Goal: Feedback & Contribution: Submit feedback/report problem

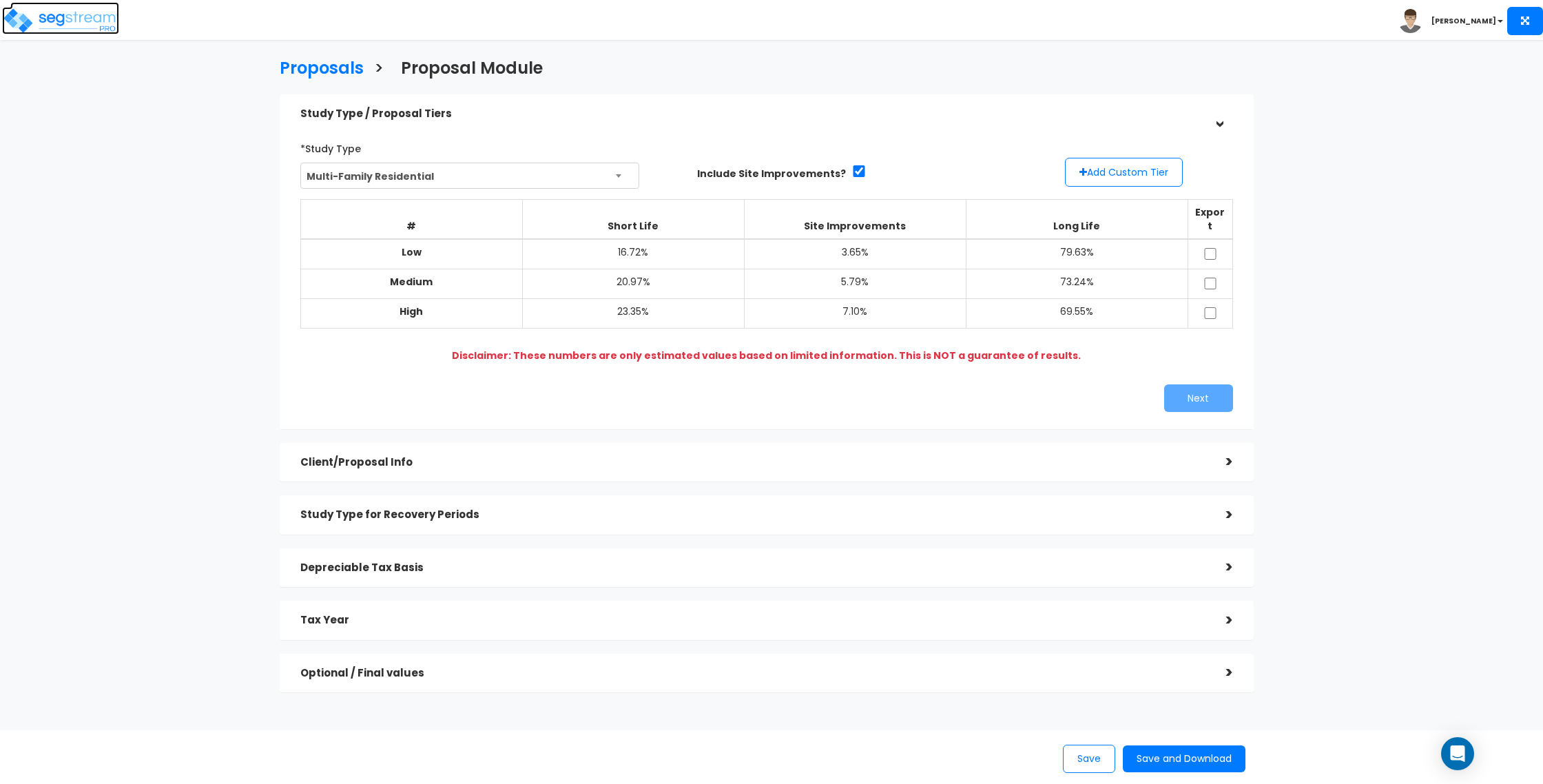
click at [60, 8] on img at bounding box center [60, 21] width 117 height 28
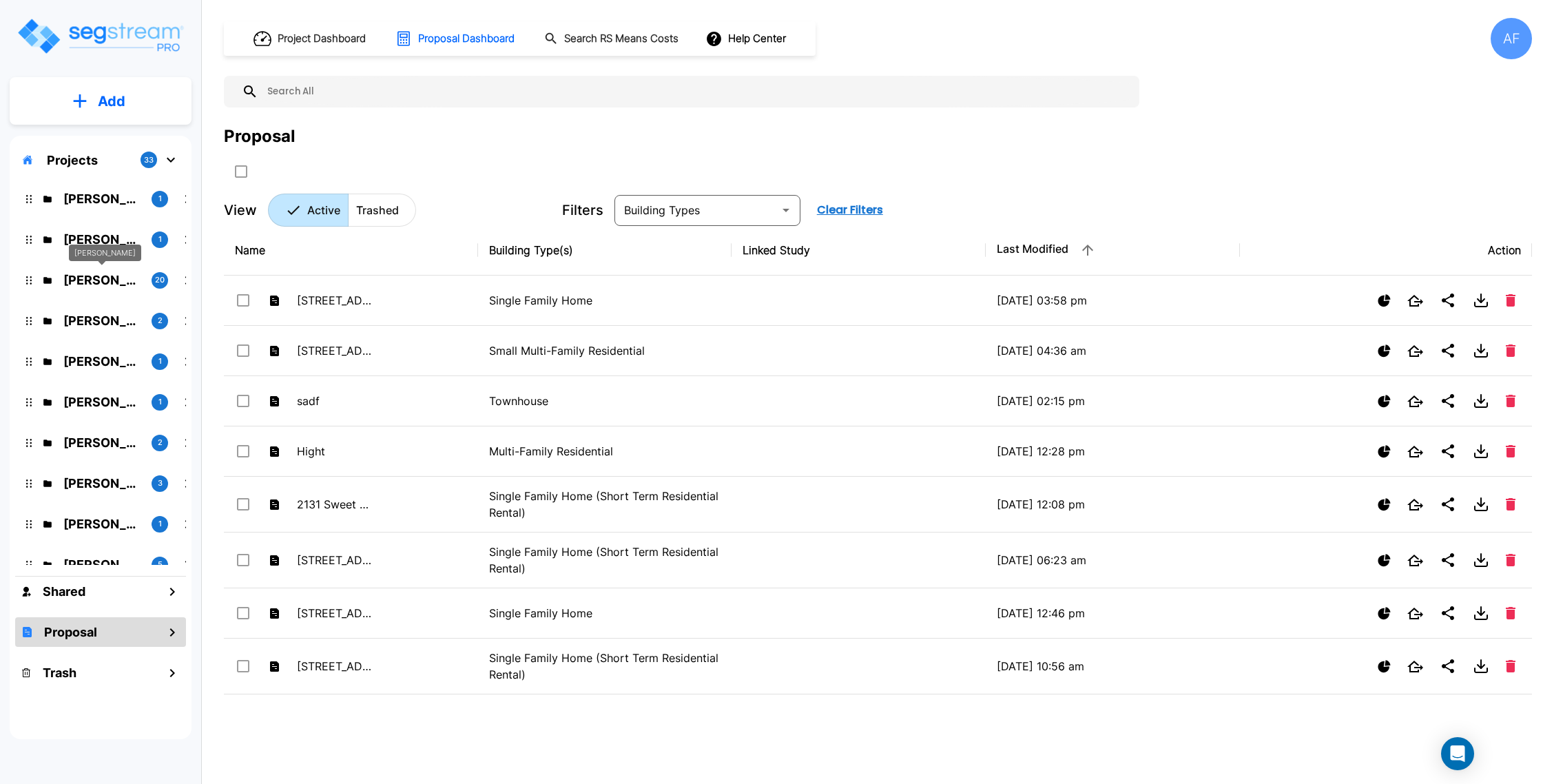
click at [98, 278] on p "Jeff Degyansky" at bounding box center [101, 280] width 77 height 18
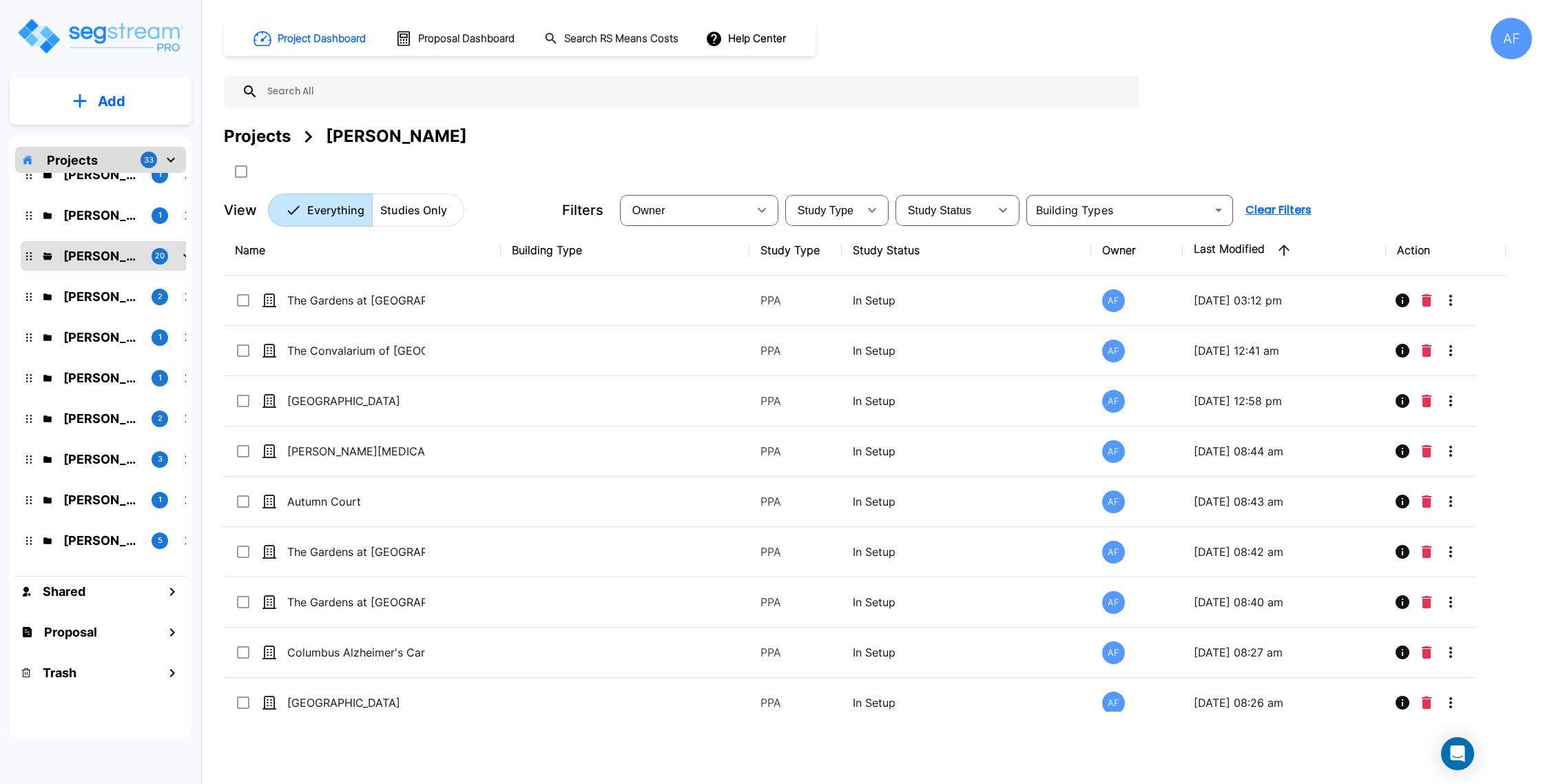
scroll to position [25, 0]
click at [363, 137] on div "Jeff Degyansky" at bounding box center [397, 137] width 141 height 25
click at [79, 150] on p "Projects" at bounding box center [72, 159] width 51 height 18
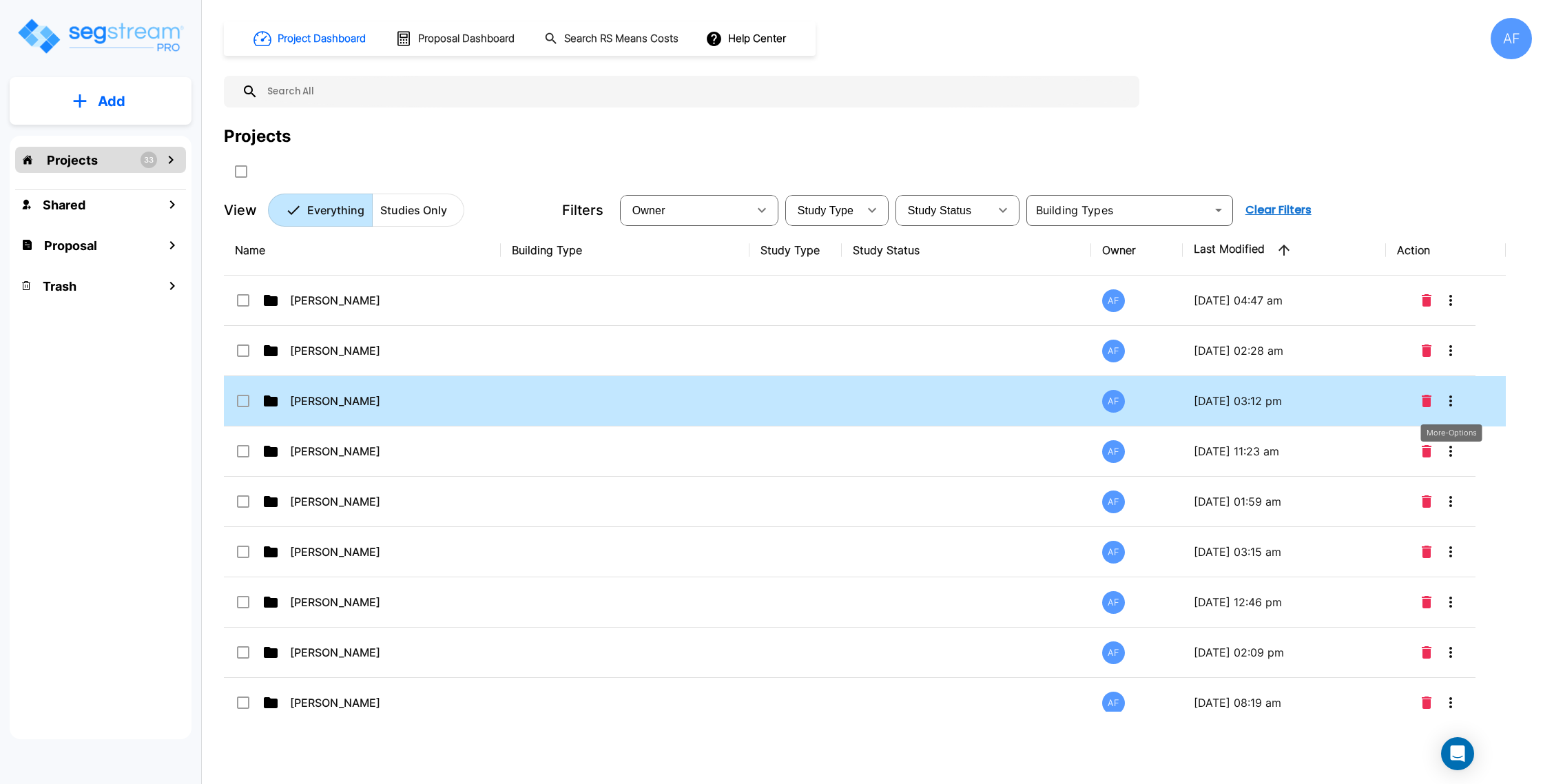
click at [1450, 396] on icon "More-Options" at bounding box center [1451, 400] width 3 height 11
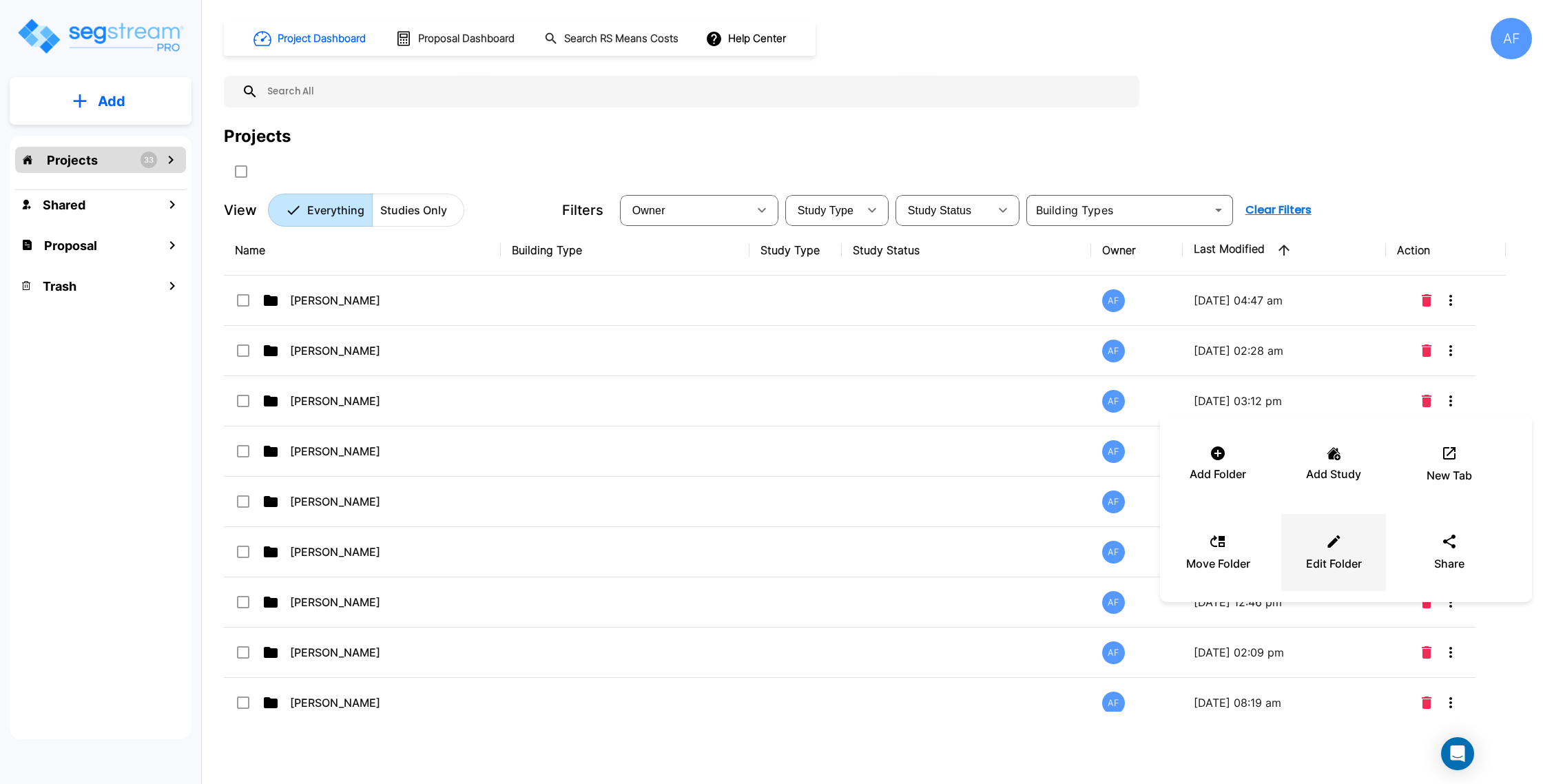
click at [1337, 540] on icon at bounding box center [1334, 541] width 17 height 17
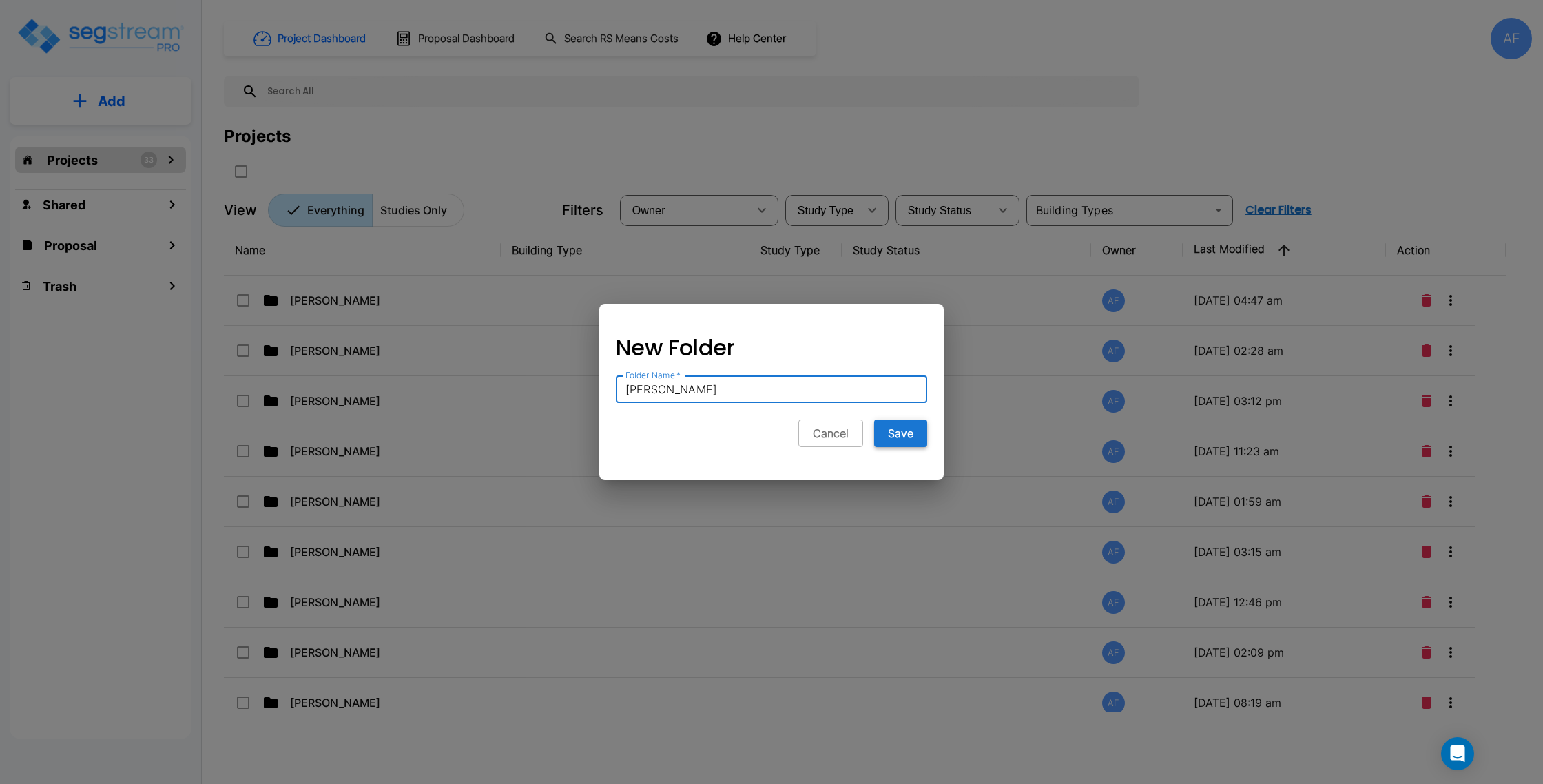
type input "[PERSON_NAME]"
click at [907, 429] on button "Save" at bounding box center [900, 433] width 53 height 28
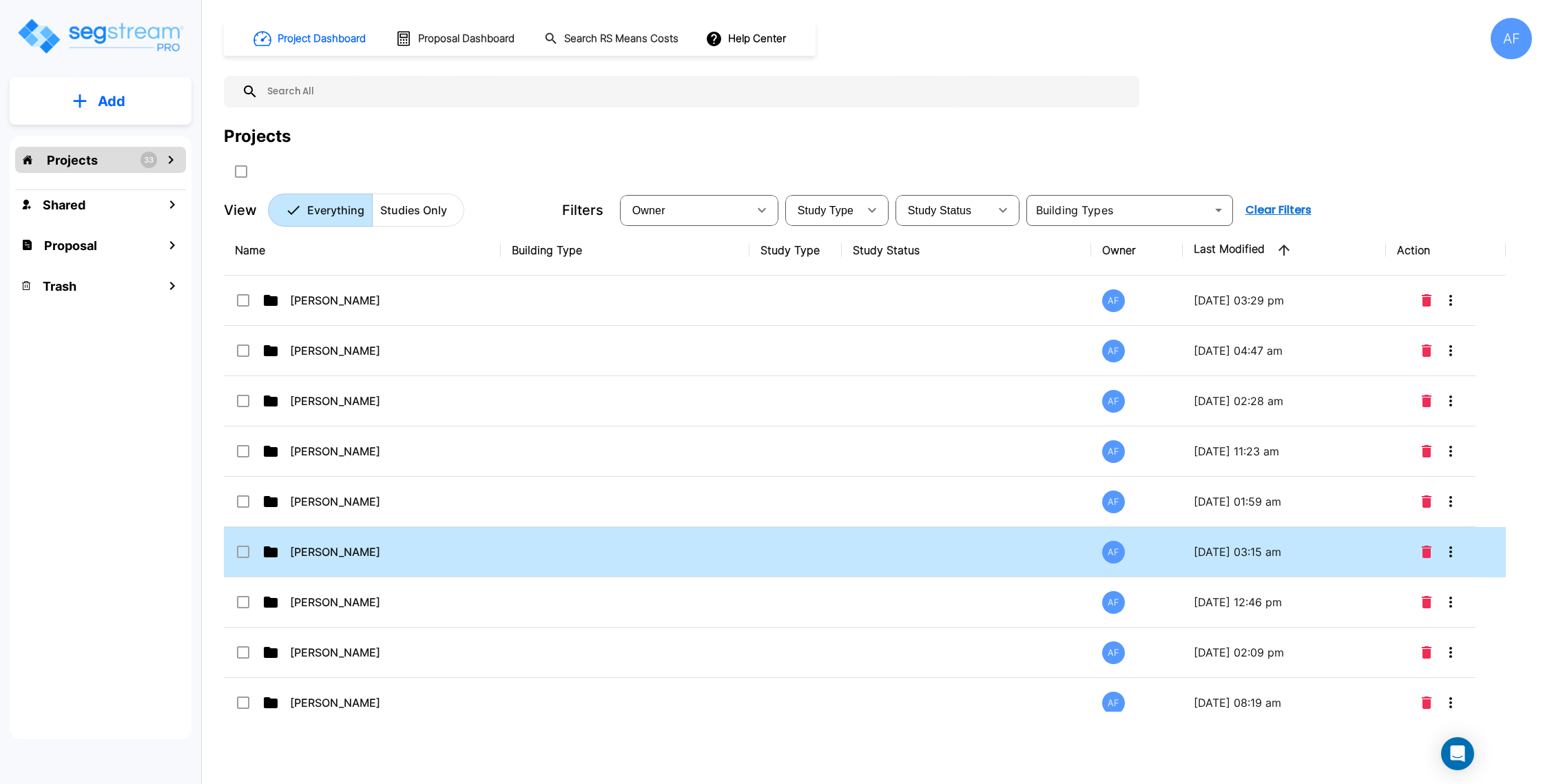
click at [483, 547] on td "[PERSON_NAME]" at bounding box center [362, 552] width 277 height 50
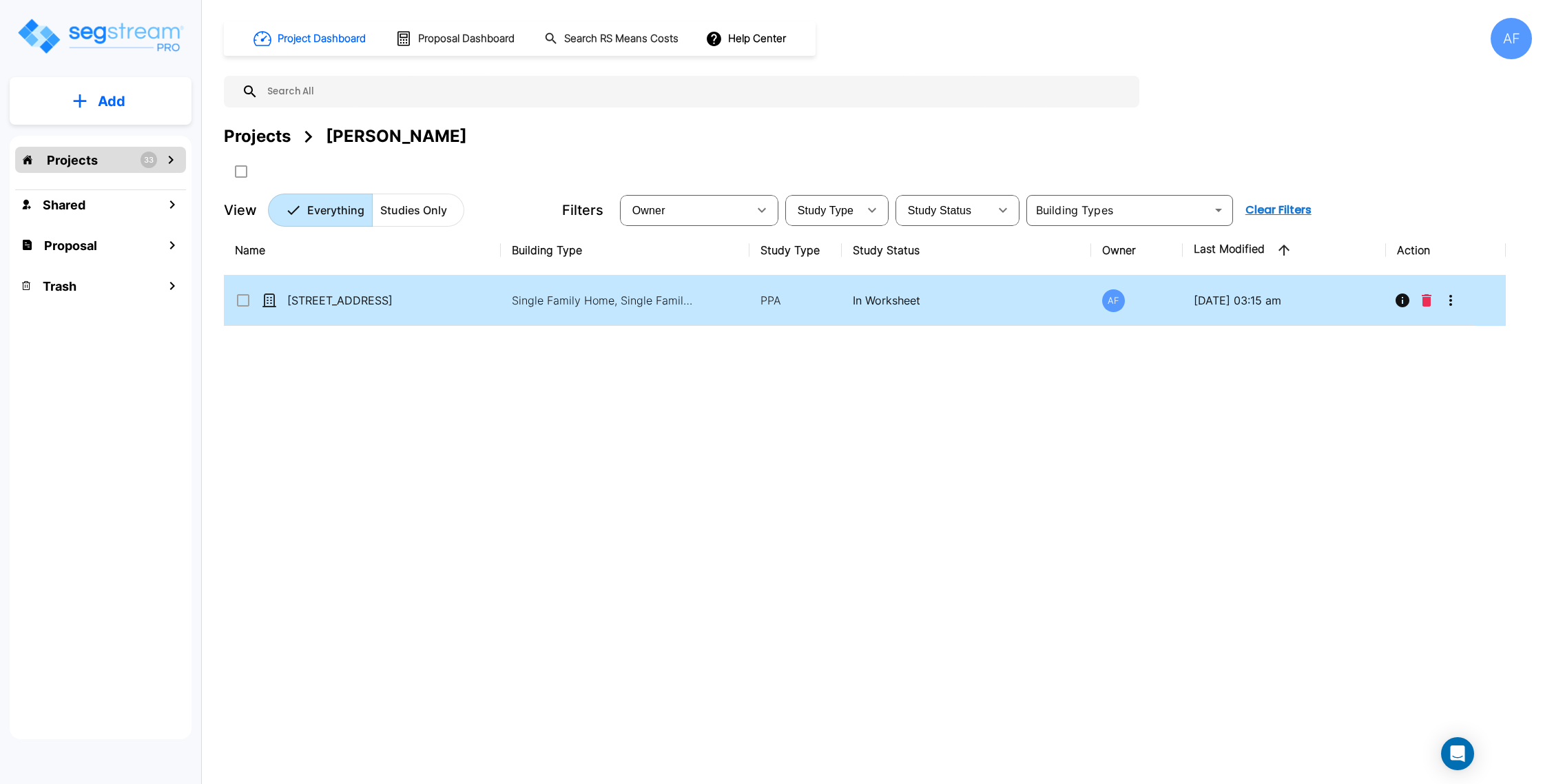
click at [434, 296] on div "[STREET_ADDRESS]" at bounding box center [338, 300] width 206 height 17
checkbox input "true"
click at [434, 296] on div "[STREET_ADDRESS]" at bounding box center [338, 300] width 206 height 17
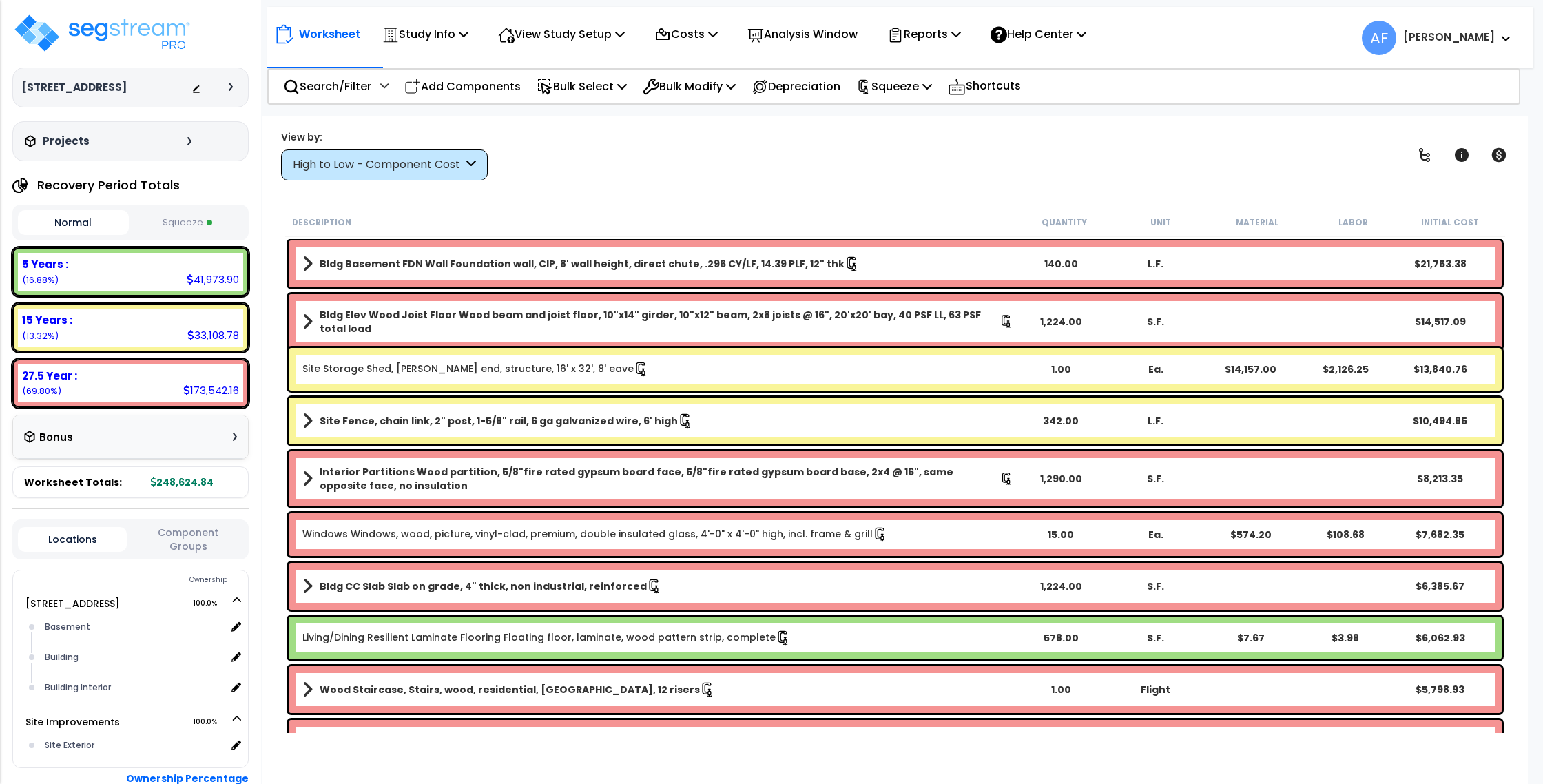
click at [1473, 28] on span "AF Asher" at bounding box center [1437, 37] width 151 height 35
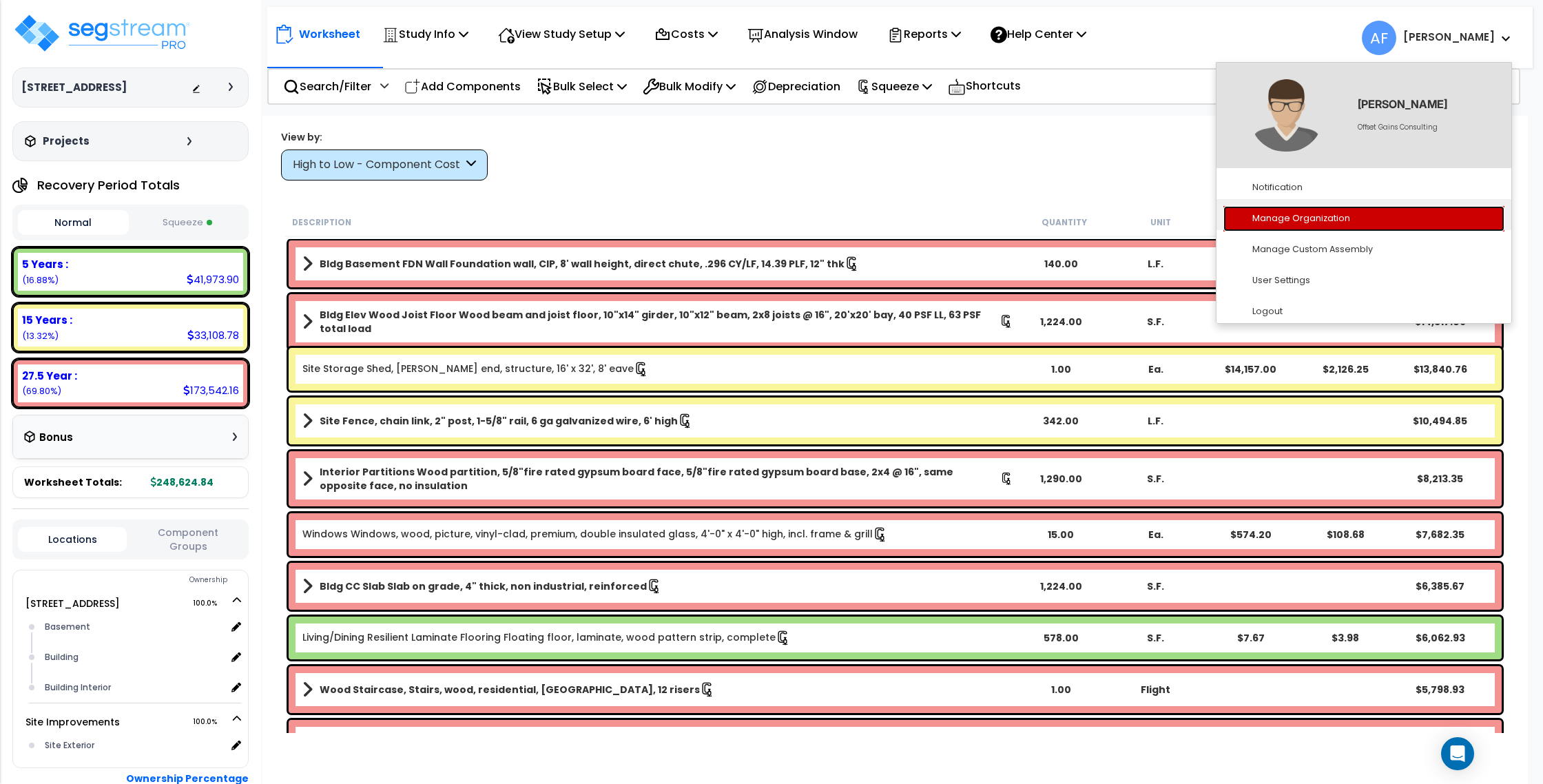
click at [1313, 217] on link "Manage Organization" at bounding box center [1364, 218] width 281 height 26
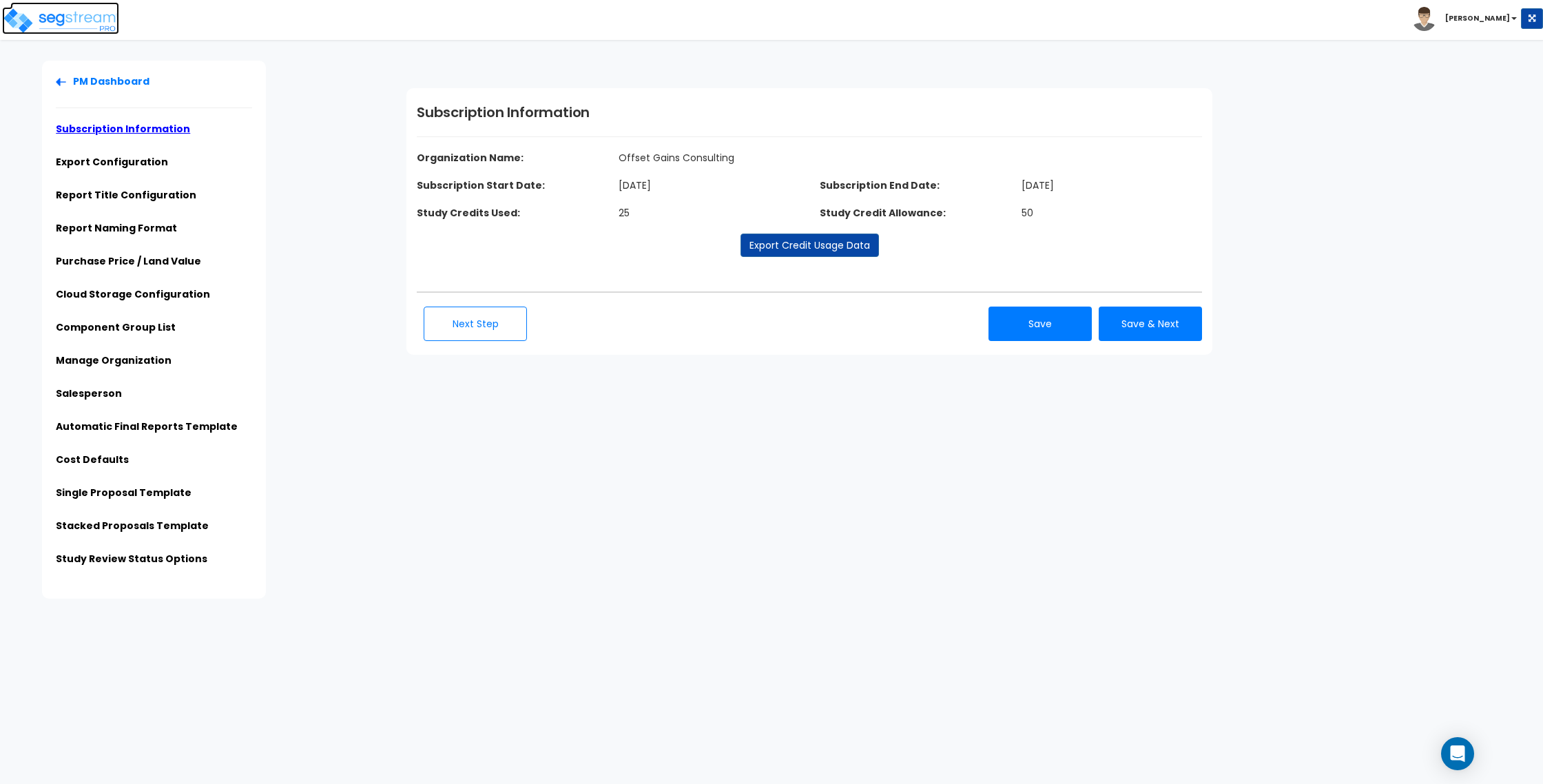
click at [37, 18] on img at bounding box center [60, 21] width 117 height 28
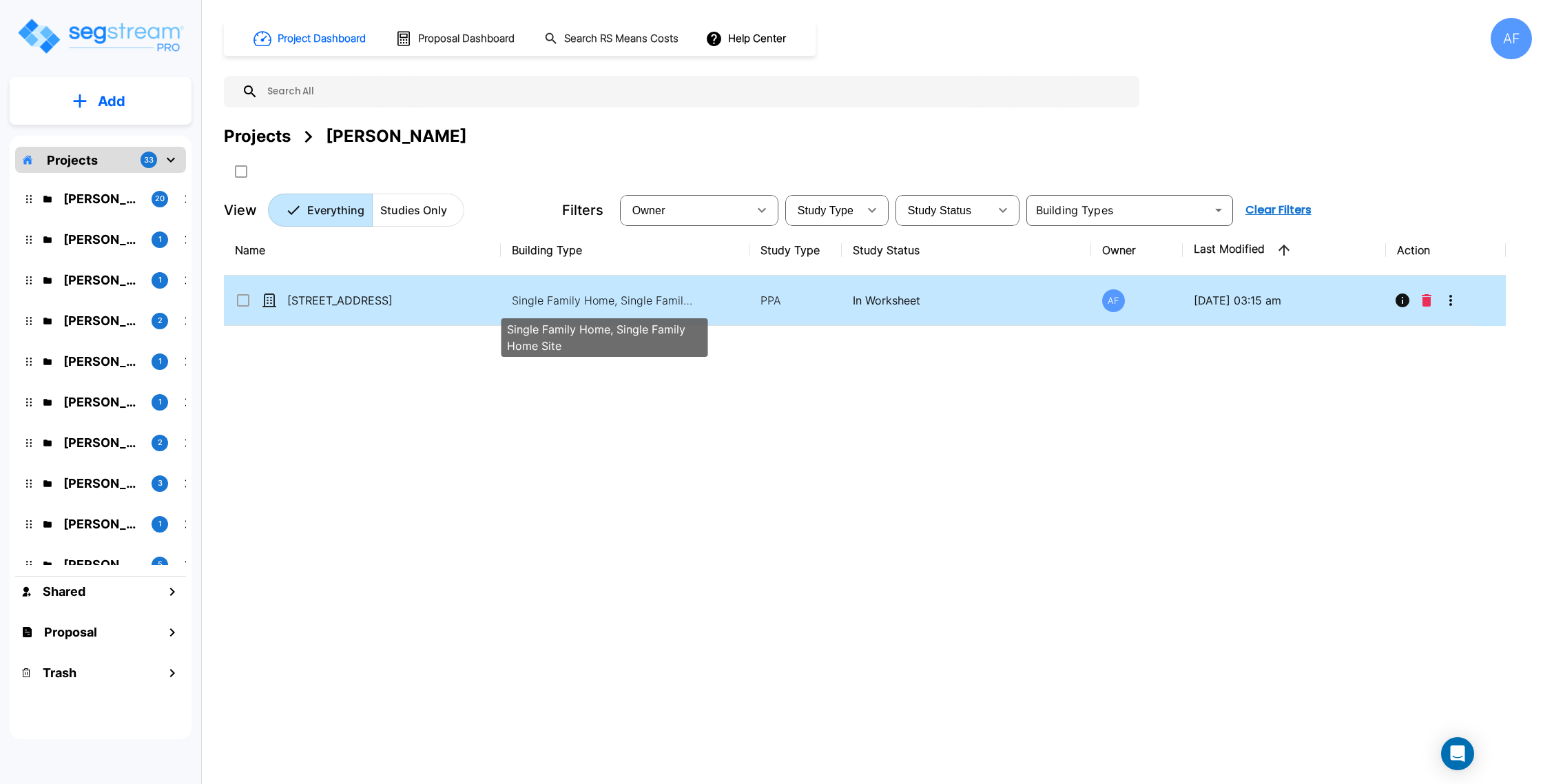
click at [599, 295] on p "Single Family Home, Single Family Home Site" at bounding box center [604, 300] width 186 height 17
checkbox input "false"
click at [599, 295] on p "Single Family Home, Single Family Home Site" at bounding box center [604, 300] width 186 height 17
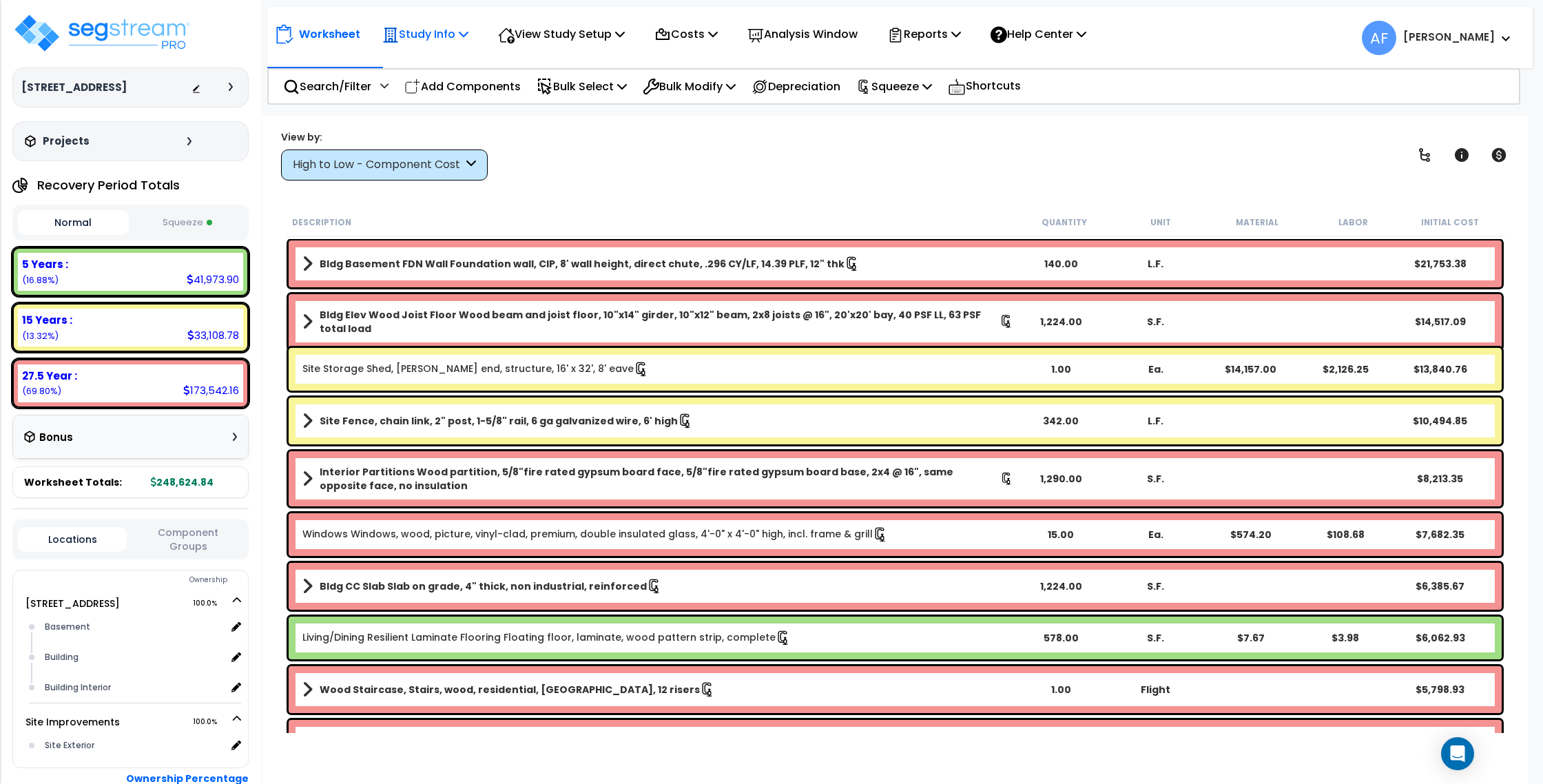
click at [433, 38] on p "Study Info" at bounding box center [425, 34] width 86 height 18
click at [919, 88] on p "Squeeze" at bounding box center [894, 86] width 76 height 18
click at [657, 174] on div "View by: High to Low - Component Cost High to Low - Component Cost" at bounding box center [895, 154] width 1238 height 51
click at [416, 43] on div "Study Info" at bounding box center [425, 34] width 86 height 32
click at [418, 59] on link "Study Setup" at bounding box center [444, 65] width 137 height 28
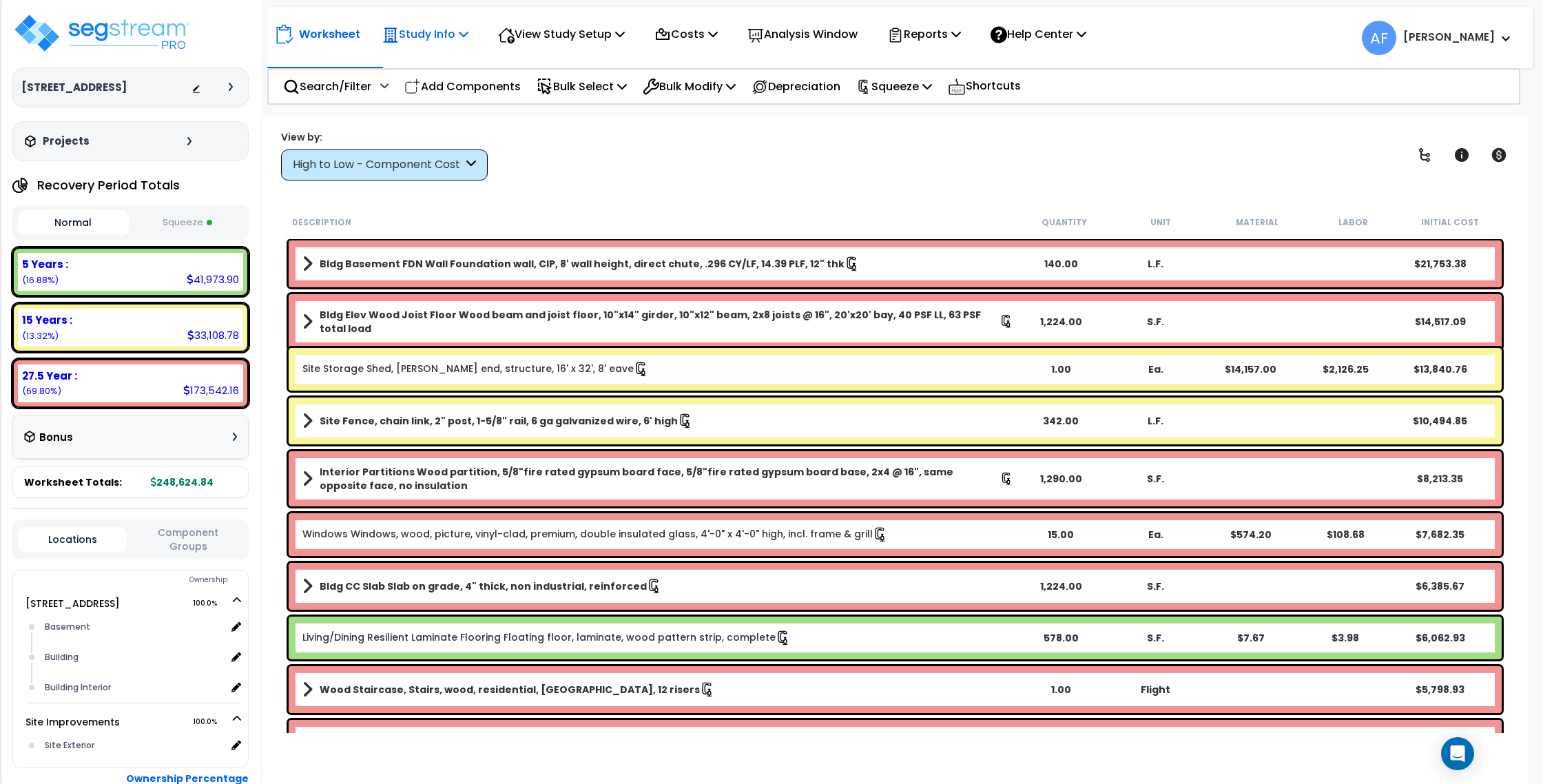
click at [444, 40] on p "Study Info" at bounding box center [425, 34] width 86 height 18
click at [452, 73] on link "Study Setup" at bounding box center [444, 65] width 137 height 28
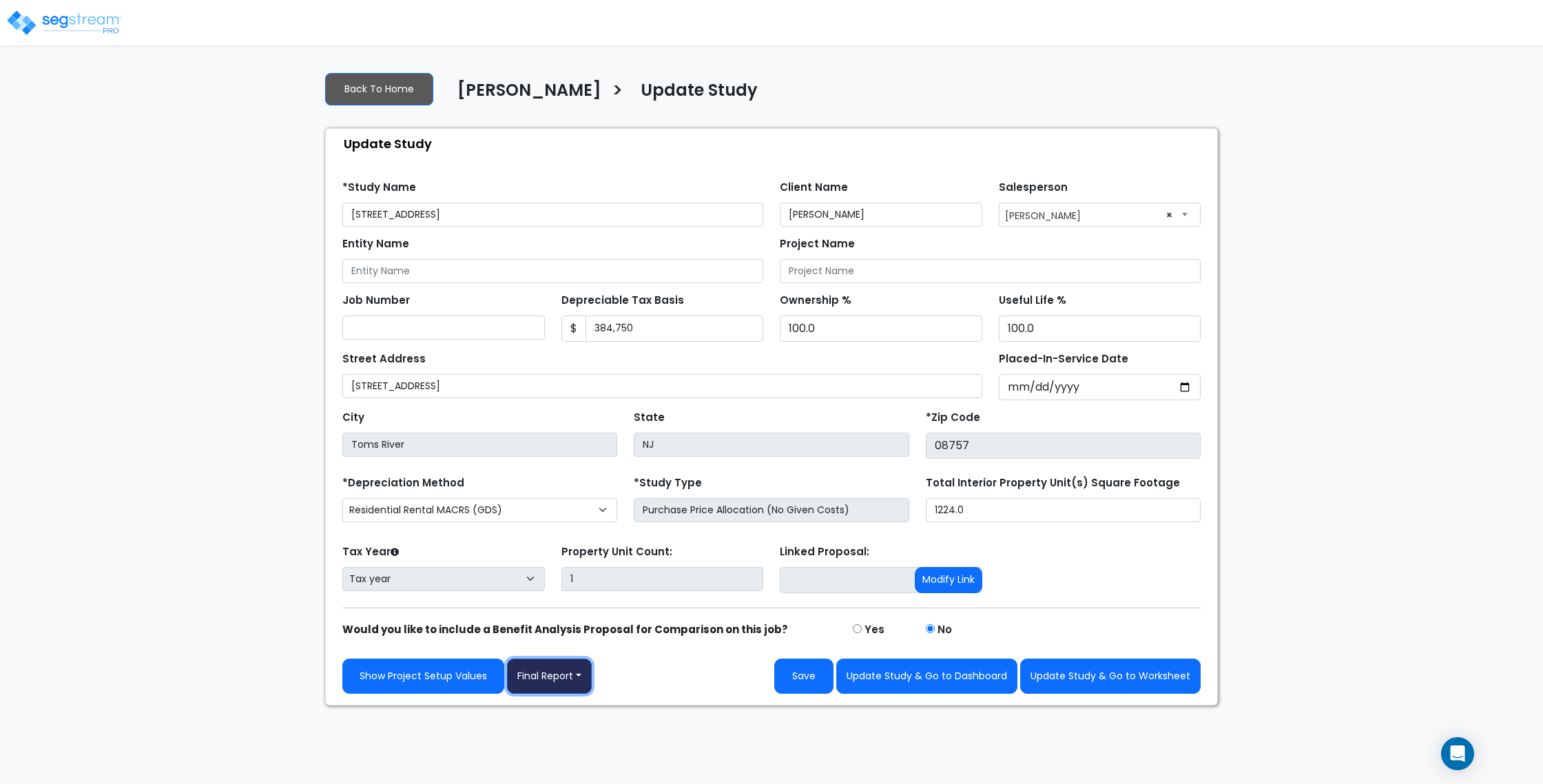
click at [585, 672] on button "Final Report" at bounding box center [549, 676] width 84 height 35
click at [596, 609] on link "Report Images" at bounding box center [579, 604] width 144 height 32
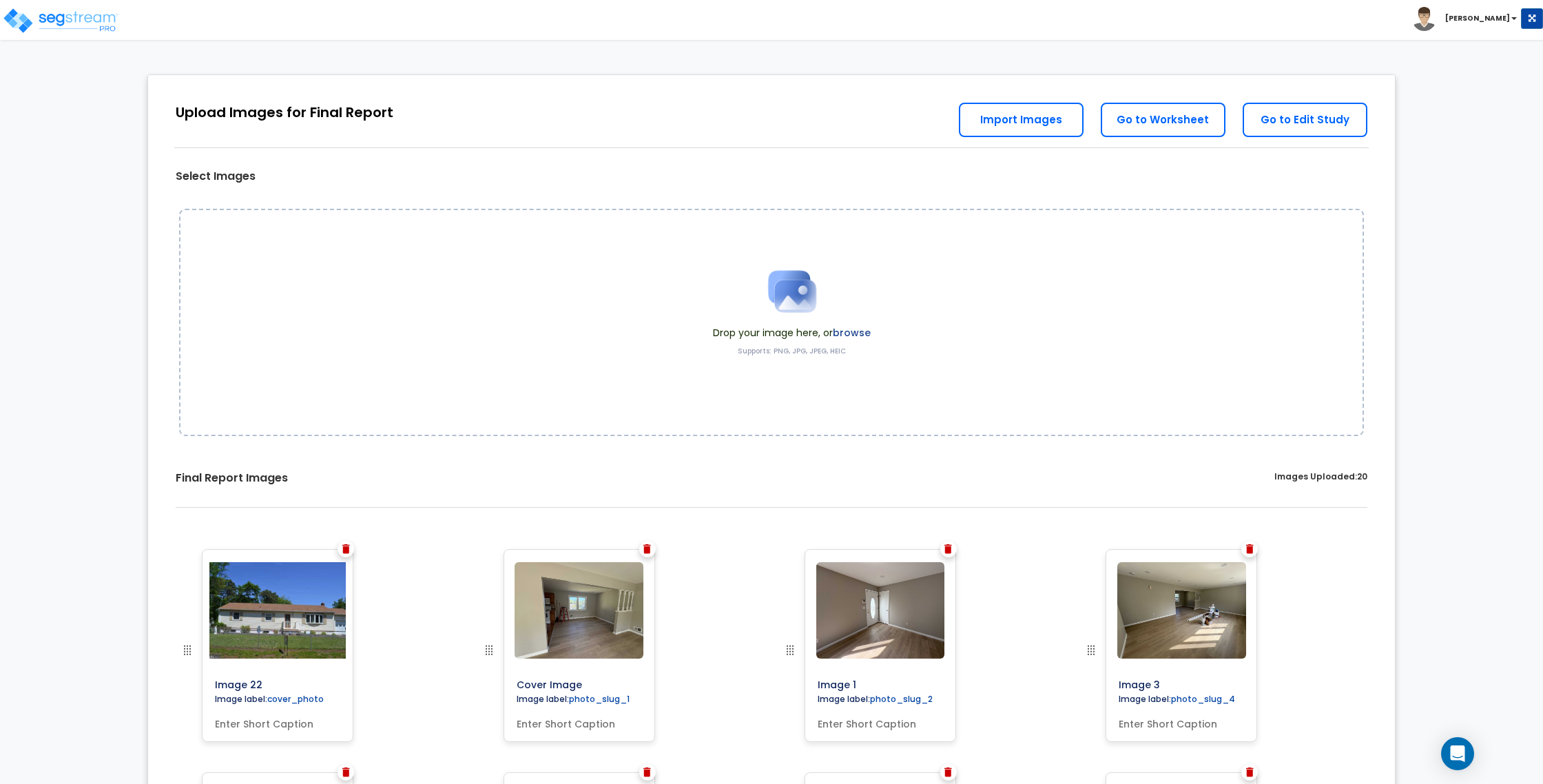
scroll to position [936, 0]
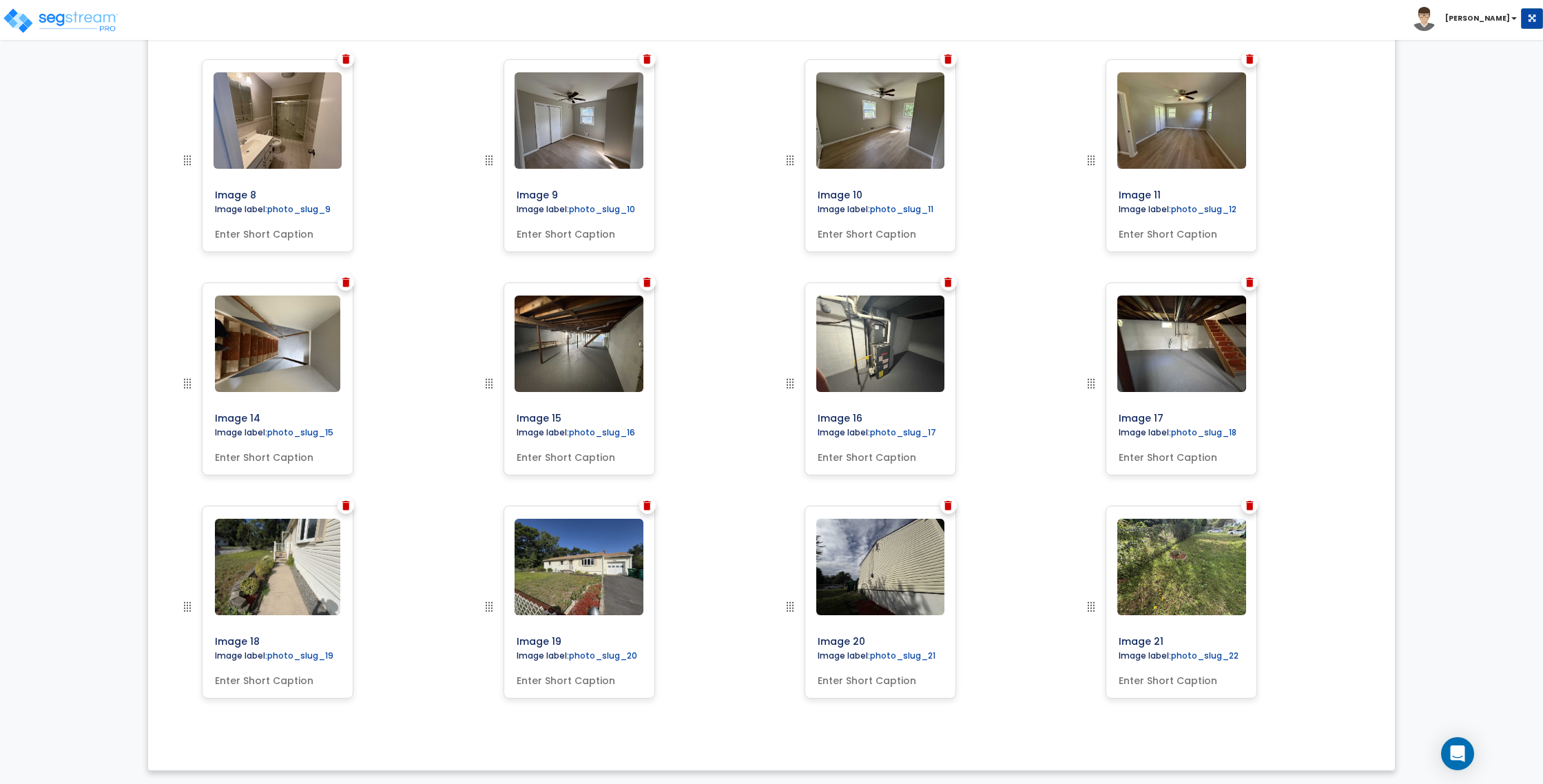
click at [1247, 508] on img at bounding box center [1250, 505] width 7 height 10
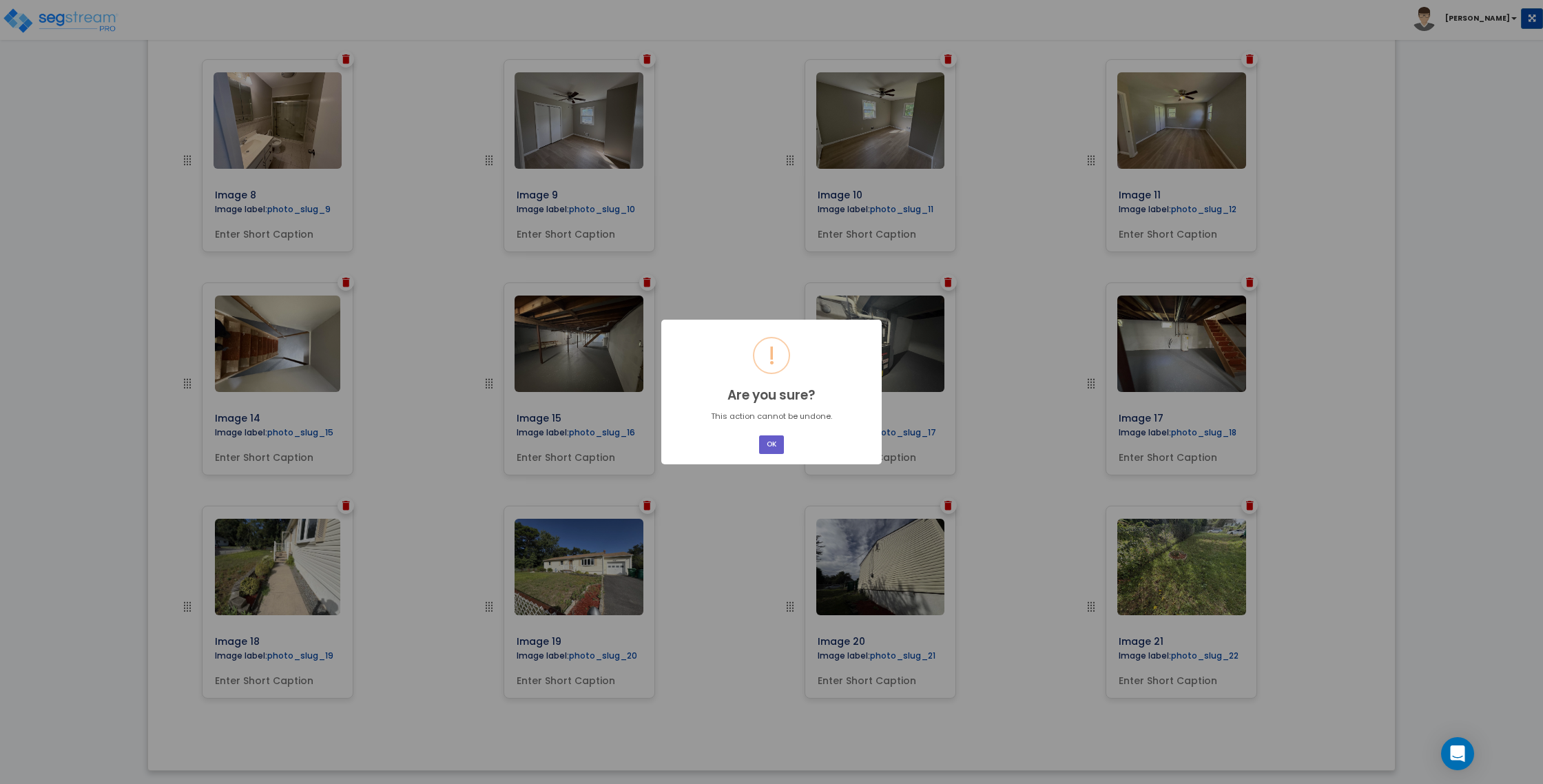
click at [776, 450] on button "OK" at bounding box center [772, 444] width 25 height 18
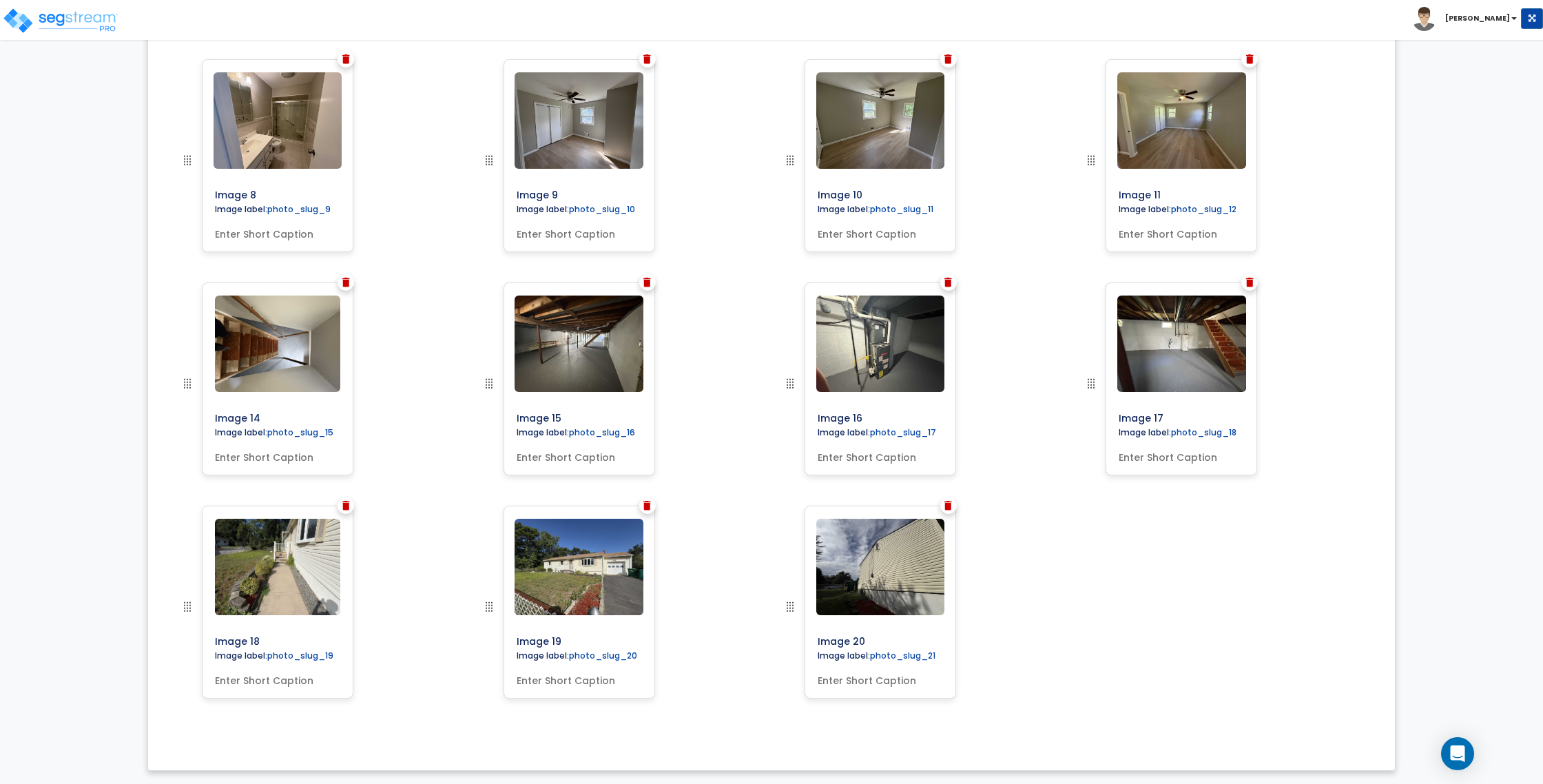
click at [952, 504] on div at bounding box center [949, 505] width 17 height 17
click at [944, 502] on div at bounding box center [949, 505] width 17 height 17
click at [947, 504] on img at bounding box center [948, 505] width 7 height 10
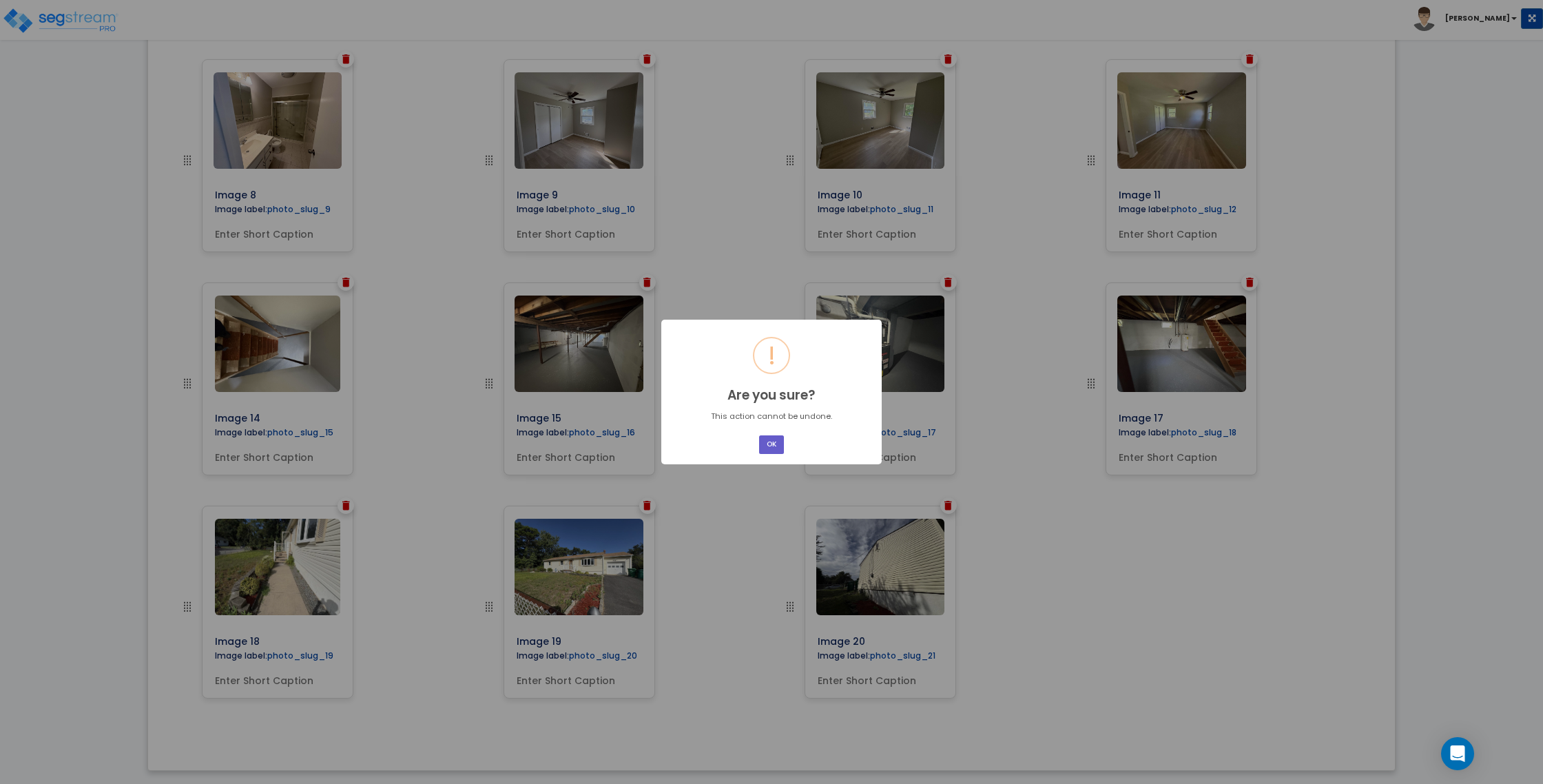
click at [775, 443] on button "OK" at bounding box center [772, 444] width 25 height 18
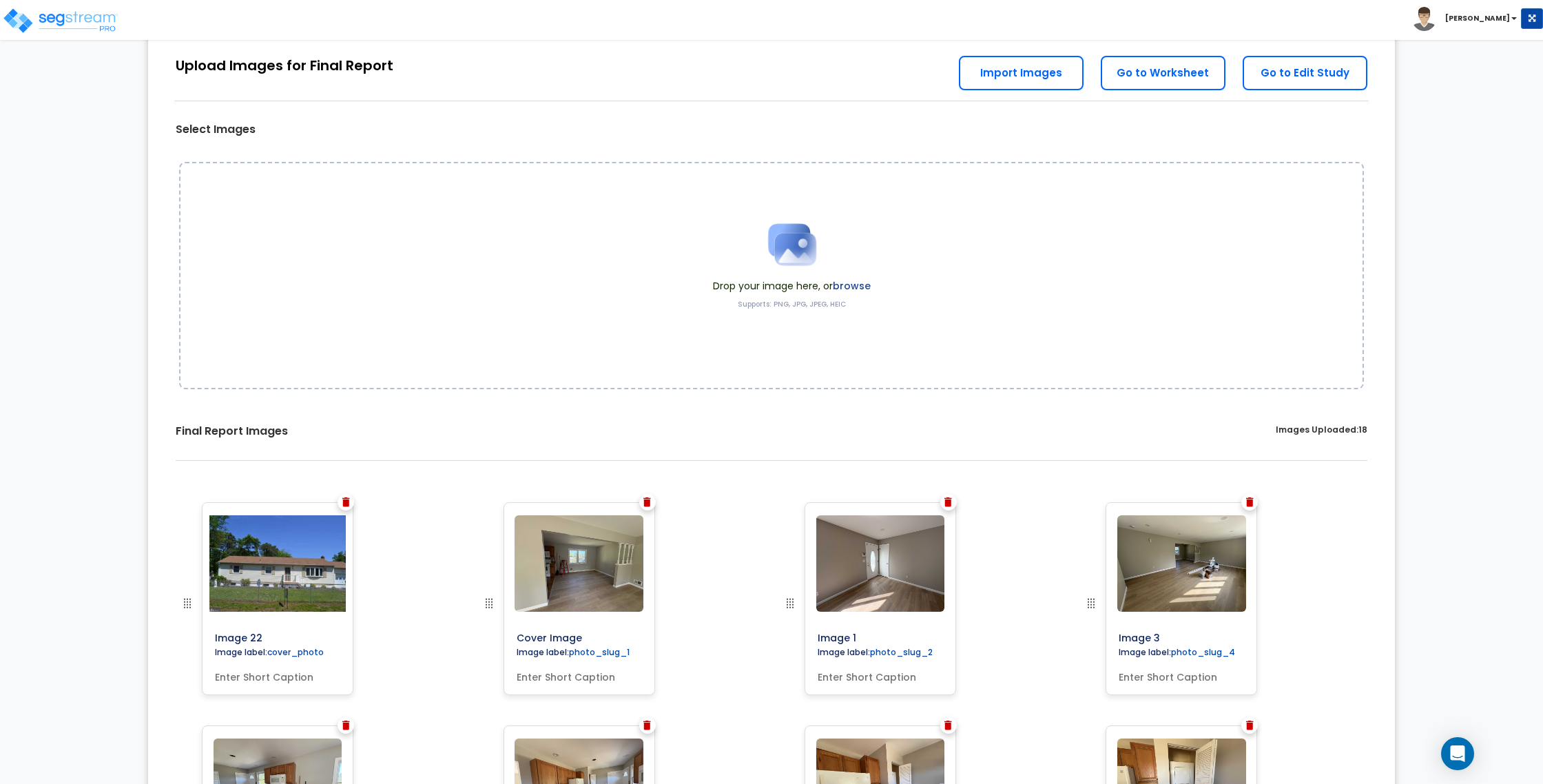
scroll to position [0, 0]
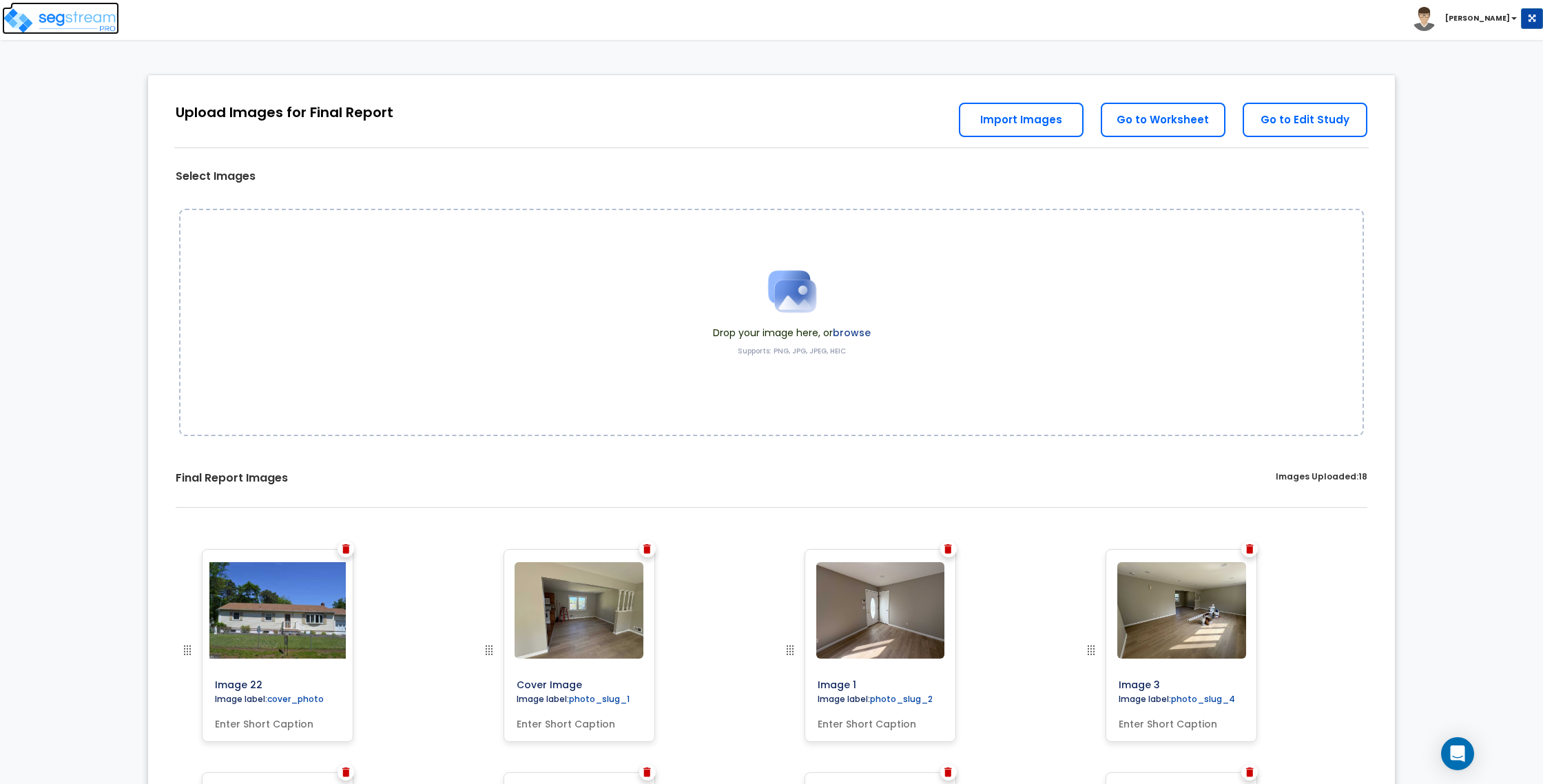
click at [90, 21] on img at bounding box center [60, 21] width 117 height 28
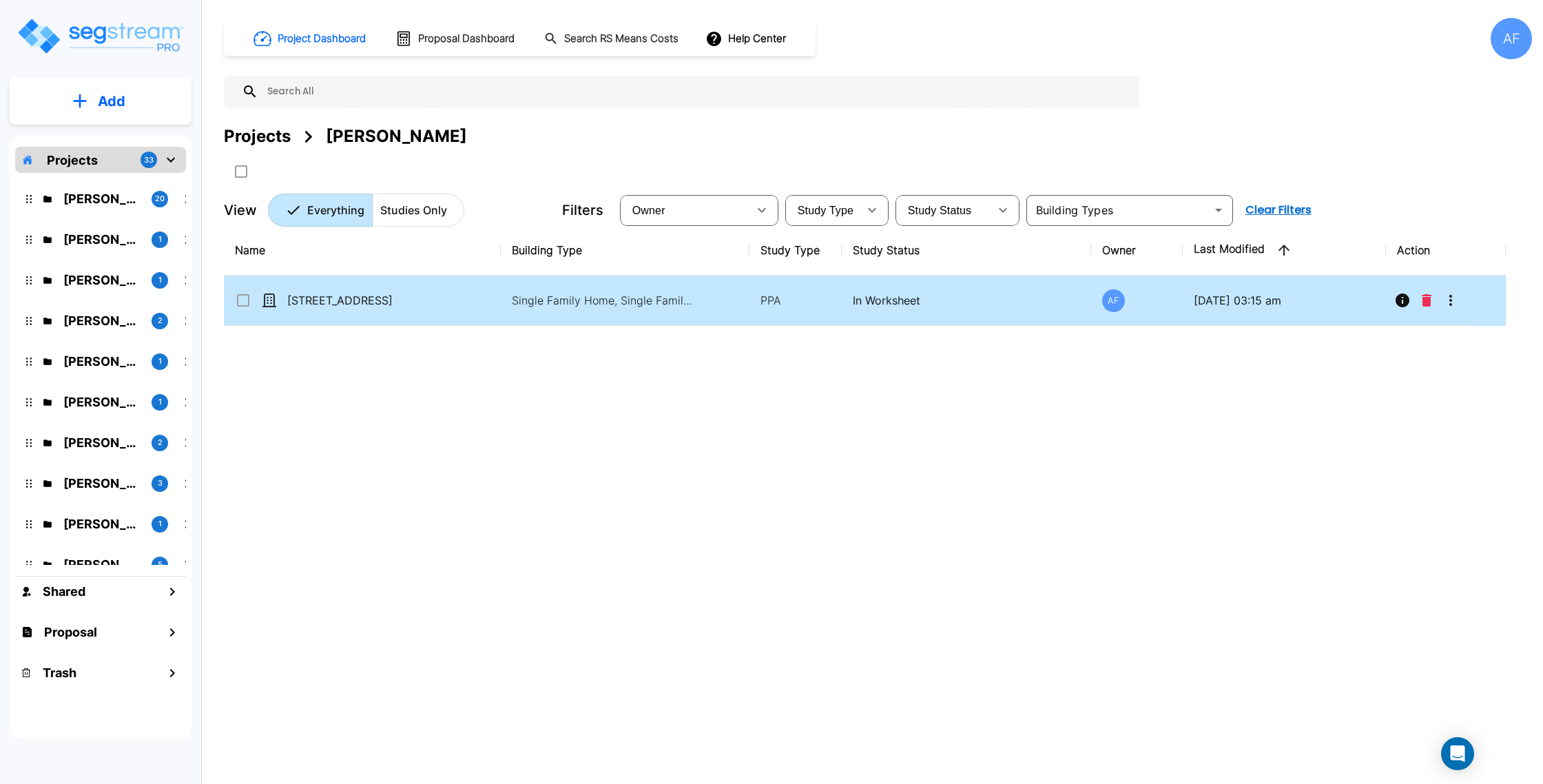
click at [394, 316] on td "[STREET_ADDRESS]" at bounding box center [362, 300] width 277 height 50
checkbox input "true"
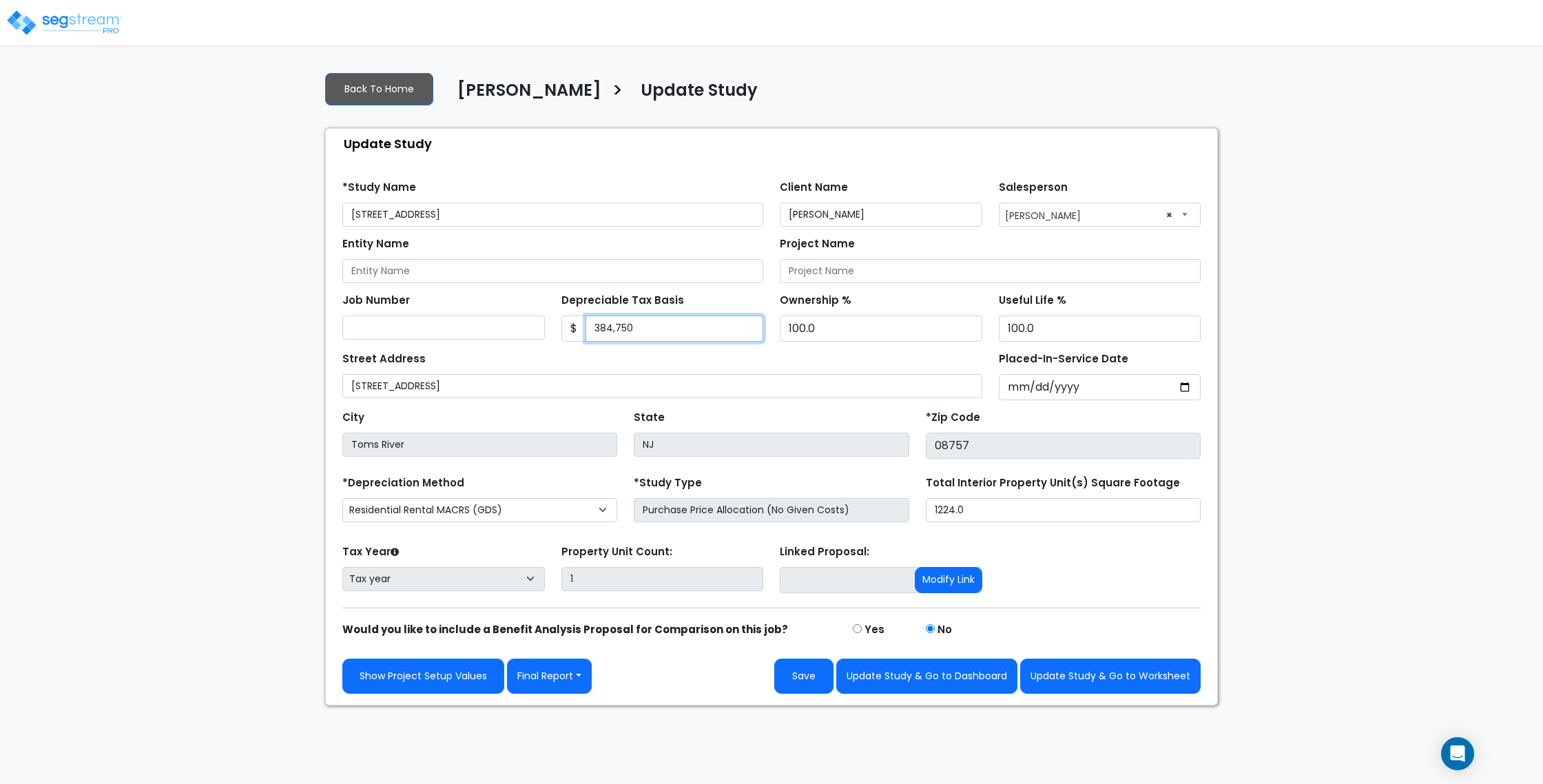
click at [608, 324] on input "384,750" at bounding box center [674, 329] width 178 height 26
type input "387,750"
click at [715, 358] on div "Street Address 1525 12th Ave" at bounding box center [662, 374] width 640 height 50
click at [1024, 384] on input "Placed-In-Service Date" at bounding box center [1100, 387] width 203 height 26
click at [1189, 389] on input "Placed-In-Service Date" at bounding box center [1100, 387] width 203 height 26
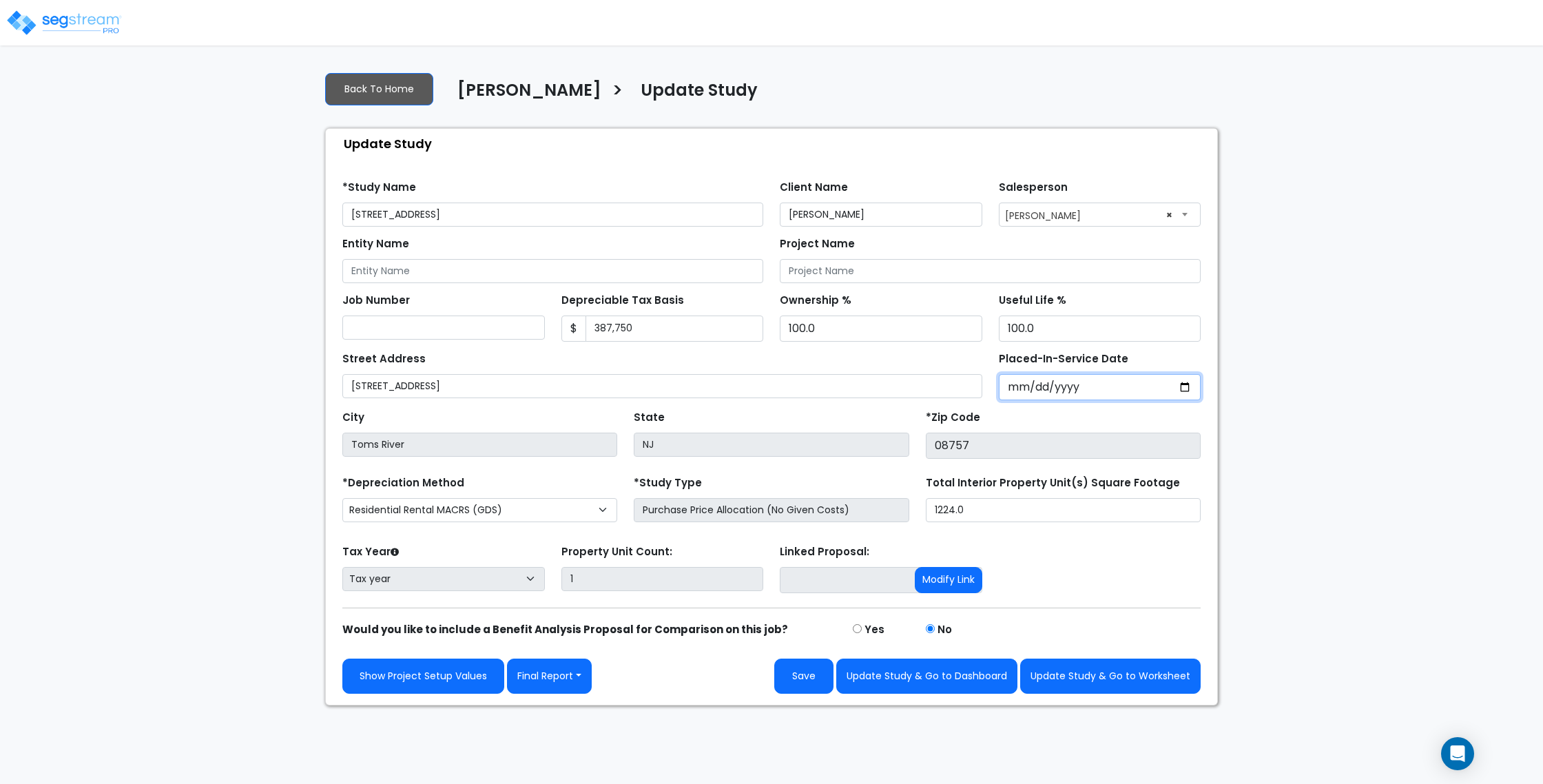
type input "2025-10-01"
select select "2025"
click at [1277, 520] on div "We are Building your Study. So please grab a coffee and let us do the heavy lif…" at bounding box center [771, 383] width 1543 height 645
click at [1191, 387] on input "*Purchase Agreement Date" at bounding box center [1100, 387] width 203 height 26
click at [1023, 384] on input "*Purchase Agreement Date" at bounding box center [1100, 387] width 203 height 26
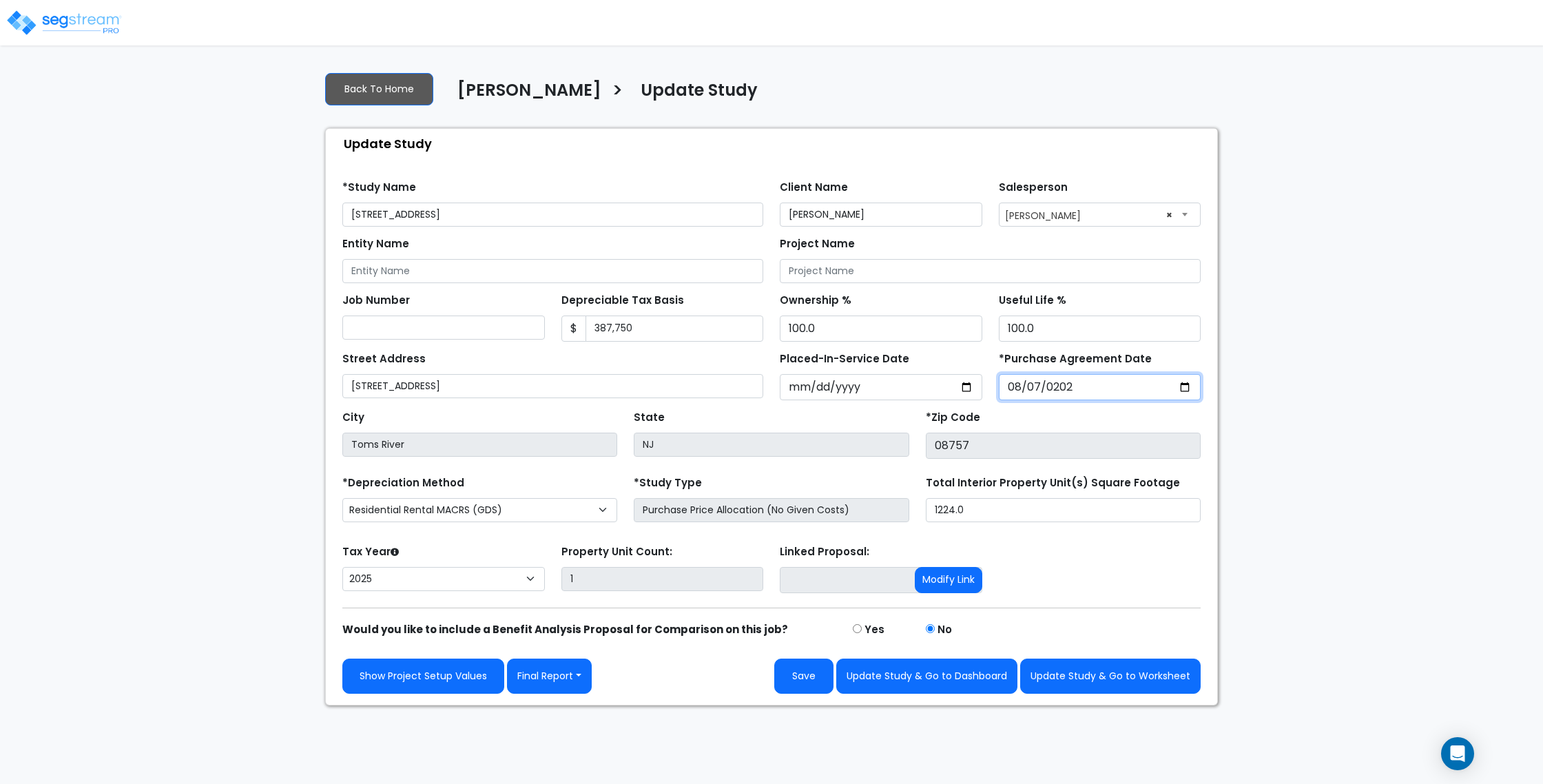
type input "2025-08-07"
click at [1389, 427] on div "We are Building your Study. So please grab a coffee and let us do the heavy lif…" at bounding box center [771, 383] width 1543 height 645
click at [771, 552] on div "Property Unit Count: 1" at bounding box center [662, 568] width 219 height 55
click at [444, 270] on input "Entity Name" at bounding box center [552, 271] width 421 height 24
type input "E"
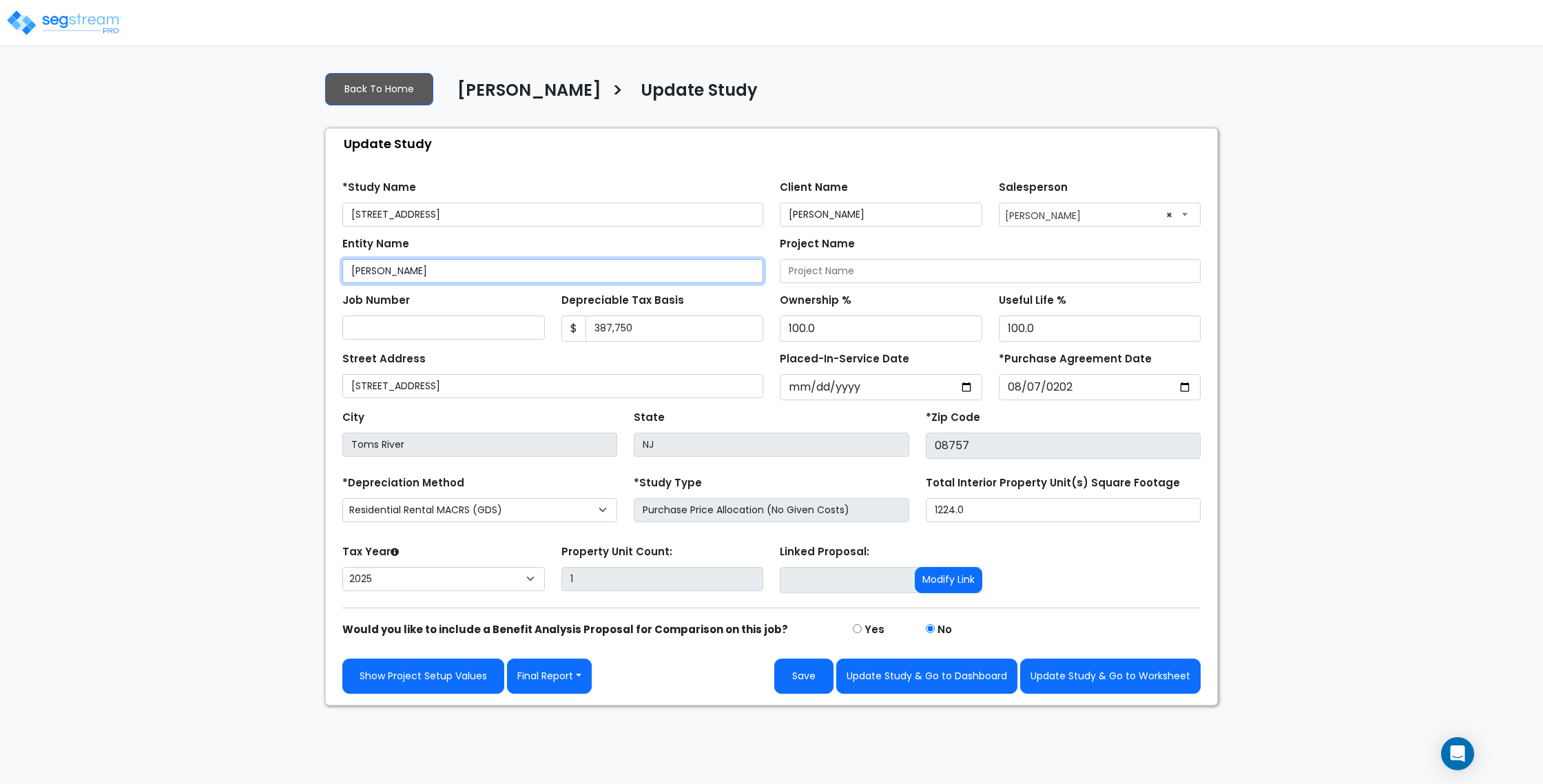
type input "Weinberg Elchonon"
click at [1309, 401] on div "We are Building your Study. So please grab a coffee and let us do the heavy lif…" at bounding box center [771, 383] width 1543 height 645
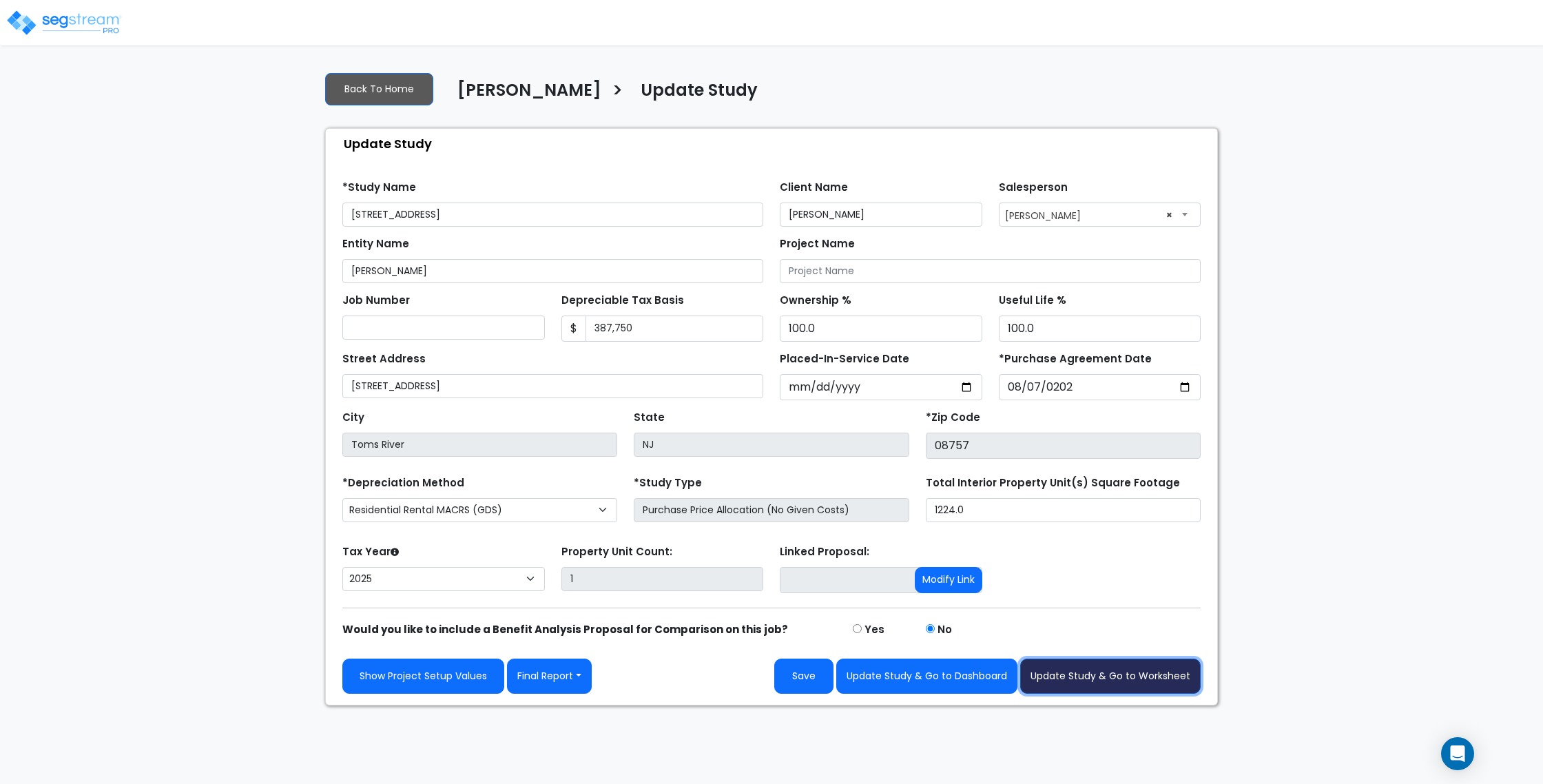
click at [1085, 684] on button "Update Study & Go to Worksheet" at bounding box center [1110, 676] width 181 height 35
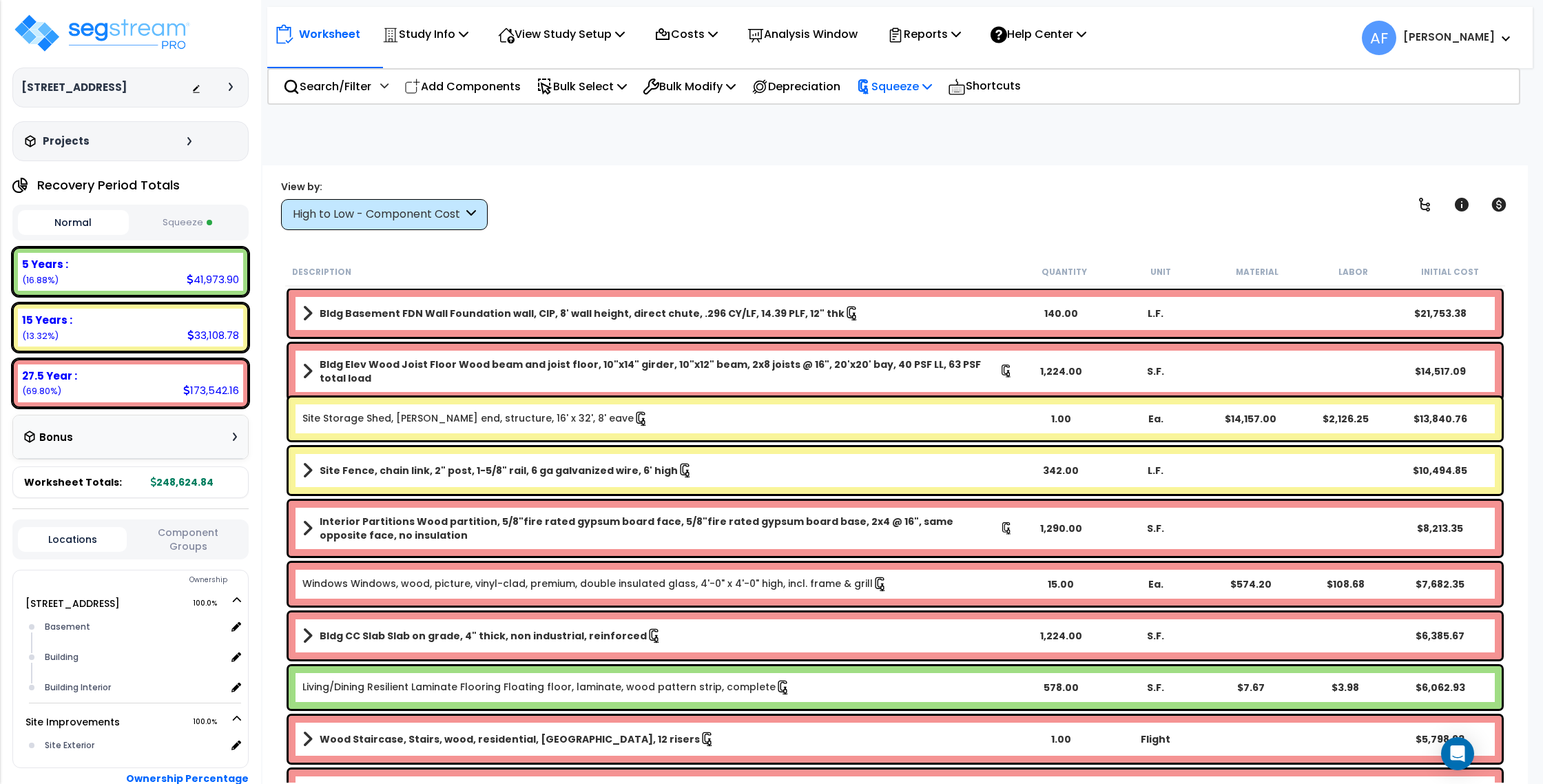
click at [932, 84] on p "Squeeze" at bounding box center [894, 86] width 76 height 18
click at [933, 111] on link "Re-squeeze" at bounding box center [918, 117] width 137 height 28
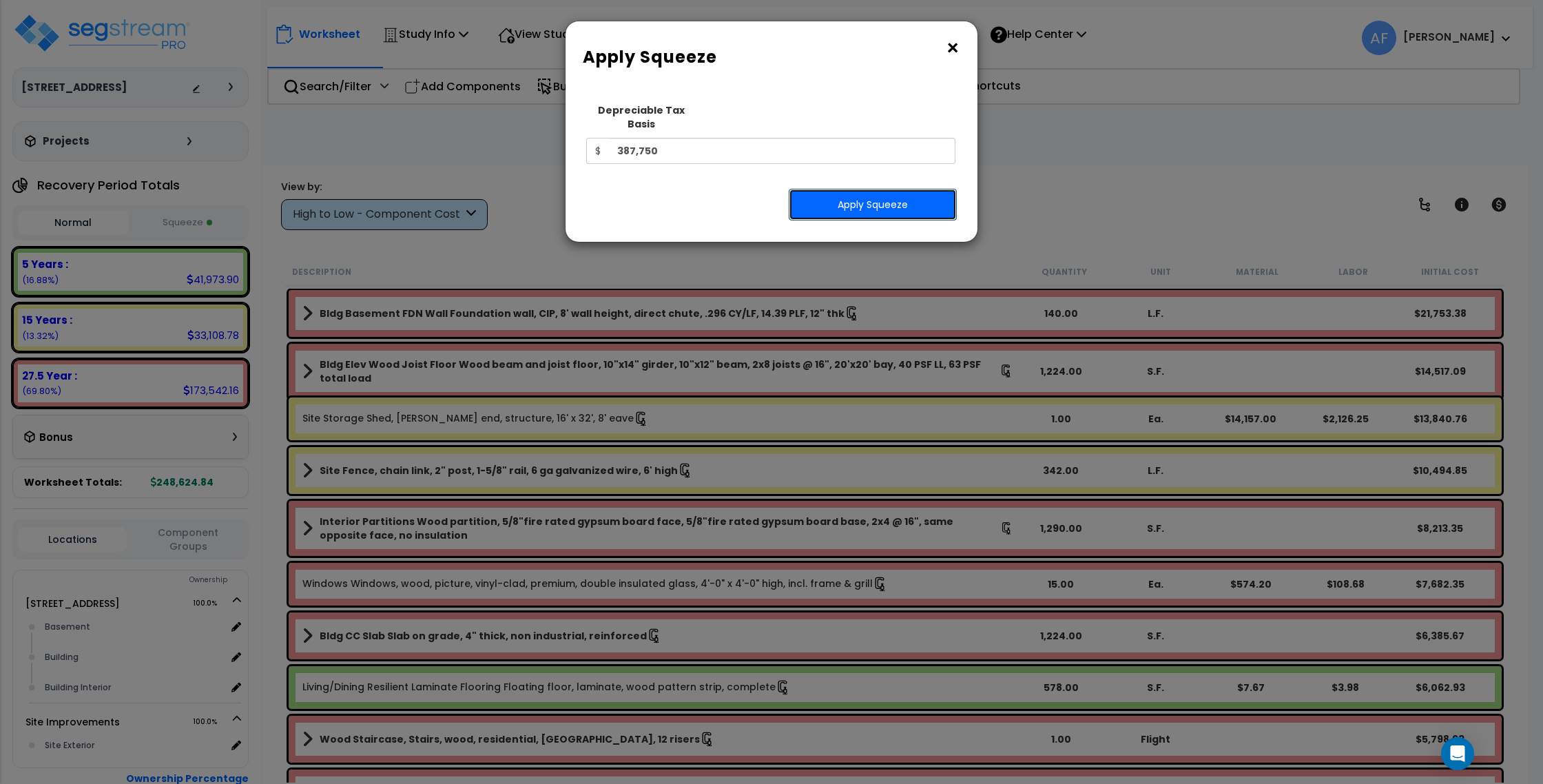
click at [875, 195] on button "Apply Squeeze" at bounding box center [872, 204] width 168 height 32
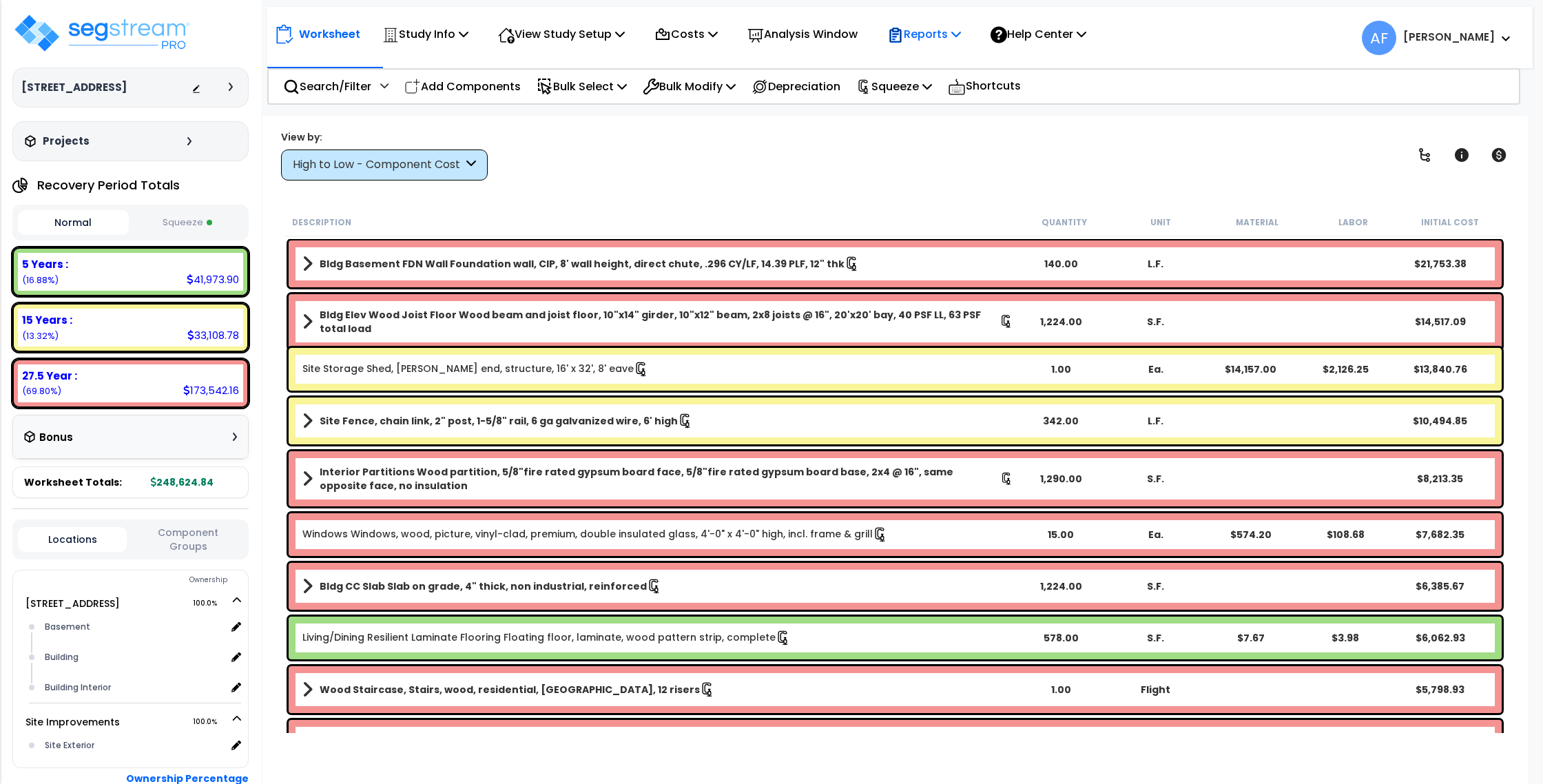
click at [952, 37] on p "Reports" at bounding box center [924, 34] width 73 height 18
click at [941, 35] on p "Reports" at bounding box center [924, 34] width 73 height 18
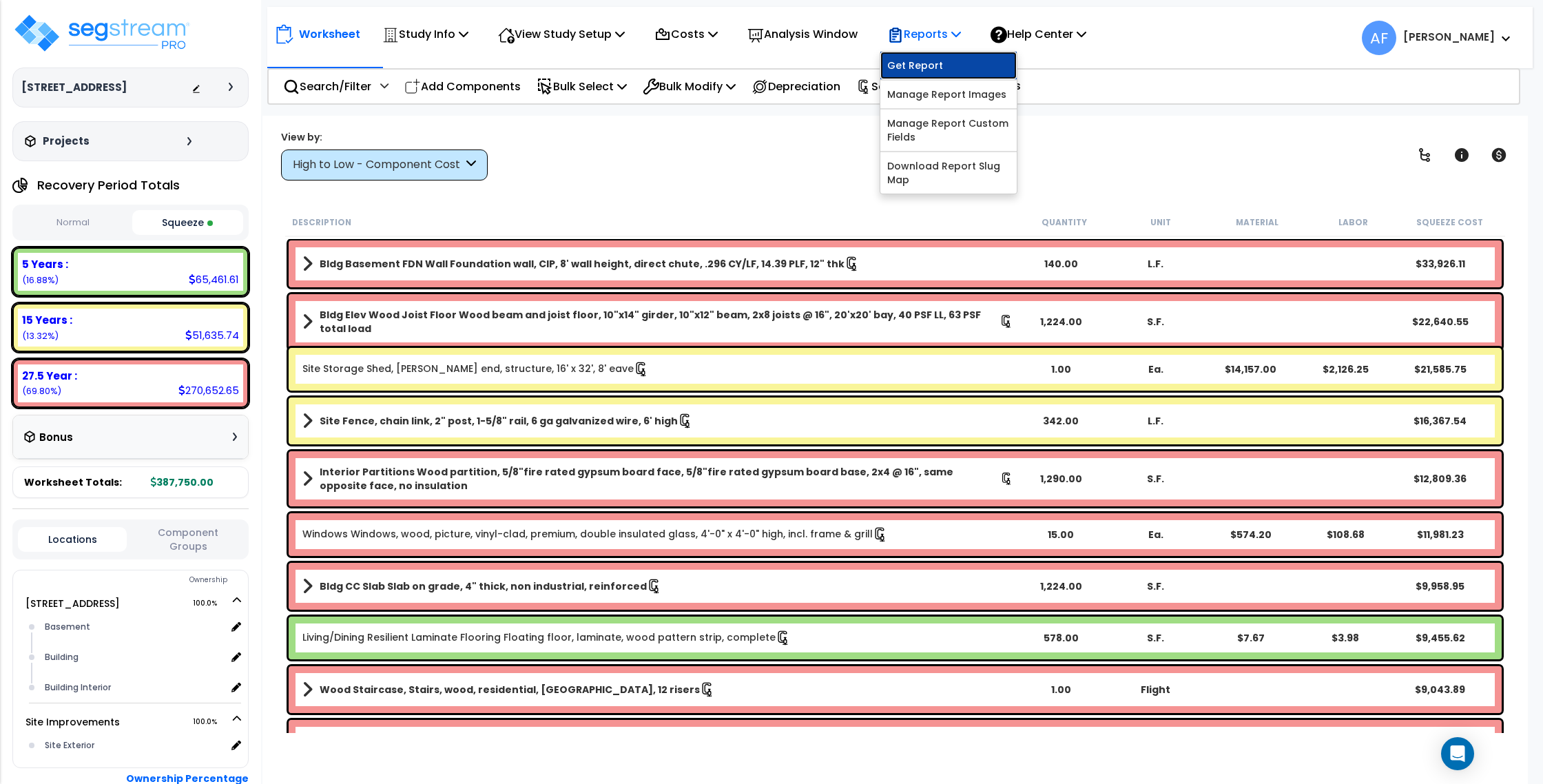
click at [941, 59] on link "Get Report" at bounding box center [949, 65] width 137 height 28
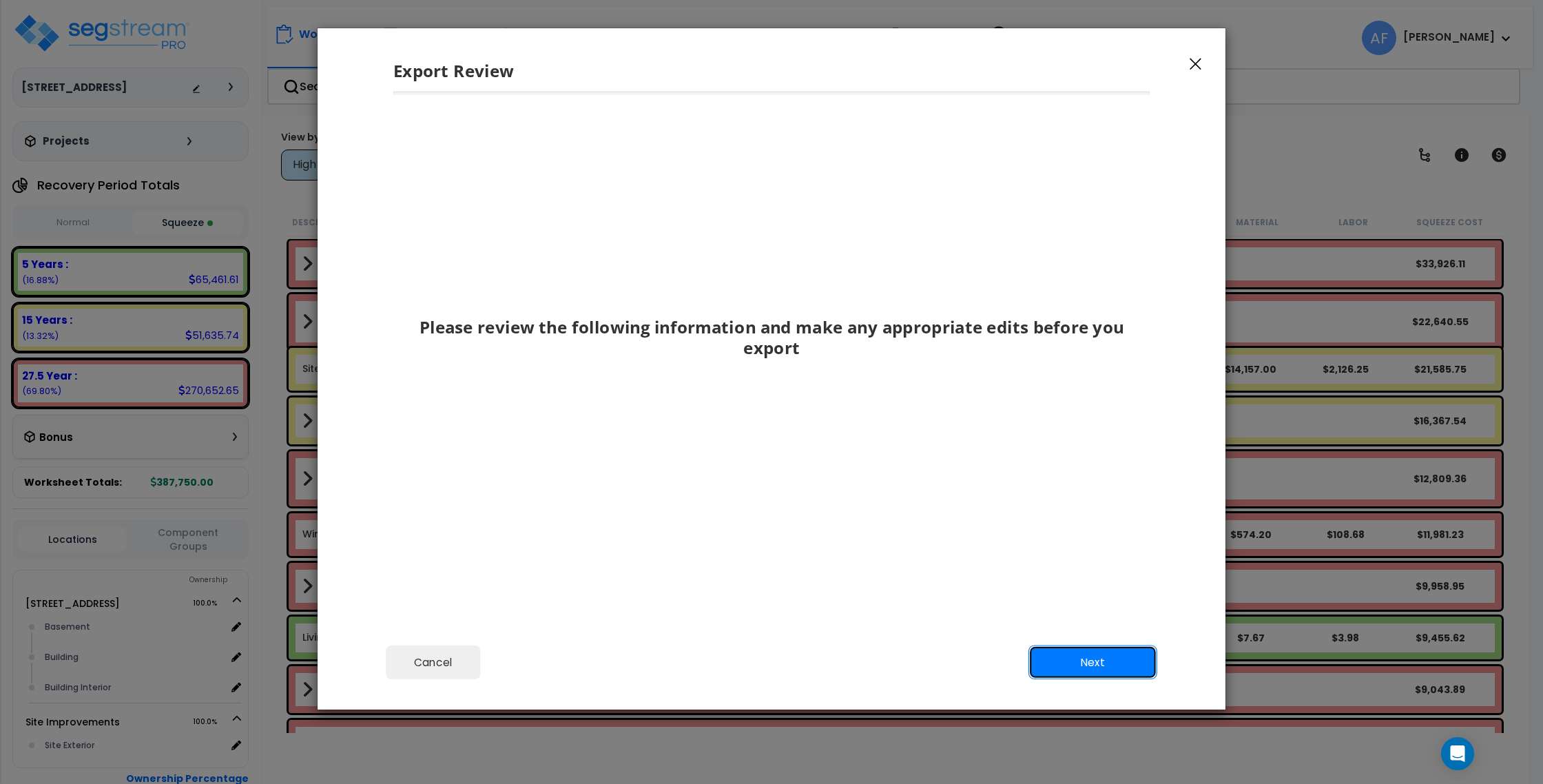
click at [1102, 667] on button "Next" at bounding box center [1093, 662] width 129 height 35
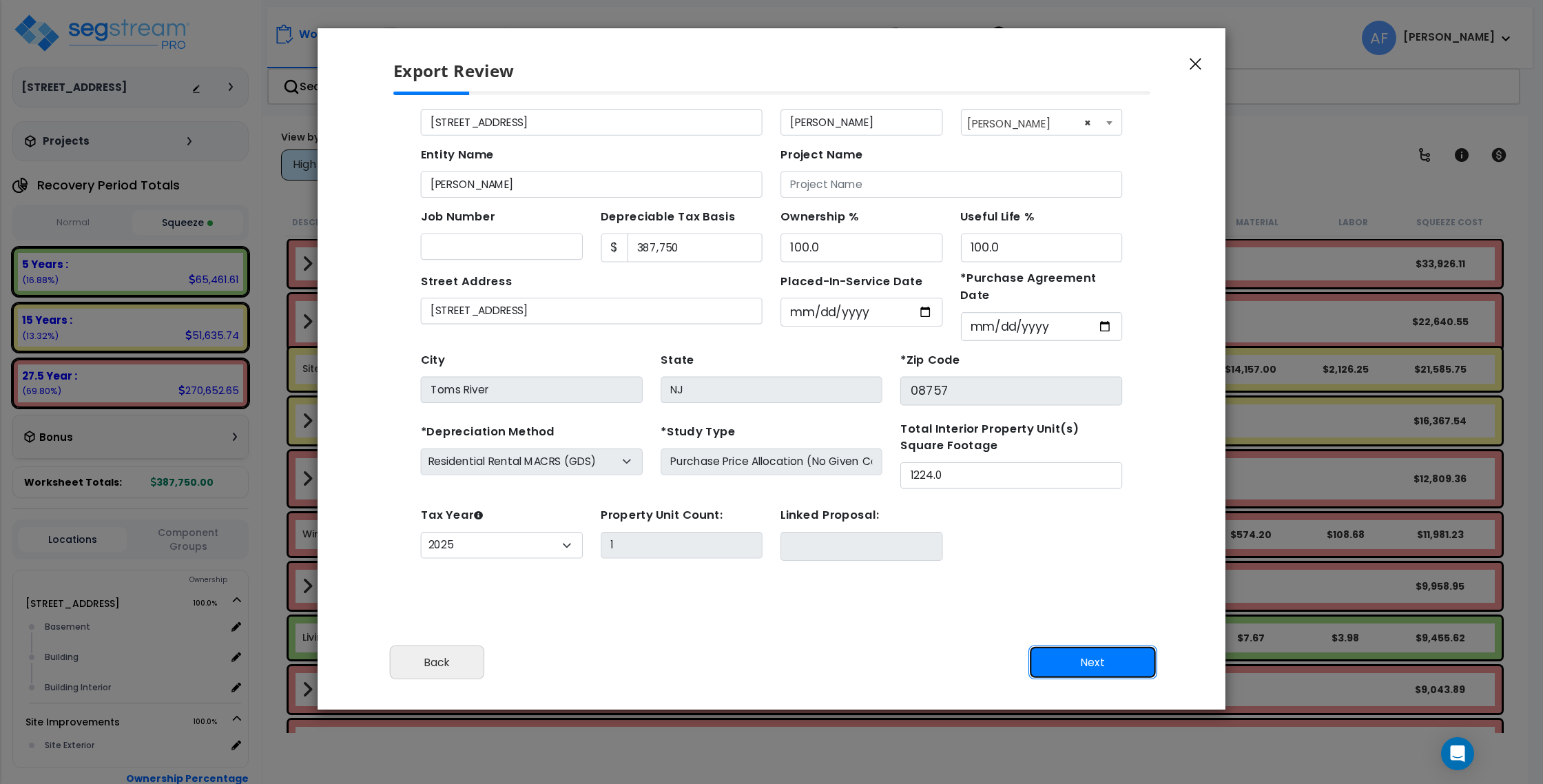
scroll to position [63, 0]
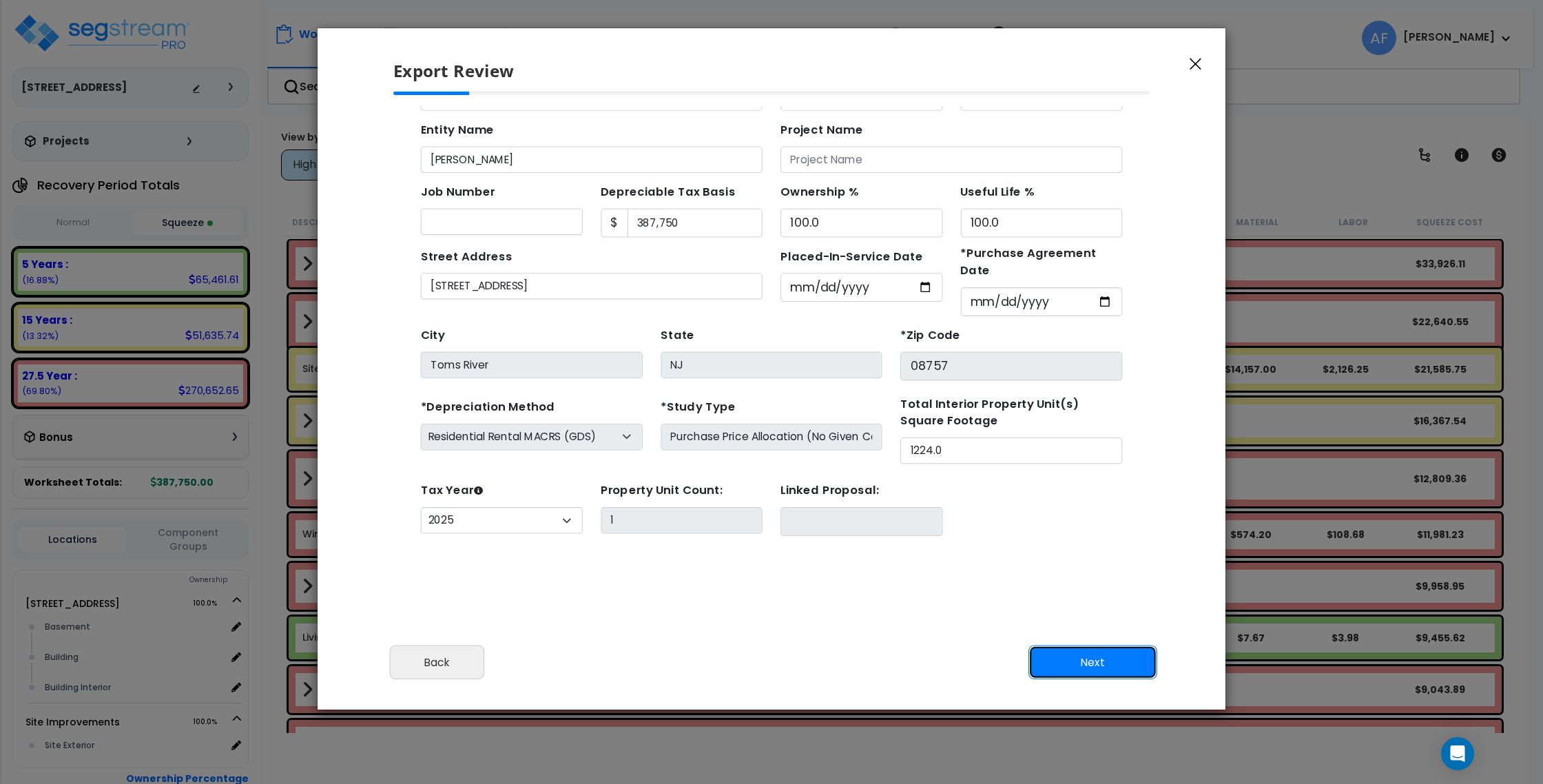
click at [1071, 660] on button "Next" at bounding box center [1093, 662] width 129 height 35
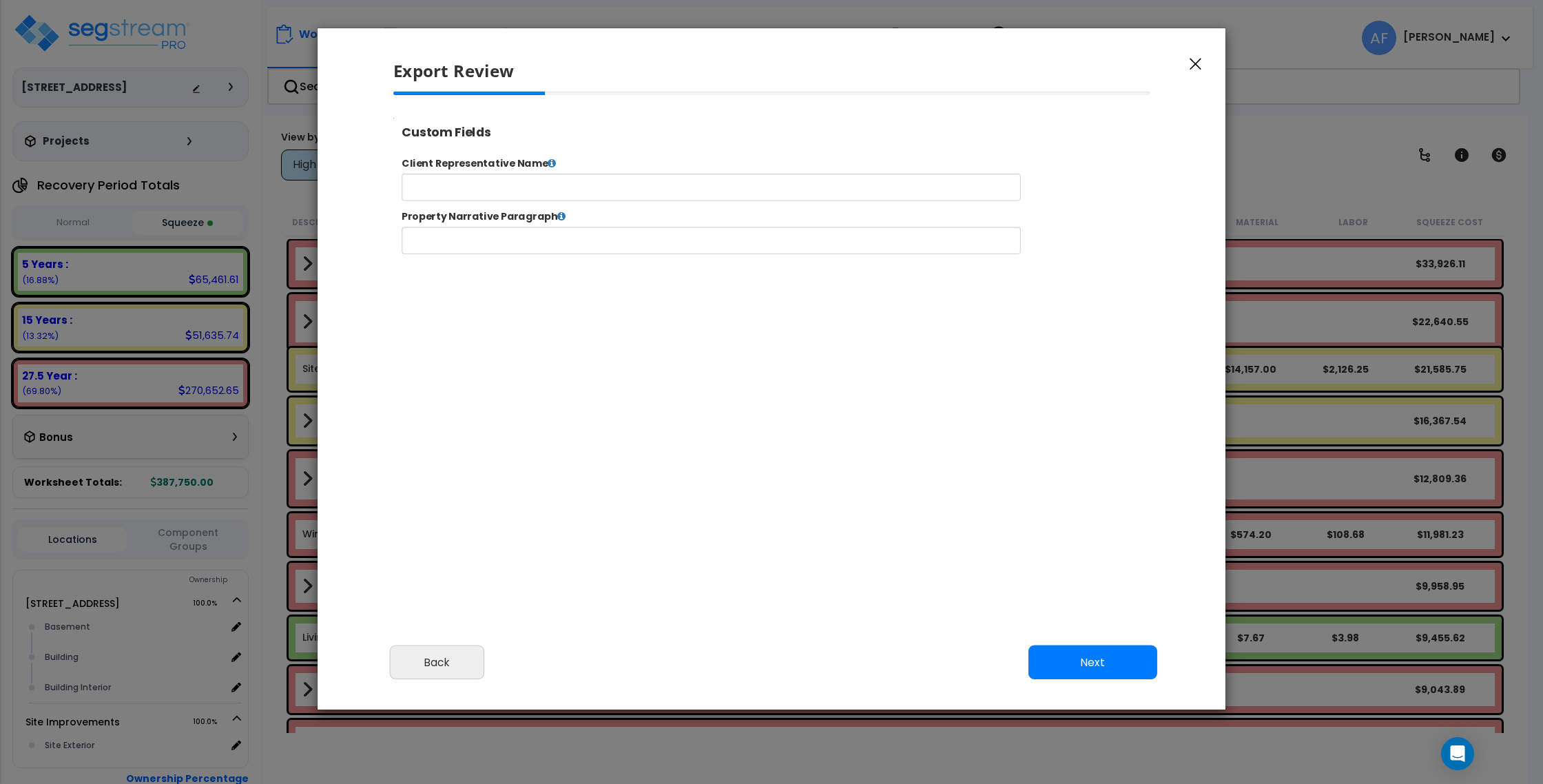
select select "2025"
click at [520, 197] on input "text" at bounding box center [755, 197] width 704 height 31
click at [572, 172] on icon at bounding box center [574, 169] width 10 height 11
click at [572, 168] on icon at bounding box center [574, 169] width 10 height 11
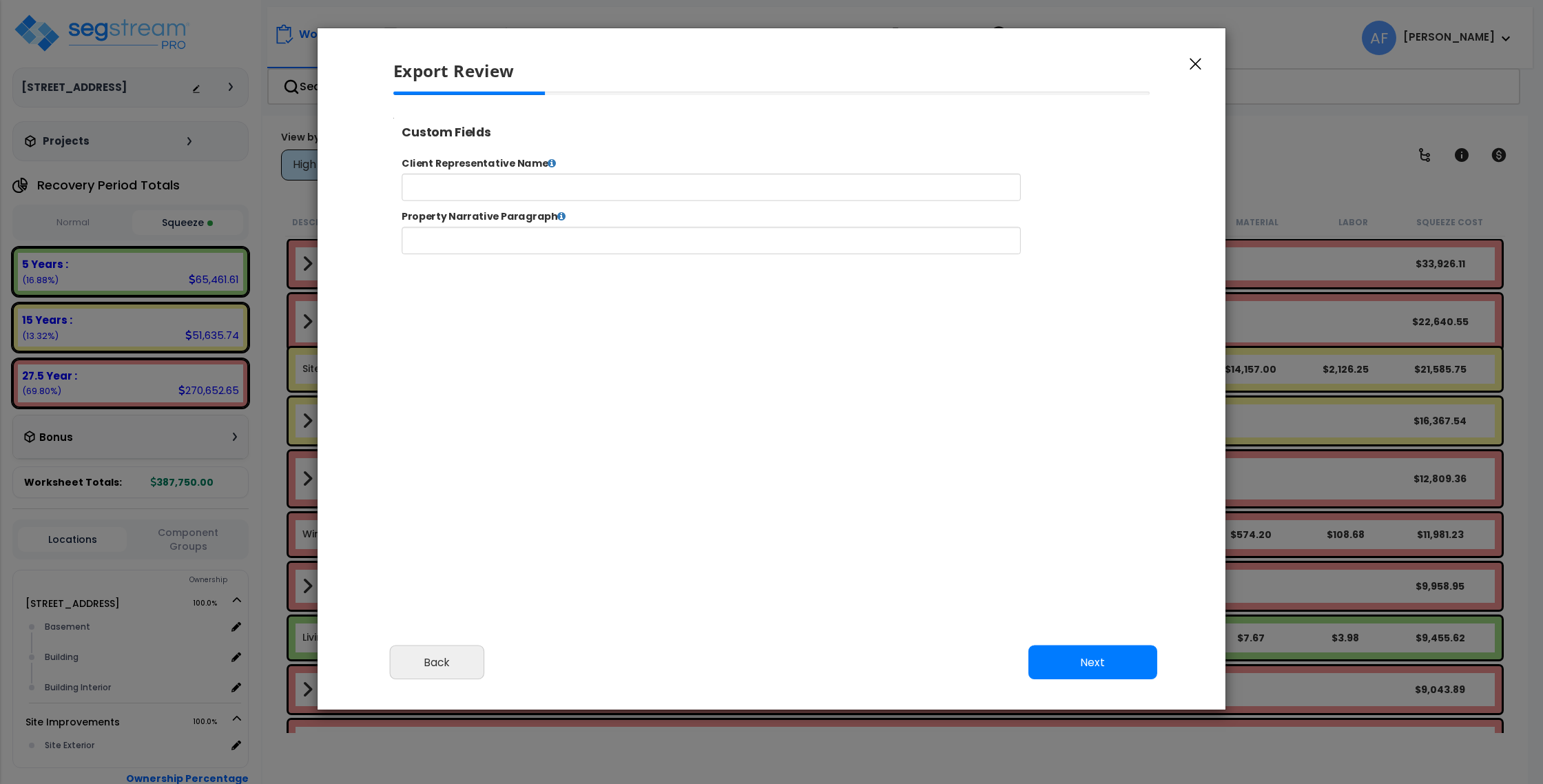
click at [571, 159] on div "Client Representative Name Property Narrative Paragraph Submit Go to Edit Study…" at bounding box center [827, 222] width 869 height 142
click at [569, 165] on icon at bounding box center [574, 169] width 10 height 11
click at [571, 166] on icon at bounding box center [574, 169] width 10 height 11
click at [569, 201] on input "text" at bounding box center [755, 197] width 704 height 31
click at [580, 230] on icon at bounding box center [585, 229] width 10 height 11
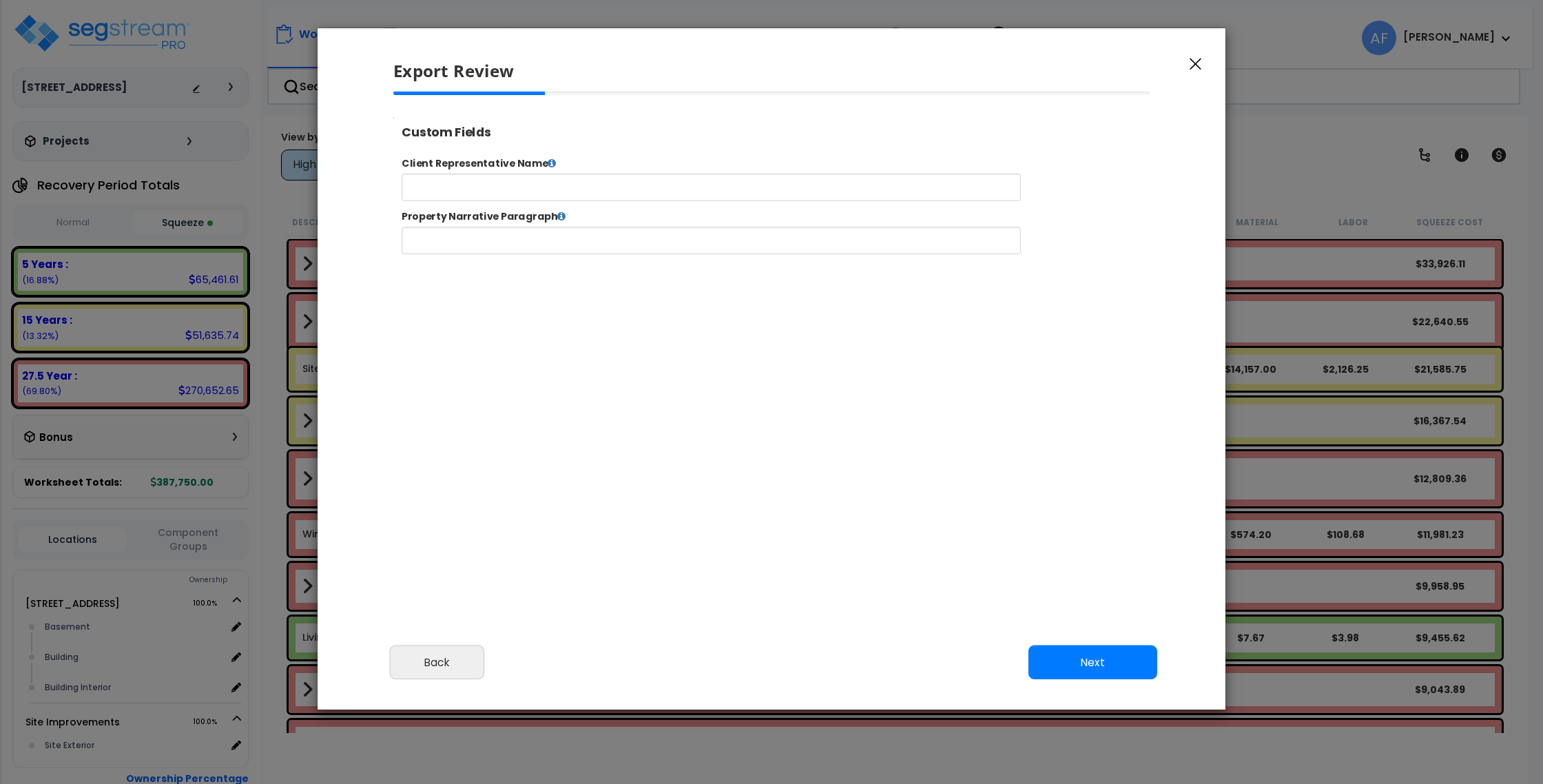
click at [580, 221] on form "Client Representative Name Property Narrative Paragraph Submit Go to Edit Study…" at bounding box center [827, 217] width 848 height 111
click at [554, 165] on label "Client Representative Name" at bounding box center [827, 170] width 869 height 16
click at [573, 165] on icon at bounding box center [574, 169] width 10 height 11
click at [596, 192] on input "text" at bounding box center [755, 197] width 704 height 31
click at [1069, 651] on button "Next" at bounding box center [1093, 662] width 129 height 35
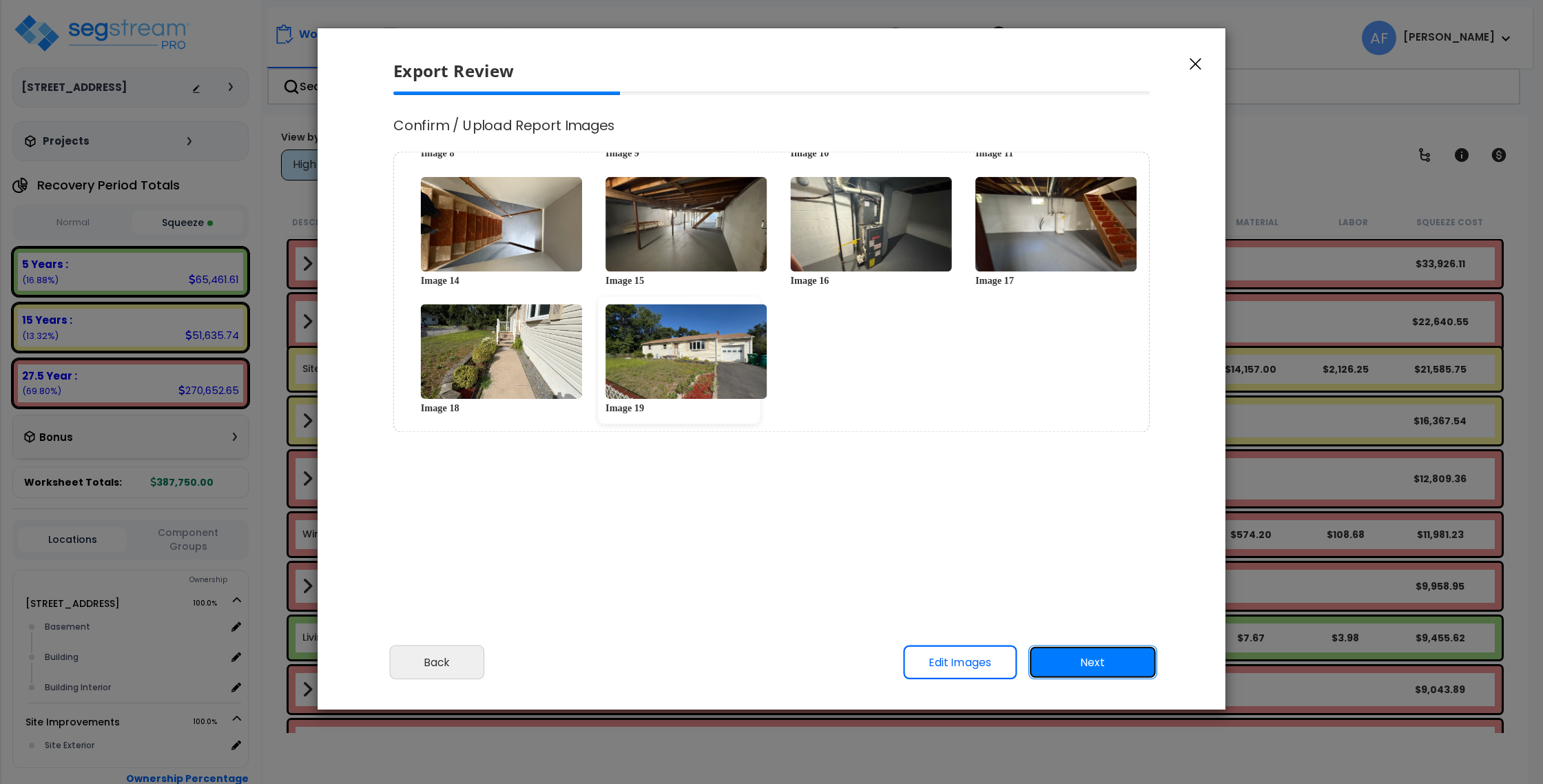
scroll to position [0, 0]
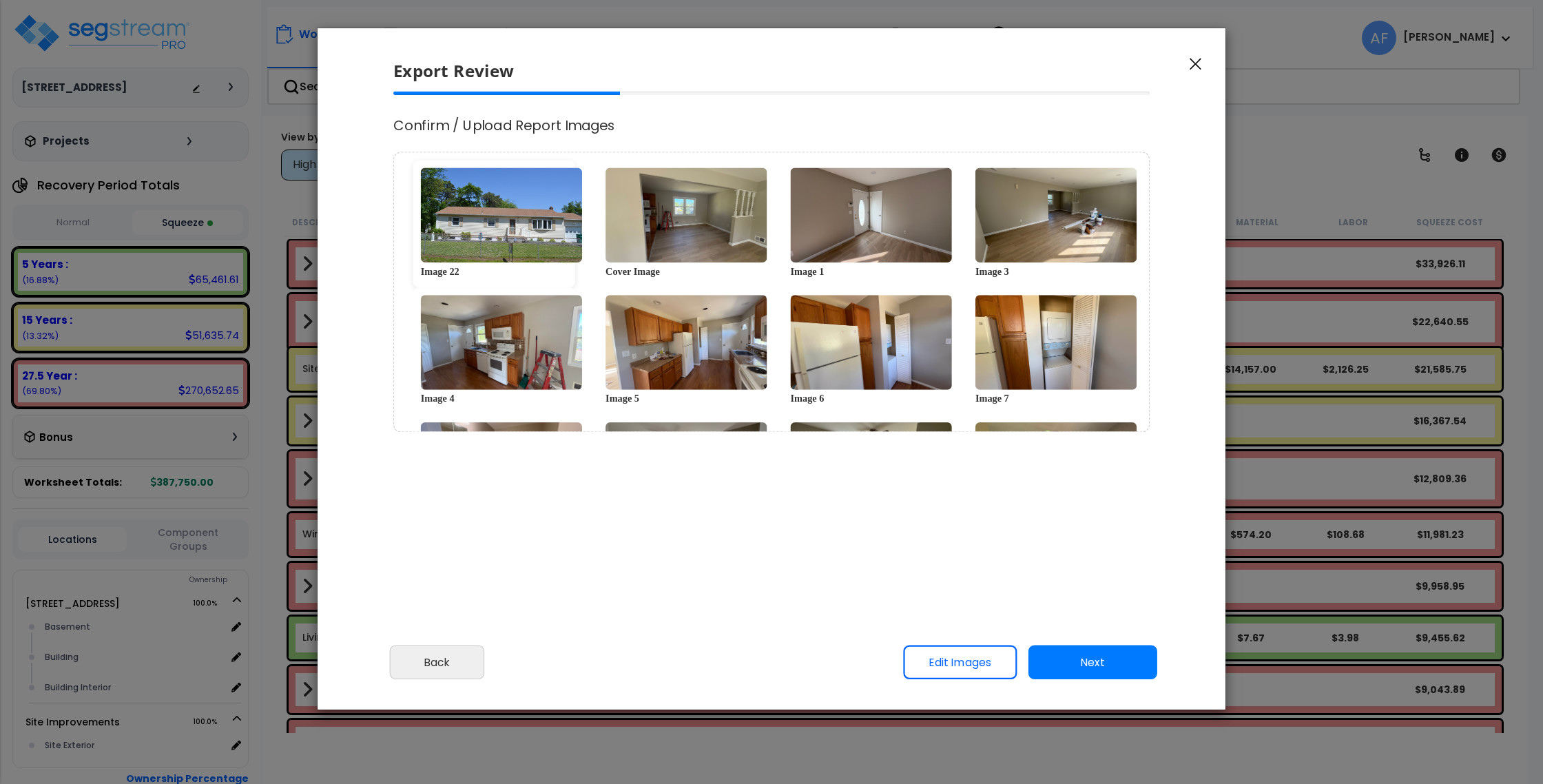
click at [442, 268] on div "Image 22" at bounding box center [494, 270] width 147 height 17
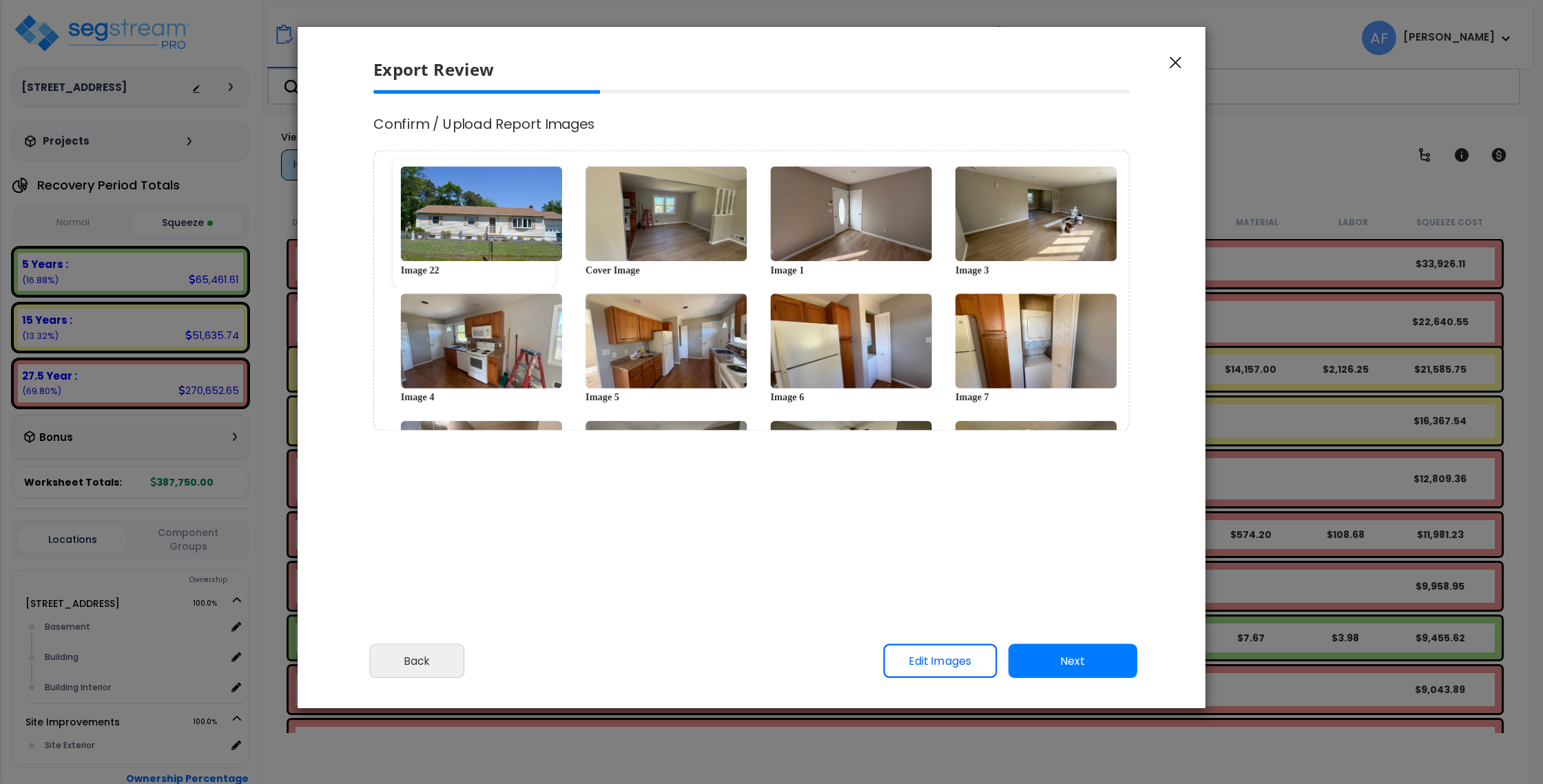
drag, startPoint x: 466, startPoint y: 271, endPoint x: 423, endPoint y: 267, distance: 43.2
click at [423, 267] on div "Image 22" at bounding box center [474, 269] width 147 height 17
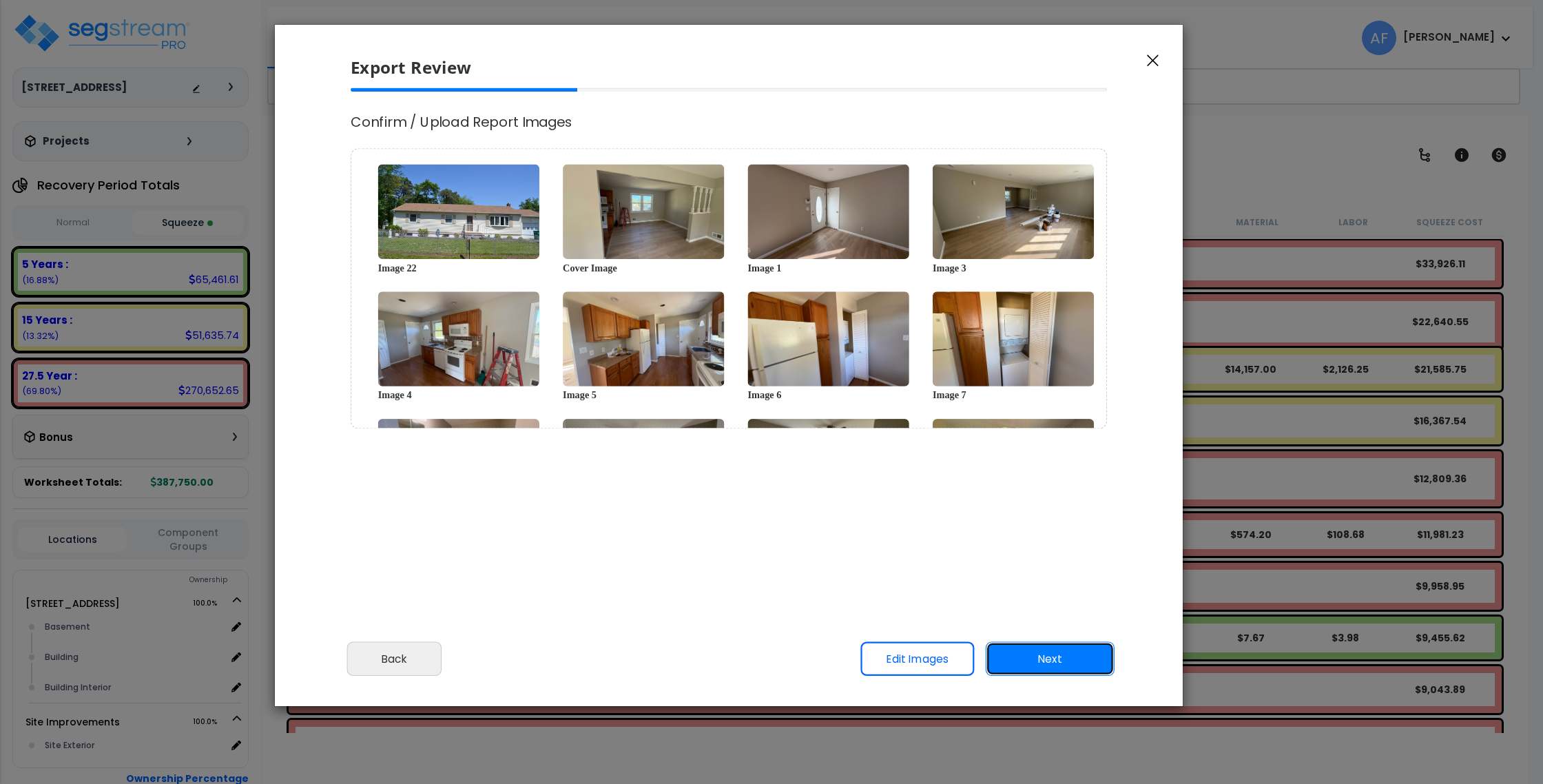
click at [1060, 645] on button "Next" at bounding box center [1049, 658] width 129 height 35
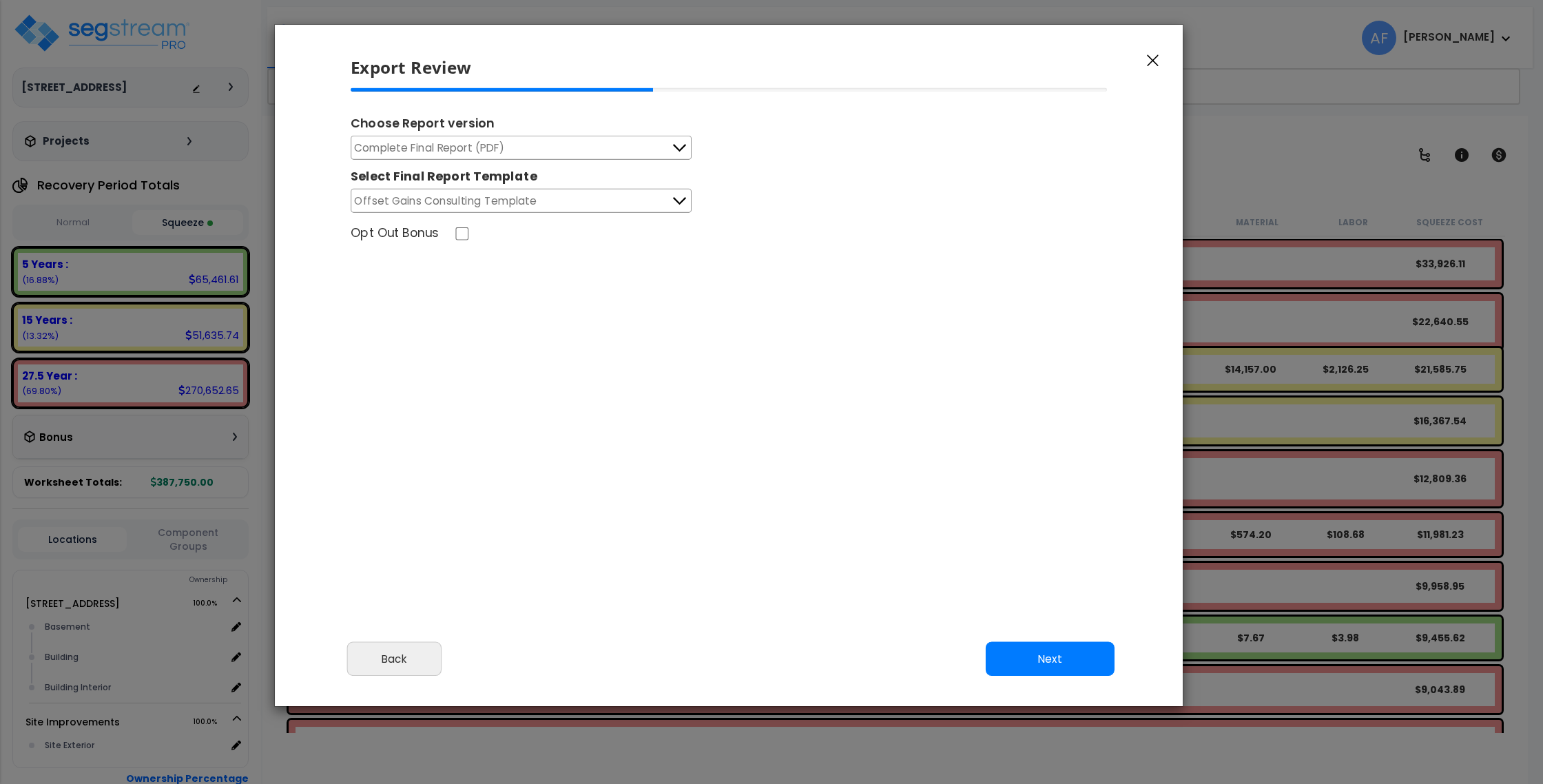
click at [597, 156] on button "Complete Final Report (PDF)" at bounding box center [521, 148] width 341 height 24
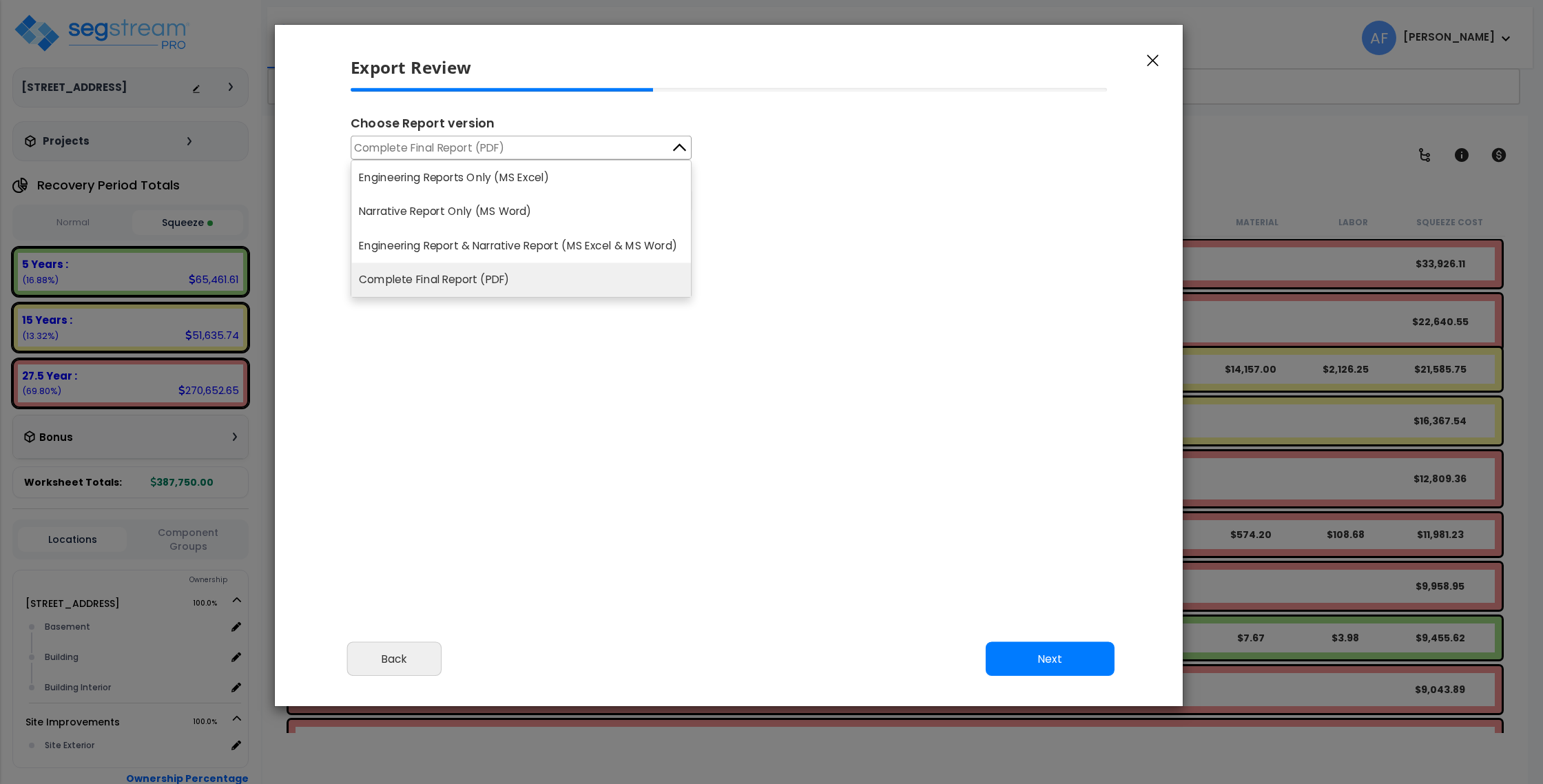
click at [587, 283] on li "Complete Final Report (PDF)" at bounding box center [521, 280] width 339 height 35
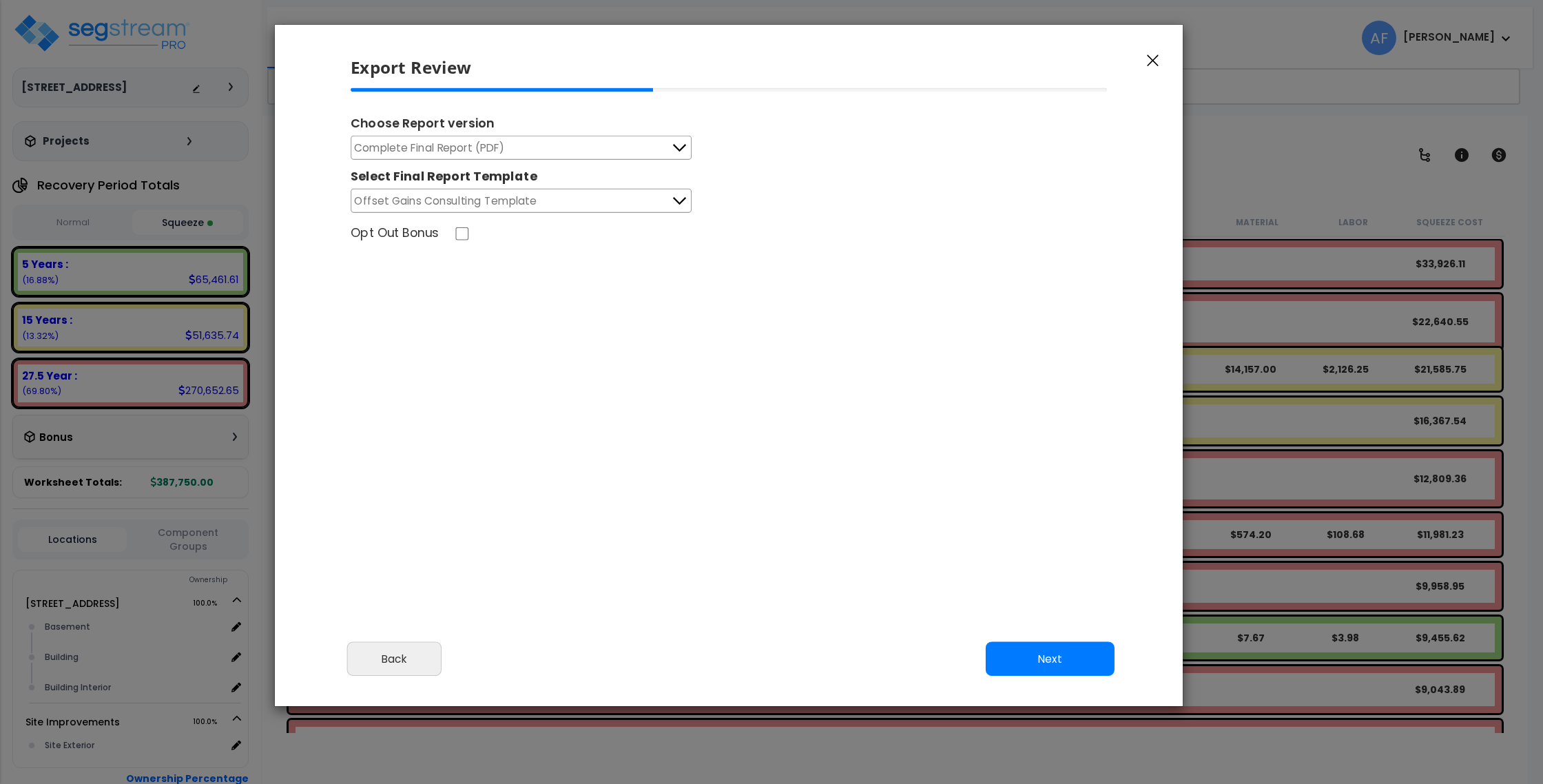
click at [537, 202] on button "Offset Gains Consulting Template" at bounding box center [521, 200] width 341 height 24
click at [867, 280] on div "Choose Report version Complete Final Report (PDF) Engineering Reports Only (MS …" at bounding box center [729, 277] width 779 height 379
click at [1063, 664] on button "Next" at bounding box center [1049, 658] width 129 height 35
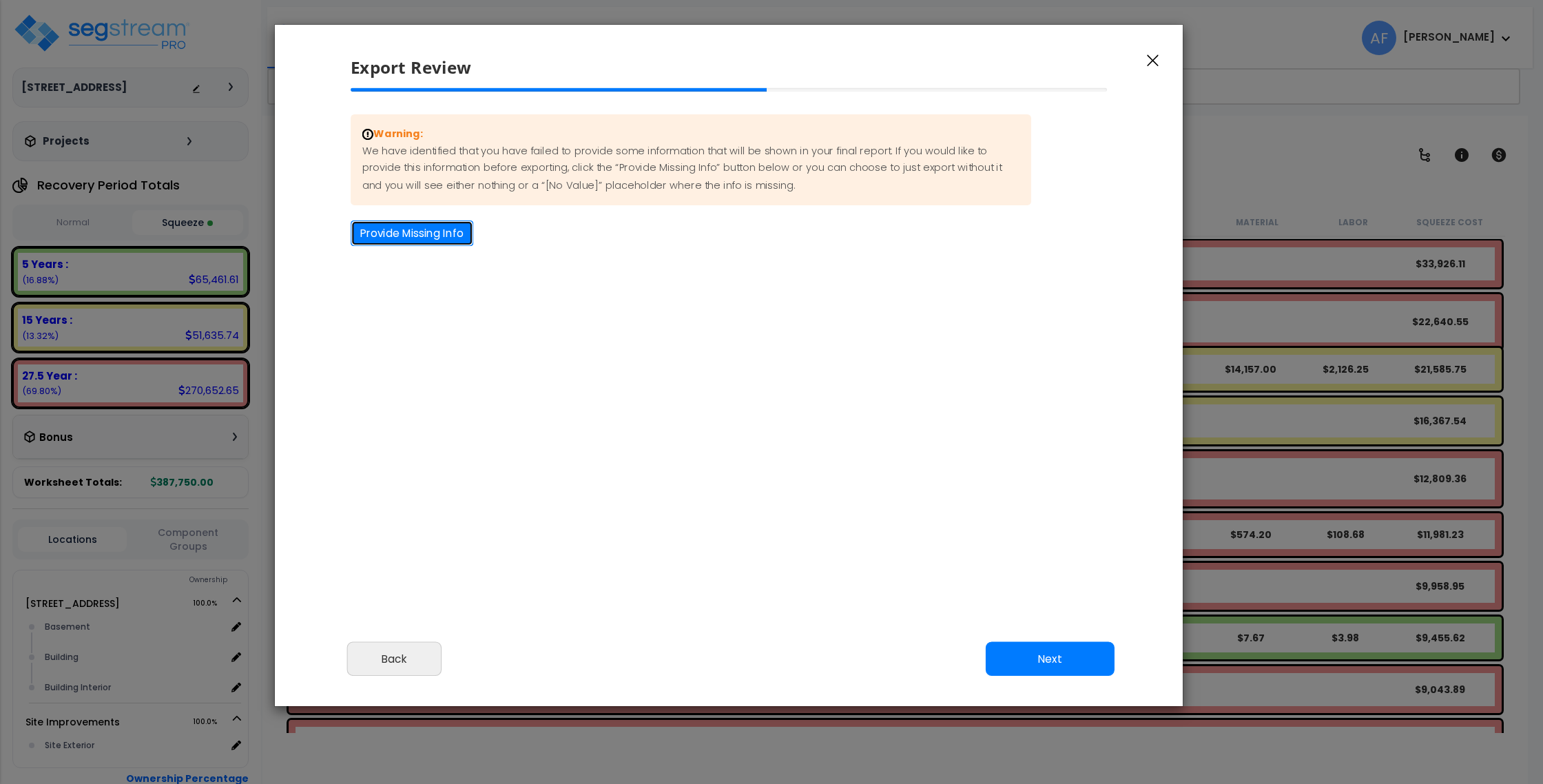
click at [405, 239] on button "Provide Missing Info" at bounding box center [411, 233] width 123 height 26
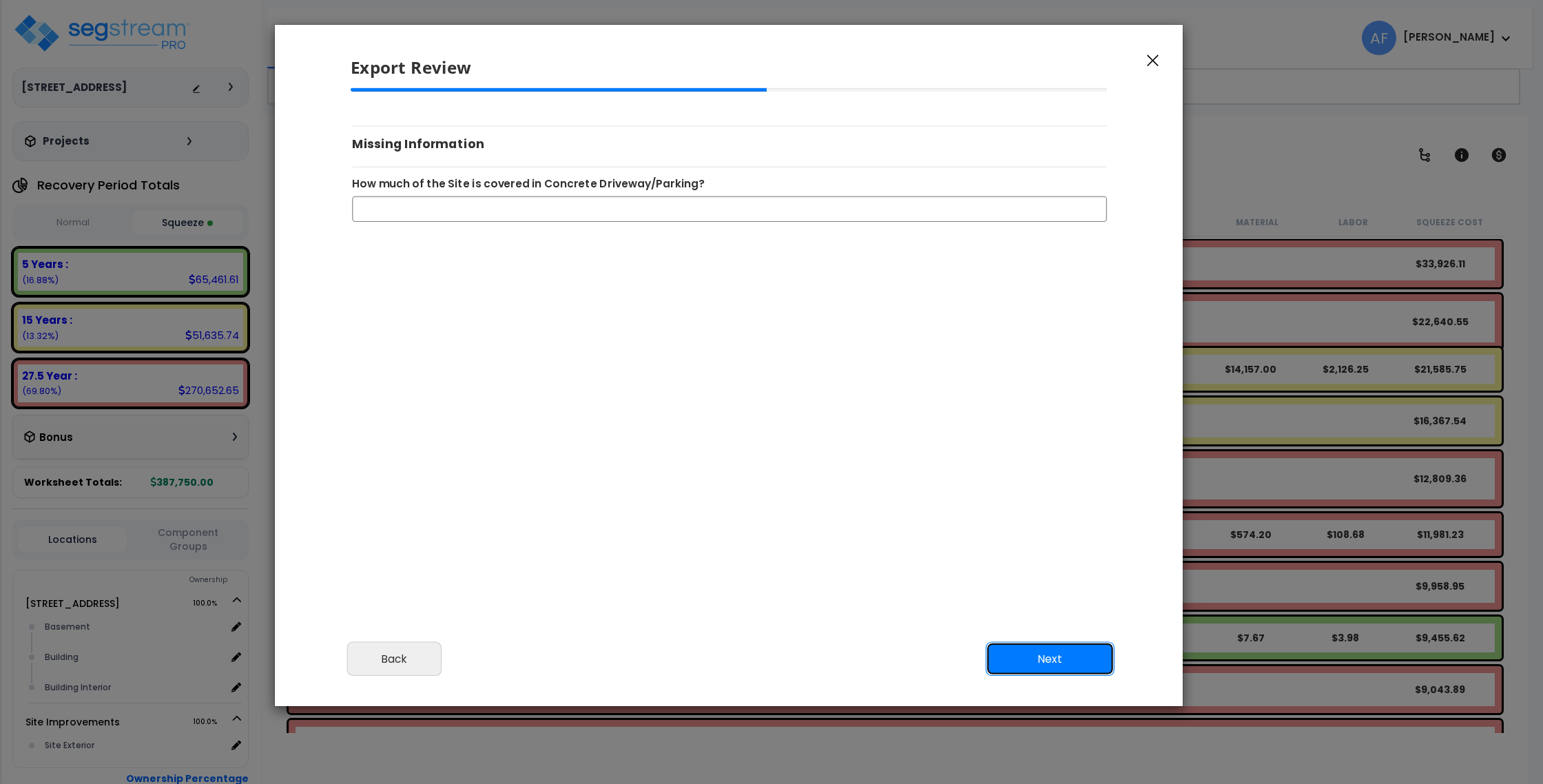
click at [1048, 656] on button "Next" at bounding box center [1049, 658] width 129 height 35
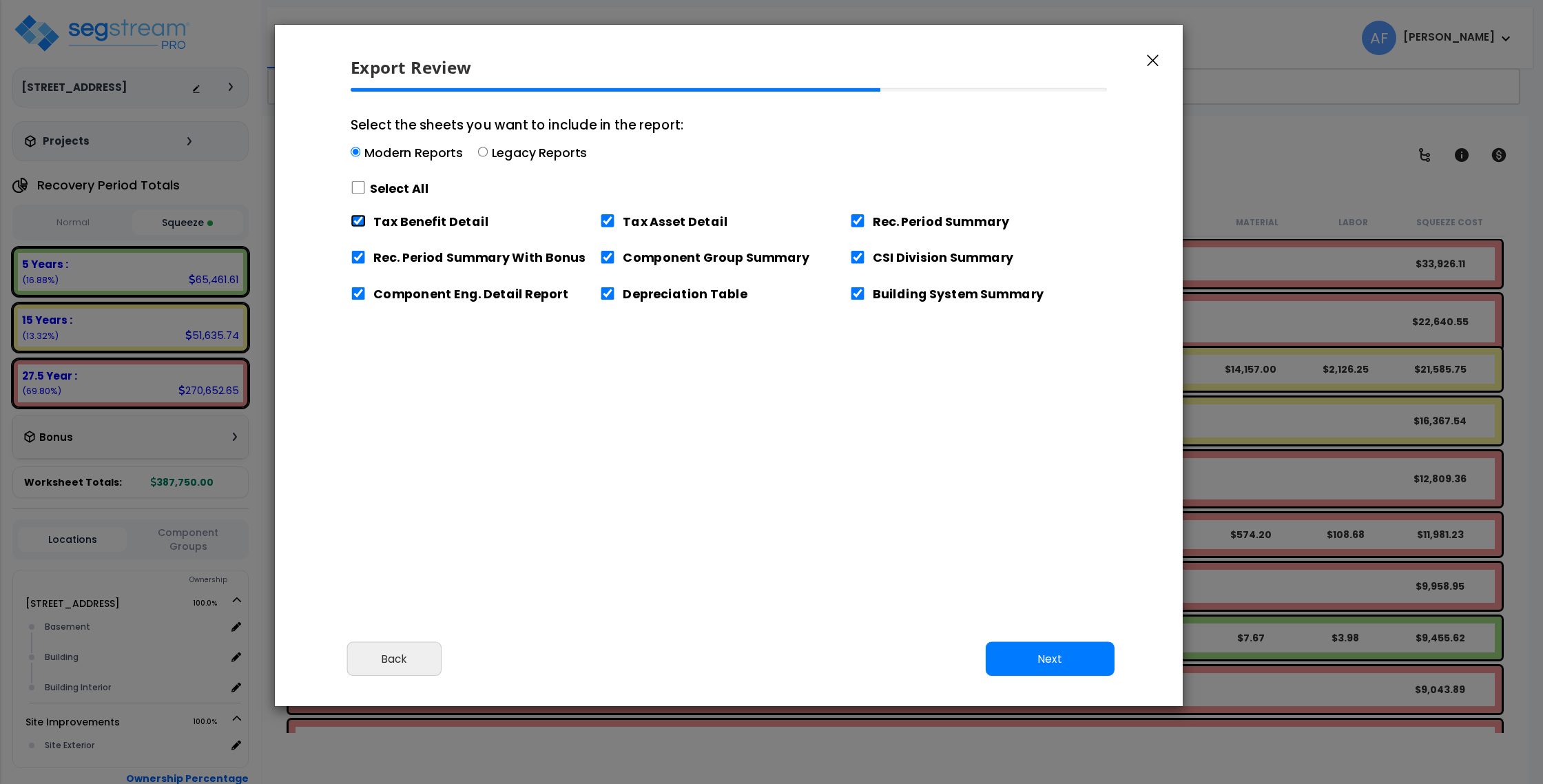
click at [361, 217] on input "Tax Benefit Detail" at bounding box center [358, 221] width 15 height 13
checkbox input "false"
click at [486, 150] on div "Modern Reports Legacy Reports" at bounding box center [516, 154] width 333 height 21
click at [361, 150] on input "Select the sheets you want to include in the report: Modern Reports Legacy Repo…" at bounding box center [355, 152] width 10 height 10
click at [484, 150] on input "Select the sheets you want to include in the report: Modern Reports Legacy Repo…" at bounding box center [483, 152] width 10 height 10
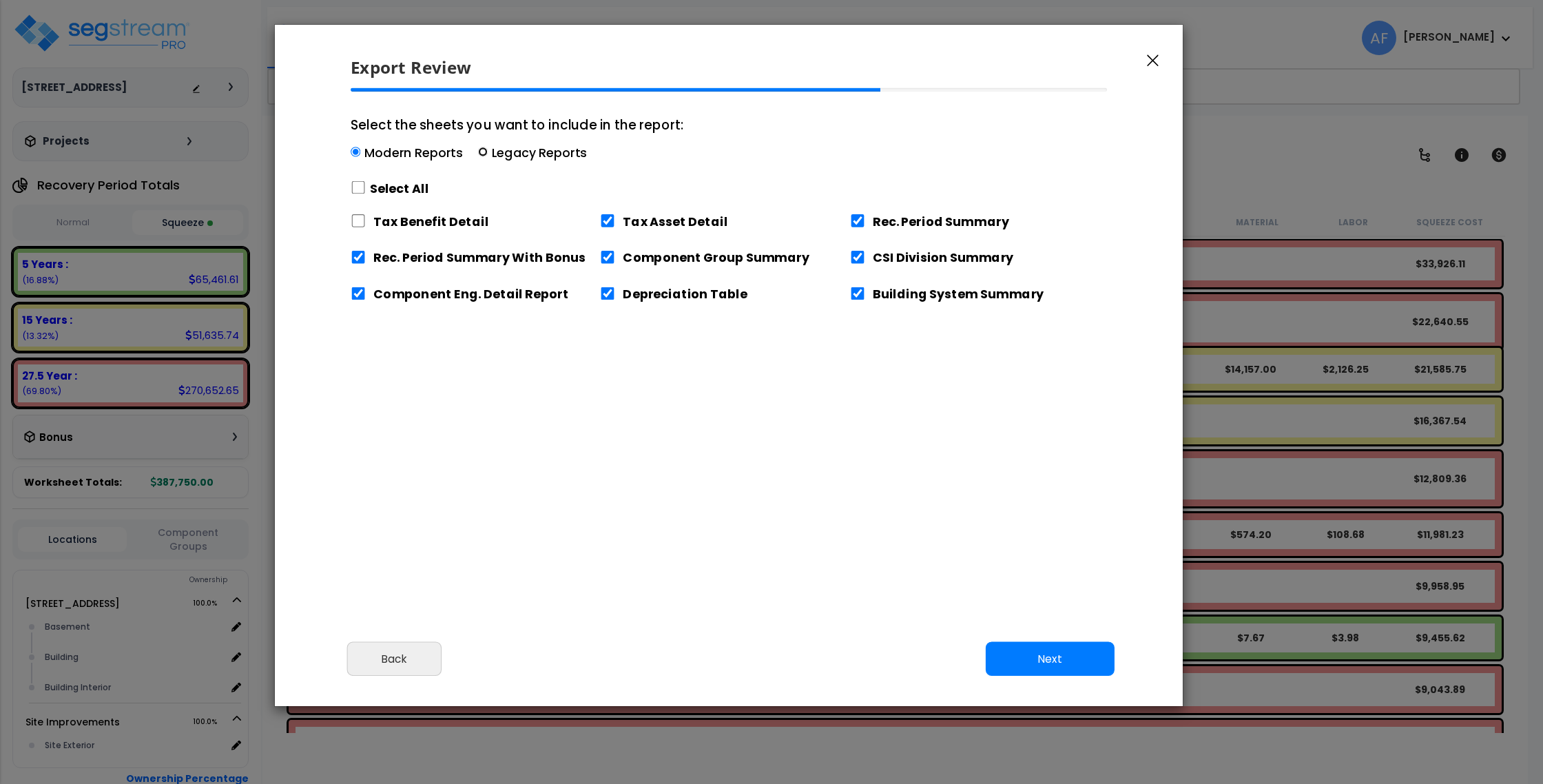
radio input "true"
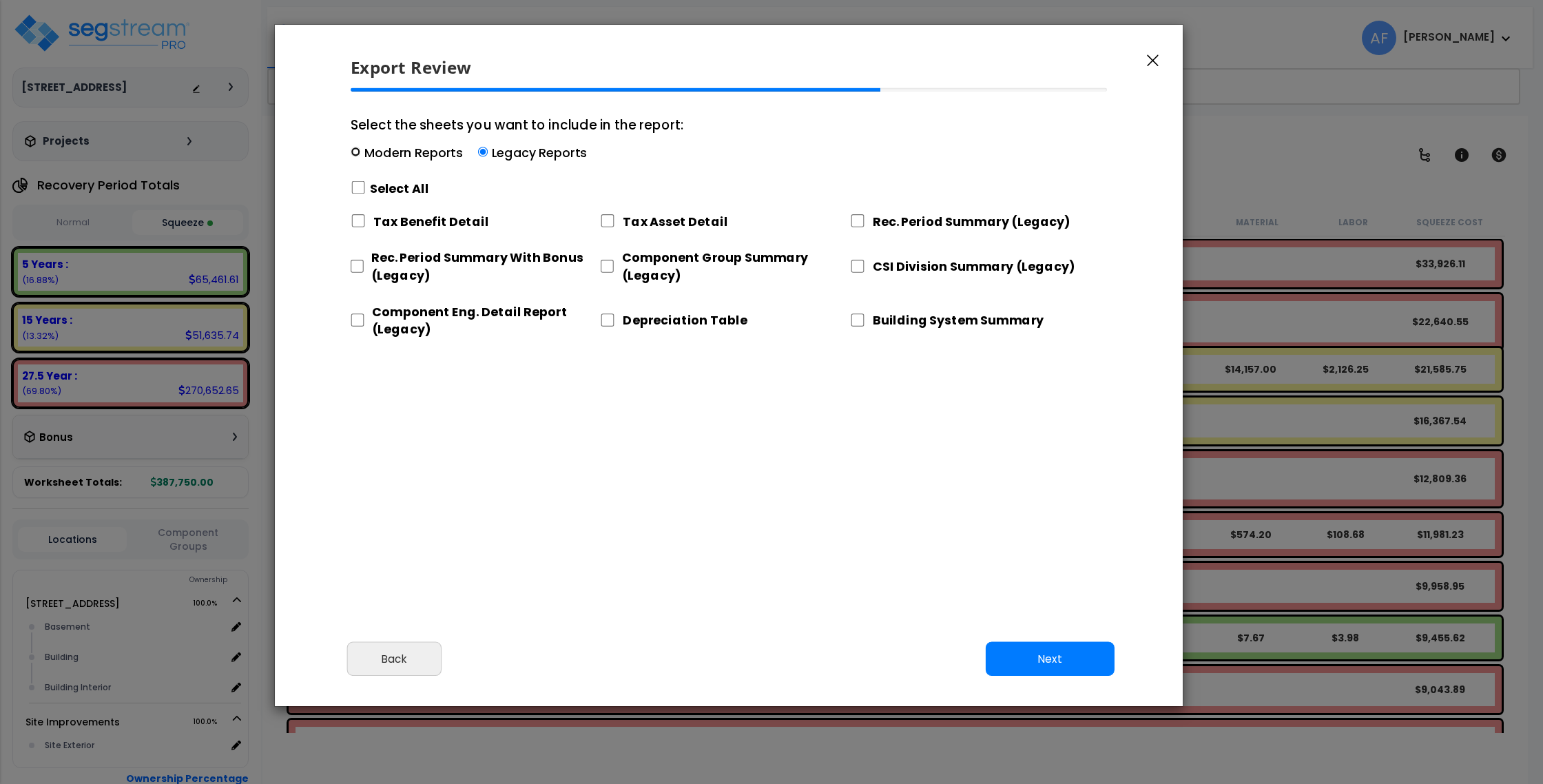
click at [352, 149] on input "Select the sheets you want to include in the report: Modern Reports Legacy Repo…" at bounding box center [355, 152] width 10 height 10
radio input "true"
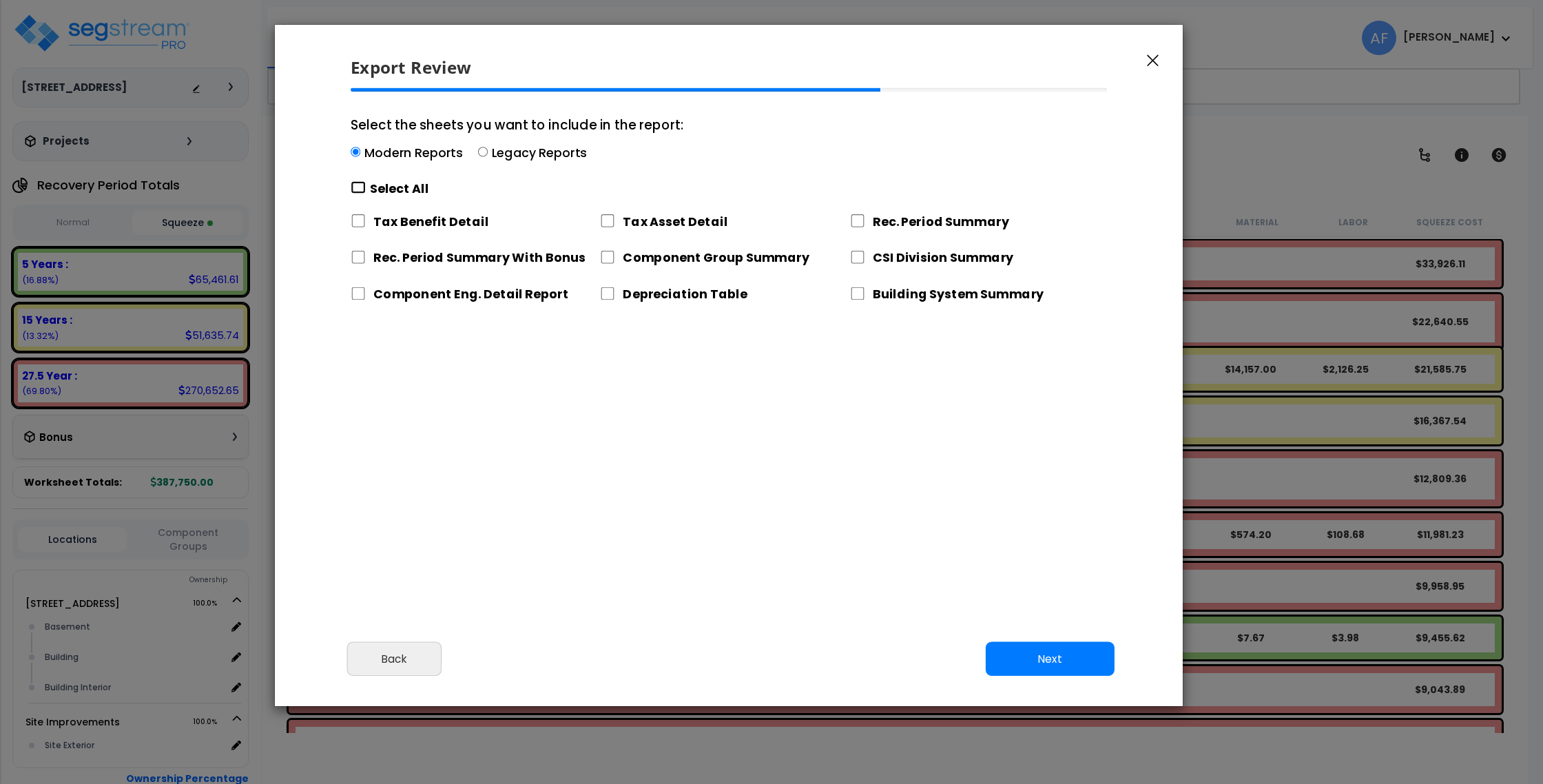
click at [361, 188] on input "Select the sheets you want to include in the report: Modern Reports Legacy Repo…" at bounding box center [358, 188] width 15 height 13
checkbox input "true"
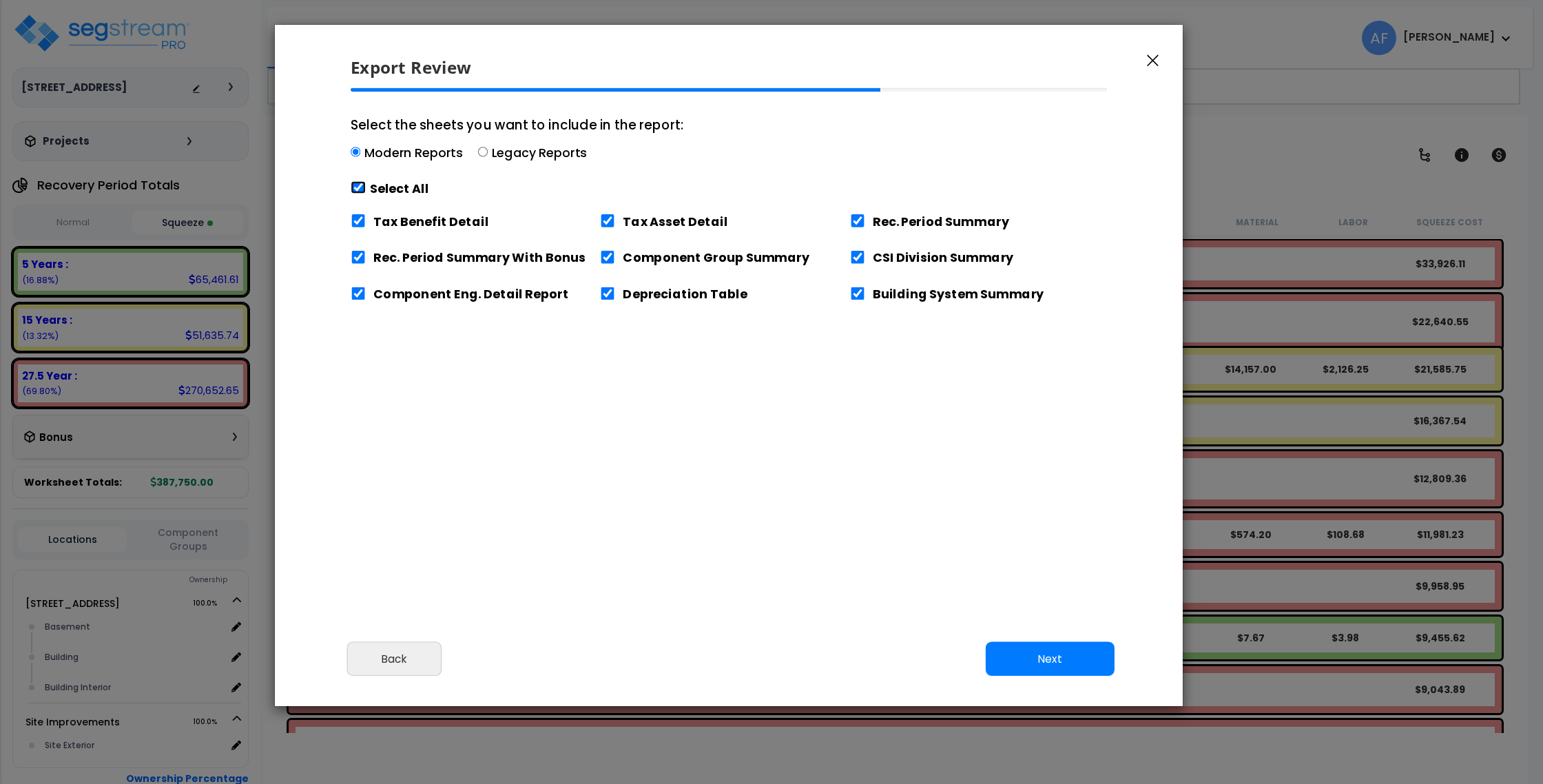
checkbox input "true"
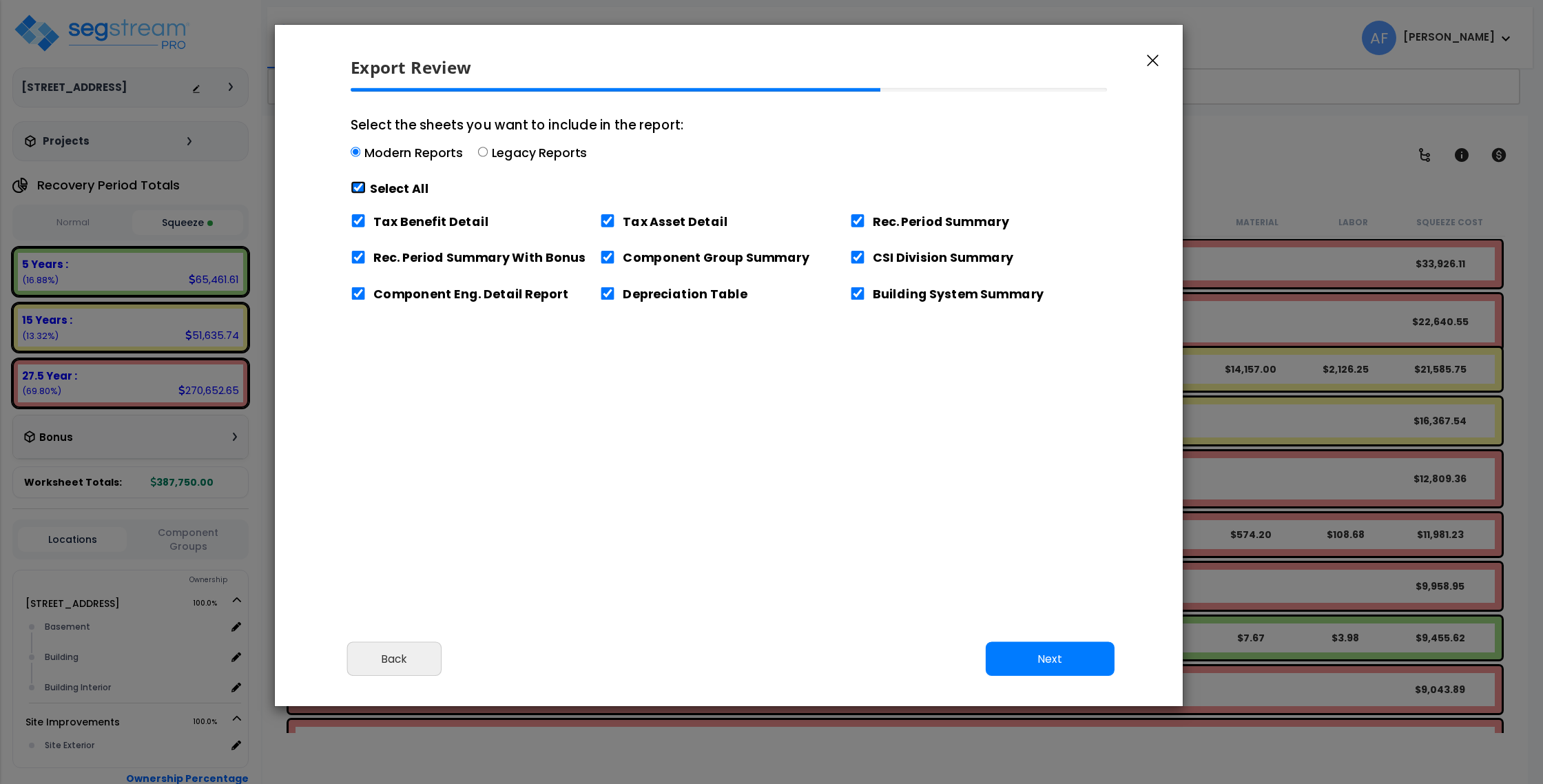
checkbox input "true"
click at [356, 220] on input "Tax Benefit Detail" at bounding box center [358, 221] width 15 height 13
checkbox input "false"
click at [1059, 657] on button "Next" at bounding box center [1049, 658] width 129 height 35
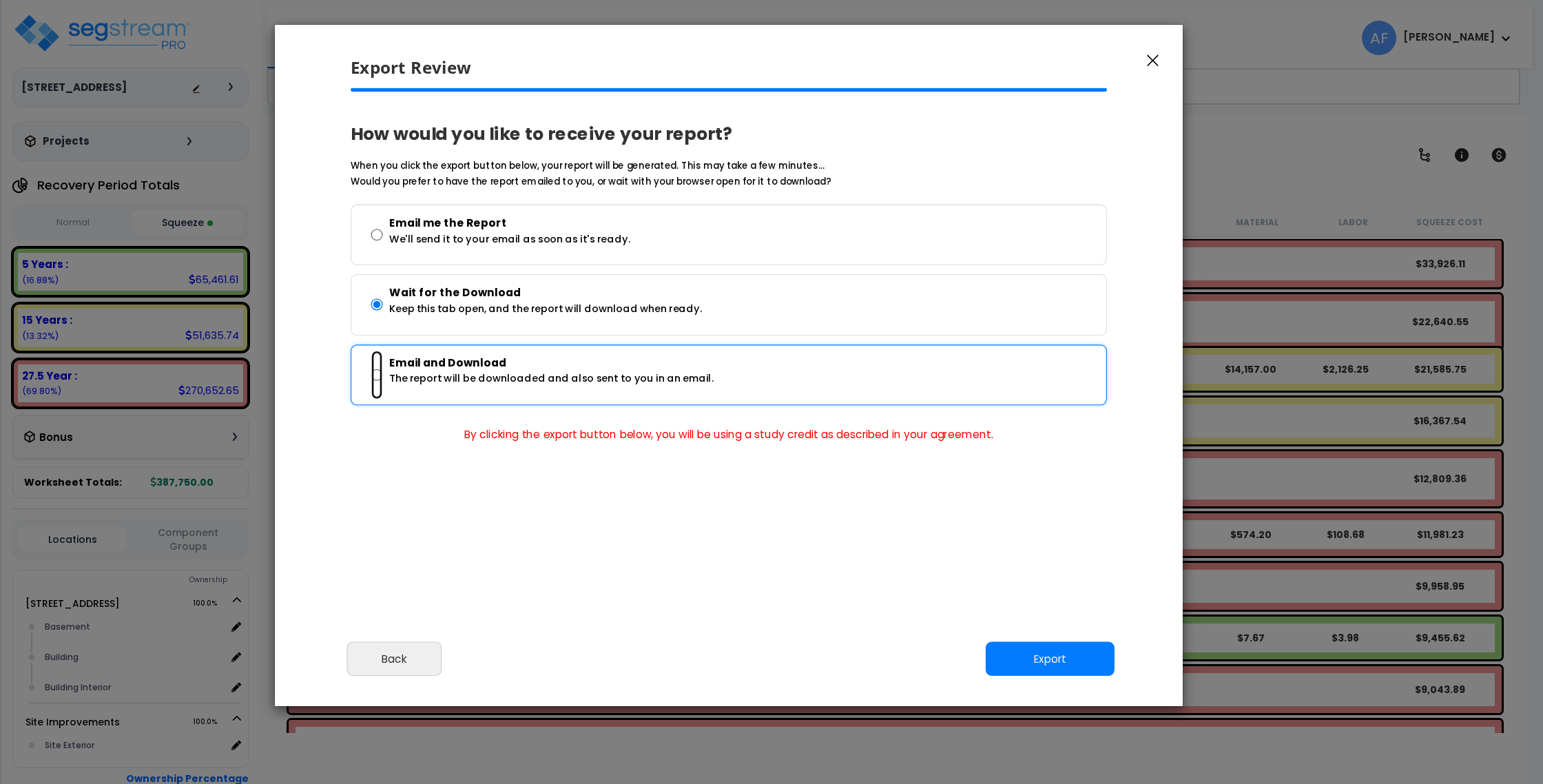
click at [373, 373] on input "Email and Download The report will be downloaded and also sent to you in an ema…" at bounding box center [377, 375] width 12 height 50
radio input "true"
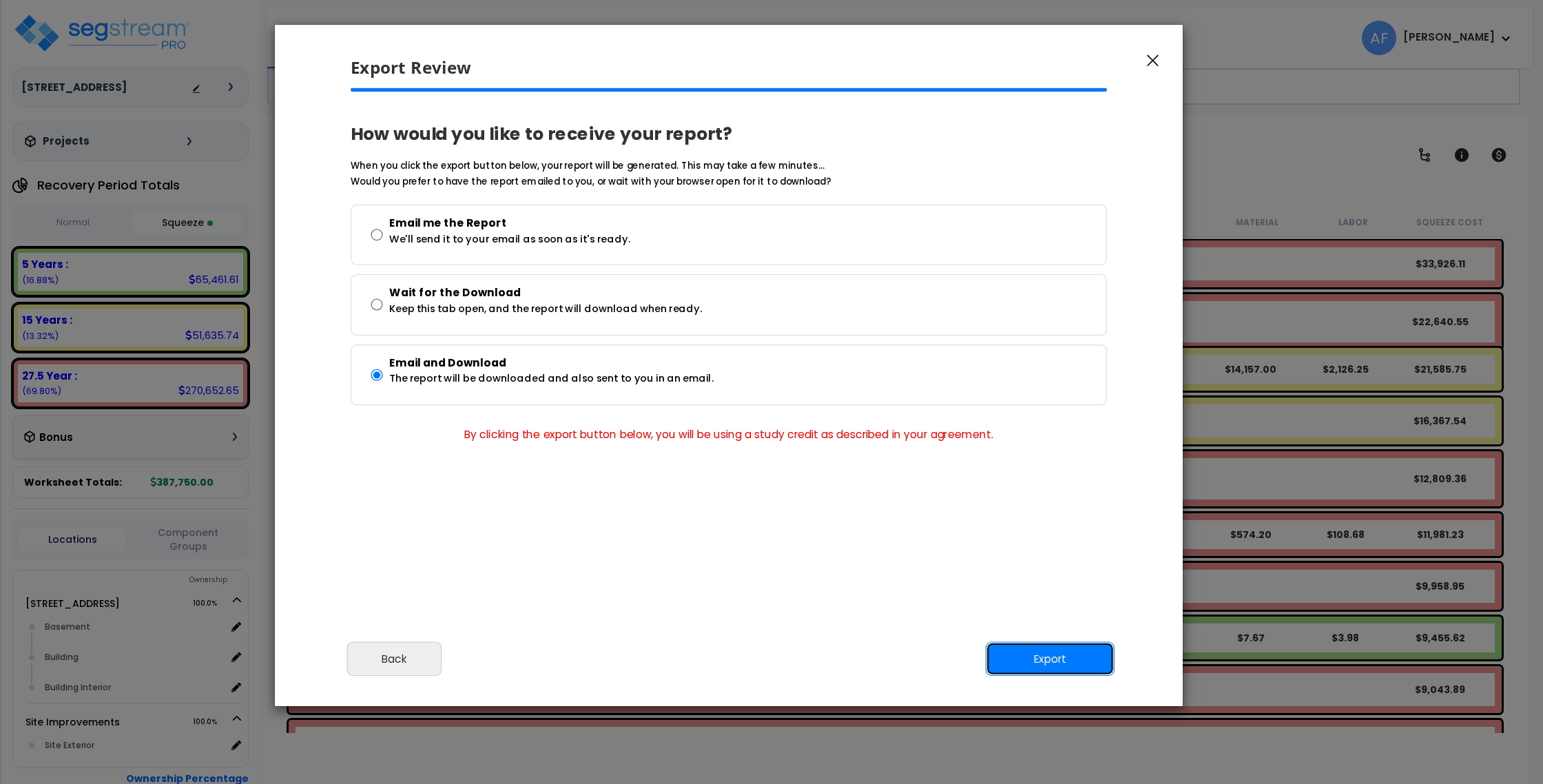
click at [1066, 667] on button "Export" at bounding box center [1049, 658] width 129 height 35
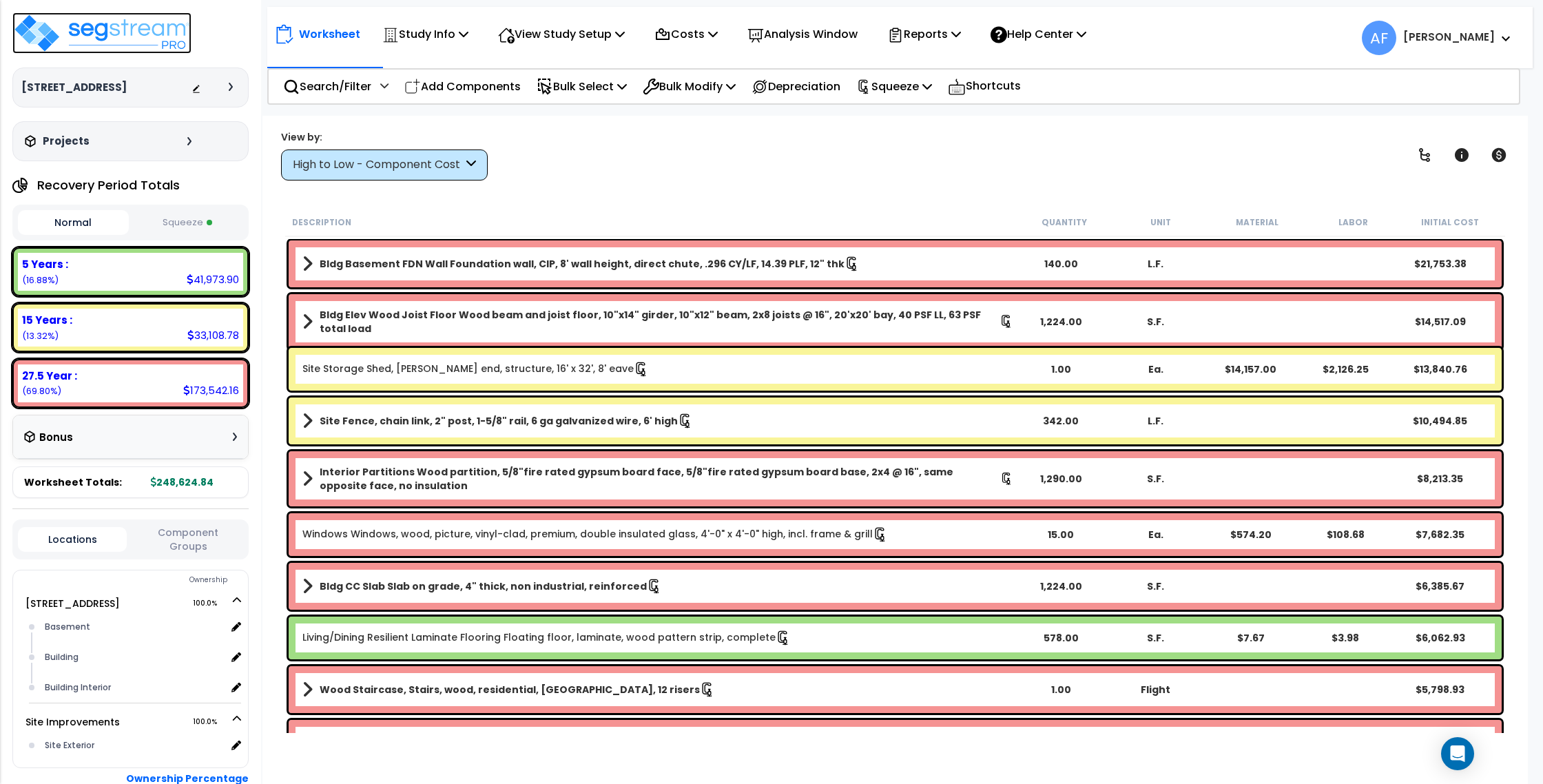
click at [168, 35] on img at bounding box center [102, 33] width 179 height 41
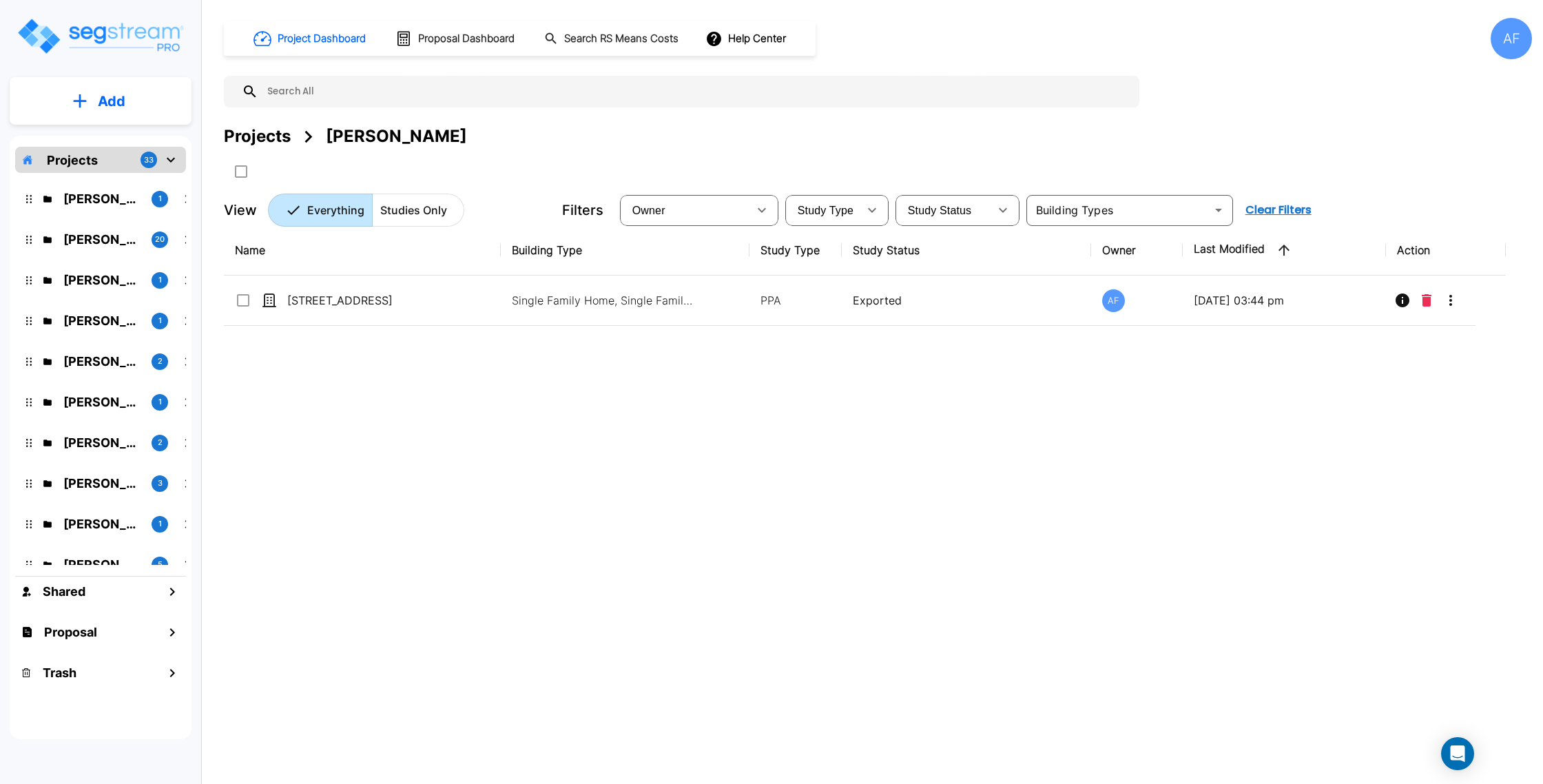
click at [269, 136] on div "Projects" at bounding box center [257, 137] width 67 height 25
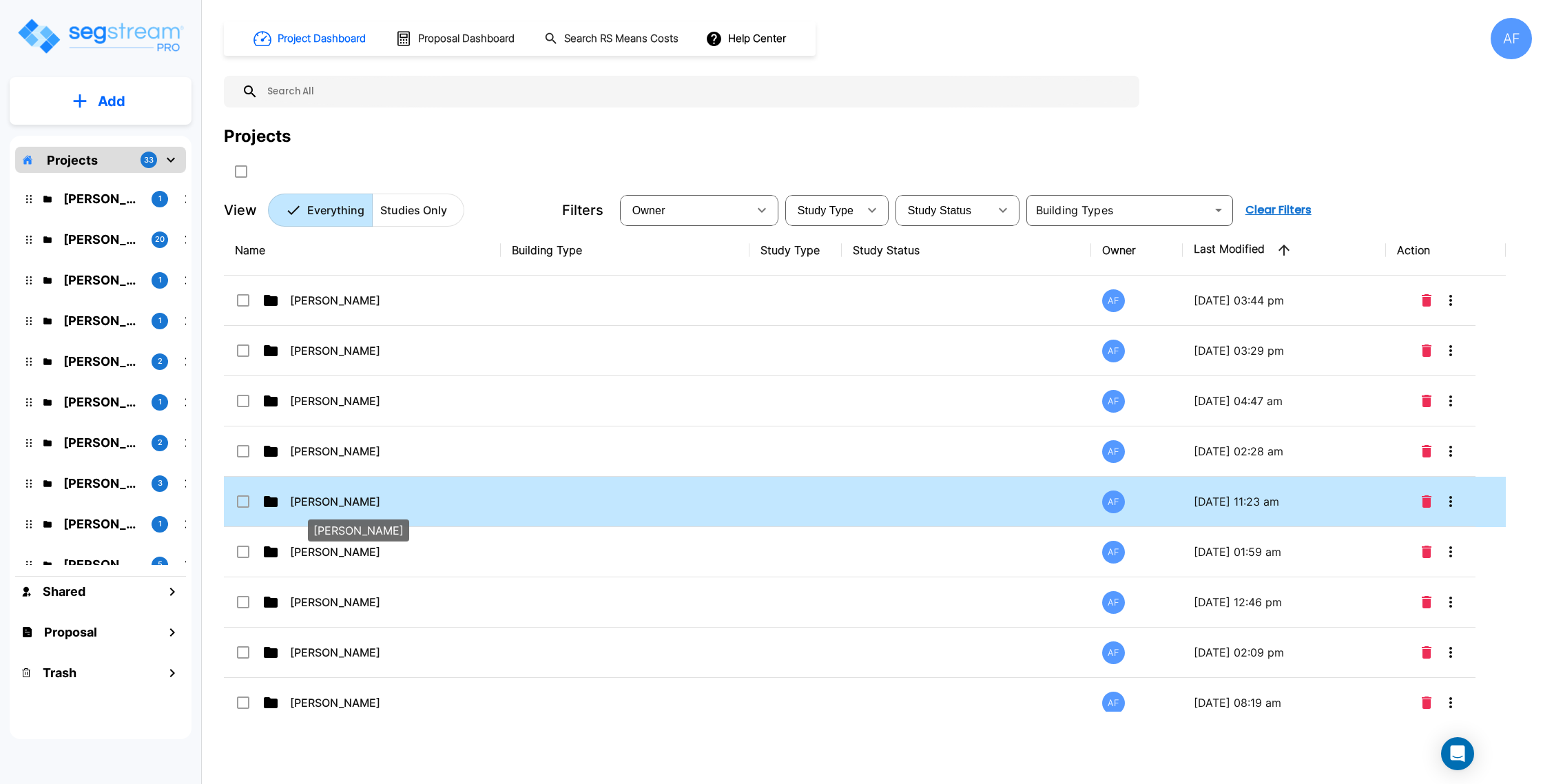
click at [358, 502] on p "[PERSON_NAME]" at bounding box center [359, 501] width 138 height 17
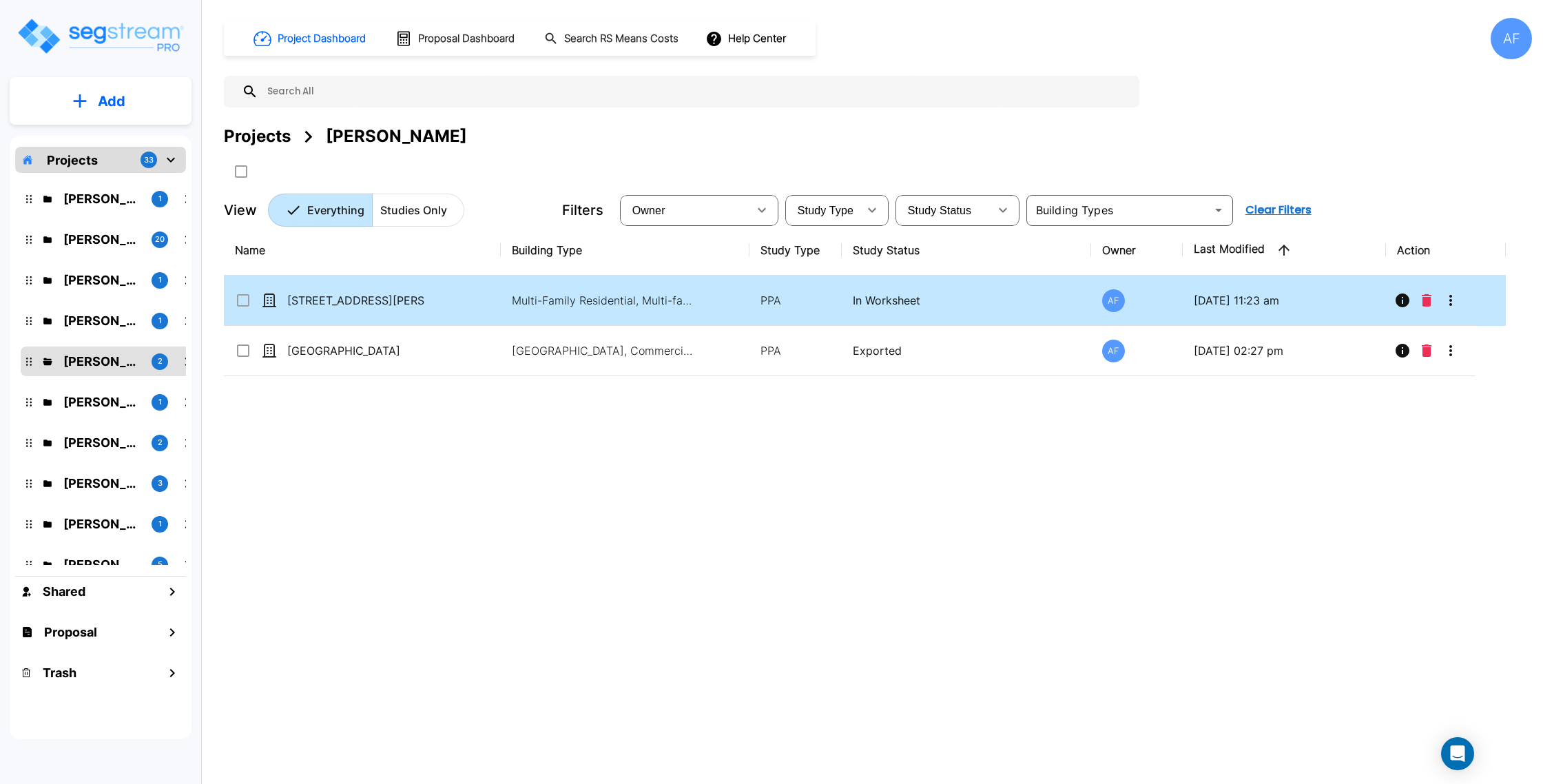
click at [444, 298] on td "[STREET_ADDRESS][PERSON_NAME]" at bounding box center [362, 300] width 277 height 50
checkbox input "true"
click at [444, 298] on td "[STREET_ADDRESS][PERSON_NAME]" at bounding box center [362, 300] width 277 height 50
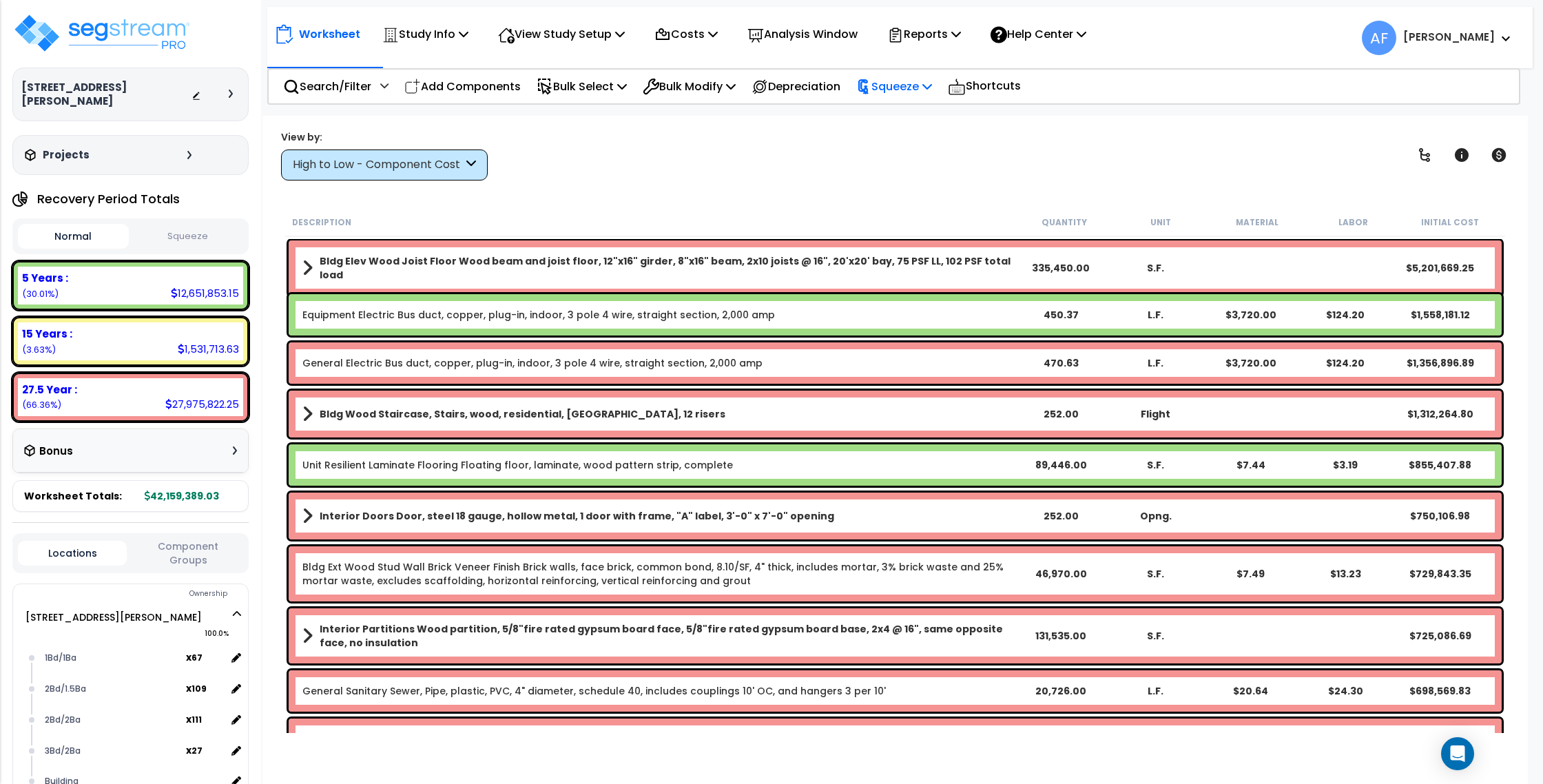
click at [903, 74] on div "Squeeze" at bounding box center [894, 87] width 76 height 32
click at [462, 40] on p "Study Info" at bounding box center [425, 34] width 86 height 18
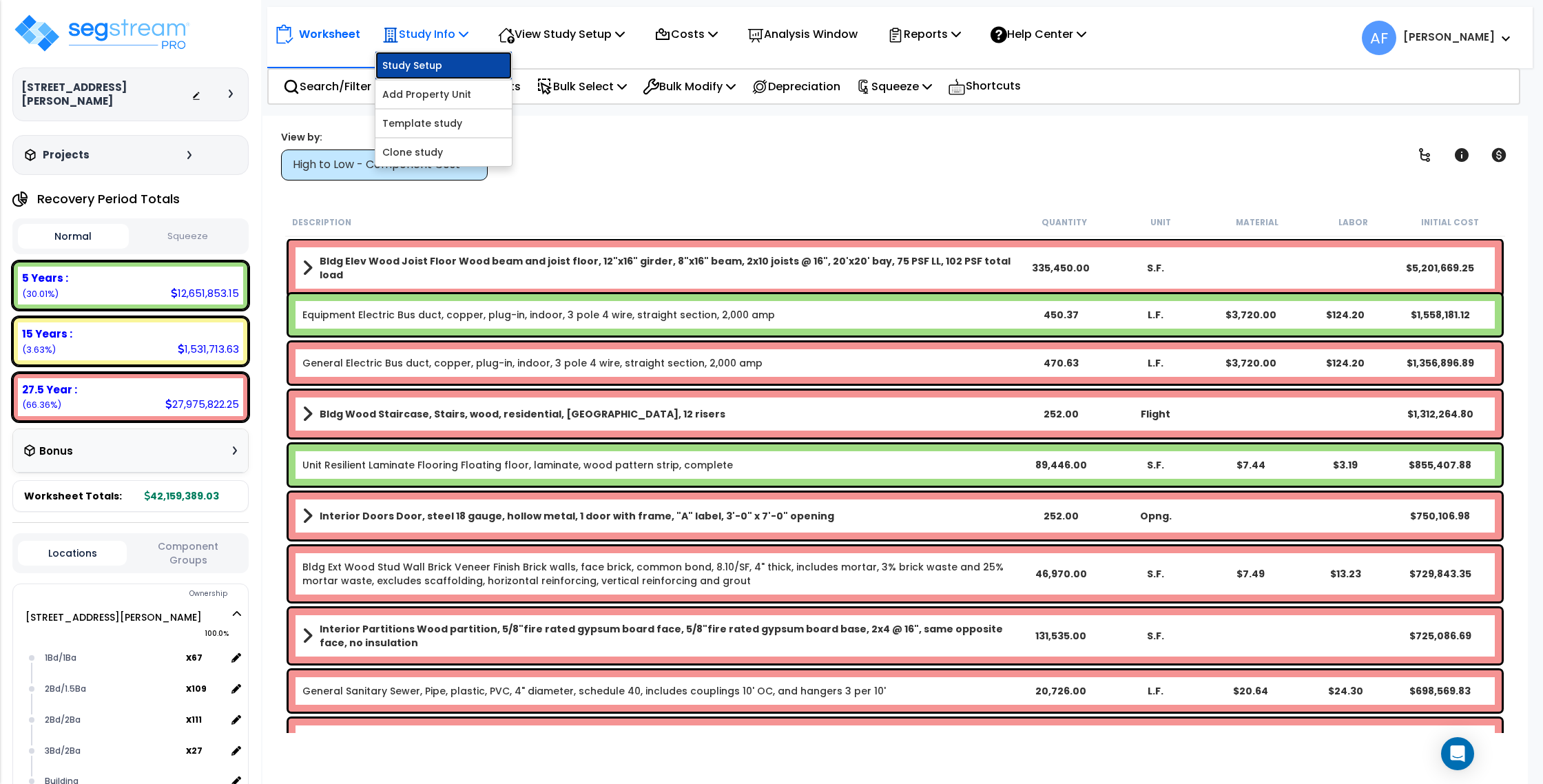
click at [455, 60] on link "Study Setup" at bounding box center [444, 65] width 137 height 28
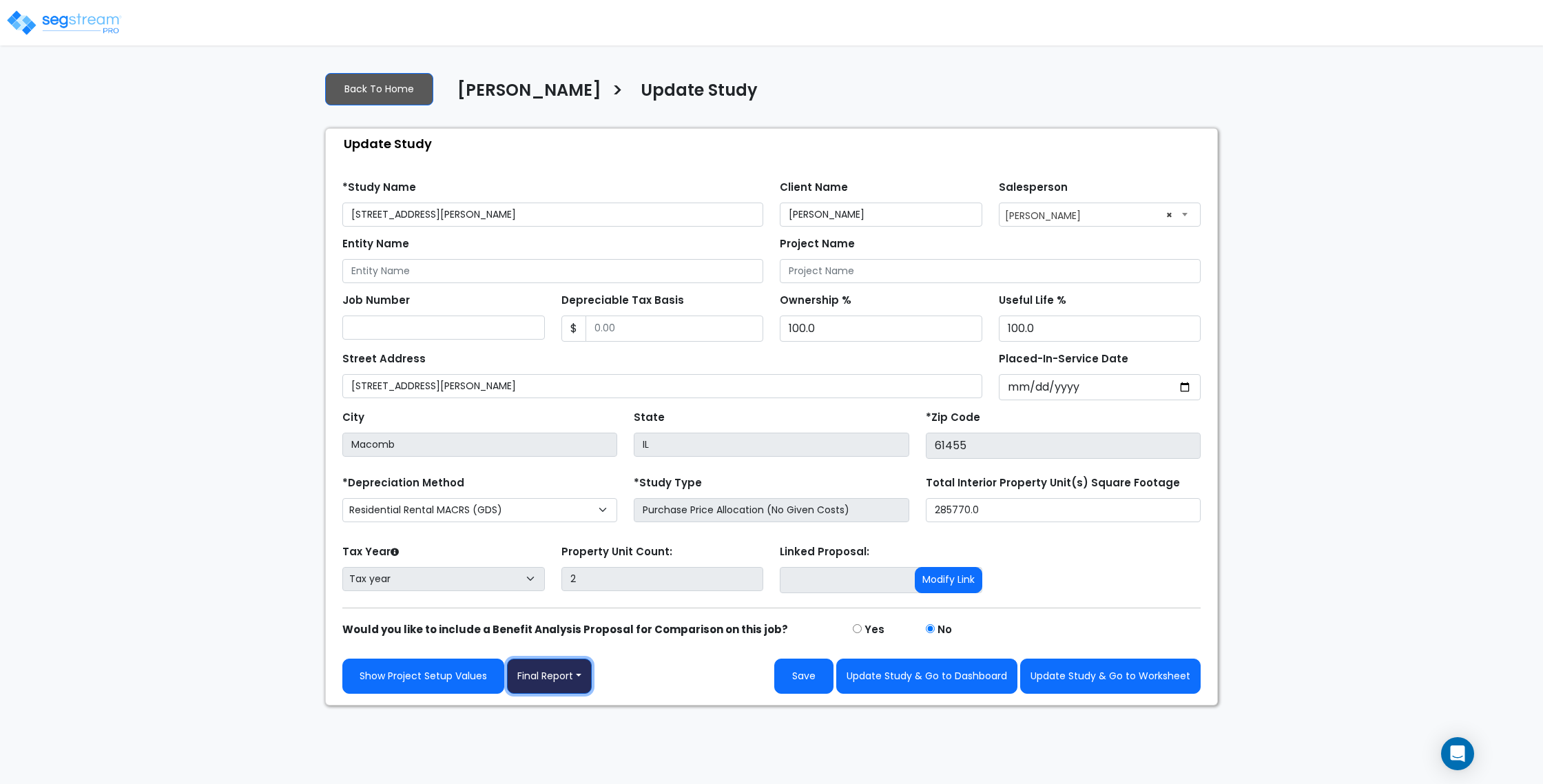
click at [580, 678] on button "Final Report" at bounding box center [549, 676] width 84 height 35
click at [587, 602] on link "Report Images" at bounding box center [579, 604] width 144 height 32
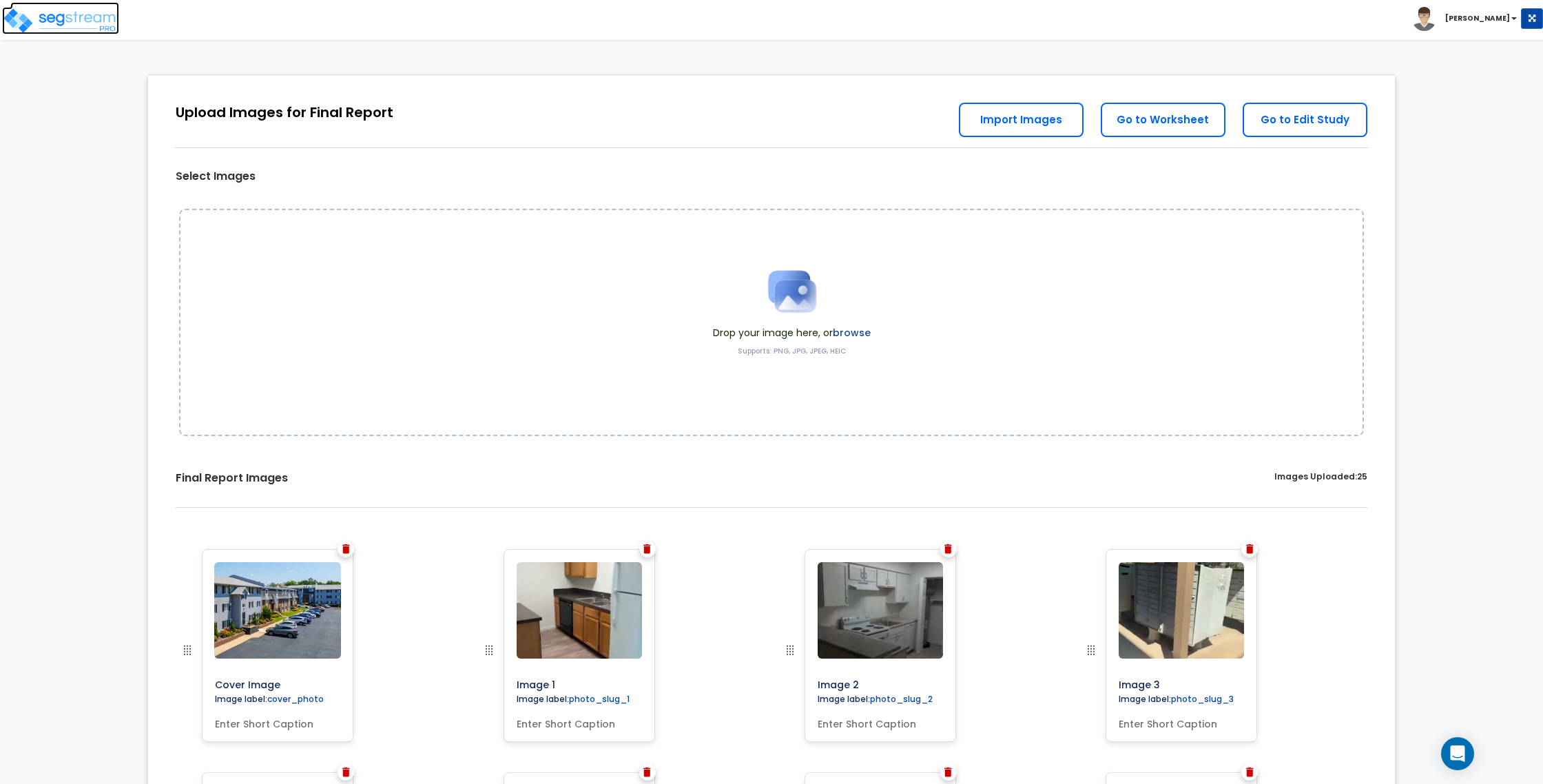
click at [66, 20] on img at bounding box center [60, 21] width 117 height 28
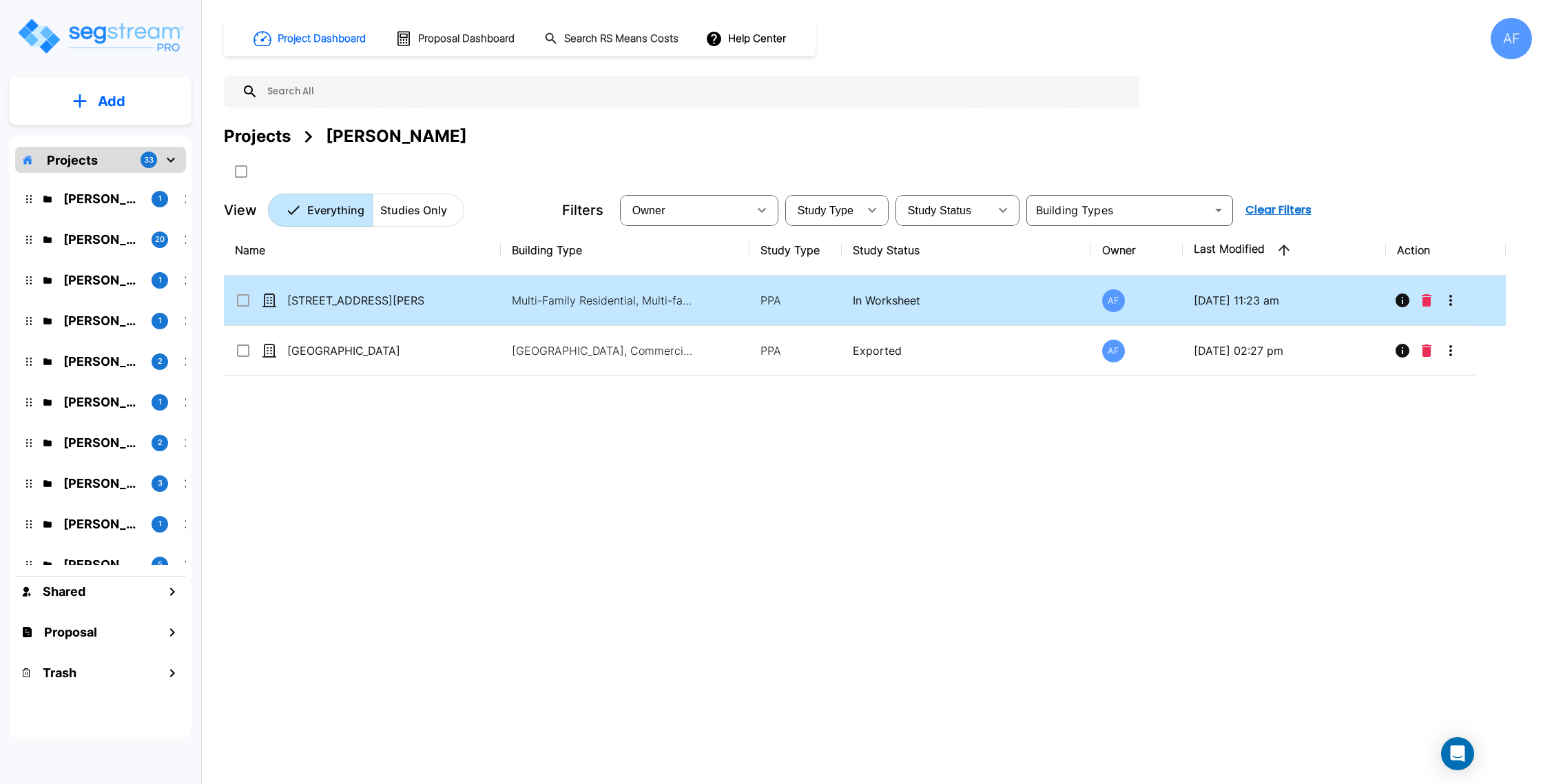
click at [438, 312] on td "[STREET_ADDRESS][PERSON_NAME]" at bounding box center [362, 300] width 277 height 50
checkbox input "true"
click at [438, 312] on td "[STREET_ADDRESS][PERSON_NAME]" at bounding box center [362, 300] width 277 height 50
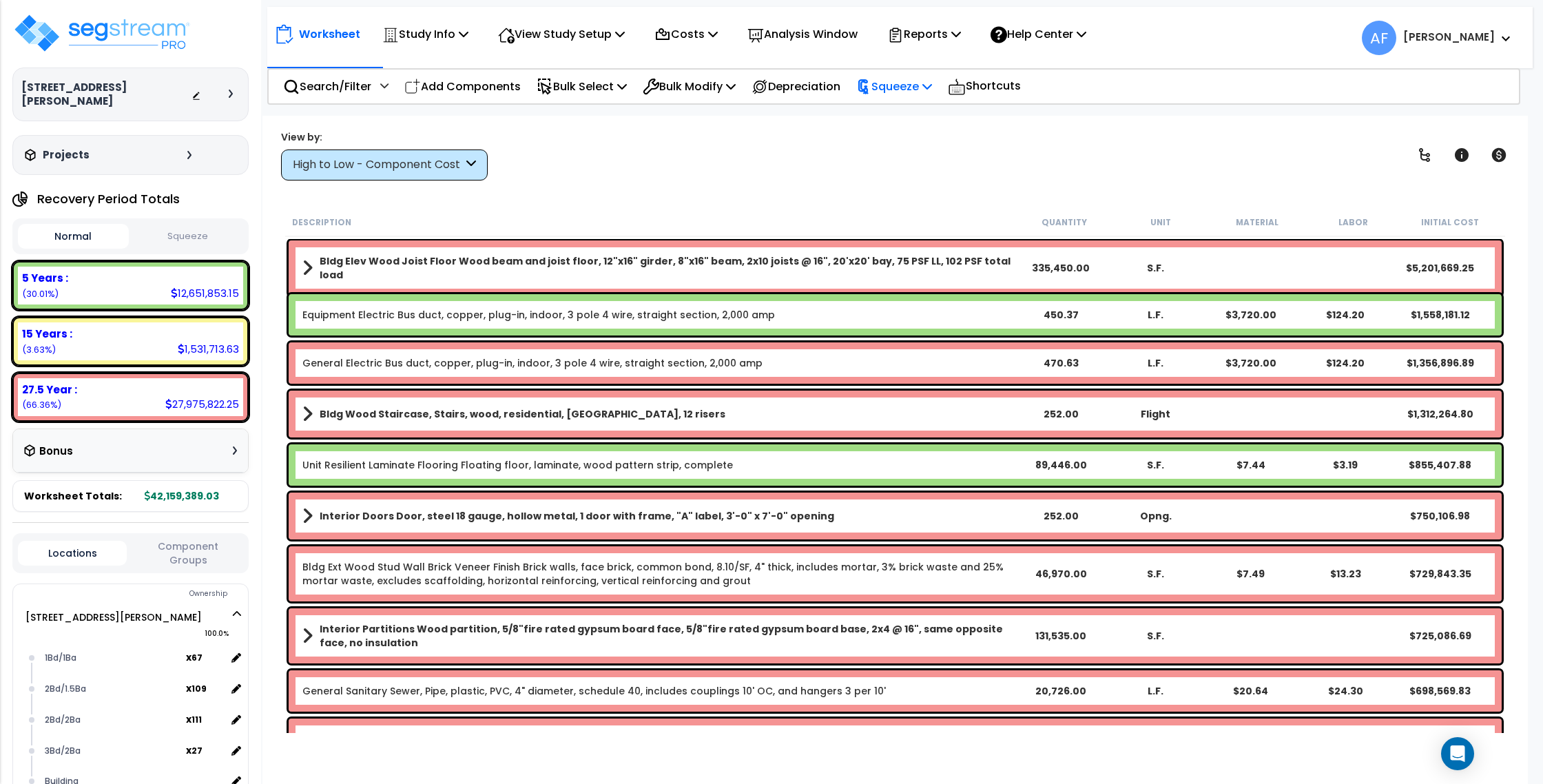
click at [916, 83] on p "Squeeze" at bounding box center [894, 86] width 76 height 18
click at [907, 110] on link "Squeeze" at bounding box center [918, 117] width 137 height 28
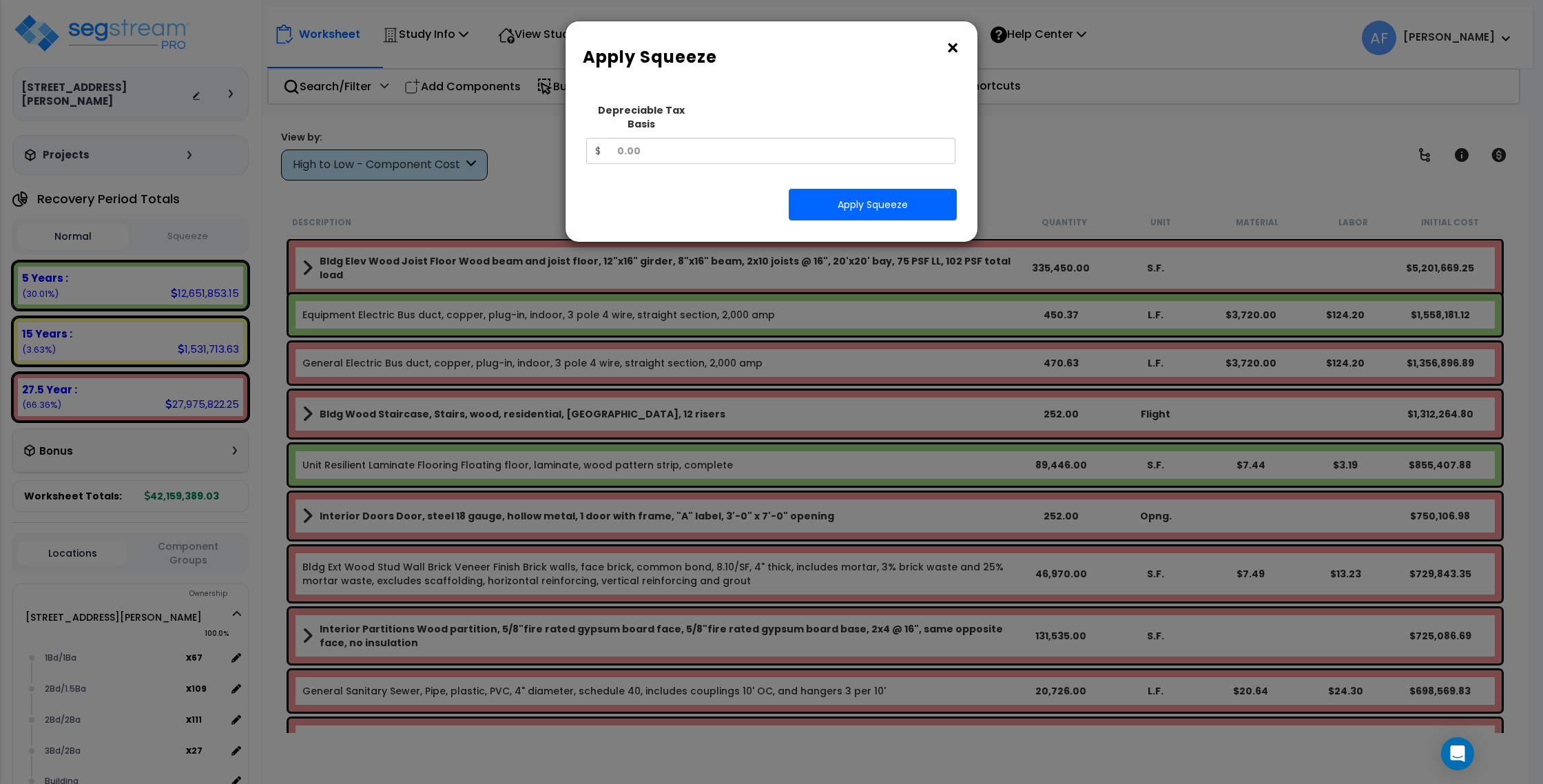
click at [955, 49] on button "×" at bounding box center [953, 48] width 15 height 22
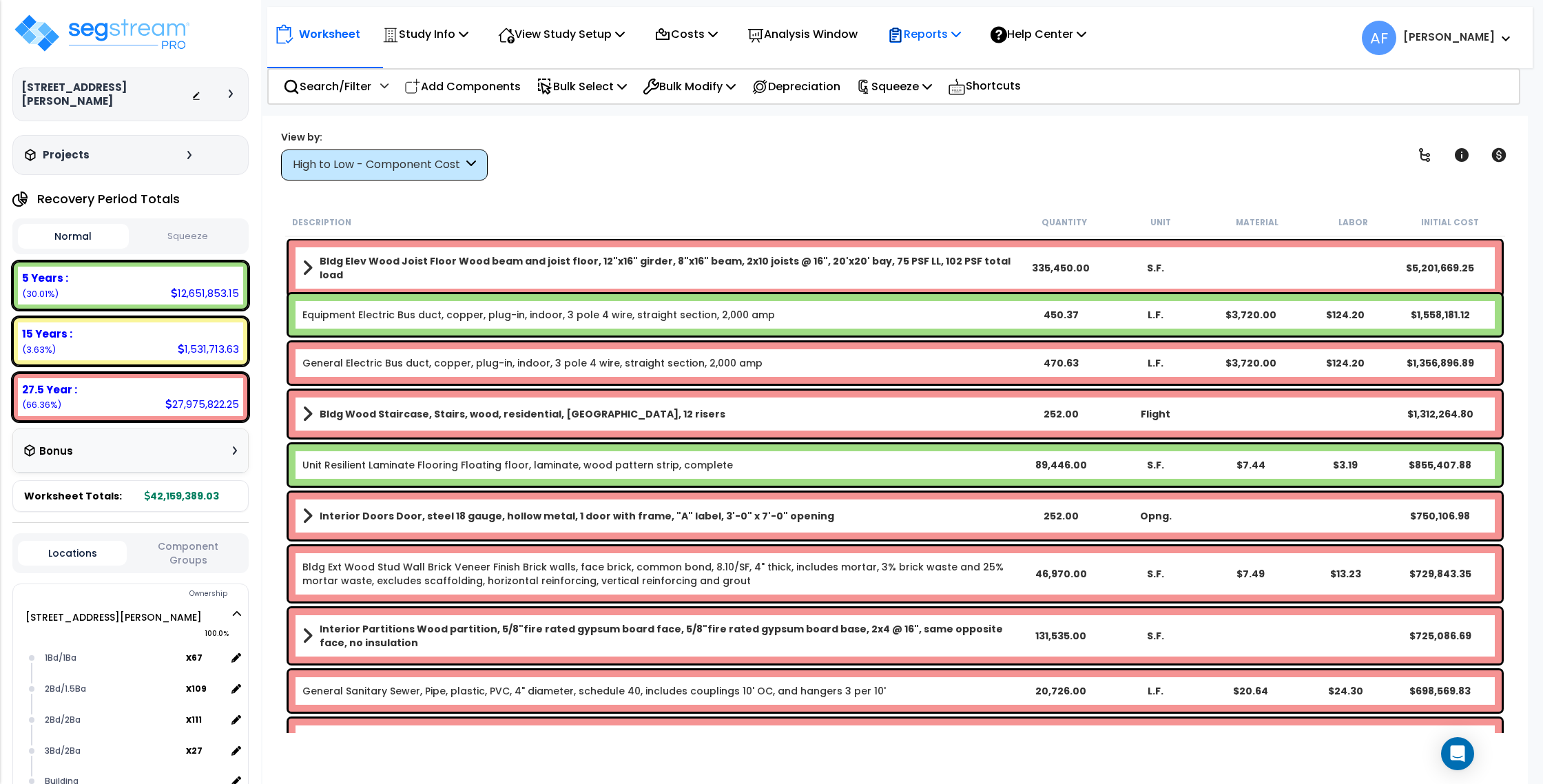
click at [949, 33] on p "Reports" at bounding box center [924, 34] width 73 height 18
click at [844, 137] on div "View by: High to Low - Component Cost High to Low - Component Cost" at bounding box center [895, 154] width 1238 height 51
click at [901, 90] on p "Squeeze" at bounding box center [894, 86] width 76 height 18
click at [903, 109] on link "Squeeze" at bounding box center [918, 117] width 137 height 28
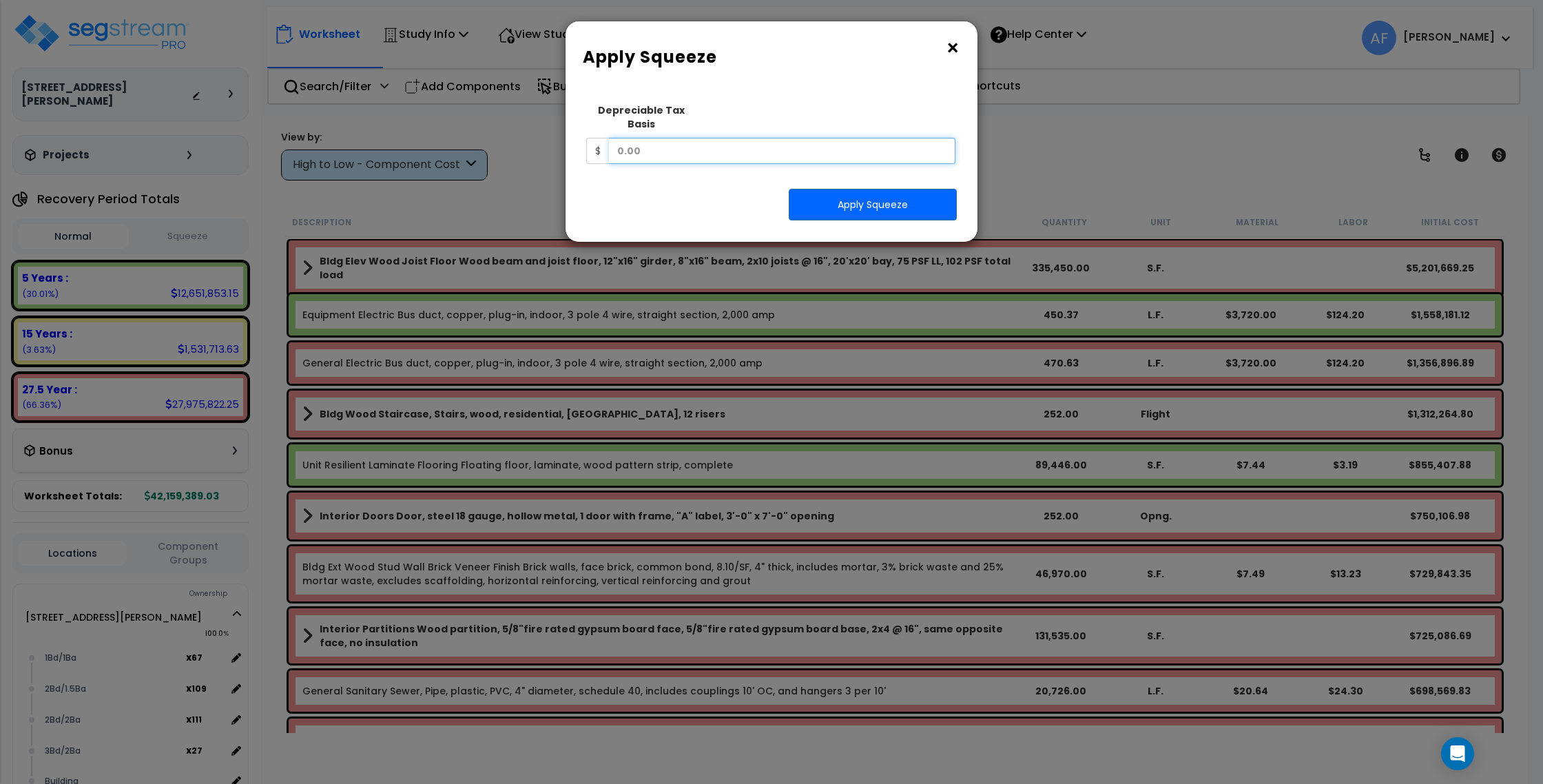
click at [889, 138] on input "text" at bounding box center [782, 151] width 347 height 26
type input "8,457,500"
click at [897, 200] on button "Apply Squeeze" at bounding box center [872, 204] width 168 height 32
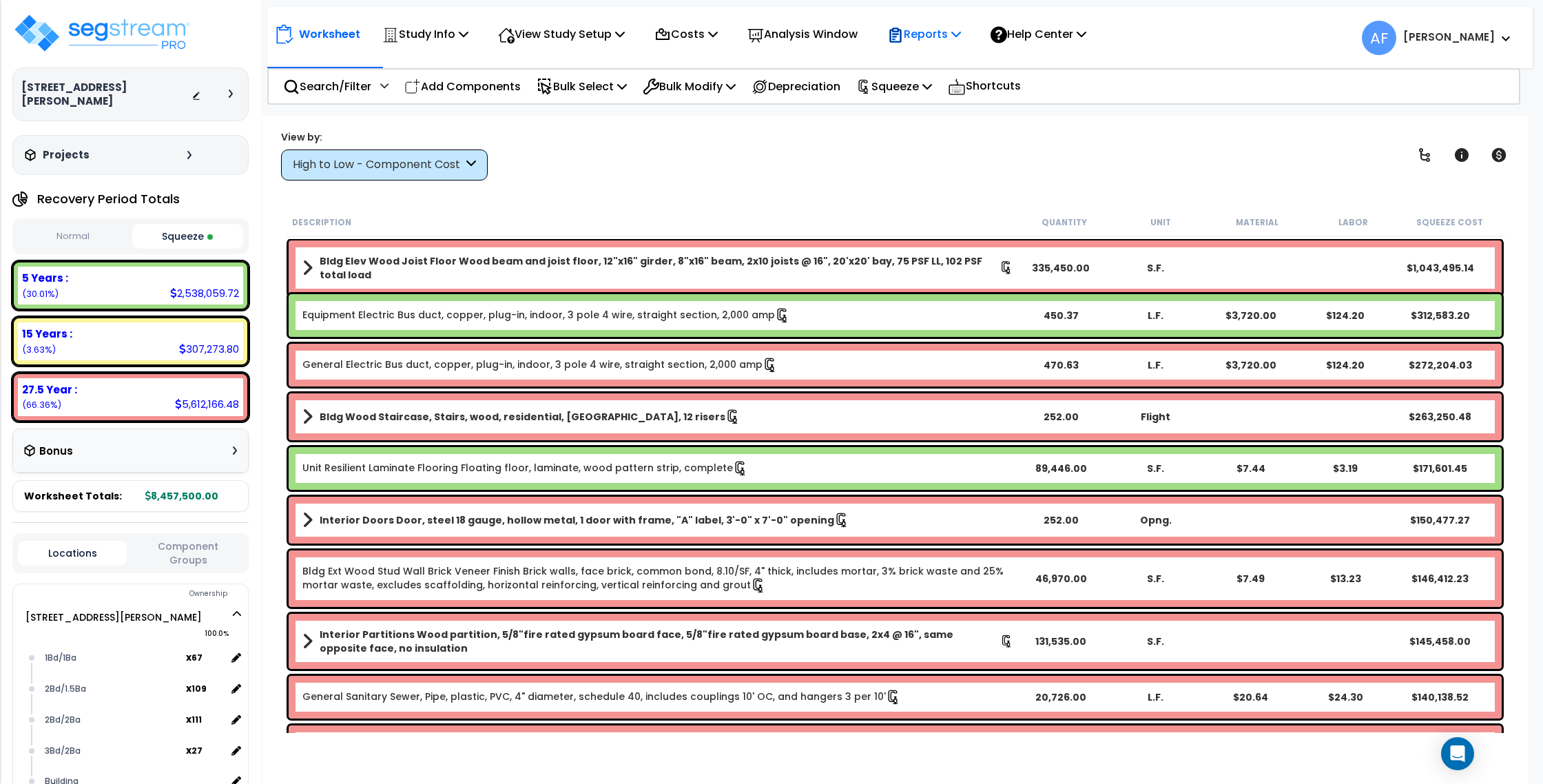
click at [941, 28] on p "Reports" at bounding box center [924, 34] width 73 height 18
click at [940, 56] on link "Get Report" at bounding box center [949, 65] width 137 height 28
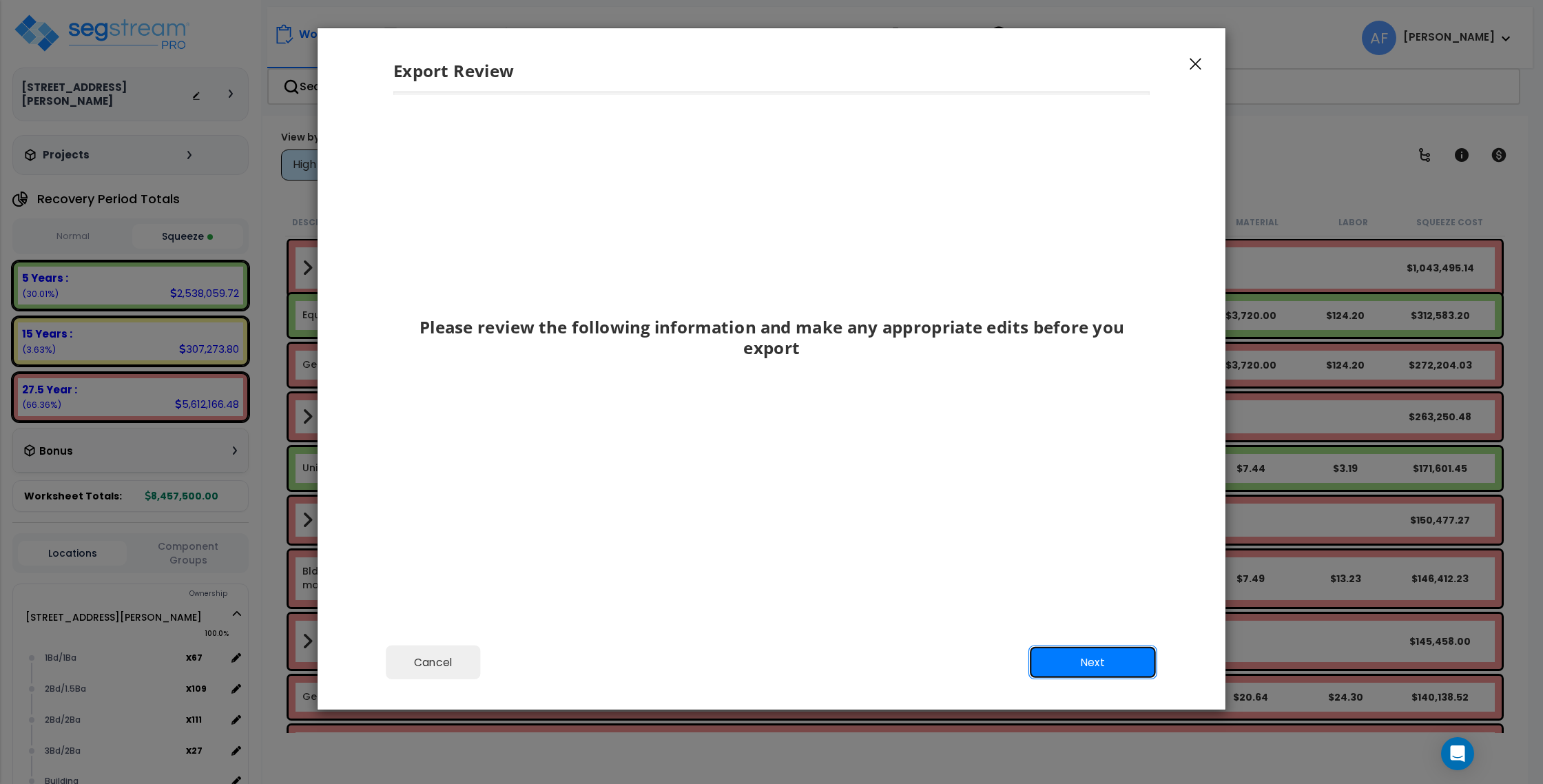
click at [1100, 657] on button "Next" at bounding box center [1093, 662] width 129 height 35
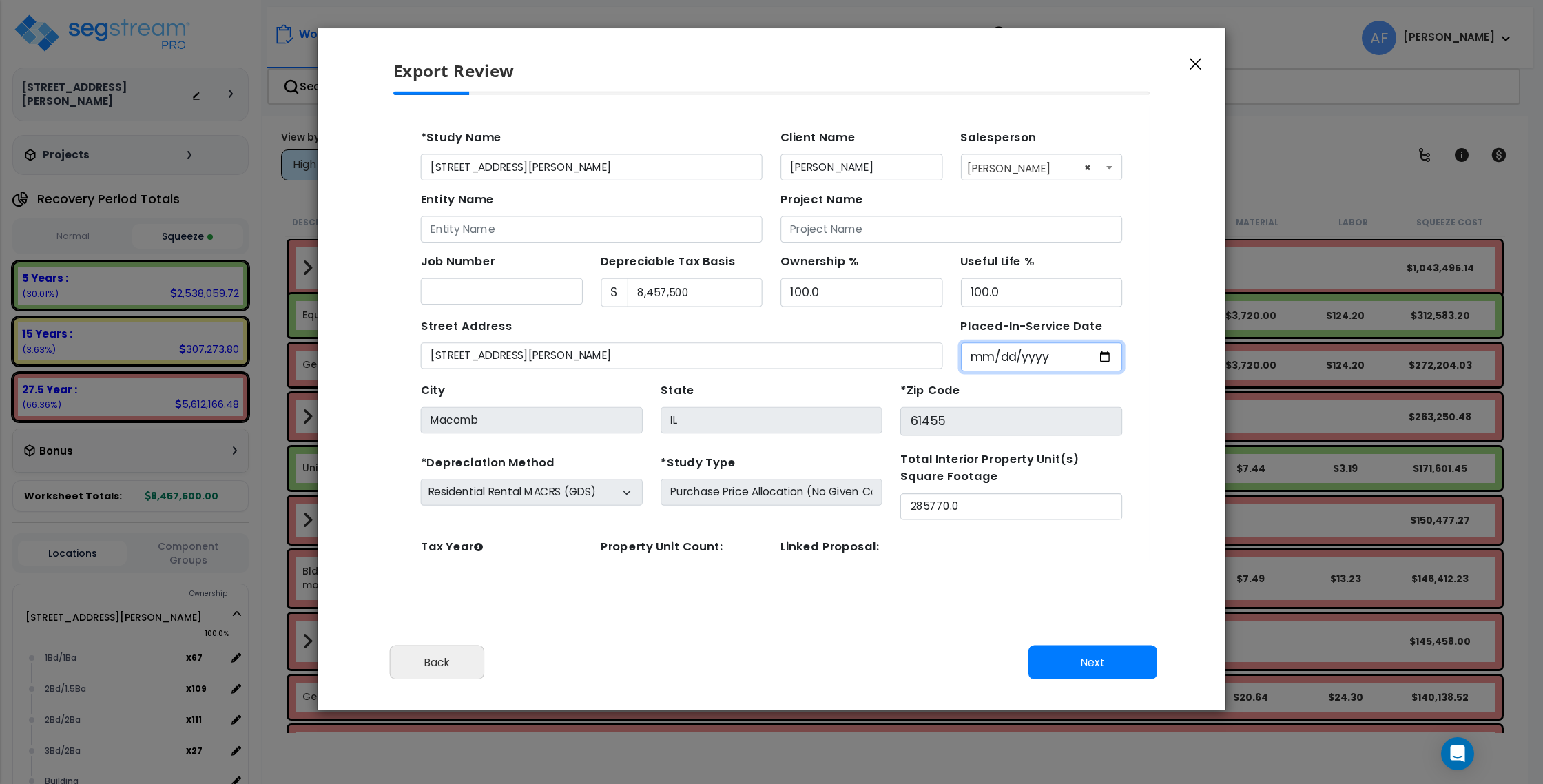
click at [933, 339] on input "Placed-In-Service Date" at bounding box center [983, 334] width 148 height 26
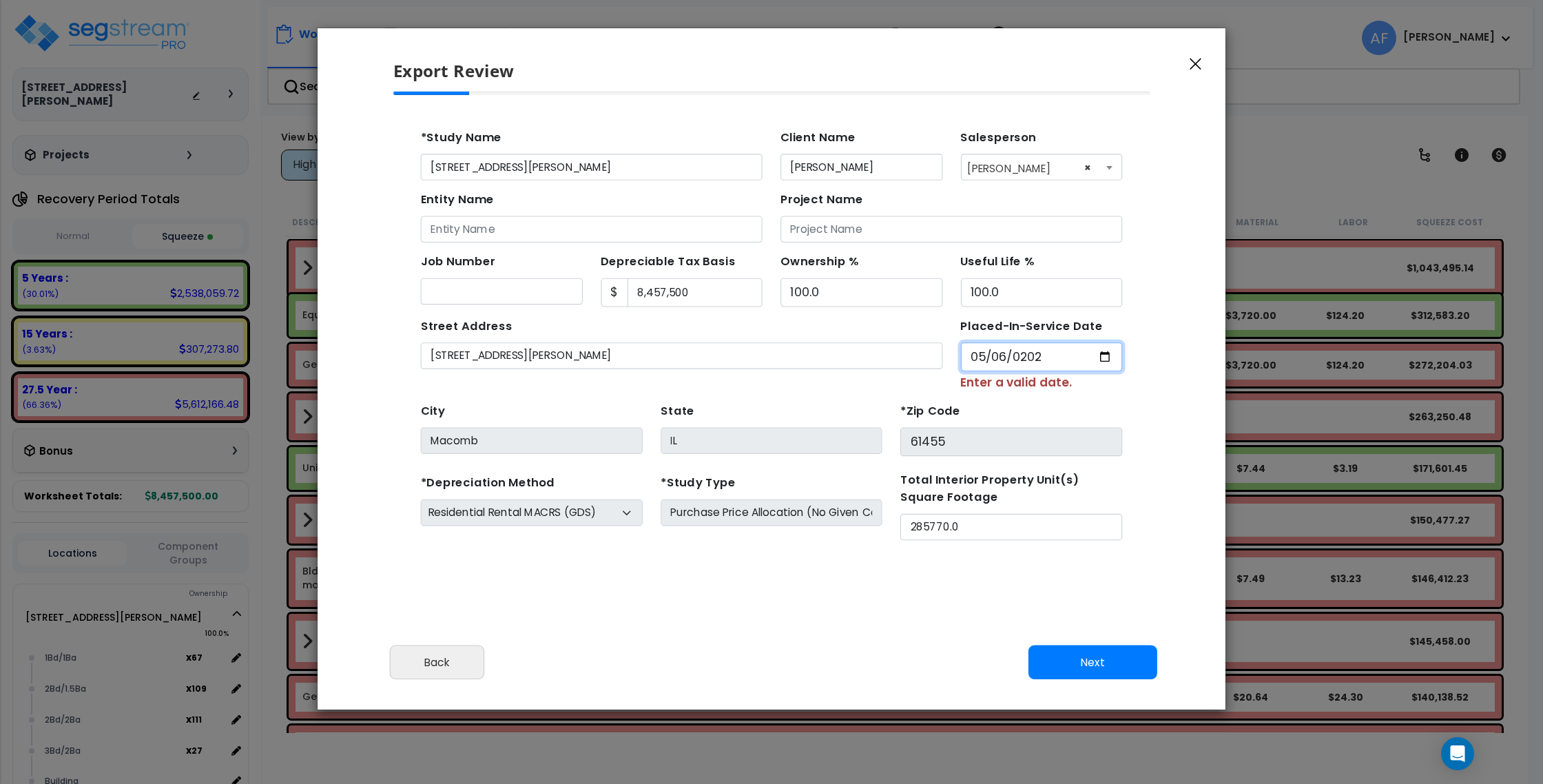
type input "2025-05-06"
select select "2025"
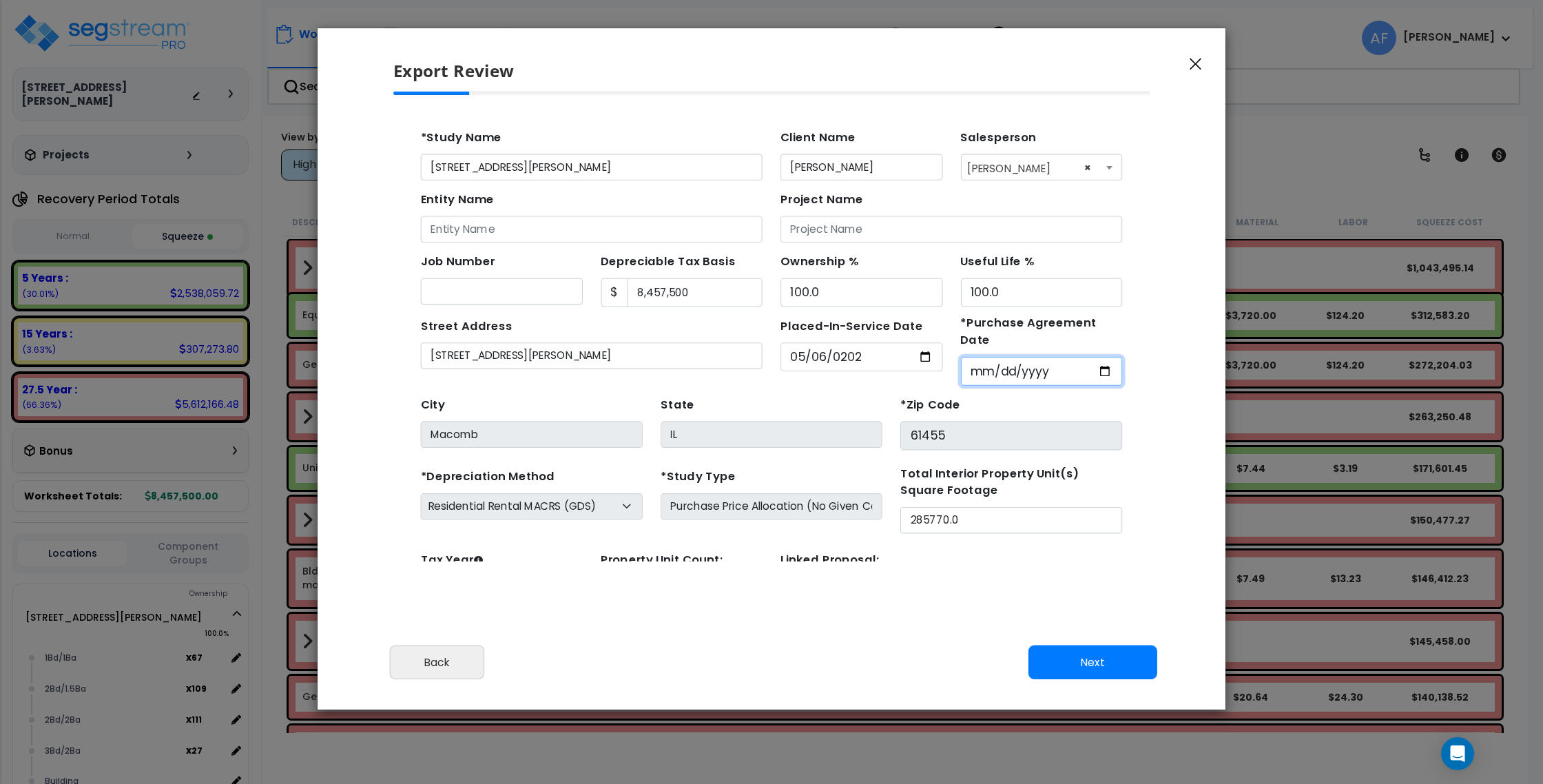
click at [931, 334] on input "*Purchase Agreement Date" at bounding box center [983, 347] width 148 height 26
type input "2025-05-06"
click at [934, 367] on div "*Zip Code 61455" at bounding box center [955, 393] width 202 height 51
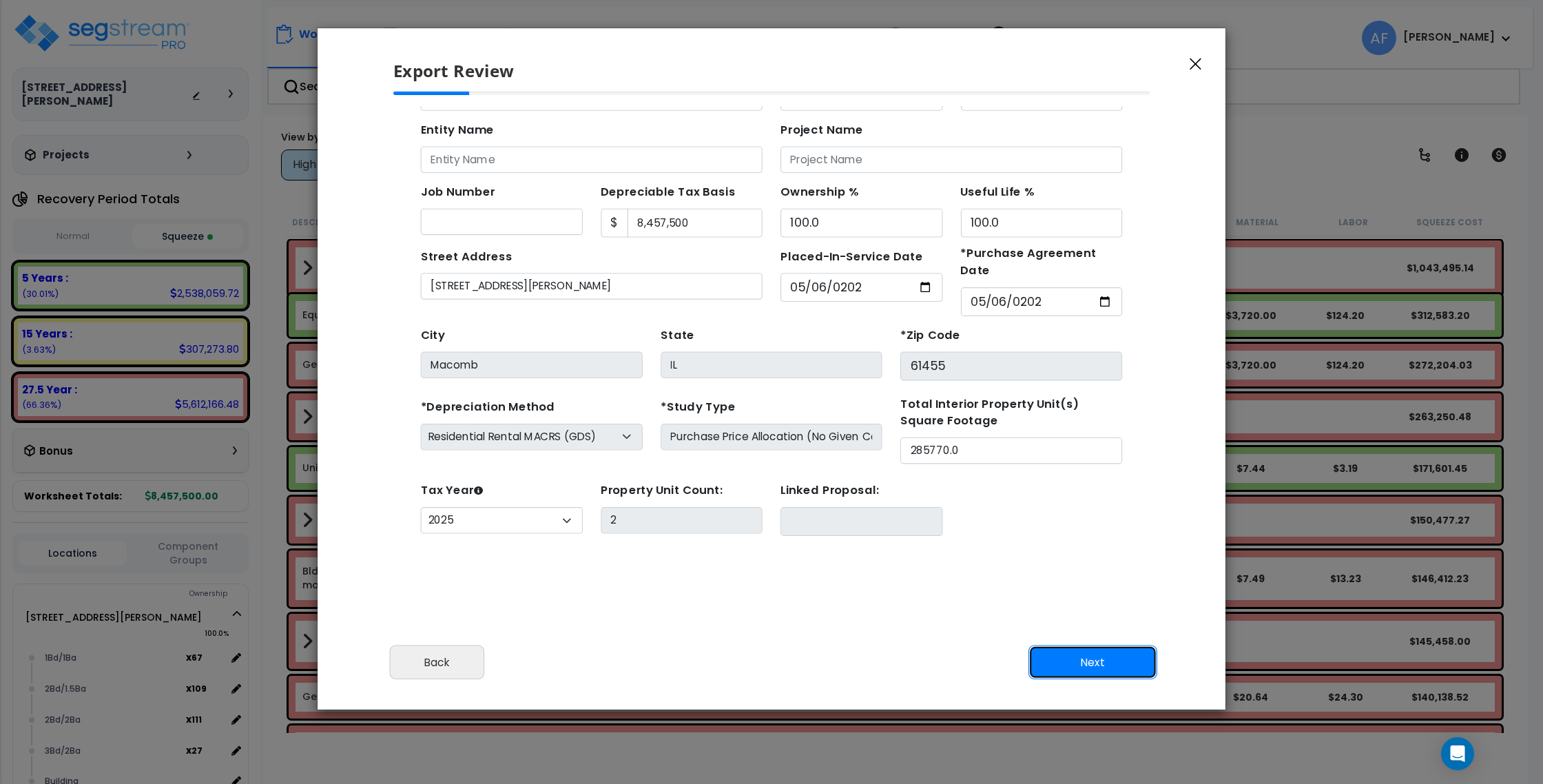
click at [1053, 655] on button "Next" at bounding box center [1093, 662] width 129 height 35
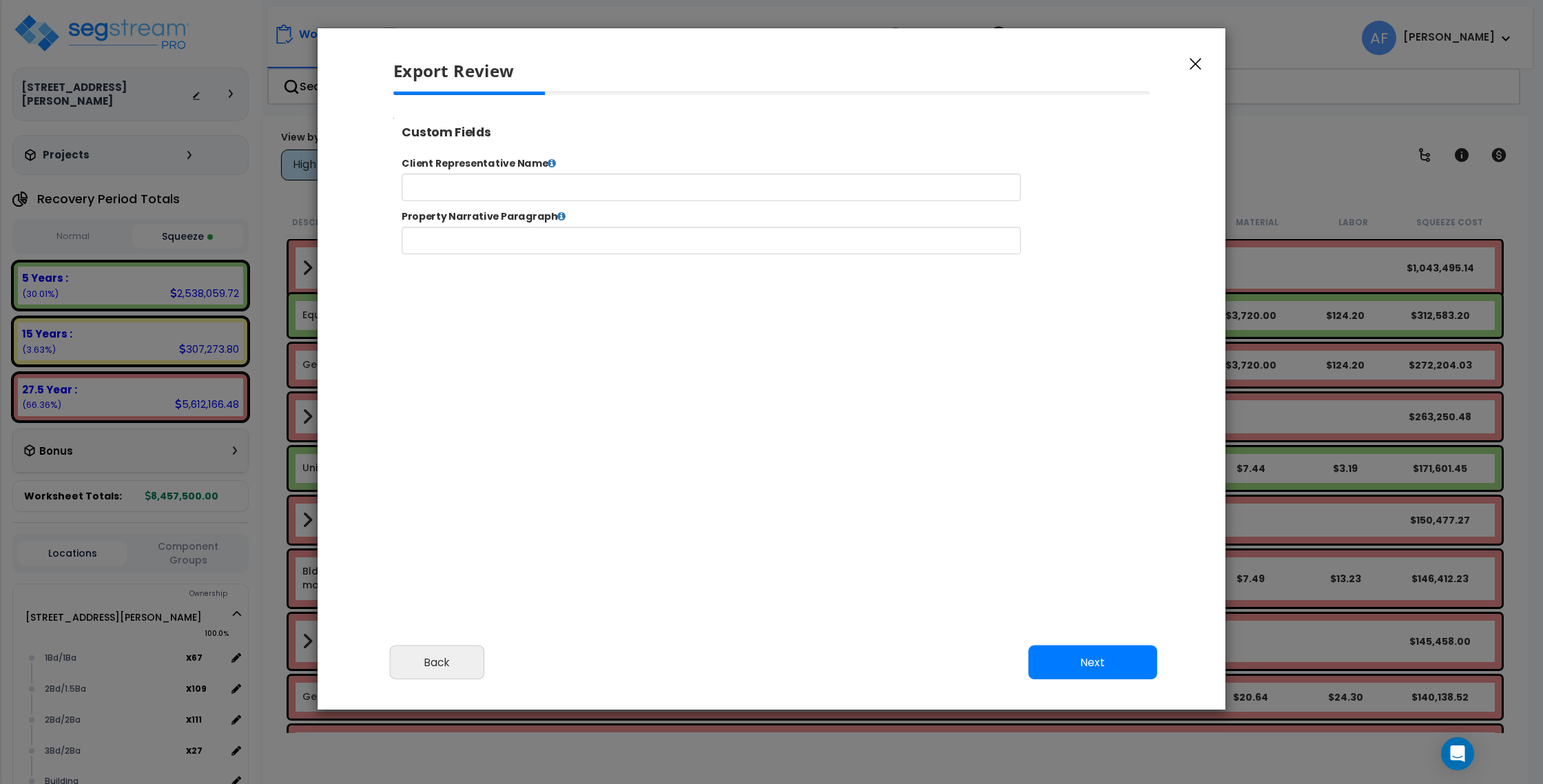
select select "2025"
click at [585, 192] on input "text" at bounding box center [755, 197] width 704 height 31
click at [1063, 662] on button "Next" at bounding box center [1093, 662] width 129 height 35
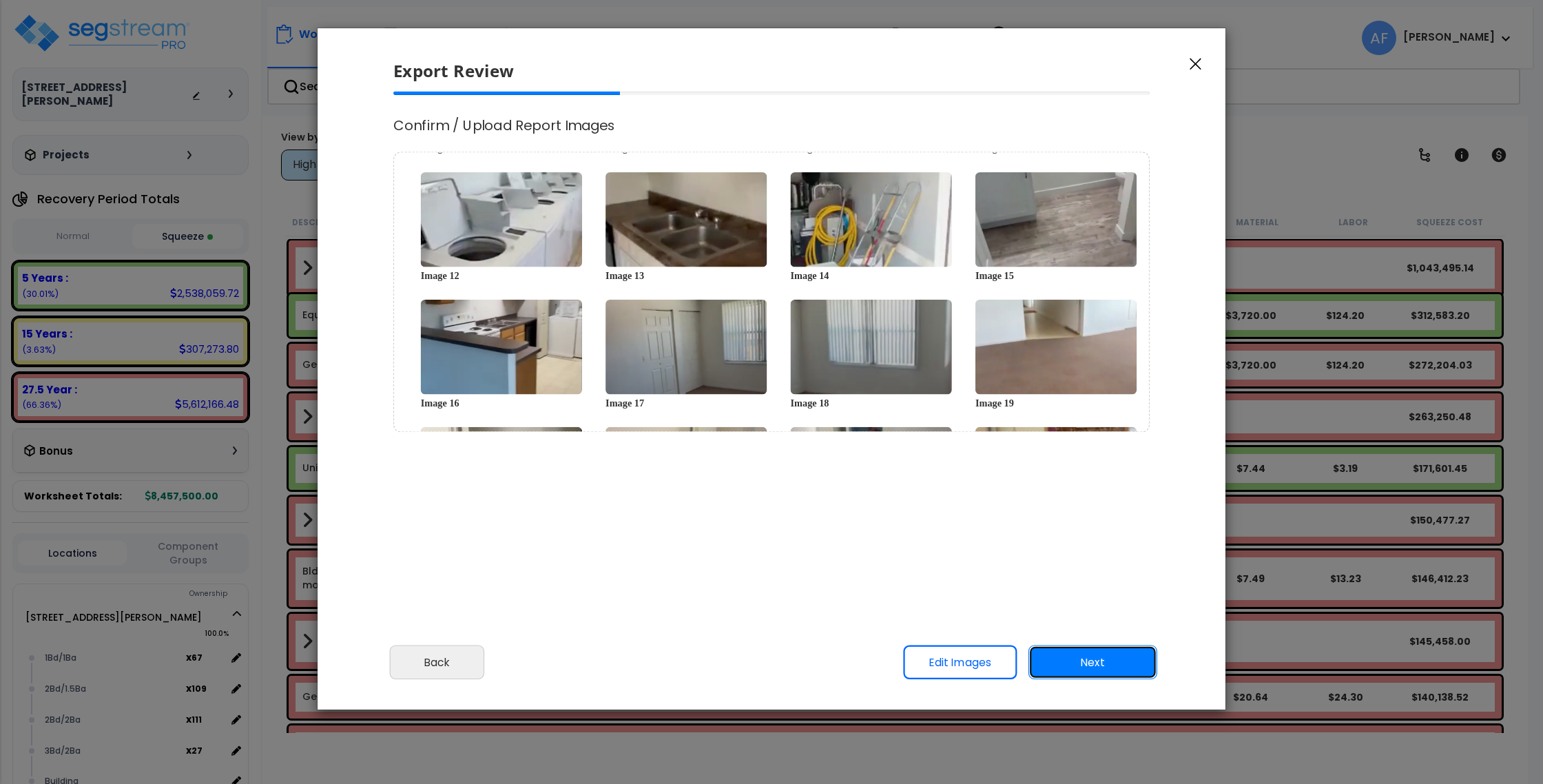
scroll to position [342, 0]
click at [1074, 661] on button "Next" at bounding box center [1093, 662] width 129 height 35
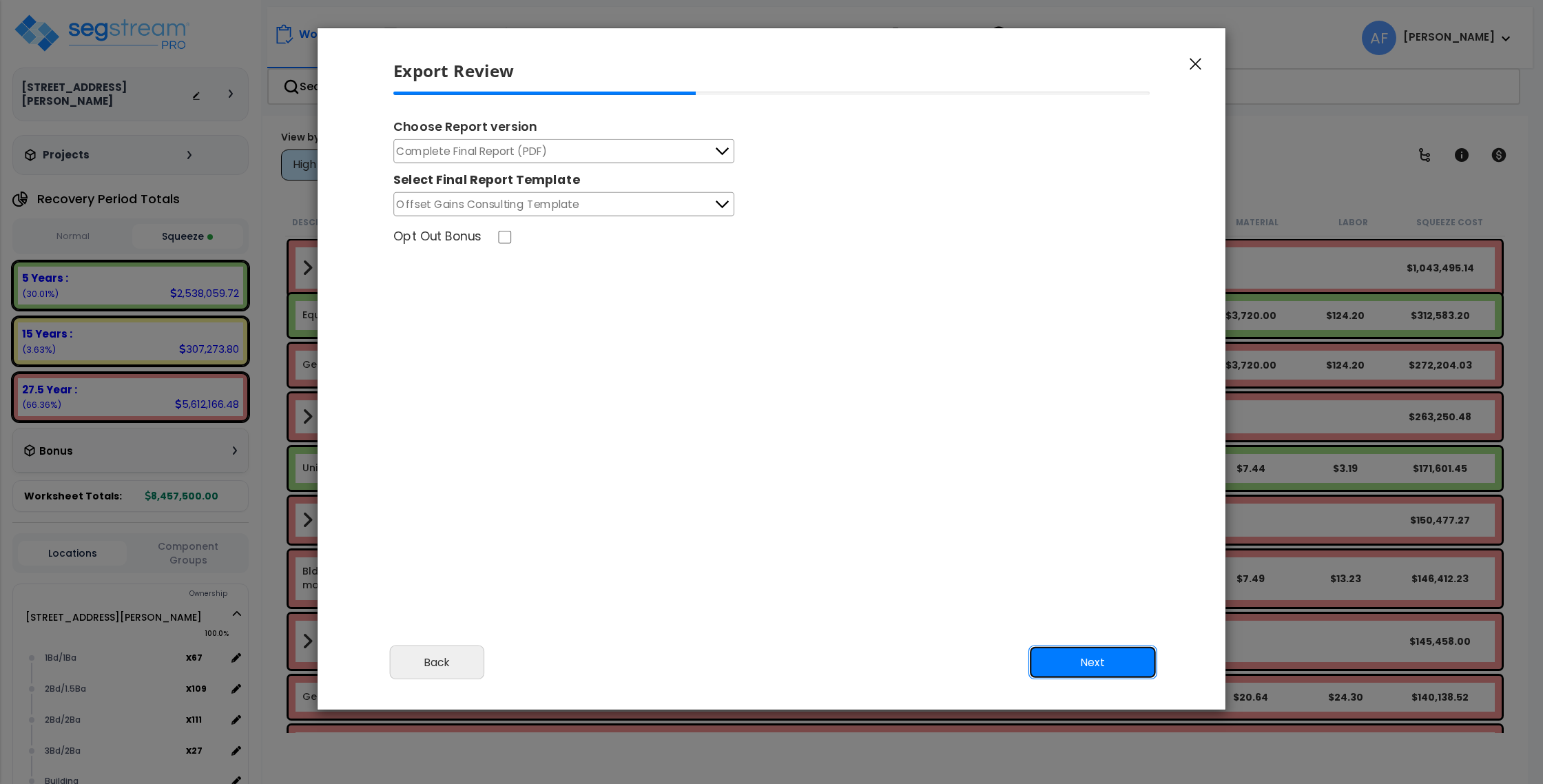
click at [1074, 661] on button "Next" at bounding box center [1093, 662] width 129 height 35
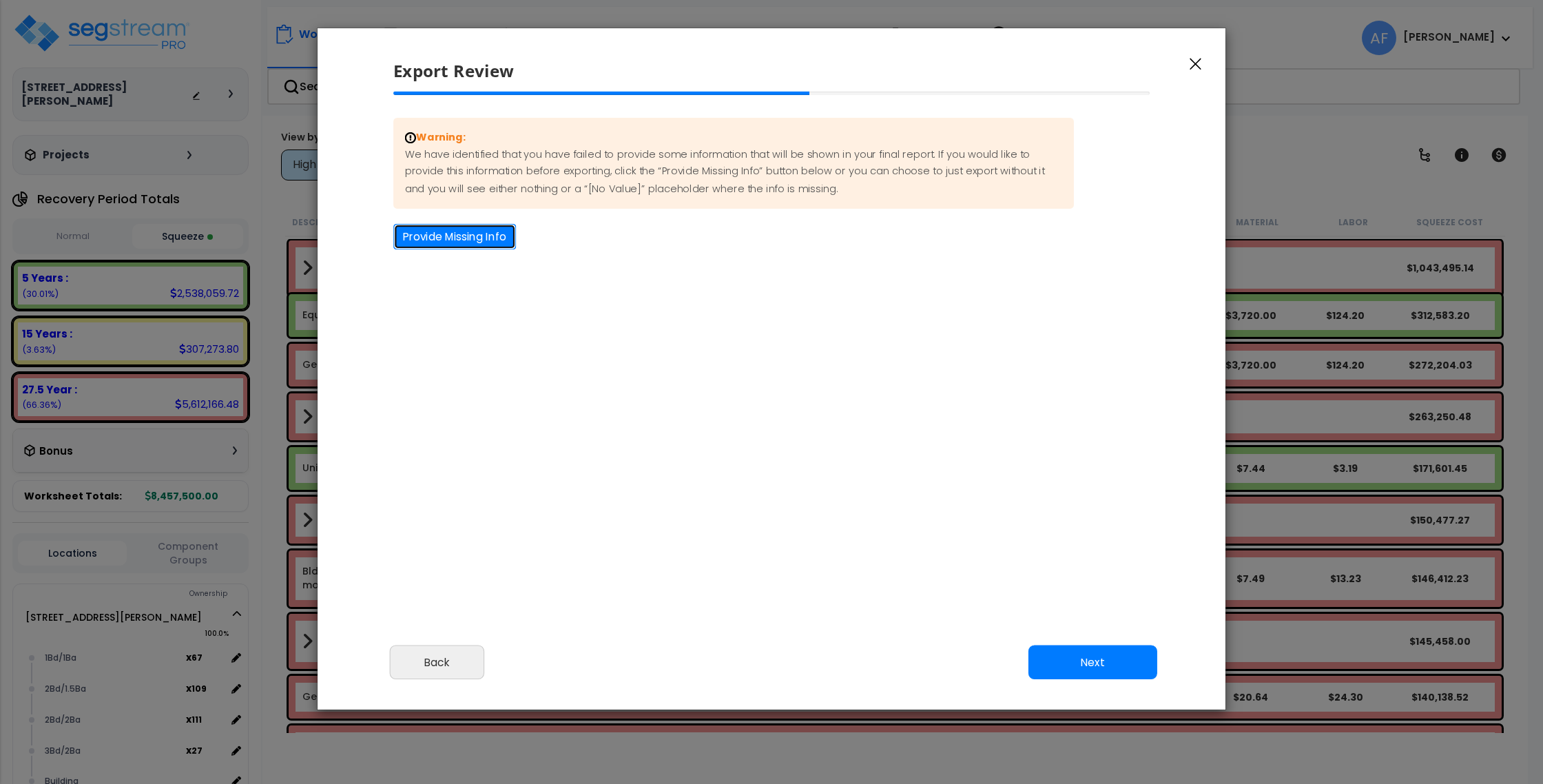
click at [450, 228] on button "Provide Missing Info" at bounding box center [455, 236] width 123 height 26
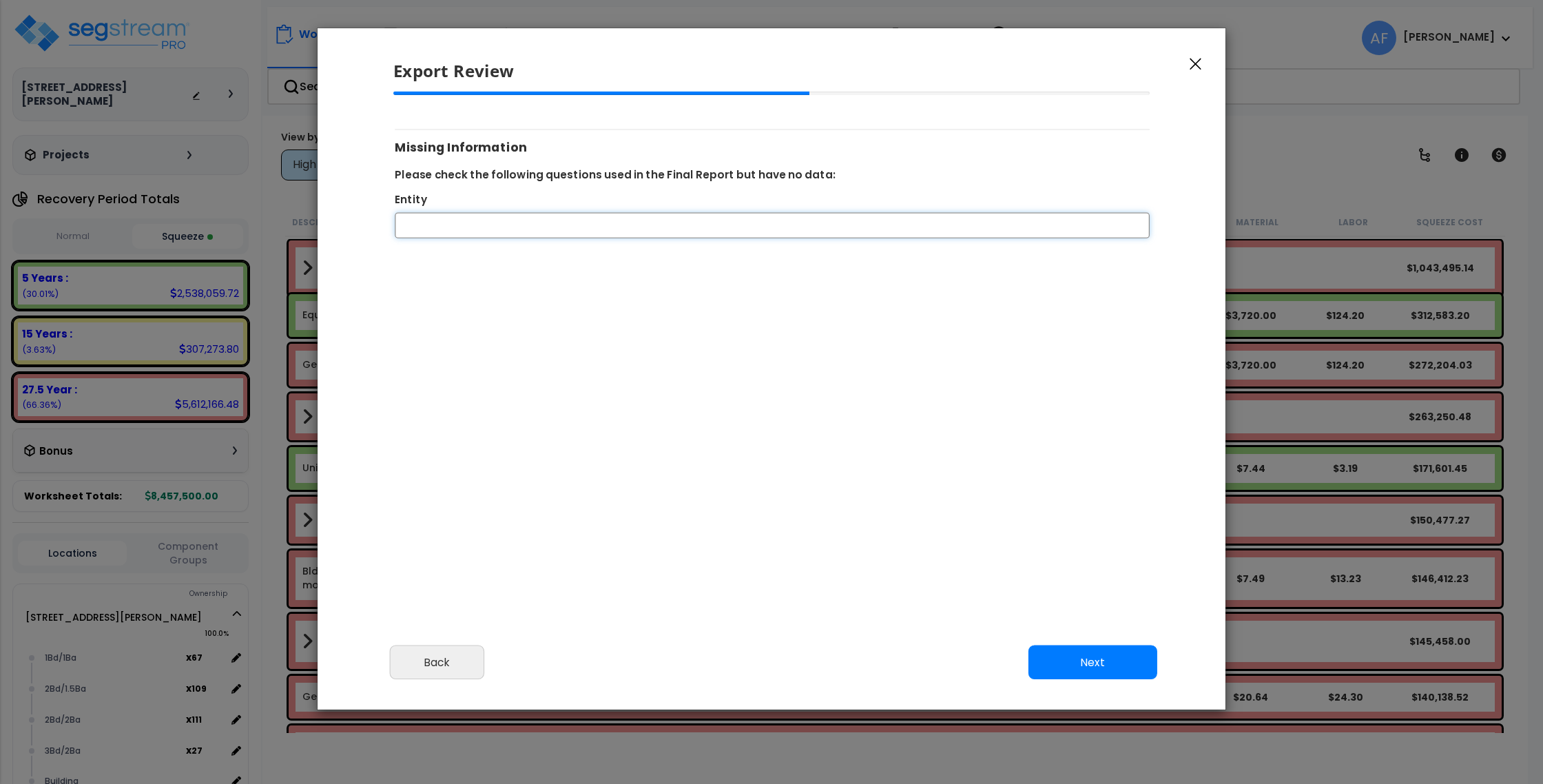
click at [450, 228] on input "Entity" at bounding box center [773, 225] width 755 height 26
paste input "900 Linden Ln, Macomb, IL"
click at [481, 224] on input "900 Linden Ln, Macomb, IL" at bounding box center [773, 225] width 755 height 26
click at [535, 228] on input "900 Linden Ln, Macomb, IL" at bounding box center [773, 225] width 755 height 26
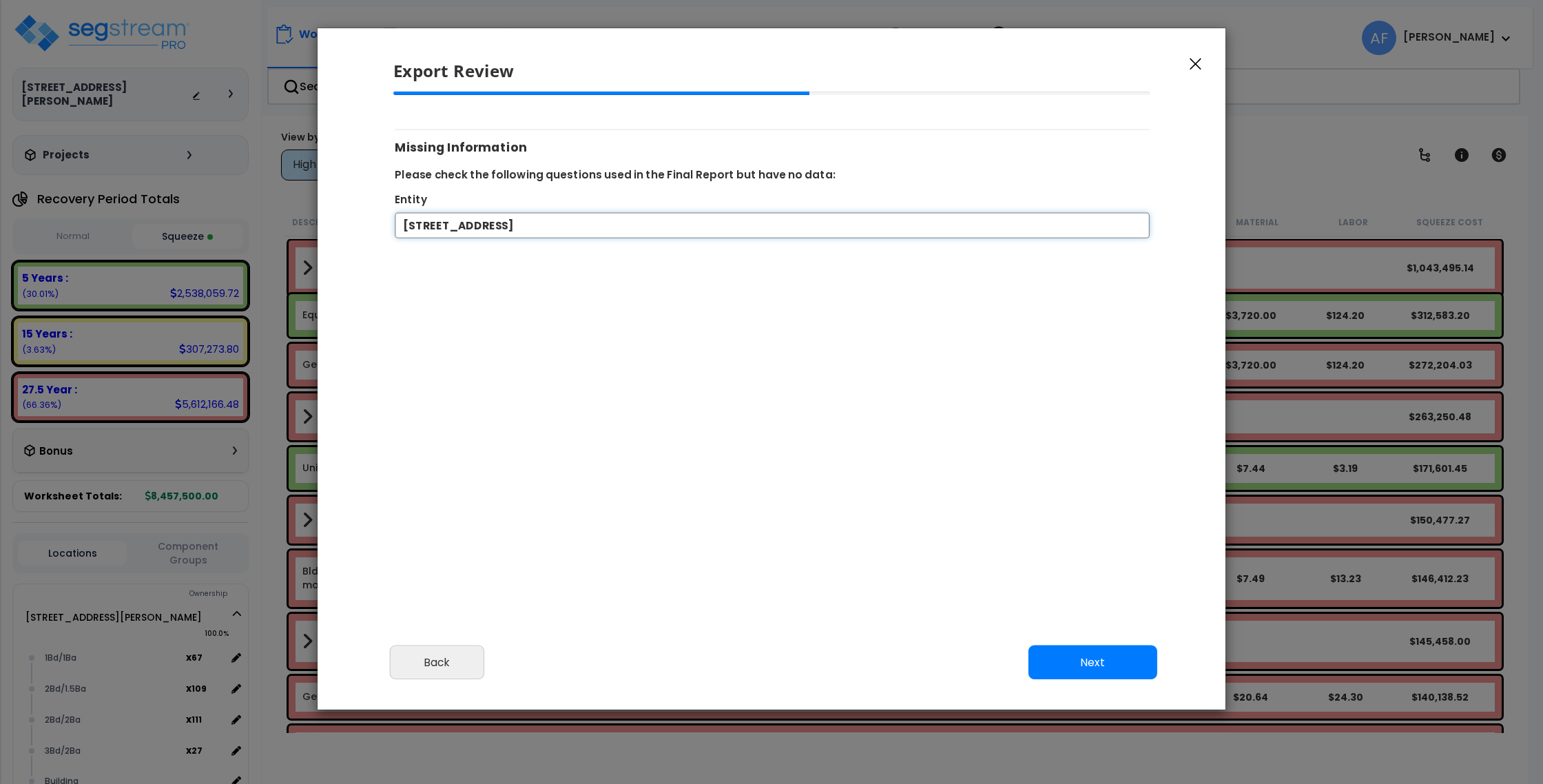
click at [535, 228] on input "900 Linden Ln, Macomb, IL" at bounding box center [773, 225] width 755 height 26
paste input "LEXINGTON/CONCORD PARTNERS LLC"
type input "LEXINGTON/CONCORD PARTNERS LLC"
click at [1108, 660] on button "Next" at bounding box center [1093, 662] width 129 height 35
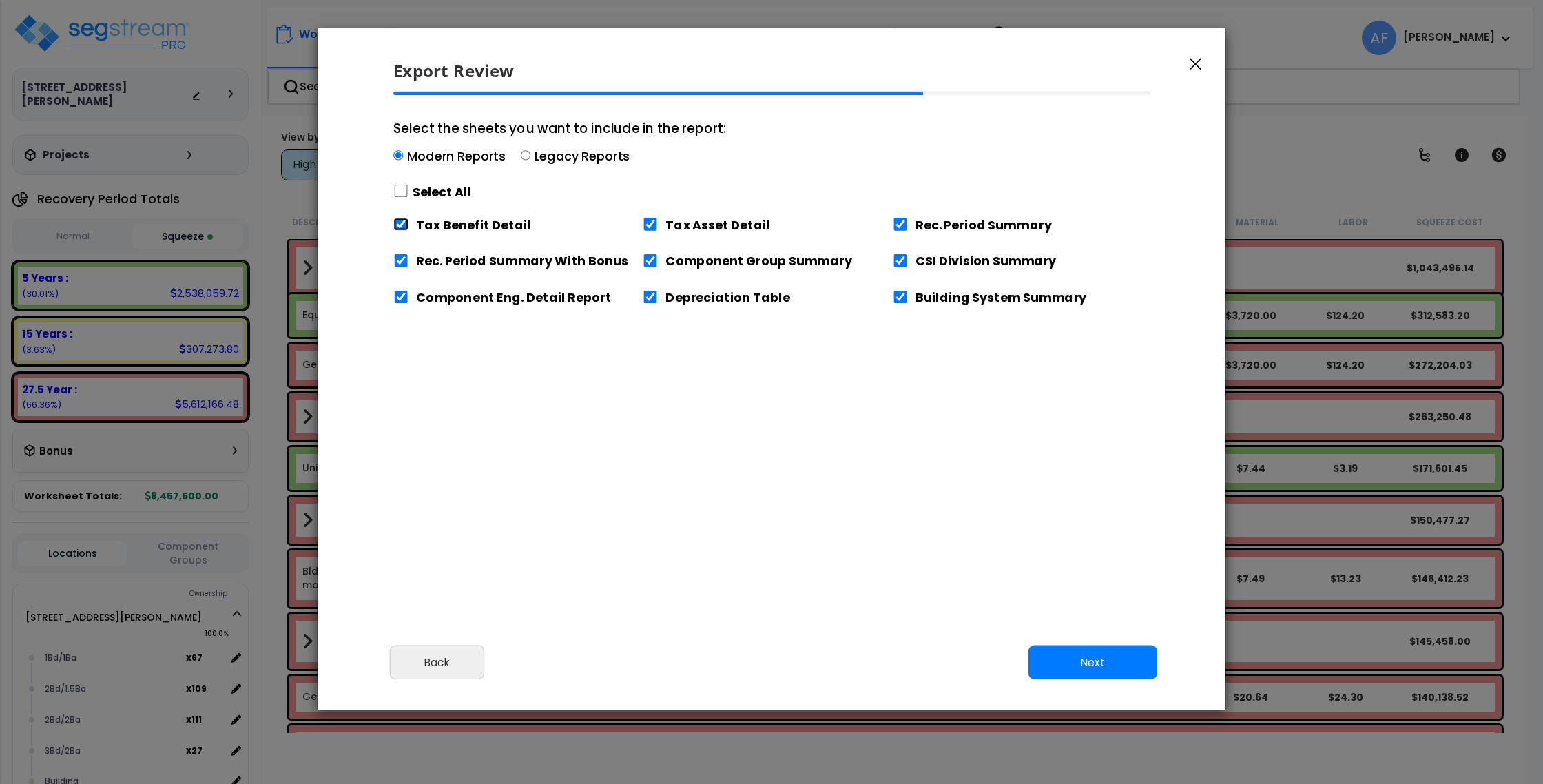
click at [400, 218] on input "Tax Benefit Detail" at bounding box center [401, 224] width 15 height 13
checkbox input "false"
click at [1092, 667] on button "Next" at bounding box center [1093, 662] width 129 height 35
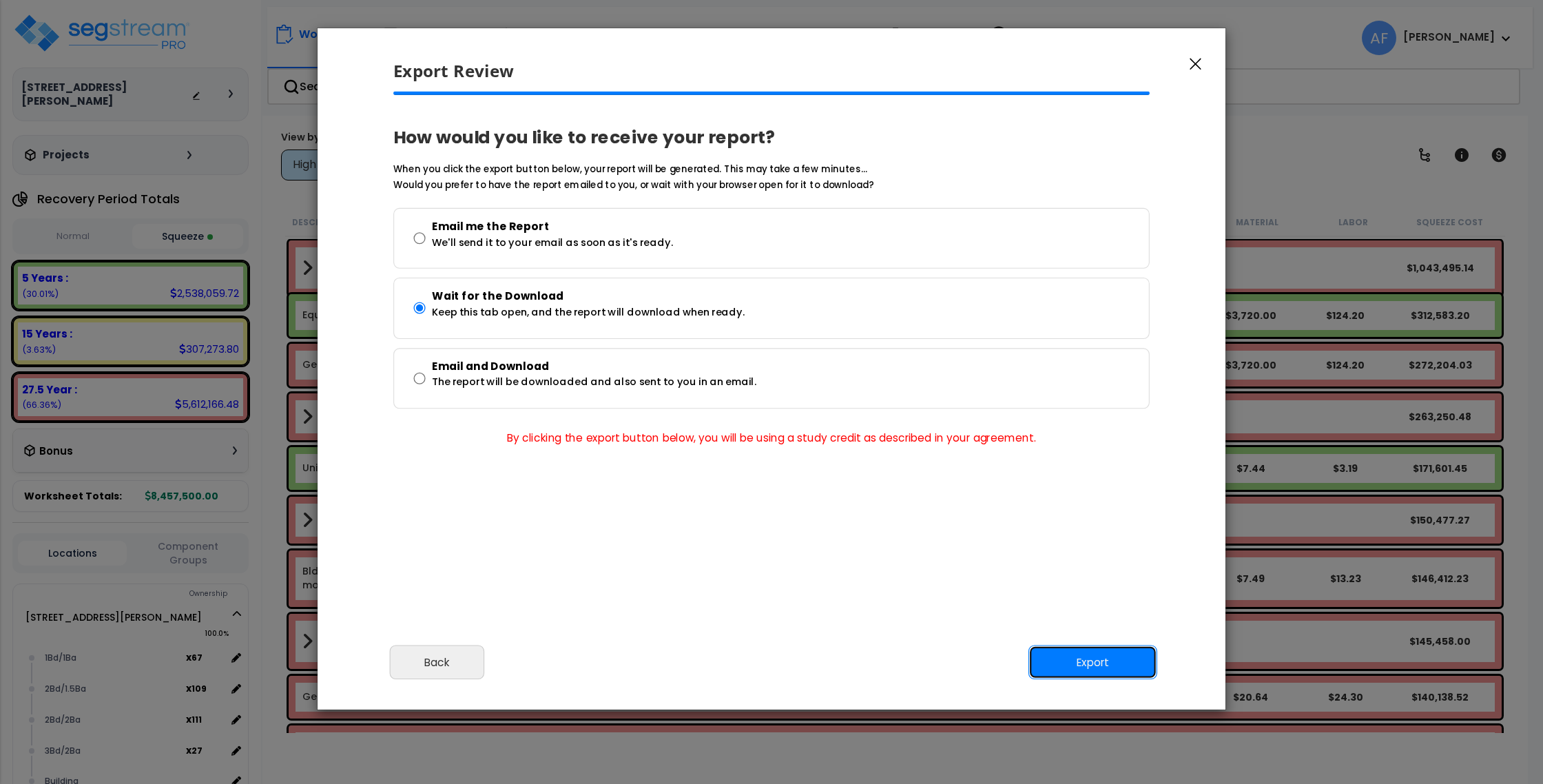
click at [1115, 662] on button "Export" at bounding box center [1093, 662] width 129 height 35
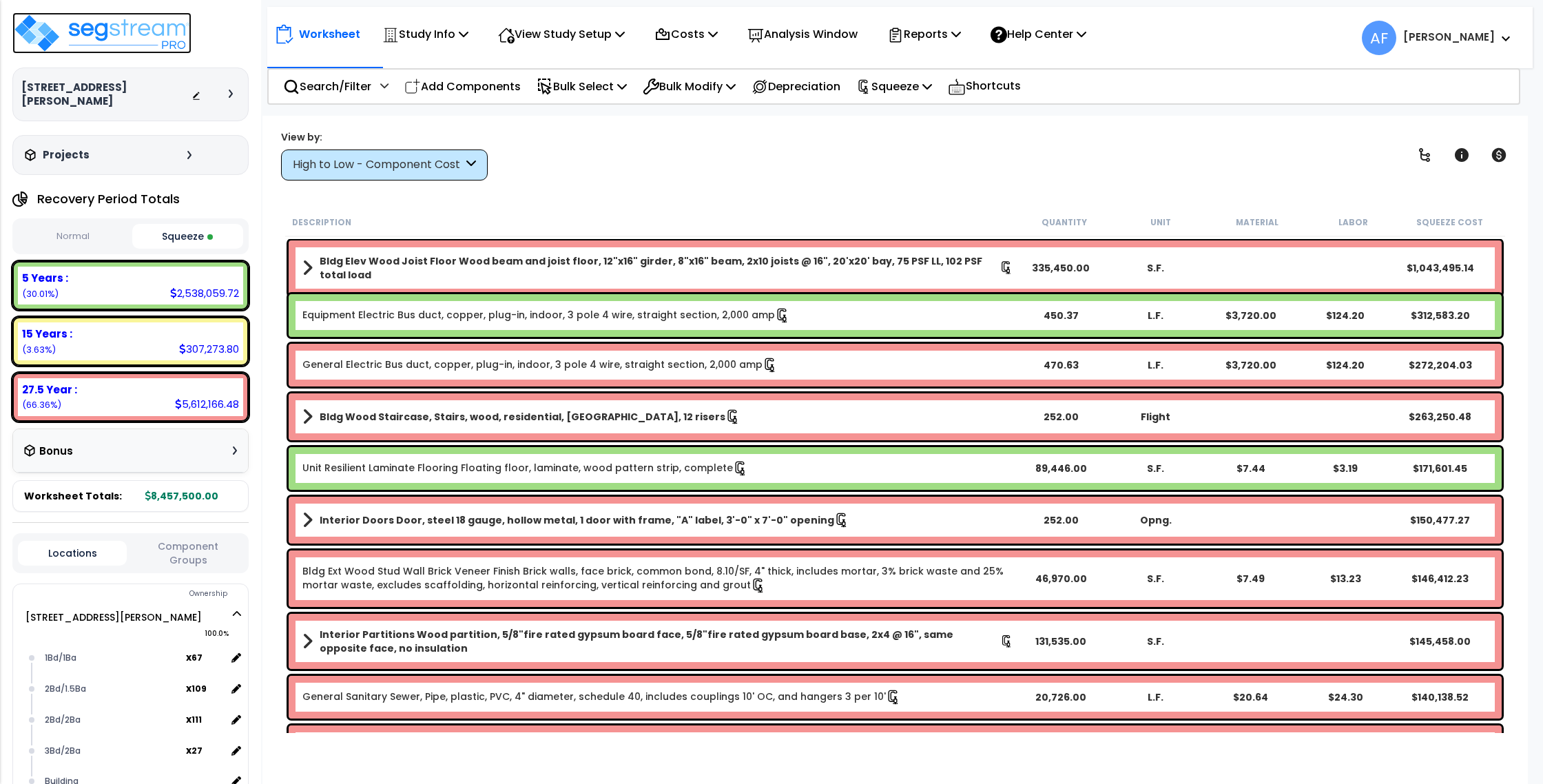
click at [46, 19] on img at bounding box center [102, 33] width 179 height 41
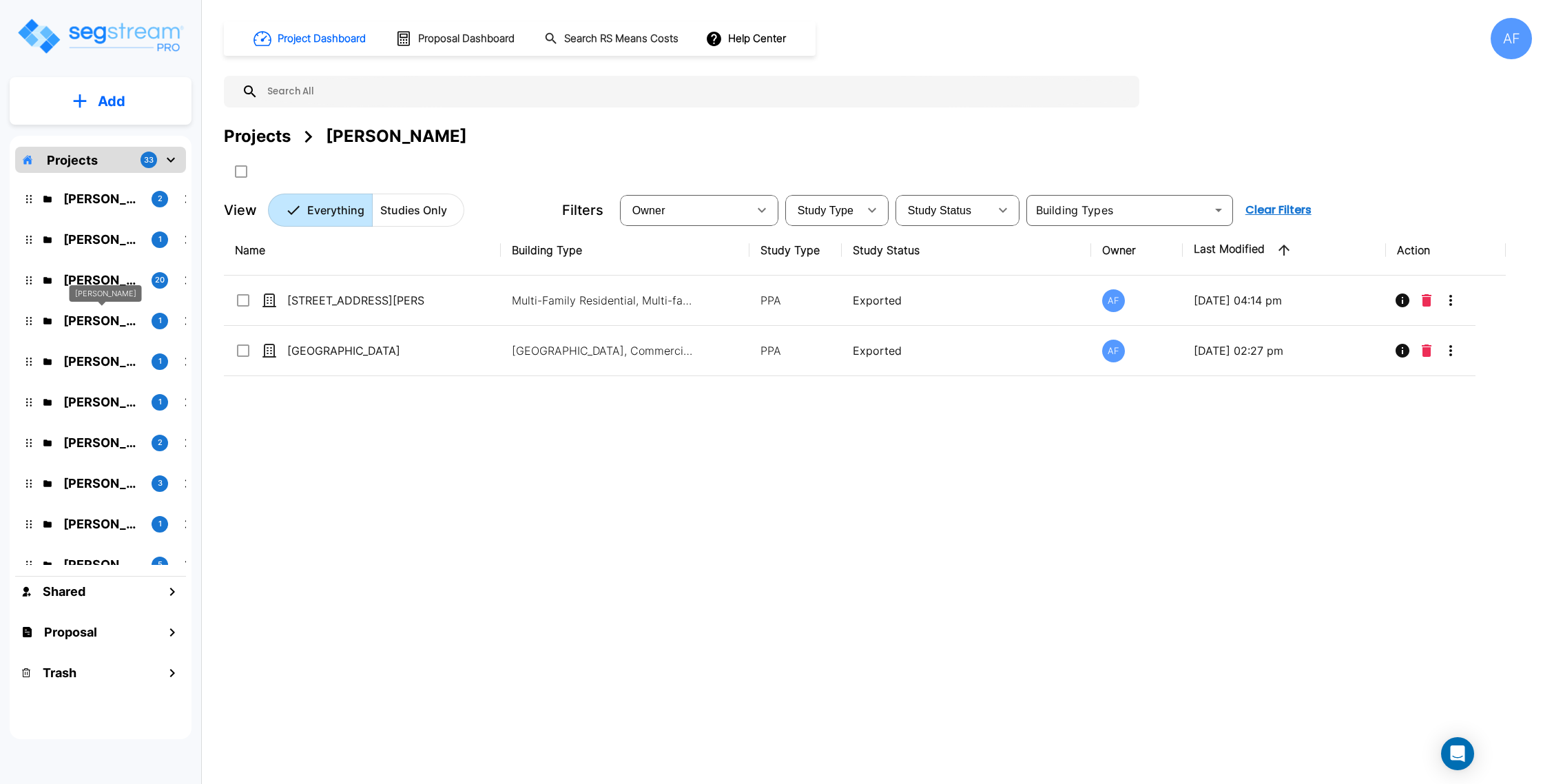
click at [106, 320] on p "[PERSON_NAME]" at bounding box center [101, 320] width 77 height 18
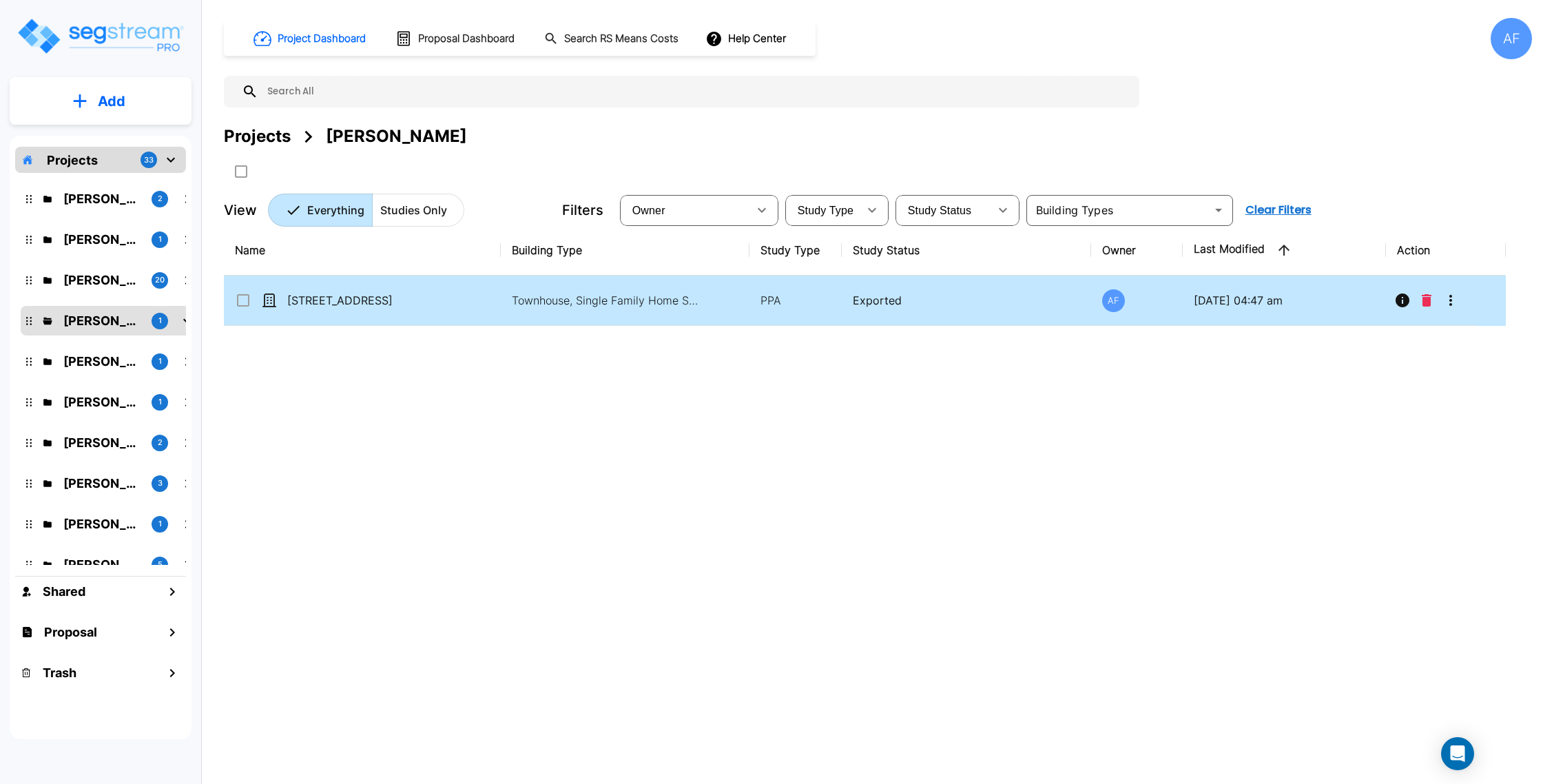
click at [477, 300] on td "[STREET_ADDRESS]" at bounding box center [362, 300] width 277 height 50
checkbox input "true"
click at [477, 300] on td "[STREET_ADDRESS]" at bounding box center [362, 300] width 277 height 50
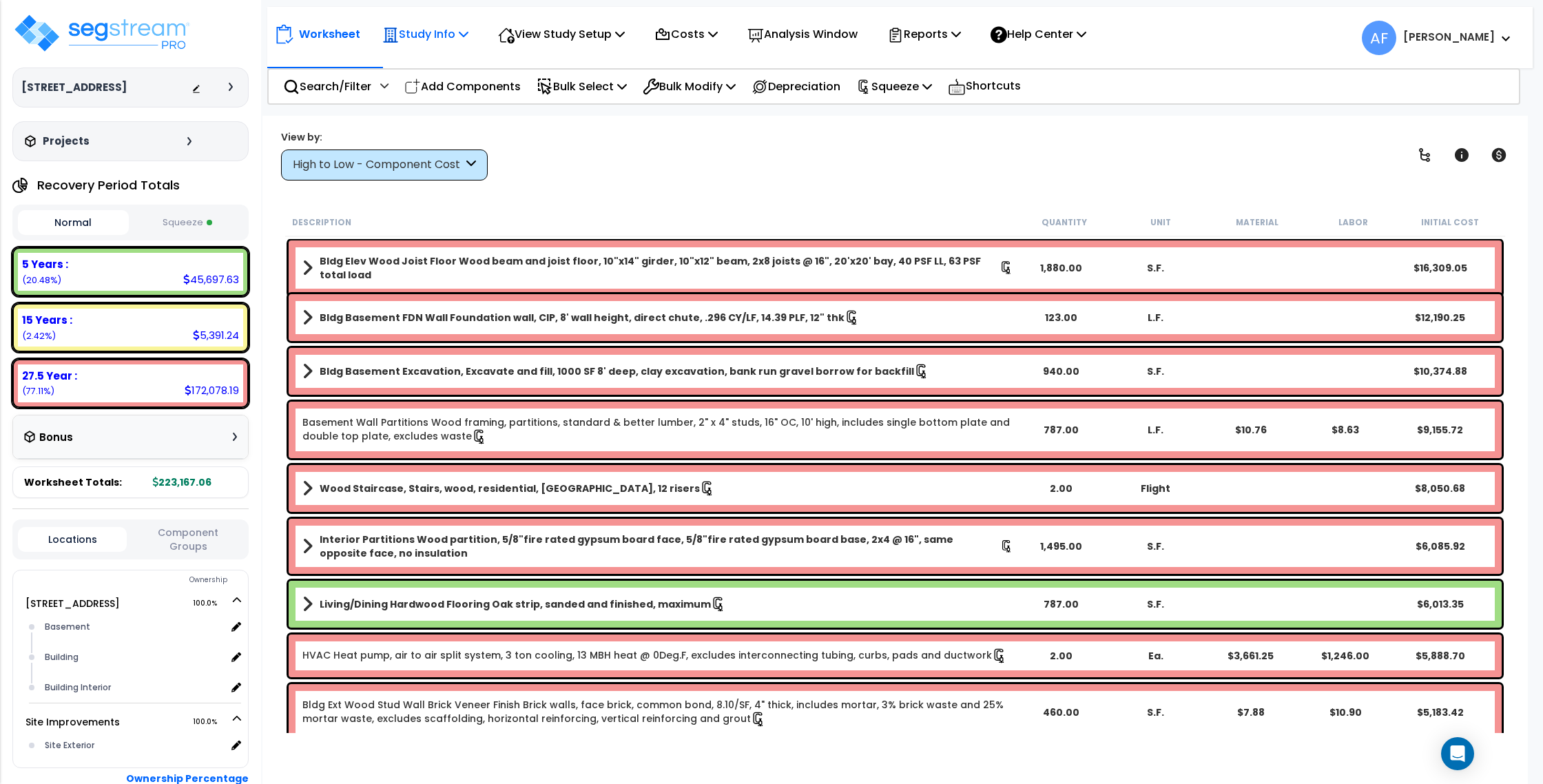
click at [455, 41] on p "Study Info" at bounding box center [425, 34] width 86 height 18
click at [620, 150] on div "View by: High to Low - Component Cost High to Low - Component Cost" at bounding box center [895, 154] width 1238 height 51
click at [436, 35] on p "Study Info" at bounding box center [425, 34] width 86 height 18
click at [617, 173] on div "View by: High to Low - Component Cost High to Low - Component Cost" at bounding box center [895, 154] width 1238 height 51
click at [447, 42] on p "Study Info" at bounding box center [425, 34] width 86 height 18
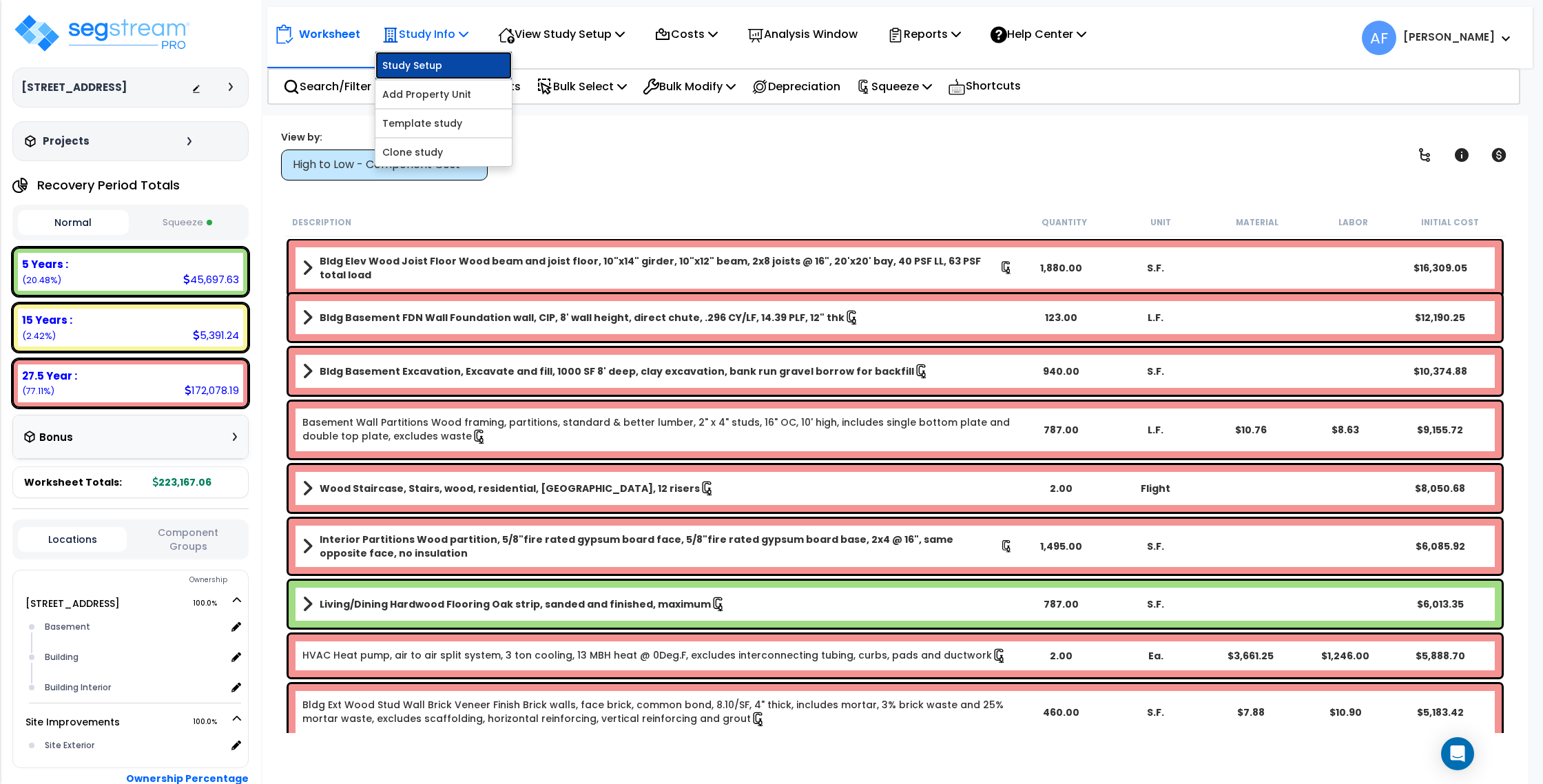
click at [447, 57] on link "Study Setup" at bounding box center [444, 65] width 137 height 28
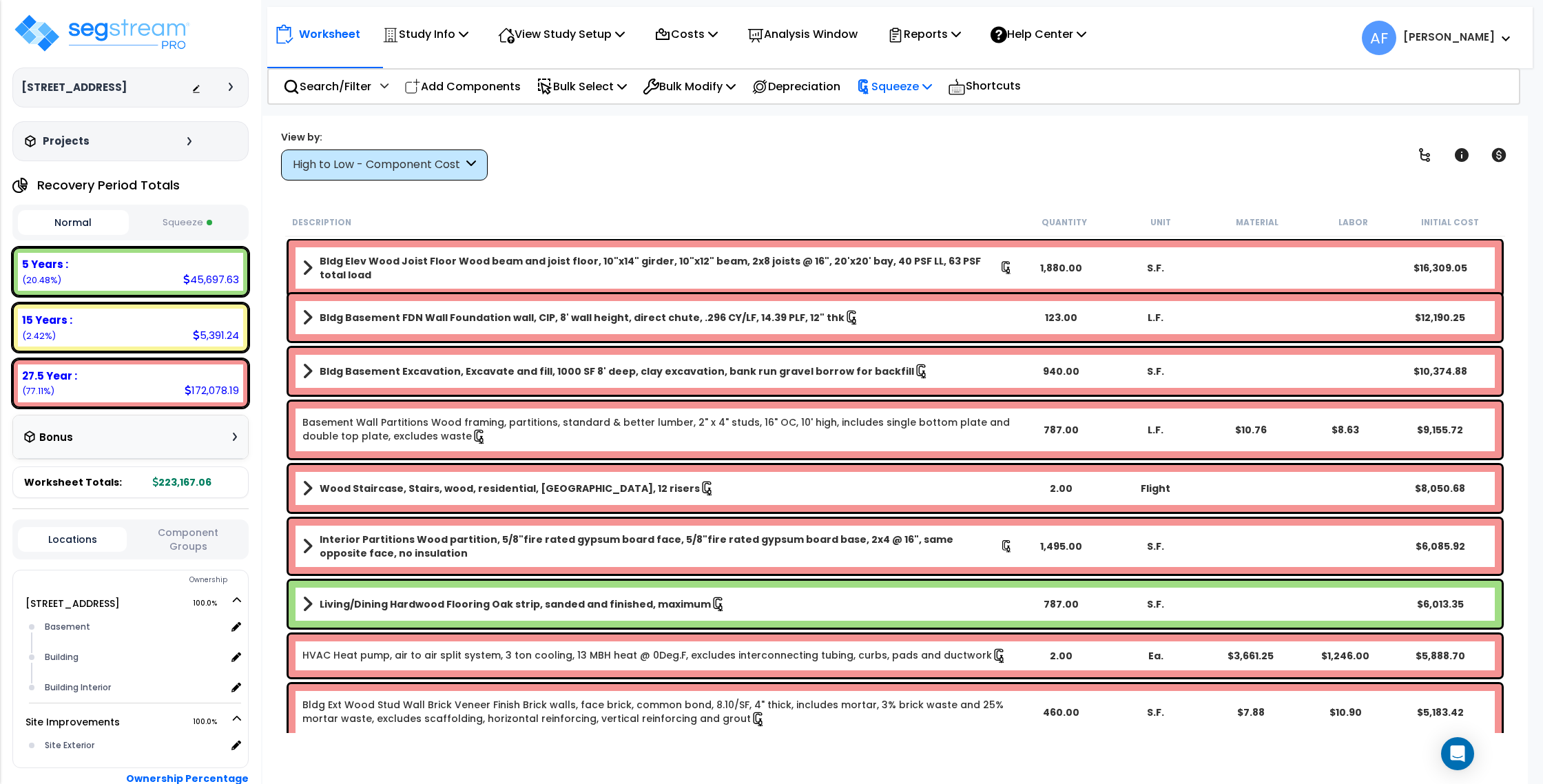
click at [911, 88] on p "Squeeze" at bounding box center [894, 86] width 76 height 18
click at [920, 116] on link "Re-squeeze" at bounding box center [918, 117] width 137 height 28
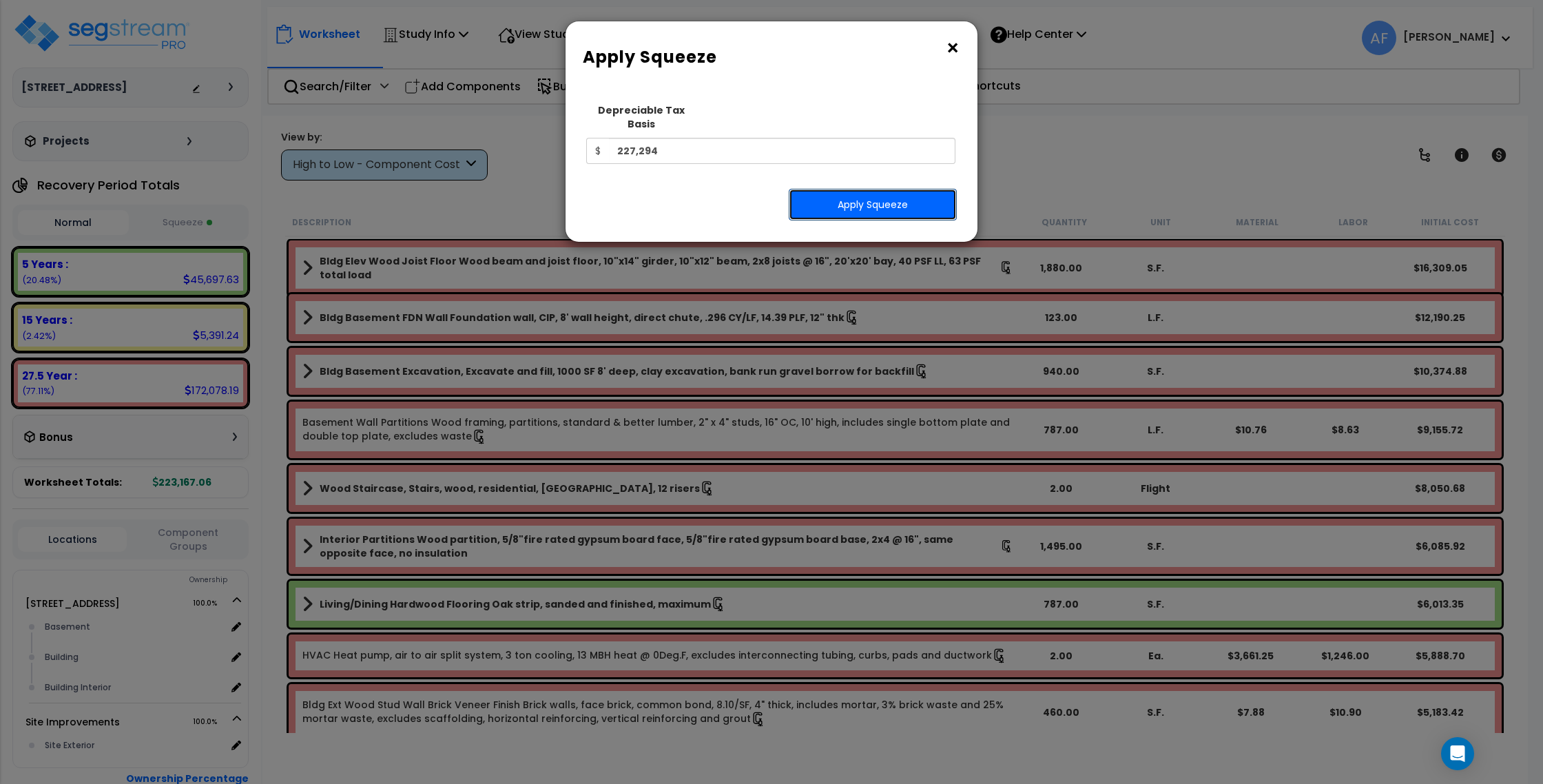
click at [887, 197] on button "Apply Squeeze" at bounding box center [872, 204] width 168 height 32
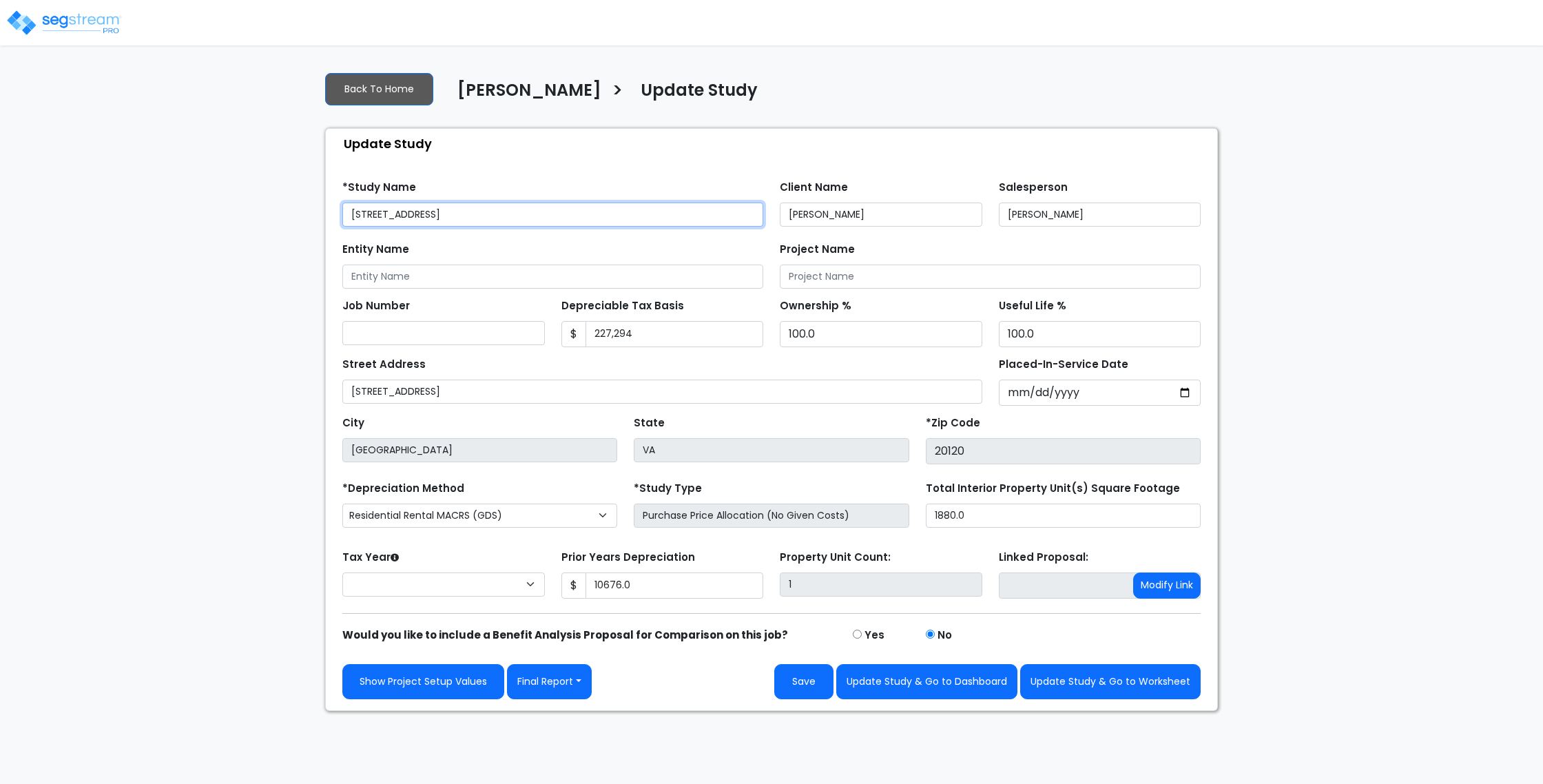
type input "10,676.0"
select select "2024"
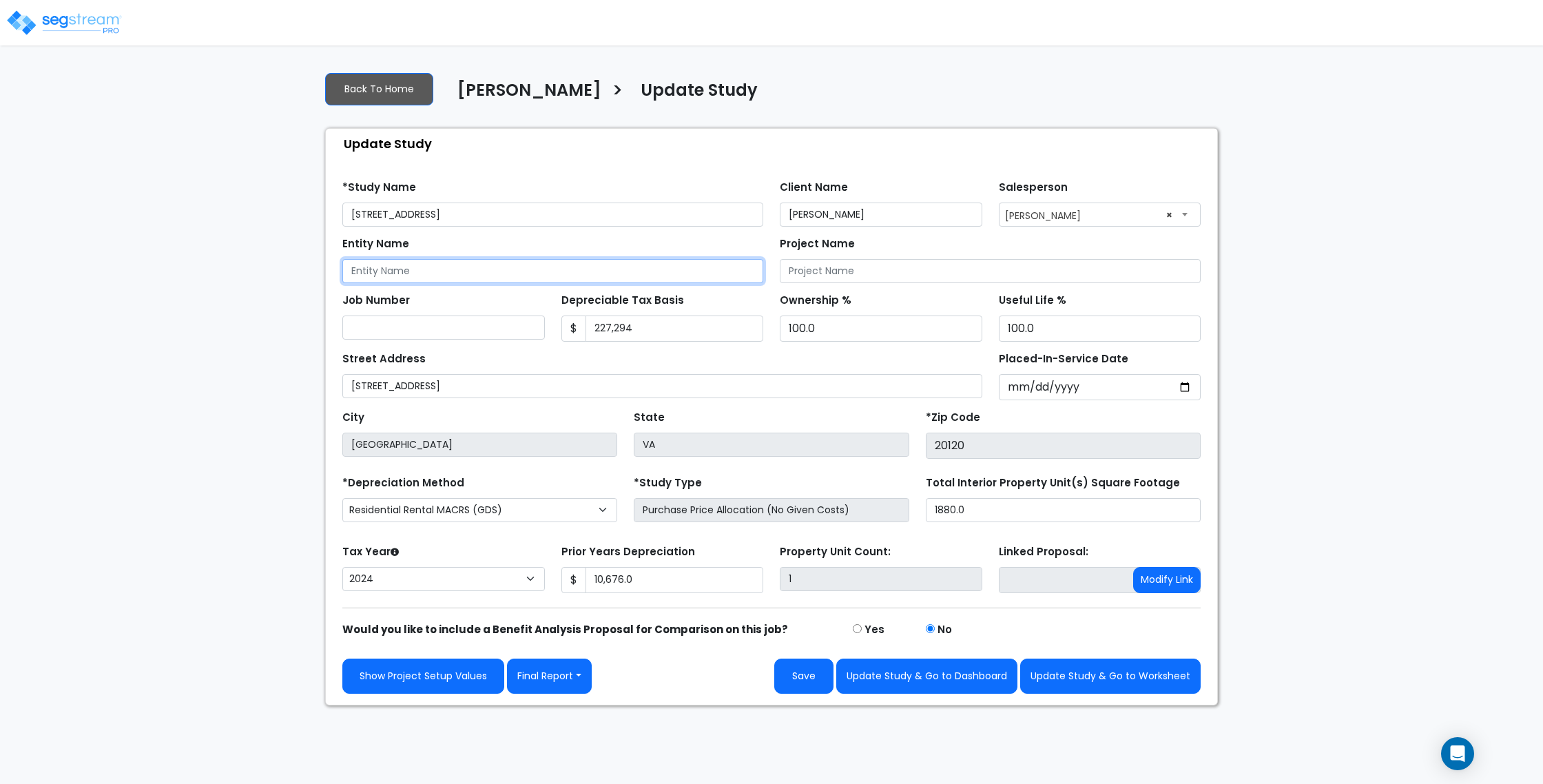
click at [423, 275] on input "Entity Name" at bounding box center [552, 271] width 421 height 24
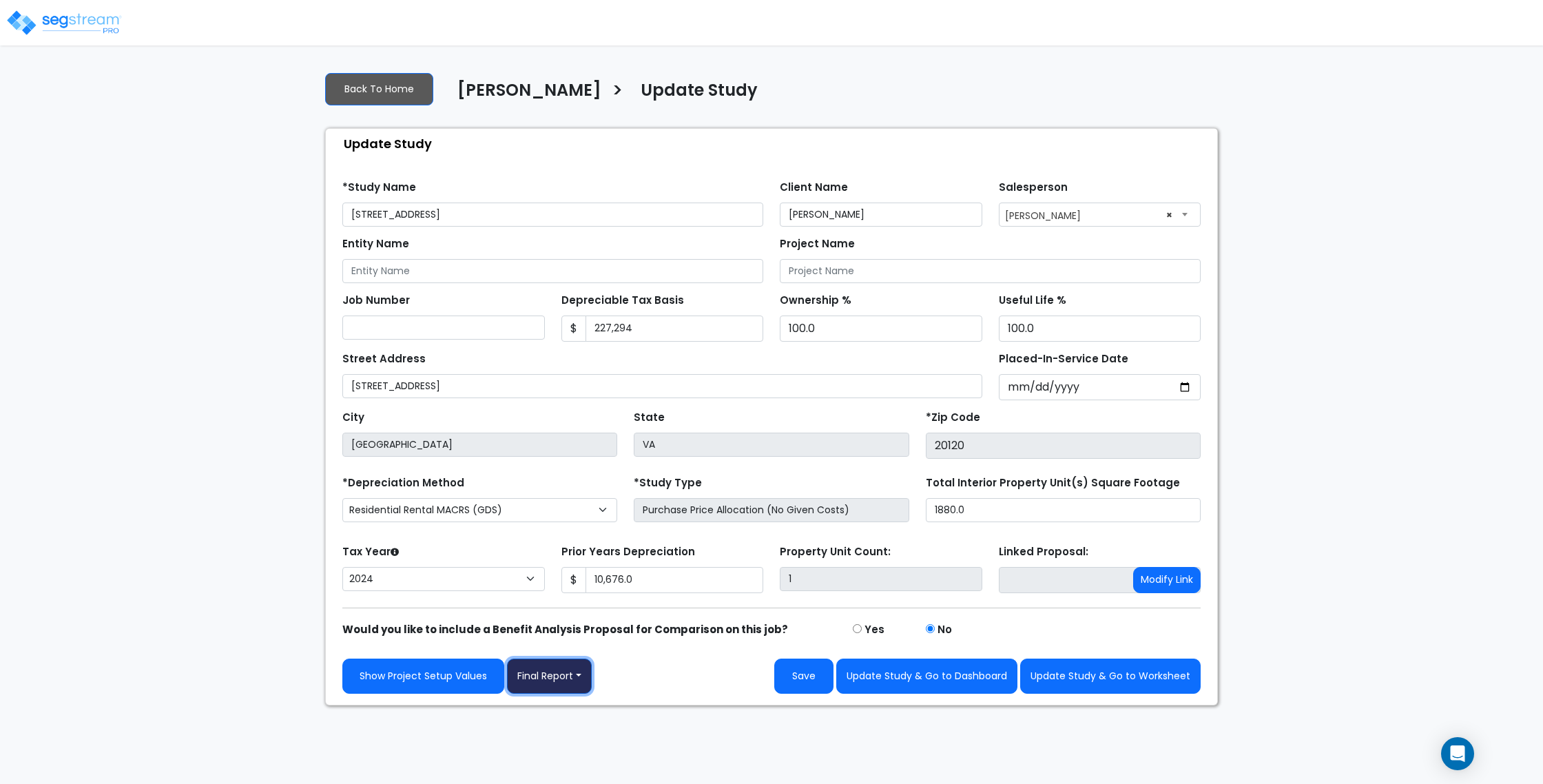
click at [558, 673] on button "Final Report" at bounding box center [549, 676] width 84 height 35
click at [560, 599] on link "Report Images" at bounding box center [579, 604] width 144 height 32
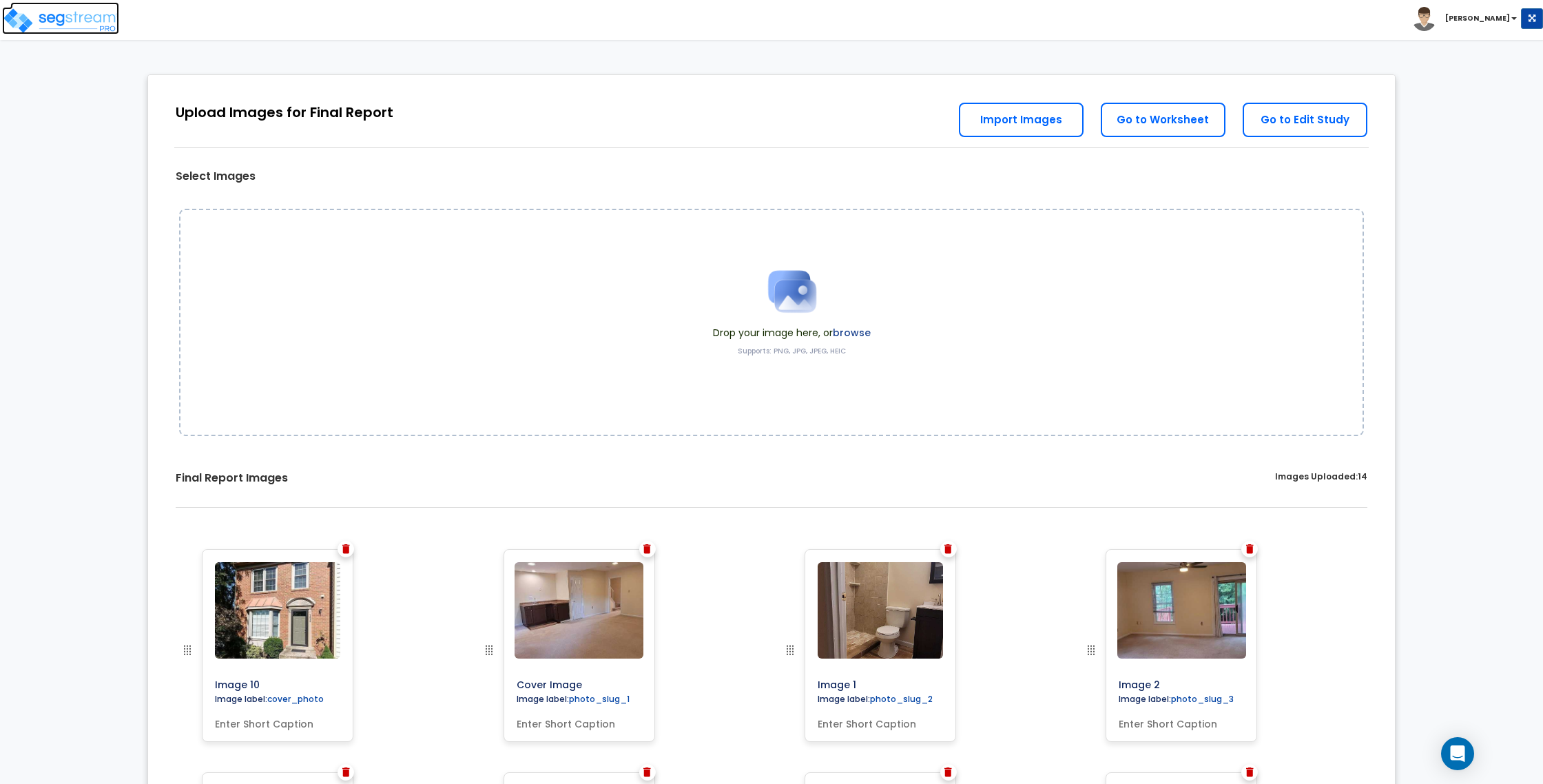
click at [58, 10] on img at bounding box center [60, 21] width 117 height 28
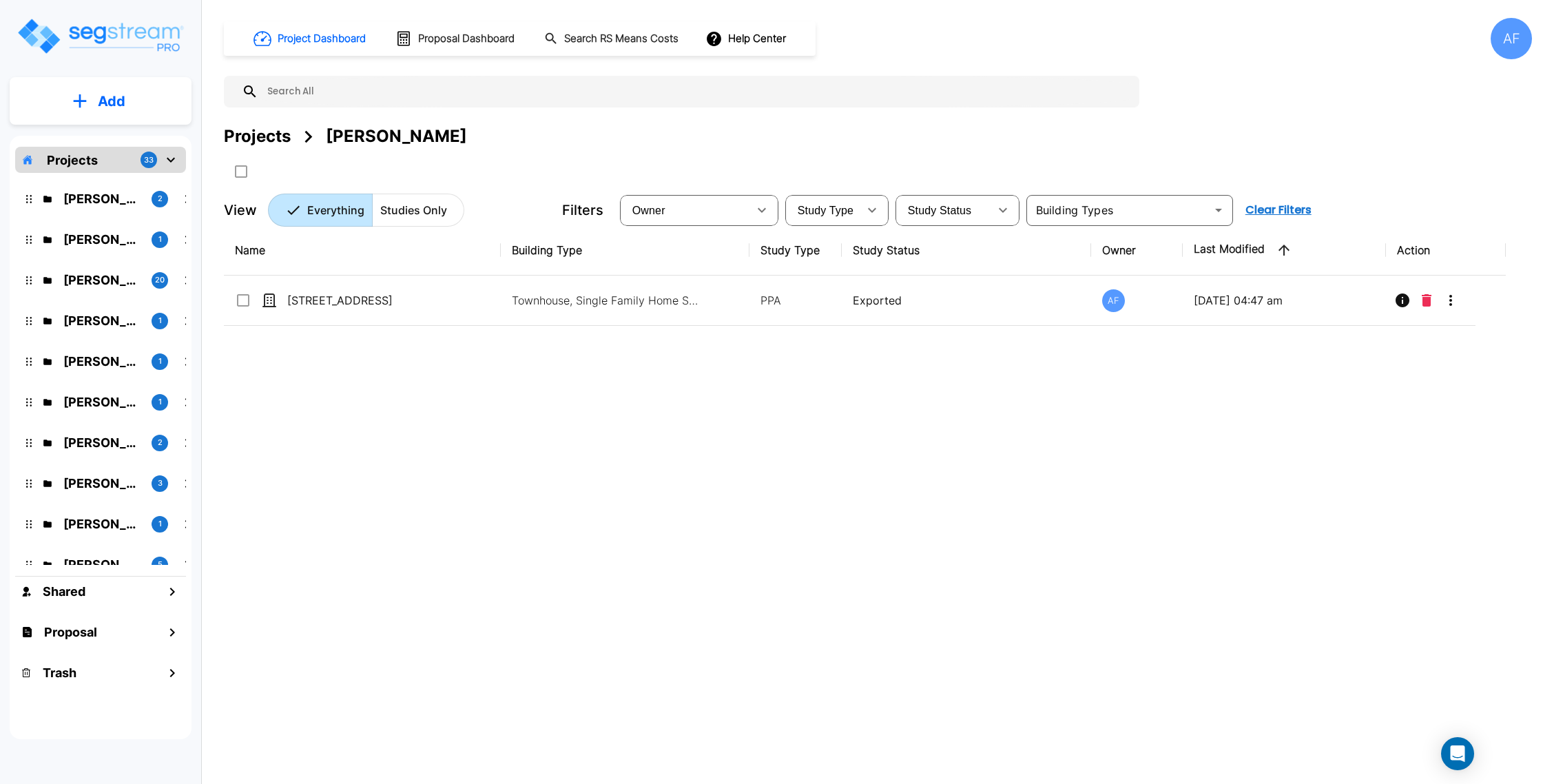
click at [455, 269] on th "Name" at bounding box center [362, 250] width 277 height 50
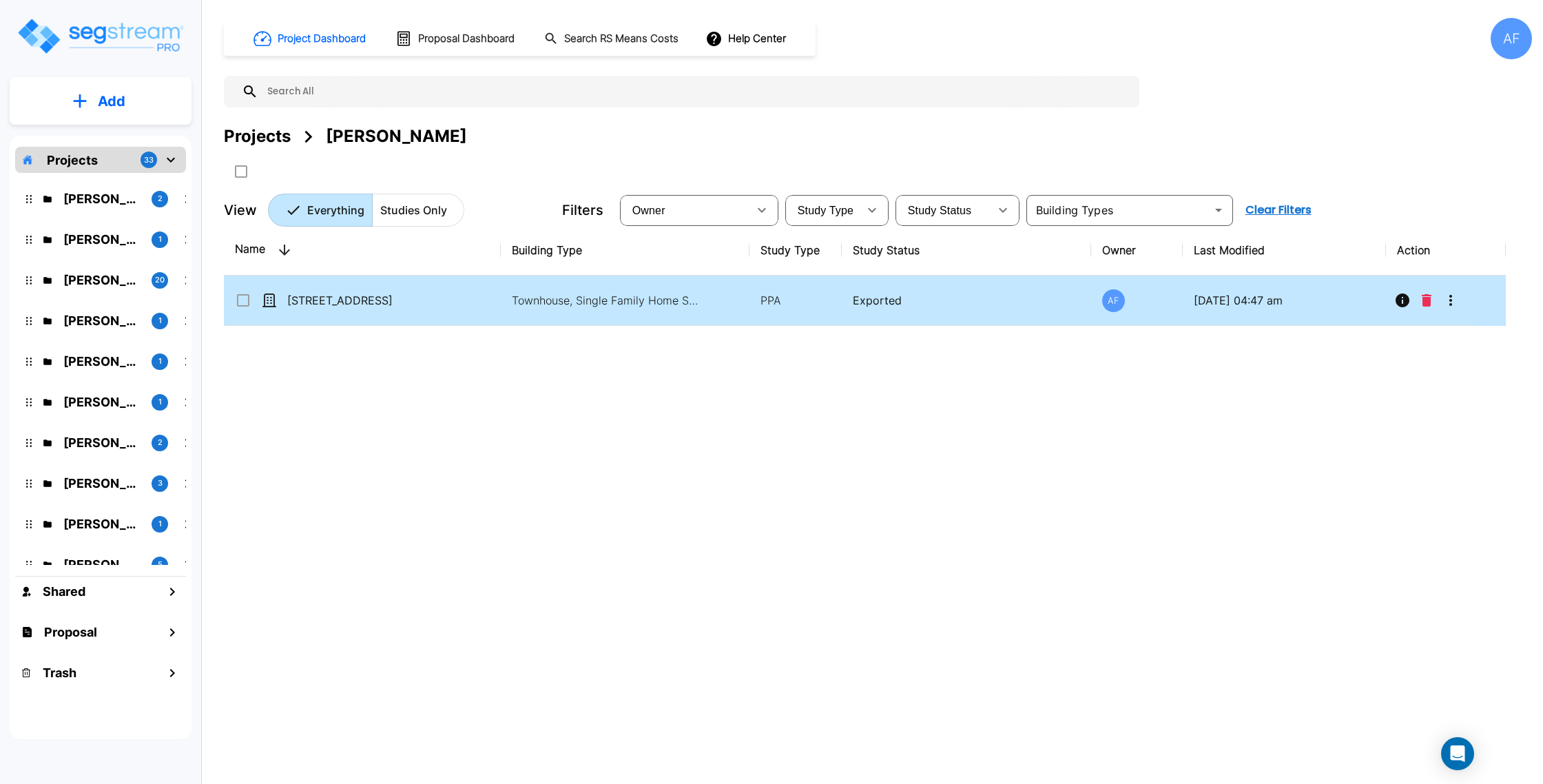
click at [459, 292] on td "[STREET_ADDRESS]" at bounding box center [362, 300] width 277 height 50
checkbox input "false"
click at [459, 292] on td "[STREET_ADDRESS]" at bounding box center [362, 300] width 277 height 50
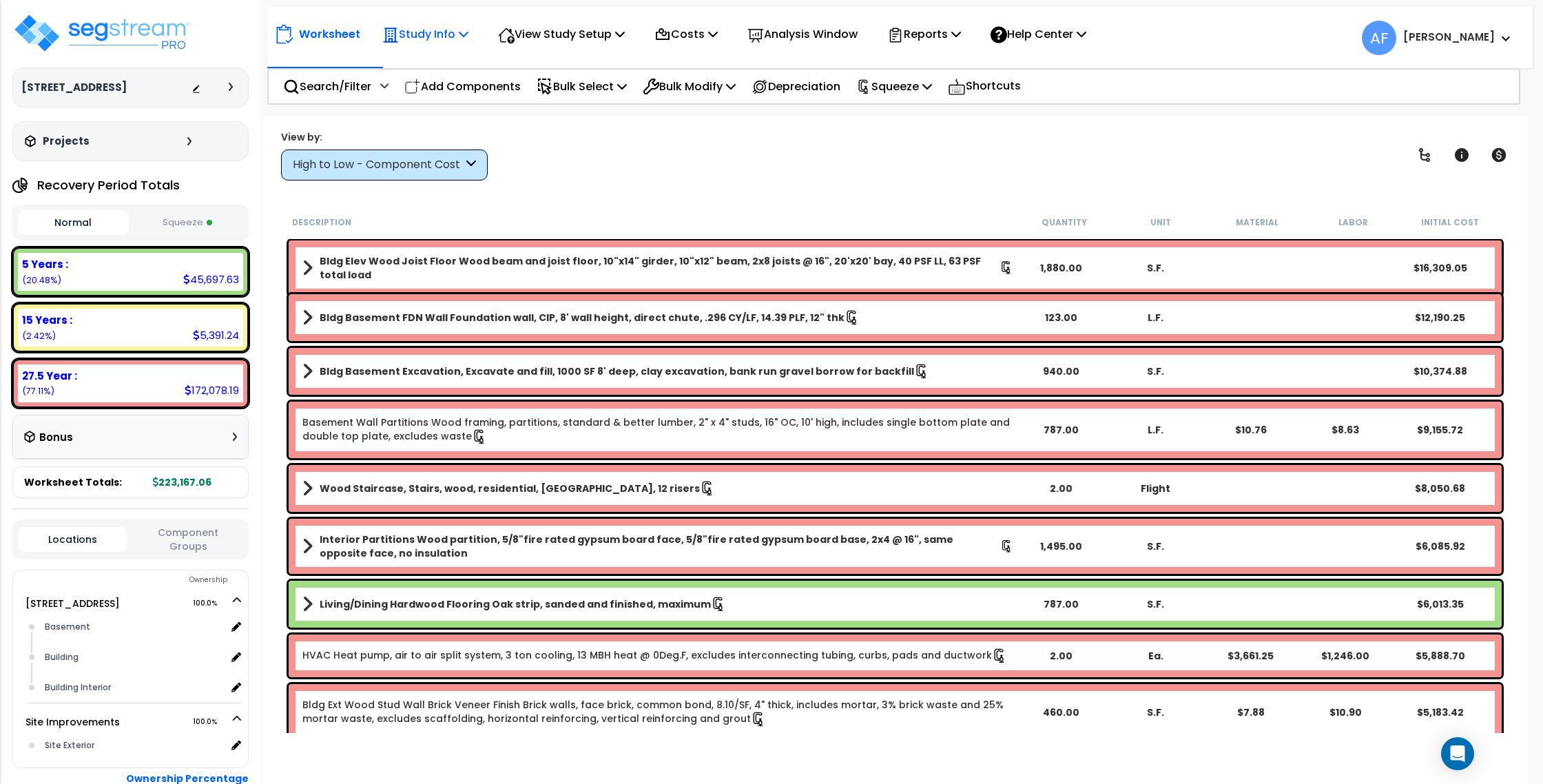
click at [417, 39] on p "Study Info" at bounding box center [425, 34] width 86 height 18
click at [421, 61] on link "Study Setup" at bounding box center [444, 65] width 137 height 28
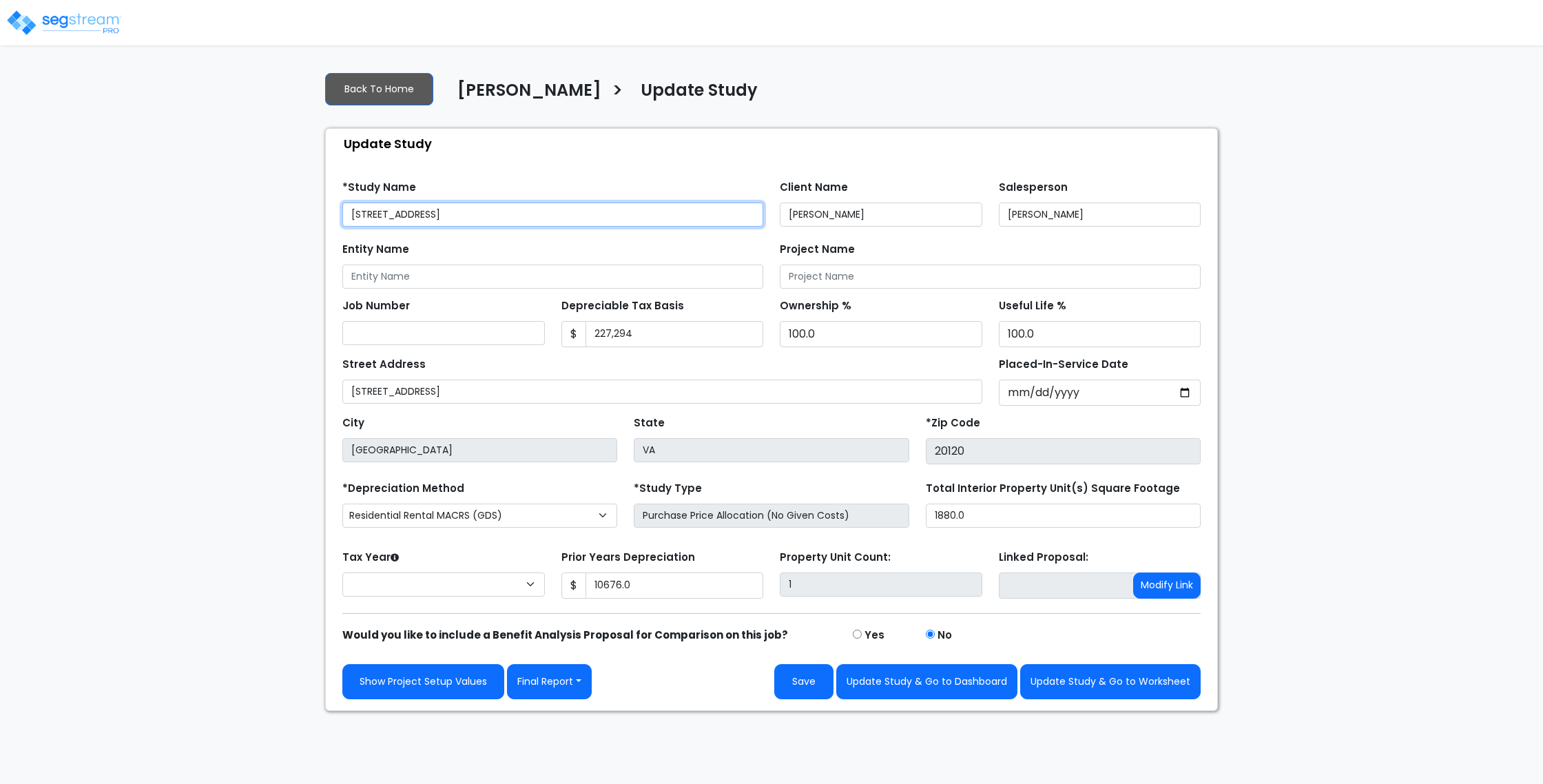
type input "10,676.0"
select select "2024"
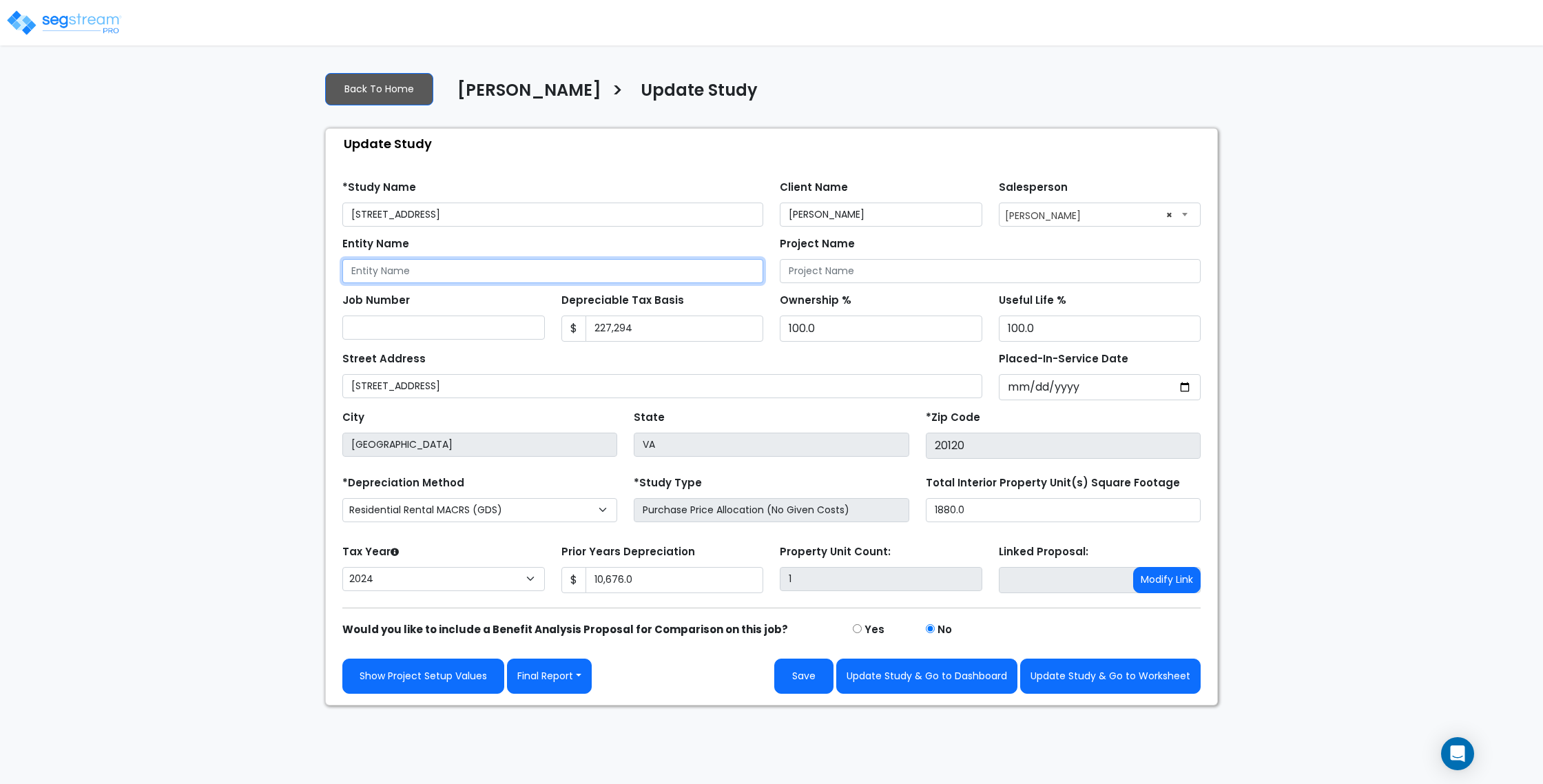
click at [453, 276] on input "Entity Name" at bounding box center [552, 271] width 421 height 24
type input "Dilip Vaddakoot"
click at [798, 360] on div "Street Address [STREET_ADDRESS]" at bounding box center [662, 374] width 640 height 50
click at [821, 666] on button "Save" at bounding box center [803, 676] width 59 height 35
type input "10676"
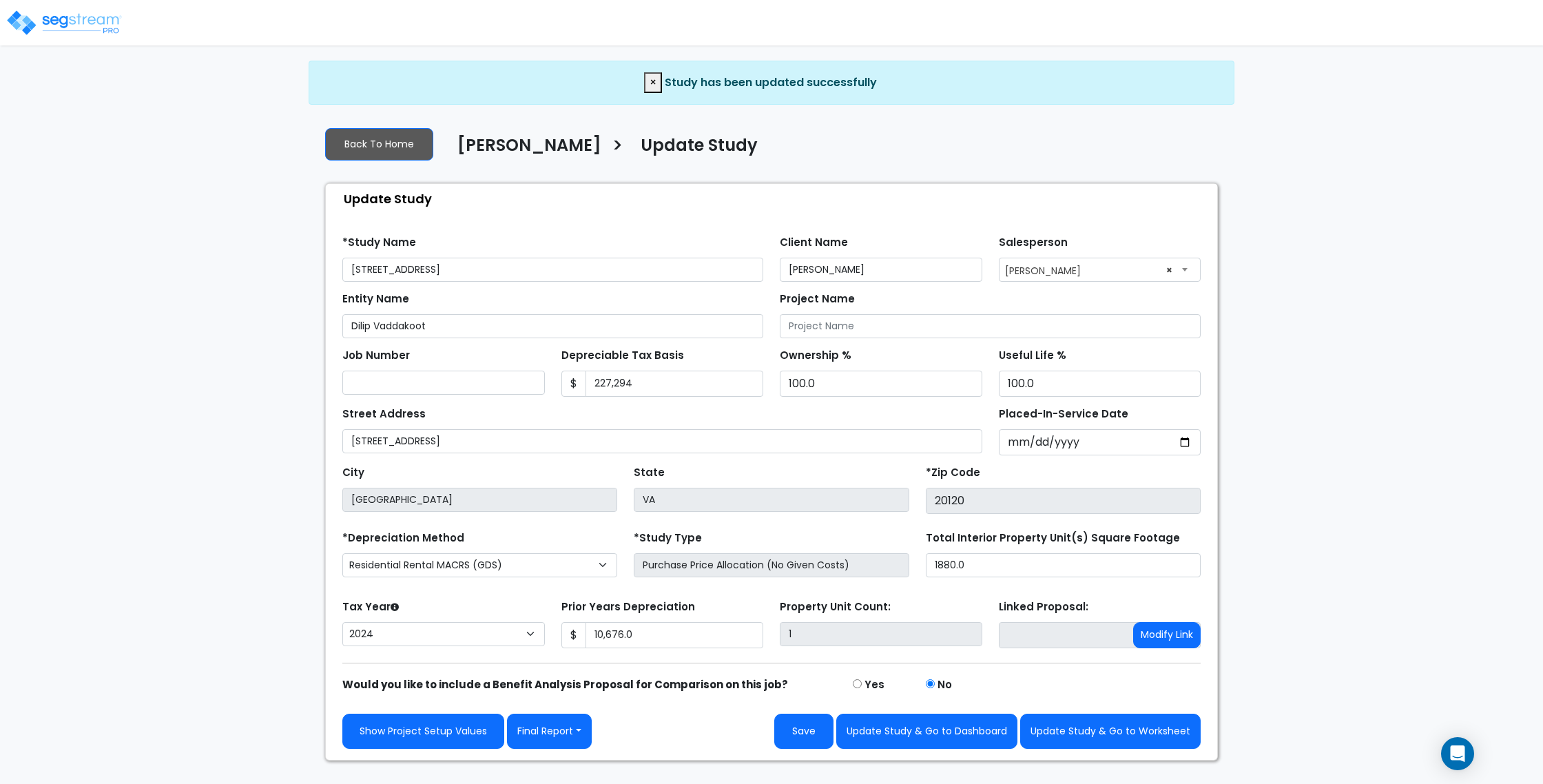
select select "2024"
click at [534, 139] on h4 "[PERSON_NAME]" at bounding box center [530, 148] width 144 height 23
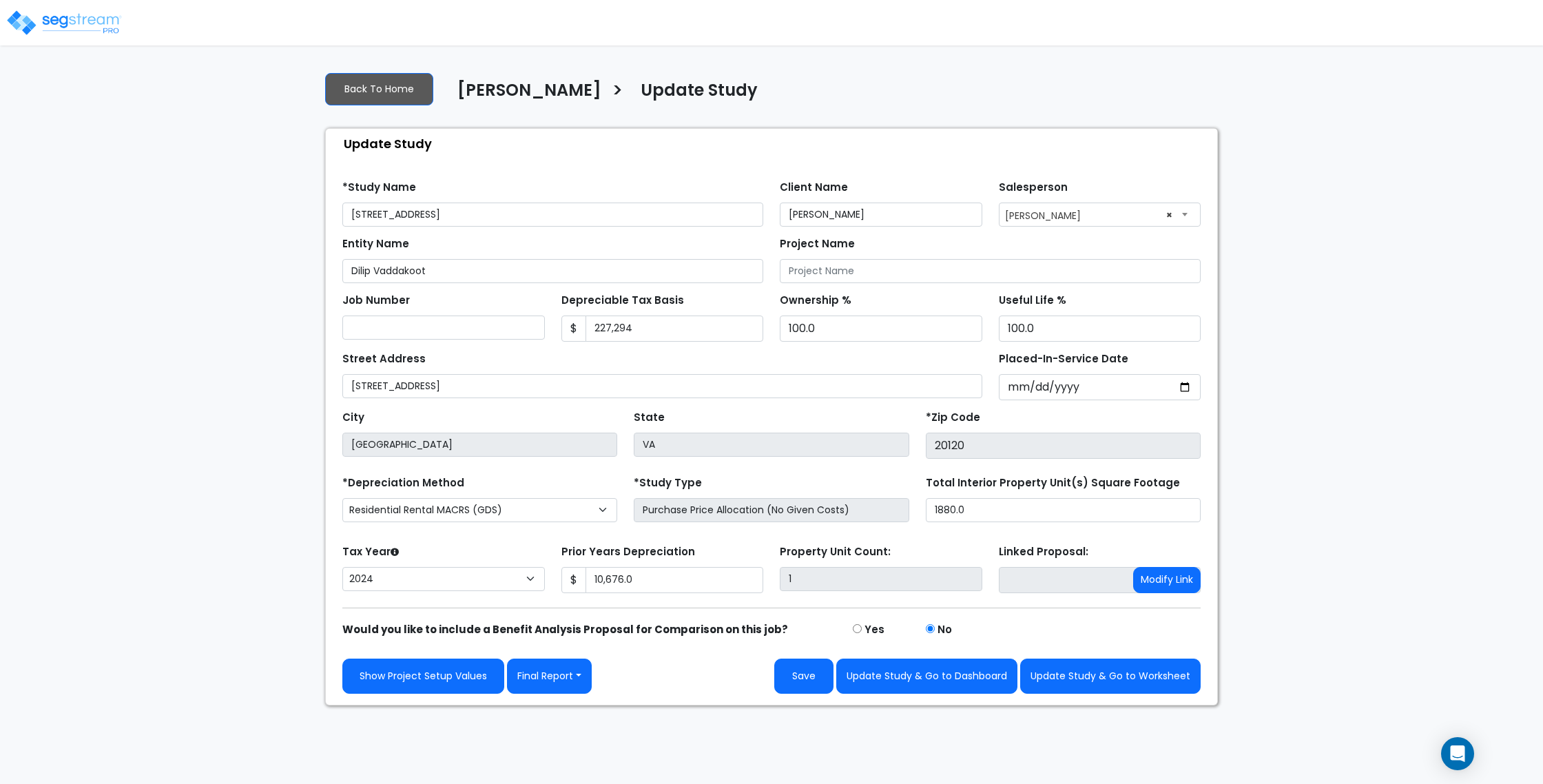
click at [71, 24] on img at bounding box center [64, 23] width 117 height 28
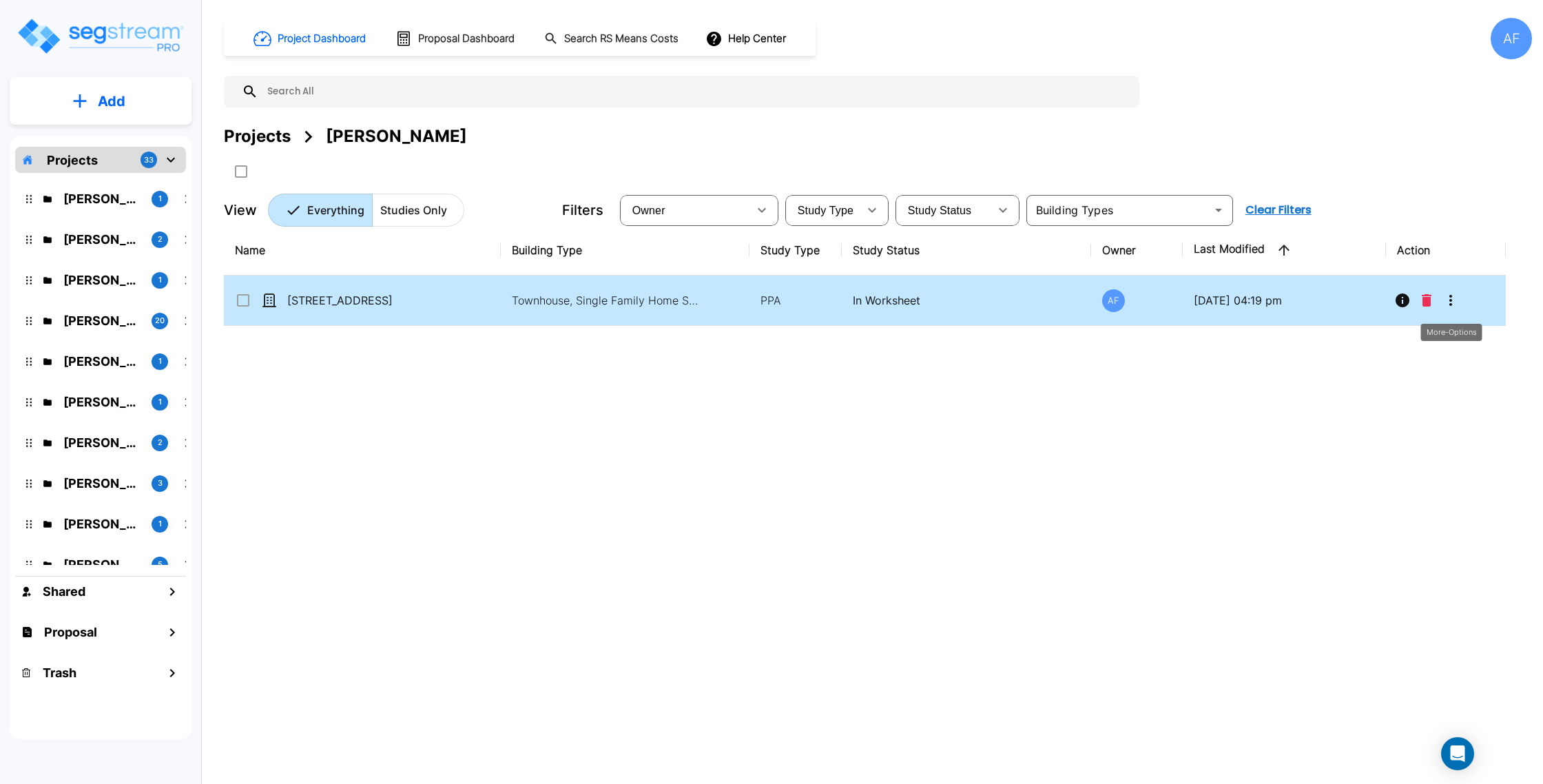
click at [1453, 300] on icon "More-Options" at bounding box center [1450, 300] width 17 height 17
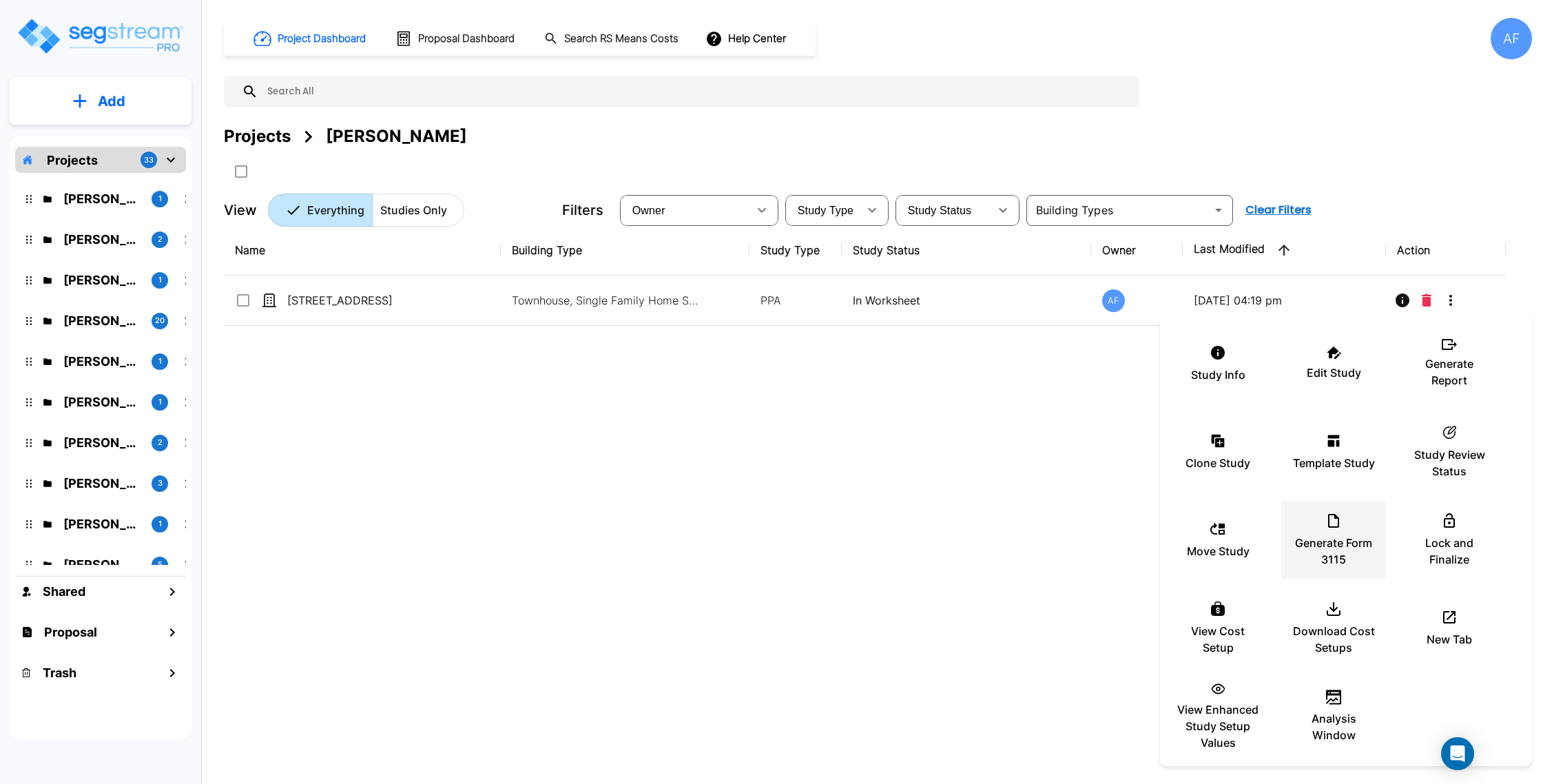
click at [1341, 525] on icon at bounding box center [1334, 520] width 17 height 17
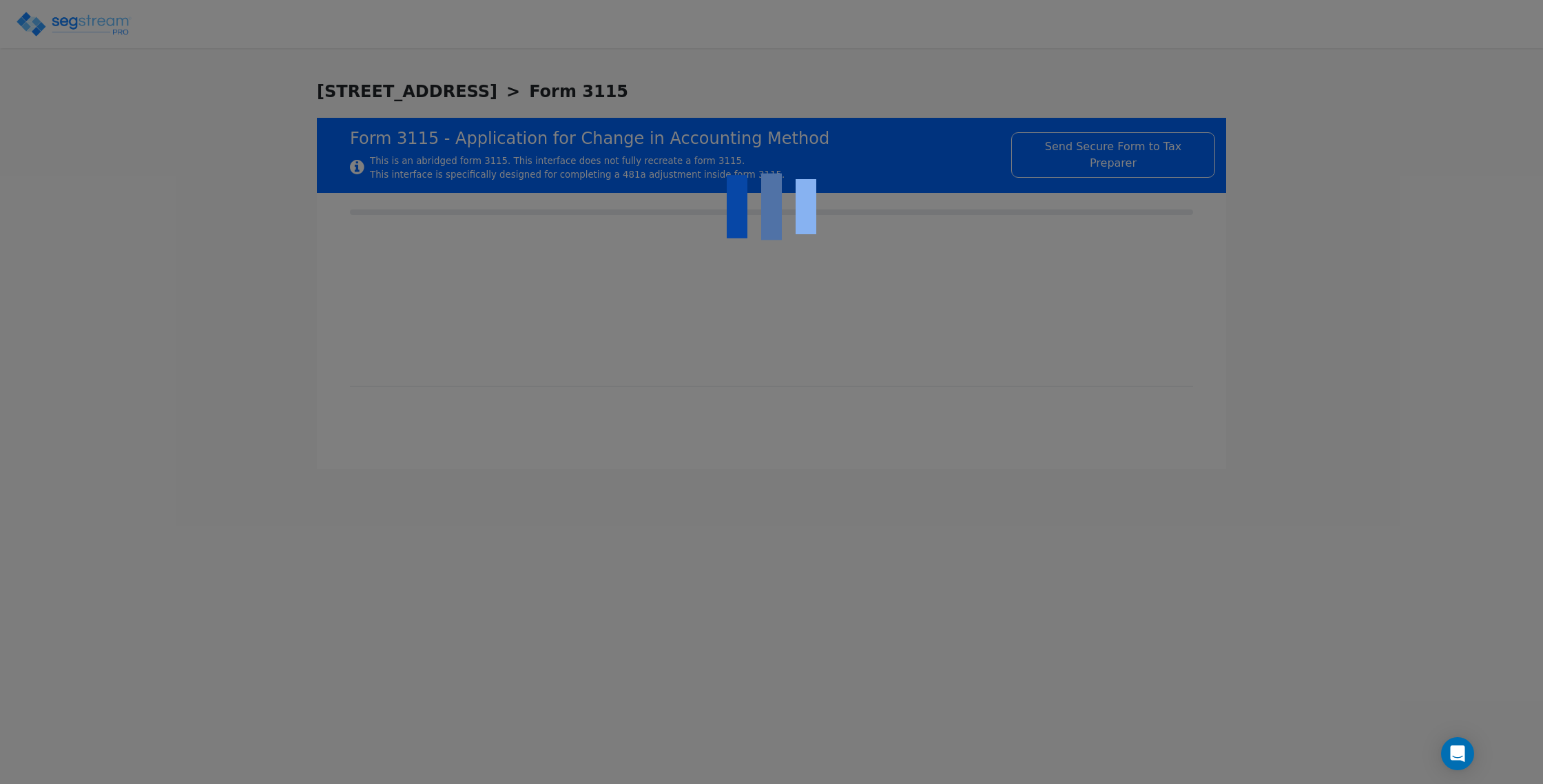
type input "[DATE]"
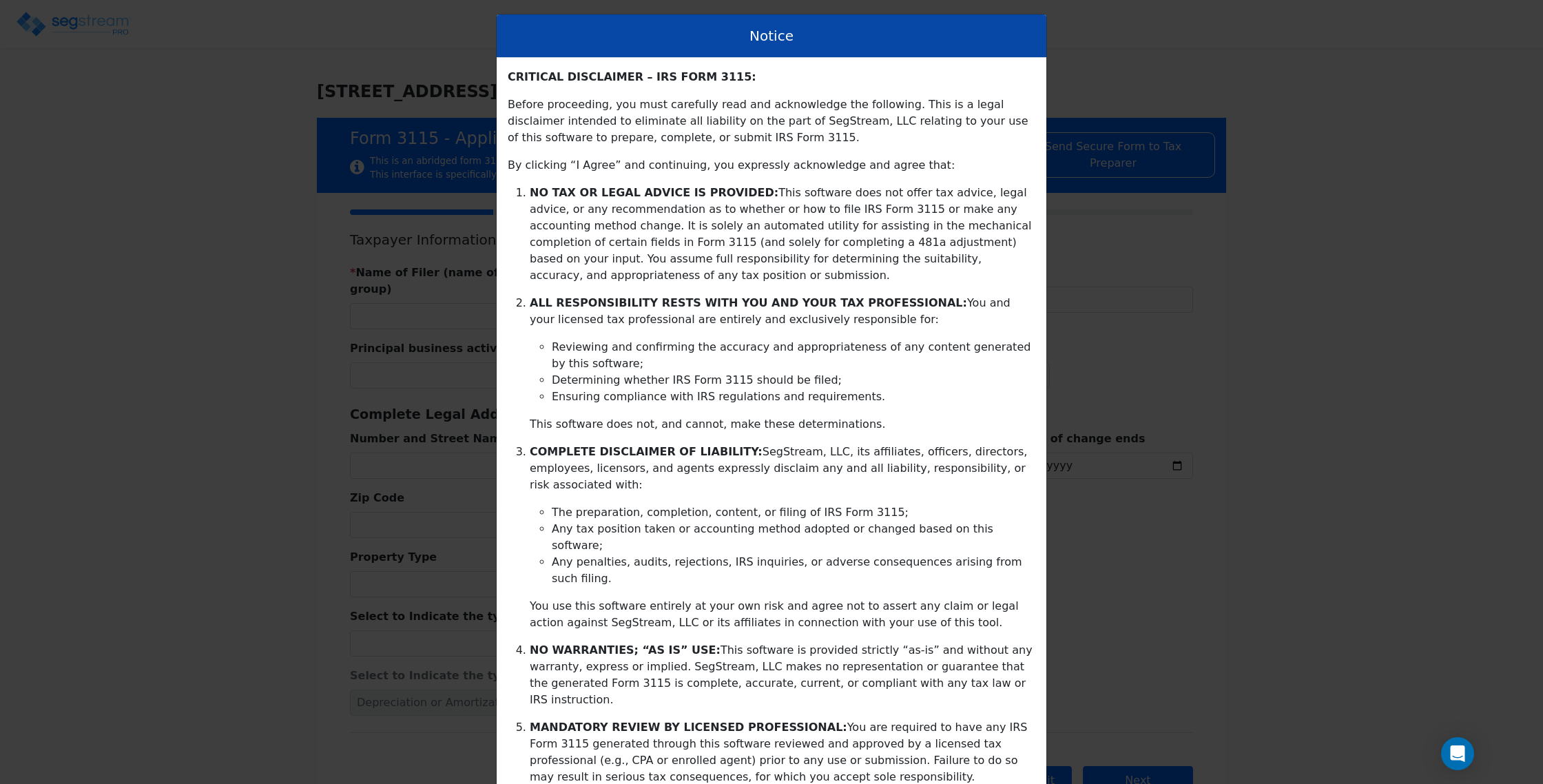
scroll to position [100, 0]
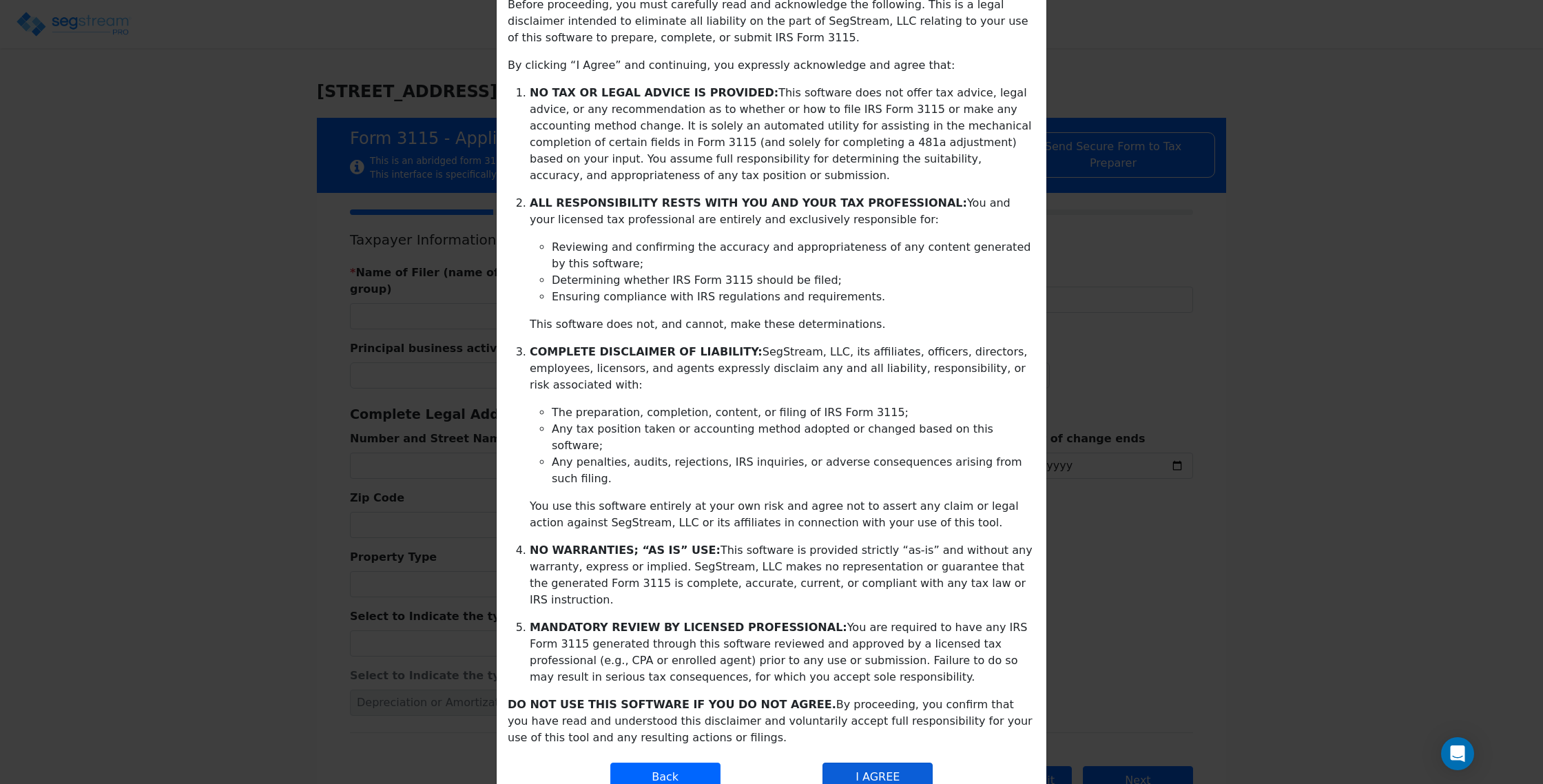
click at [897, 762] on button "I AGREE" at bounding box center [878, 776] width 110 height 29
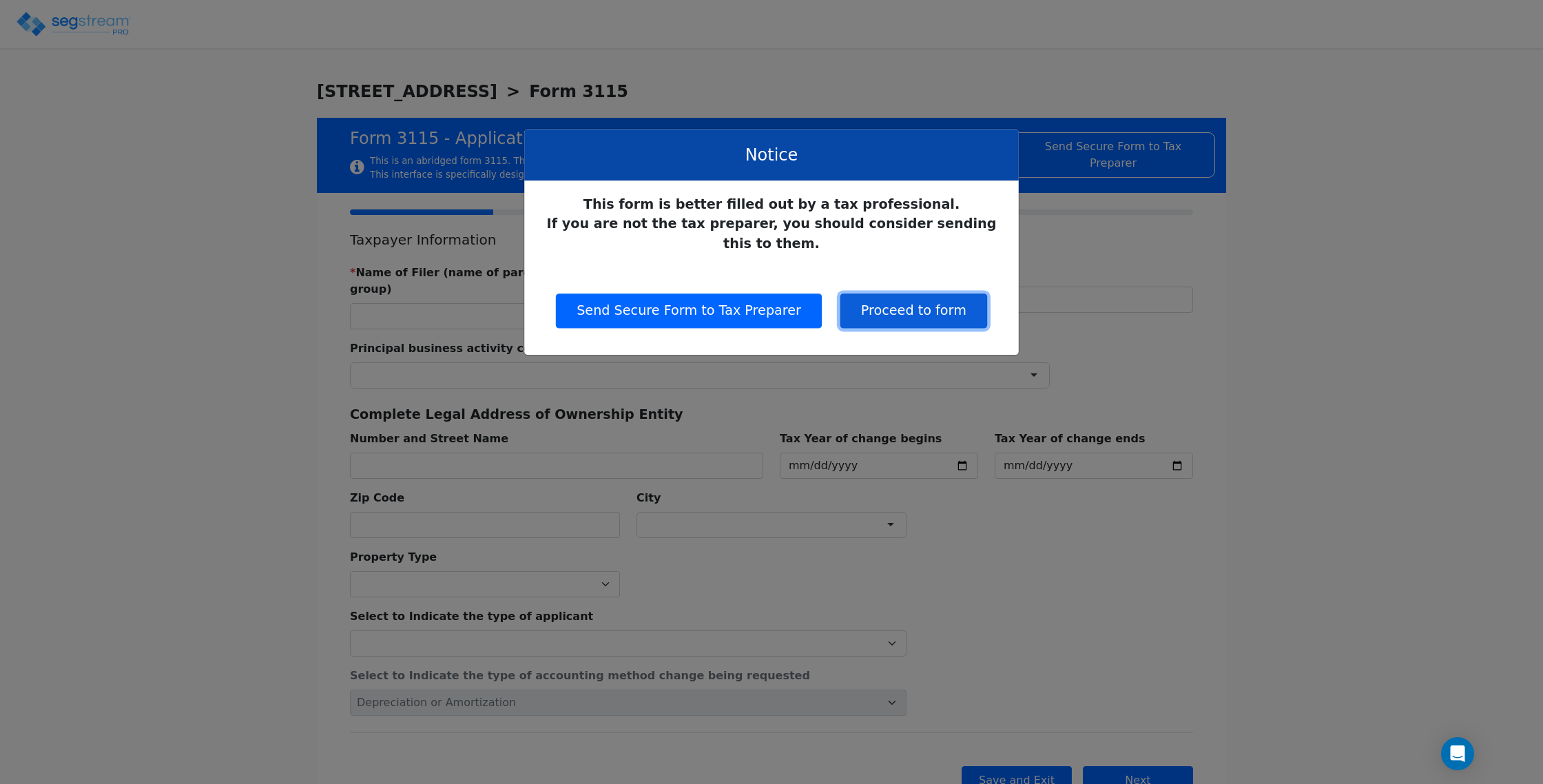
click at [918, 294] on button "Proceed to form" at bounding box center [914, 311] width 147 height 35
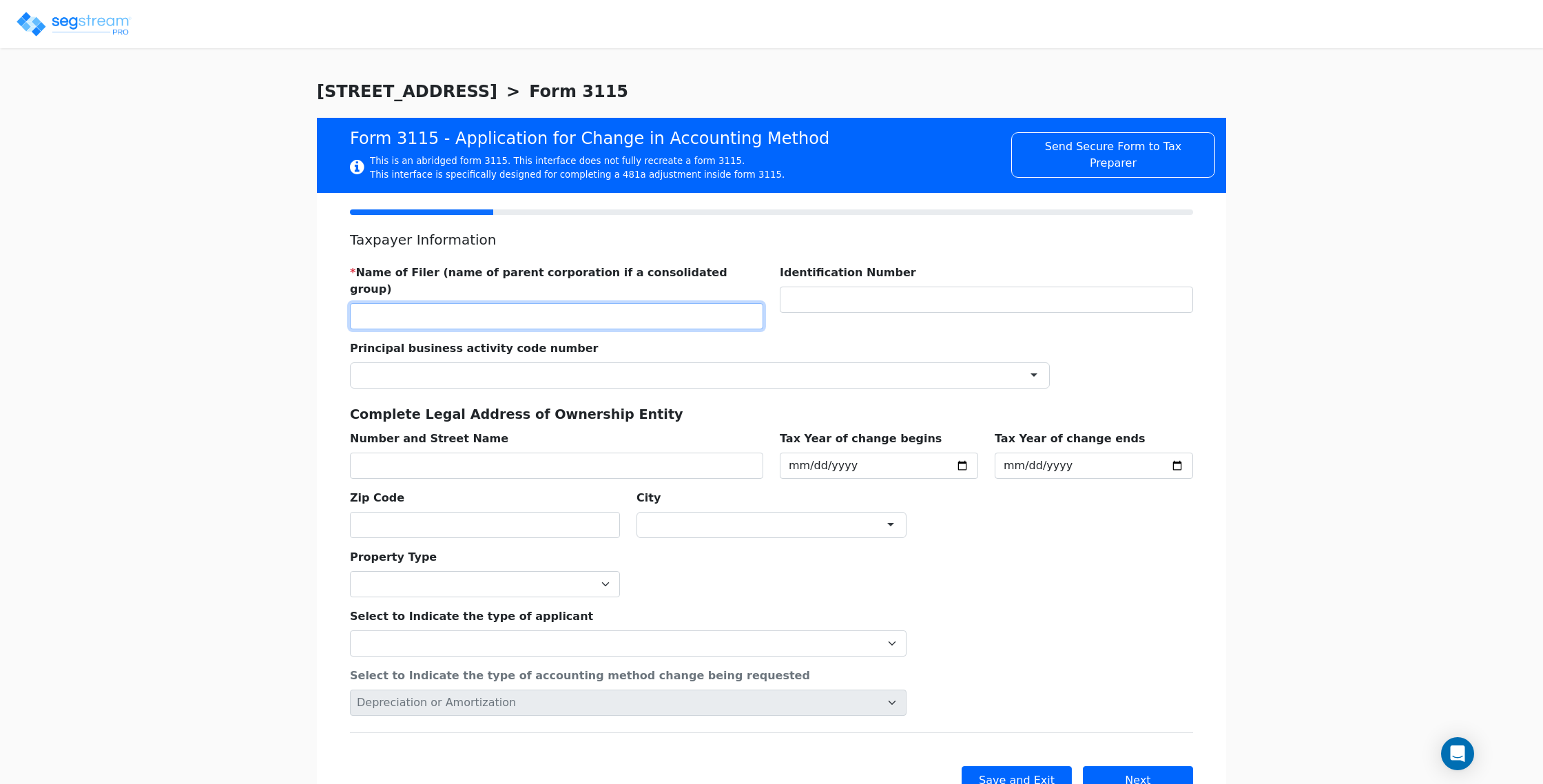
click at [506, 311] on input "text" at bounding box center [557, 316] width 413 height 26
type input "DILIP VADAKKOOT"
click at [437, 362] on div at bounding box center [700, 375] width 700 height 26
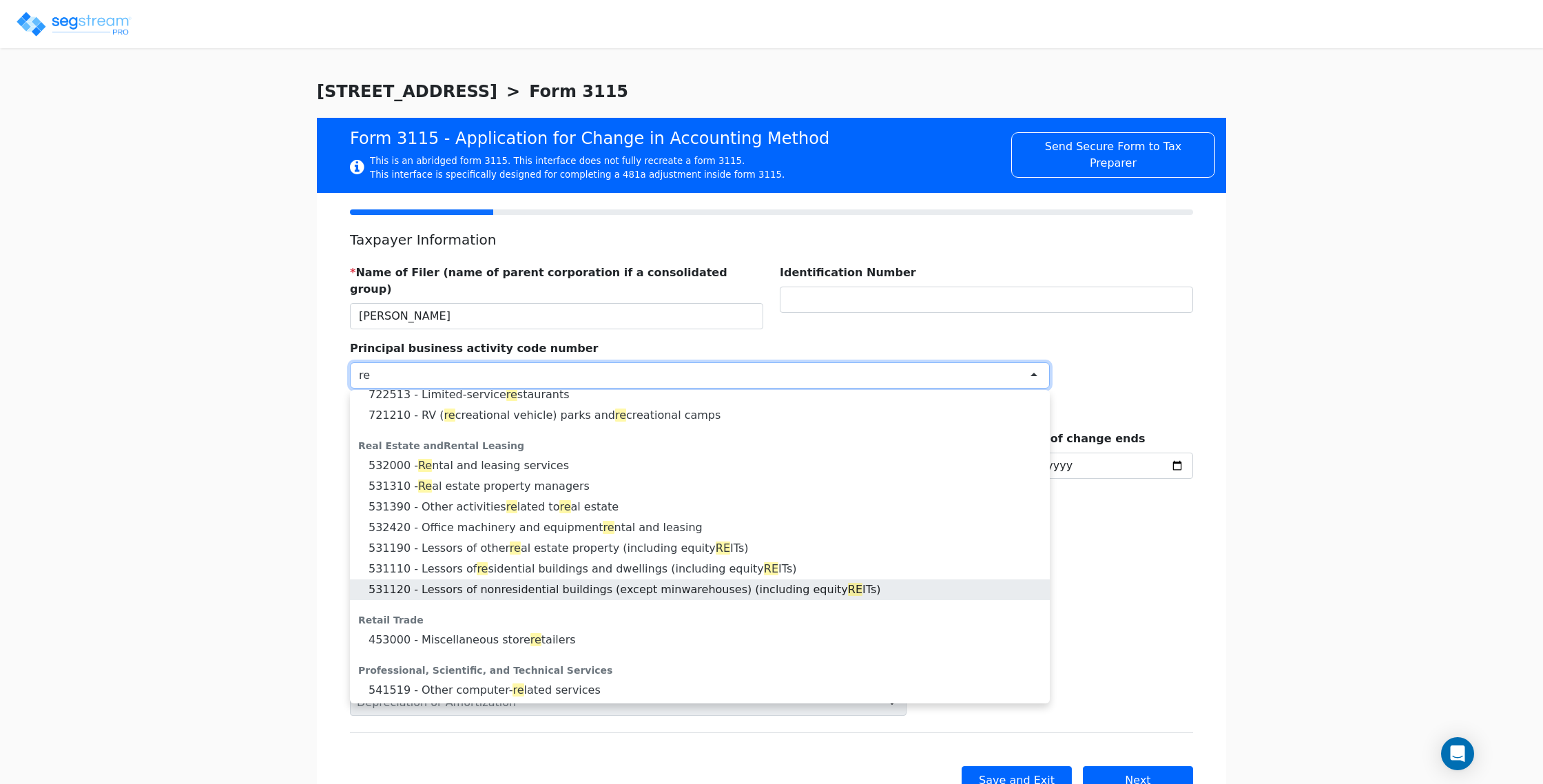
scroll to position [233, 0]
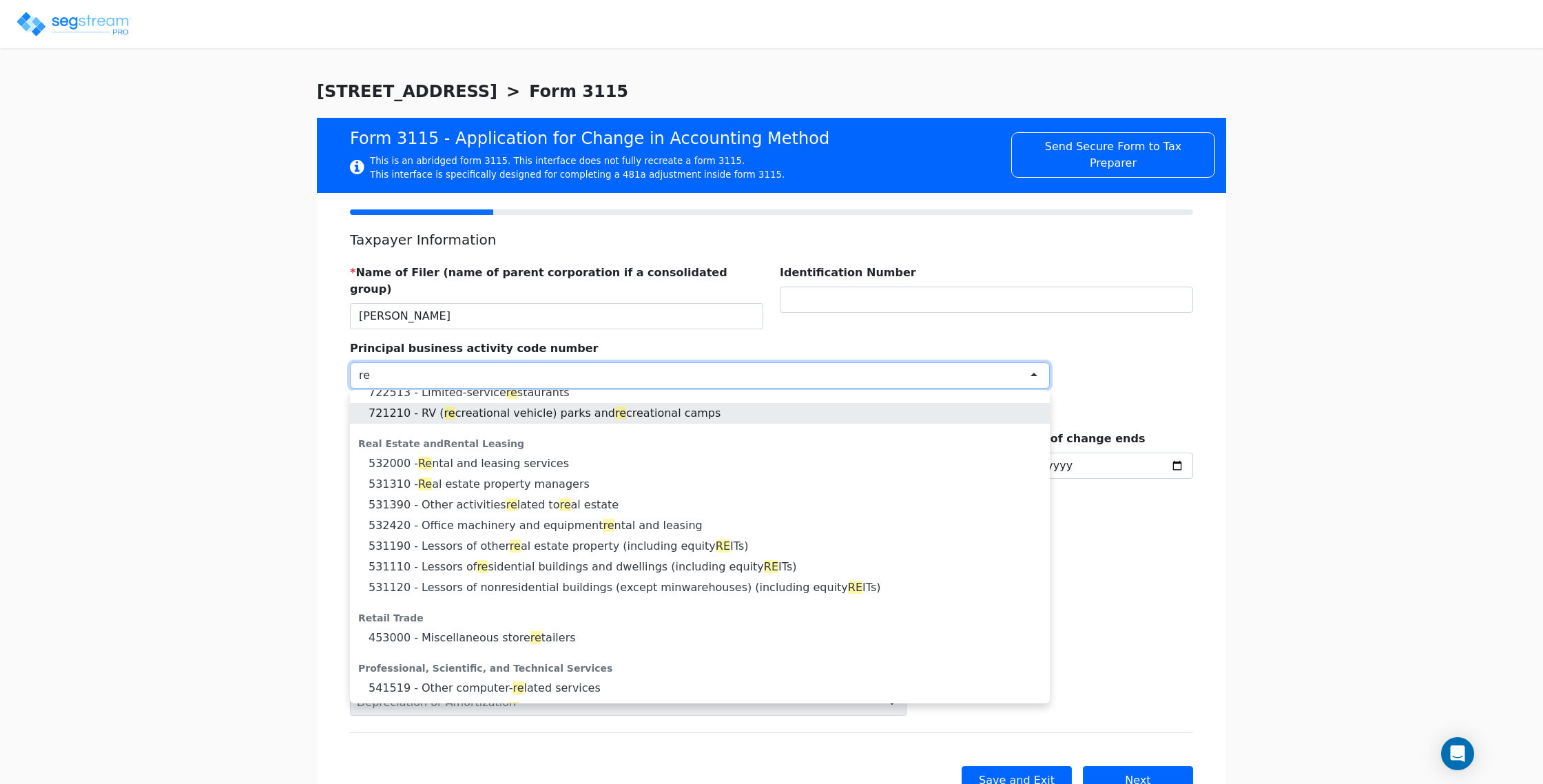
click at [431, 362] on div at bounding box center [700, 375] width 700 height 26
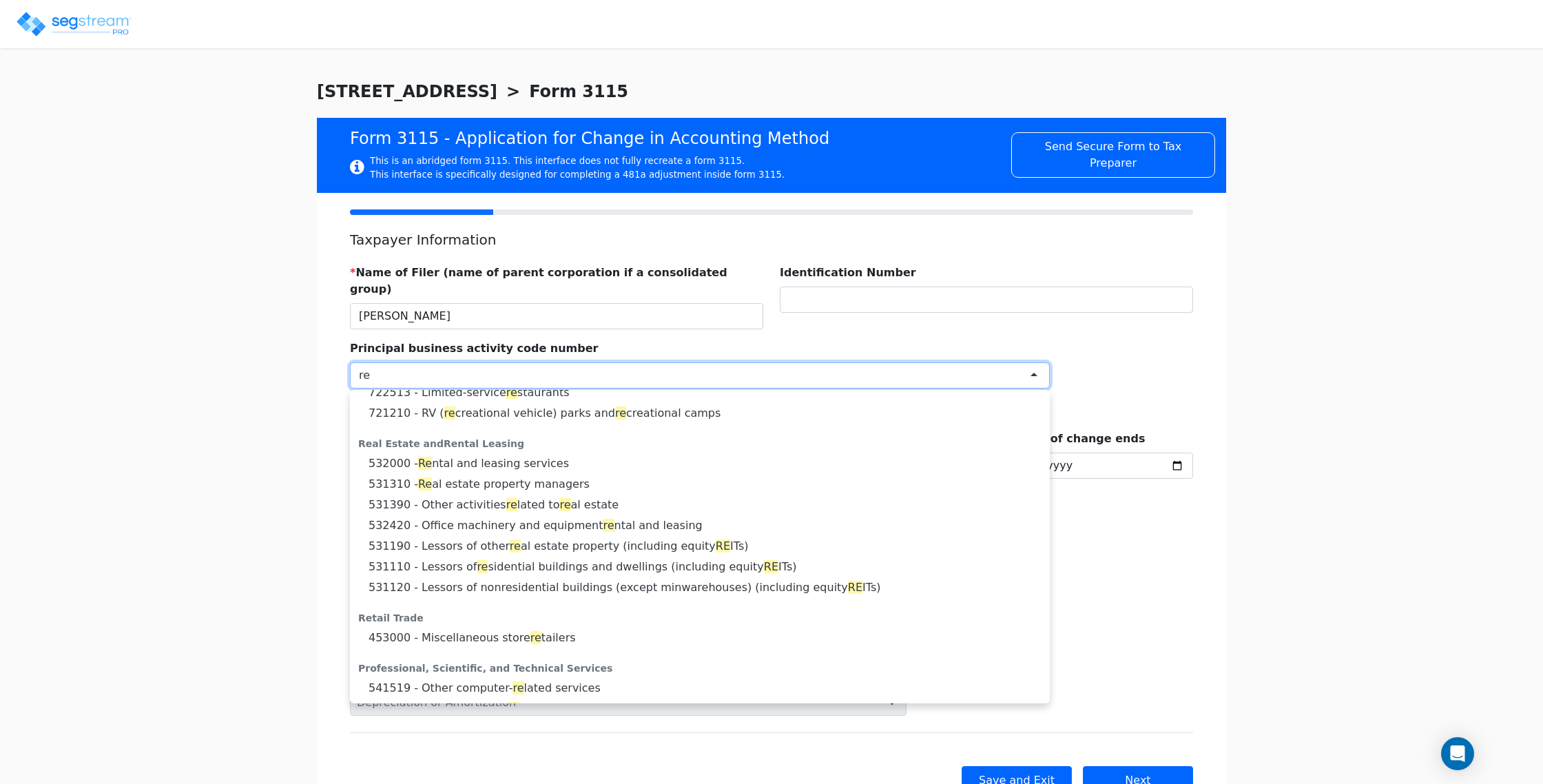
scroll to position [0, 0]
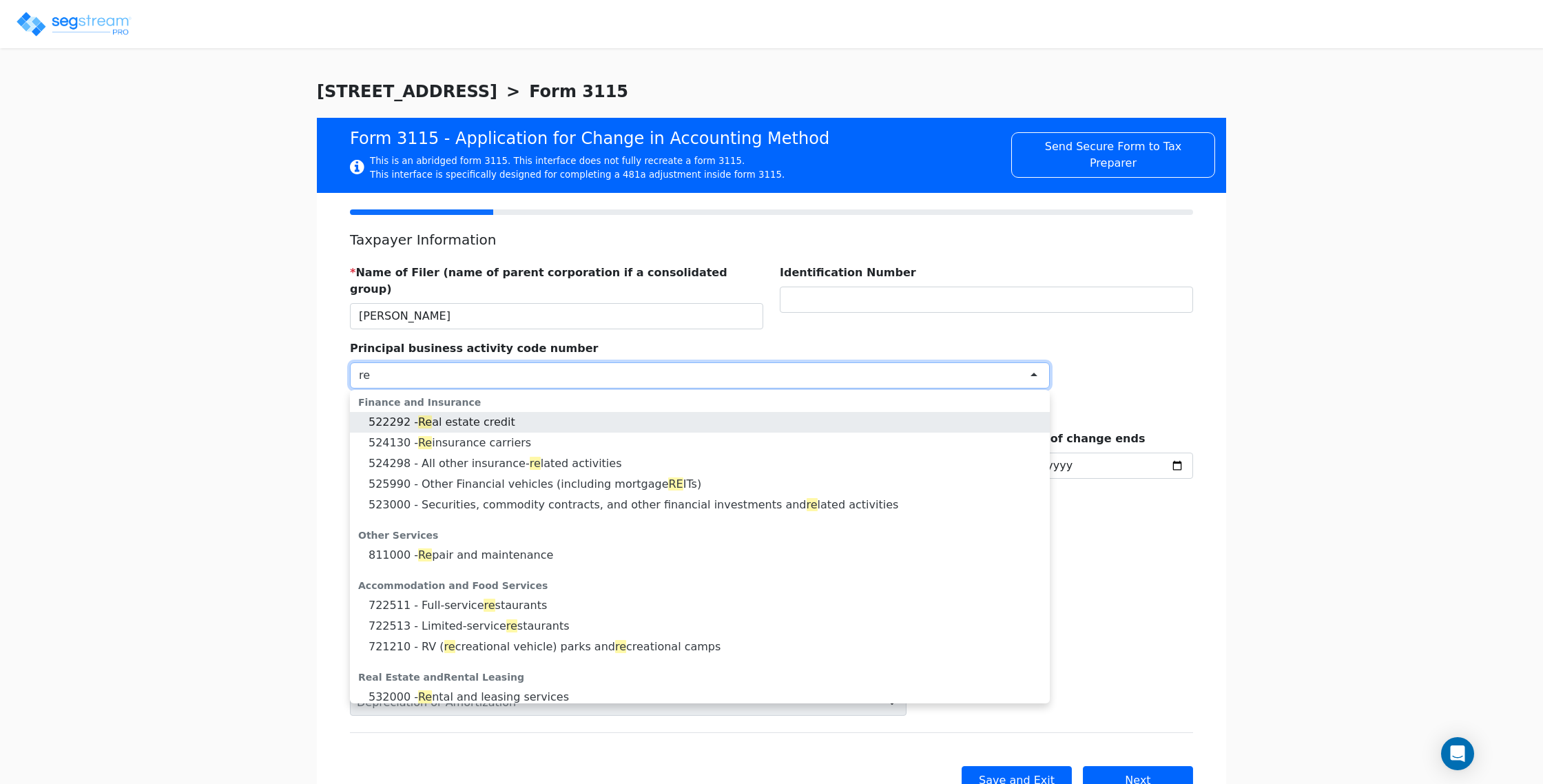
click at [431, 362] on div at bounding box center [700, 375] width 700 height 26
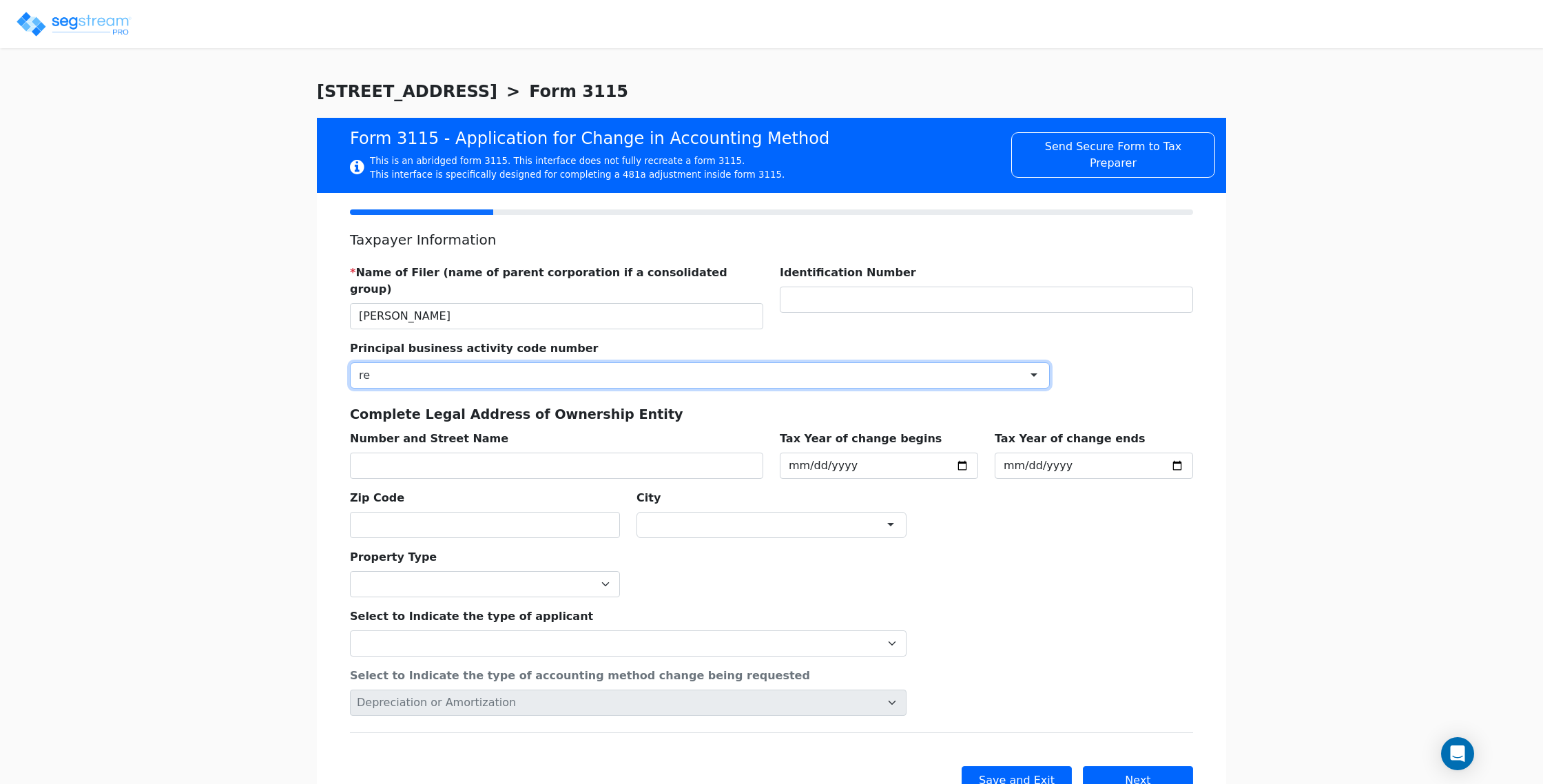
click at [431, 362] on div at bounding box center [700, 375] width 700 height 26
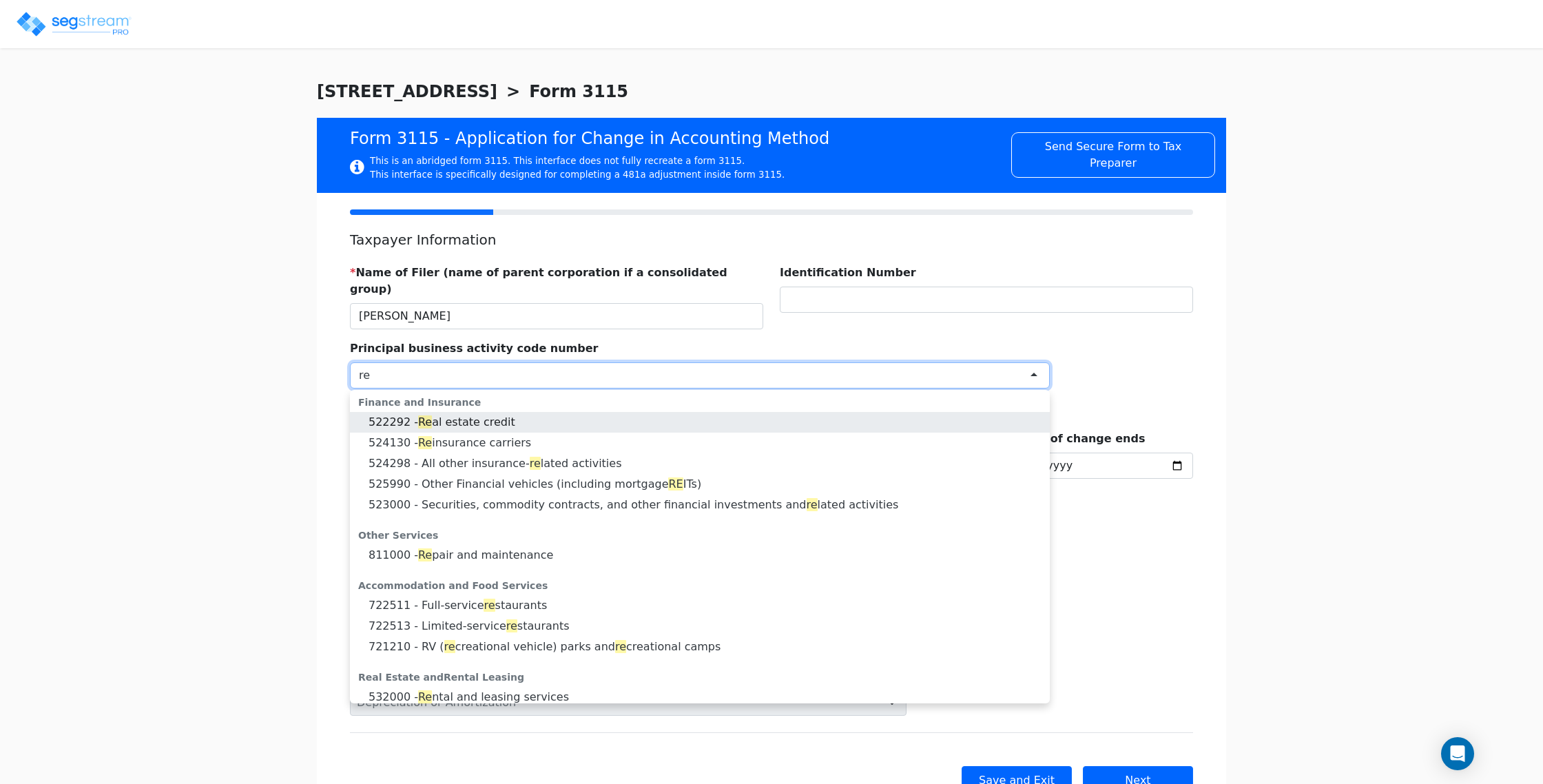
paste input "re 531390"
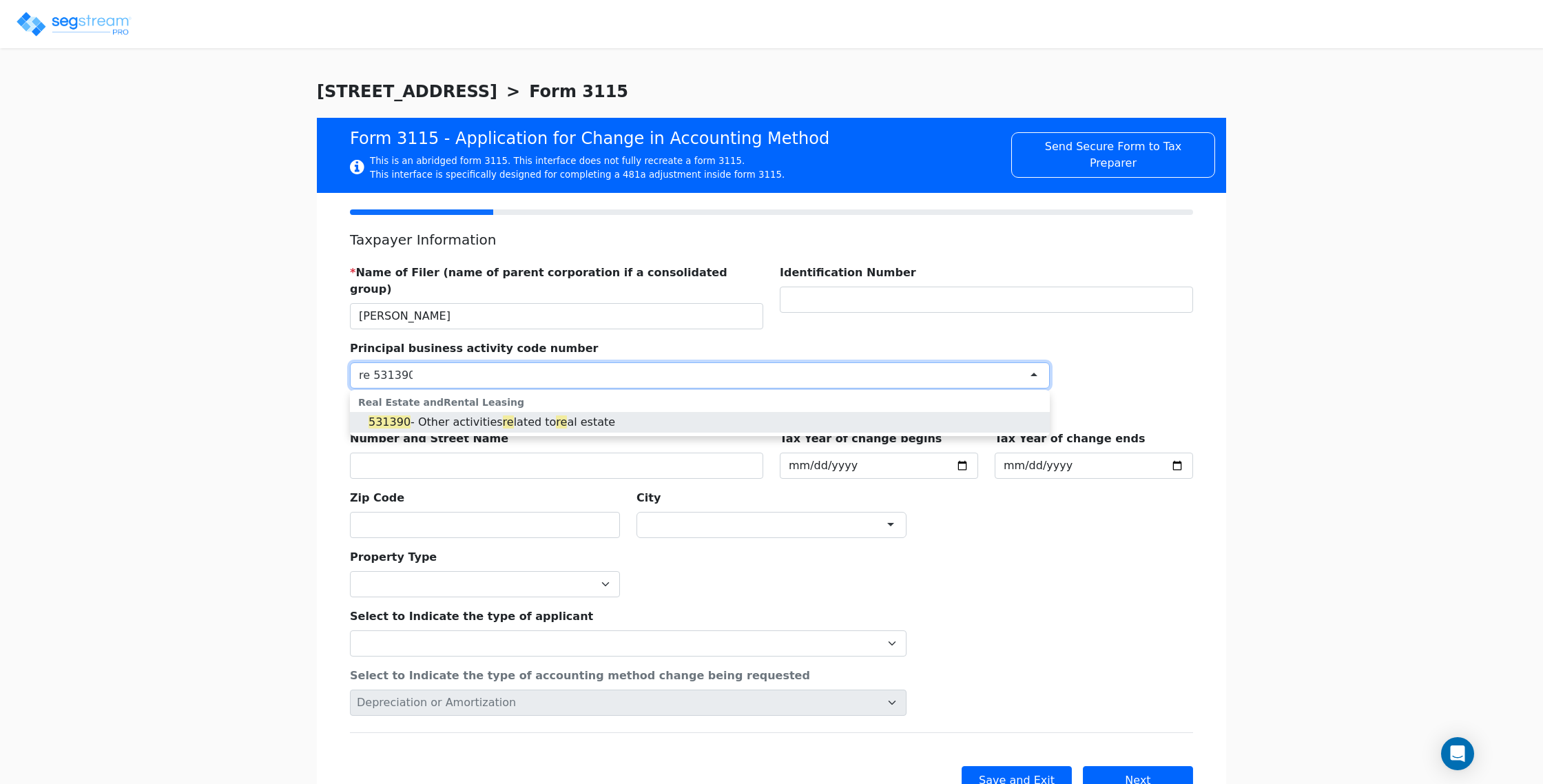
type input "re 531390"
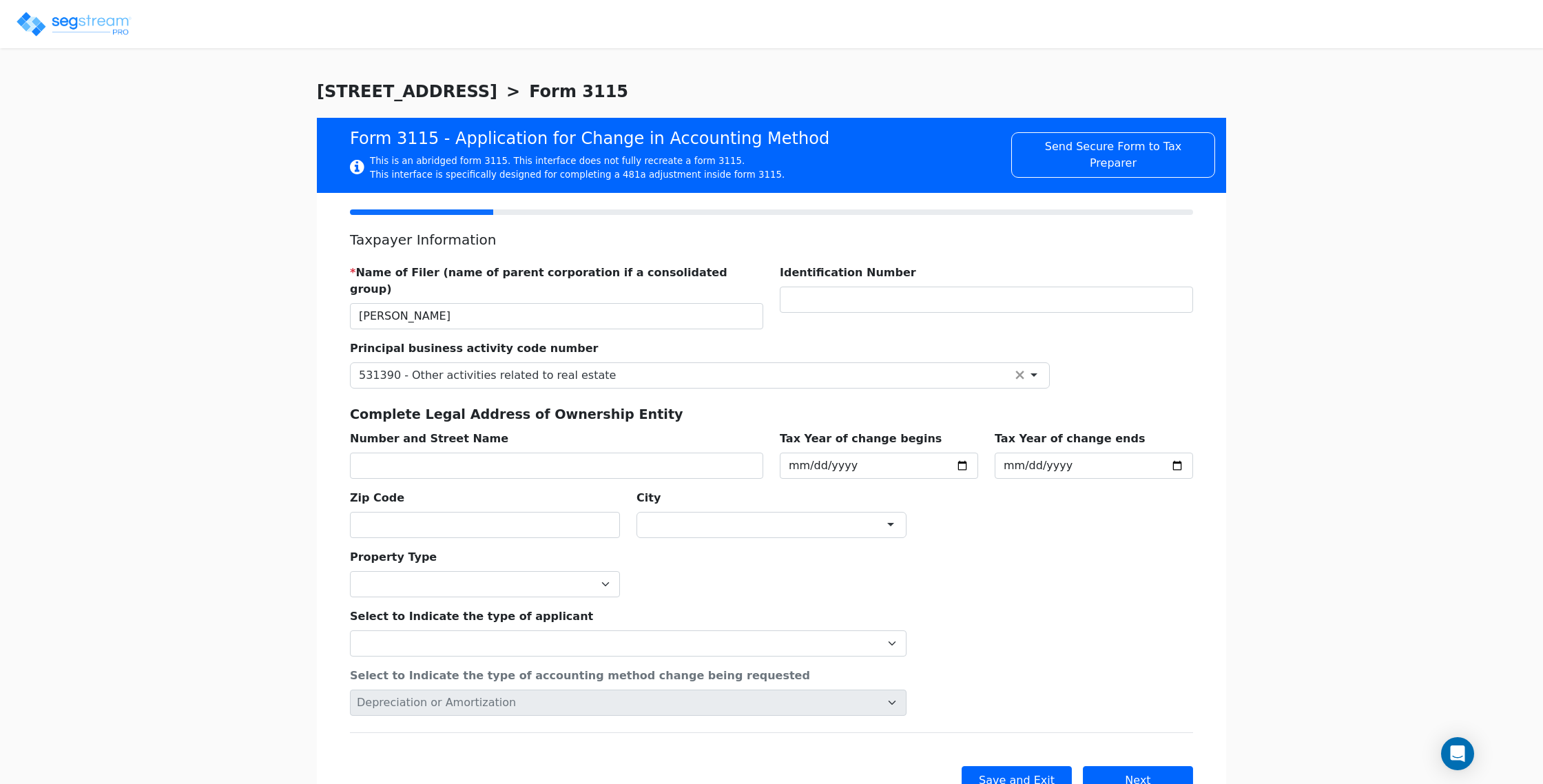
click at [734, 388] on div "Complete Legal Address of Ownership Entity Number and Street Name Tax Year of c…" at bounding box center [771, 433] width 860 height 90
click at [851, 302] on input "text" at bounding box center [986, 300] width 413 height 26
click at [458, 452] on input "text" at bounding box center [557, 465] width 413 height 26
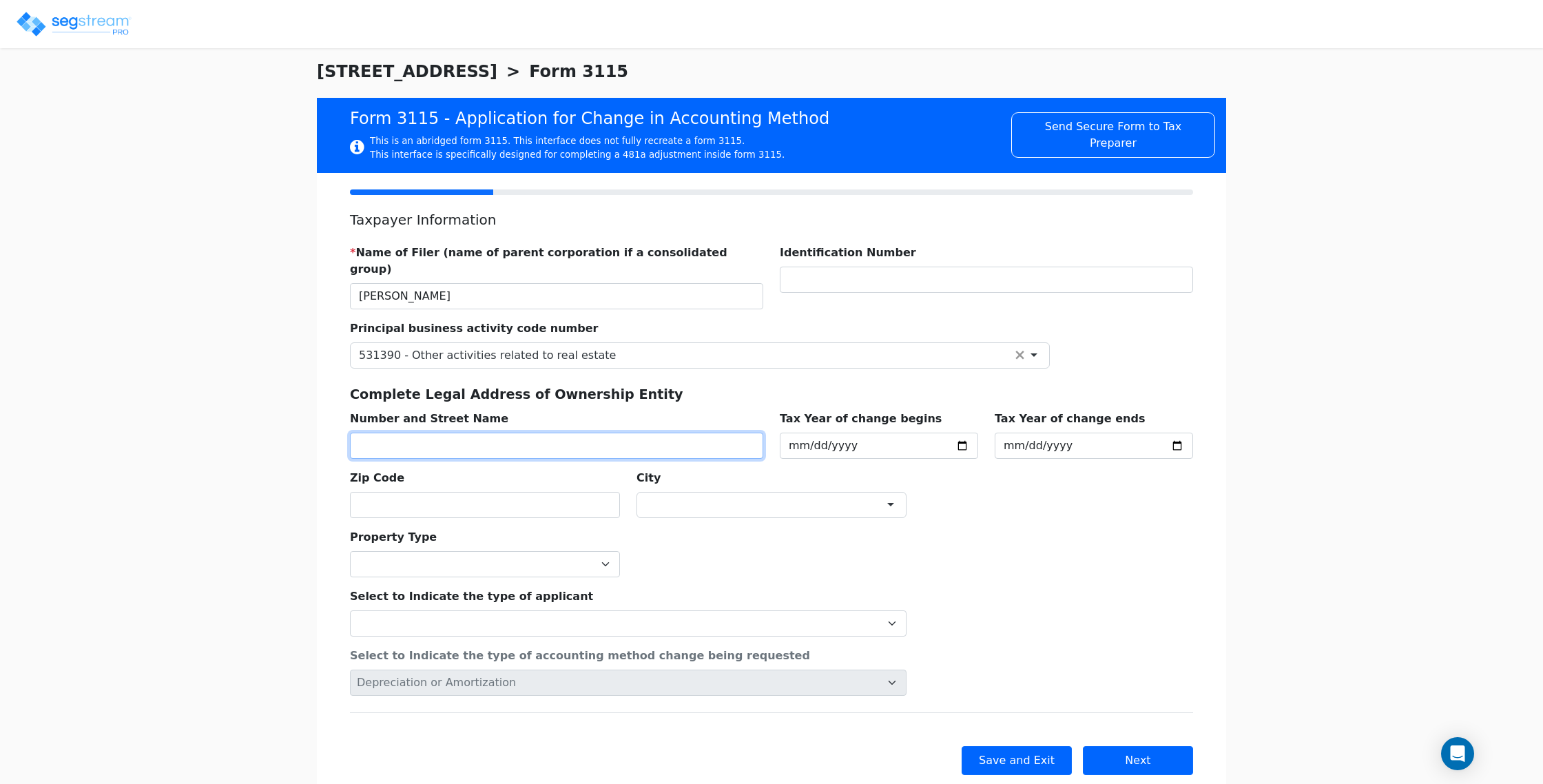
scroll to position [22, 0]
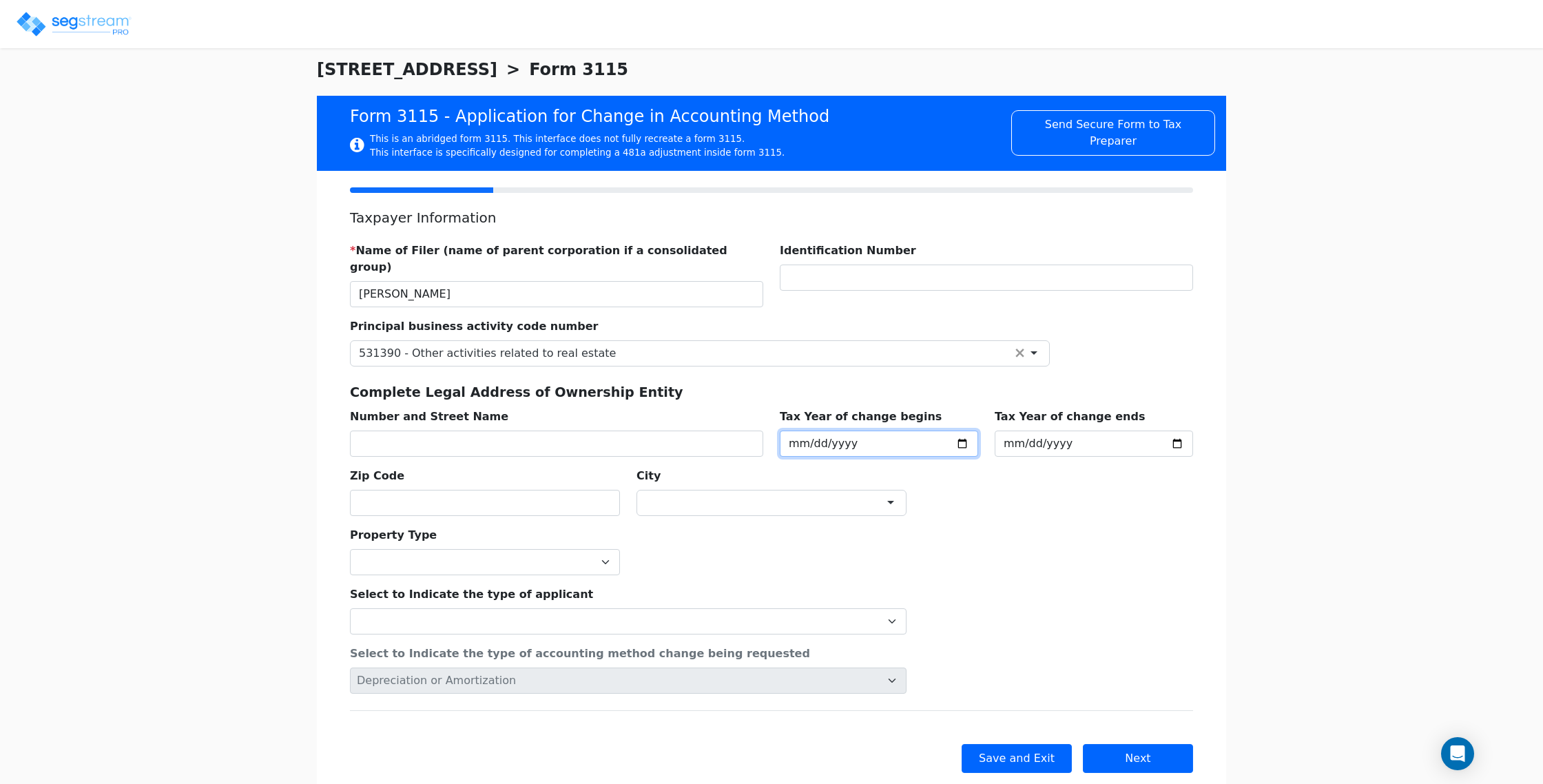
click at [967, 430] on input "2025-01-01" at bounding box center [879, 443] width 198 height 26
type input "2024-01-01"
click at [1166, 430] on input "2025-12-31" at bounding box center [1094, 443] width 198 height 26
click at [1171, 430] on input "2025-12-31" at bounding box center [1094, 443] width 198 height 26
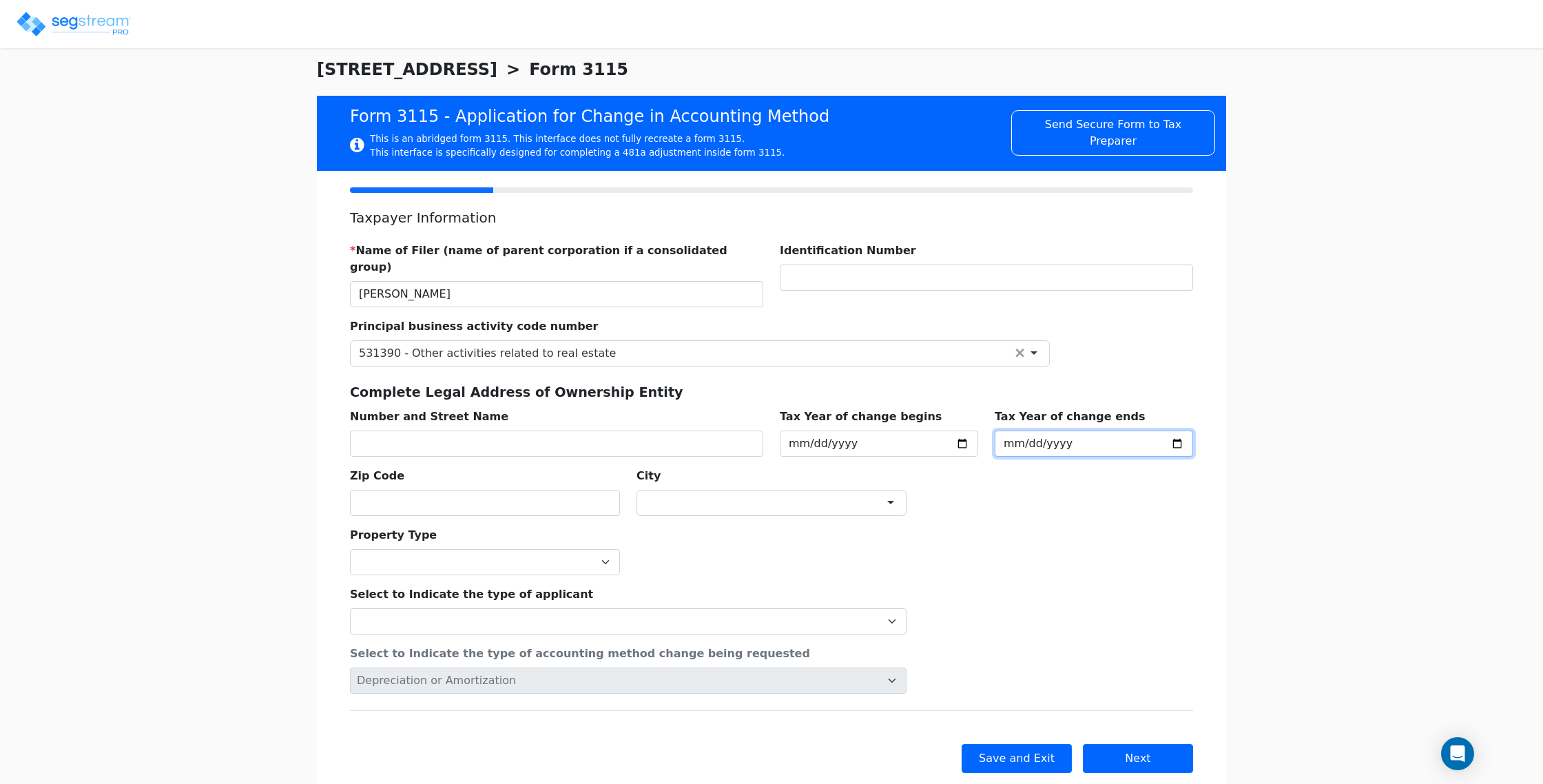
type input "2024-12-31"
click at [940, 575] on div "Select to Indicate the type of applicant Individual Corporation Controlled fore…" at bounding box center [771, 634] width 860 height 118
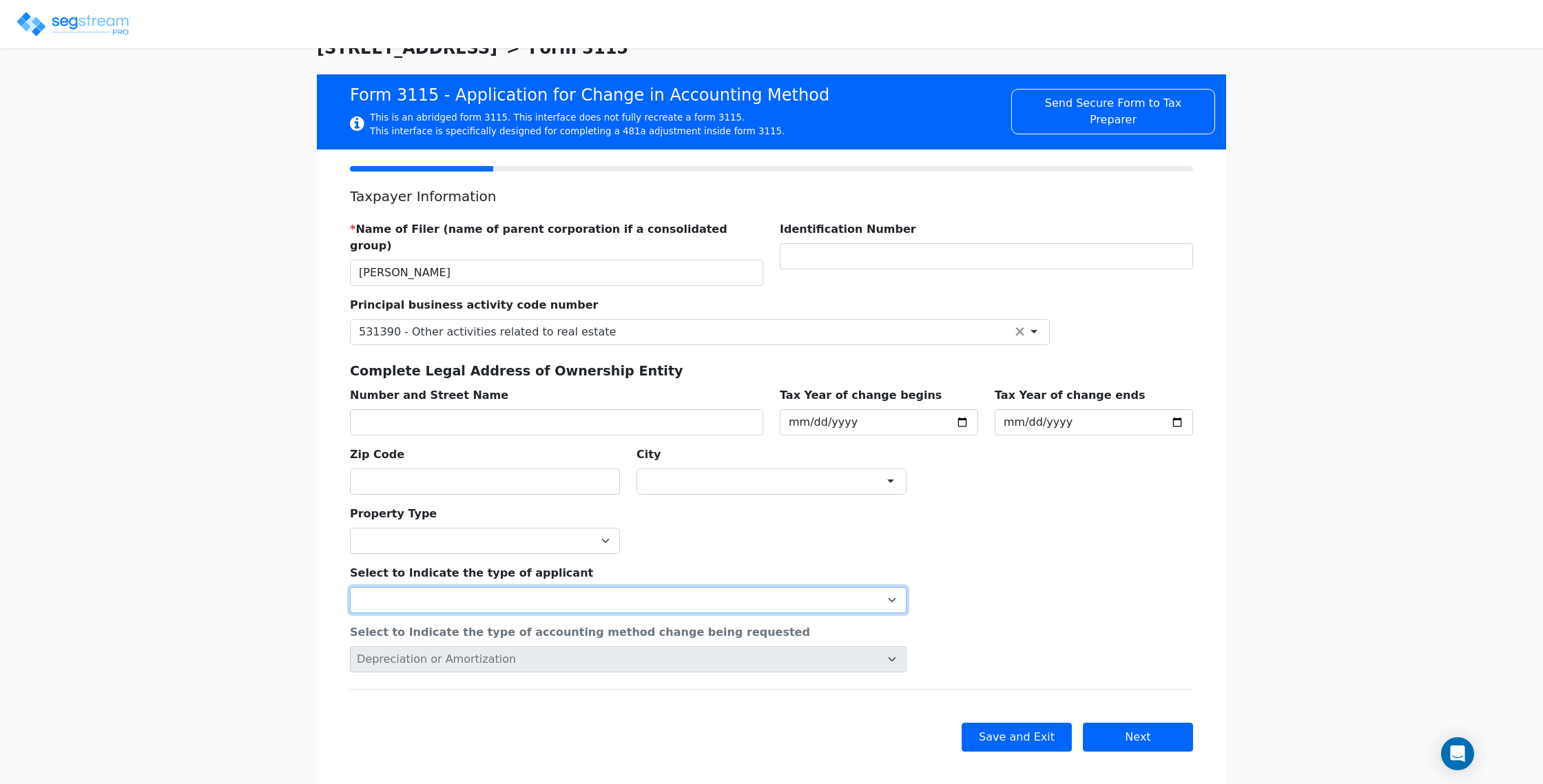
click at [612, 587] on select "Individual Corporation Controlled foreign corporation (Sec. 957) 10/50 corporat…" at bounding box center [629, 600] width 557 height 26
select select "Individual"
click at [350, 587] on select "Individual Corporation Controlled foreign corporation (Sec. 957) 10/50 corporat…" at bounding box center [629, 600] width 557 height 26
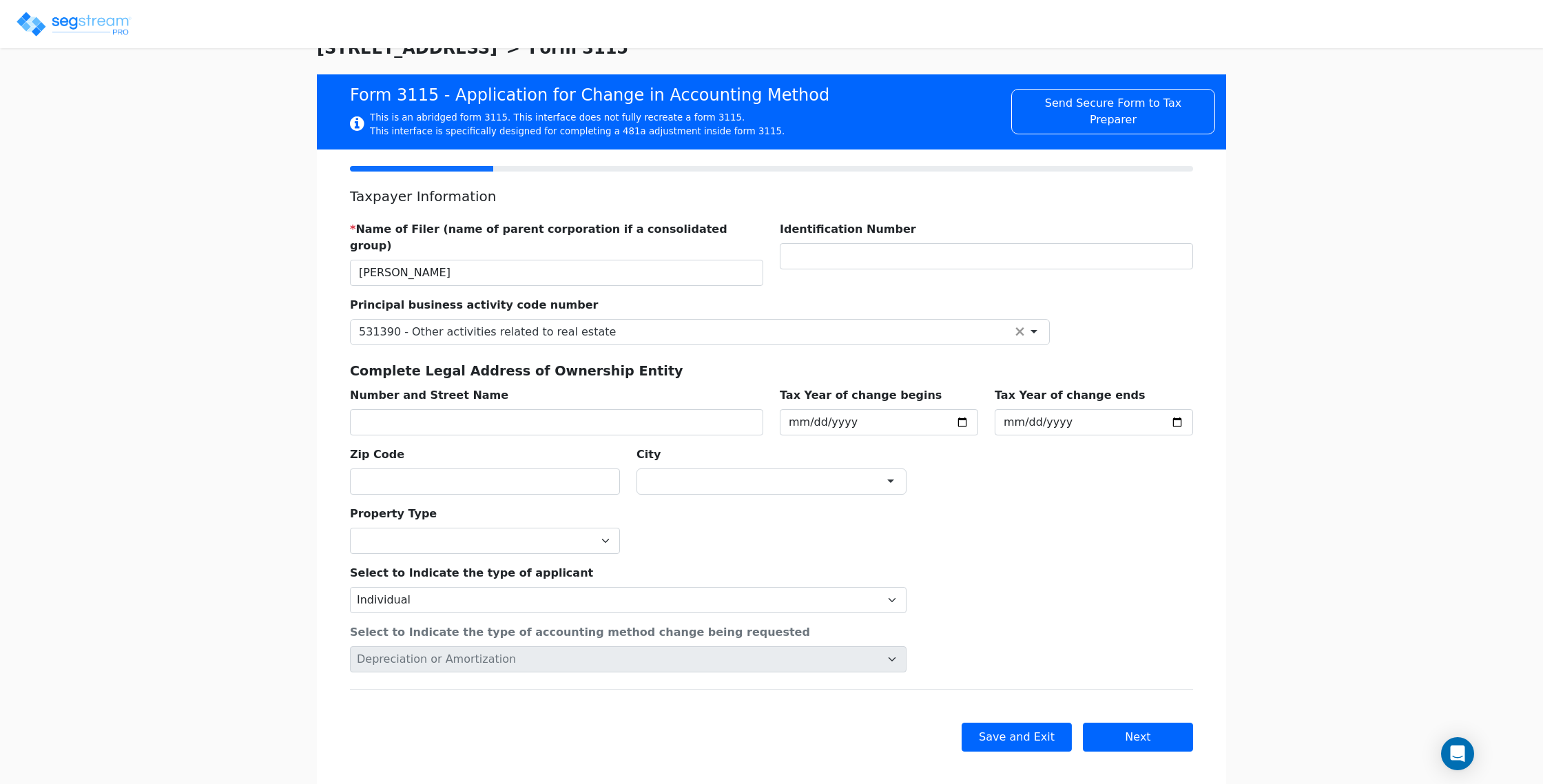
click at [660, 529] on div "Property Type Commercial Residential" at bounding box center [771, 524] width 860 height 59
click at [1135, 722] on button "Next" at bounding box center [1138, 736] width 110 height 29
checkbox input "true"
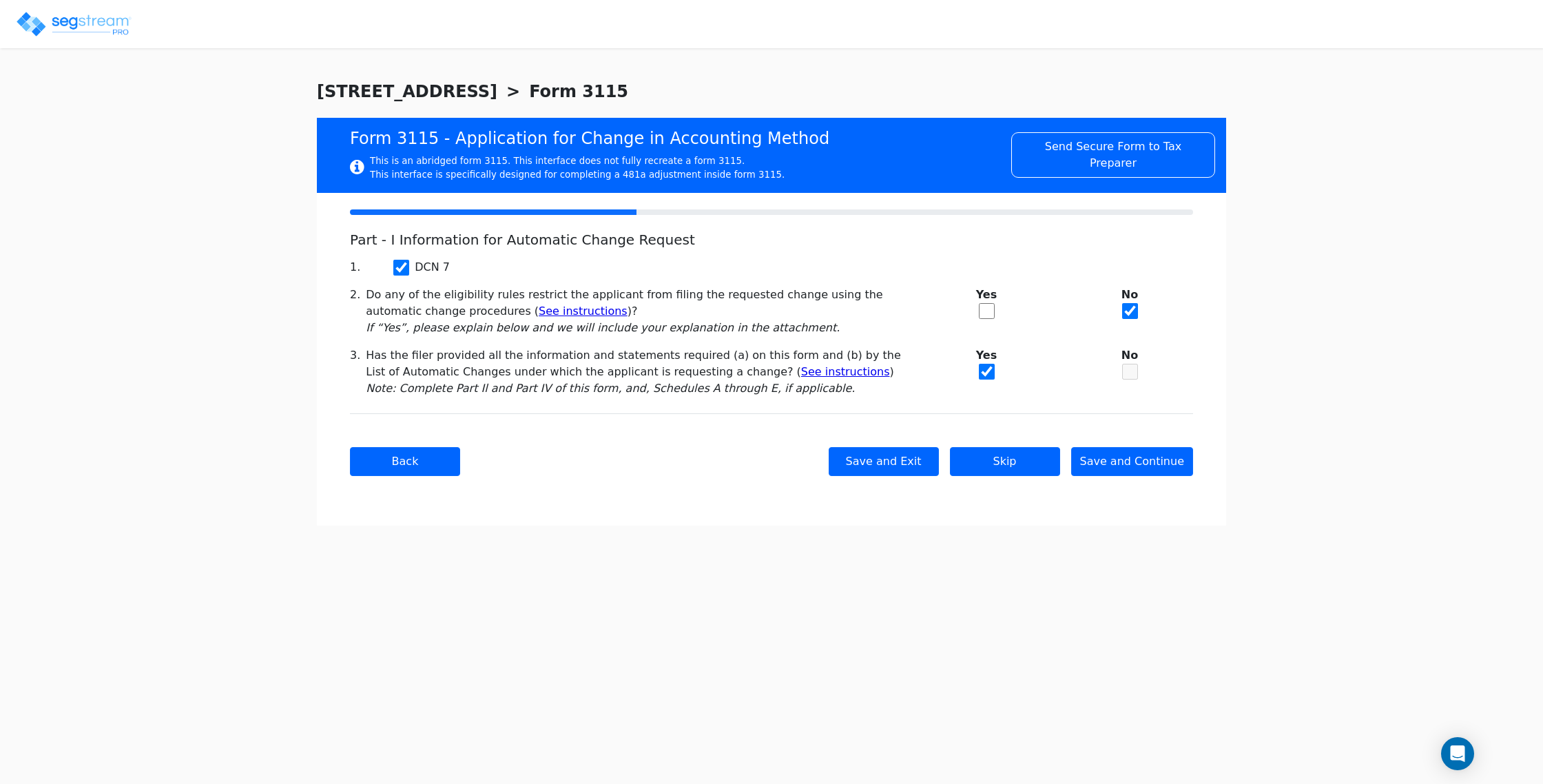
scroll to position [0, 0]
click at [1126, 462] on button "Save and Continue" at bounding box center [1132, 461] width 123 height 29
checkbox input "true"
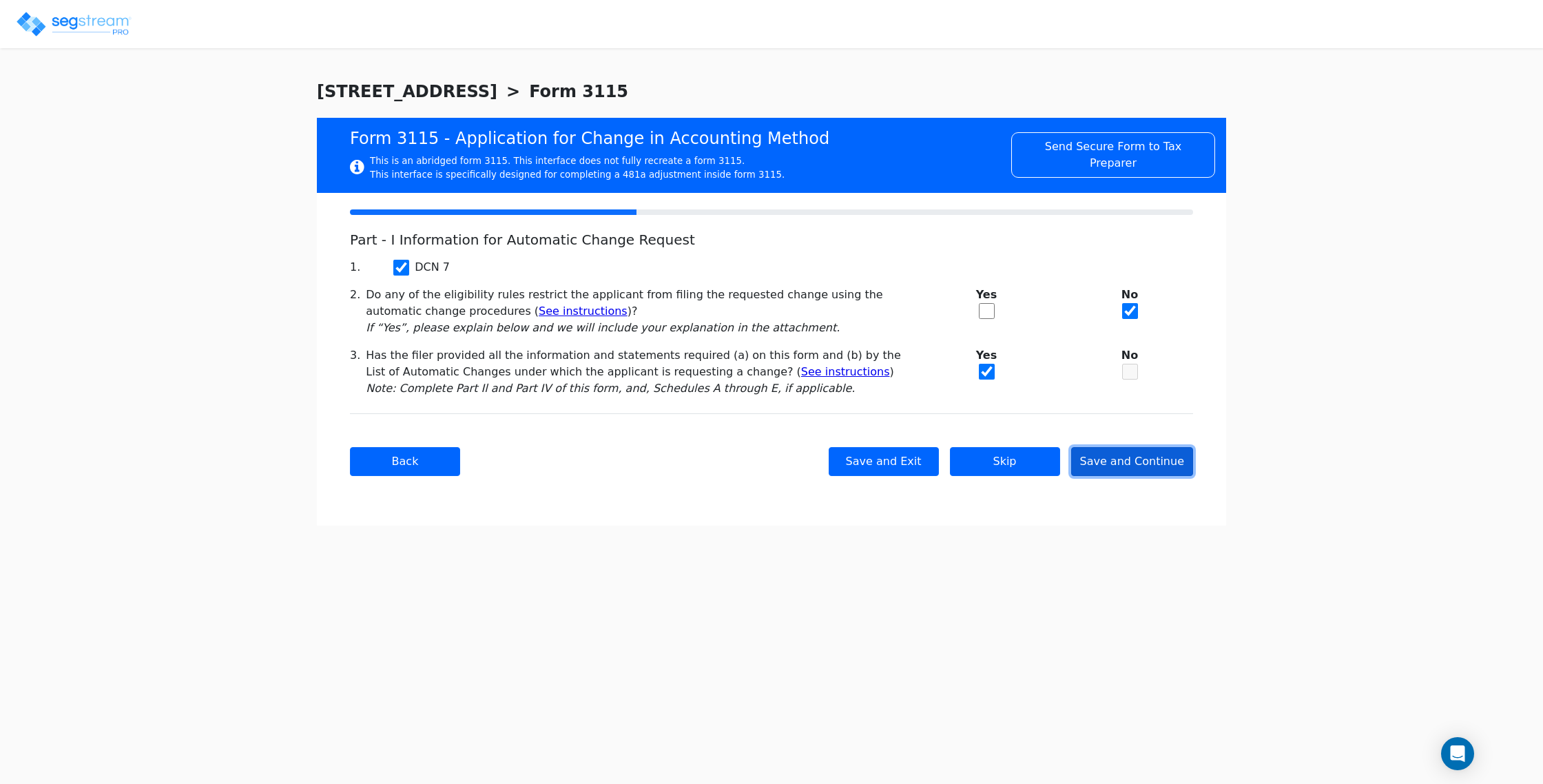
checkbox input "true"
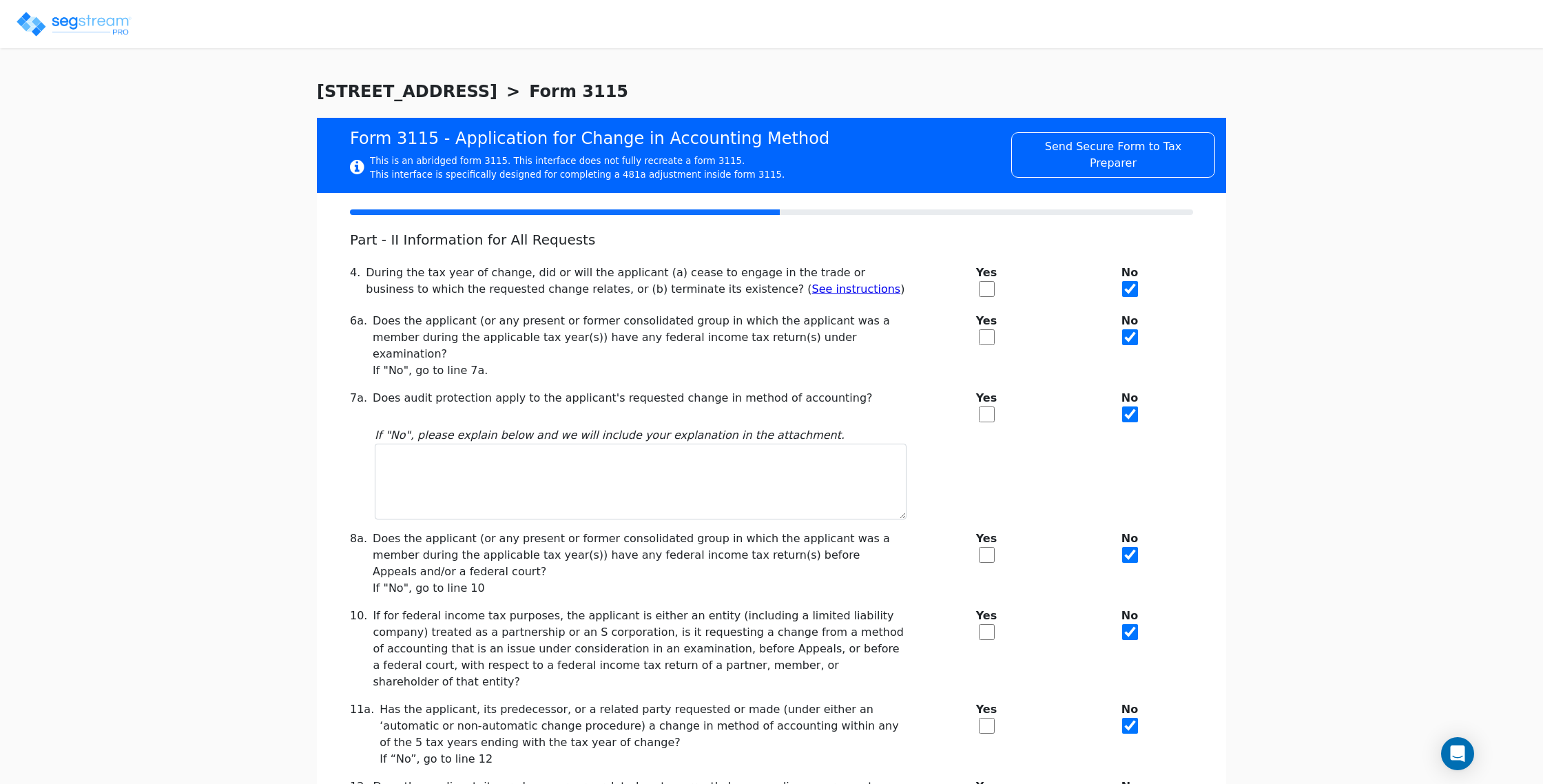
scroll to position [139, 0]
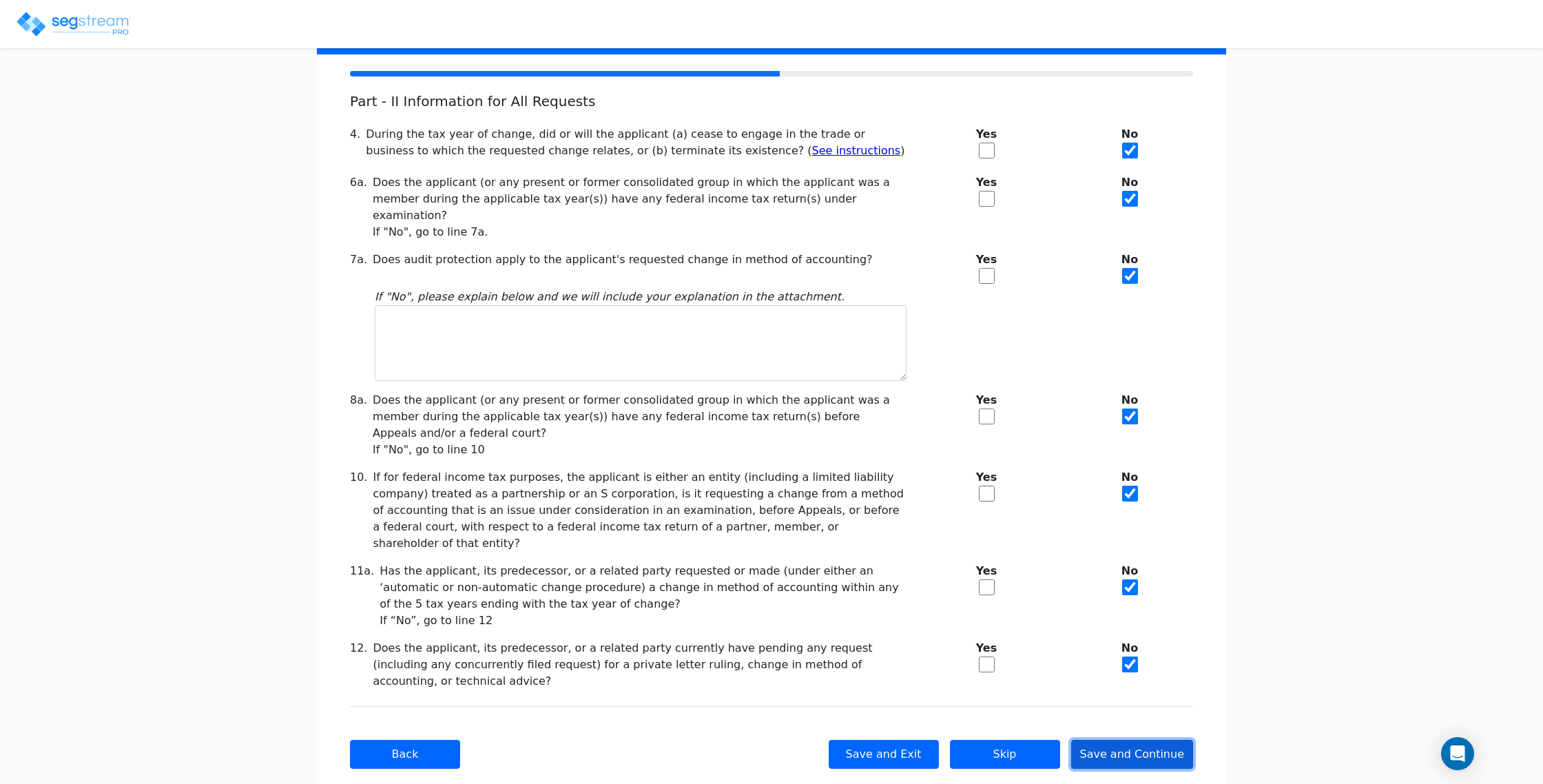
click at [1141, 740] on button "Save and Continue" at bounding box center [1132, 754] width 123 height 29
checkbox input "true"
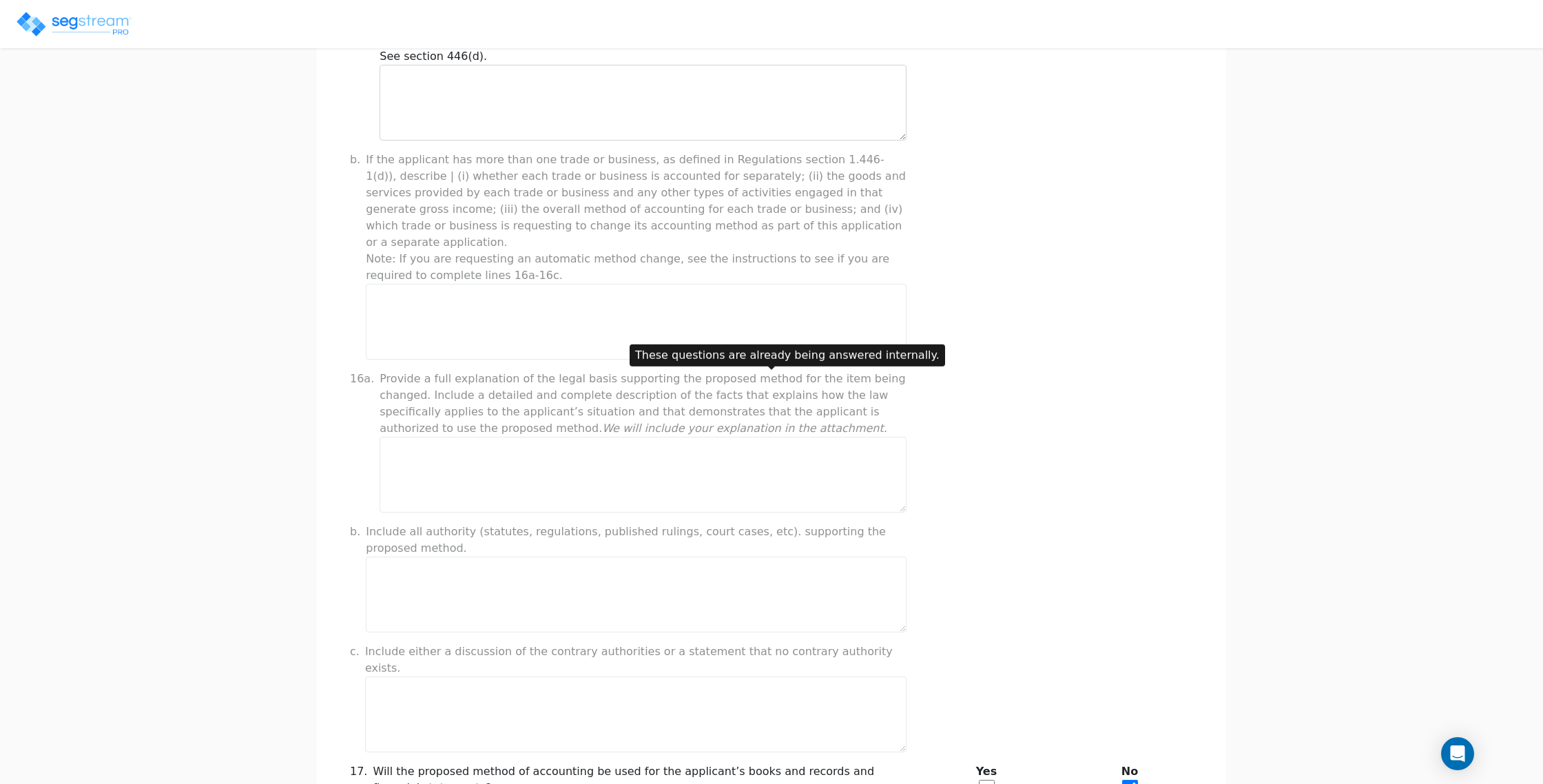
scroll to position [960, 0]
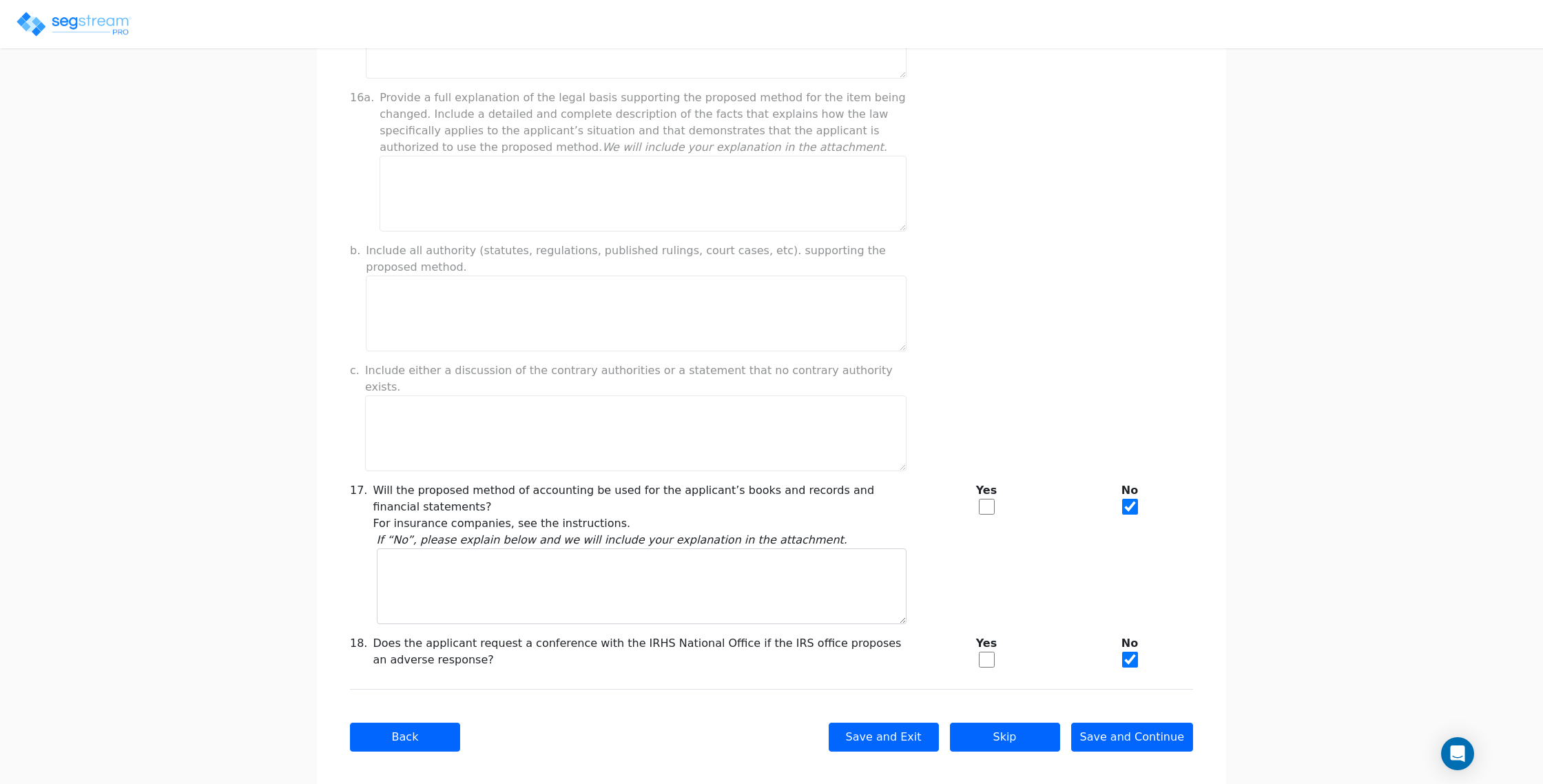
click at [982, 498] on input "checkbox" at bounding box center [987, 507] width 16 height 16
checkbox input "true"
checkbox input "false"
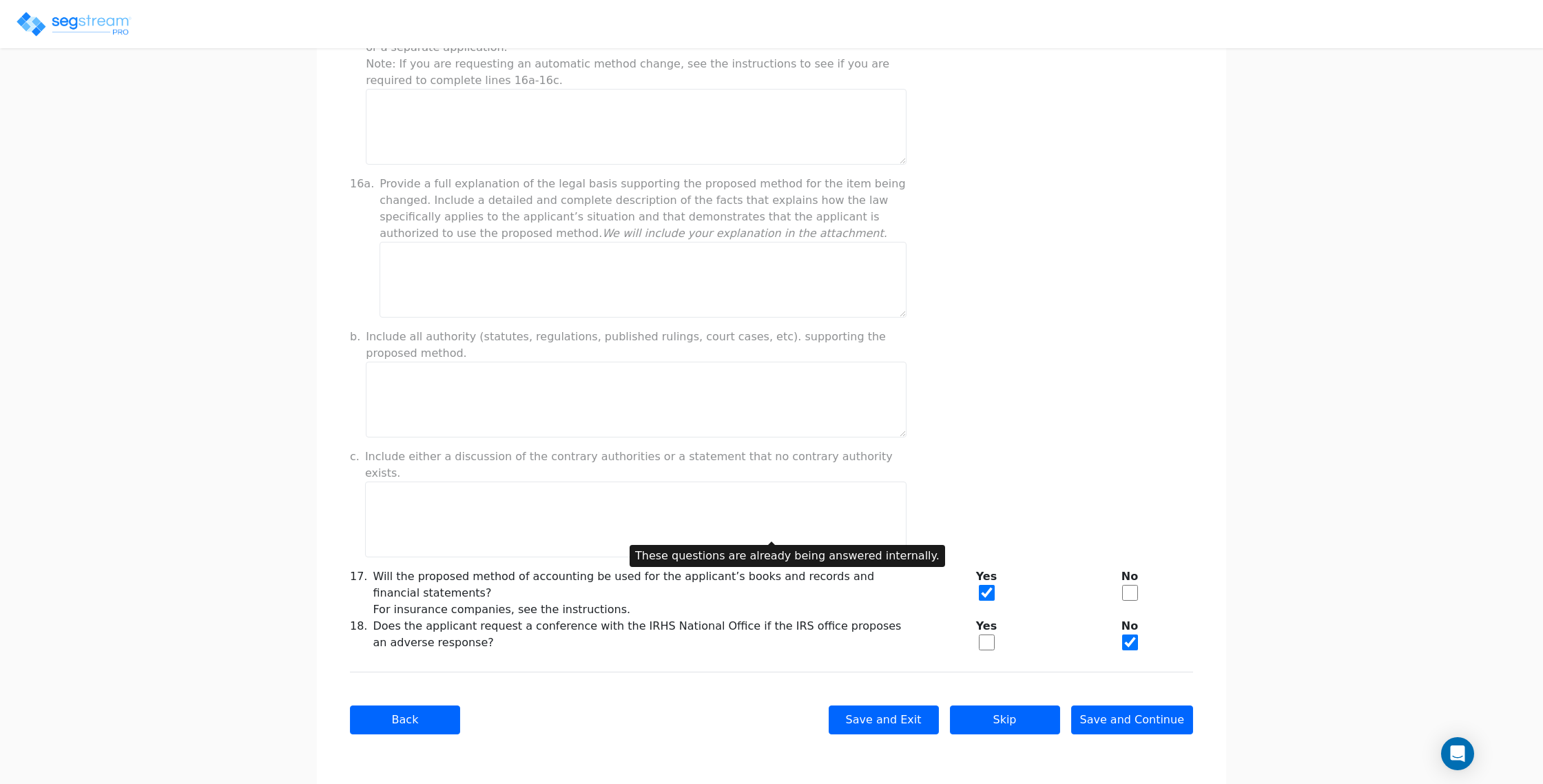
scroll to position [857, 0]
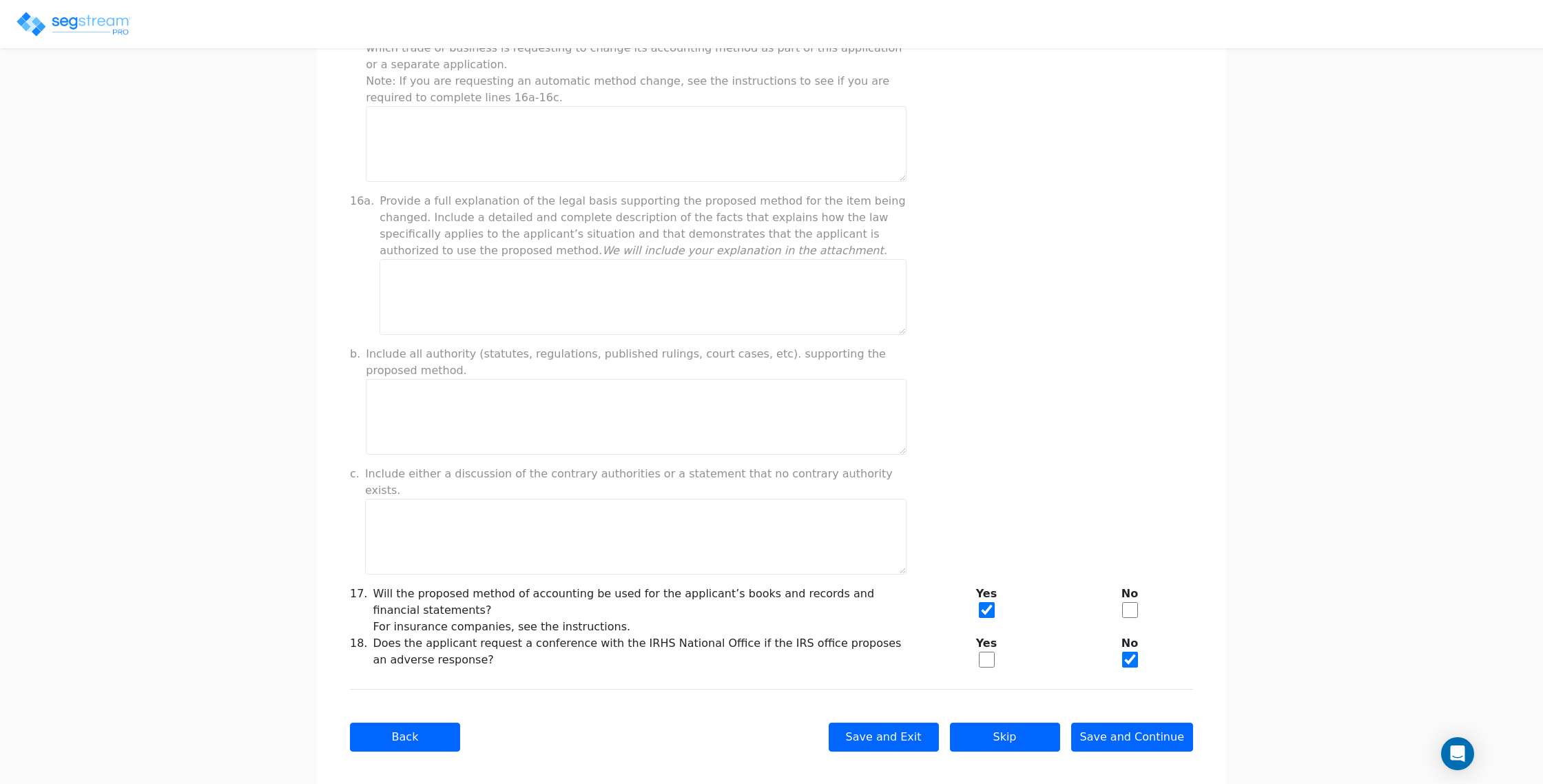
click at [984, 651] on input "checkbox" at bounding box center [987, 659] width 16 height 16
checkbox input "true"
checkbox input "false"
click at [1137, 722] on button "Save and Continue" at bounding box center [1132, 736] width 123 height 29
type input "-49,589.63"
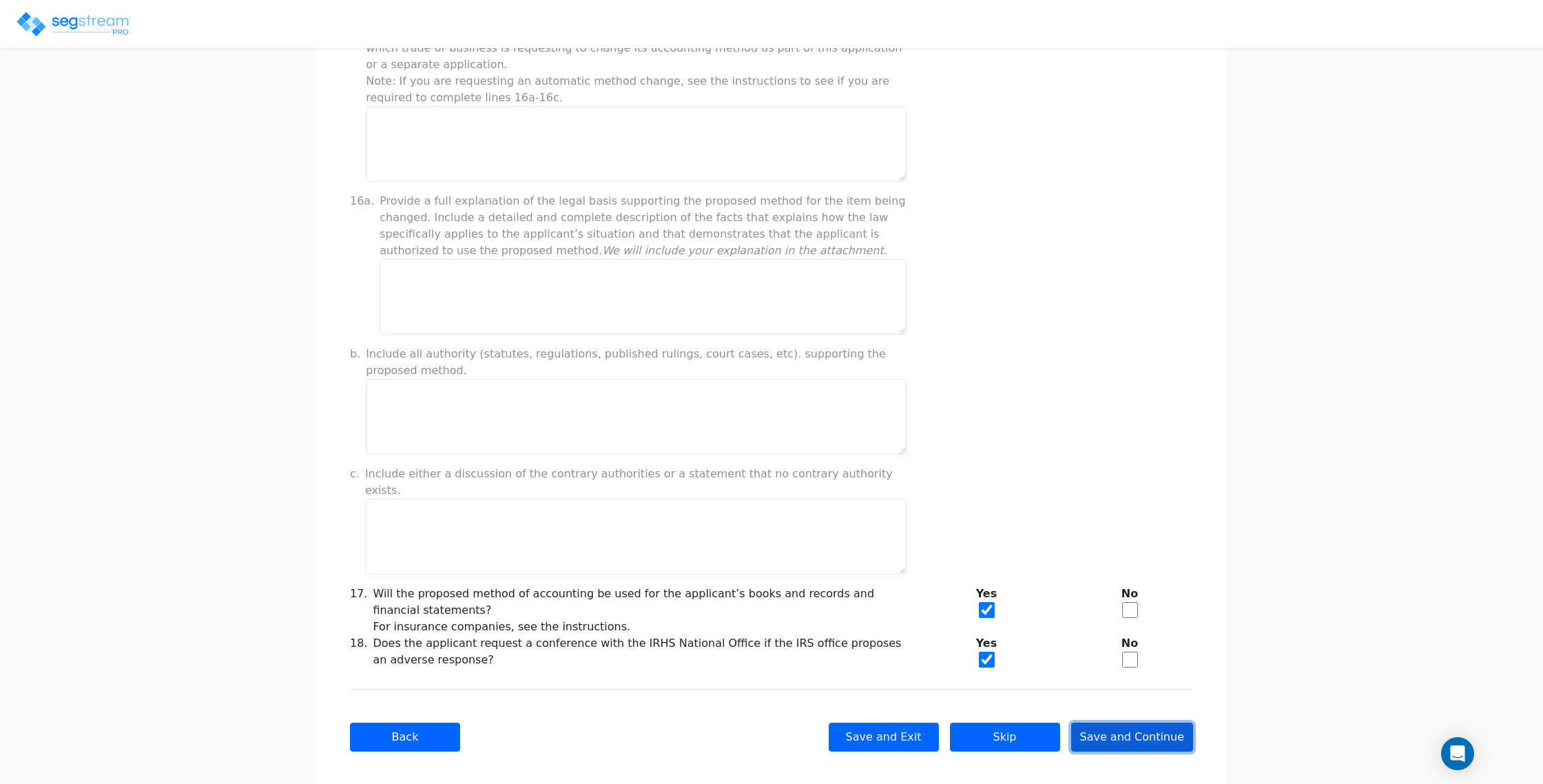
checkbox input "true"
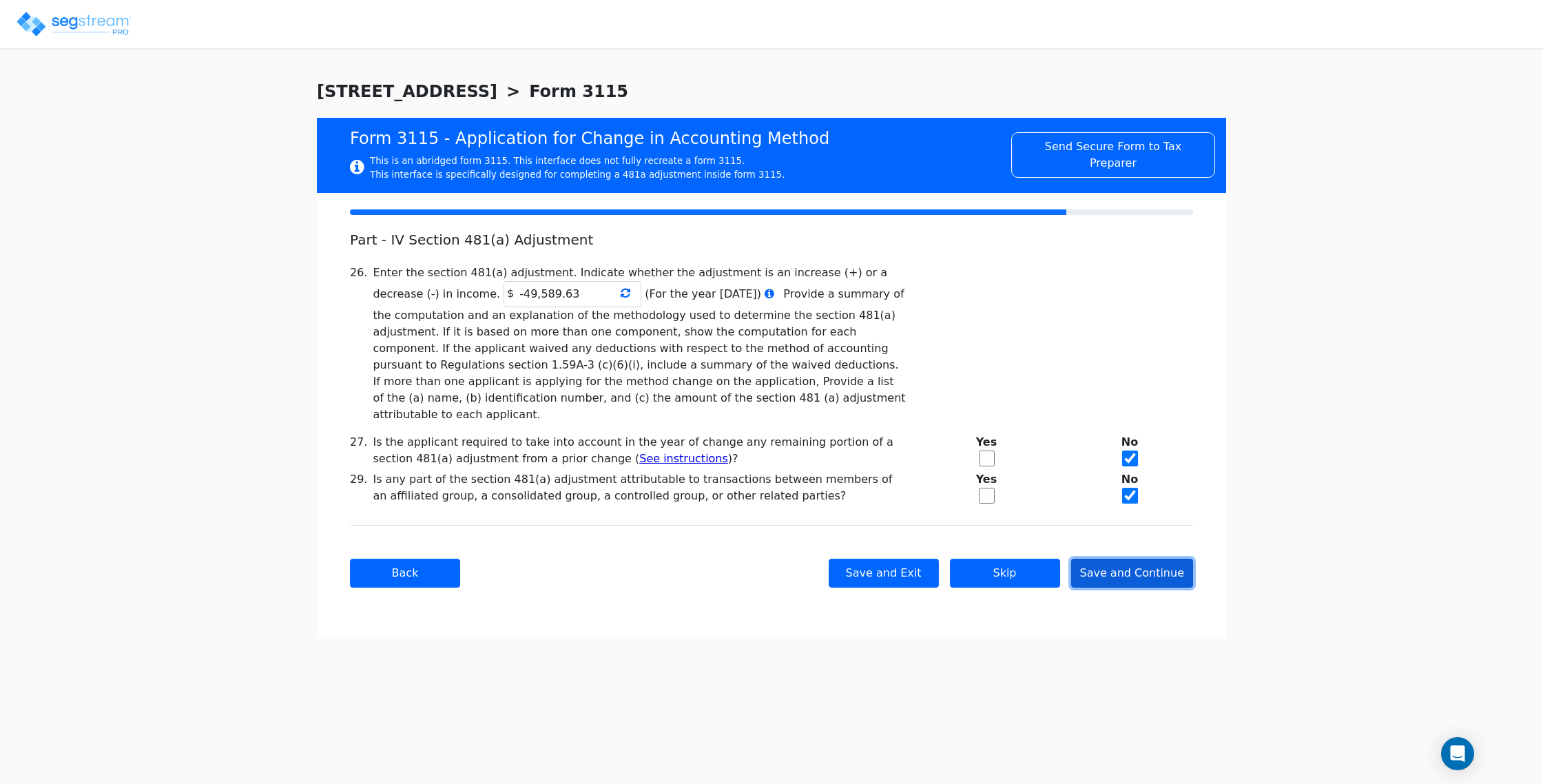
scroll to position [0, 0]
click at [621, 298] on icon at bounding box center [625, 292] width 10 height 11
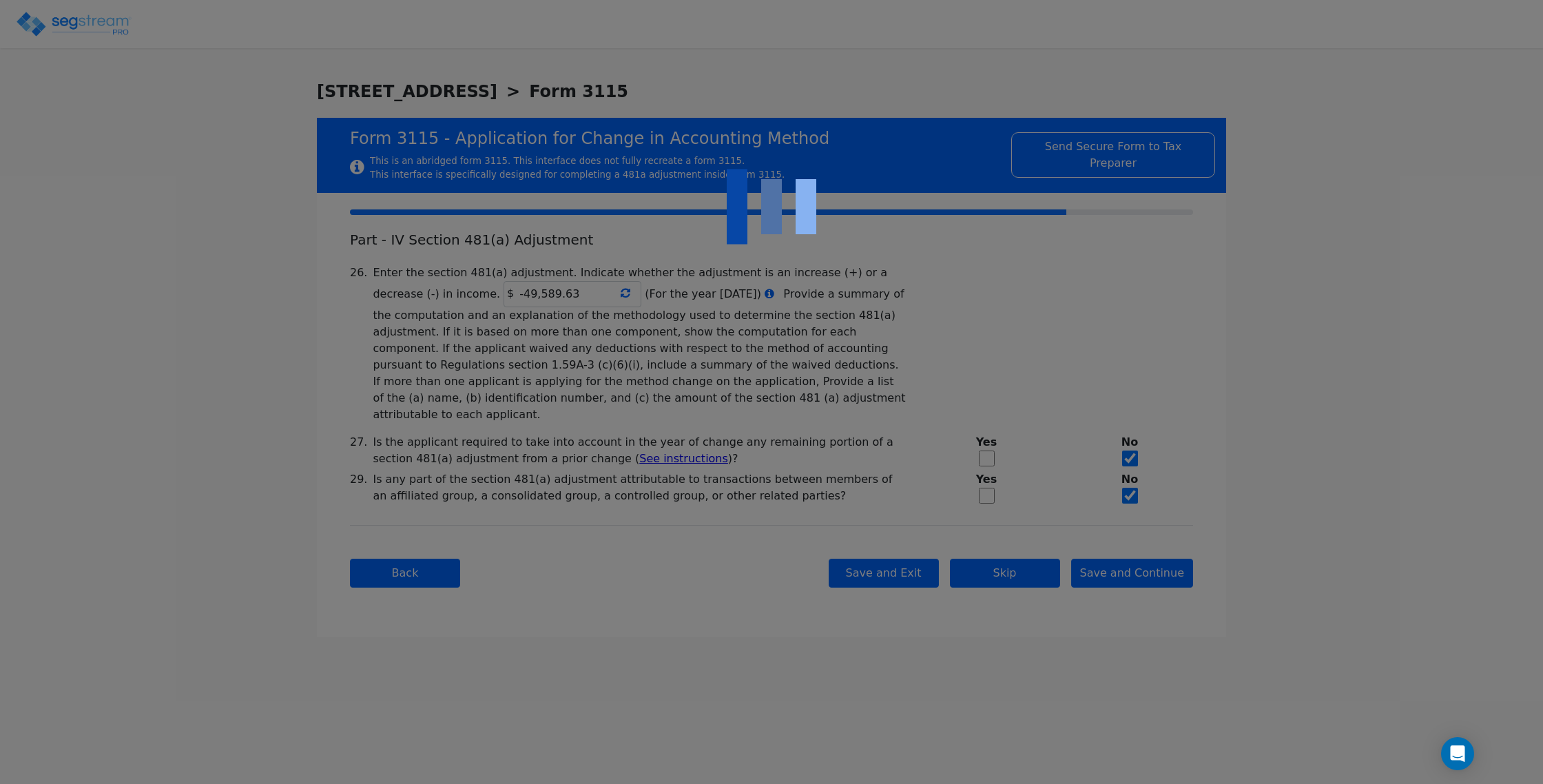
type input "-49,589.63"
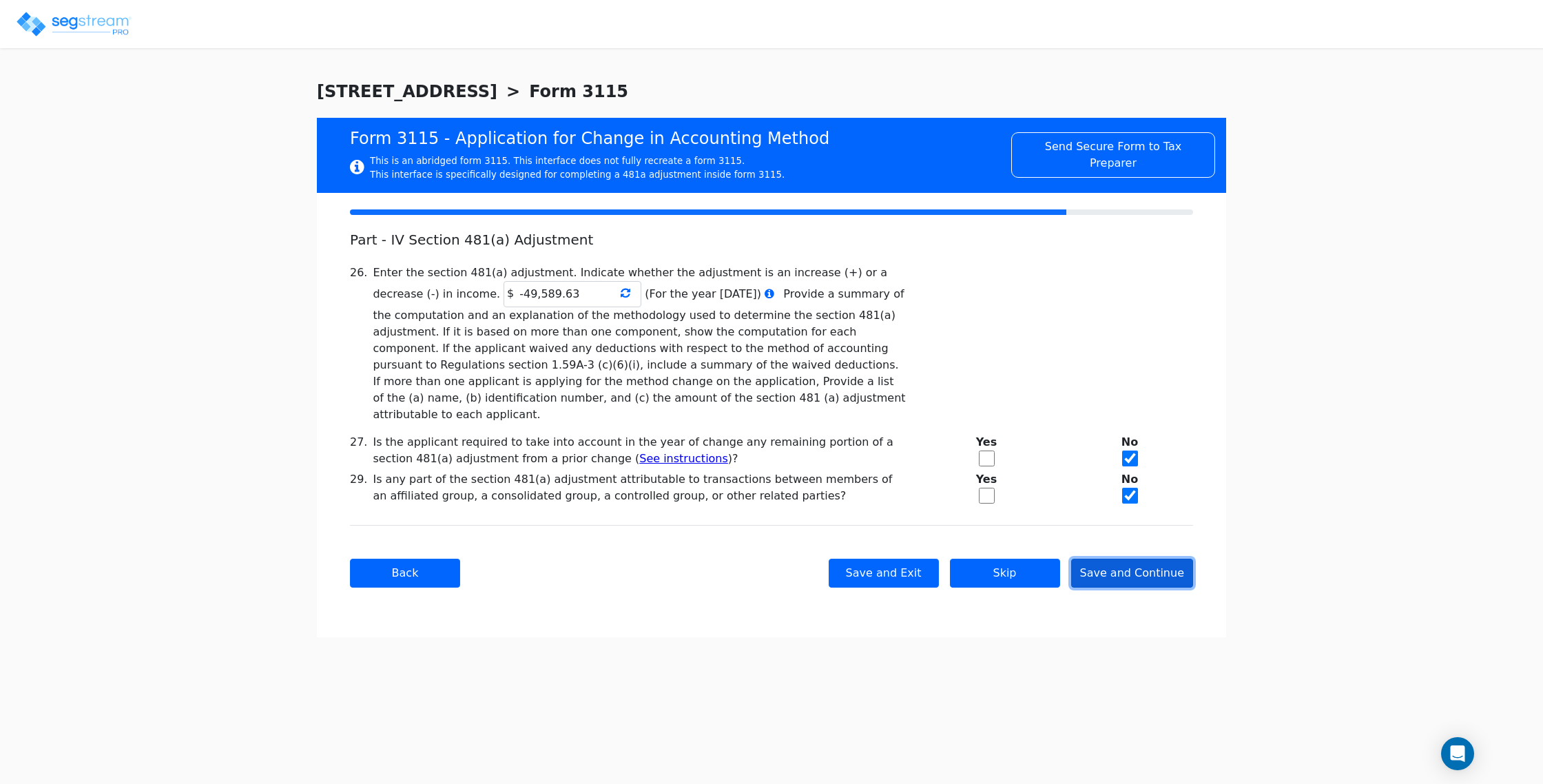
click at [1167, 559] on button "Save and Continue" at bounding box center [1132, 573] width 123 height 29
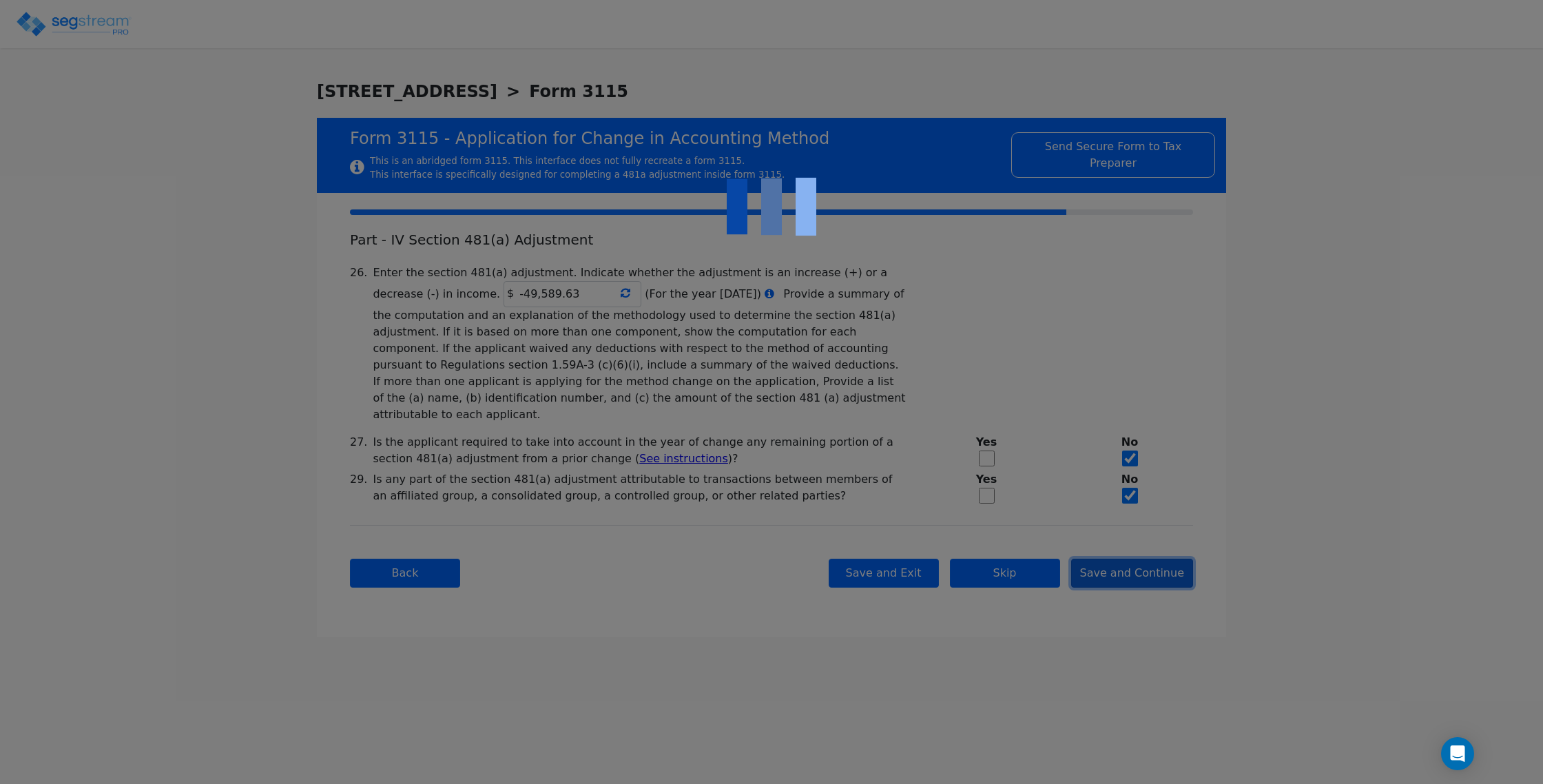
checkbox input "true"
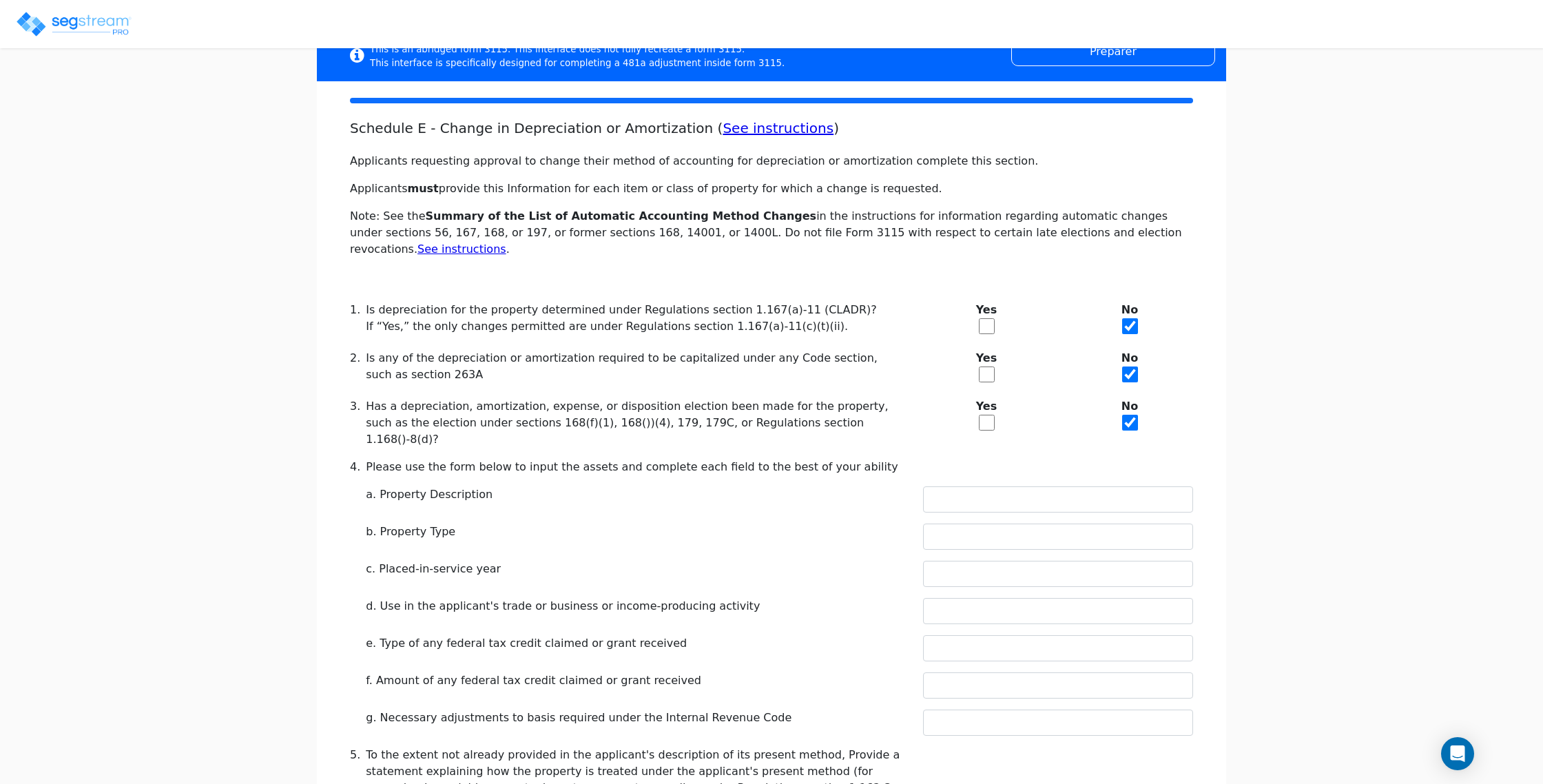
scroll to position [113, 0]
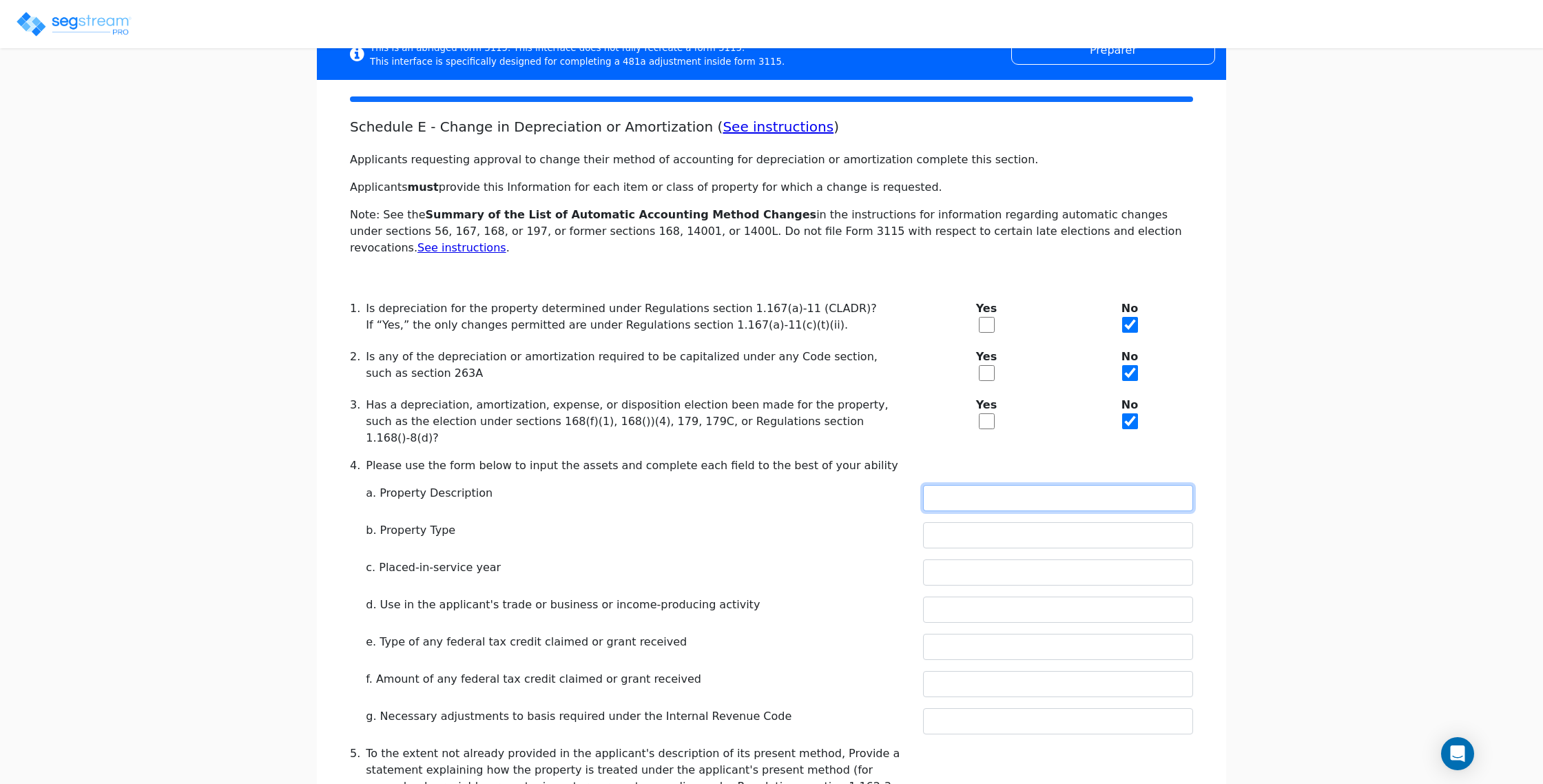
click at [966, 484] on input "text" at bounding box center [1058, 498] width 270 height 26
type input "R"
type input "E"
type input "RENTAL REAL ESTATE"
click at [979, 522] on input "text" at bounding box center [1058, 535] width 270 height 26
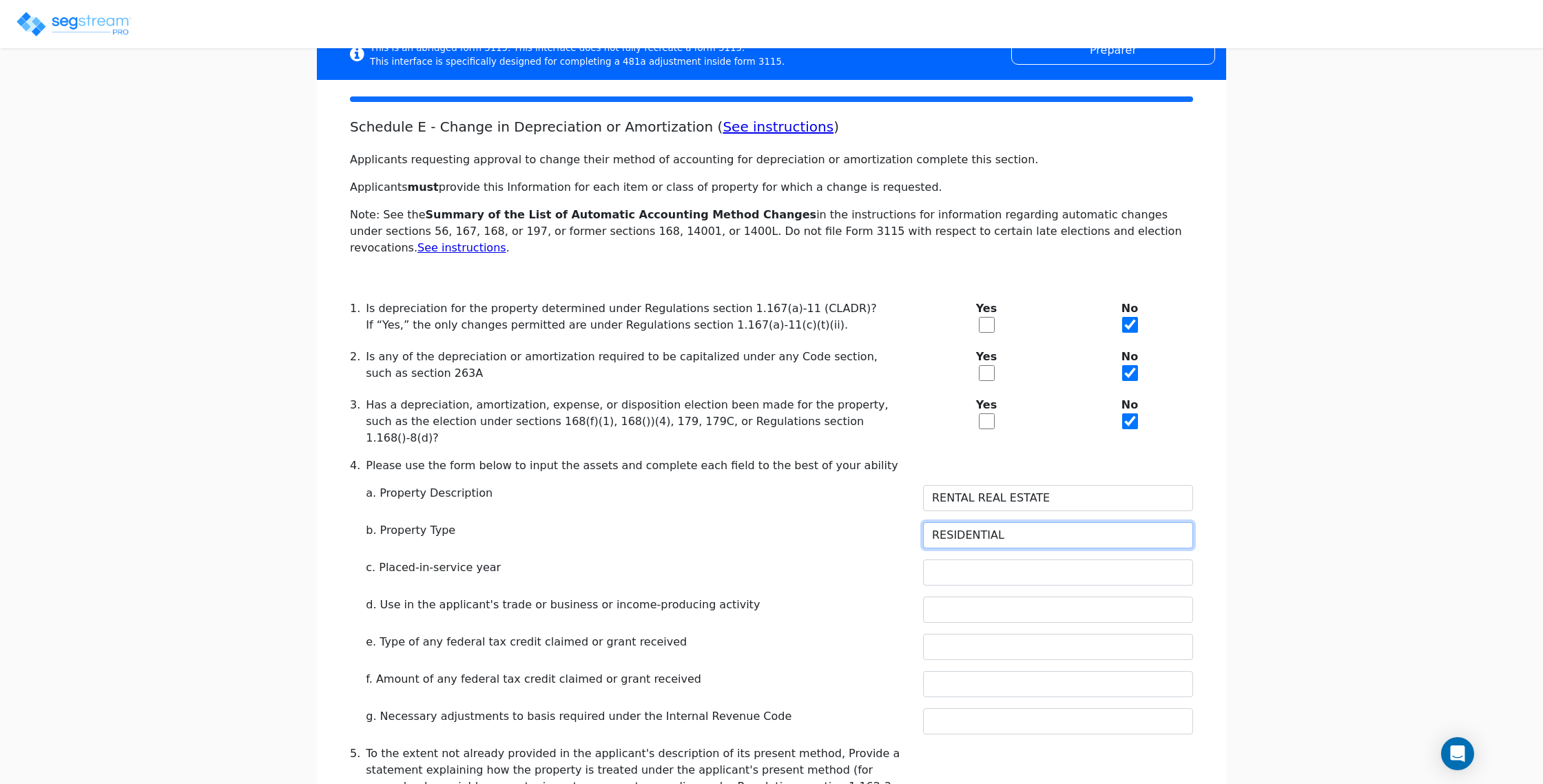
type input "RESIDENTIAL"
click at [983, 559] on input "text" at bounding box center [1058, 573] width 270 height 26
type input "2022"
click at [975, 596] on input "text" at bounding box center [1058, 609] width 270 height 26
type input "RENTAL"
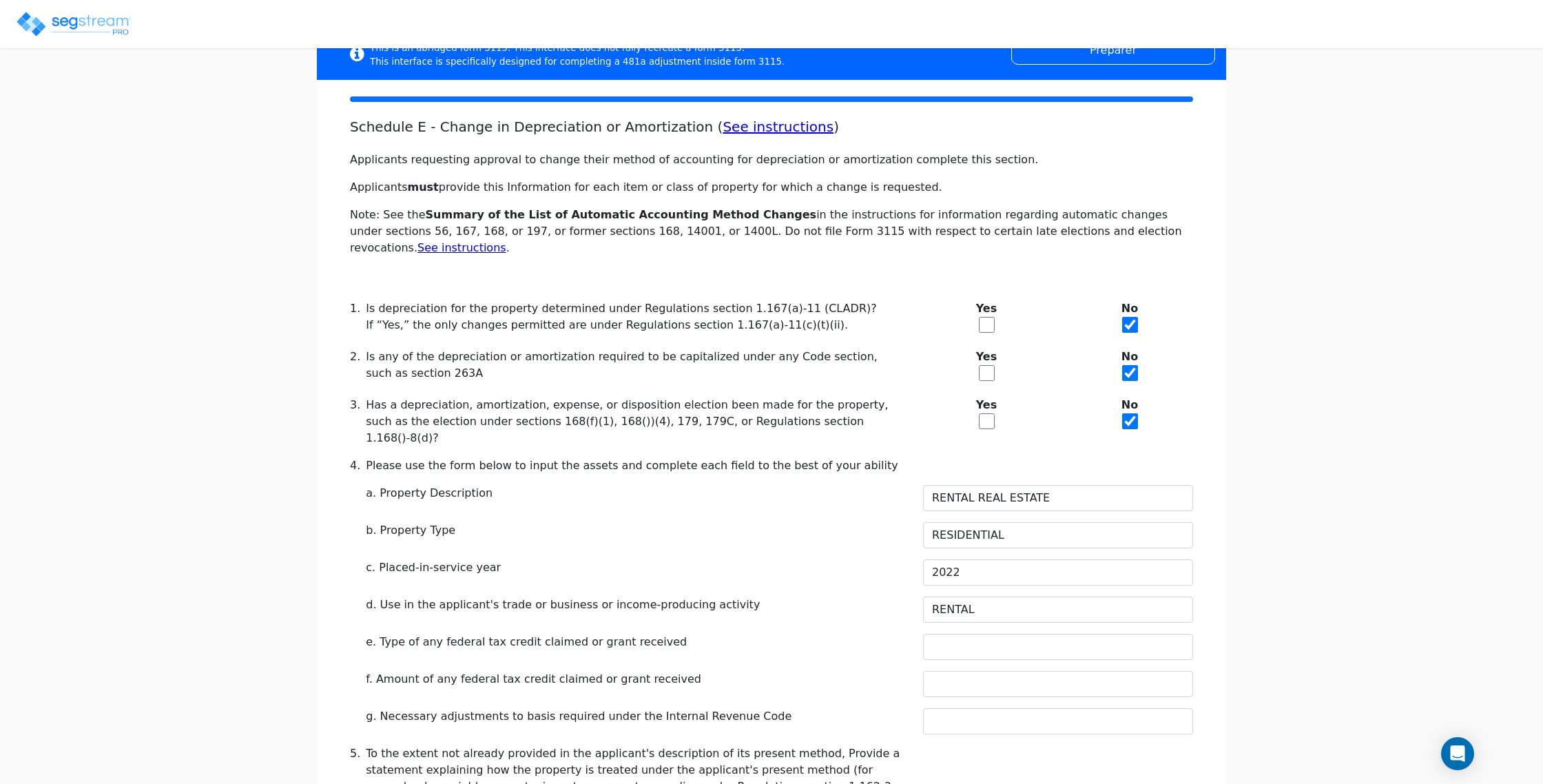
click at [813, 559] on div "c. Placed-in-service year" at bounding box center [636, 567] width 541 height 17
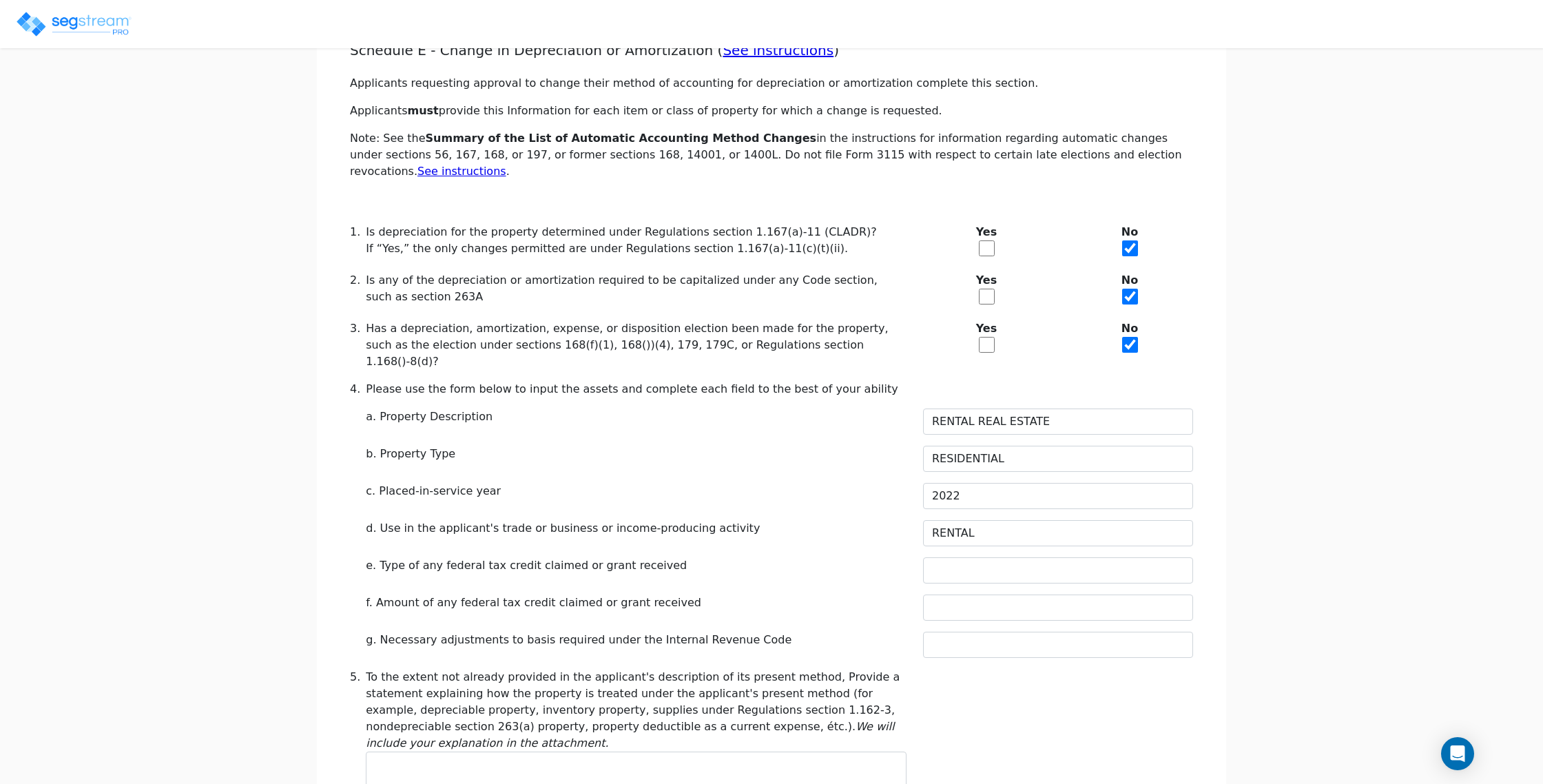
scroll to position [235, 0]
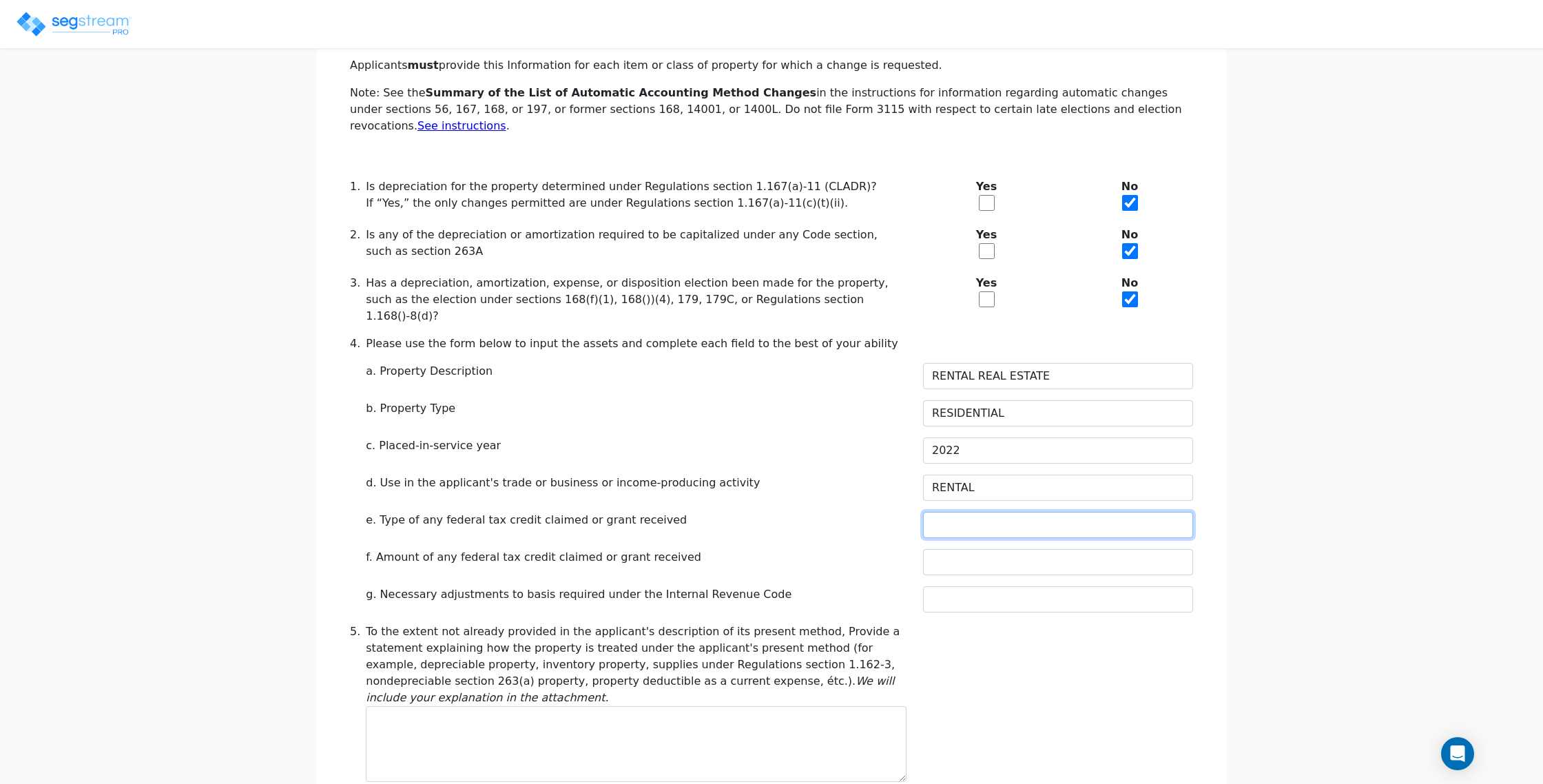
click at [971, 512] on input "text" at bounding box center [1058, 525] width 270 height 26
type input "N/A"
click at [980, 549] on input "text" at bounding box center [1058, 562] width 270 height 26
type input "N/A"
click at [980, 586] on input "text" at bounding box center [1058, 599] width 270 height 26
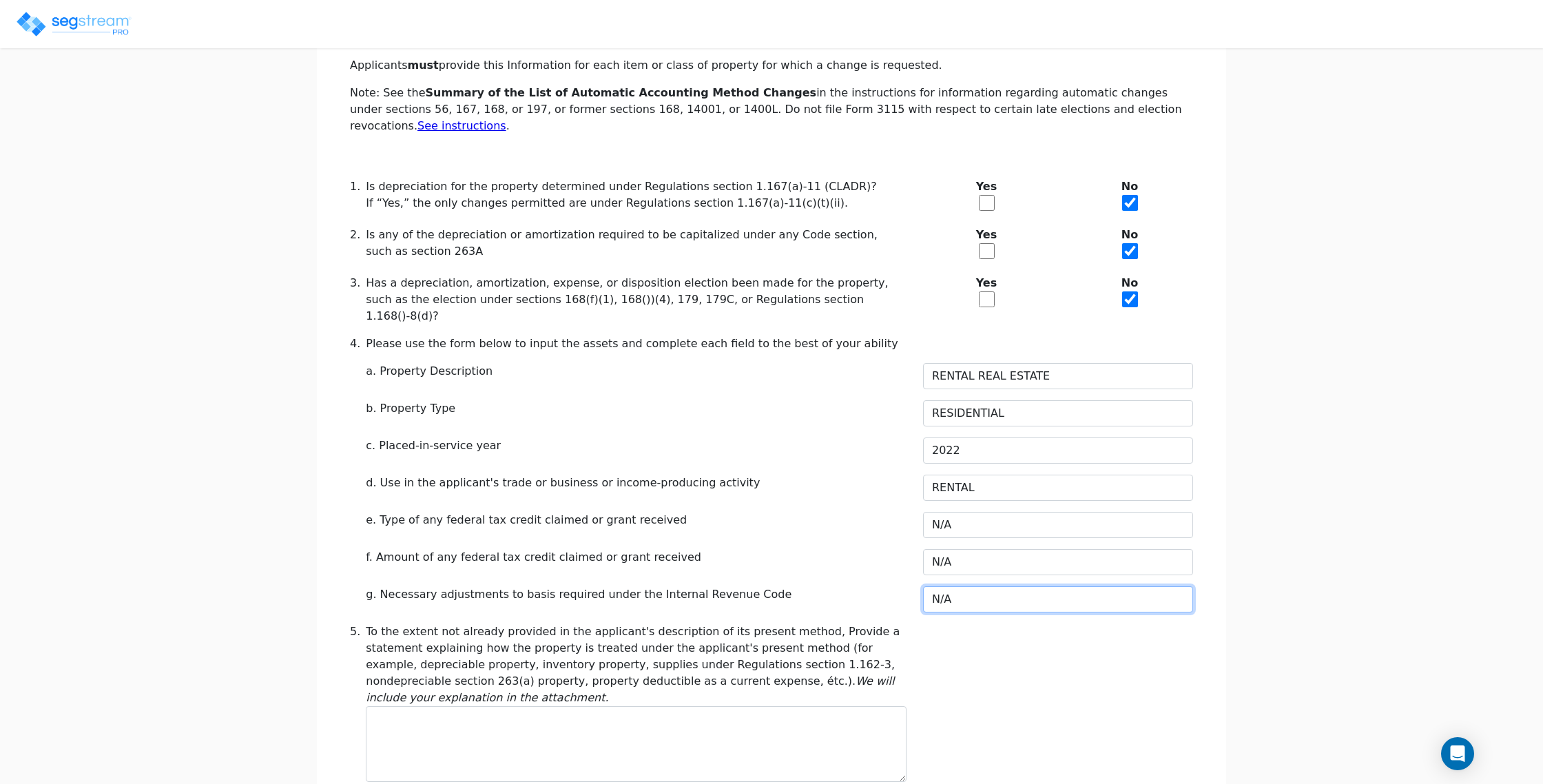
type input "N/A"
click at [833, 549] on div "f. Amount of any federal tax credit claimed or grant received" at bounding box center [636, 557] width 541 height 17
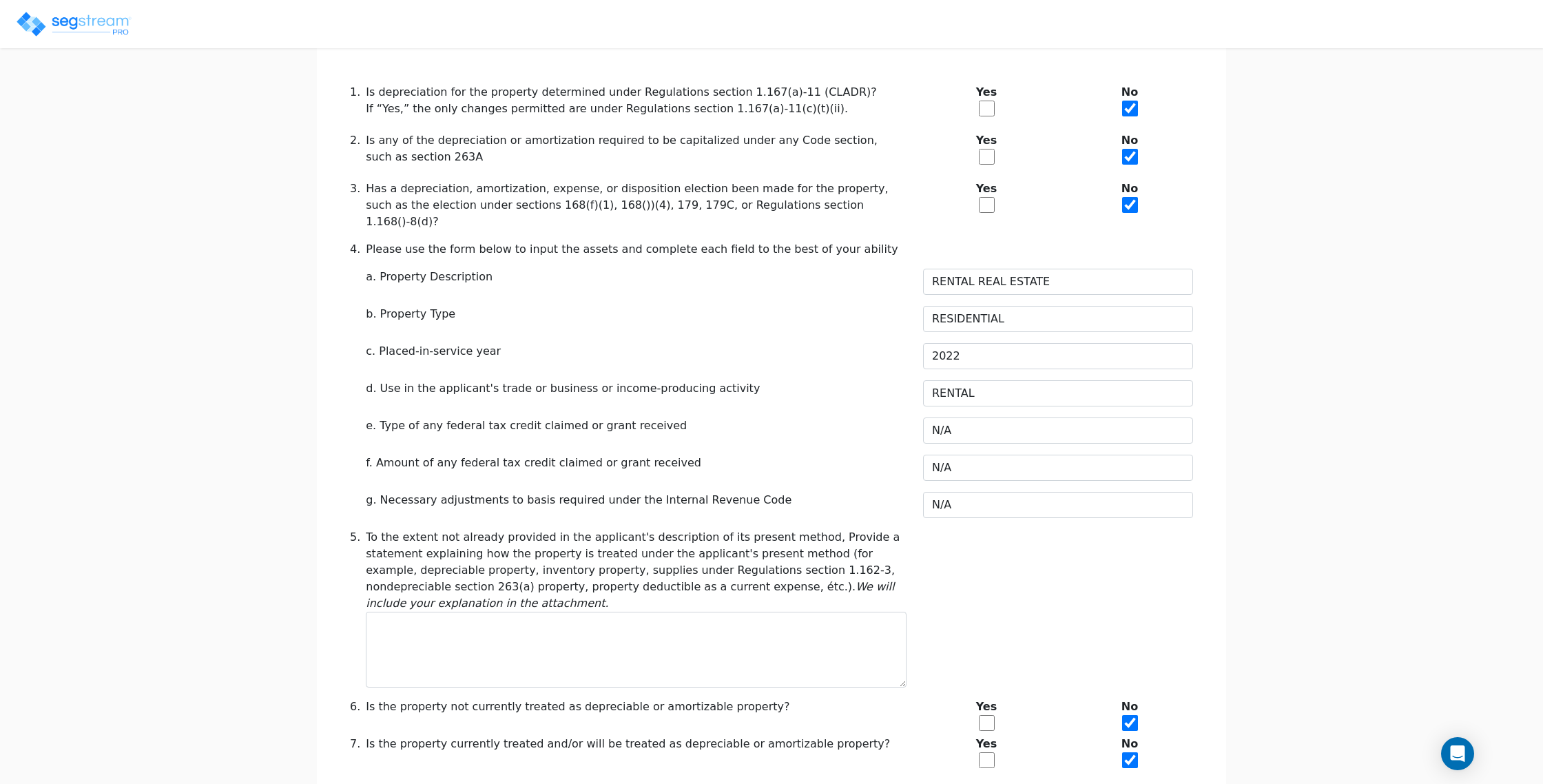
scroll to position [341, 0]
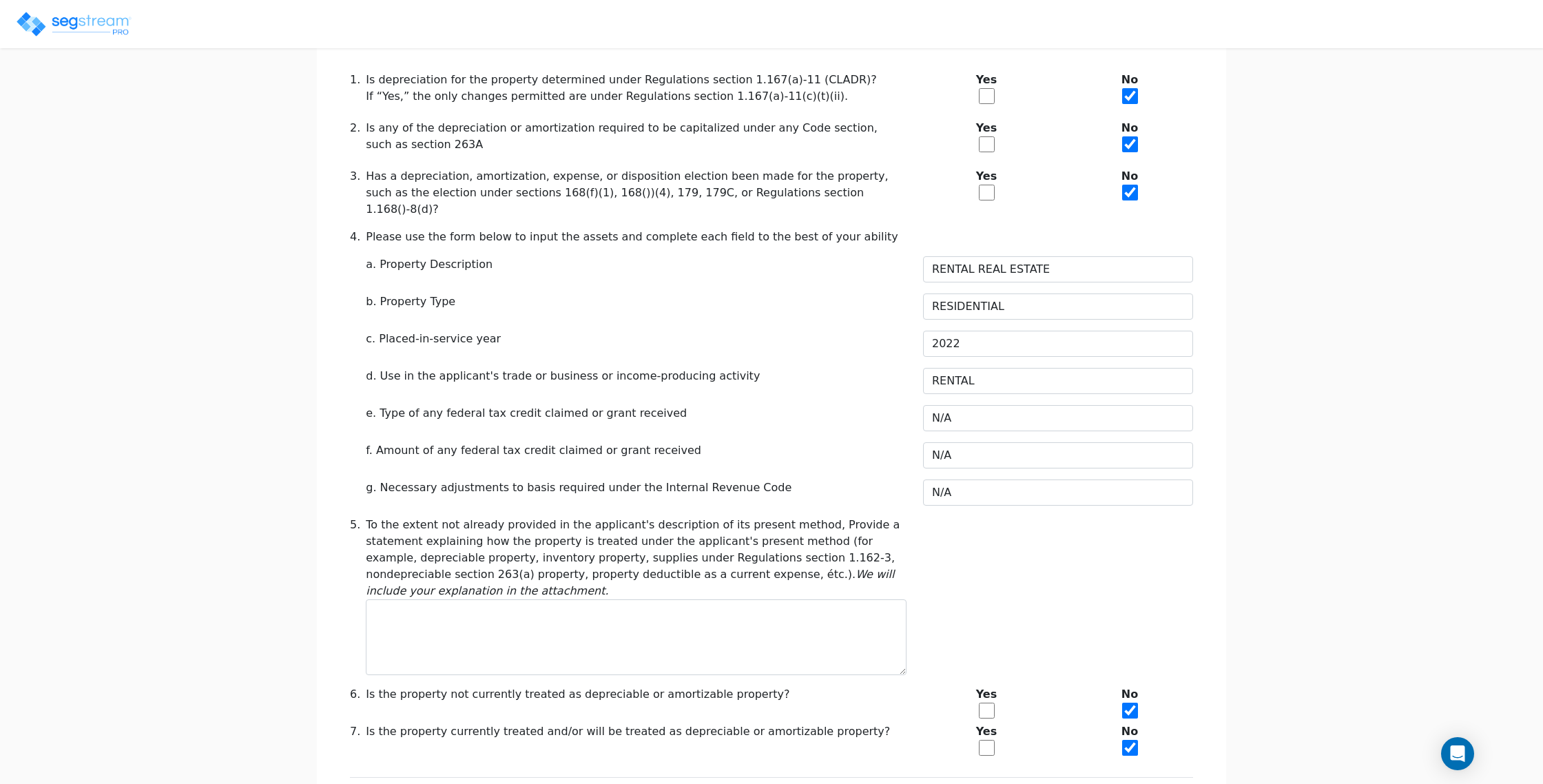
click at [989, 740] on input "checkbox" at bounding box center [987, 748] width 16 height 16
checkbox input "true"
checkbox input "false"
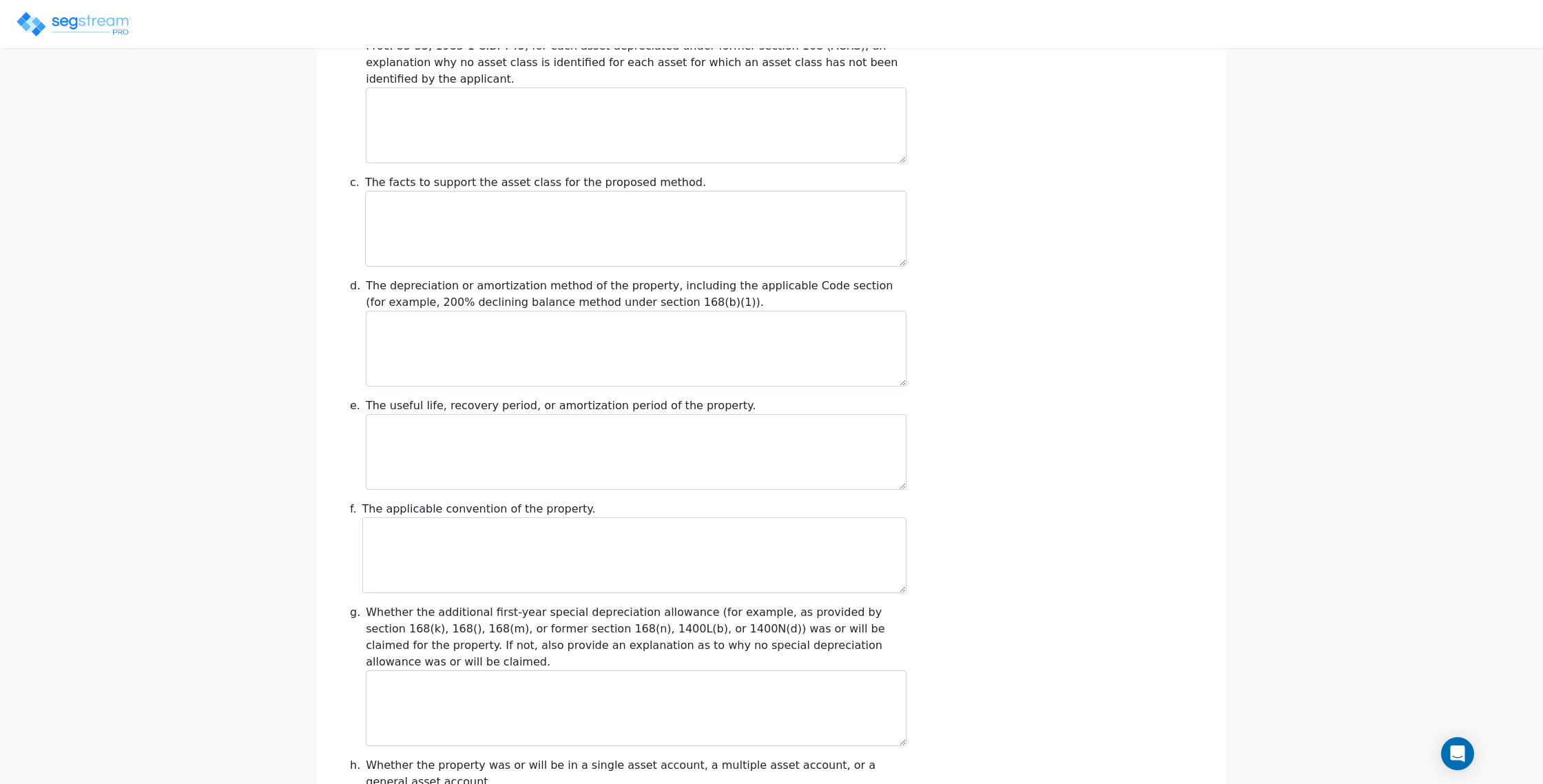
scroll to position [1390, 0]
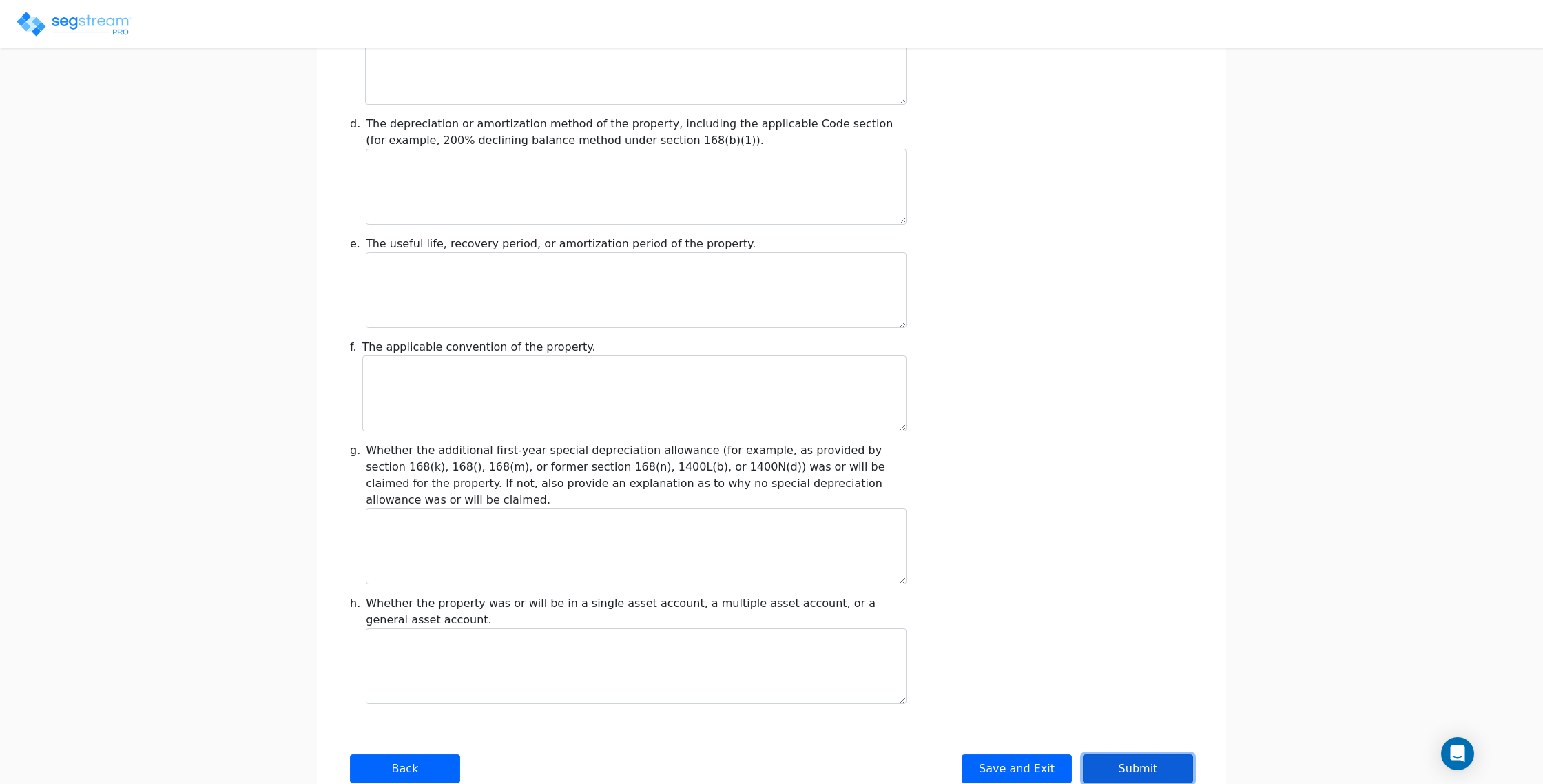
click at [1138, 754] on button "Submit" at bounding box center [1138, 768] width 110 height 29
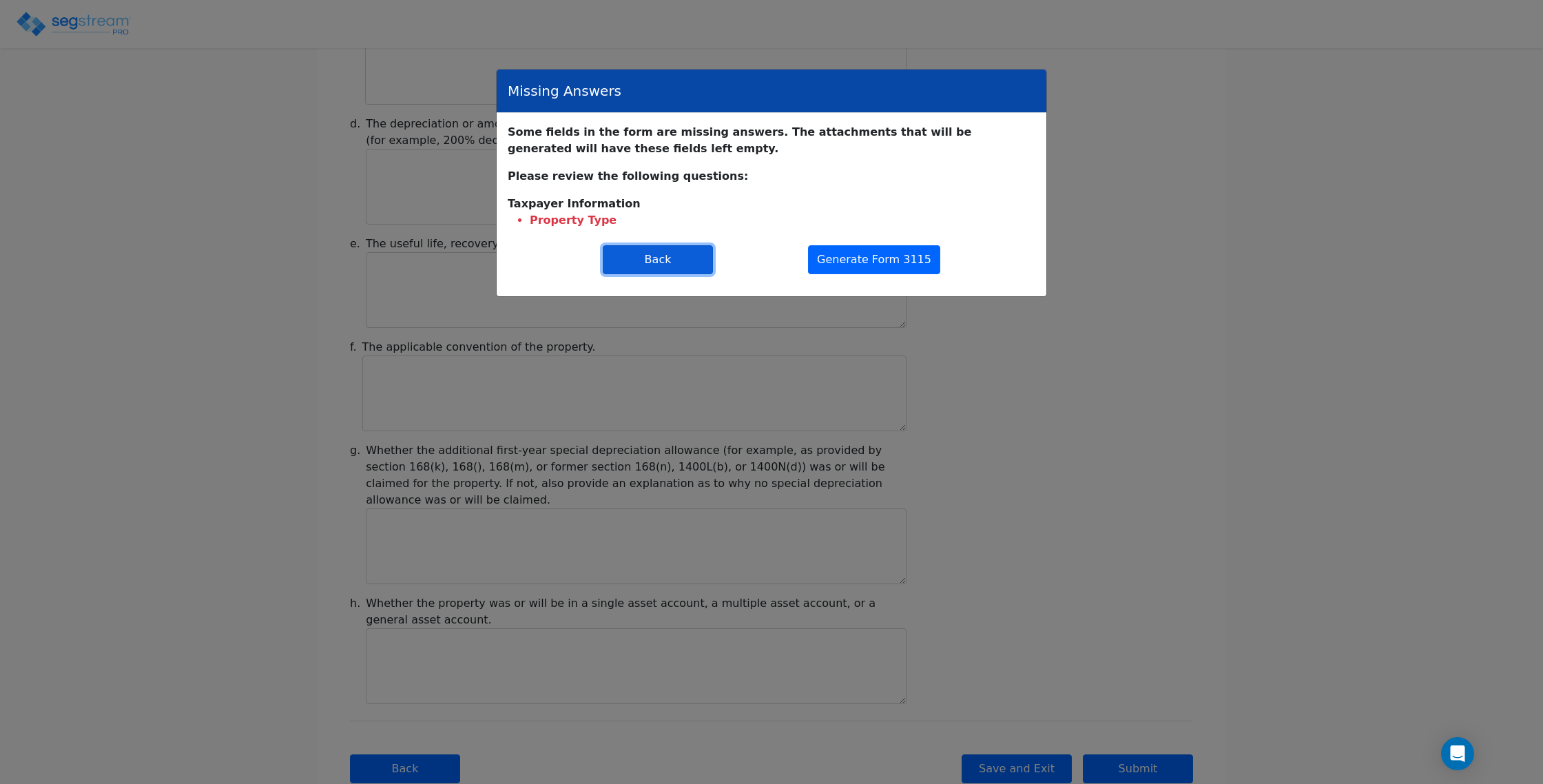
click at [673, 261] on button "Back" at bounding box center [658, 259] width 110 height 29
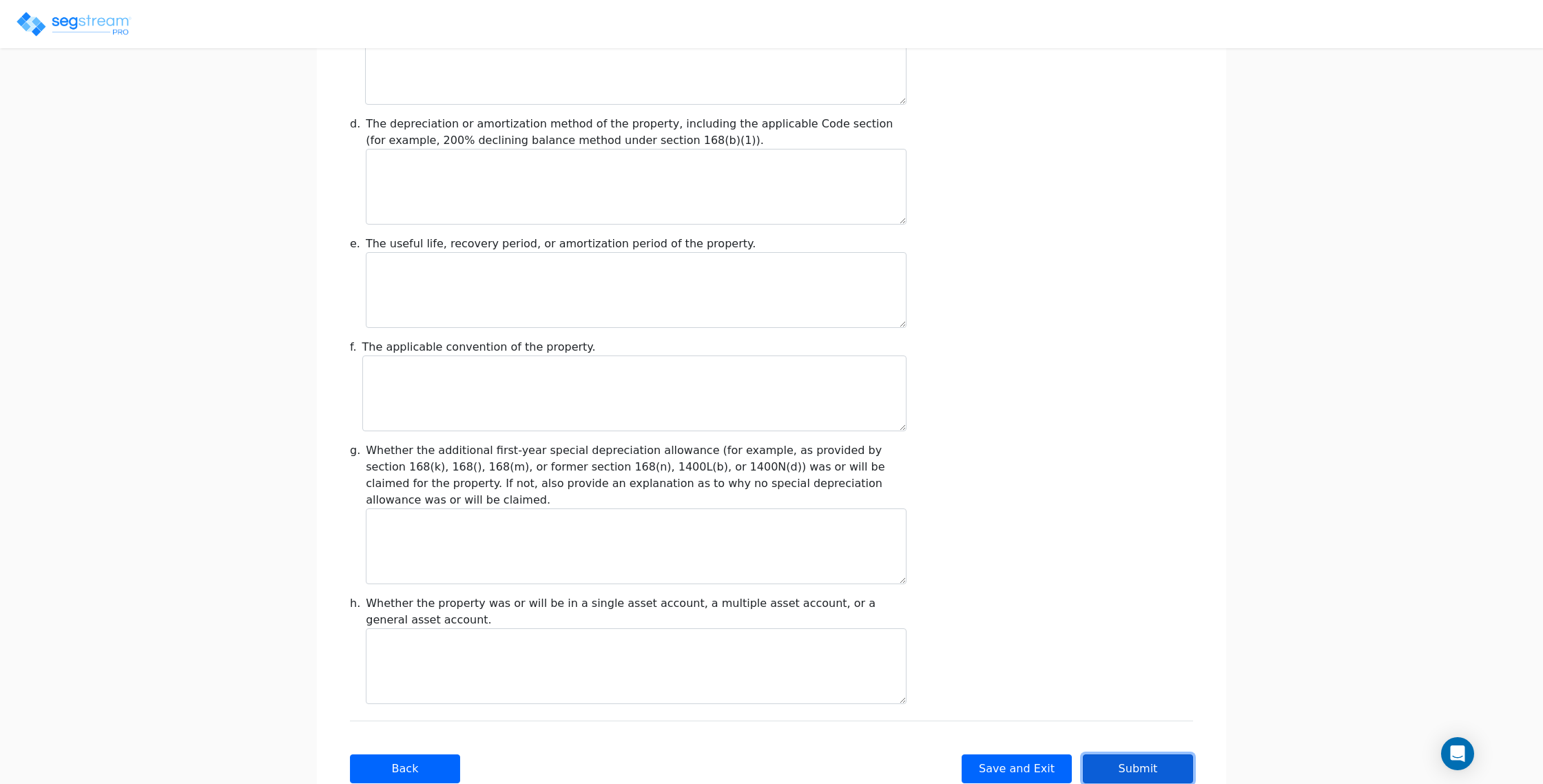
click at [1123, 754] on button "Submit" at bounding box center [1138, 768] width 110 height 29
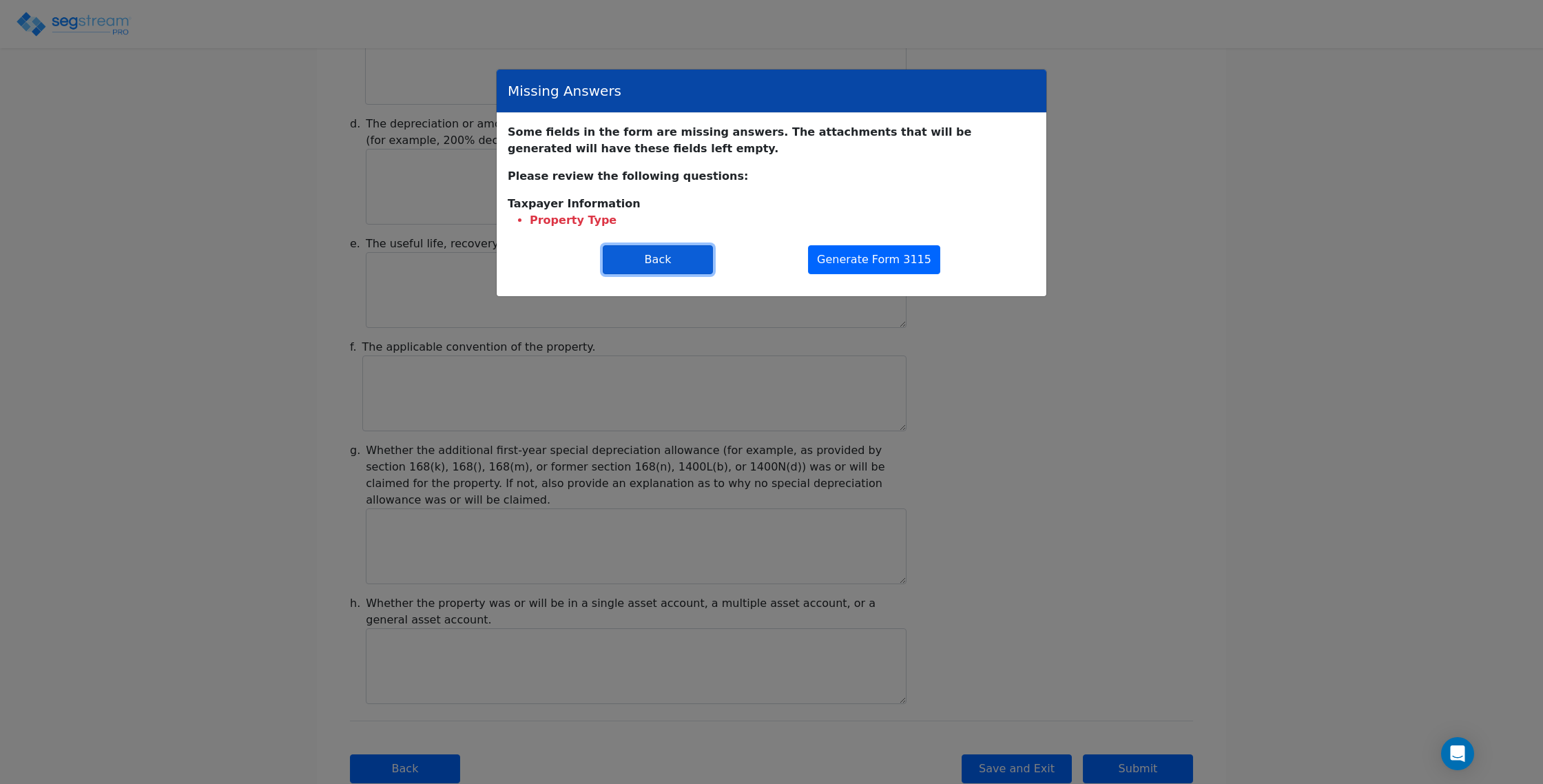
click at [655, 250] on button "Back" at bounding box center [658, 259] width 110 height 29
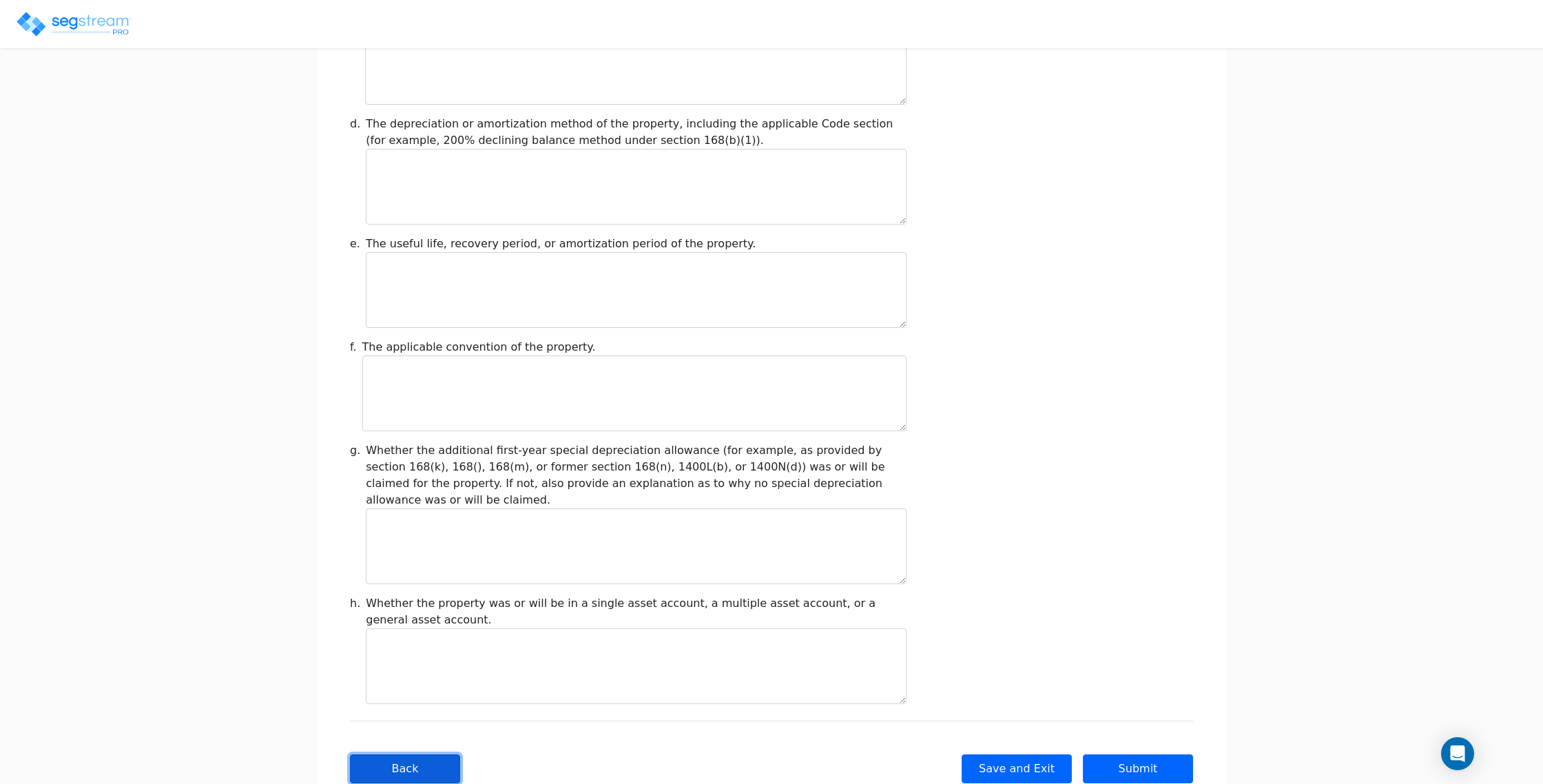
click at [408, 754] on button "Back" at bounding box center [405, 768] width 110 height 29
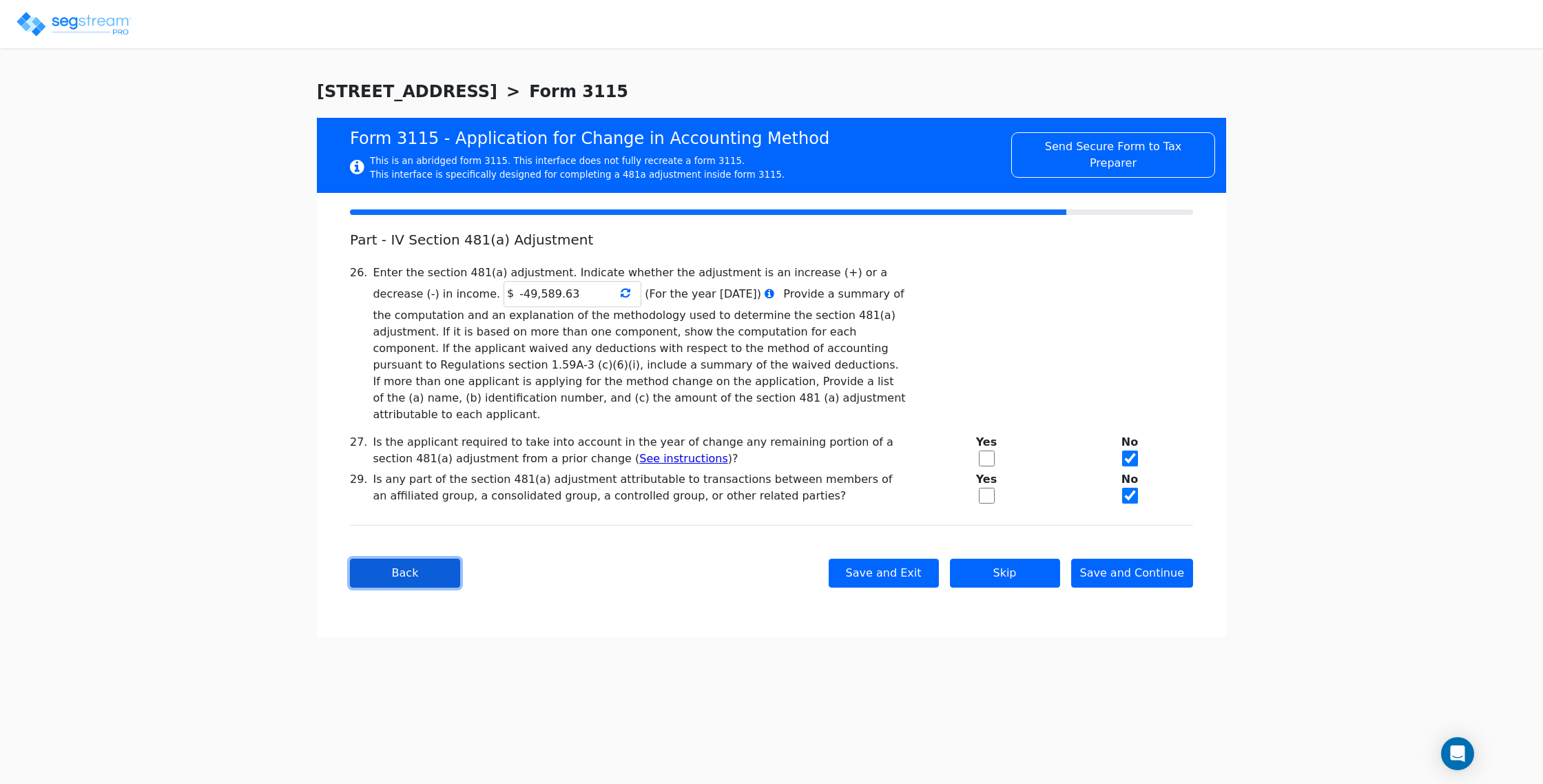
scroll to position [0, 0]
click at [413, 559] on button "Back" at bounding box center [405, 573] width 110 height 29
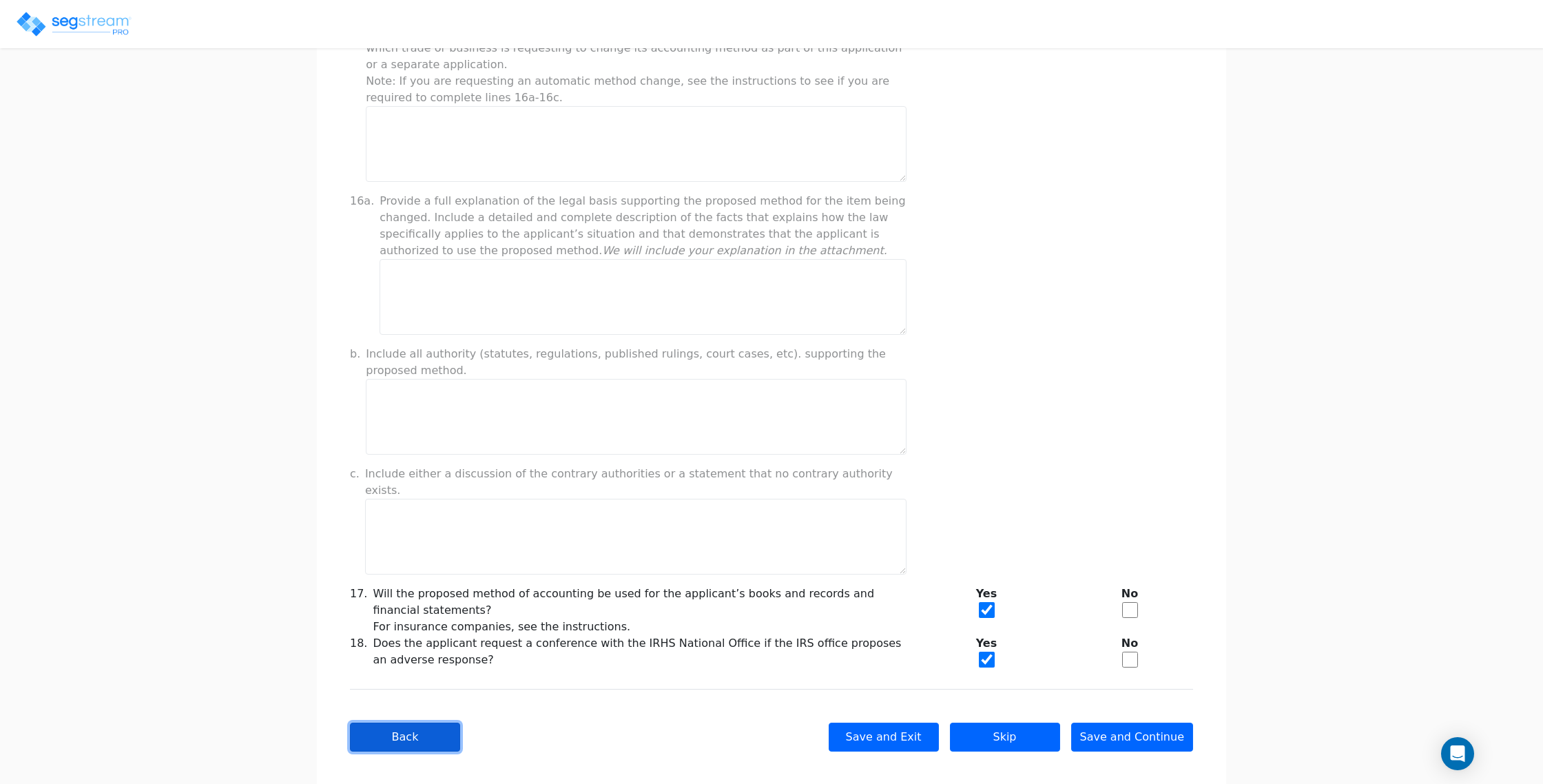
click at [417, 722] on button "Back" at bounding box center [405, 736] width 110 height 29
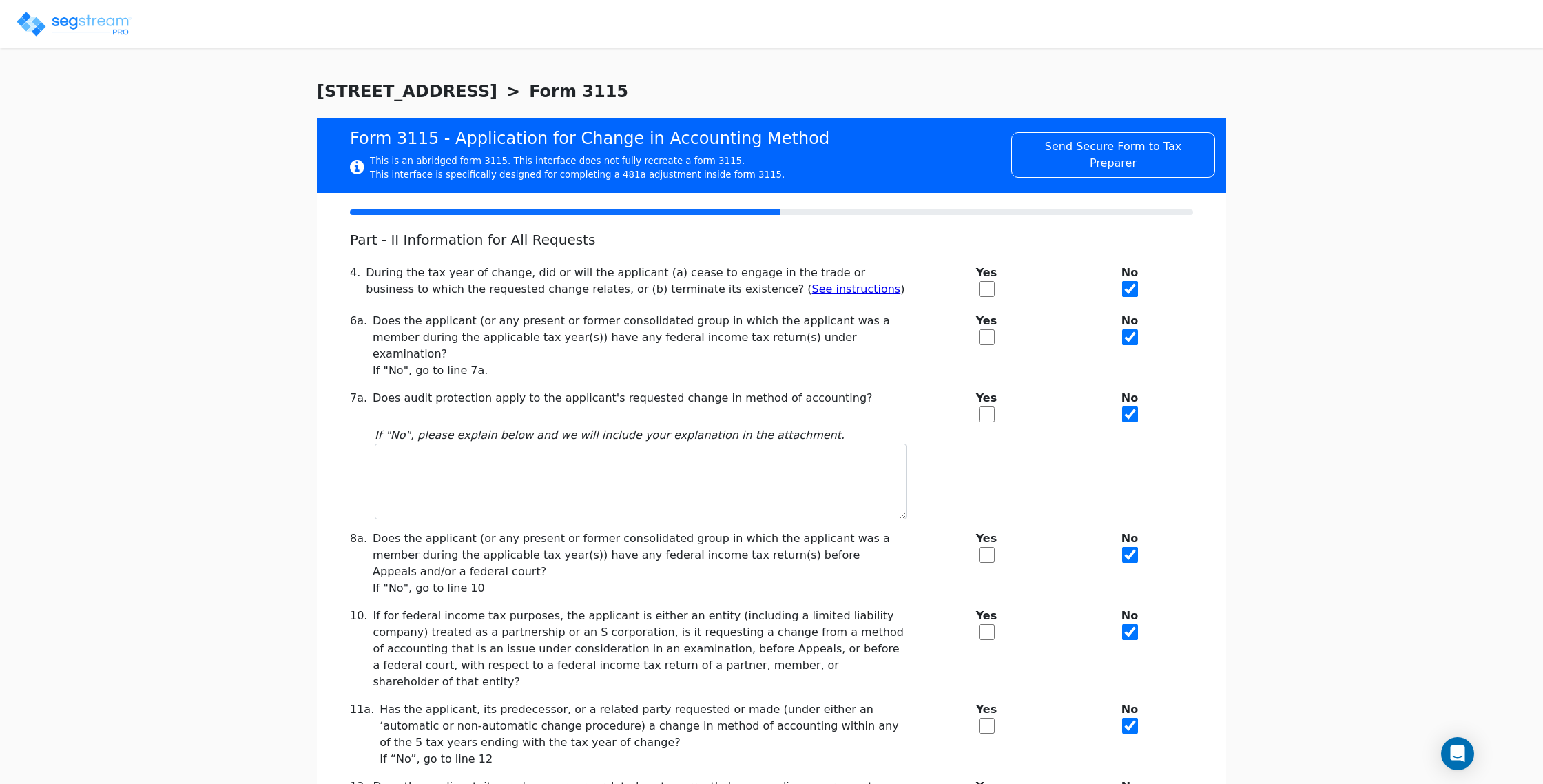
scroll to position [139, 0]
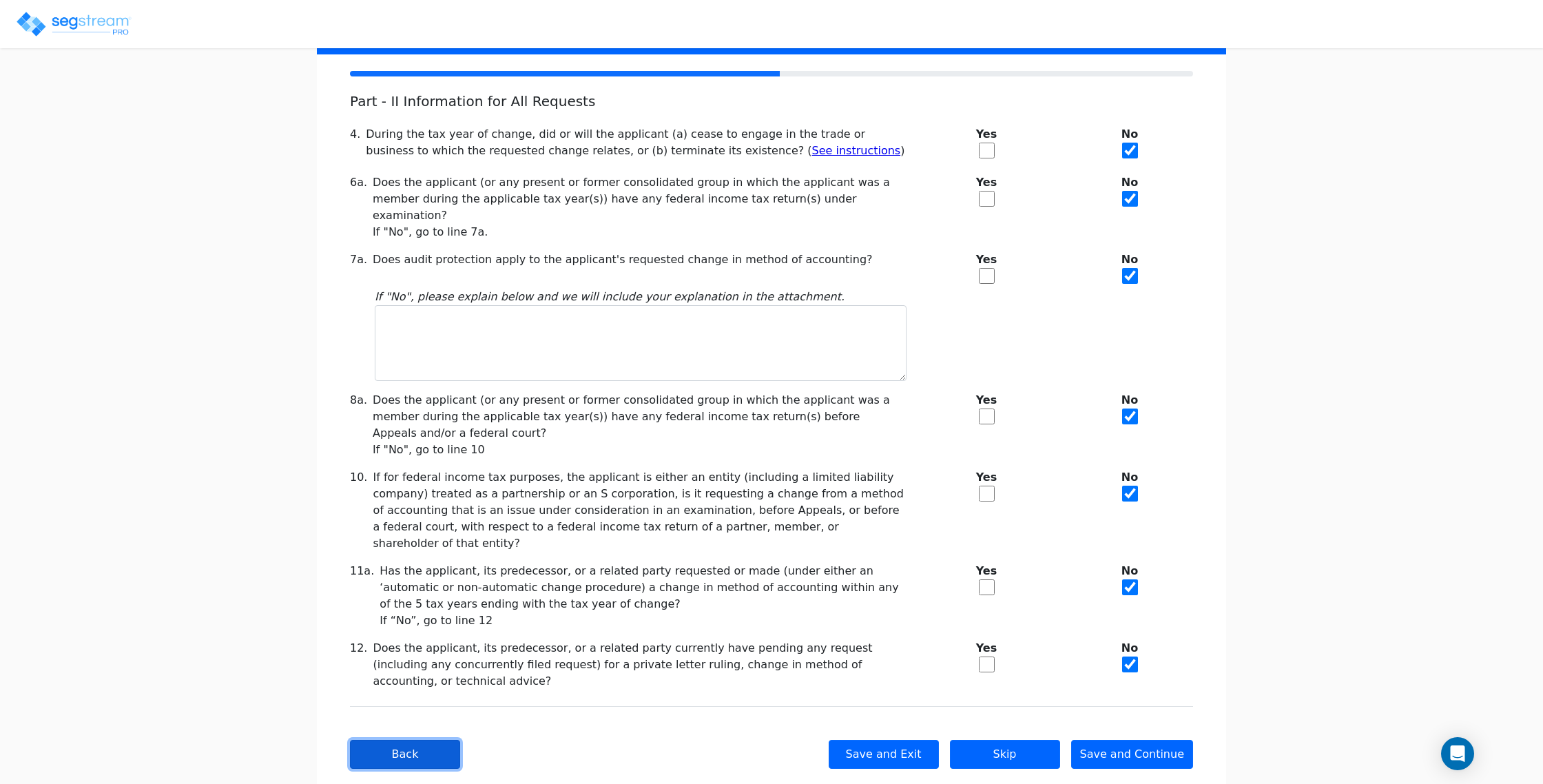
click at [420, 740] on button "Back" at bounding box center [405, 754] width 110 height 29
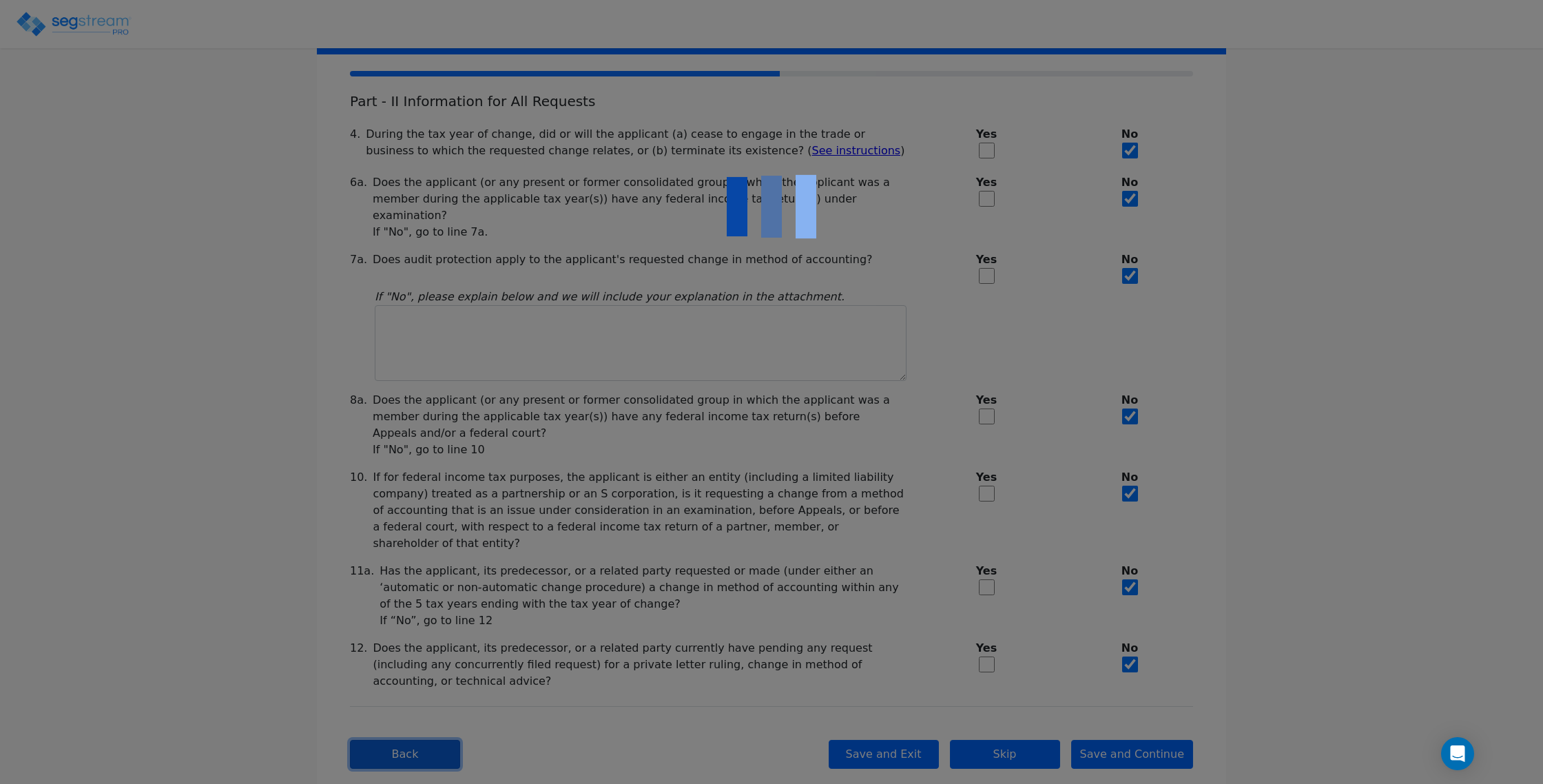
scroll to position [0, 0]
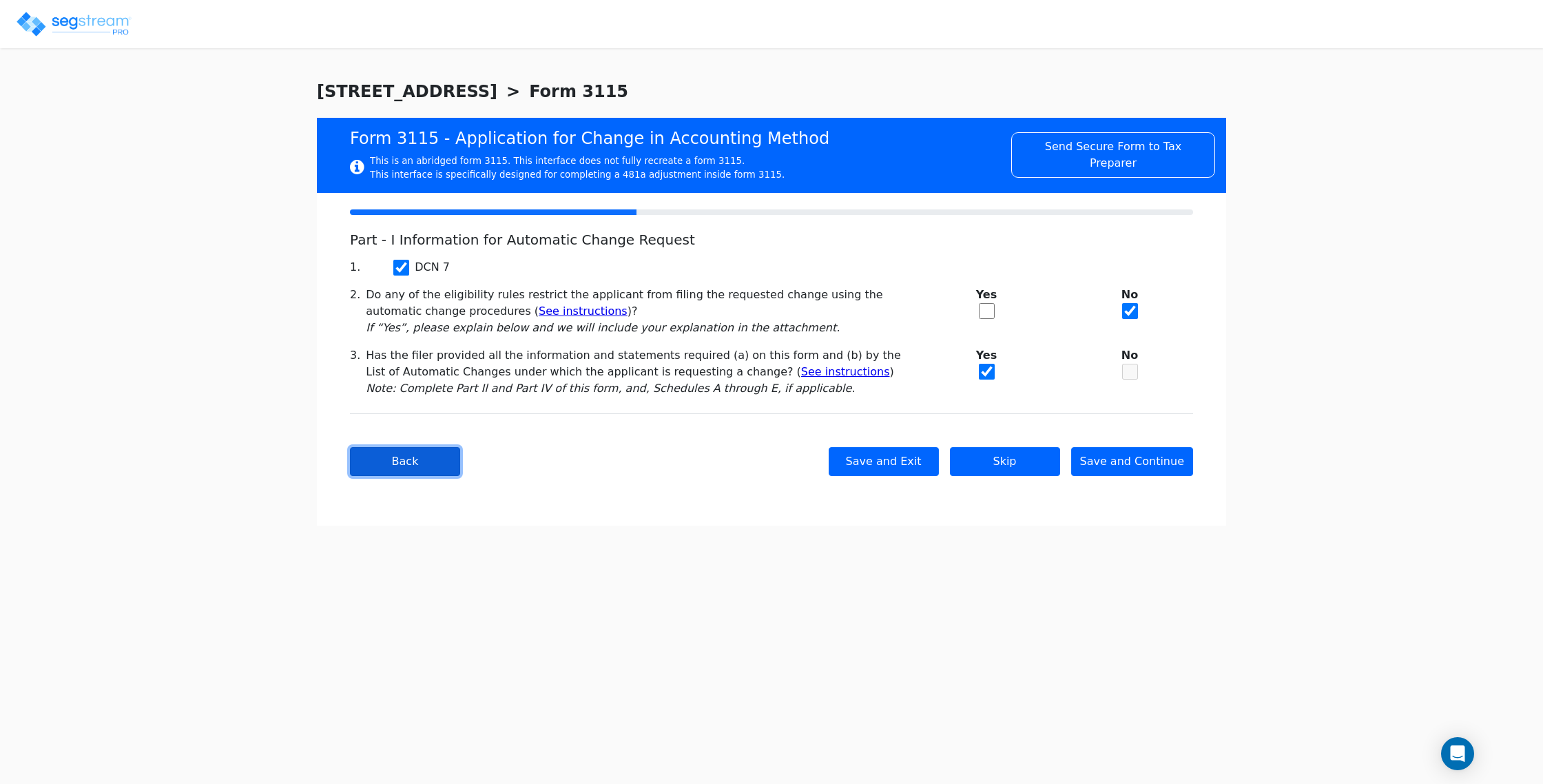
click at [414, 462] on button "Back" at bounding box center [405, 461] width 110 height 29
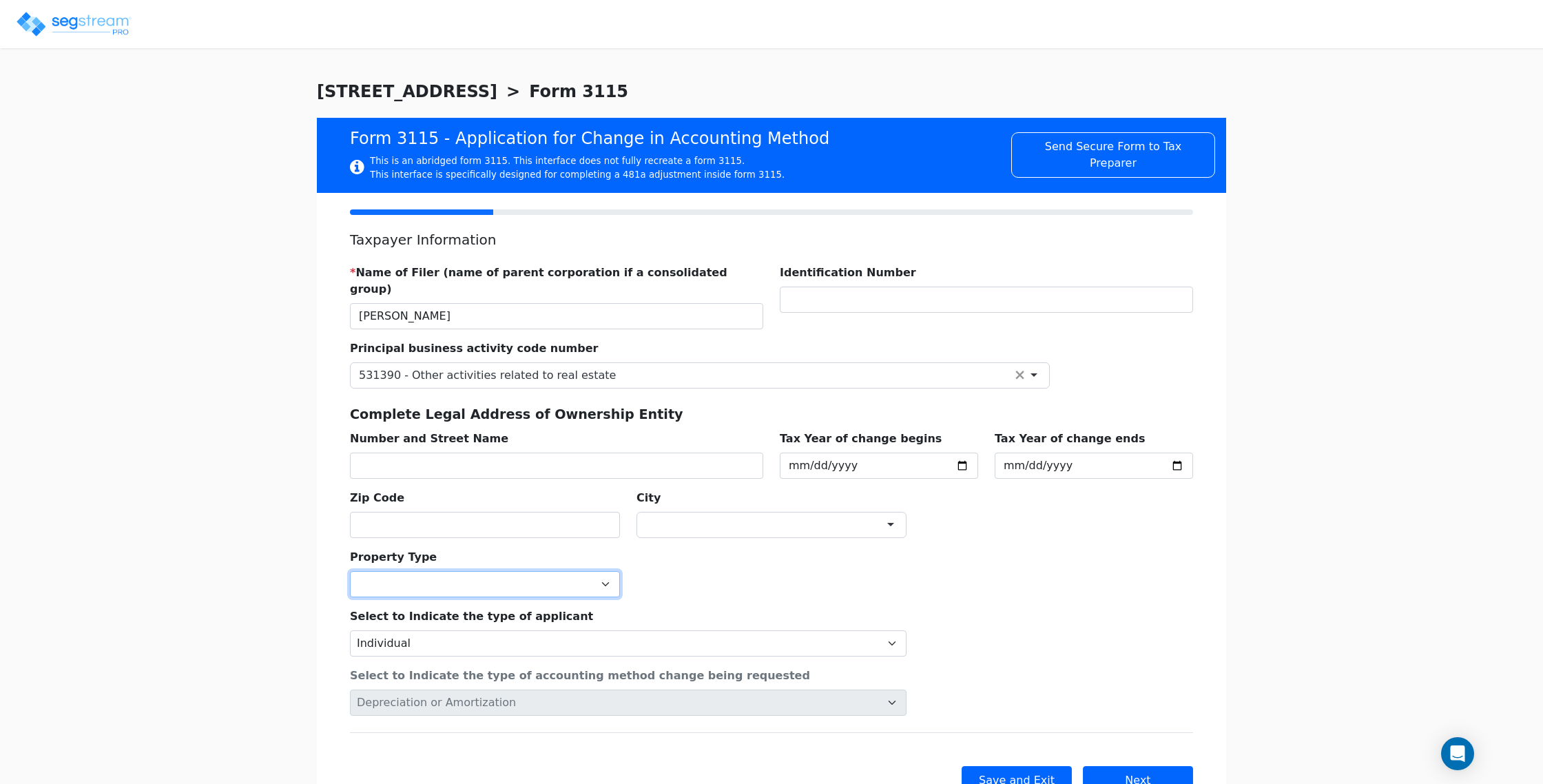
click at [438, 571] on select "Commercial Residential" at bounding box center [485, 584] width 270 height 26
select select "Residential"
click at [350, 571] on select "Commercial Residential" at bounding box center [485, 584] width 270 height 26
click at [720, 597] on div "Select to Indicate the type of applicant Individual Corporation Controlled fore…" at bounding box center [628, 626] width 574 height 59
click at [1134, 766] on button "Next" at bounding box center [1138, 780] width 110 height 29
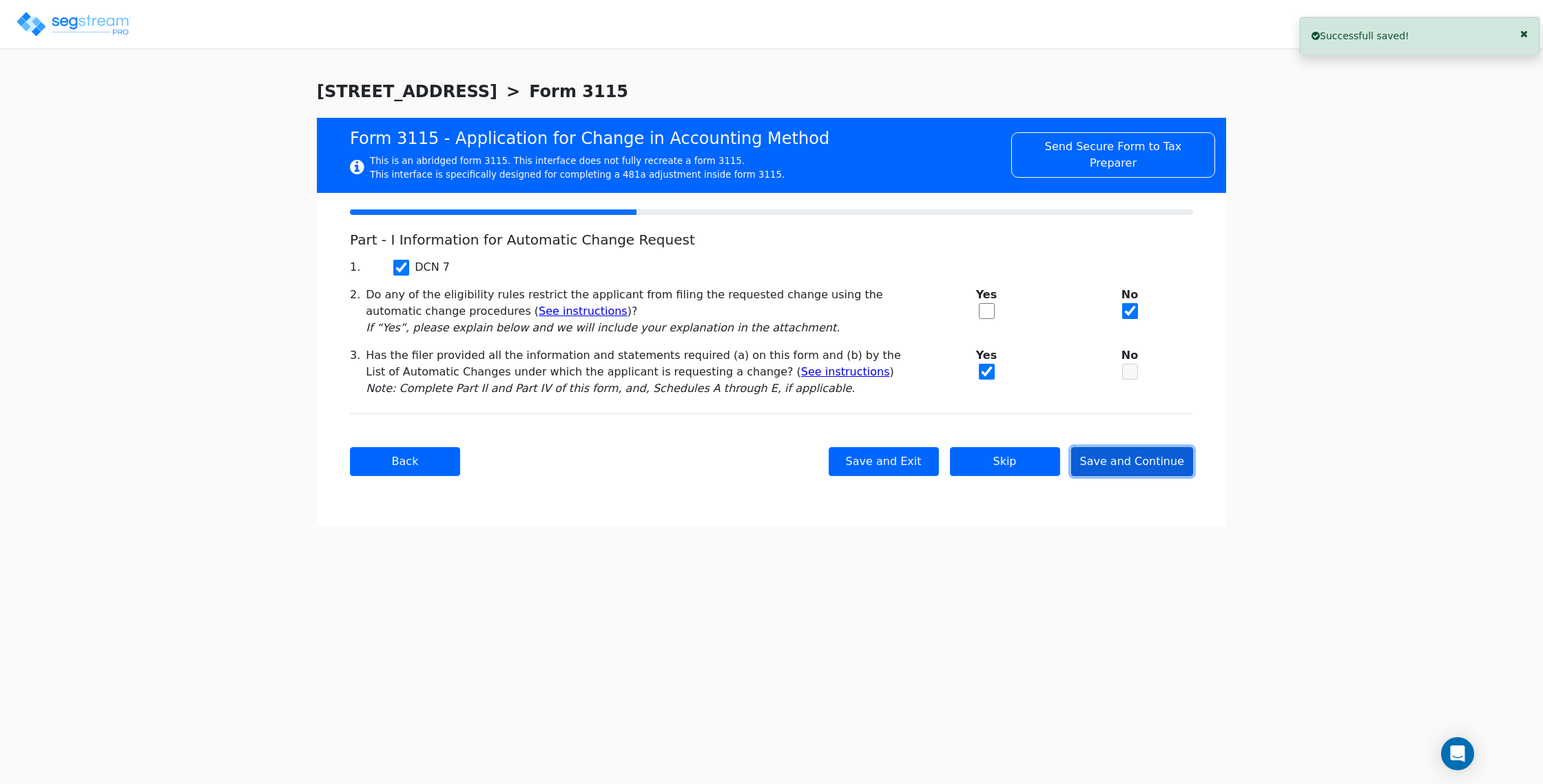
click at [1163, 454] on button "Save and Continue" at bounding box center [1132, 461] width 123 height 29
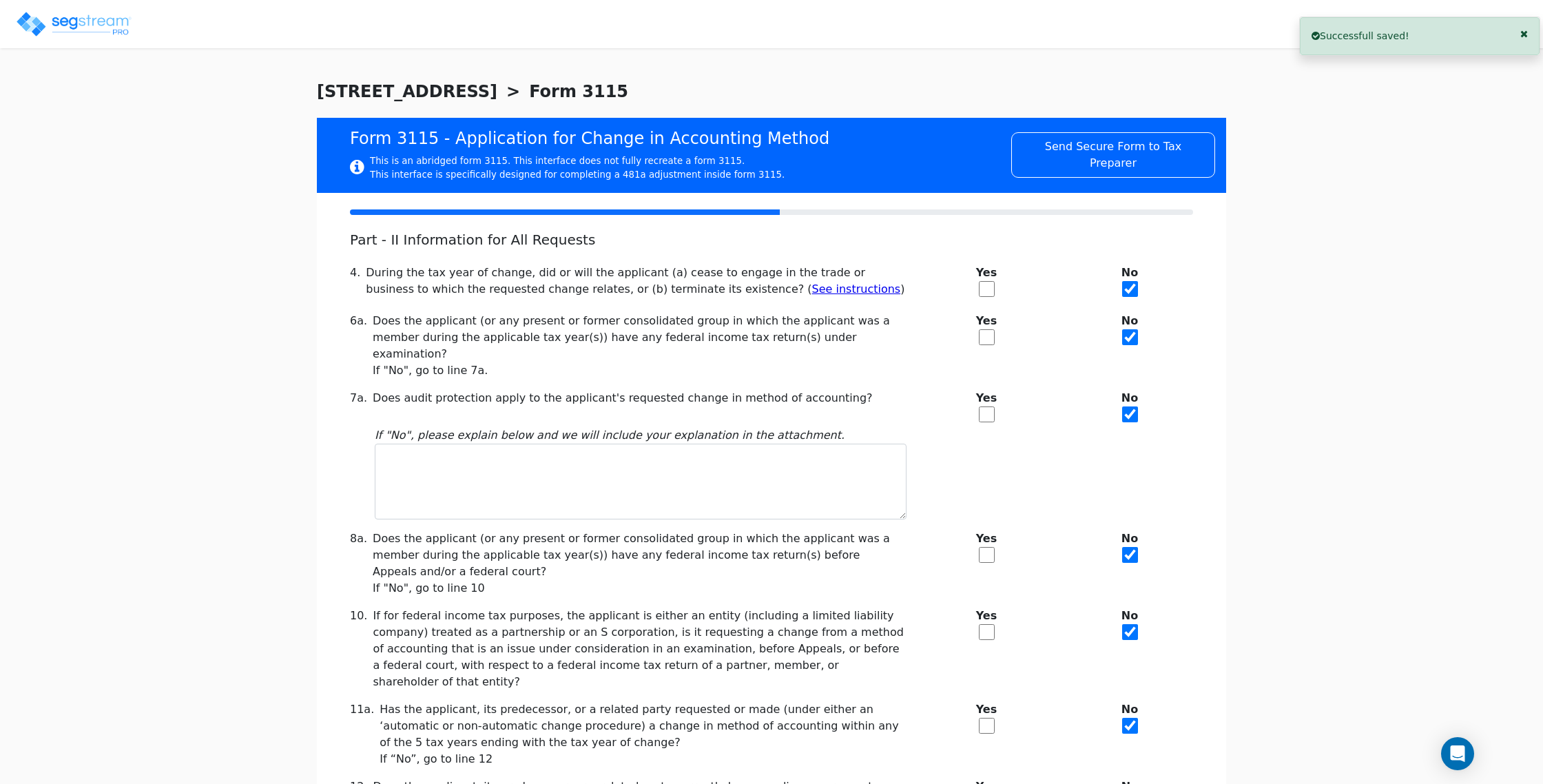
scroll to position [139, 0]
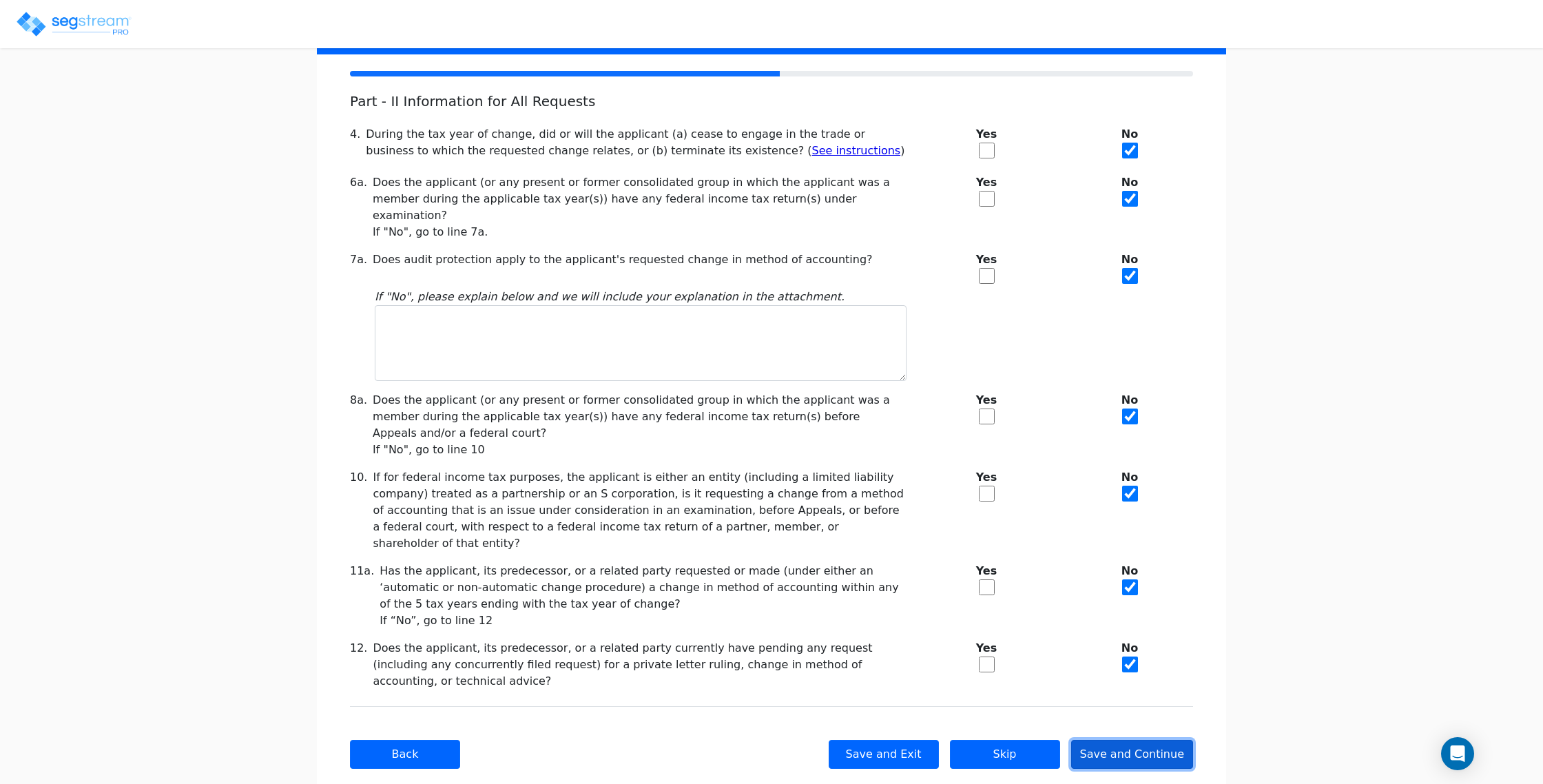
click at [1149, 740] on button "Save and Continue" at bounding box center [1132, 754] width 123 height 29
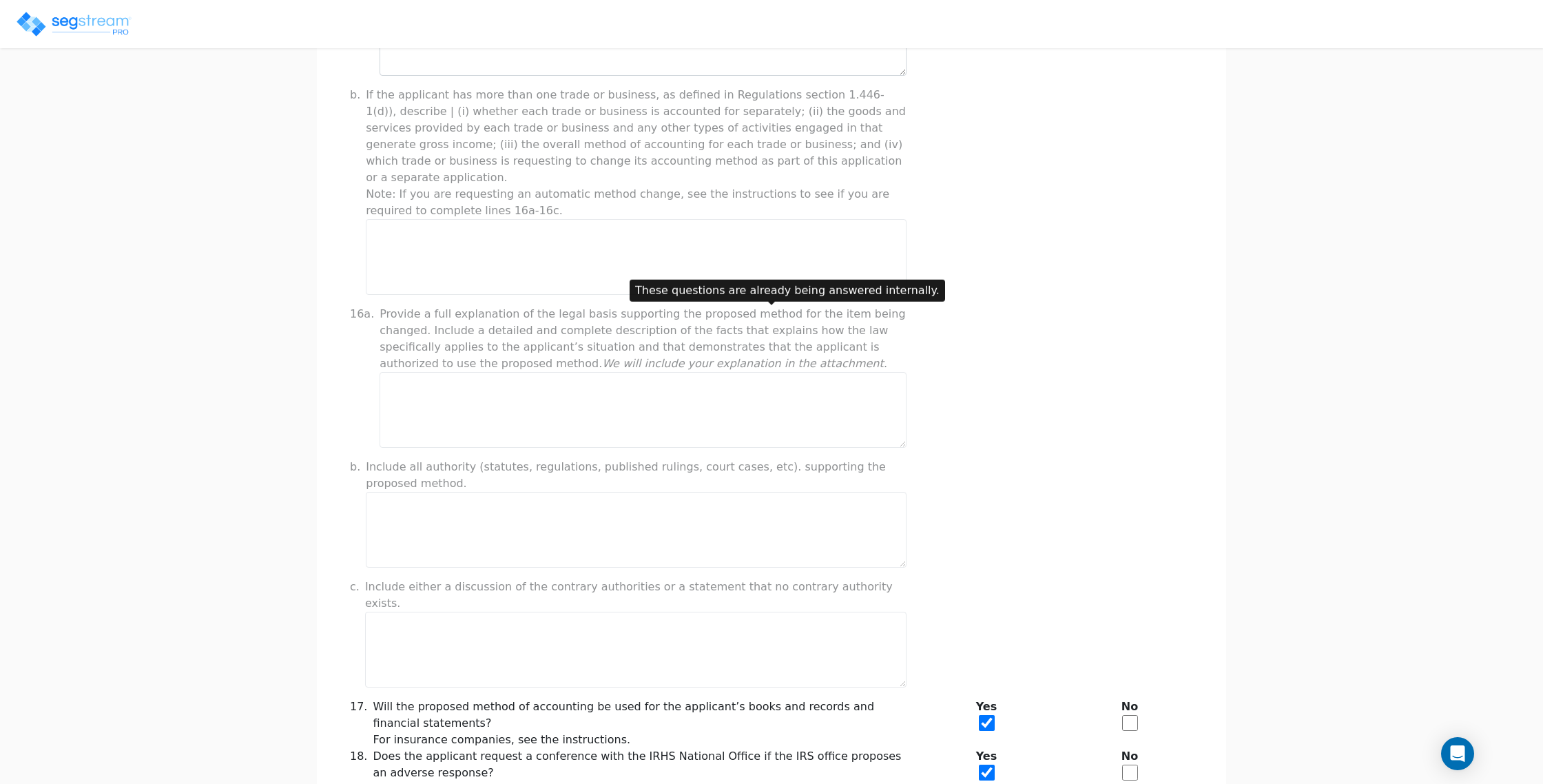
scroll to position [857, 0]
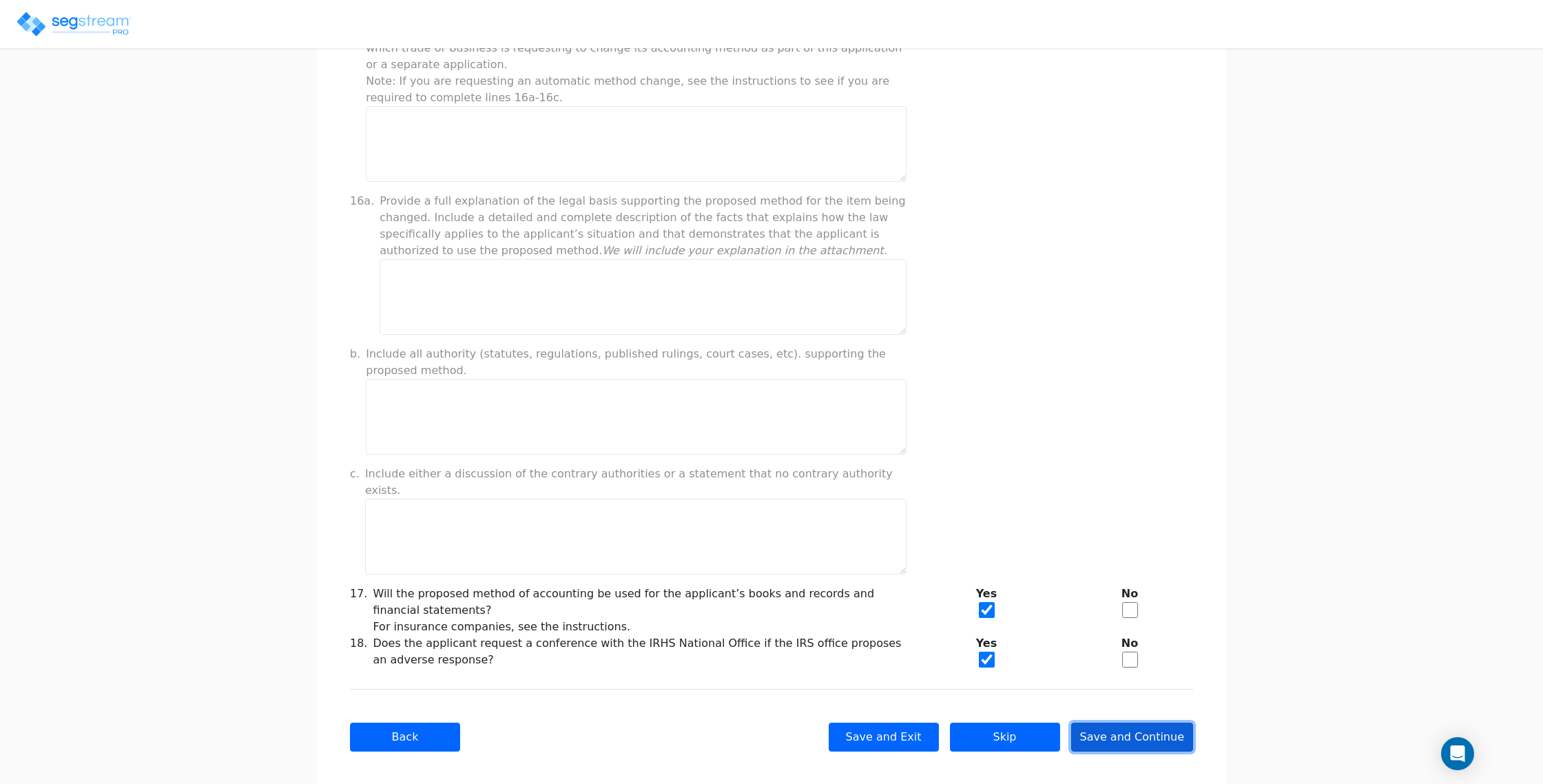
click at [1124, 727] on button "Save and Continue" at bounding box center [1132, 736] width 123 height 29
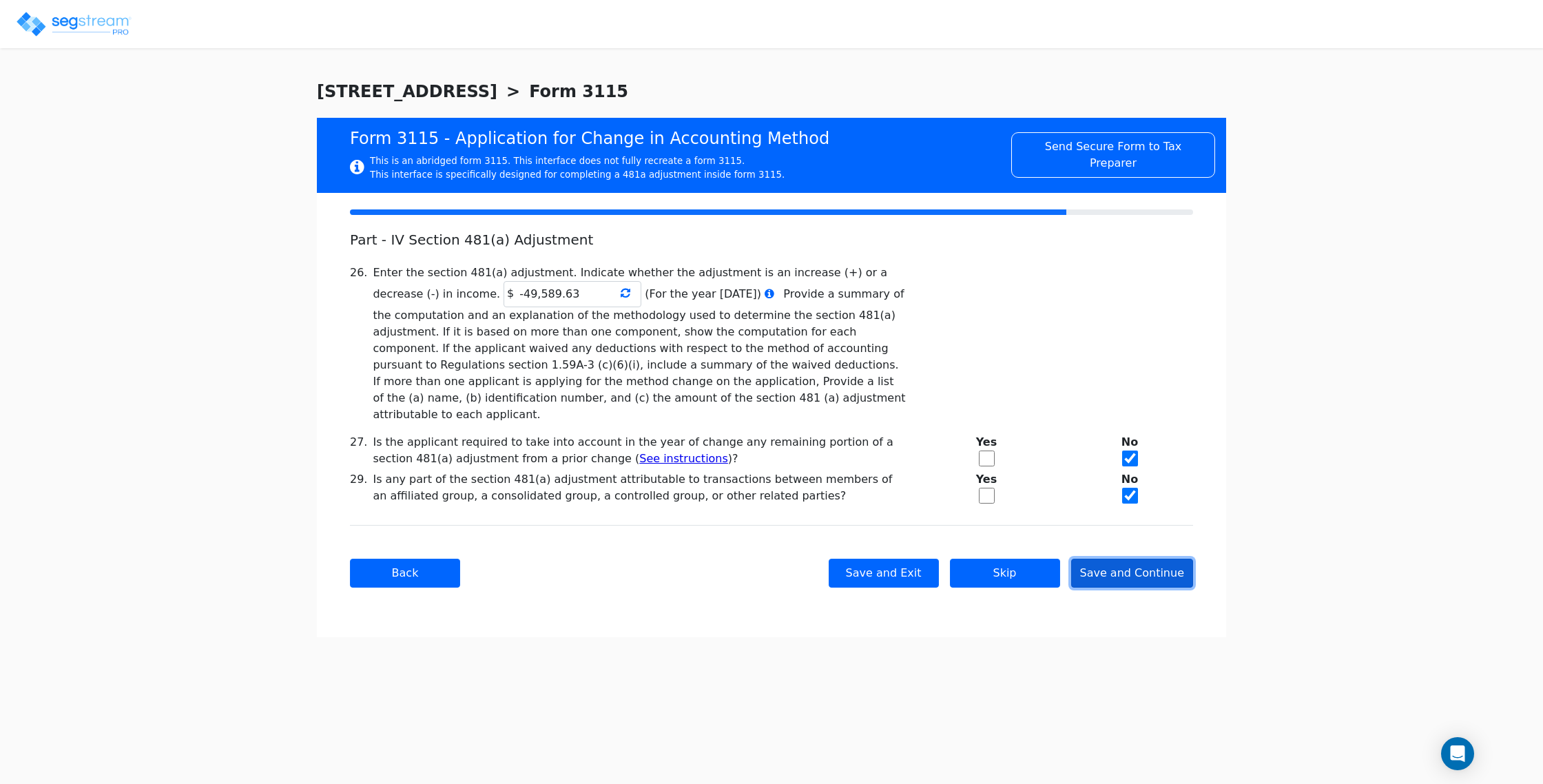
click at [1132, 559] on button "Save and Continue" at bounding box center [1132, 573] width 123 height 29
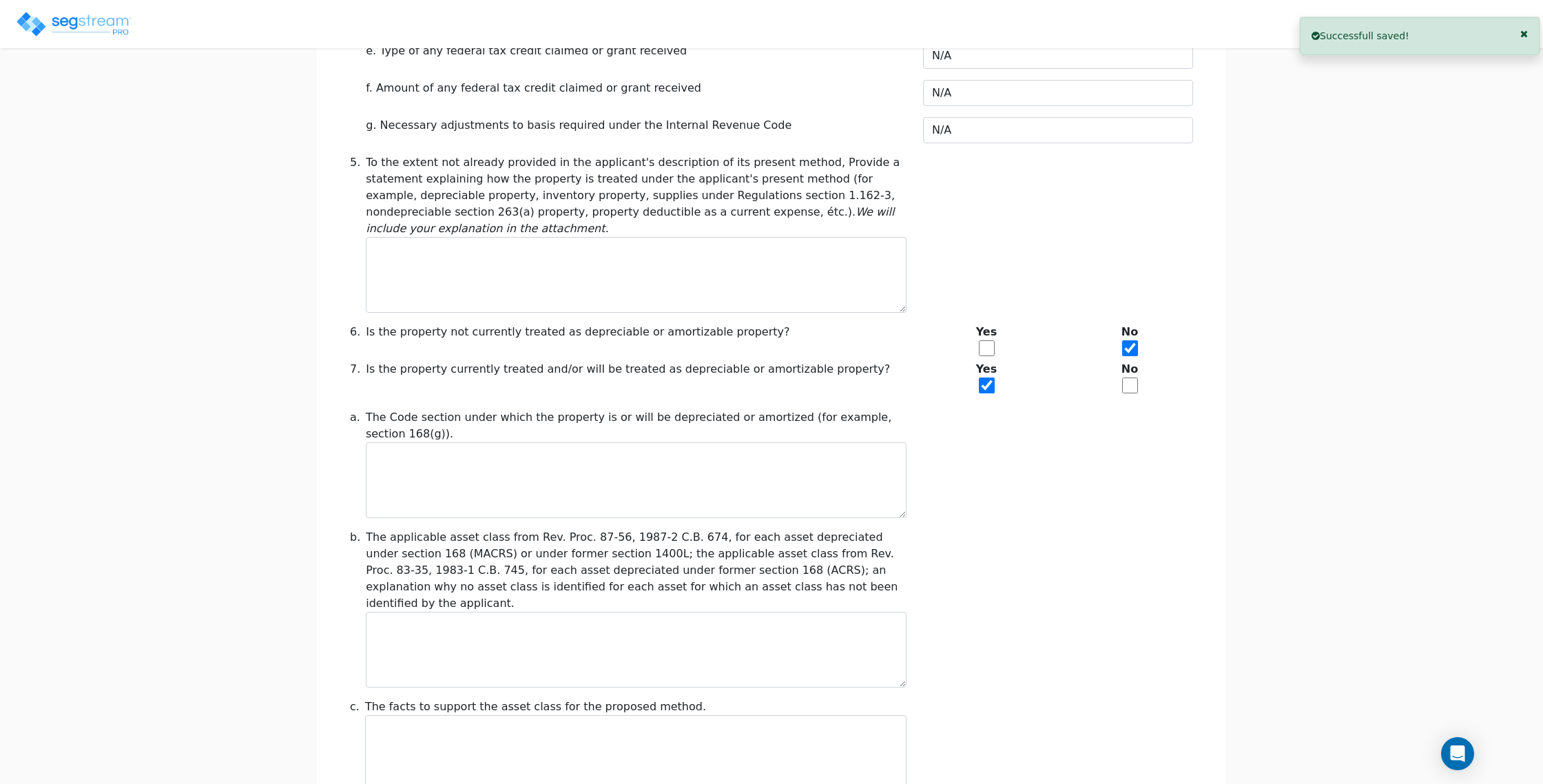
scroll to position [1390, 0]
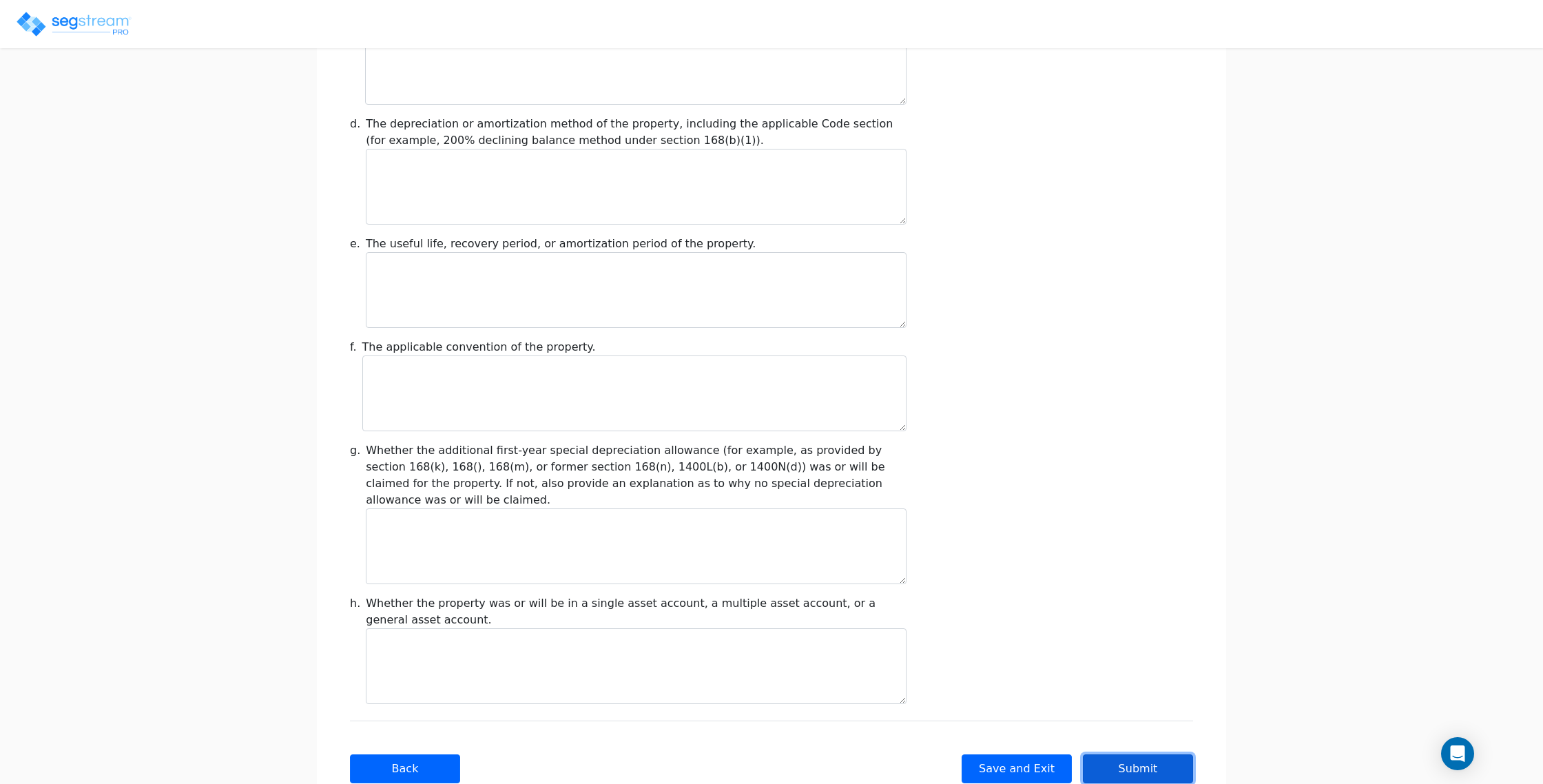
click at [1148, 754] on button "Submit" at bounding box center [1138, 768] width 110 height 29
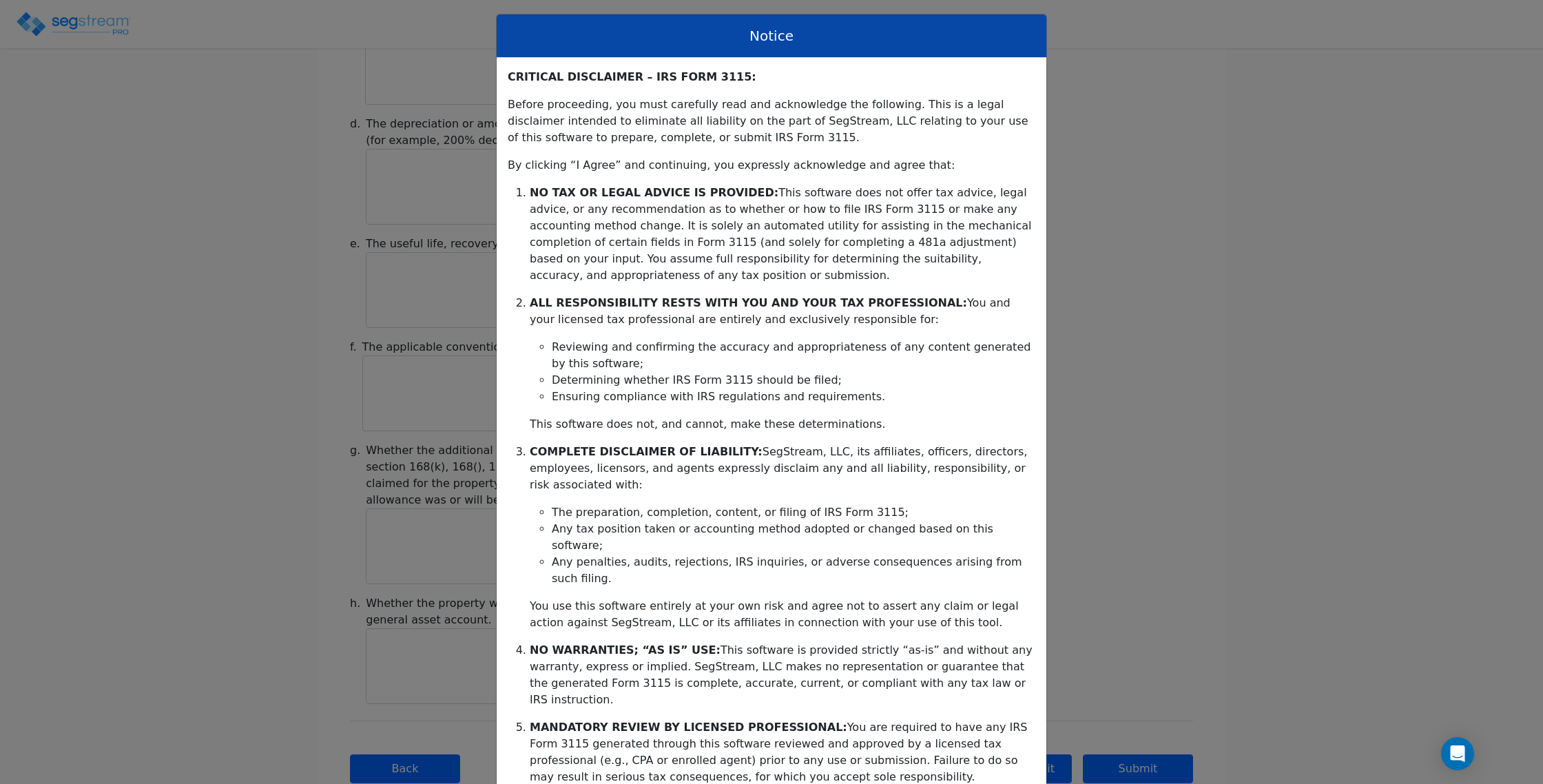
scroll to position [100, 0]
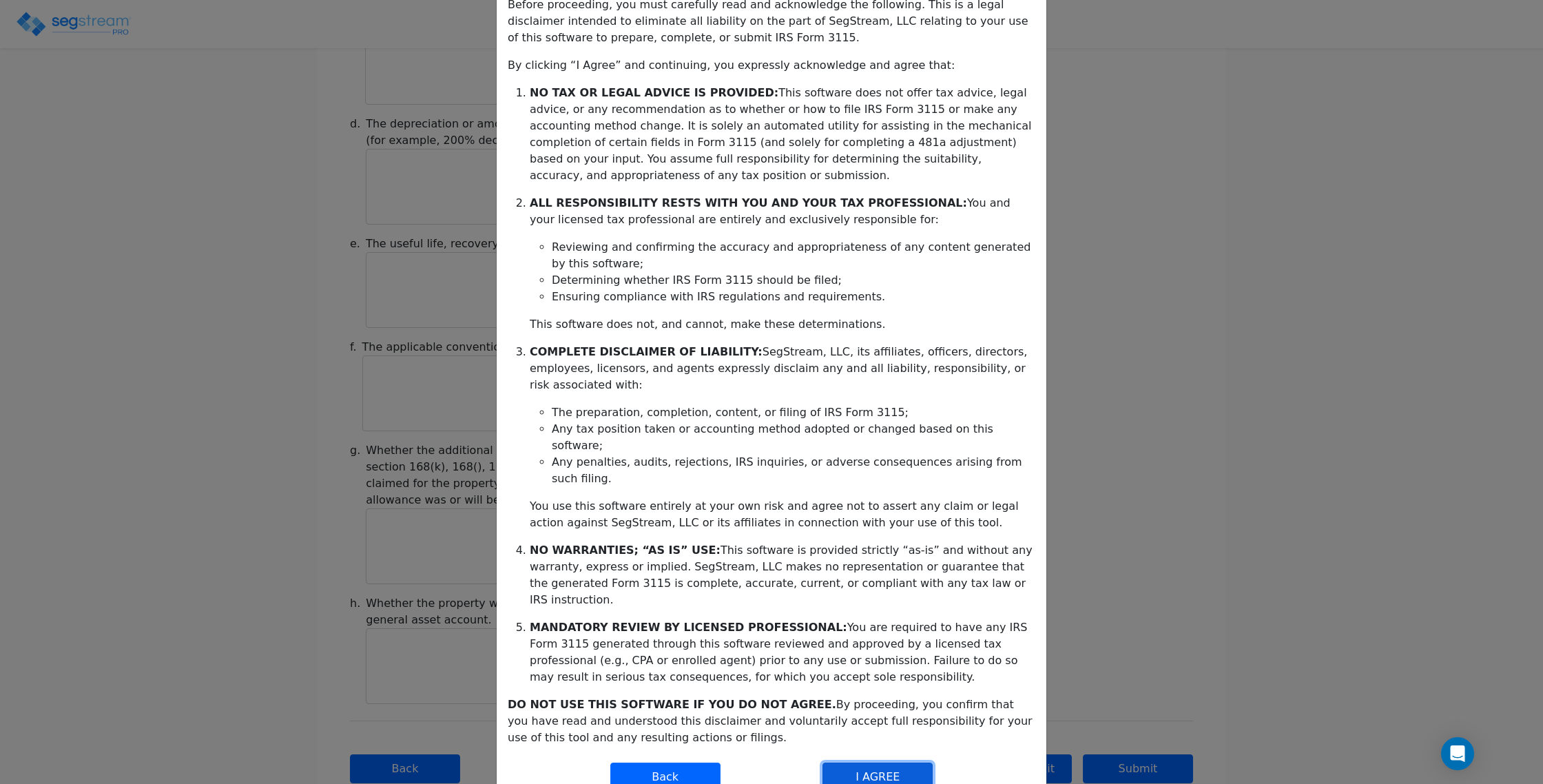
click at [897, 762] on button "I AGREE" at bounding box center [878, 776] width 110 height 29
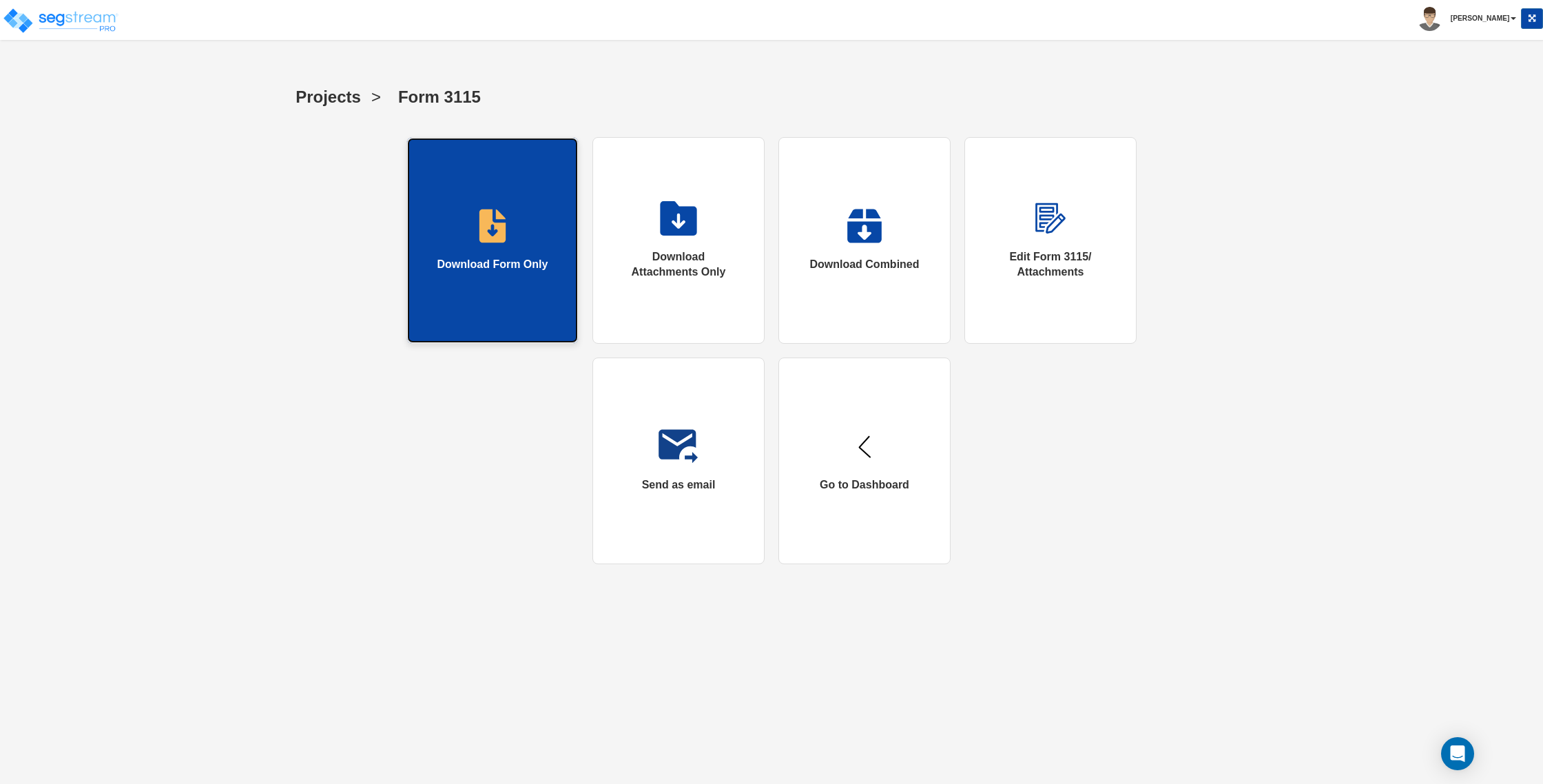
click at [494, 234] on img at bounding box center [493, 225] width 28 height 35
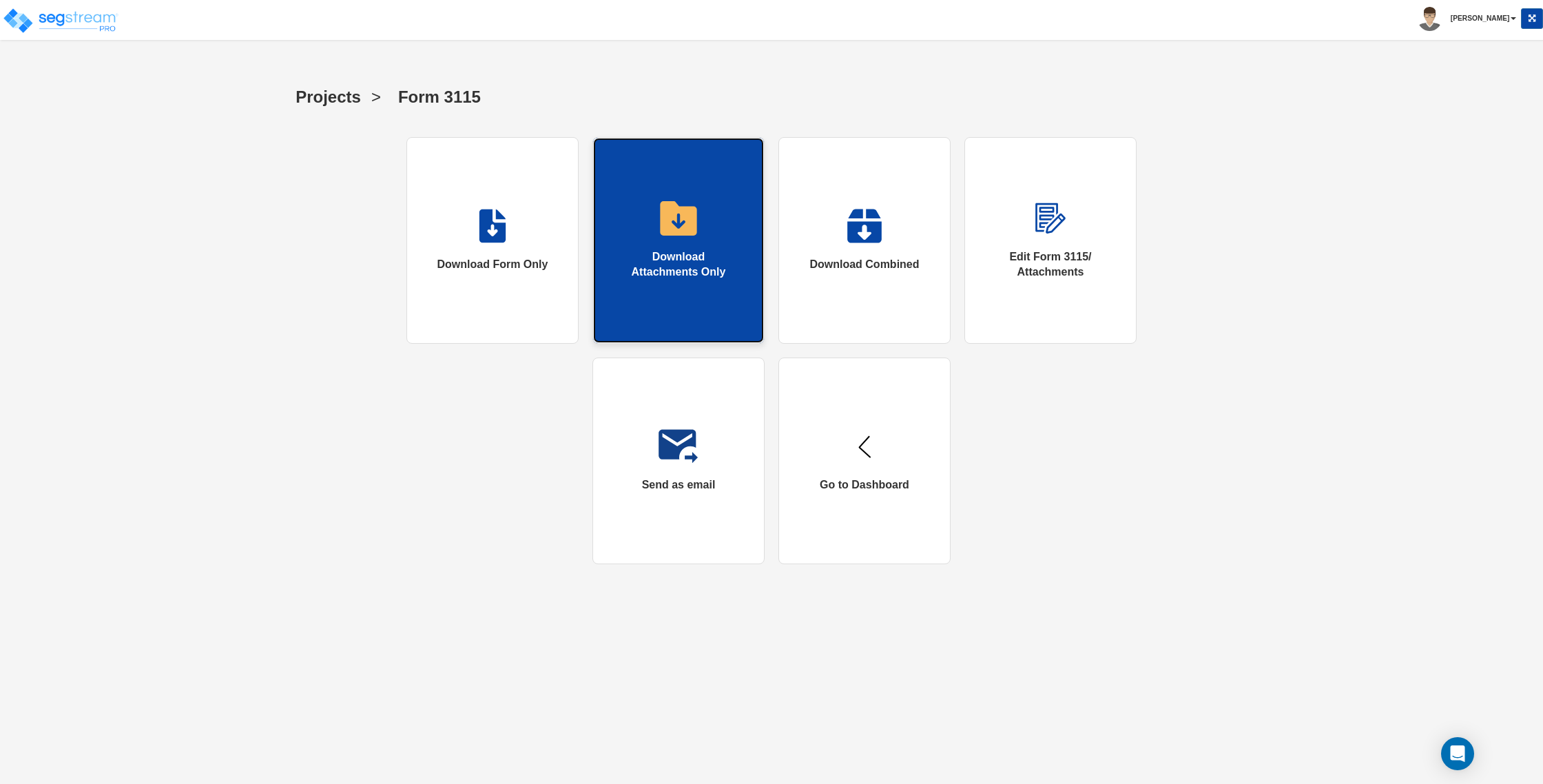
click at [634, 238] on link "Download Attachments Only" at bounding box center [679, 240] width 173 height 206
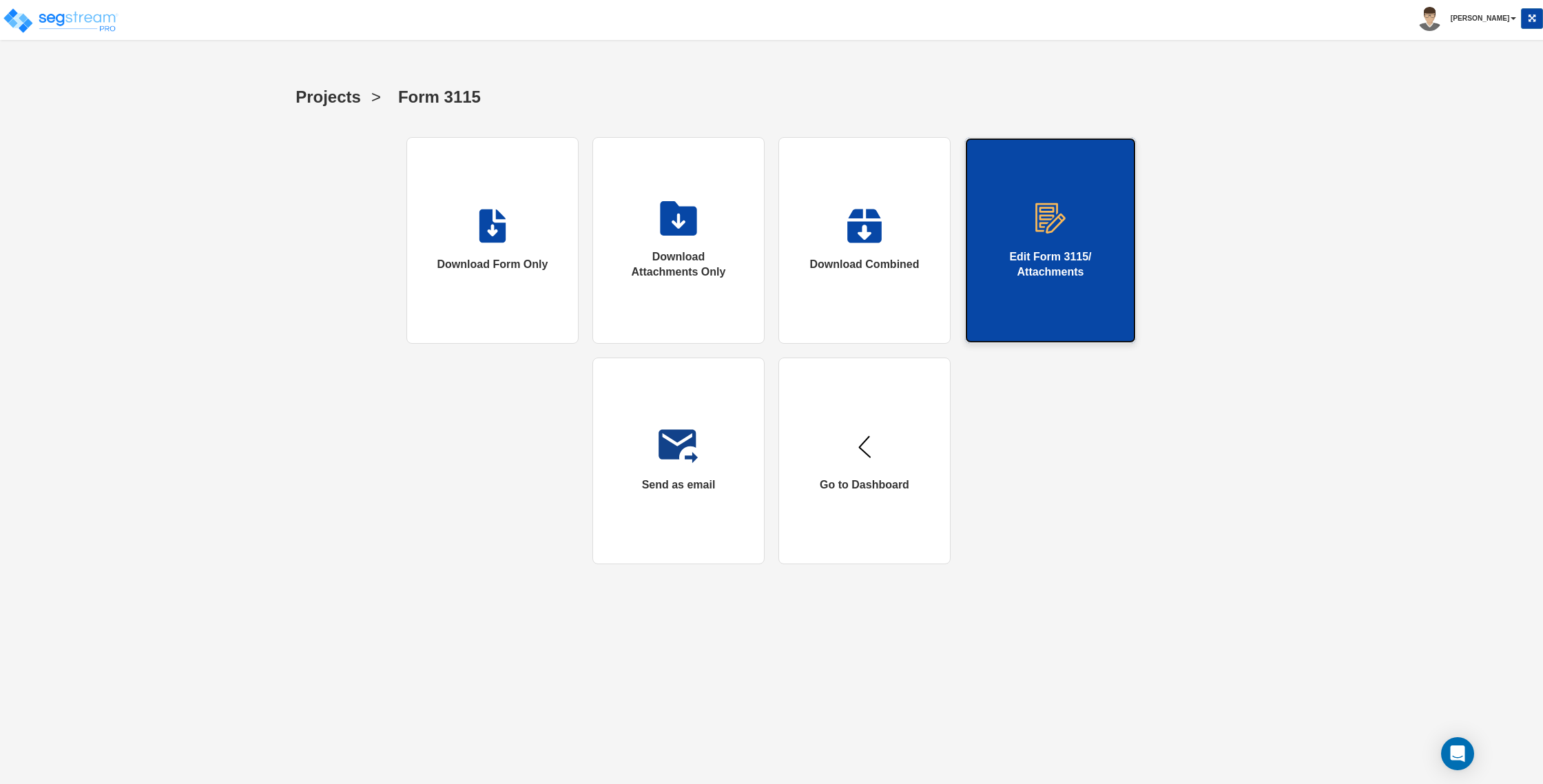
click at [1052, 234] on img at bounding box center [1051, 218] width 35 height 35
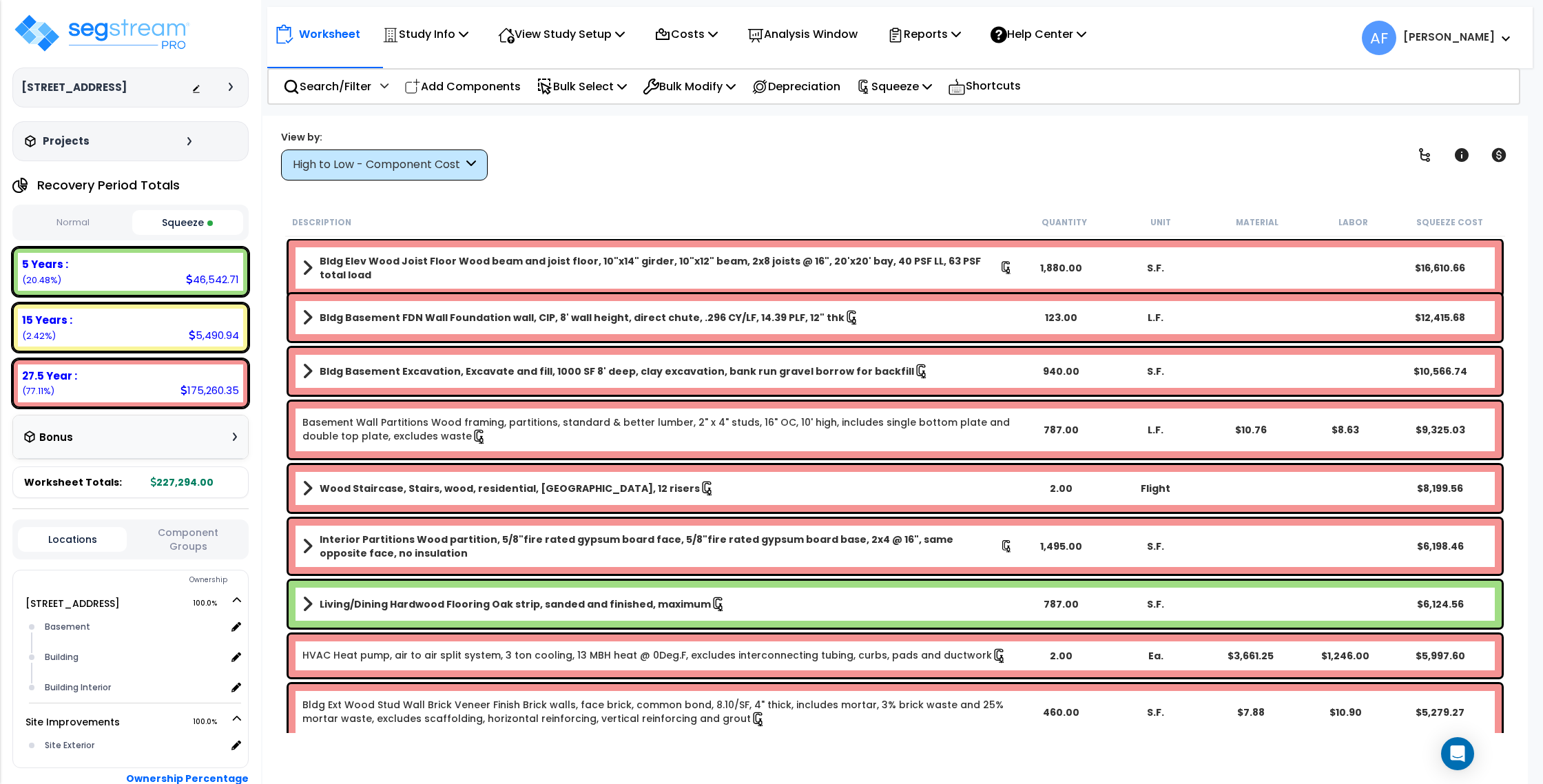
click at [93, 221] on button "Normal" at bounding box center [73, 222] width 111 height 24
click at [181, 221] on button "Squeeze" at bounding box center [187, 222] width 111 height 24
click at [49, 218] on button "Normal" at bounding box center [73, 222] width 111 height 24
click at [165, 221] on button "Squeeze" at bounding box center [187, 222] width 111 height 24
click at [926, 86] on p "Squeeze" at bounding box center [894, 86] width 76 height 18
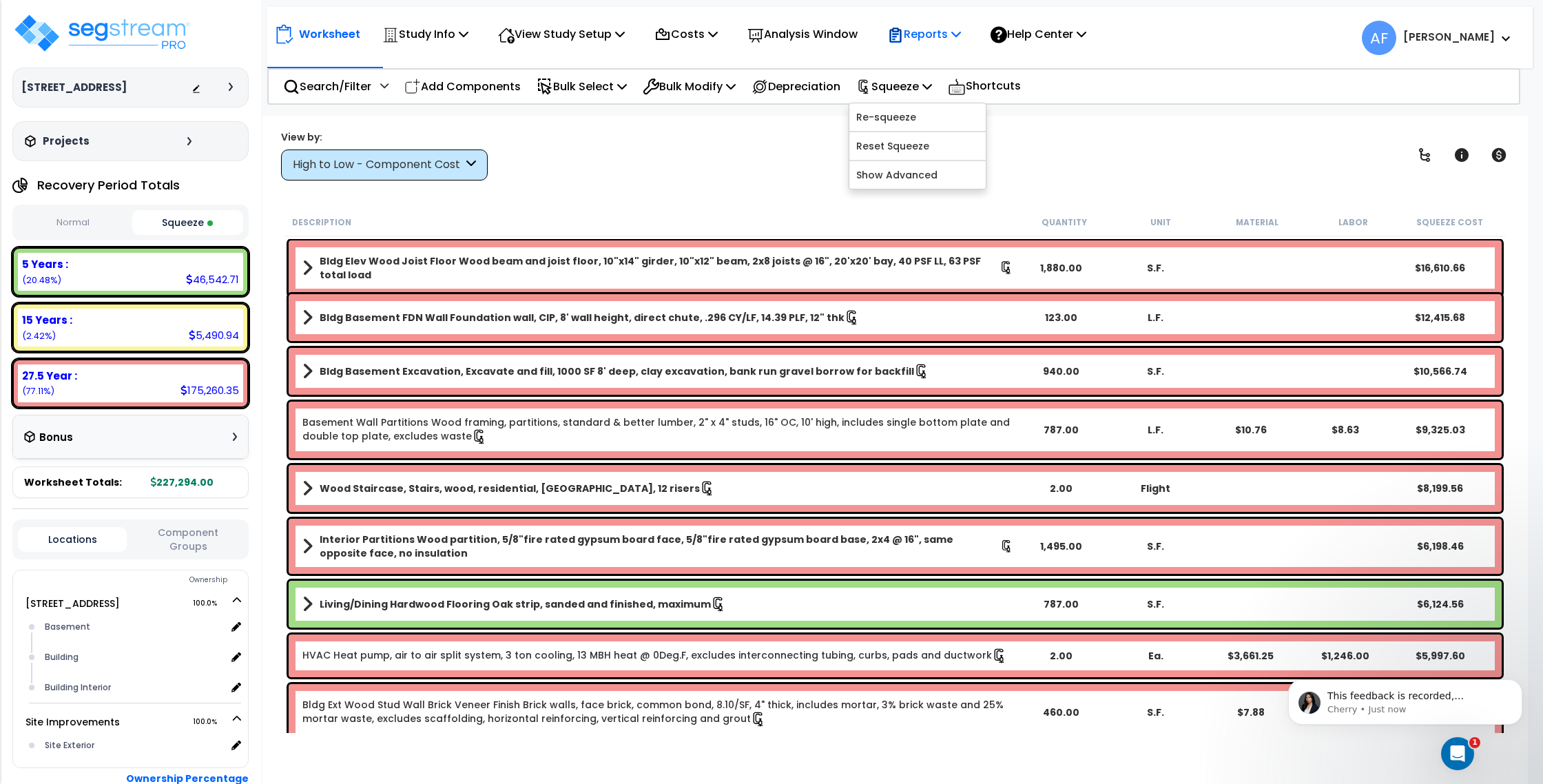
click at [934, 40] on p "Reports" at bounding box center [924, 34] width 73 height 18
click at [945, 63] on link "Get Report" at bounding box center [949, 65] width 137 height 28
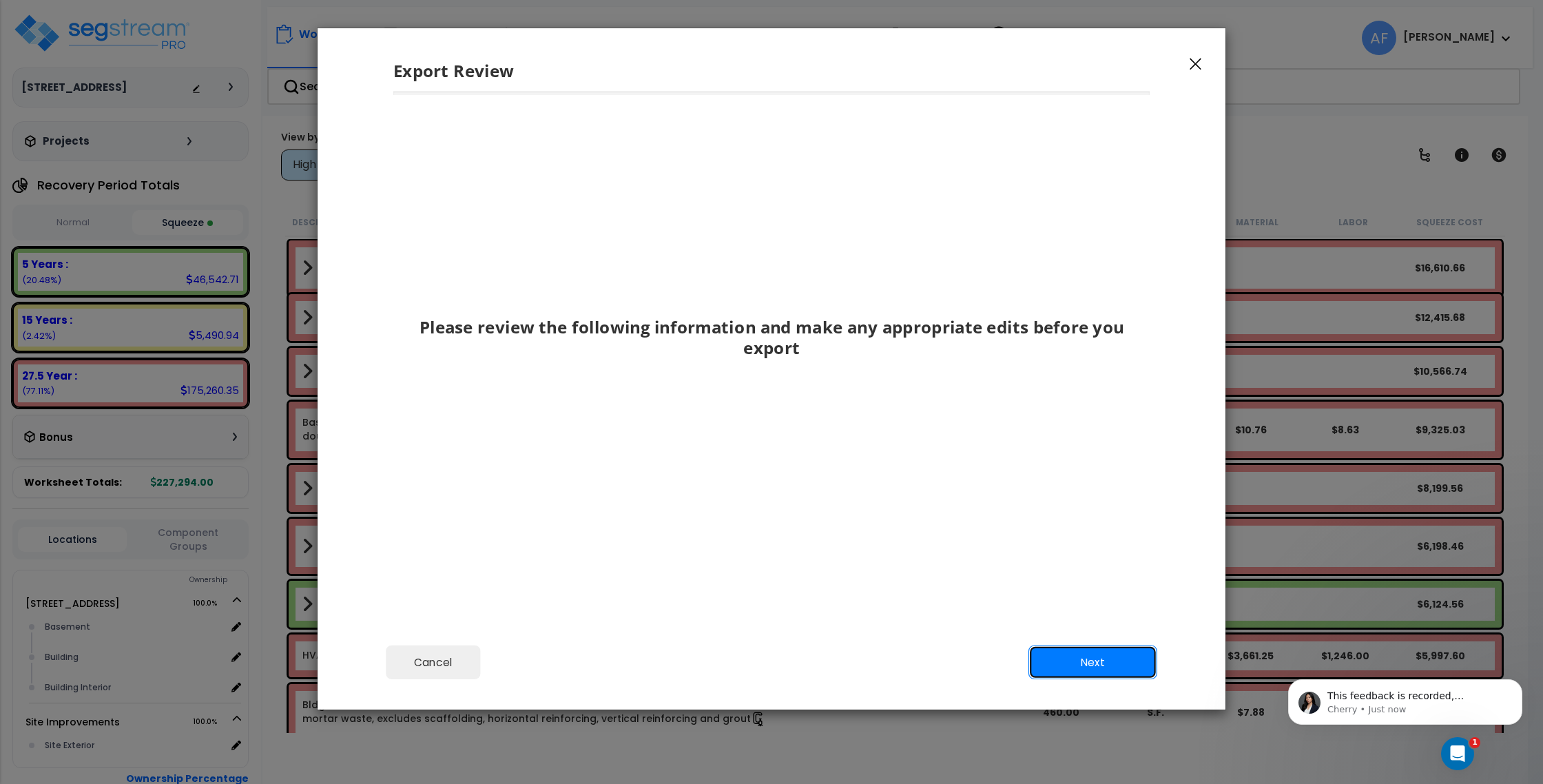
click at [1085, 665] on button "Next" at bounding box center [1093, 662] width 129 height 35
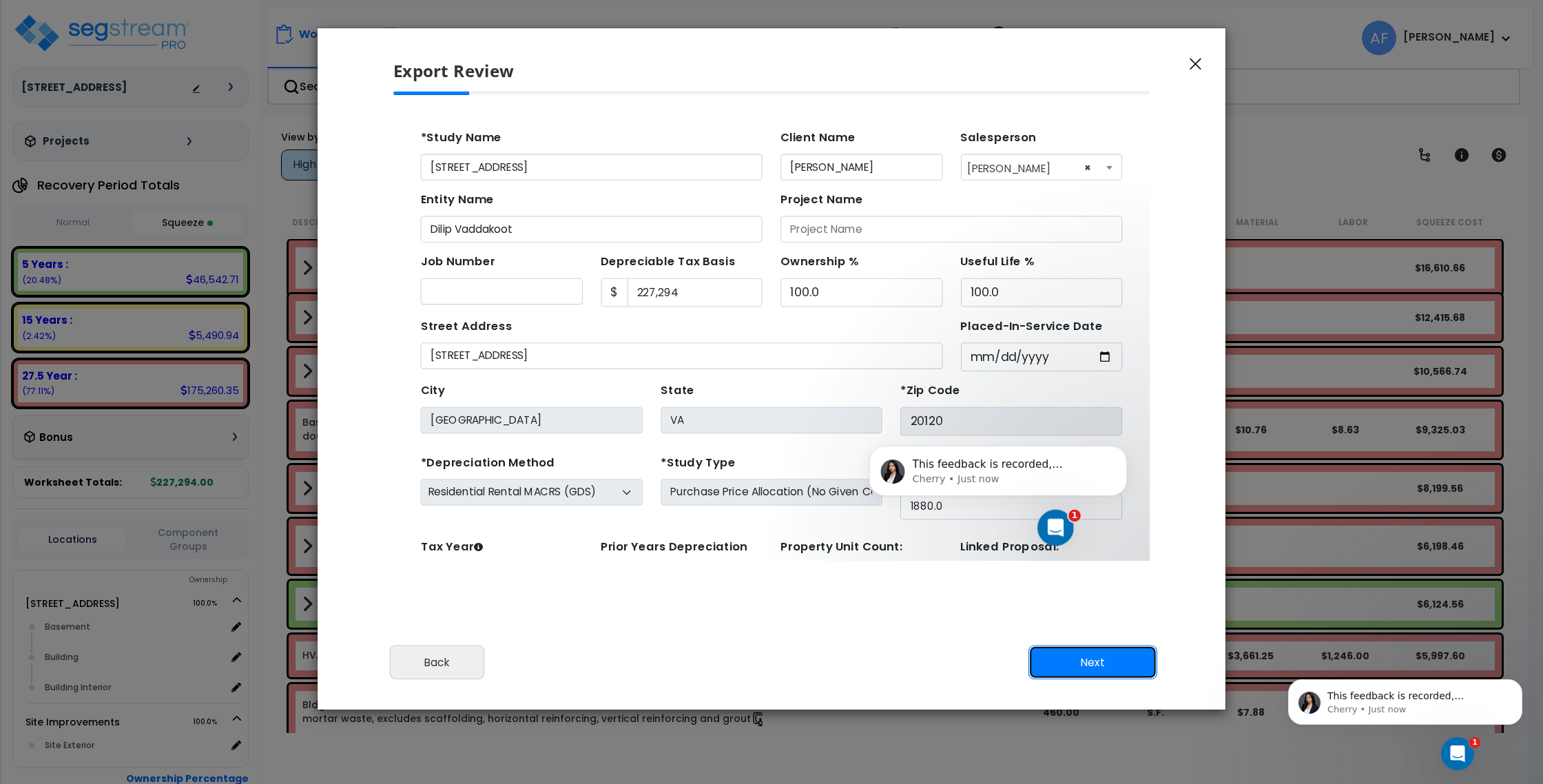
scroll to position [63, 0]
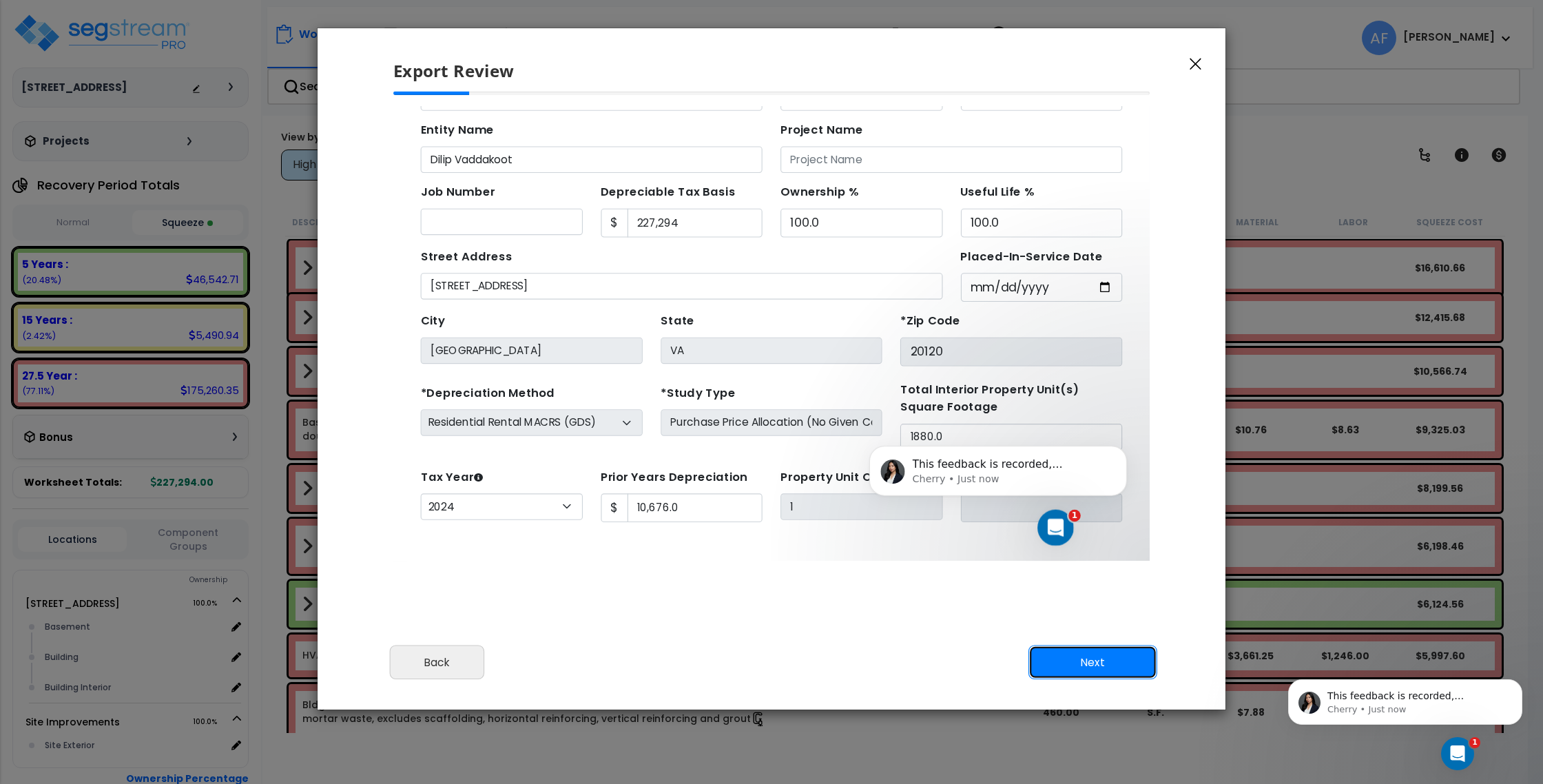
click at [1091, 666] on button "Next" at bounding box center [1093, 662] width 129 height 35
type input "10676"
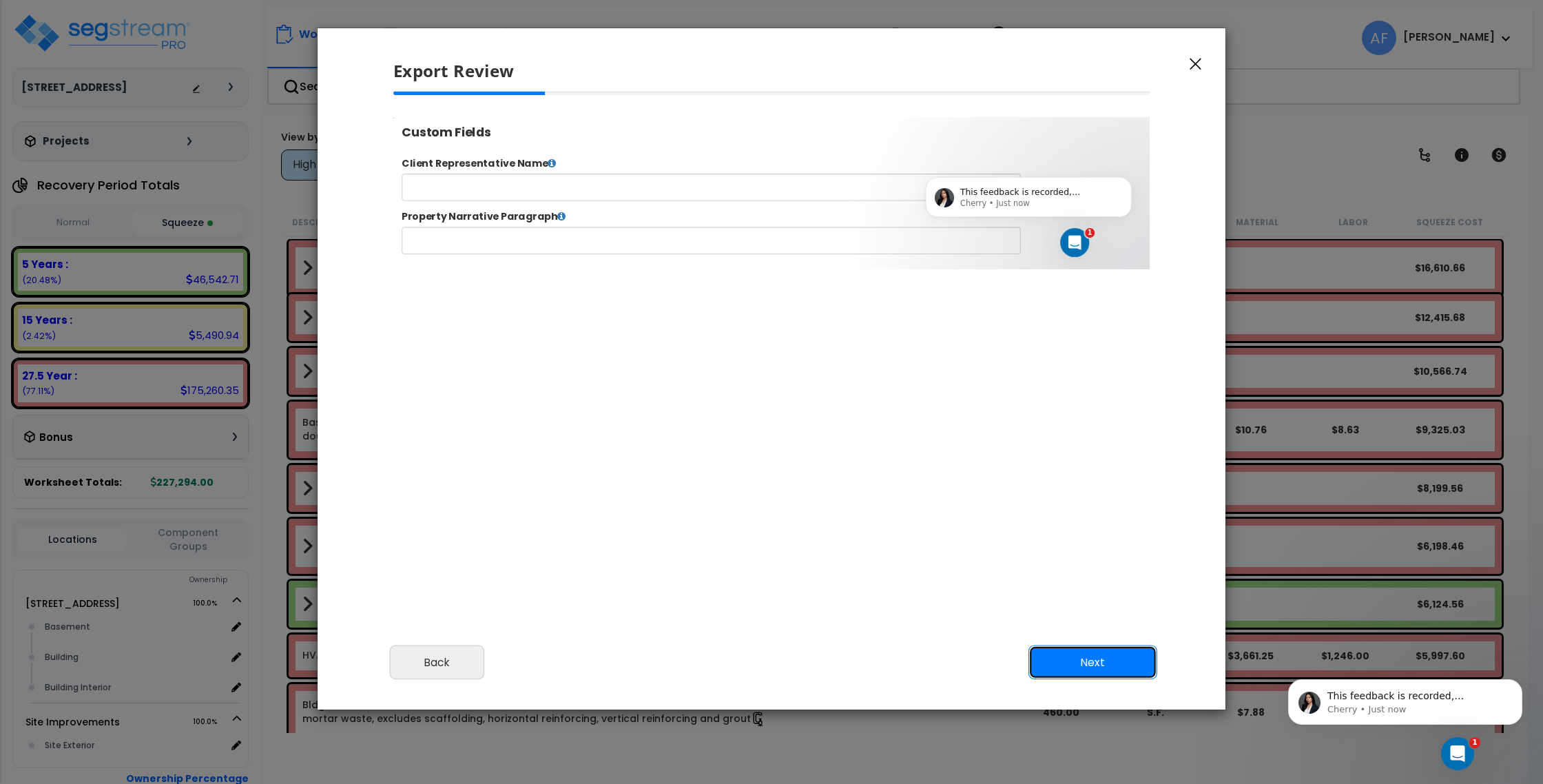
scroll to position [0, 0]
click at [1108, 655] on button "Next" at bounding box center [1093, 662] width 129 height 35
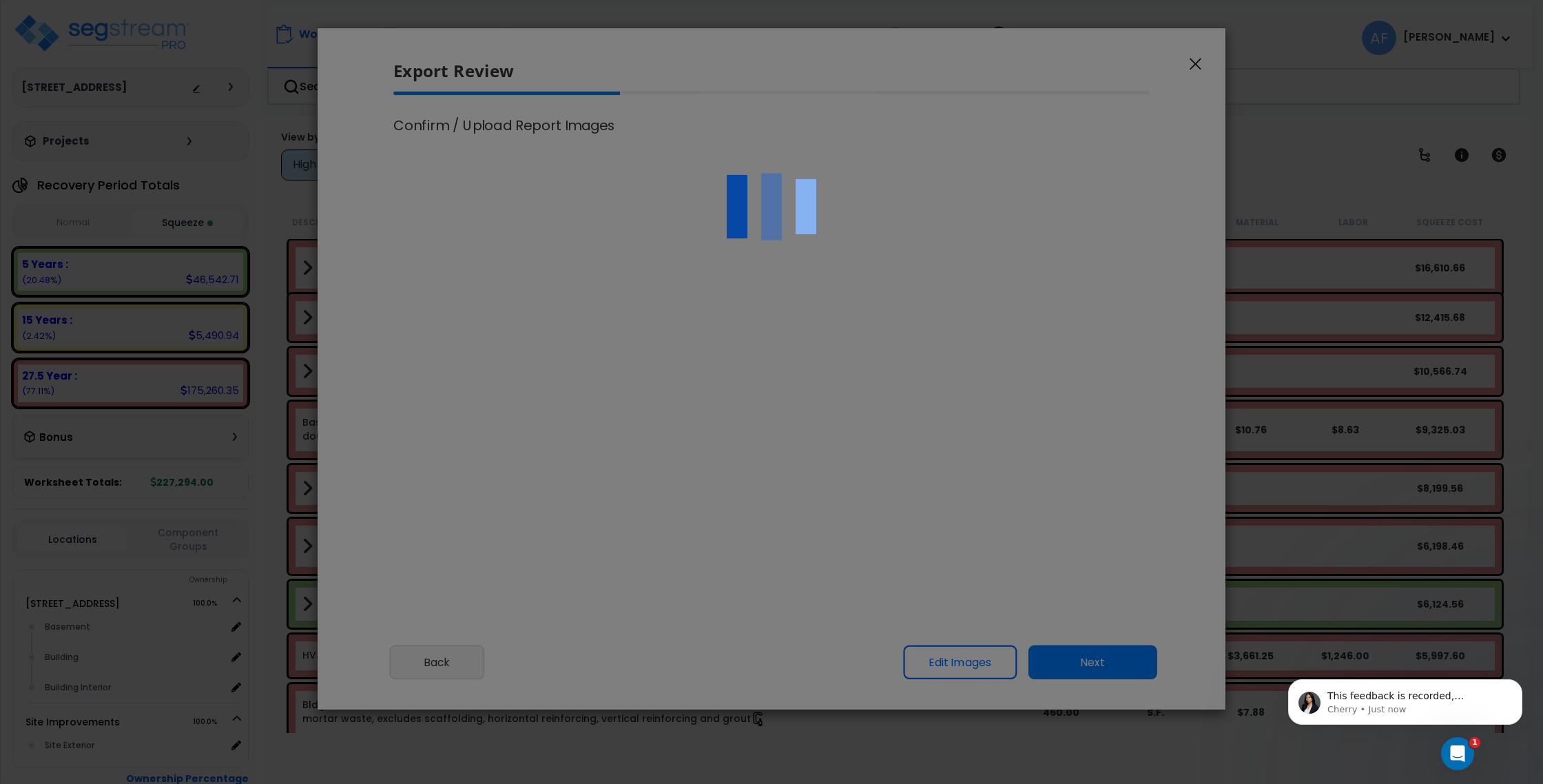
select select "2024"
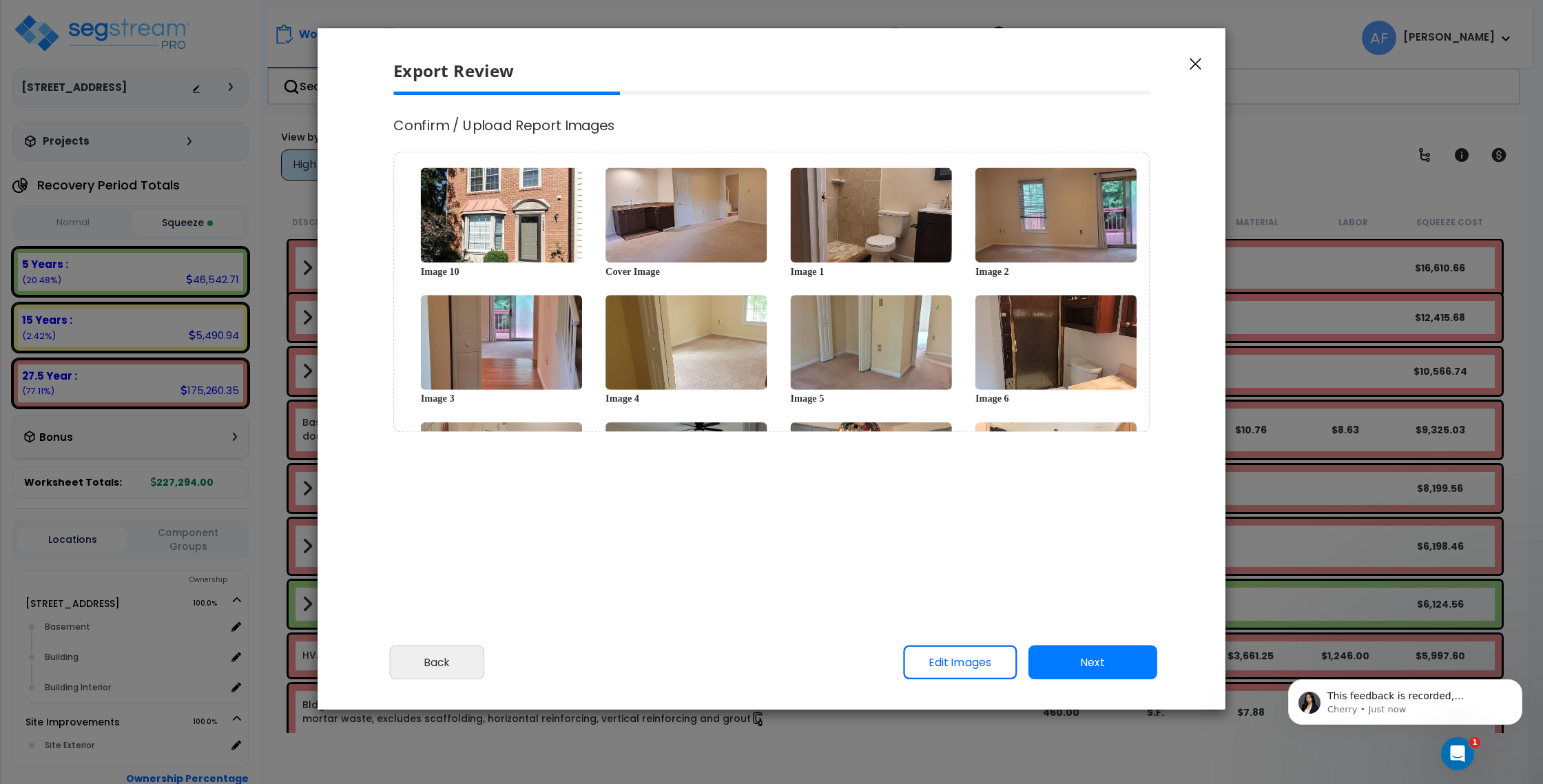
scroll to position [562, 35]
click at [1085, 674] on button "Next" at bounding box center [1093, 662] width 129 height 35
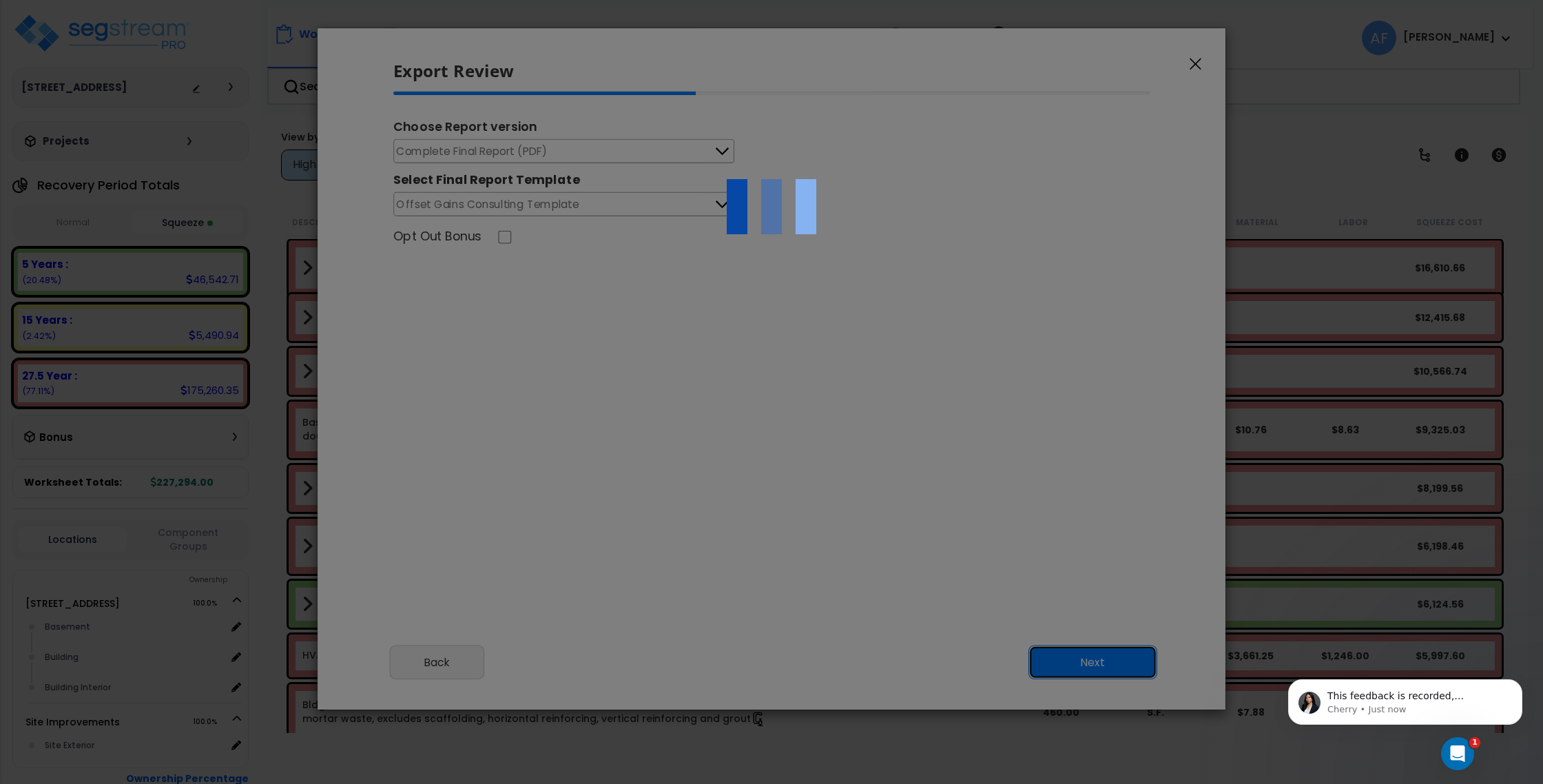
scroll to position [0, 0]
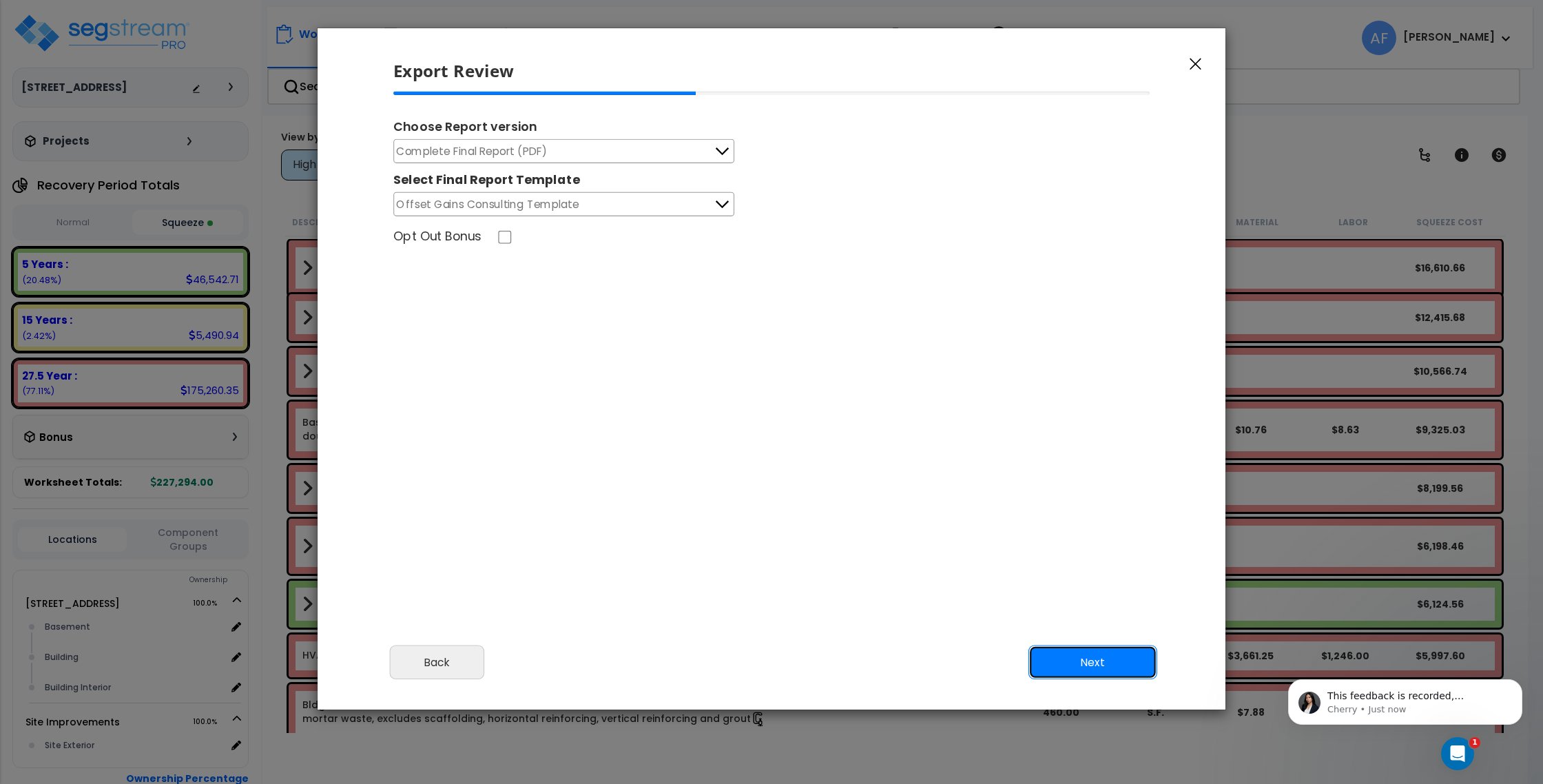
click at [1085, 665] on button "Next" at bounding box center [1093, 662] width 129 height 35
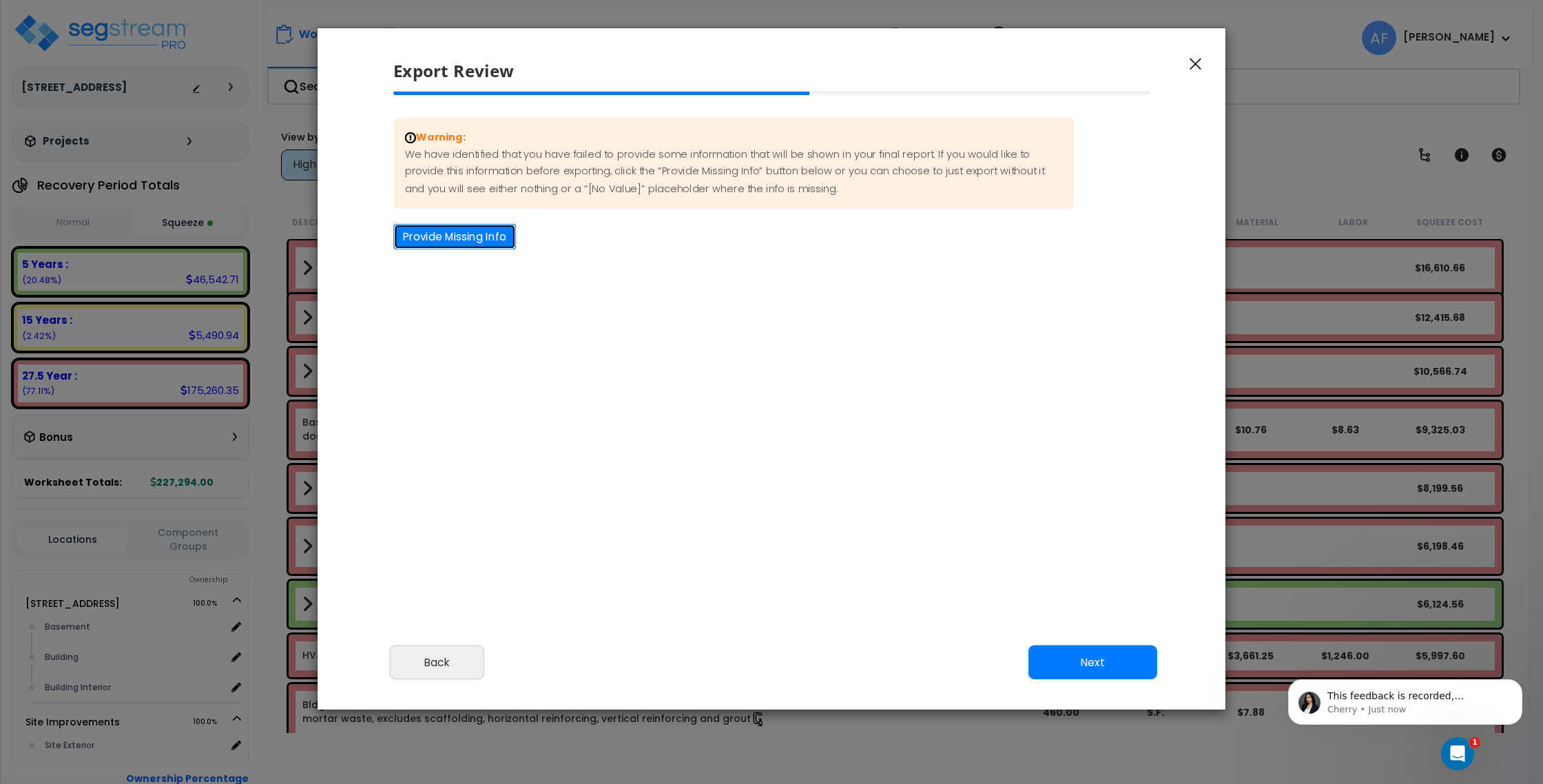
click at [496, 237] on button "Provide Missing Info" at bounding box center [455, 236] width 123 height 26
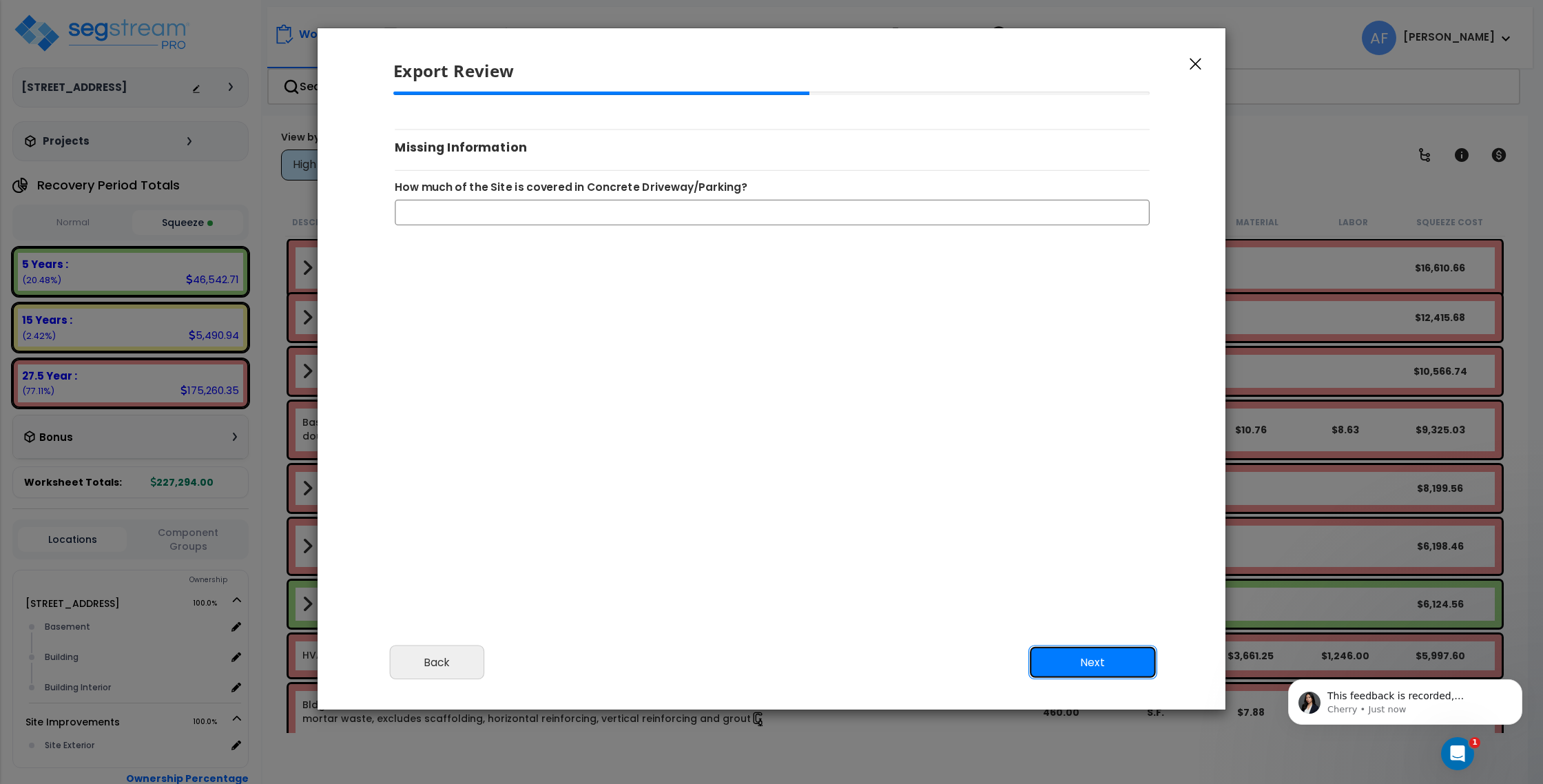
click at [1099, 665] on button "Next" at bounding box center [1093, 662] width 129 height 35
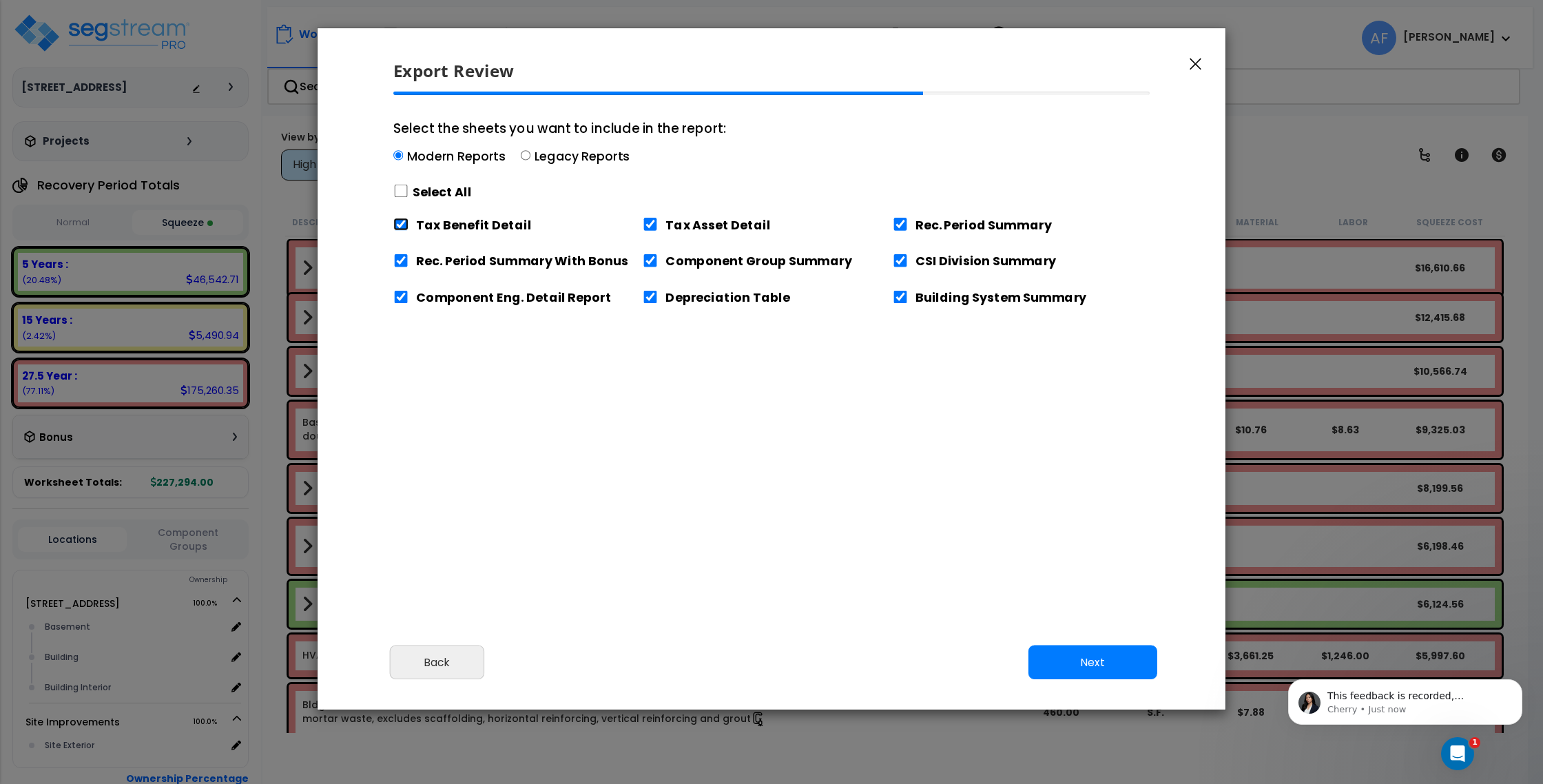
click at [401, 224] on input "Tax Benefit Detail" at bounding box center [401, 224] width 15 height 13
checkbox input "false"
click at [1097, 661] on button "Next" at bounding box center [1093, 662] width 129 height 35
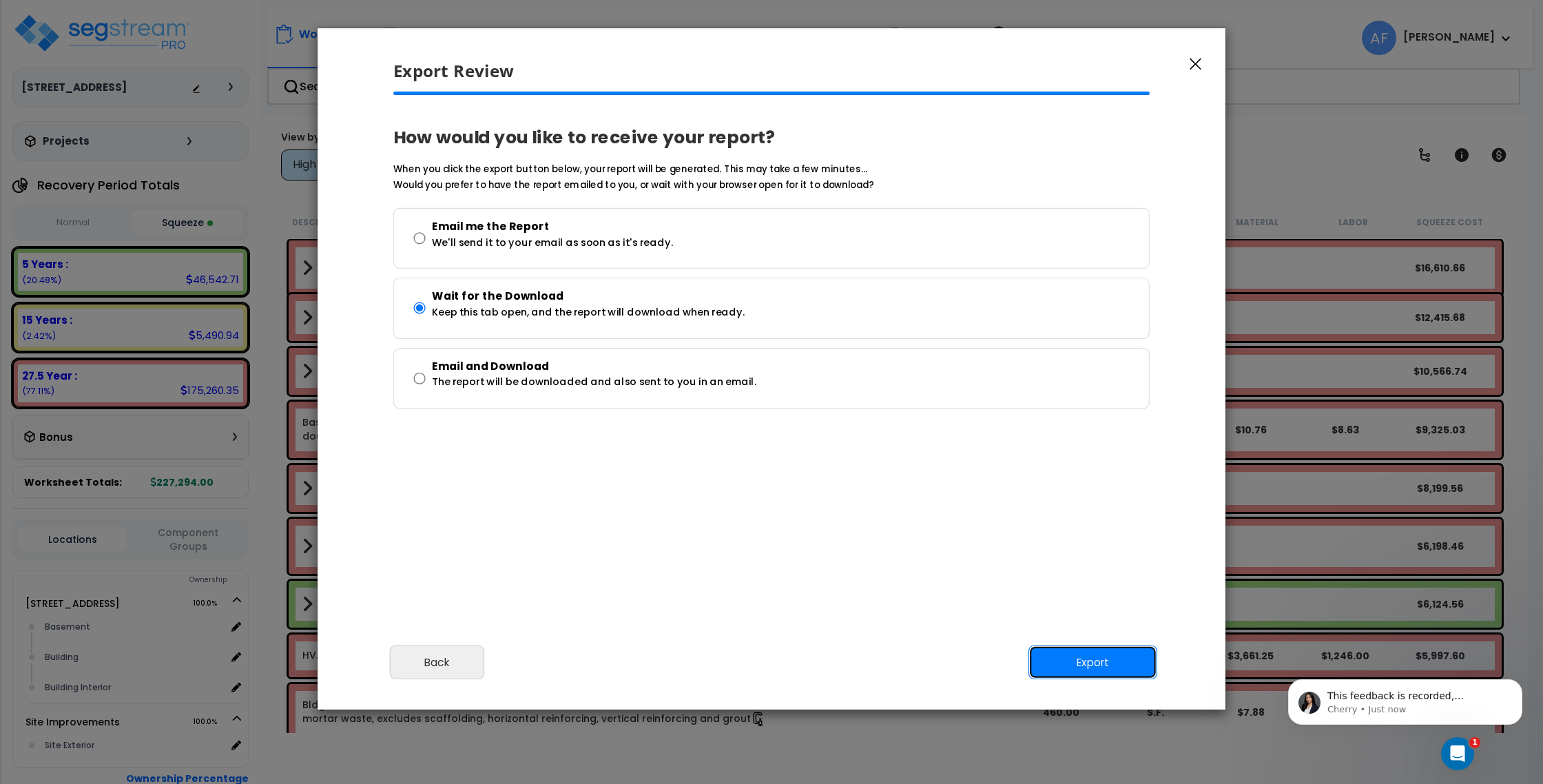
click at [1058, 647] on button "Export" at bounding box center [1093, 662] width 129 height 35
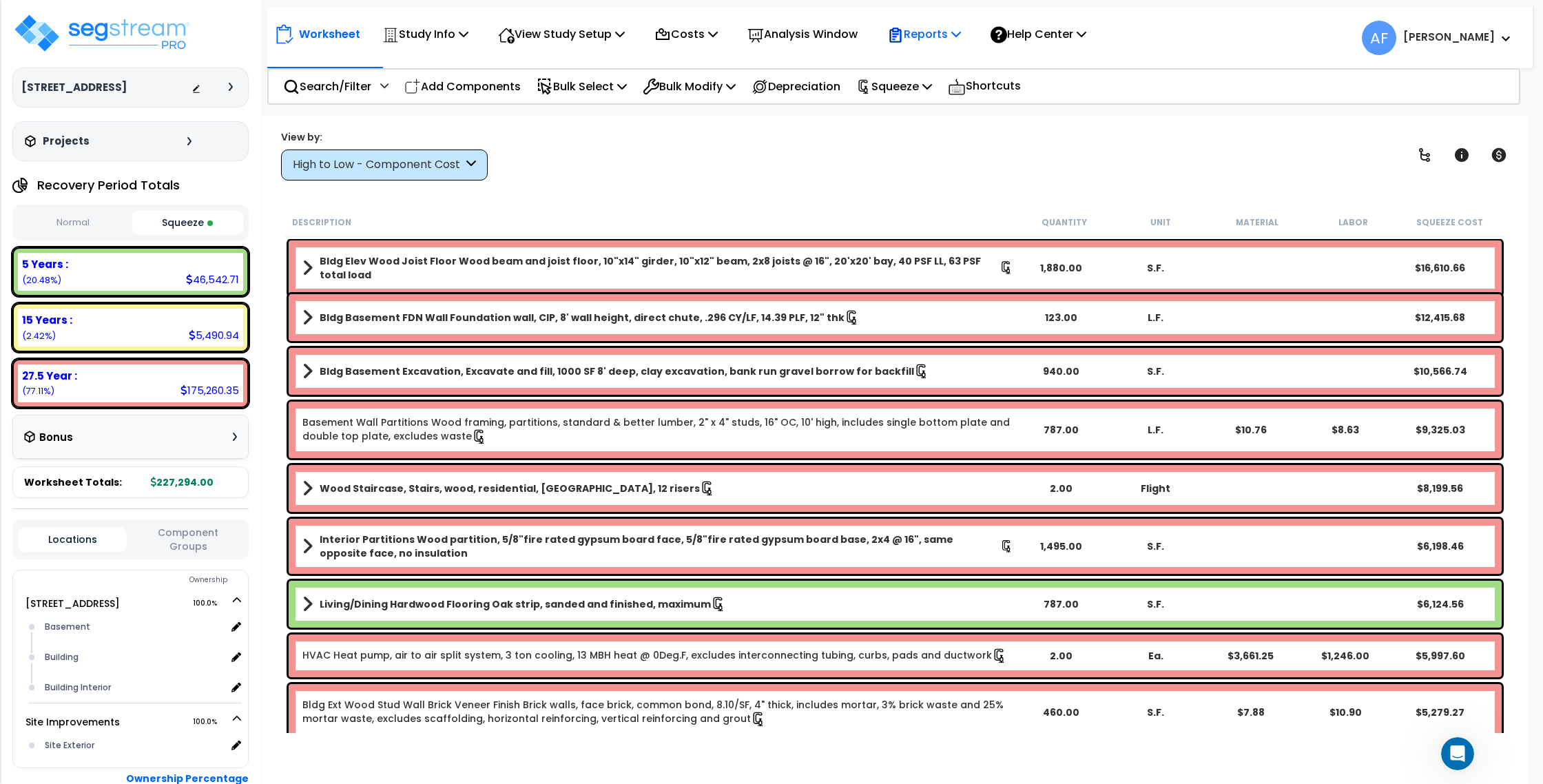
click at [955, 40] on p "Reports" at bounding box center [924, 34] width 73 height 18
click at [953, 65] on link "Get Report" at bounding box center [949, 65] width 137 height 28
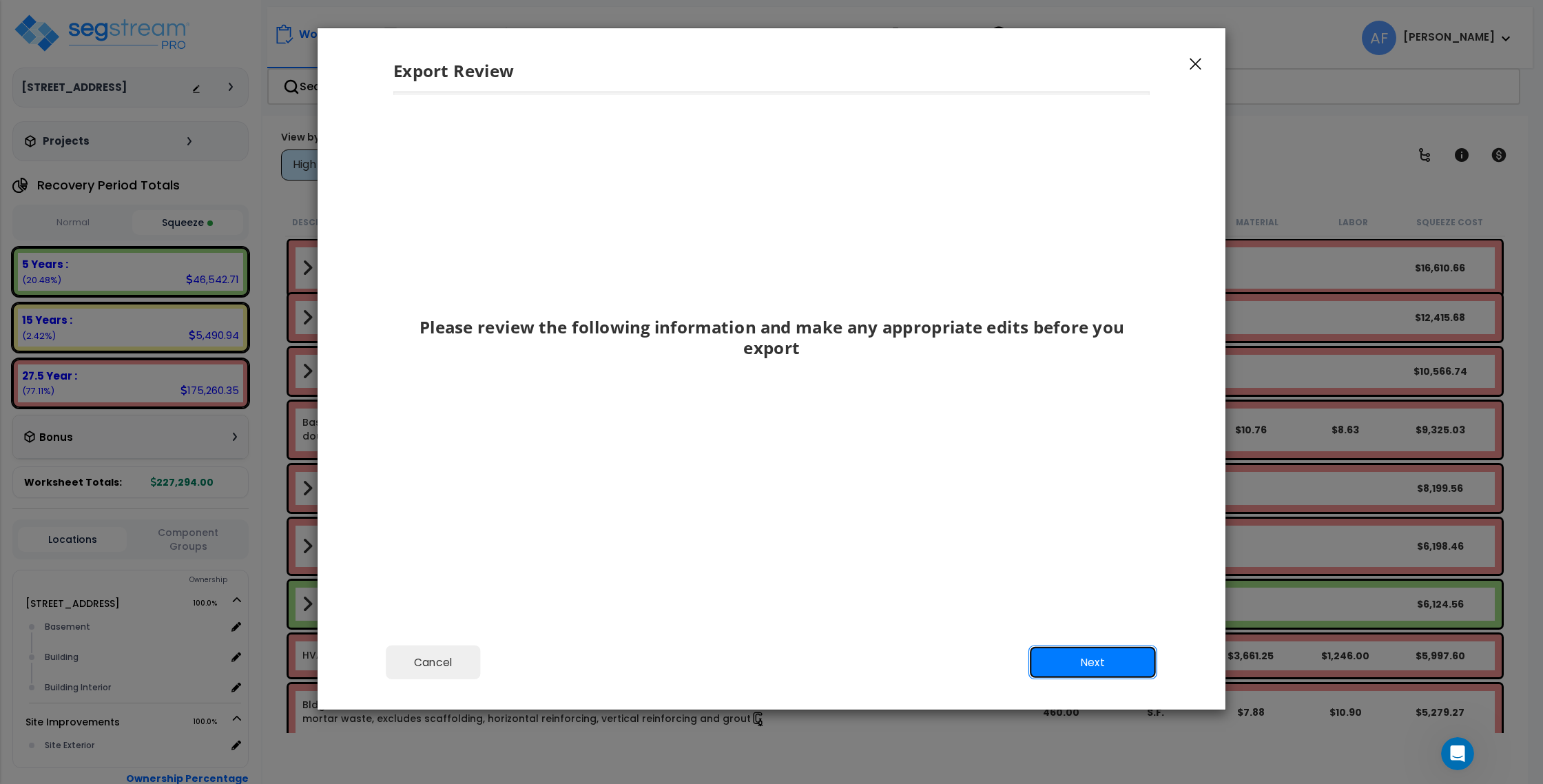
click at [1073, 660] on button "Next" at bounding box center [1093, 662] width 129 height 35
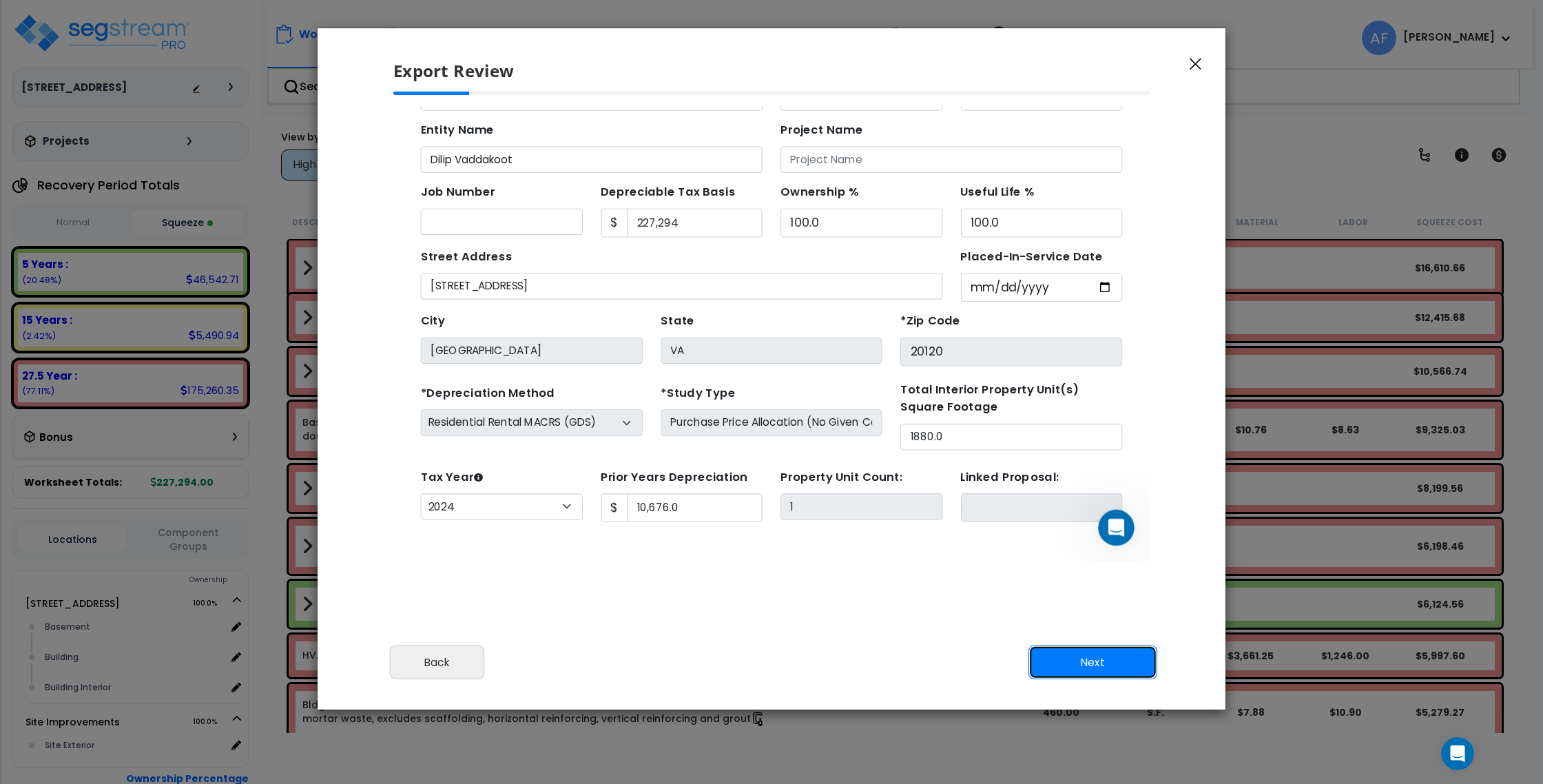
scroll to position [63, 0]
click at [1190, 61] on icon "button" at bounding box center [1196, 64] width 12 height 12
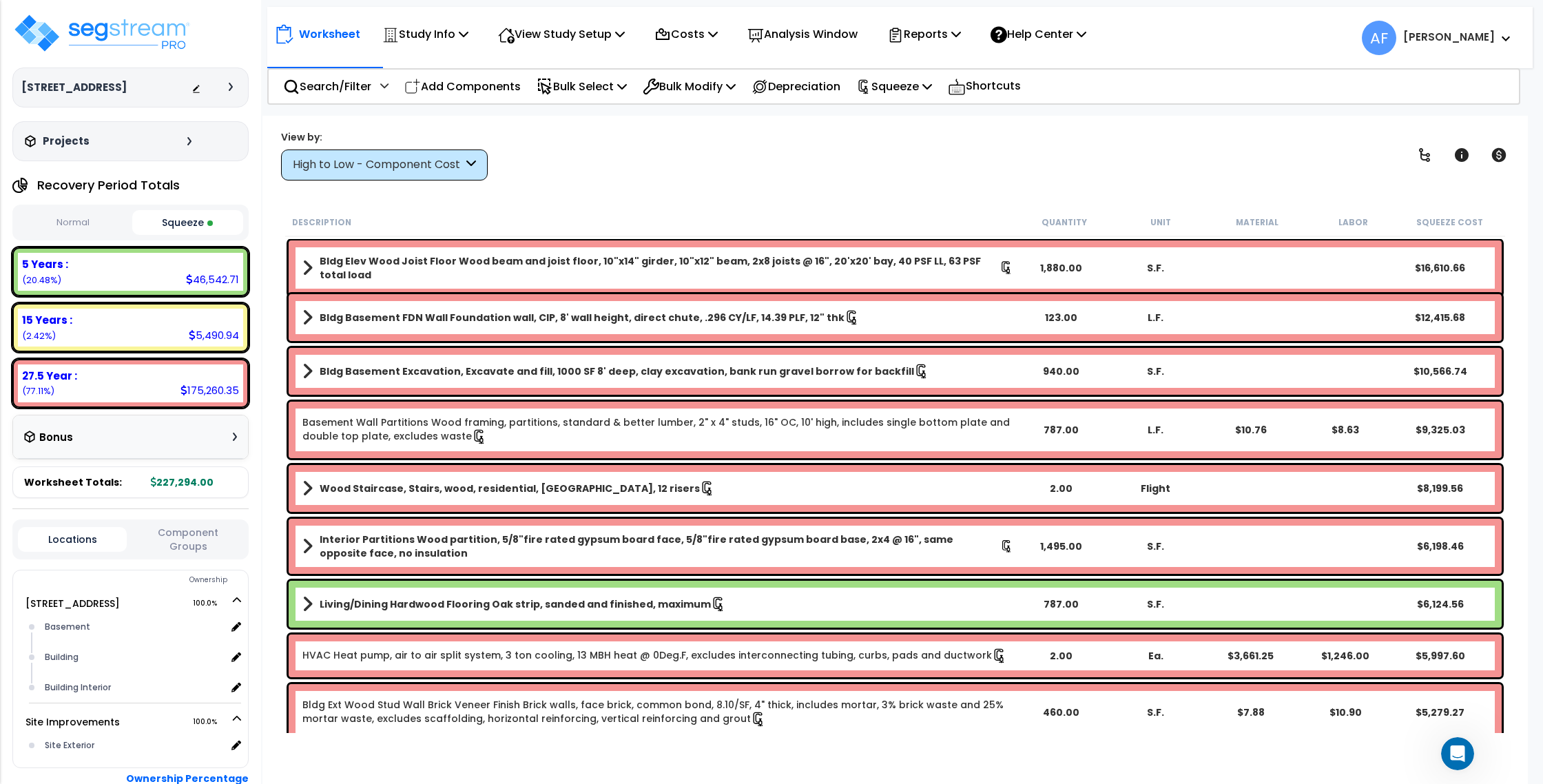
scroll to position [0, 0]
click at [935, 32] on p "Reports" at bounding box center [924, 34] width 73 height 18
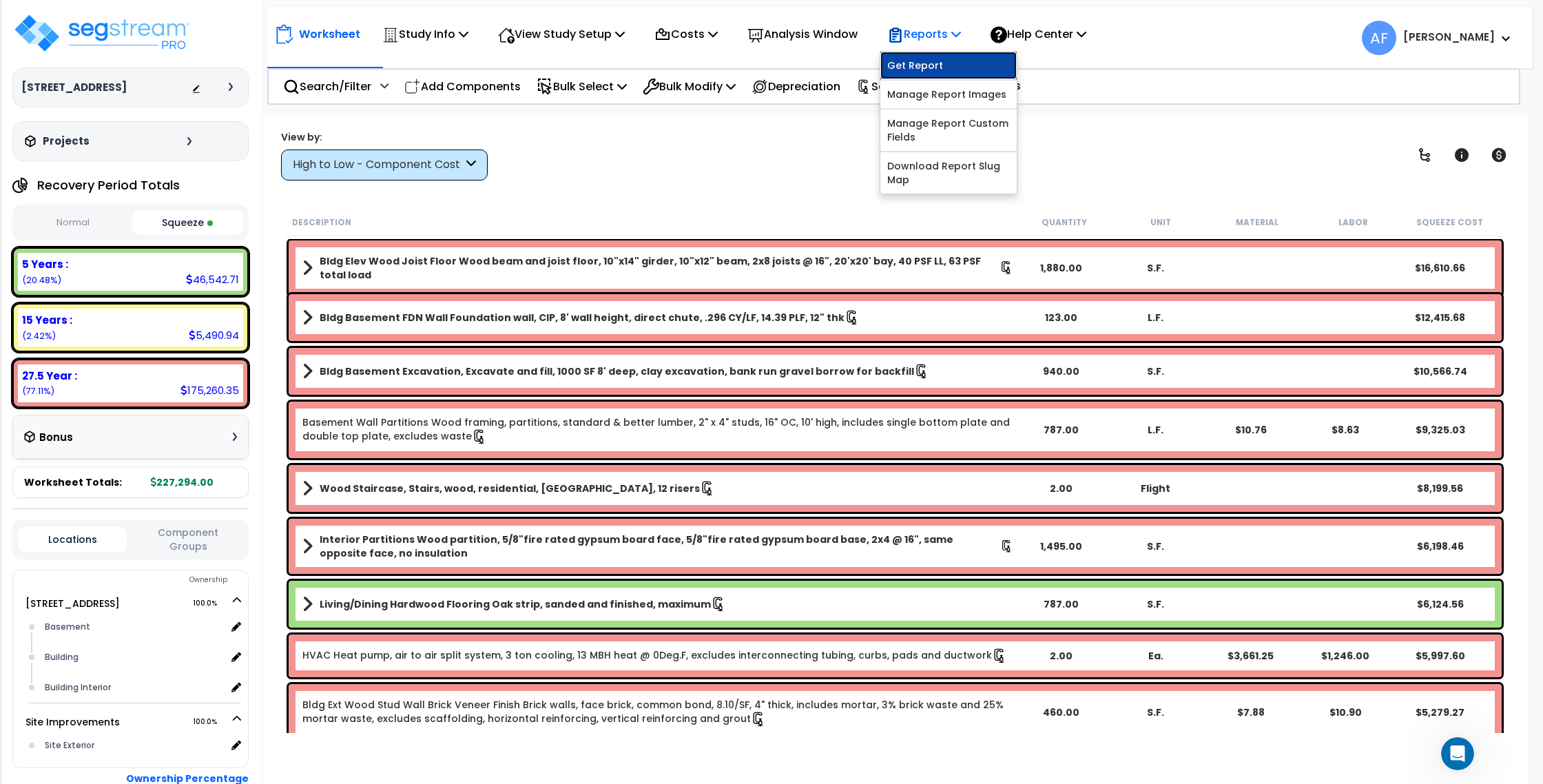
click at [934, 58] on link "Get Report" at bounding box center [949, 65] width 137 height 28
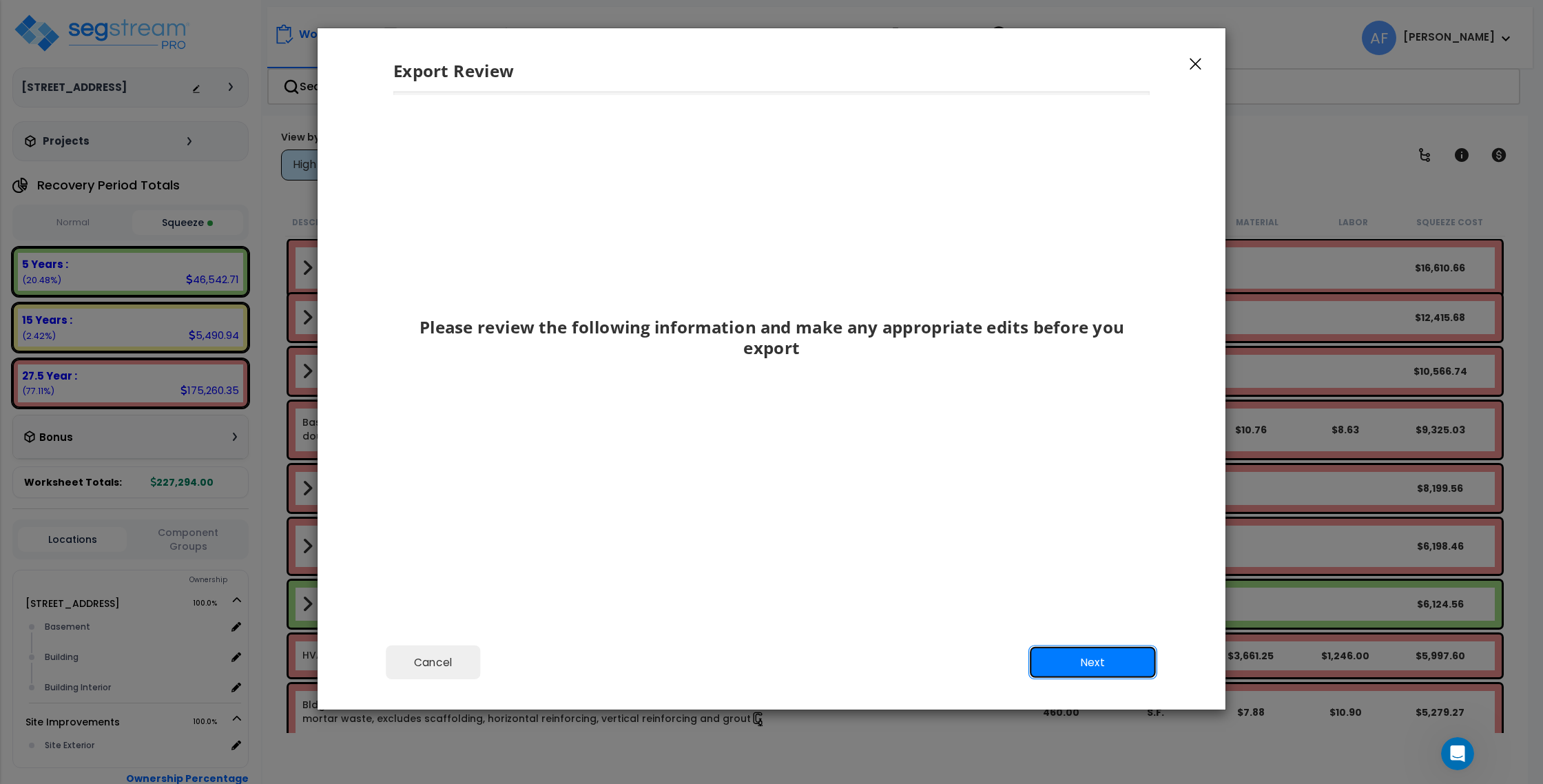
click at [1113, 663] on button "Next" at bounding box center [1093, 662] width 129 height 35
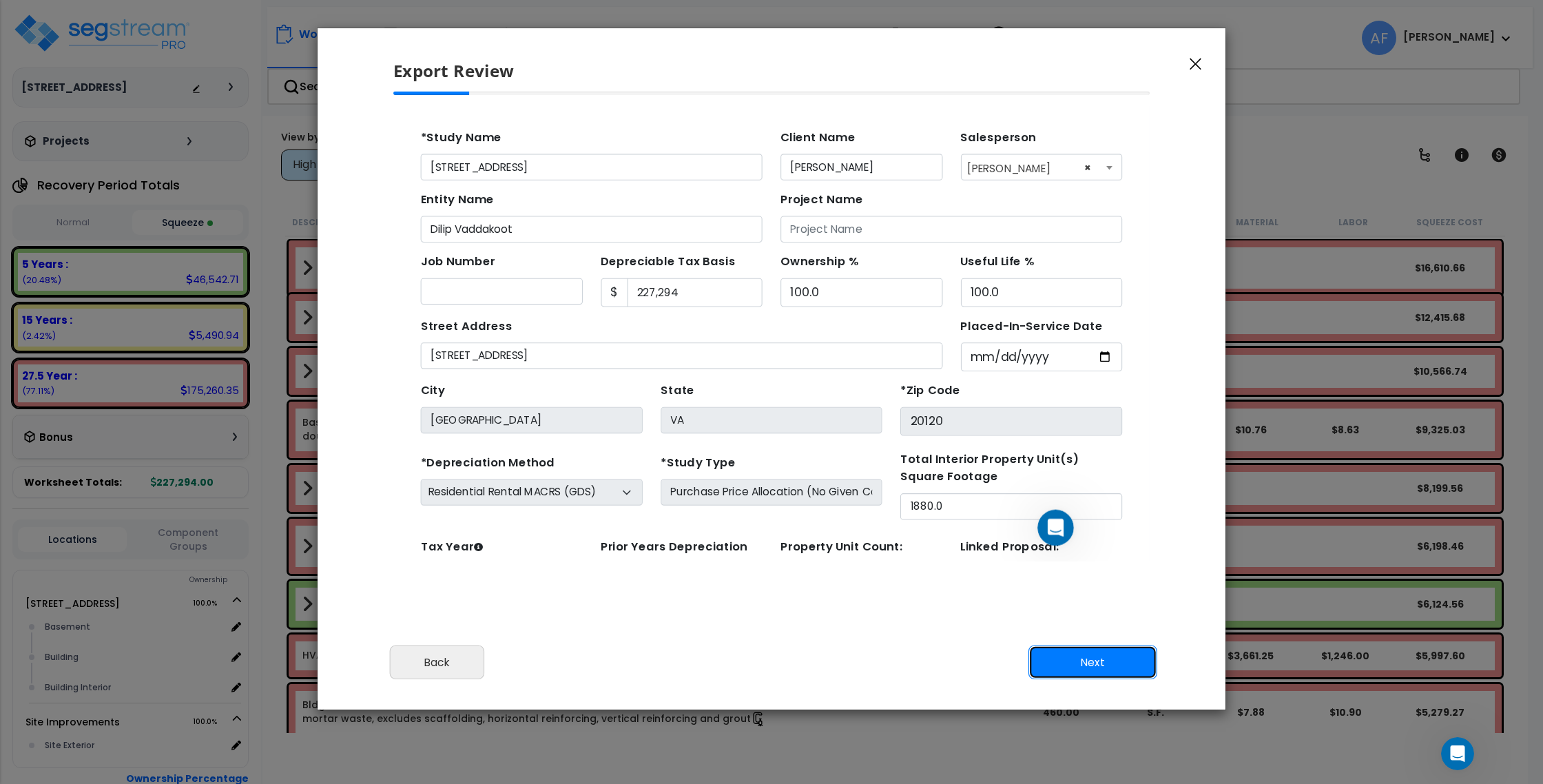
click at [1113, 663] on button "Next" at bounding box center [1093, 662] width 129 height 35
type input "10676"
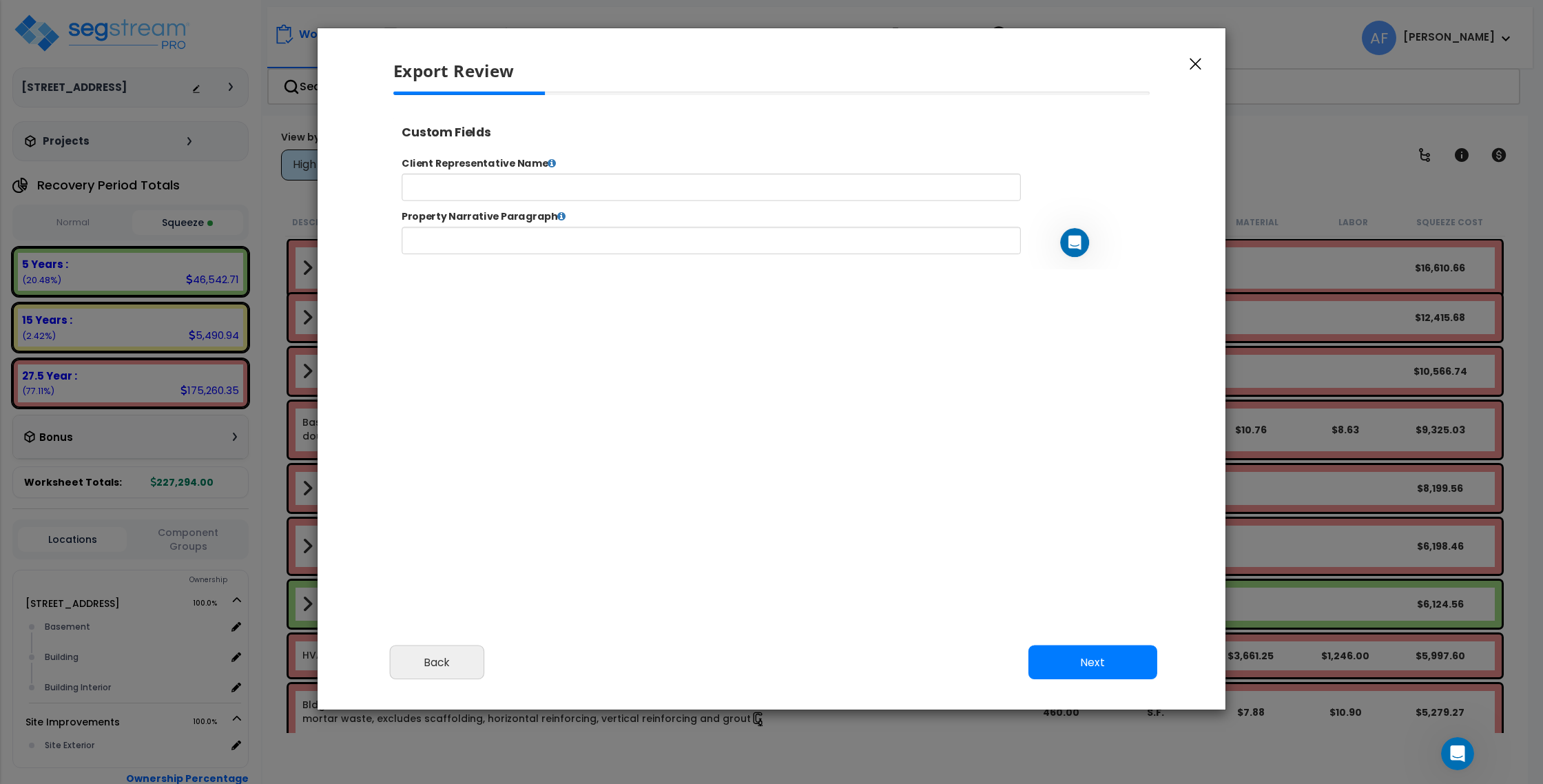
select select "2024"
click at [1113, 663] on button "Next" at bounding box center [1093, 662] width 129 height 35
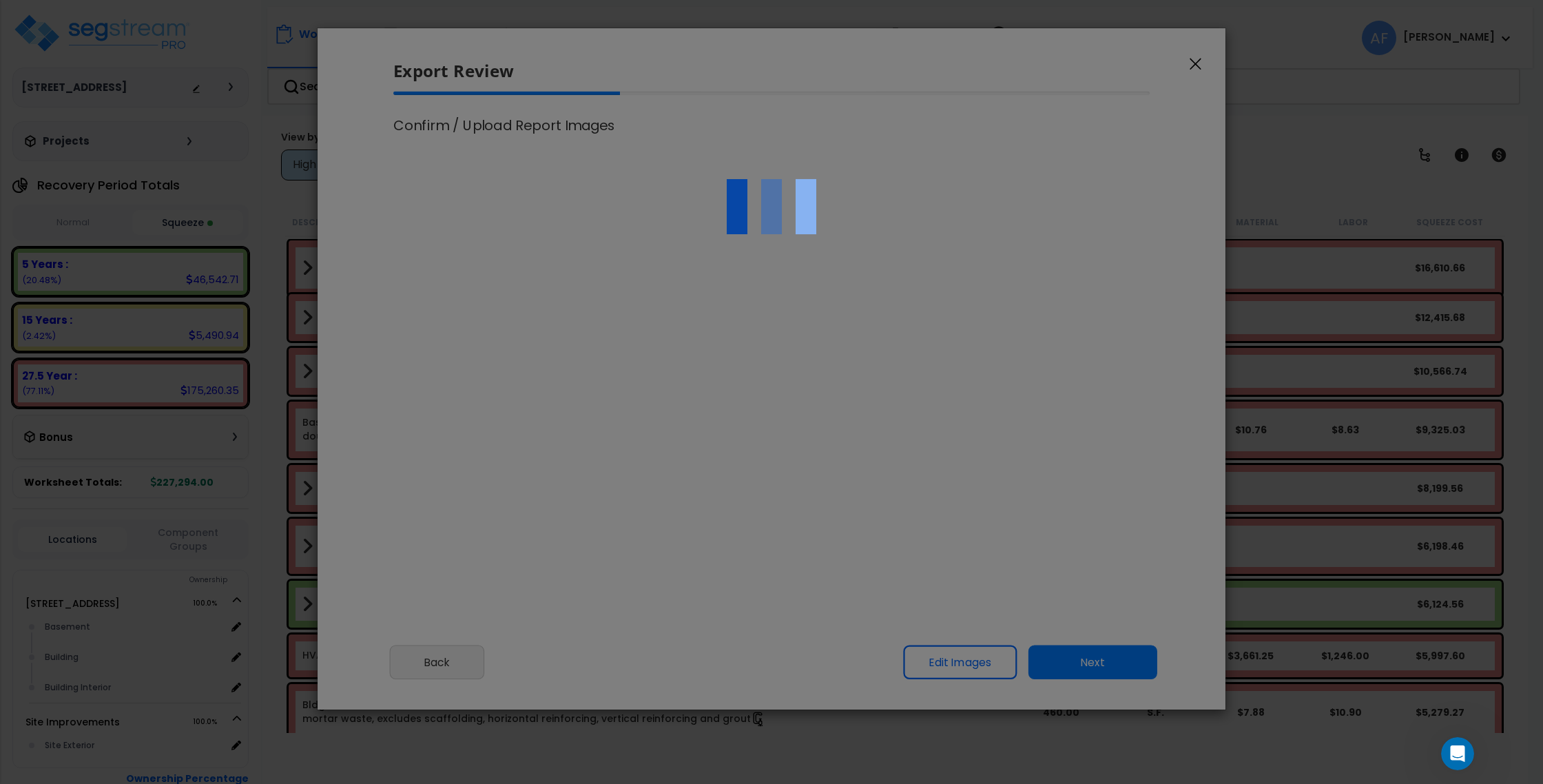
scroll to position [562, 35]
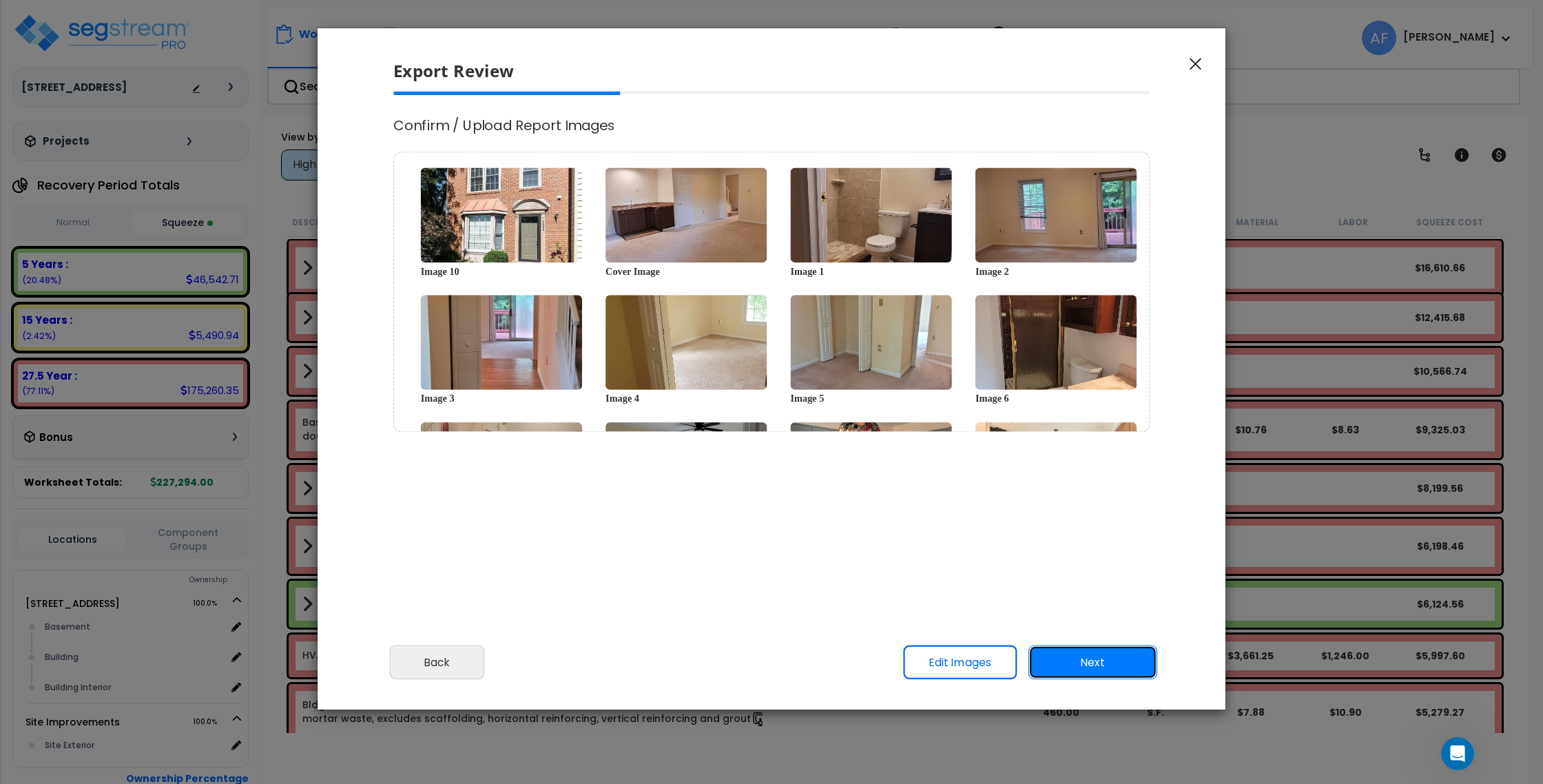
click at [1113, 663] on button "Next" at bounding box center [1093, 662] width 129 height 35
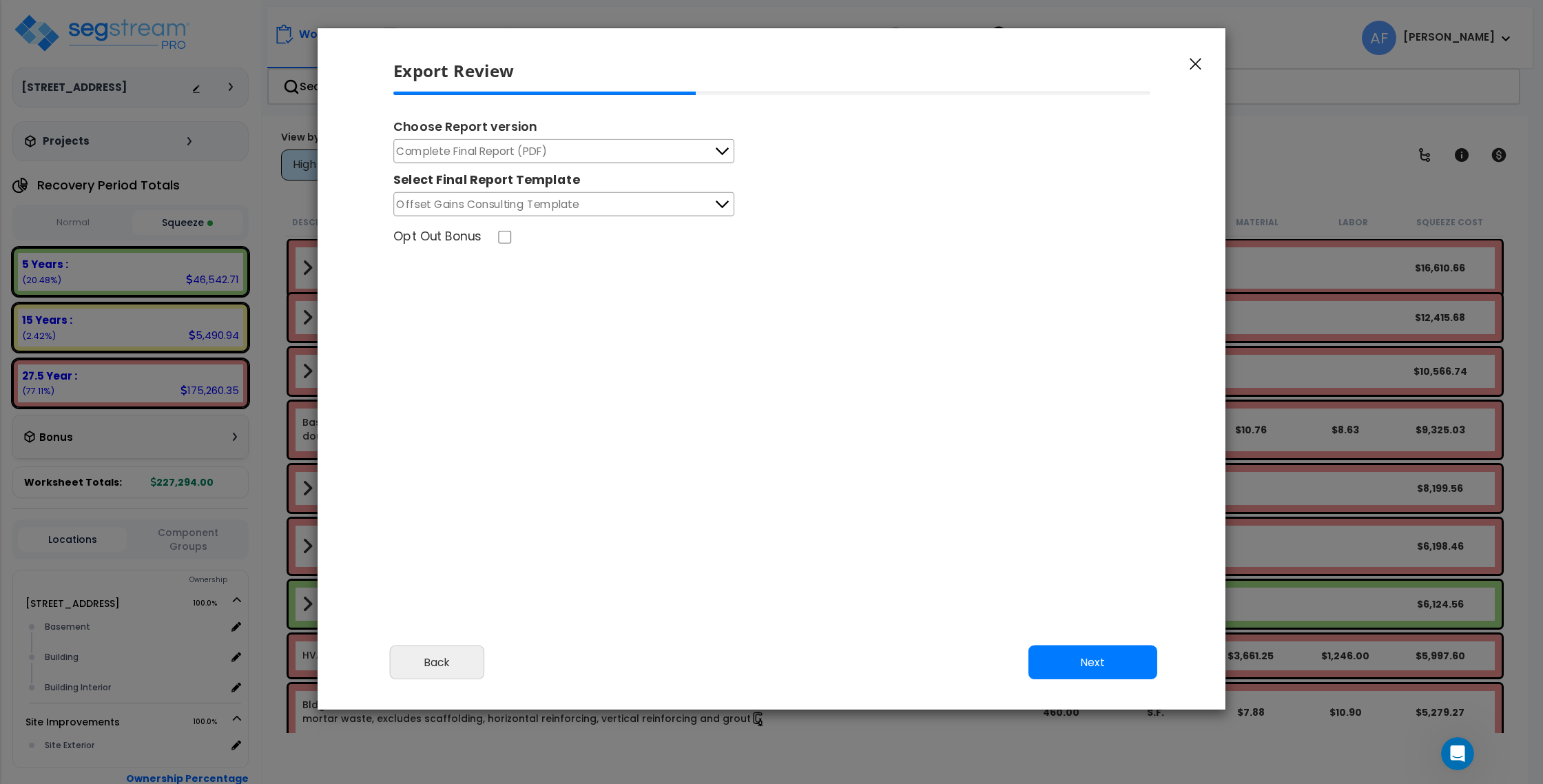
click at [563, 147] on button "Complete Final Report (PDF)" at bounding box center [564, 150] width 341 height 24
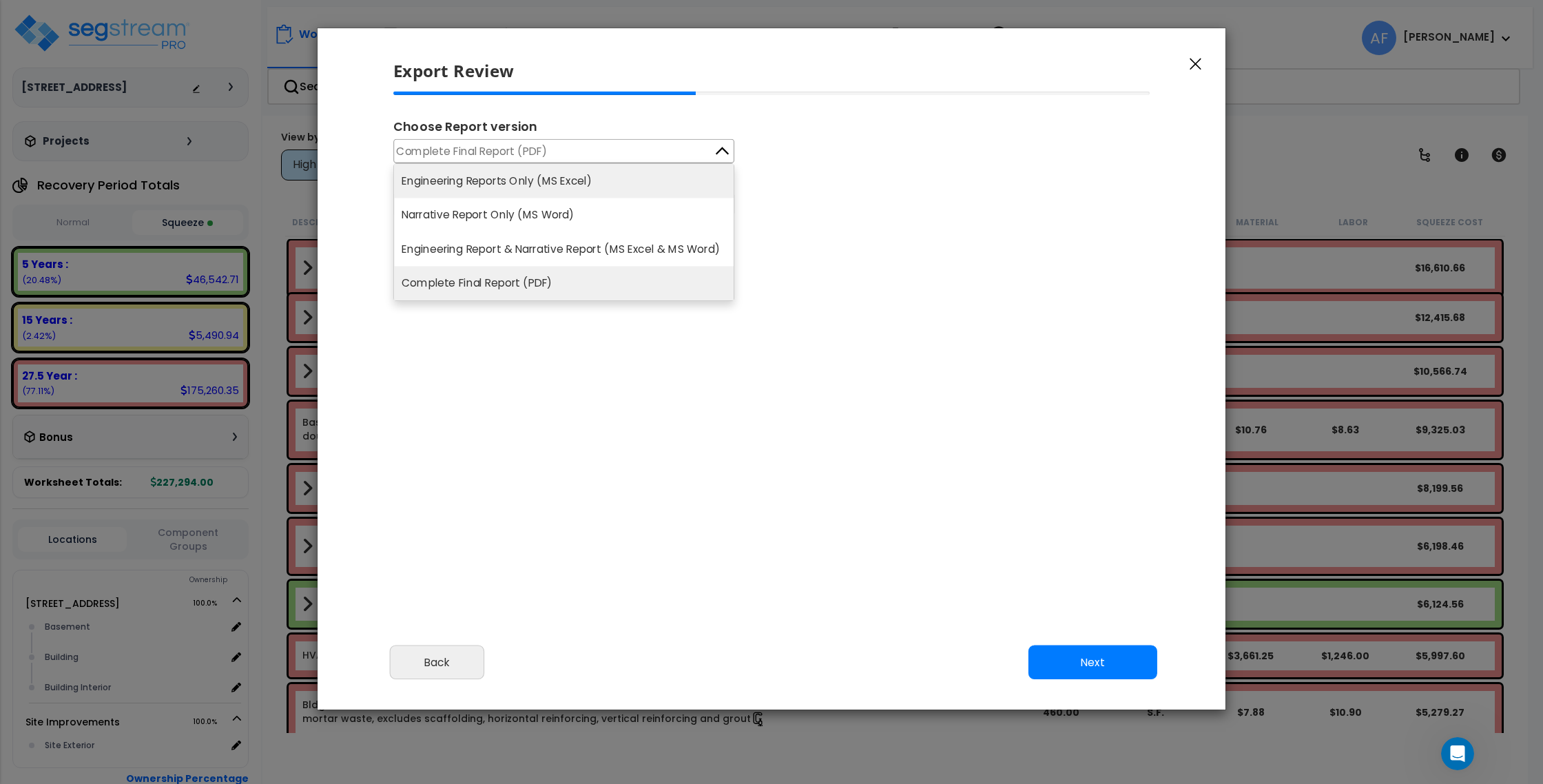
click at [573, 188] on li "Engineering Reports Only (MS Excel)" at bounding box center [564, 181] width 339 height 34
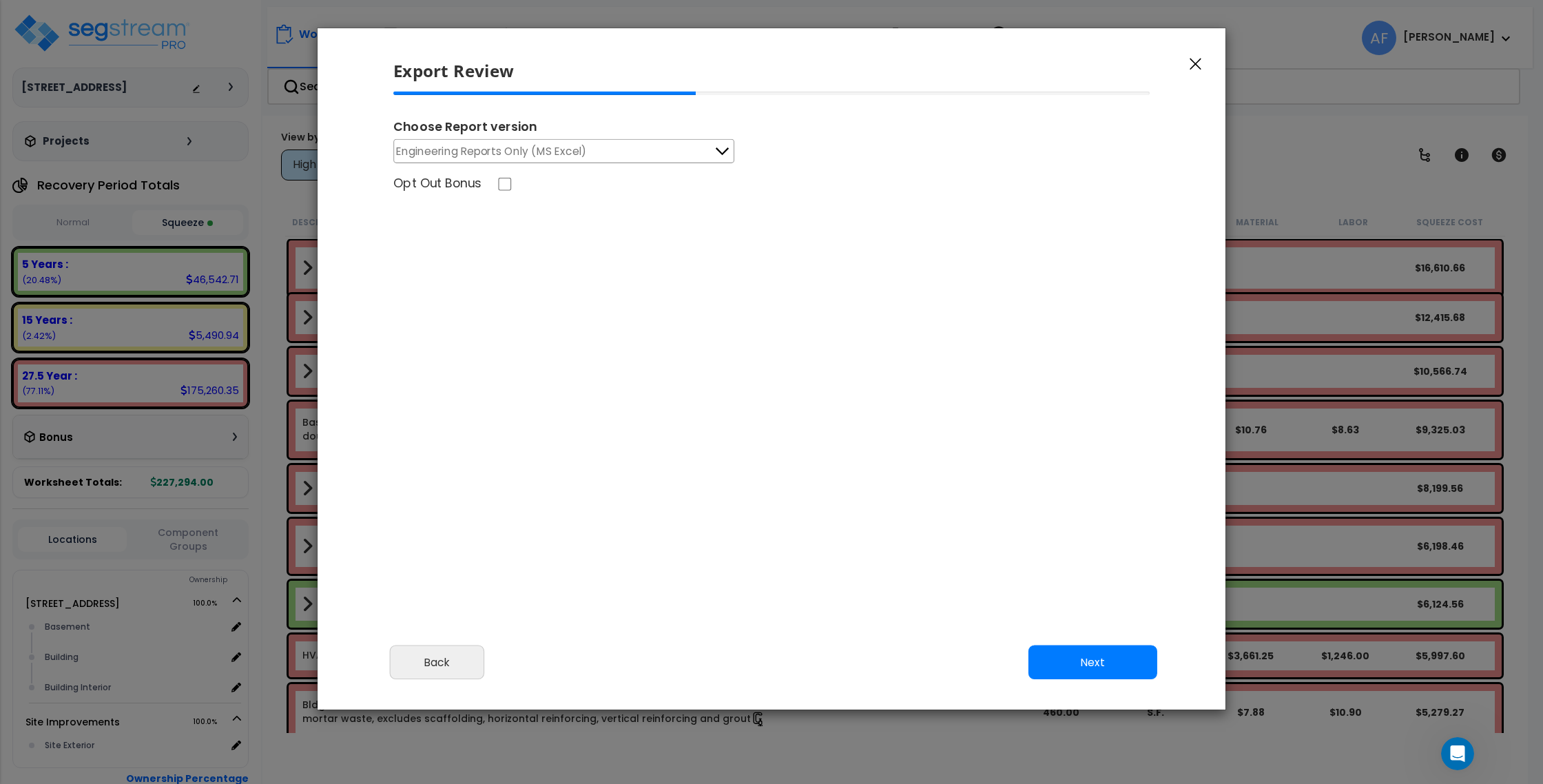
click at [684, 157] on button "Engineering Reports Only (MS Excel)" at bounding box center [564, 150] width 341 height 24
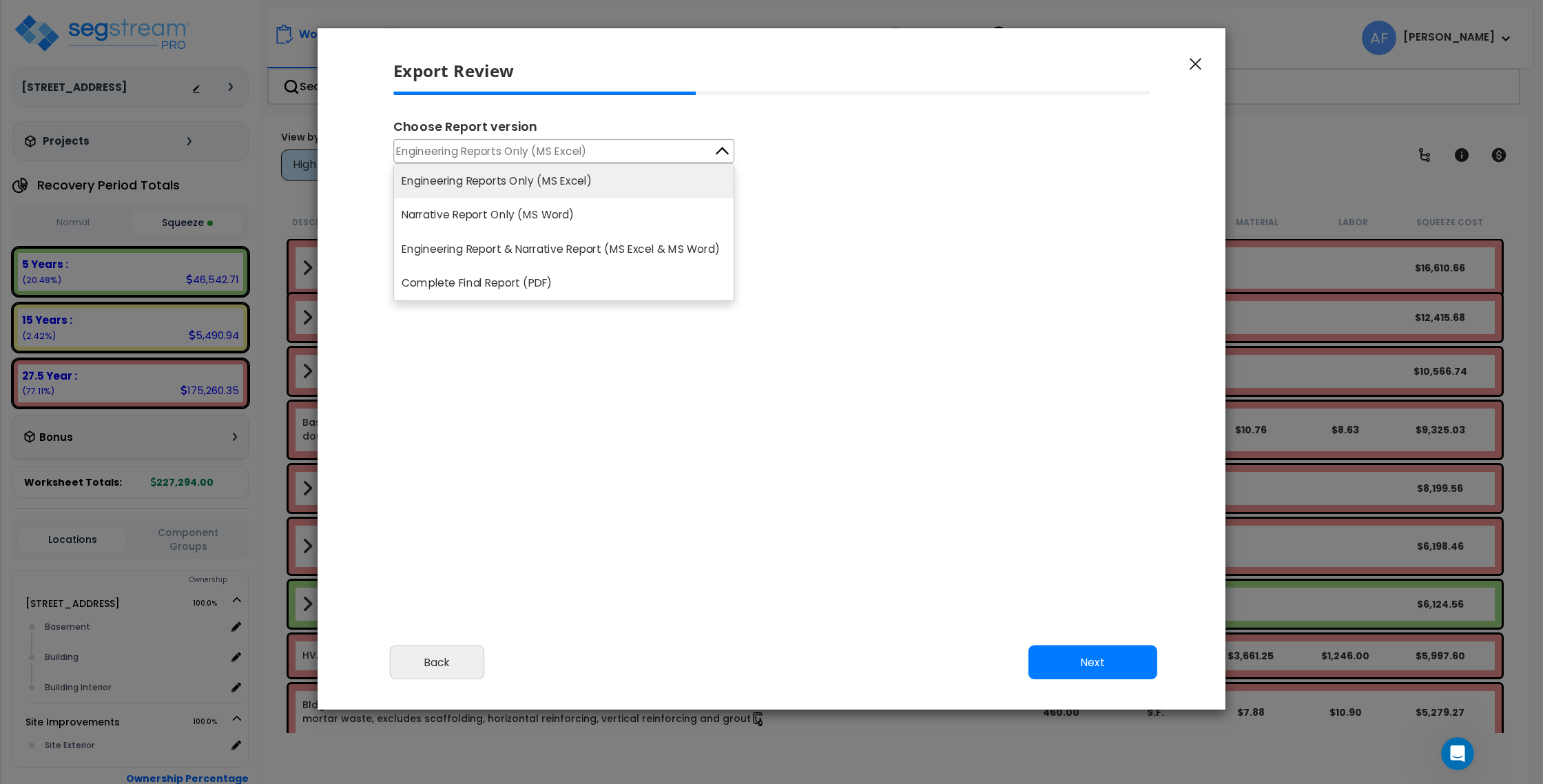
click at [679, 174] on li "Engineering Reports Only (MS Excel)" at bounding box center [564, 181] width 339 height 34
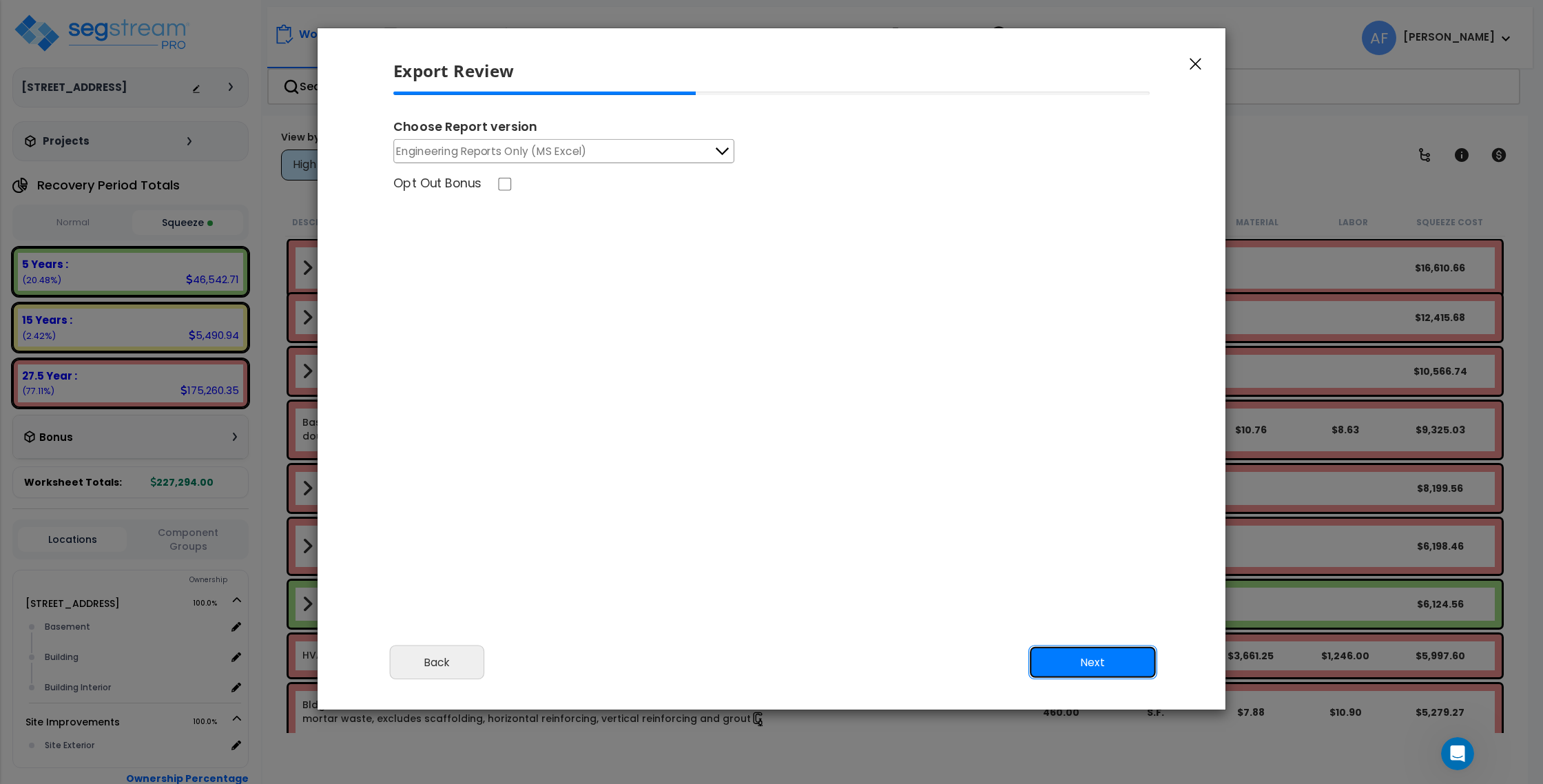
click at [1107, 659] on button "Next" at bounding box center [1093, 662] width 129 height 35
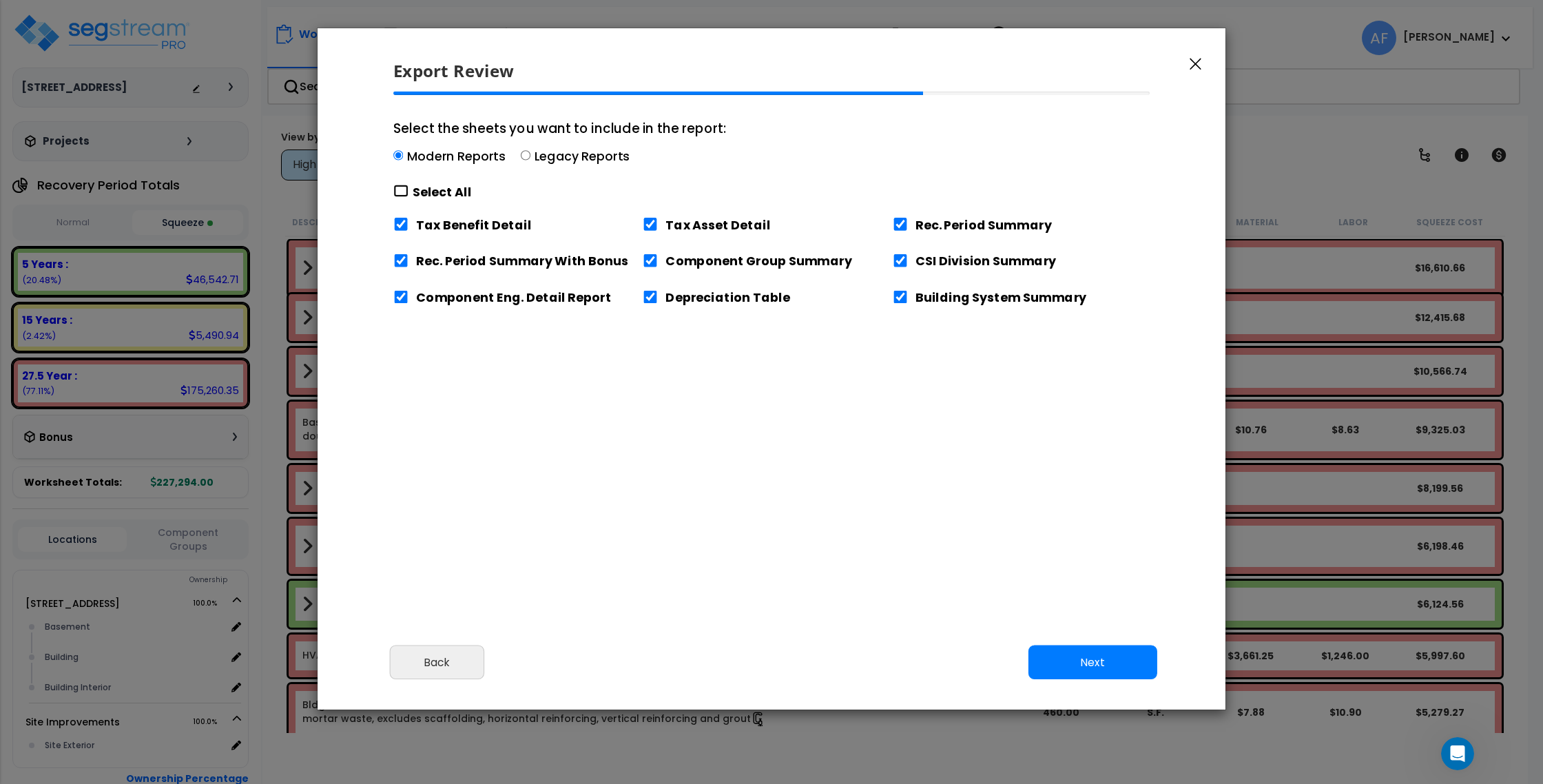
click at [401, 186] on input "Select the sheets you want to include in the report: Modern Reports Legacy Repo…" at bounding box center [401, 191] width 15 height 13
checkbox input "false"
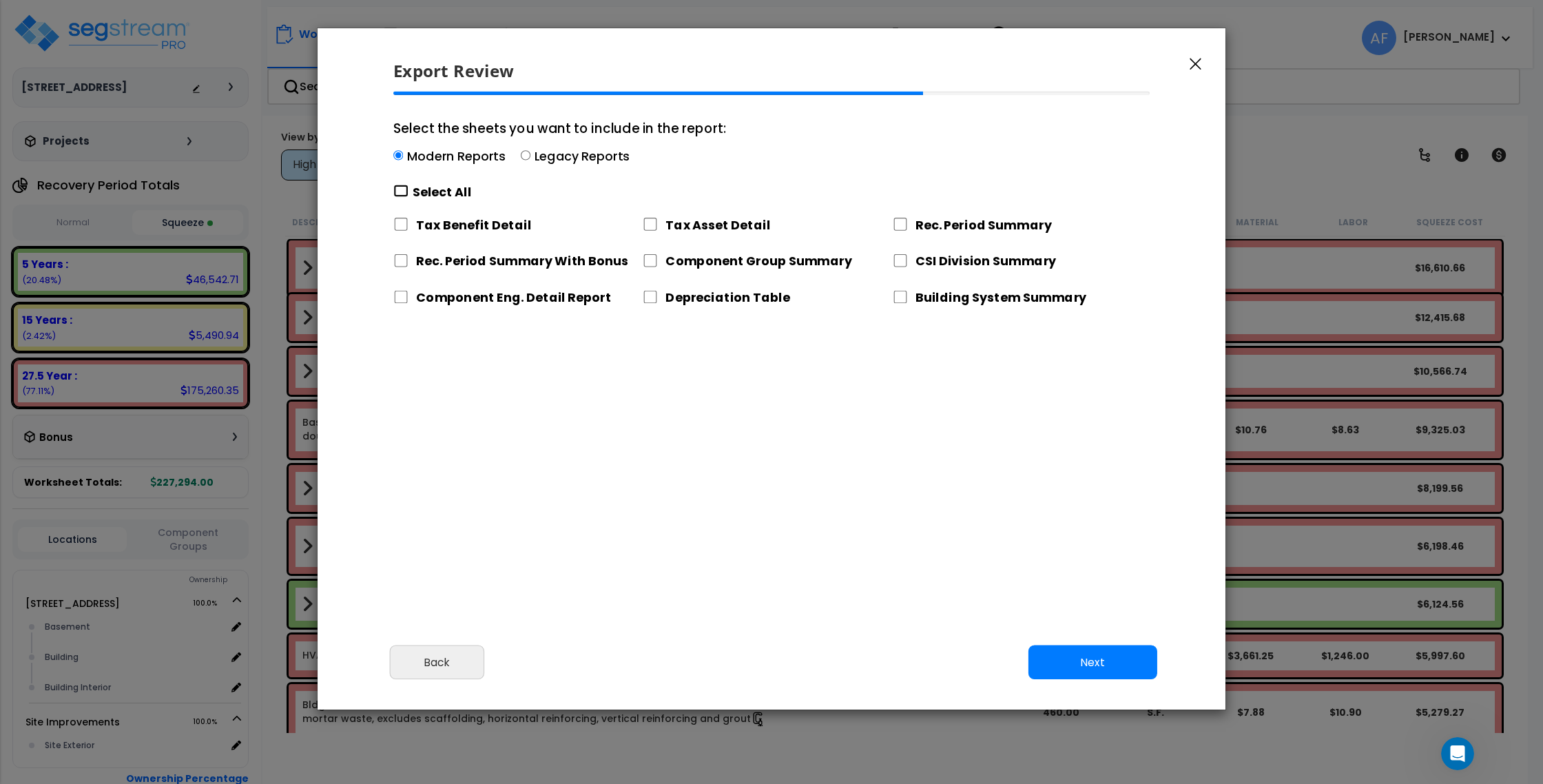
checkbox input "false"
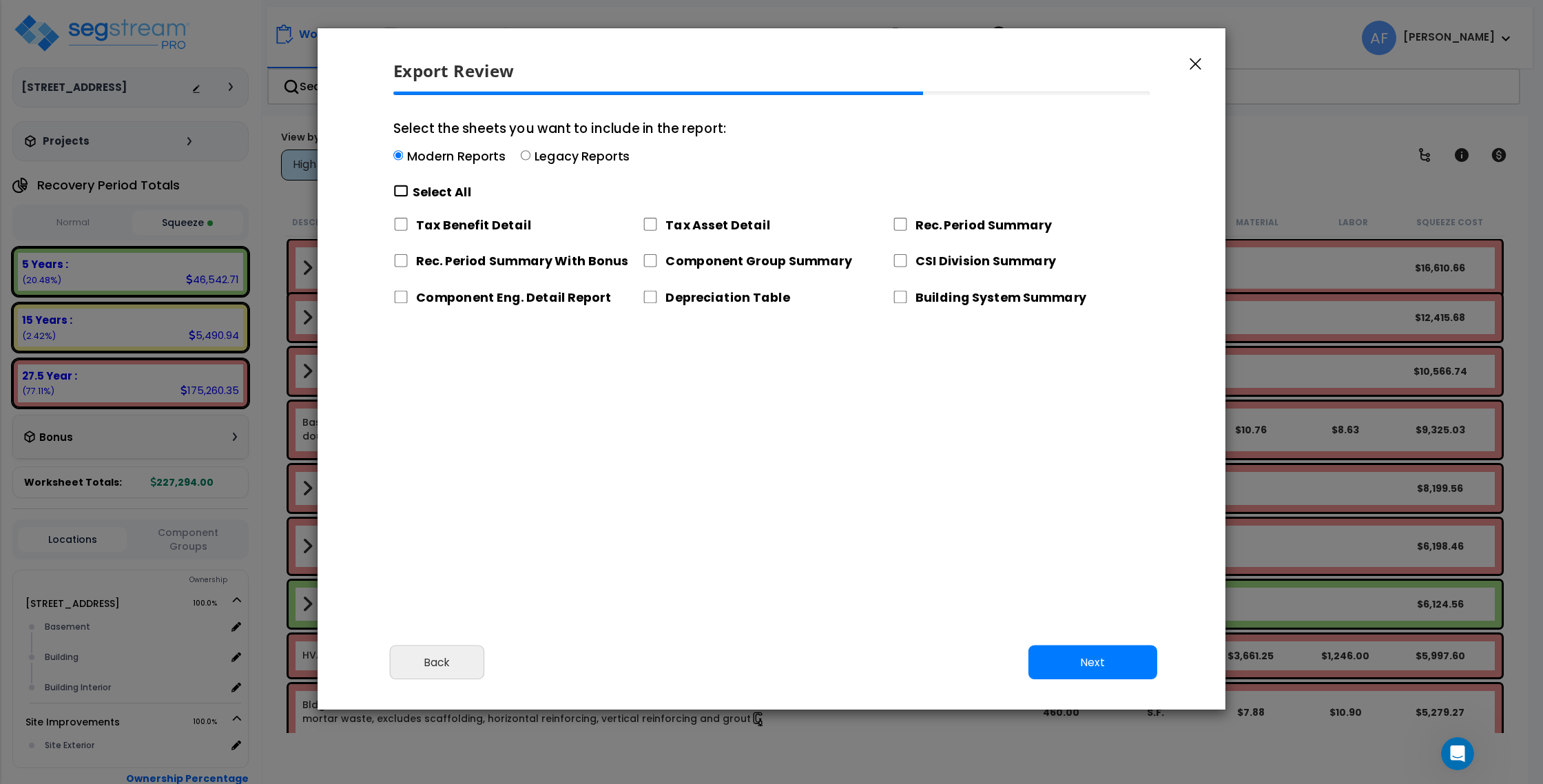
checkbox input "false"
click at [655, 294] on input "Depreciation Table" at bounding box center [650, 297] width 15 height 13
checkbox input "true"
click at [1123, 658] on button "Next" at bounding box center [1093, 662] width 129 height 35
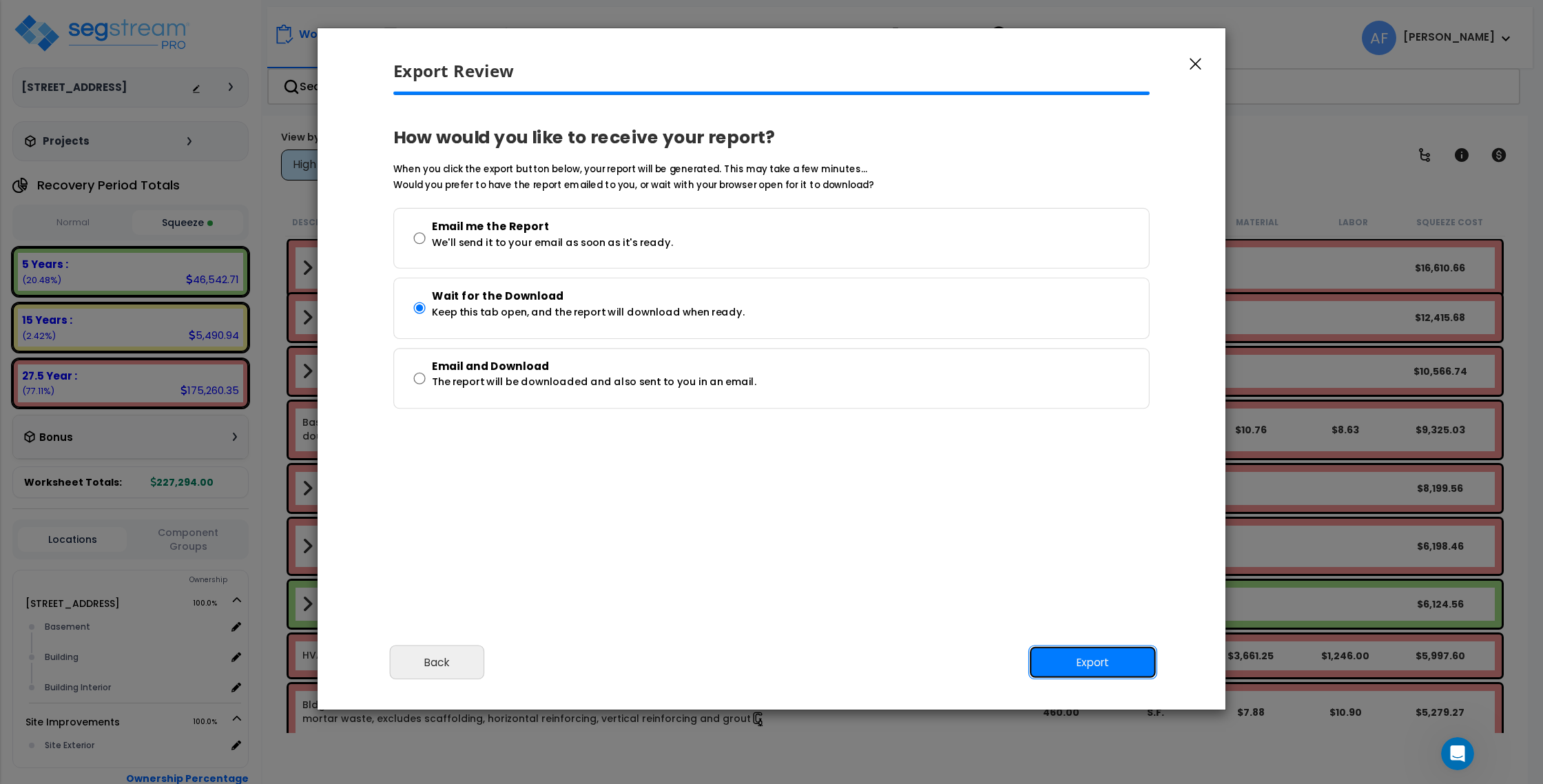
click at [1121, 654] on button "Export" at bounding box center [1093, 662] width 129 height 35
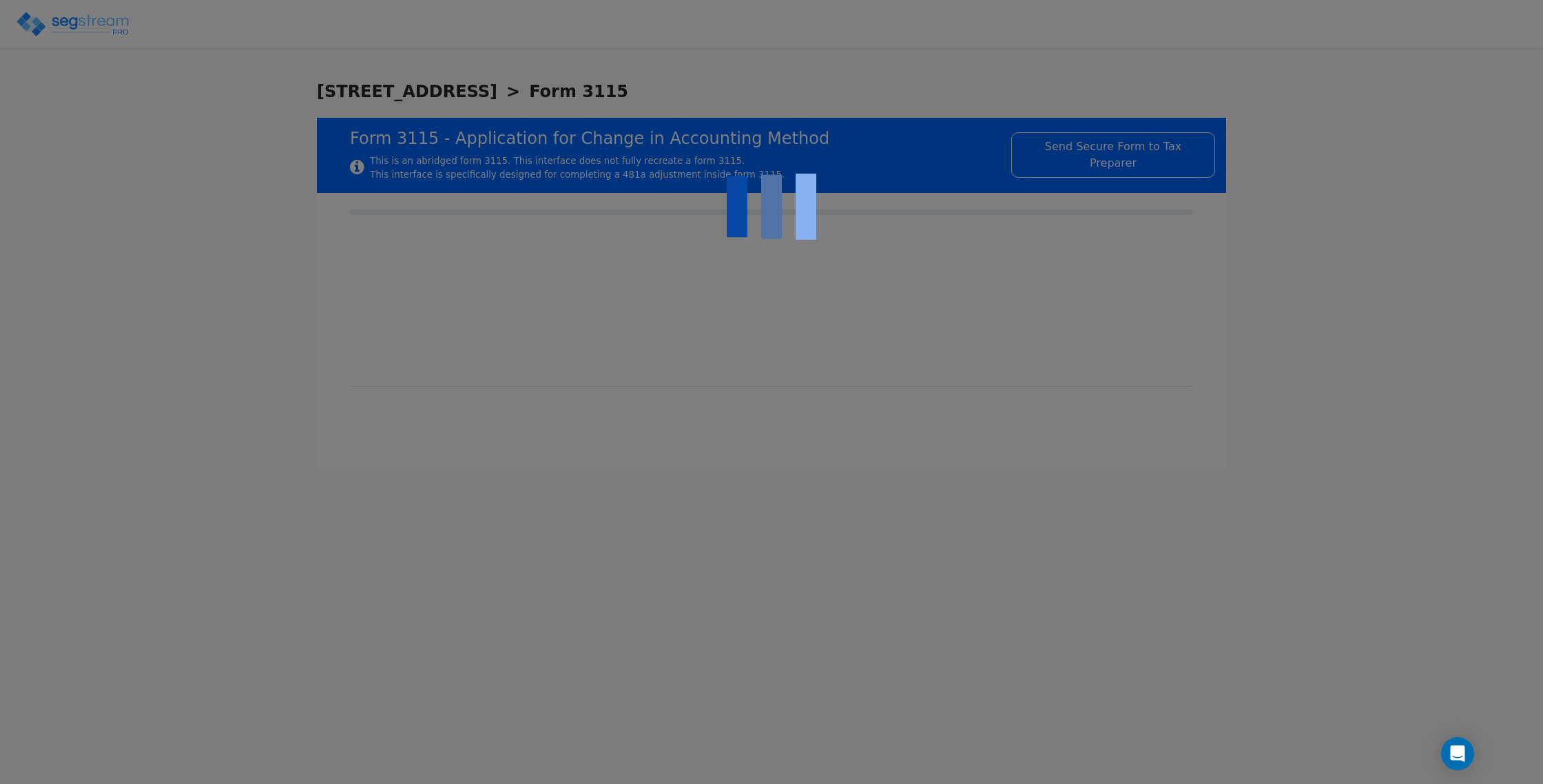
checkbox input "true"
type input "RENTAL REAL ESTATE"
type input "RESIDENTIAL"
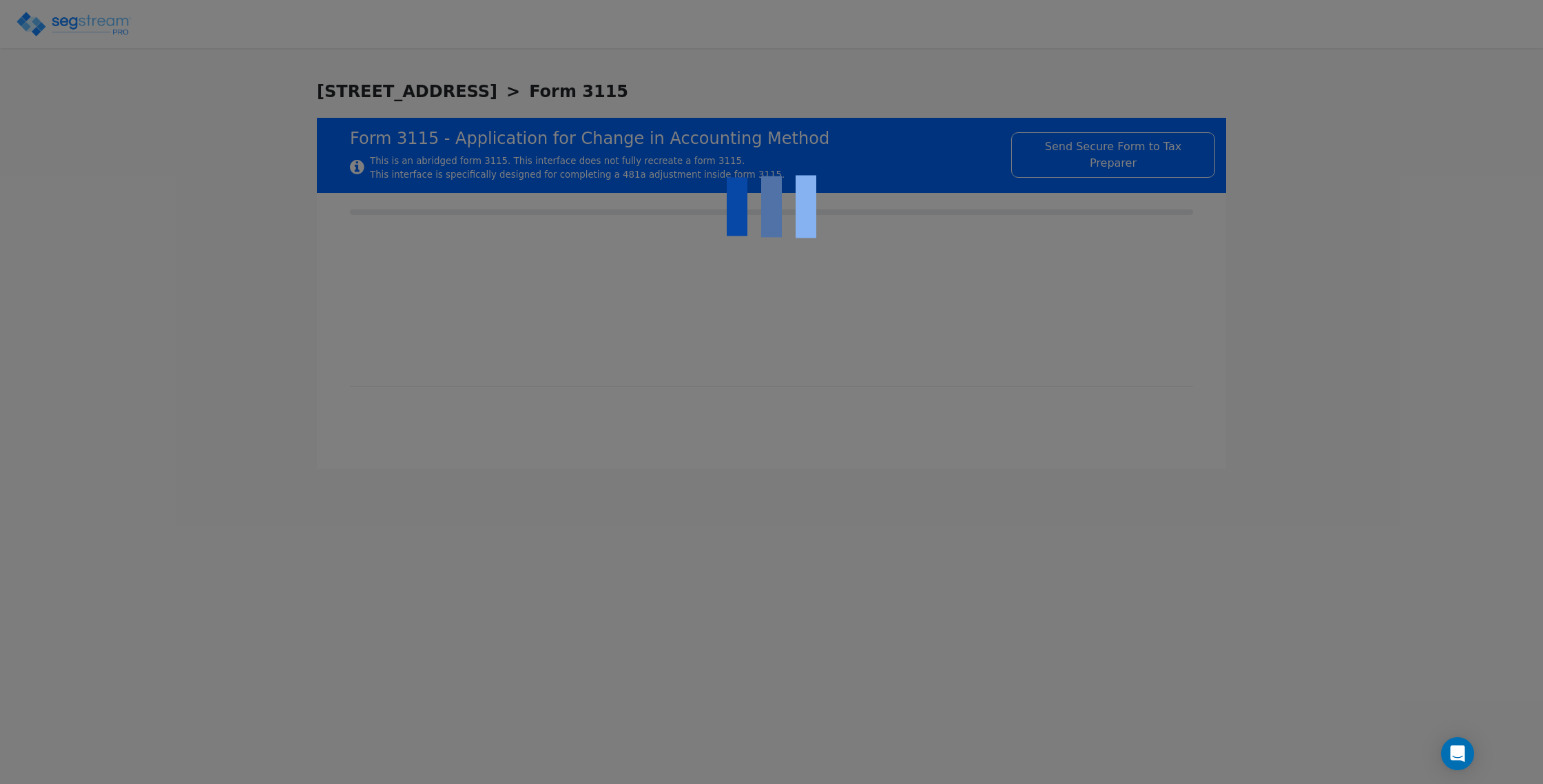
type input "2022"
type input "RENTAL"
type input "N/A"
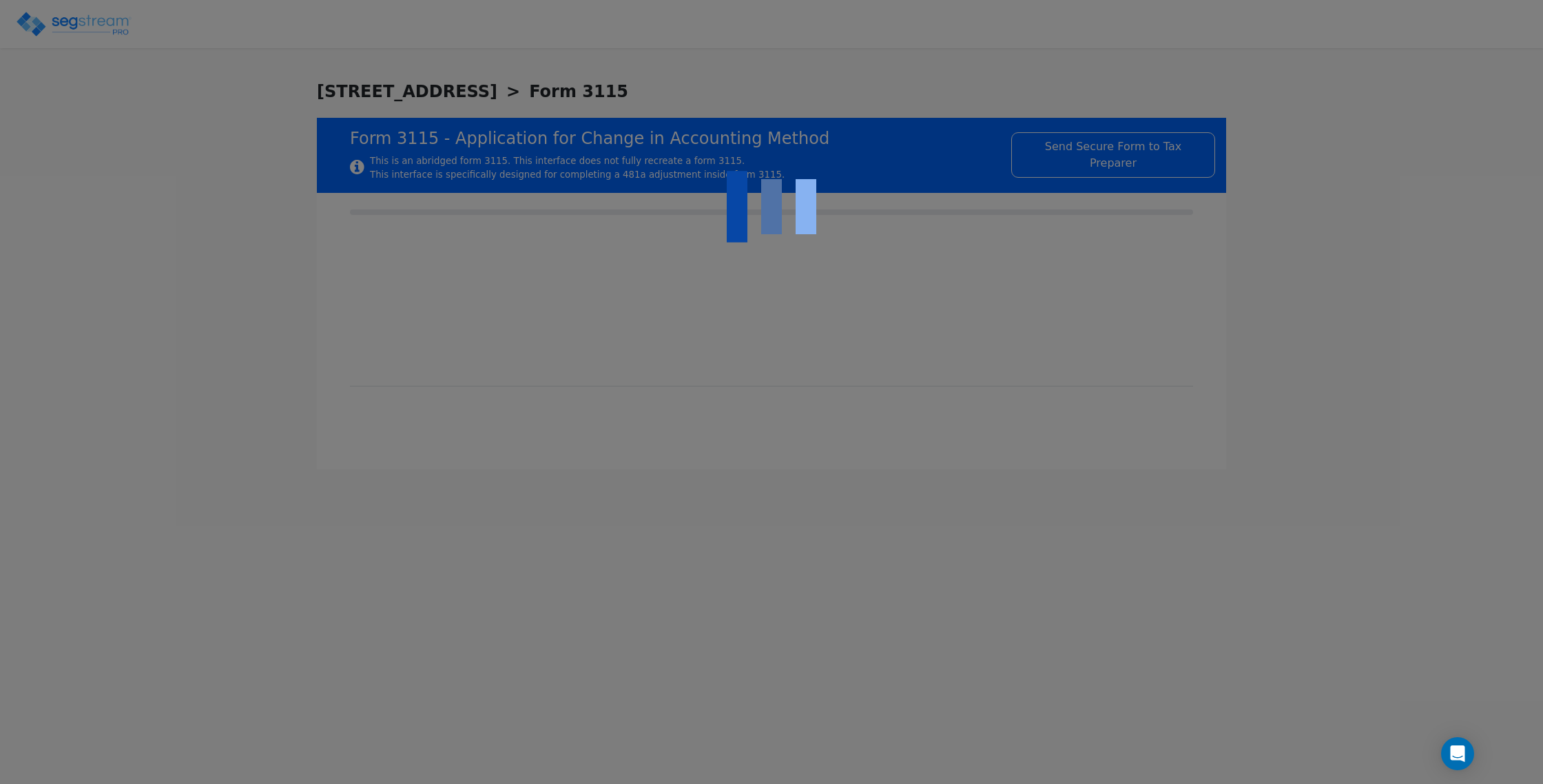
checkbox input "true"
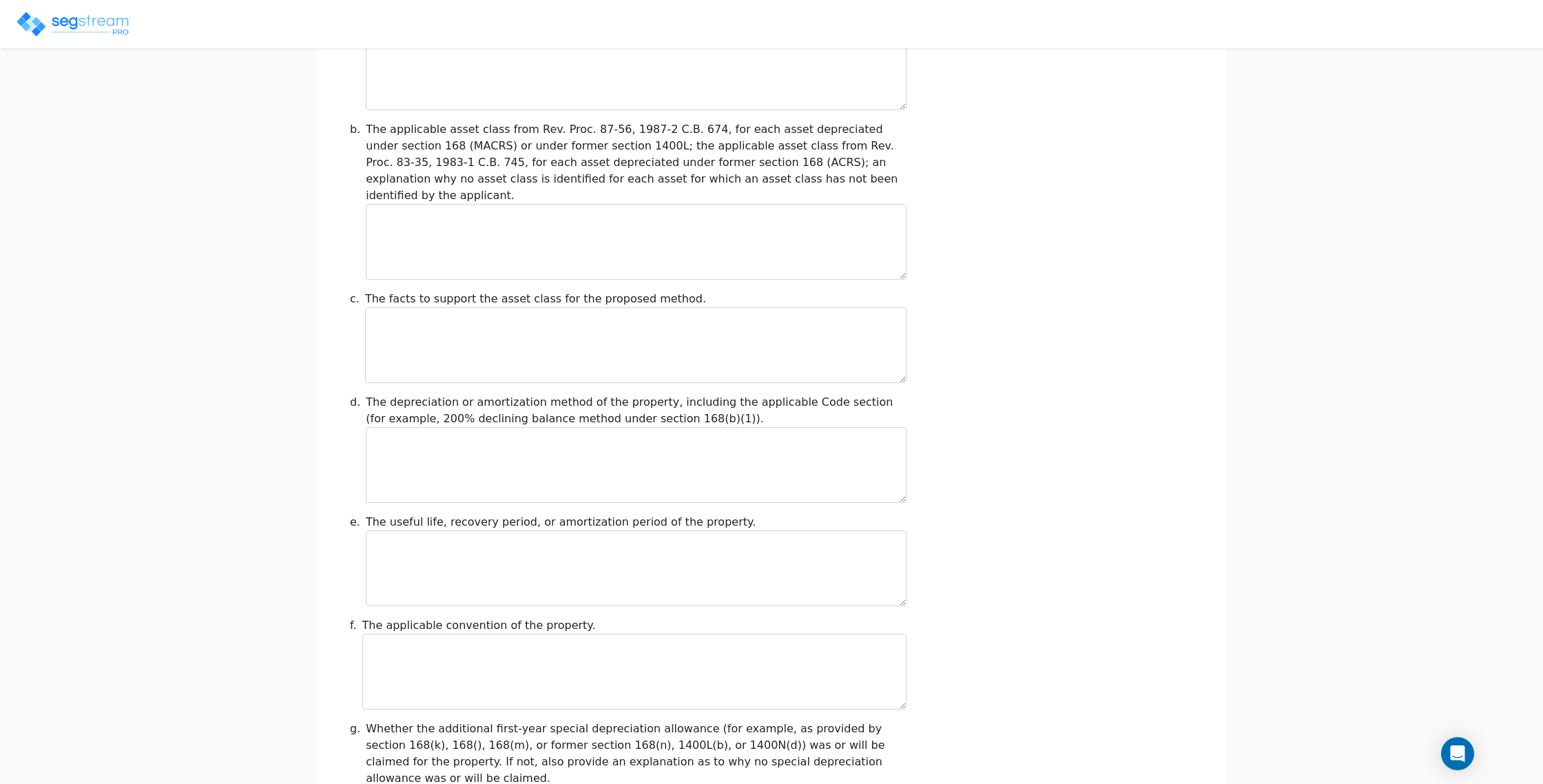
scroll to position [1390, 0]
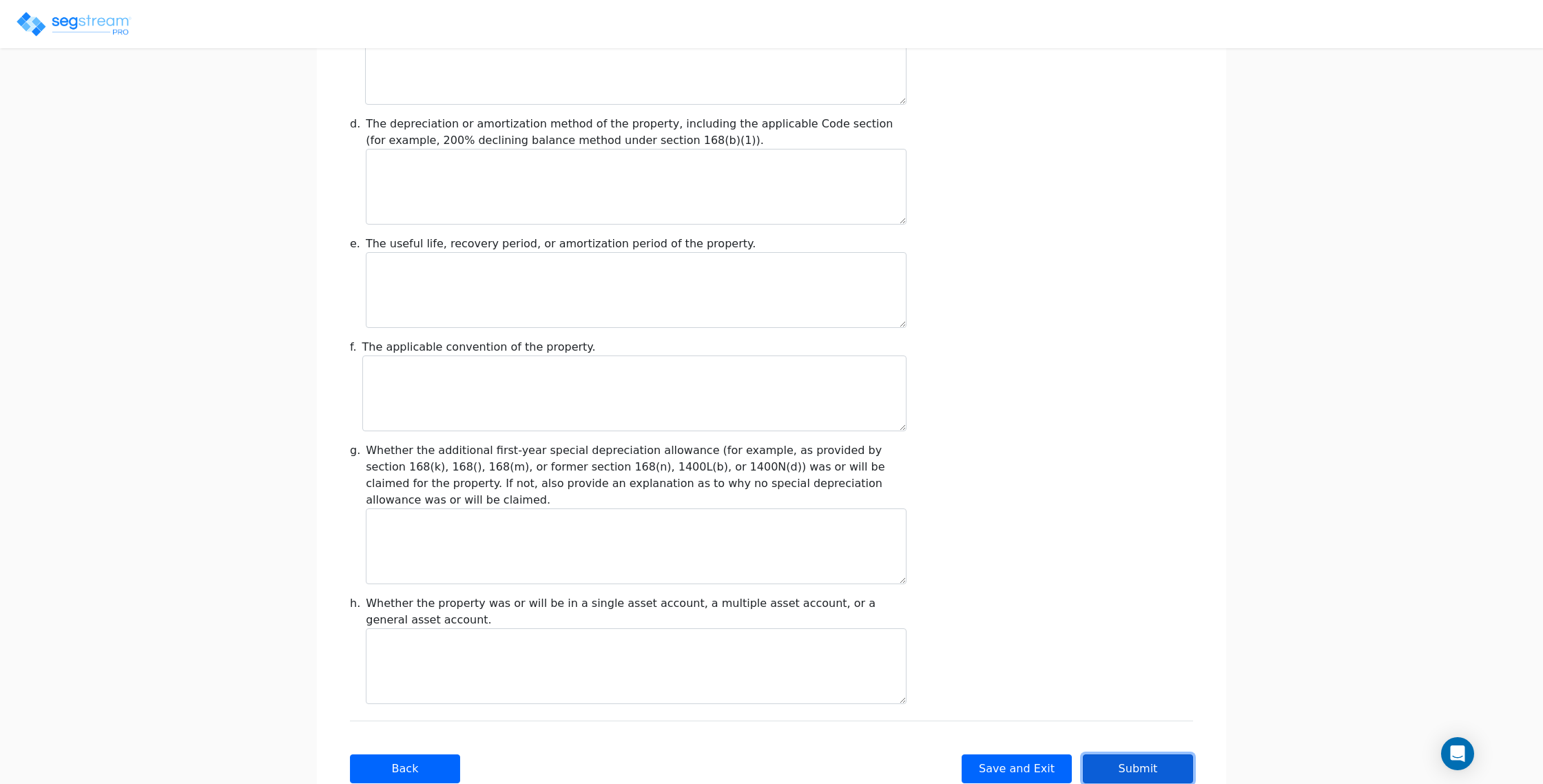
click at [1168, 754] on button "Submit" at bounding box center [1138, 768] width 110 height 29
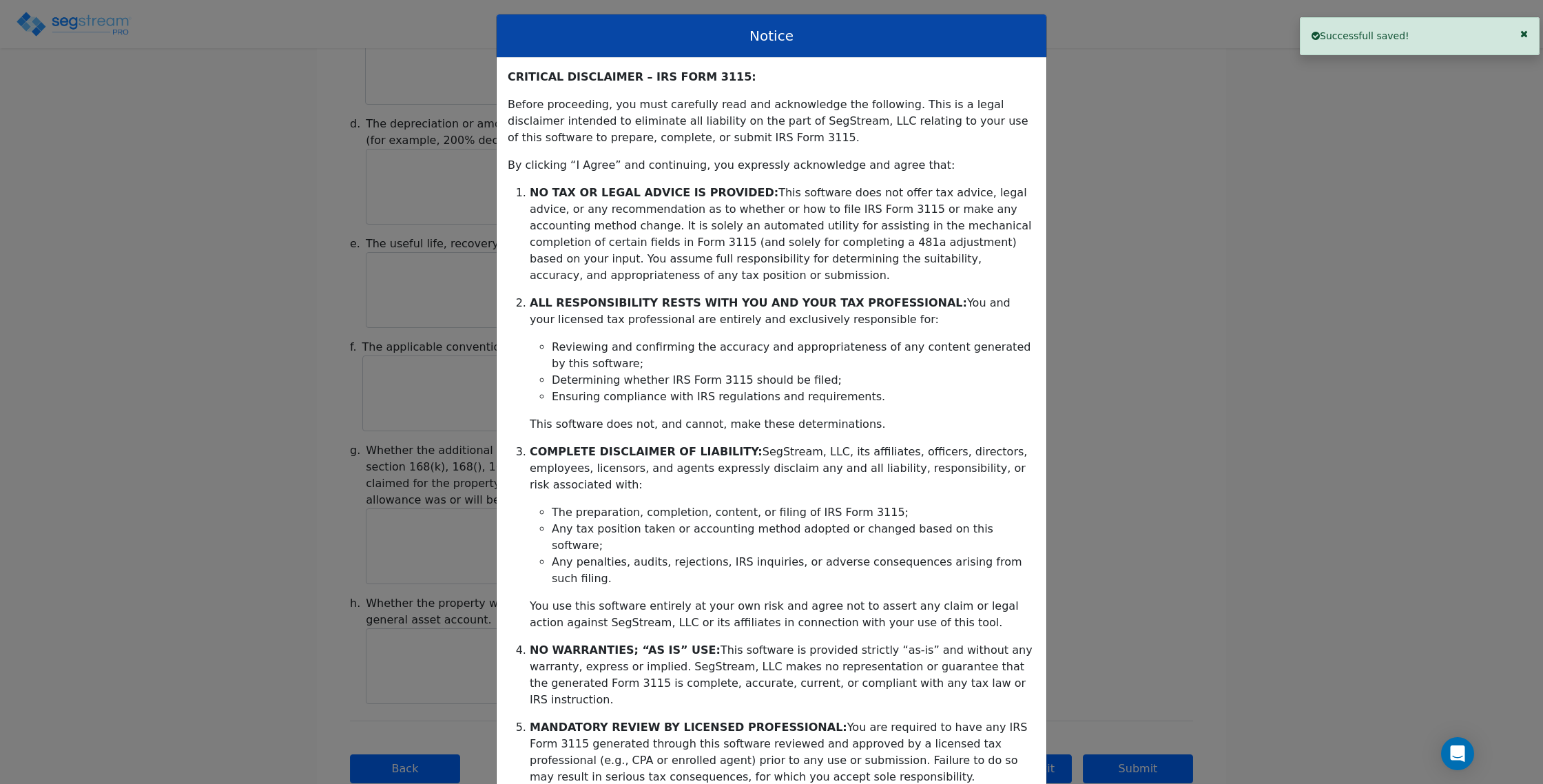
scroll to position [100, 0]
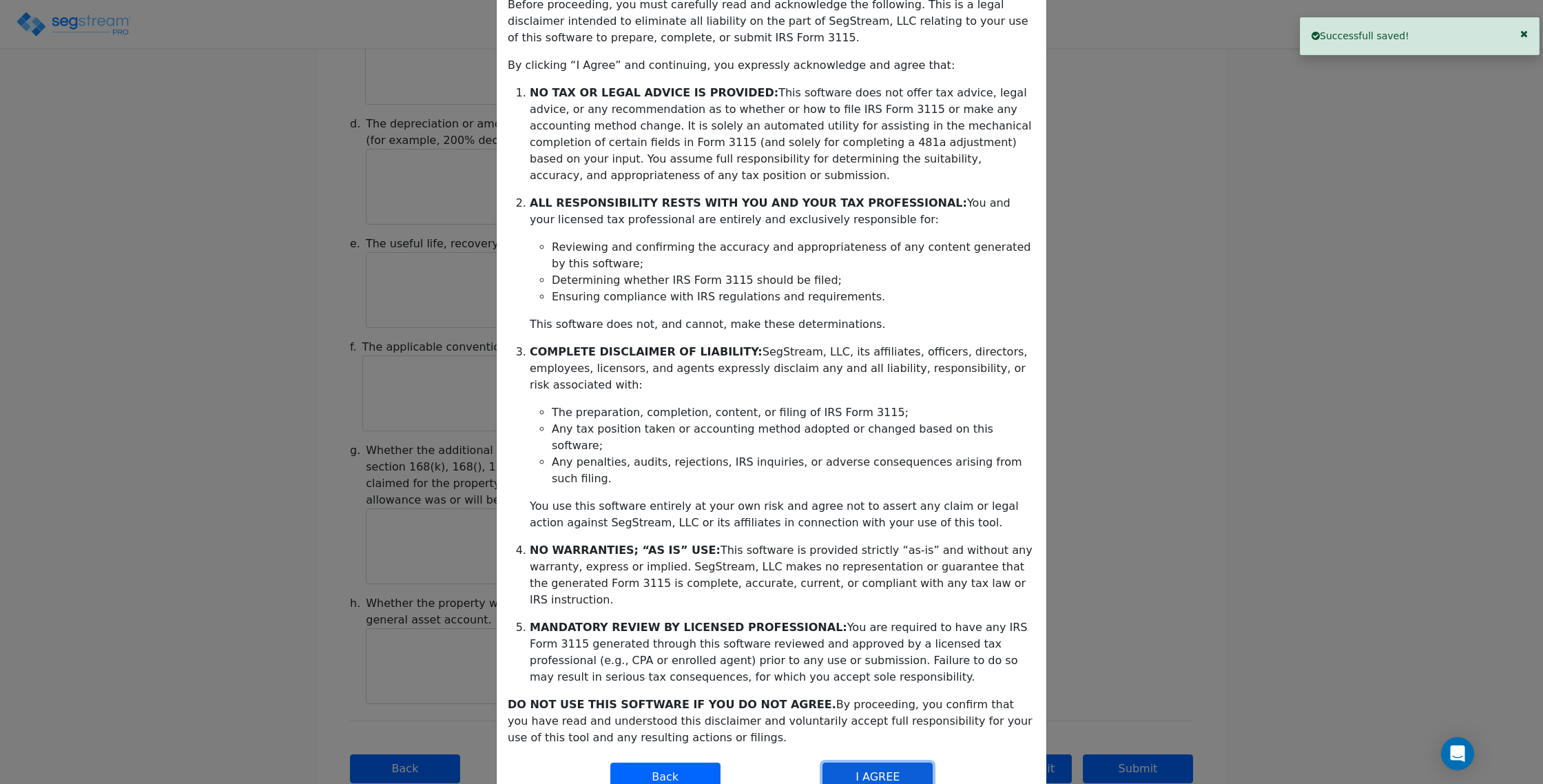
click at [868, 762] on button "I AGREE" at bounding box center [878, 776] width 110 height 29
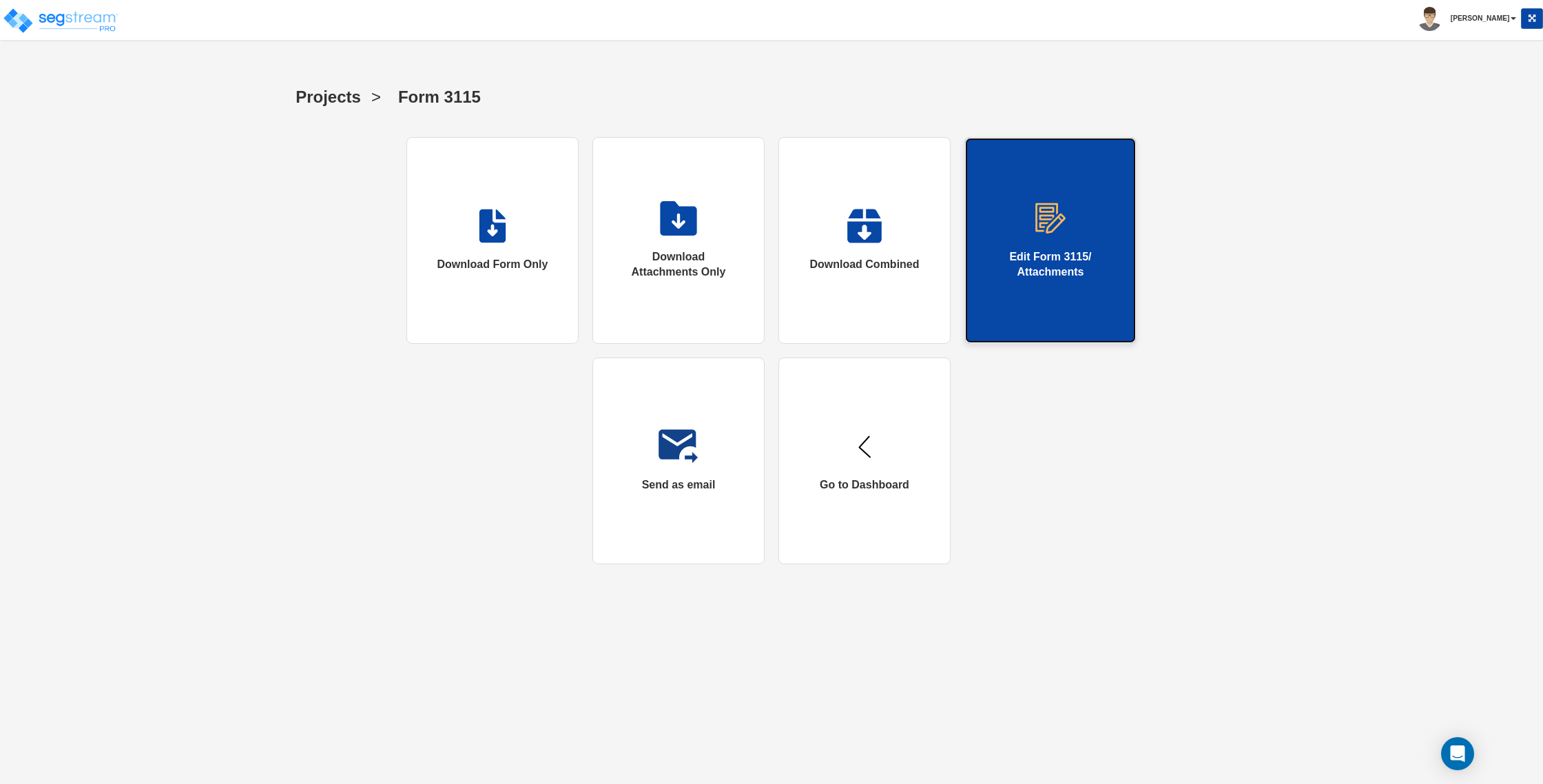
click at [1067, 272] on div "Edit Form 3115/ Attachments" at bounding box center [1051, 265] width 116 height 32
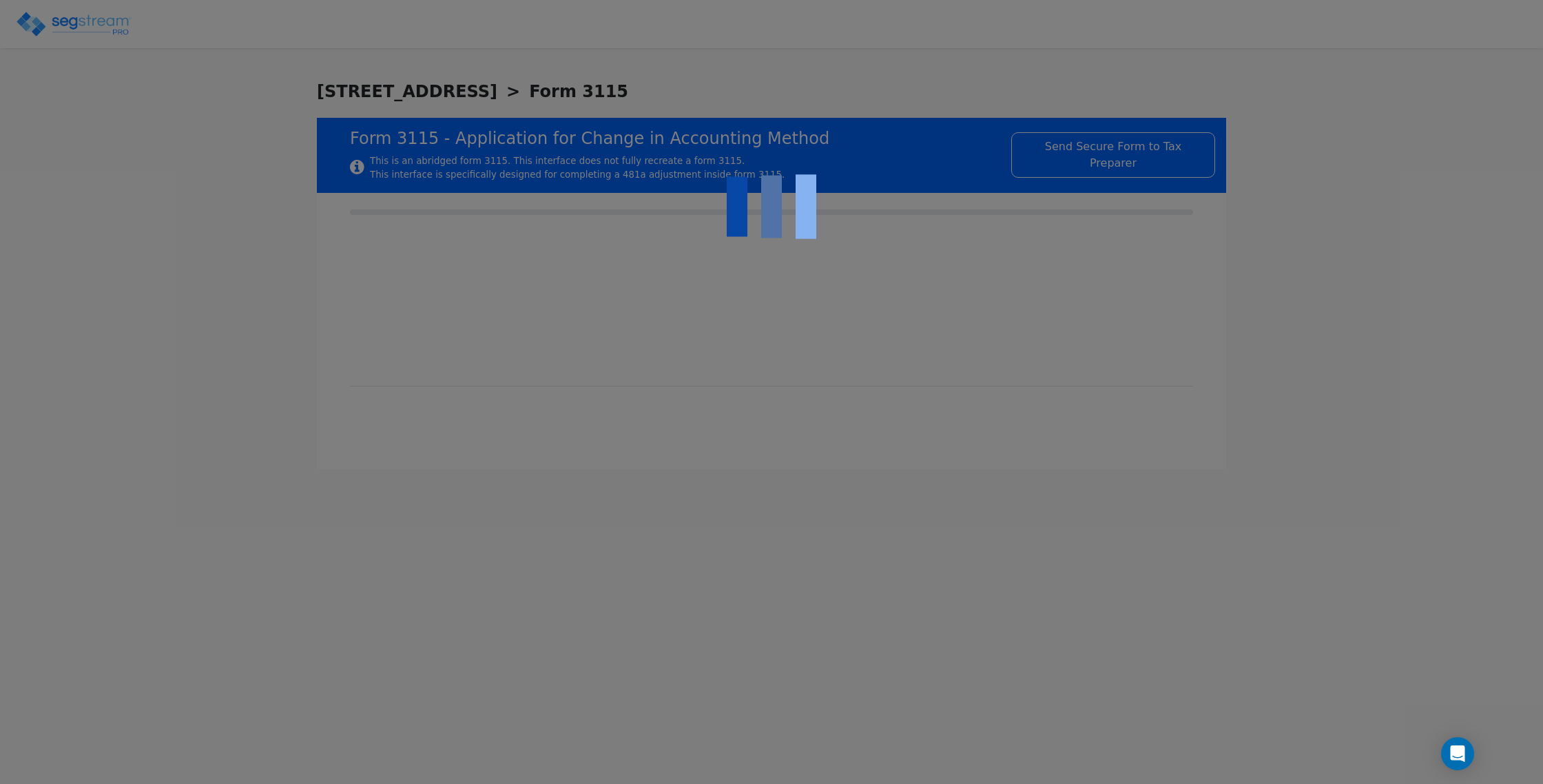
checkbox input "true"
type input "RENTAL REAL ESTATE"
type input "RESIDENTIAL"
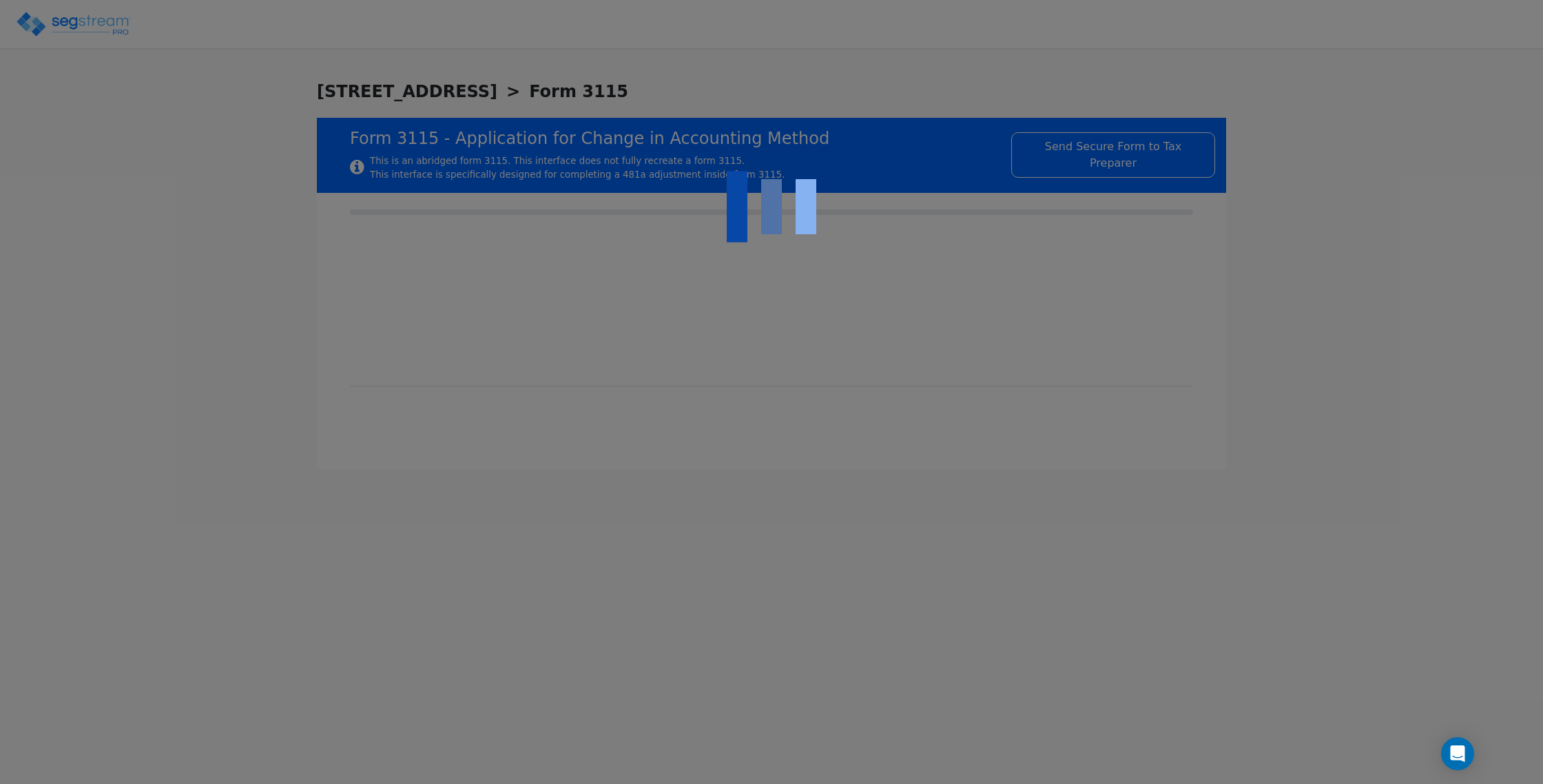
type input "2022"
type input "RENTAL"
type input "N/A"
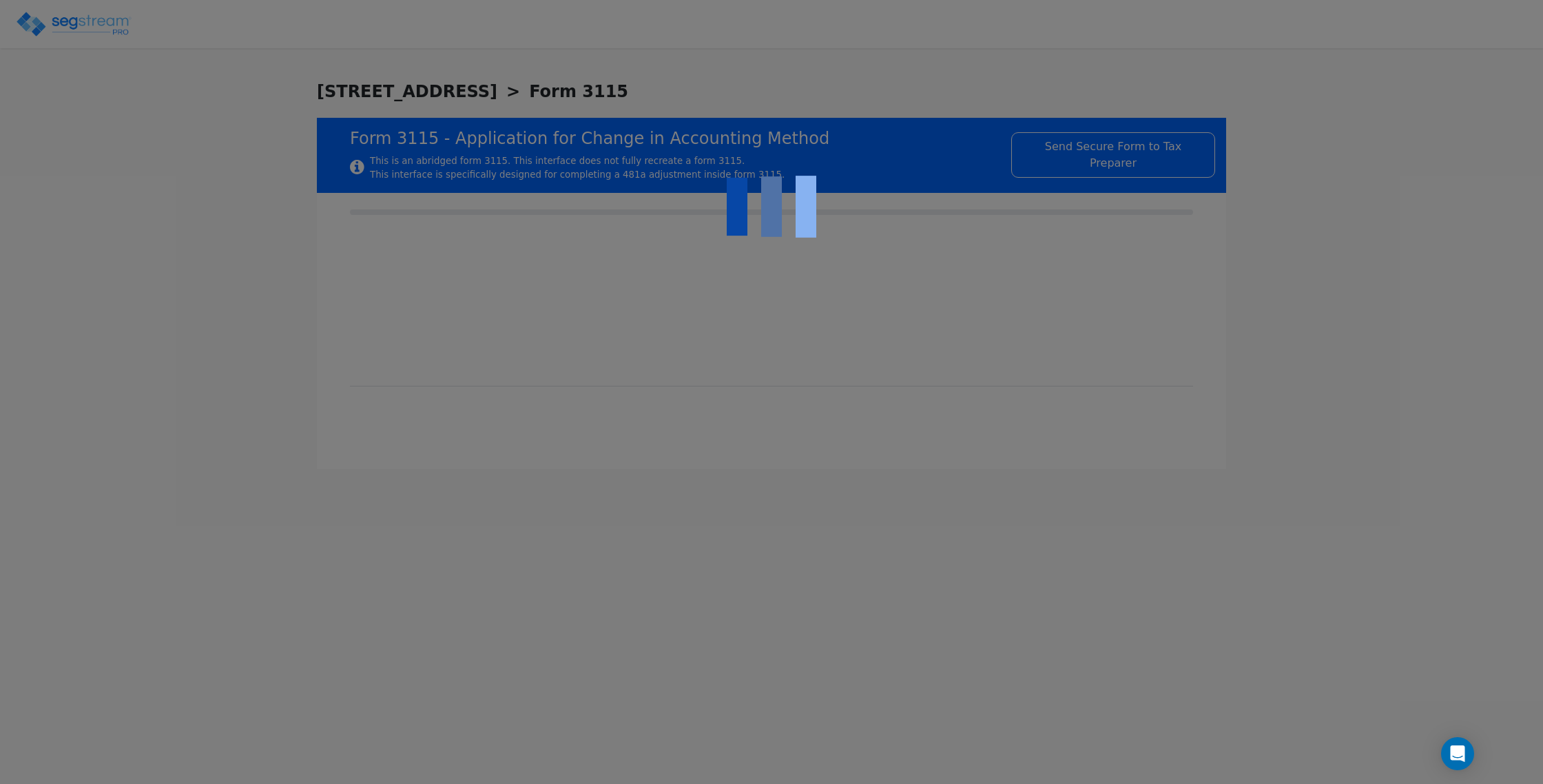
checkbox input "true"
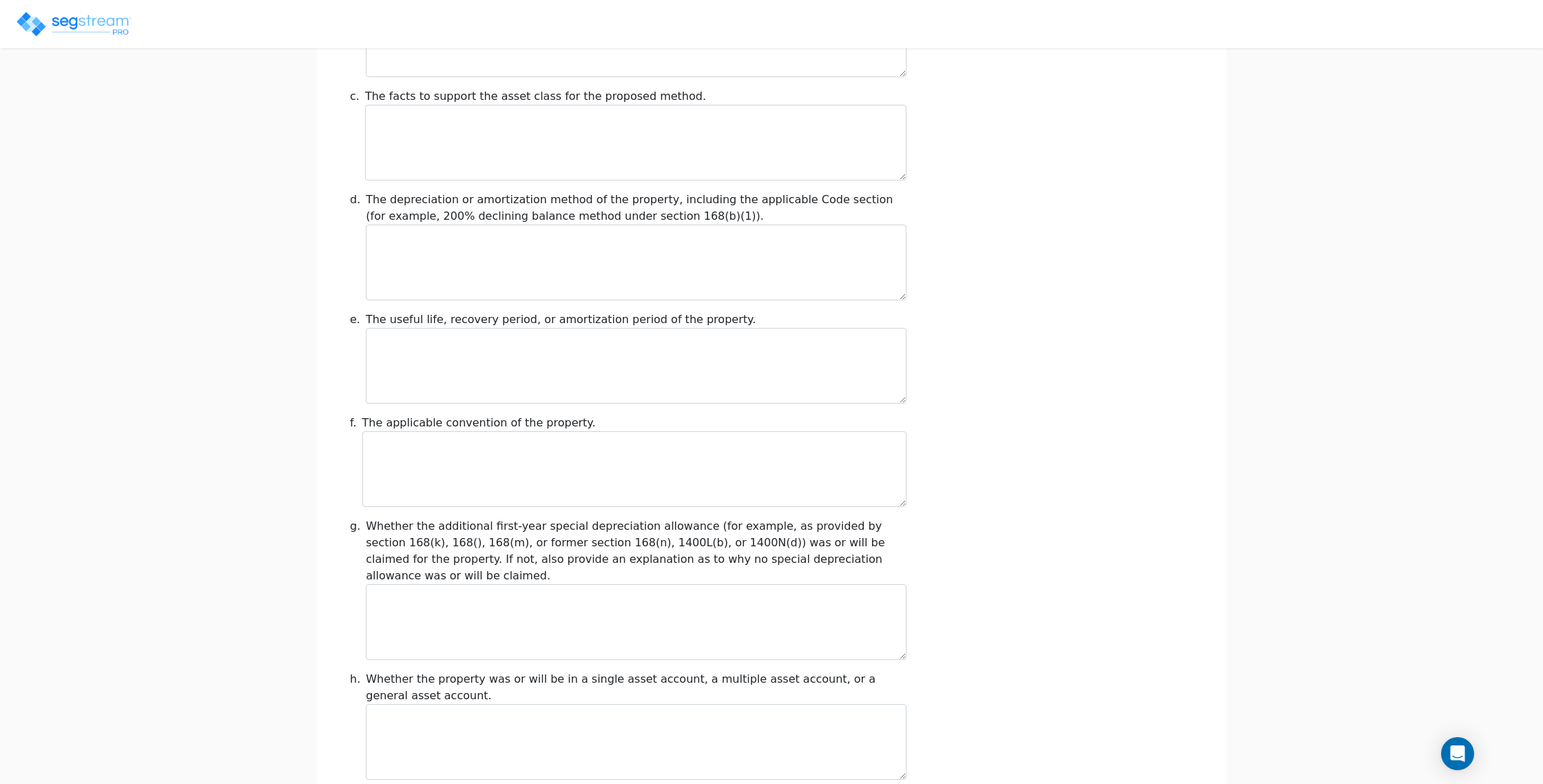
scroll to position [1390, 0]
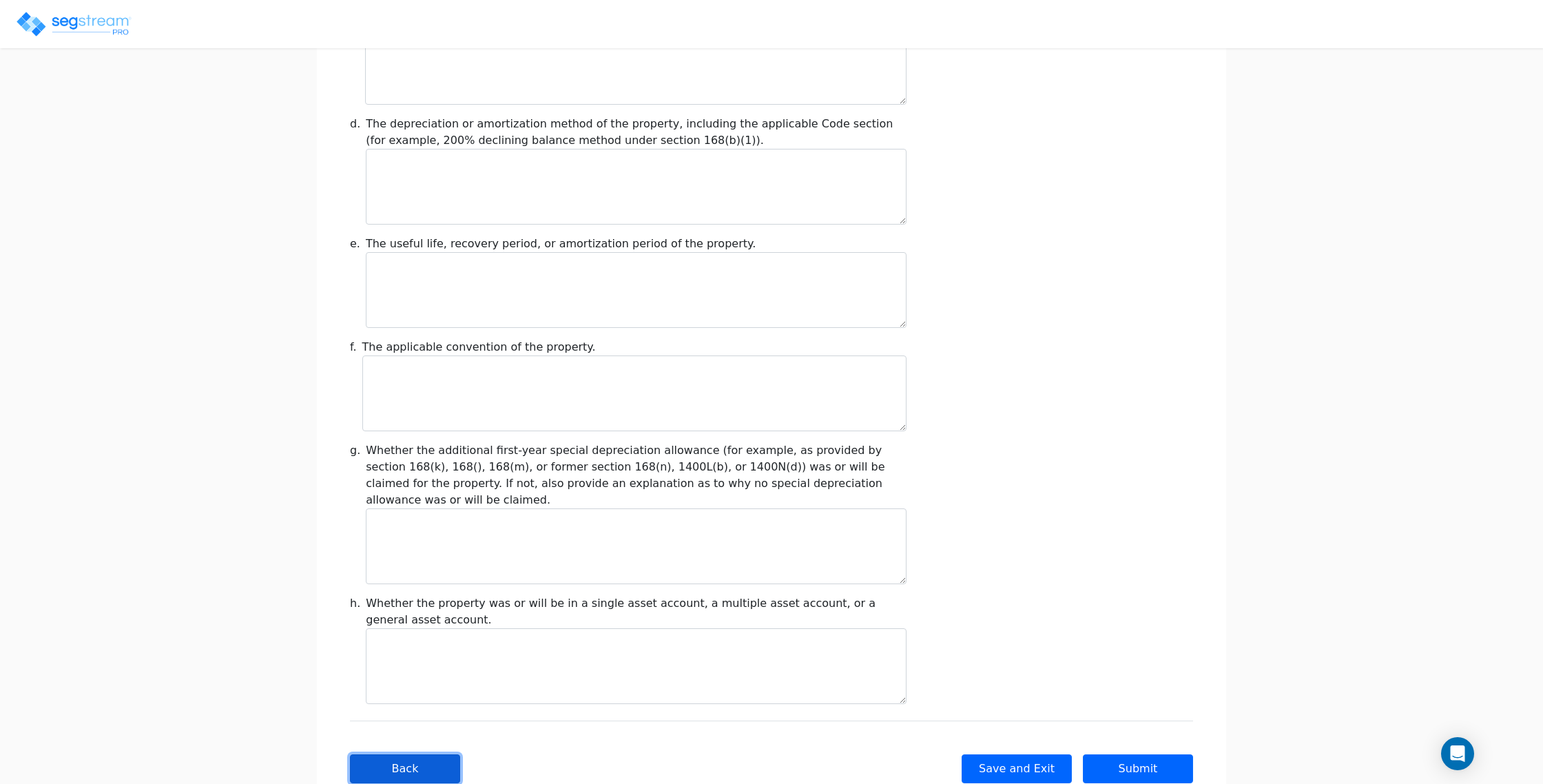
click at [425, 754] on button "Back" at bounding box center [405, 768] width 110 height 29
type input "-49,589.63"
checkbox input "true"
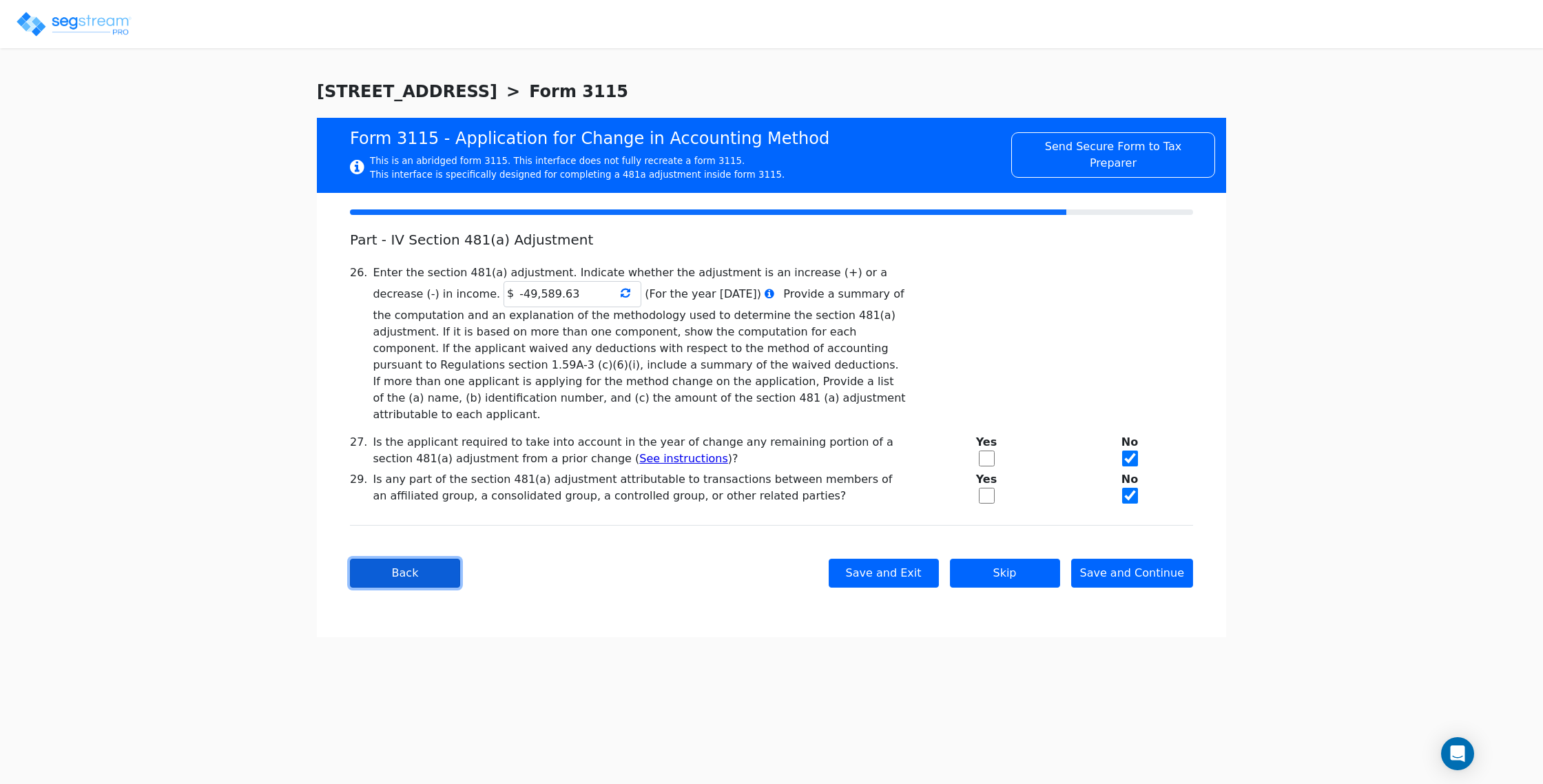
scroll to position [0, 0]
click at [621, 301] on span at bounding box center [625, 293] width 10 height 17
click at [621, 294] on icon at bounding box center [625, 292] width 10 height 11
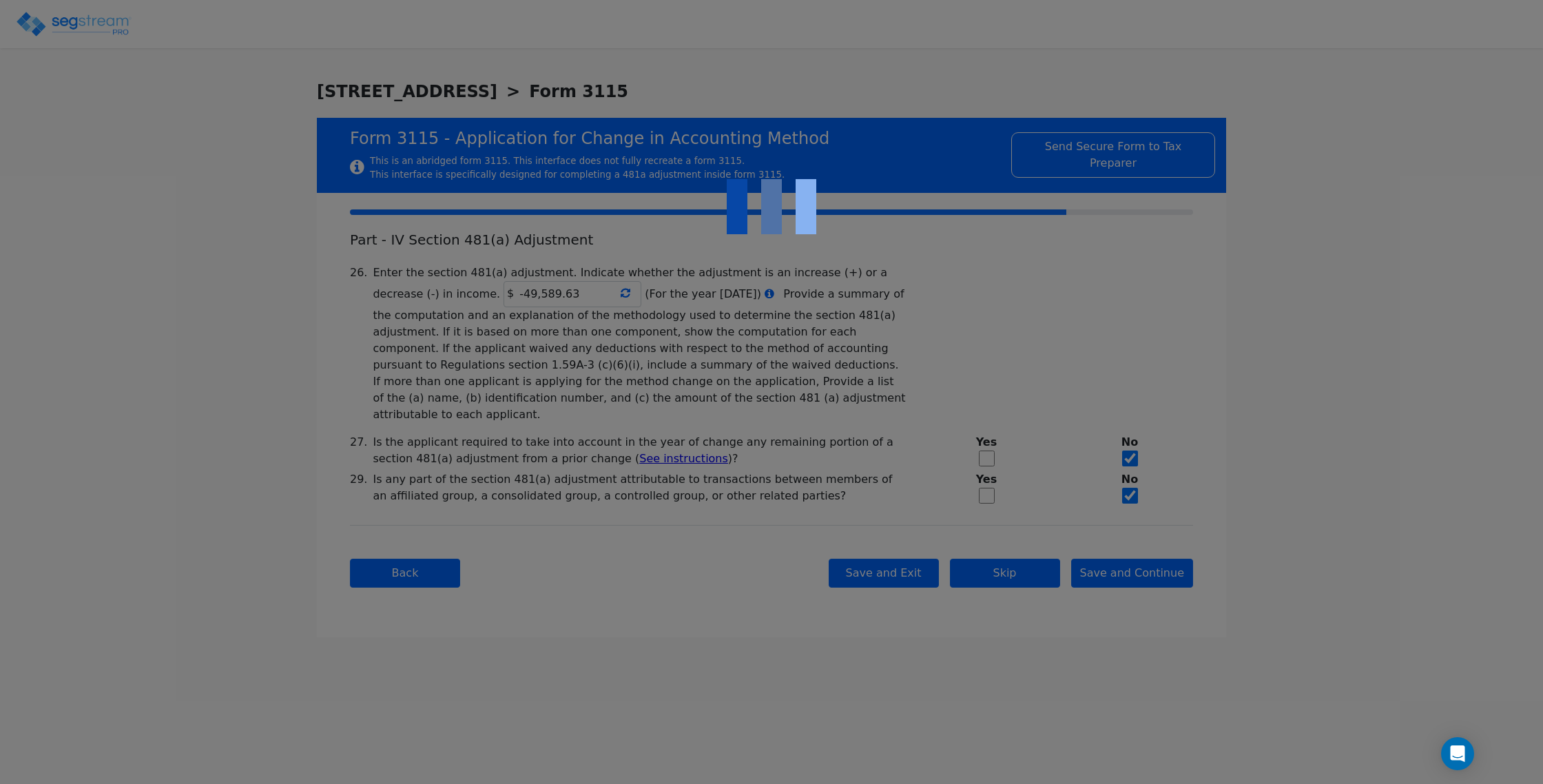
type input "-49,589.63"
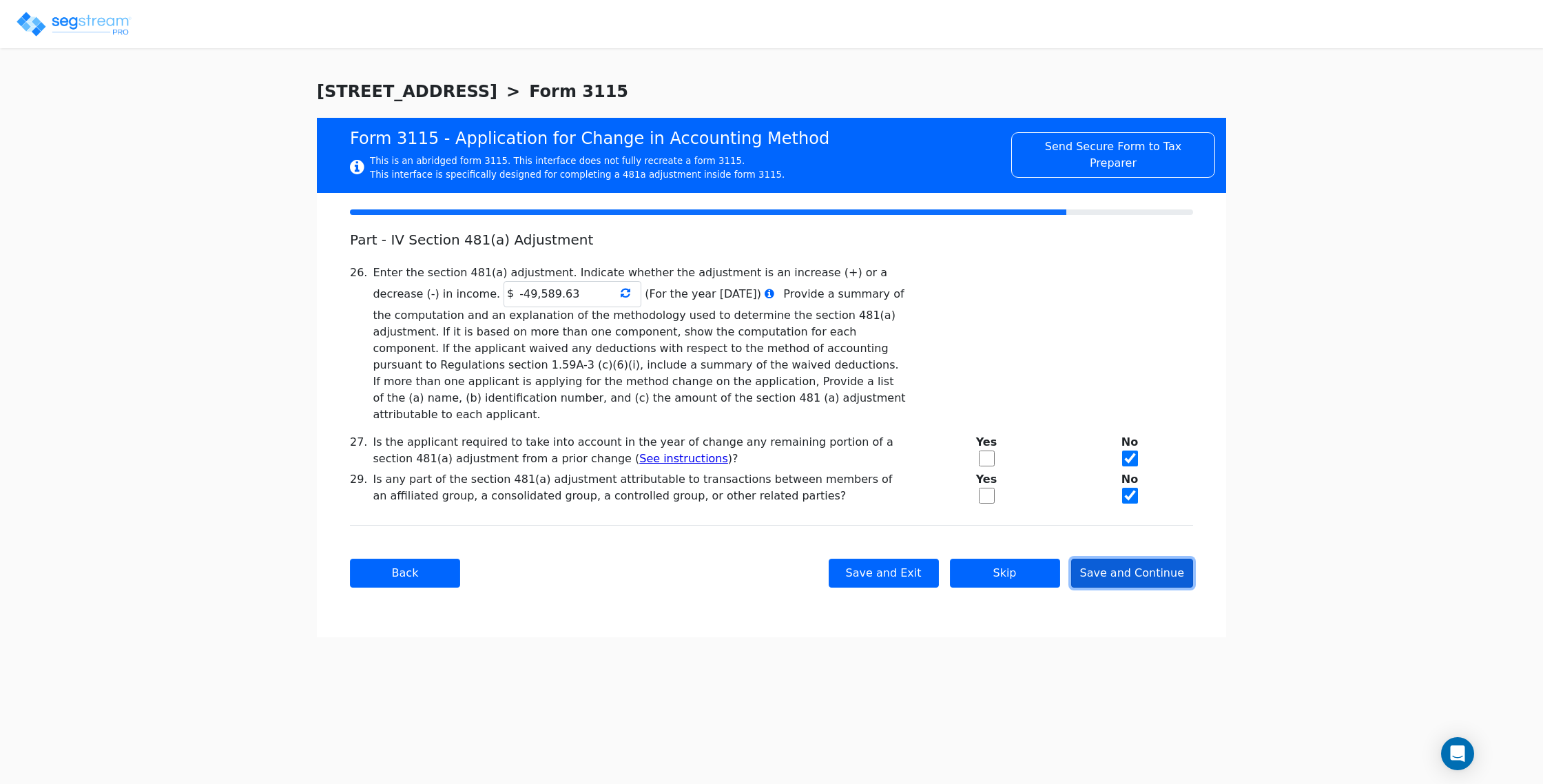
click at [1110, 559] on button "Save and Continue" at bounding box center [1132, 573] width 123 height 29
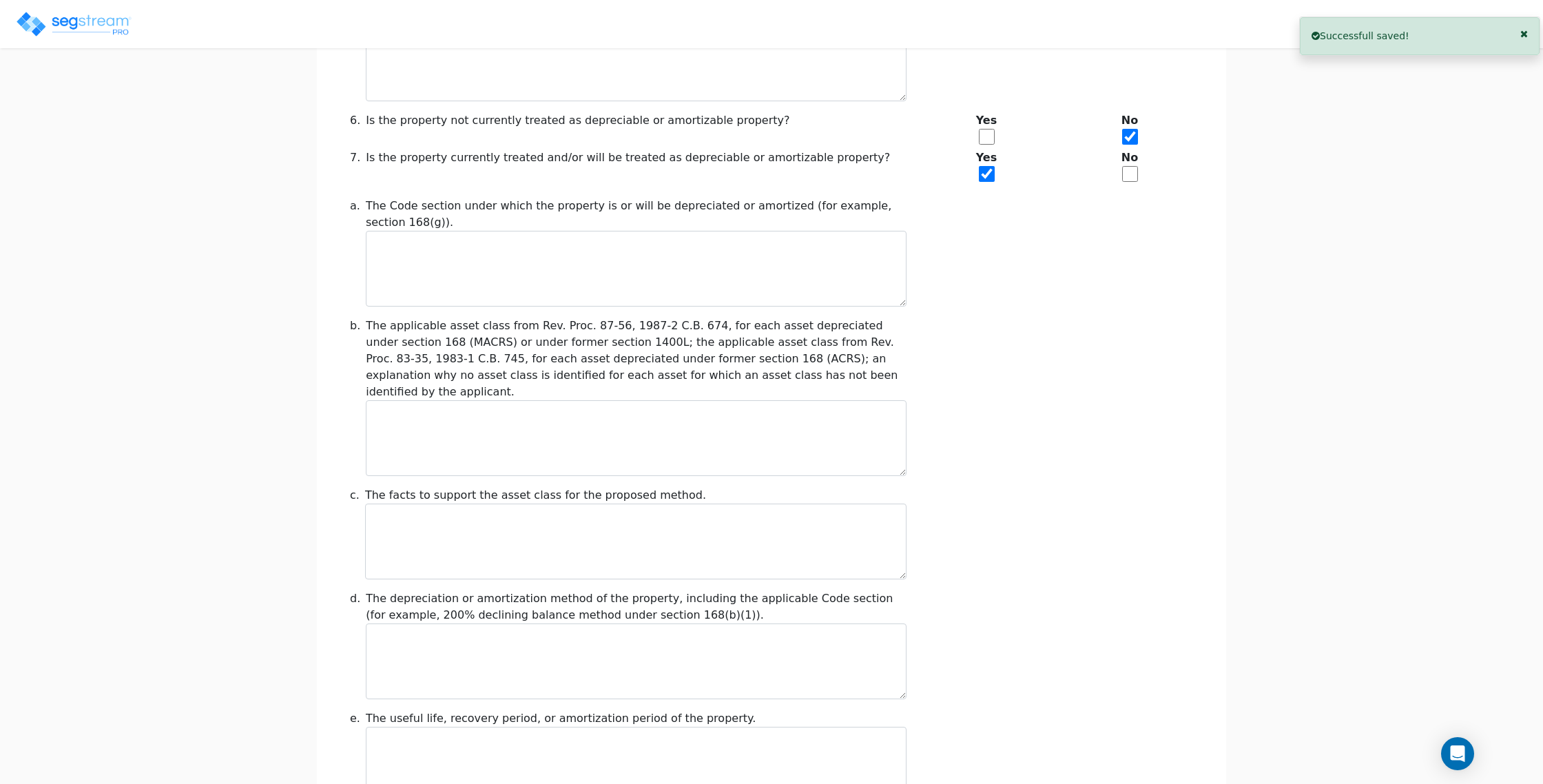
scroll to position [1390, 0]
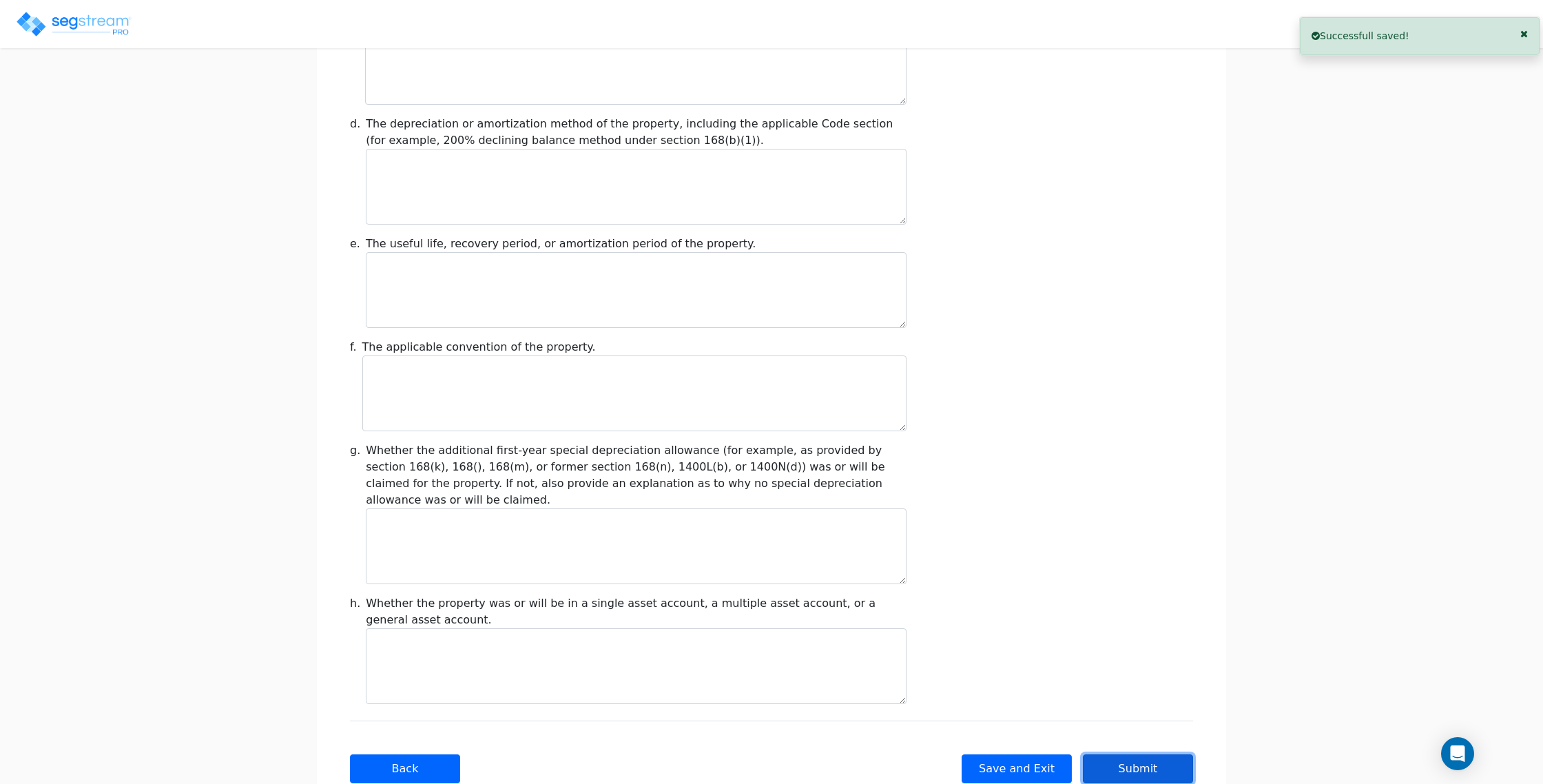
click at [1115, 754] on button "Submit" at bounding box center [1138, 768] width 110 height 29
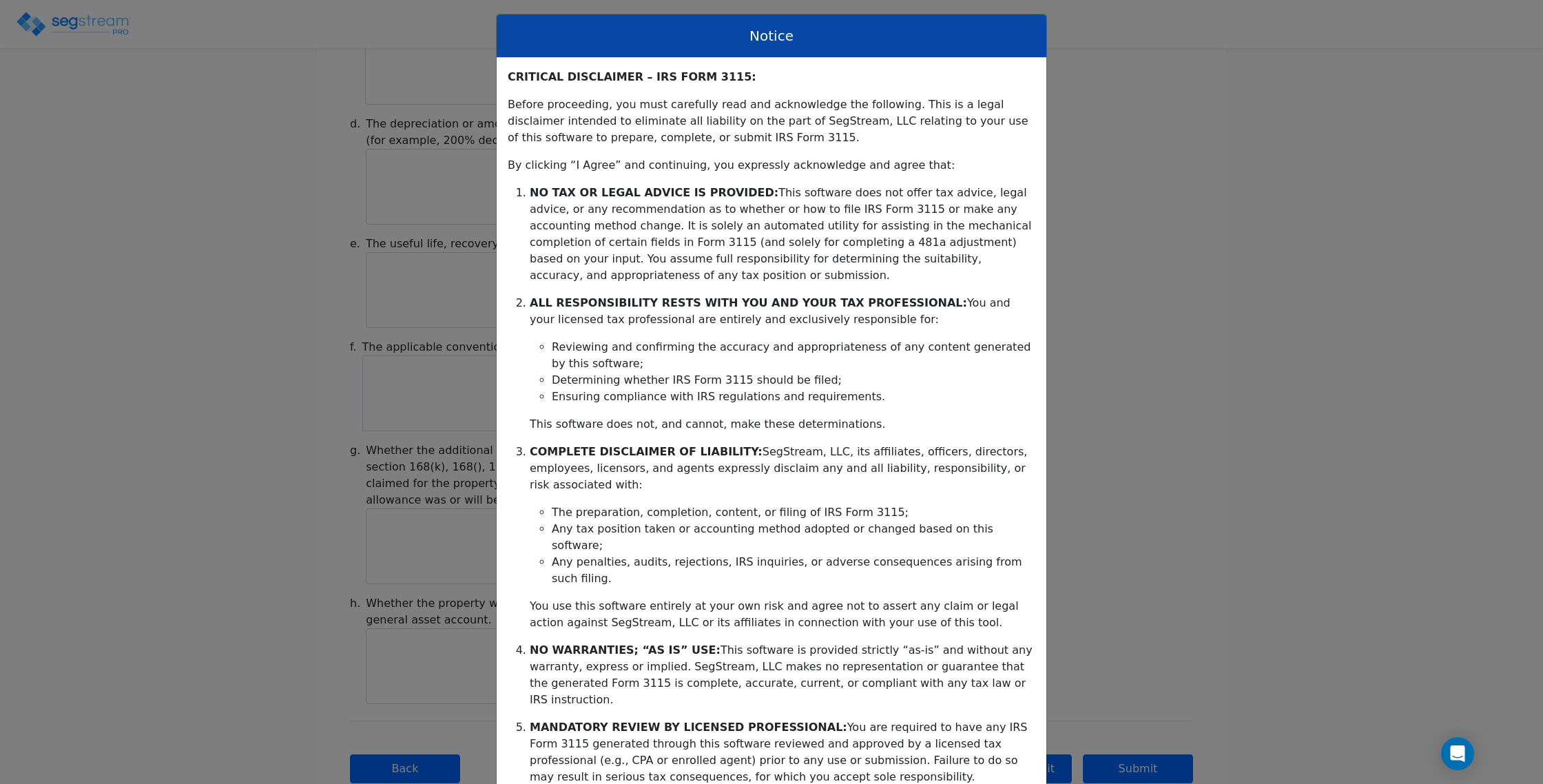
scroll to position [100, 0]
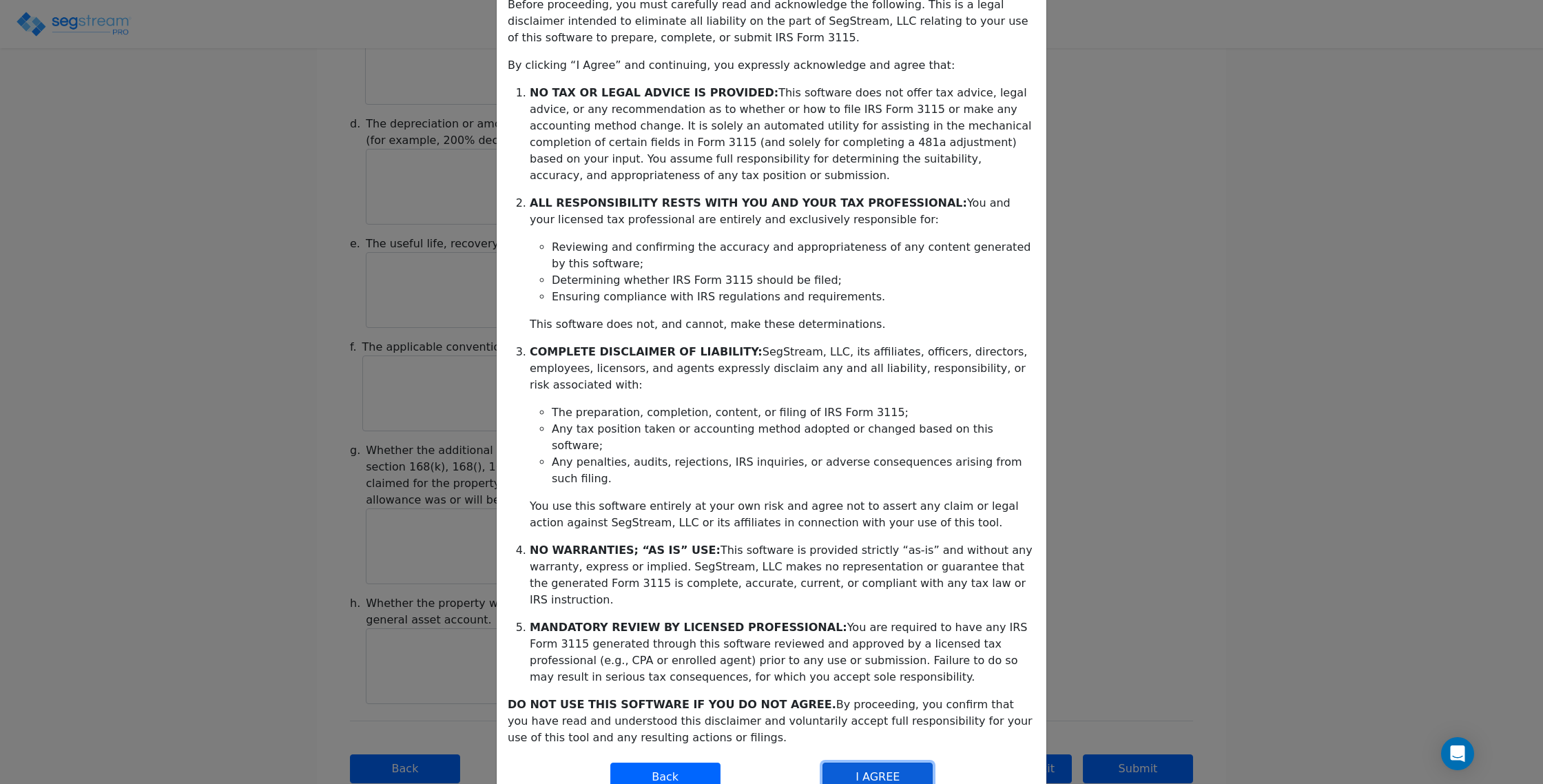
click at [869, 762] on button "I AGREE" at bounding box center [878, 776] width 110 height 29
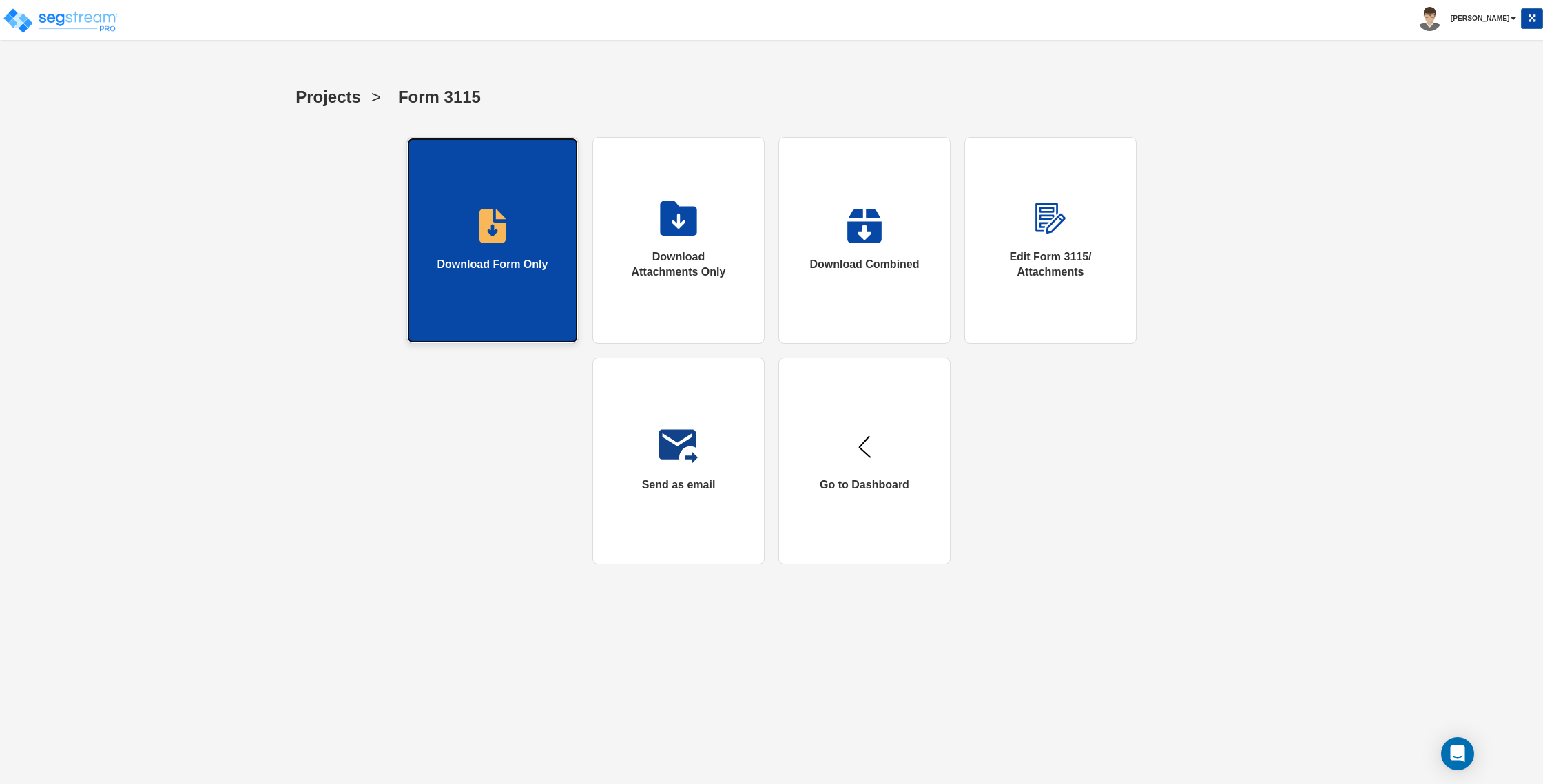
click at [534, 236] on link "Download Form Only" at bounding box center [492, 240] width 173 height 206
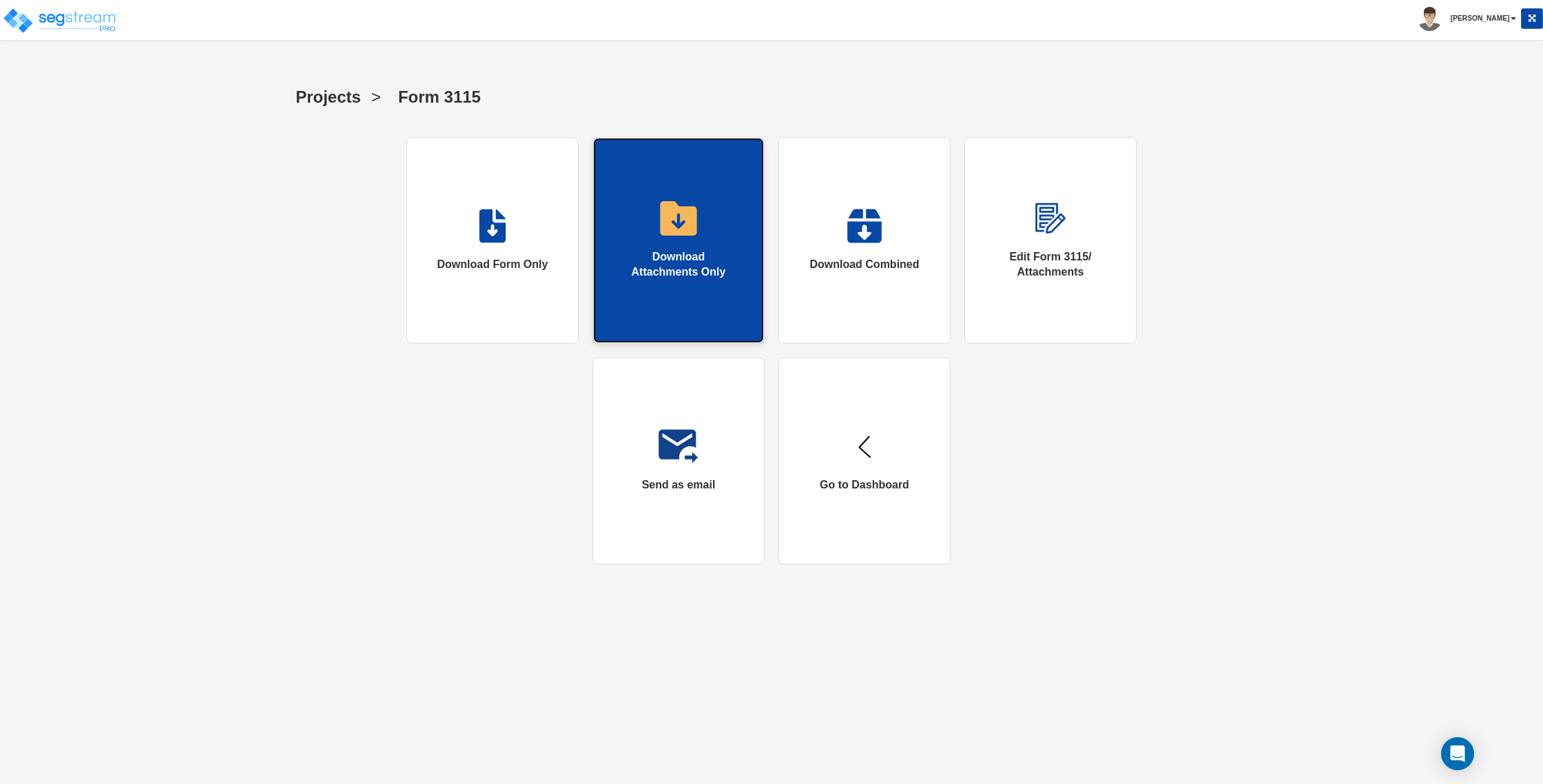
click at [654, 232] on link "Download Attachments Only" at bounding box center [679, 240] width 173 height 206
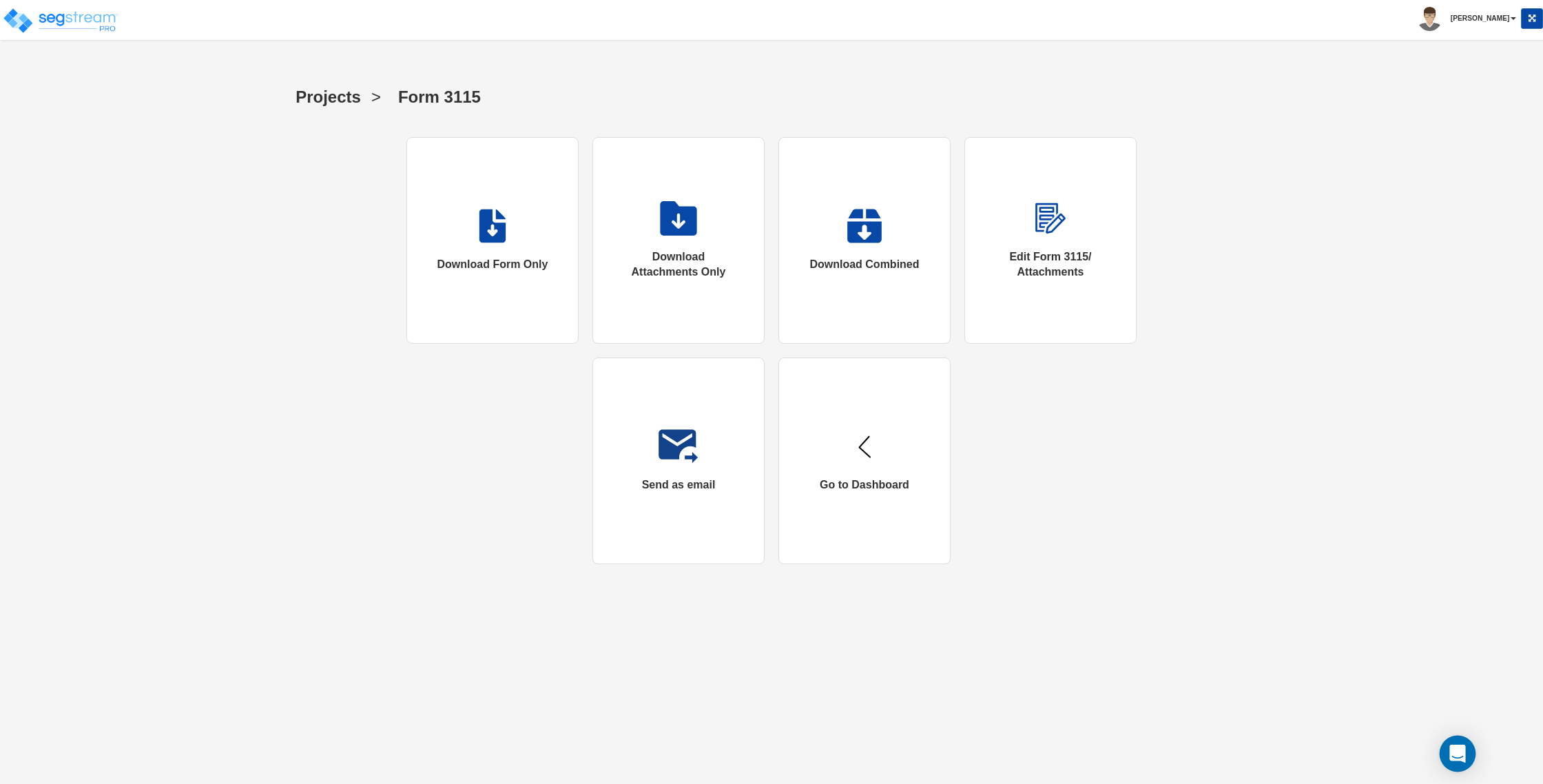
click at [1452, 746] on icon "Open Intercom Messenger" at bounding box center [1458, 753] width 18 height 18
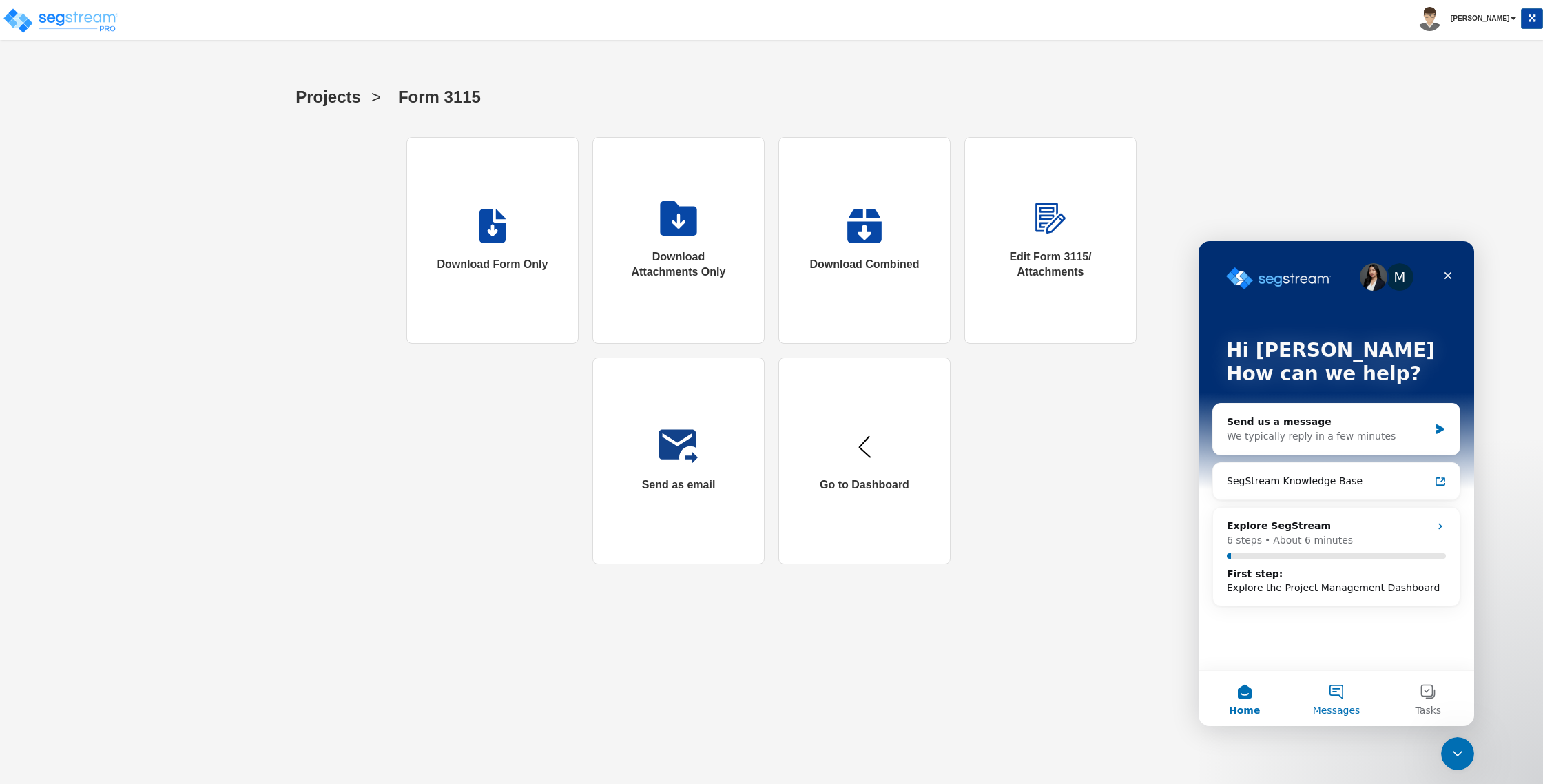
click at [1341, 692] on button "Messages" at bounding box center [1336, 698] width 92 height 55
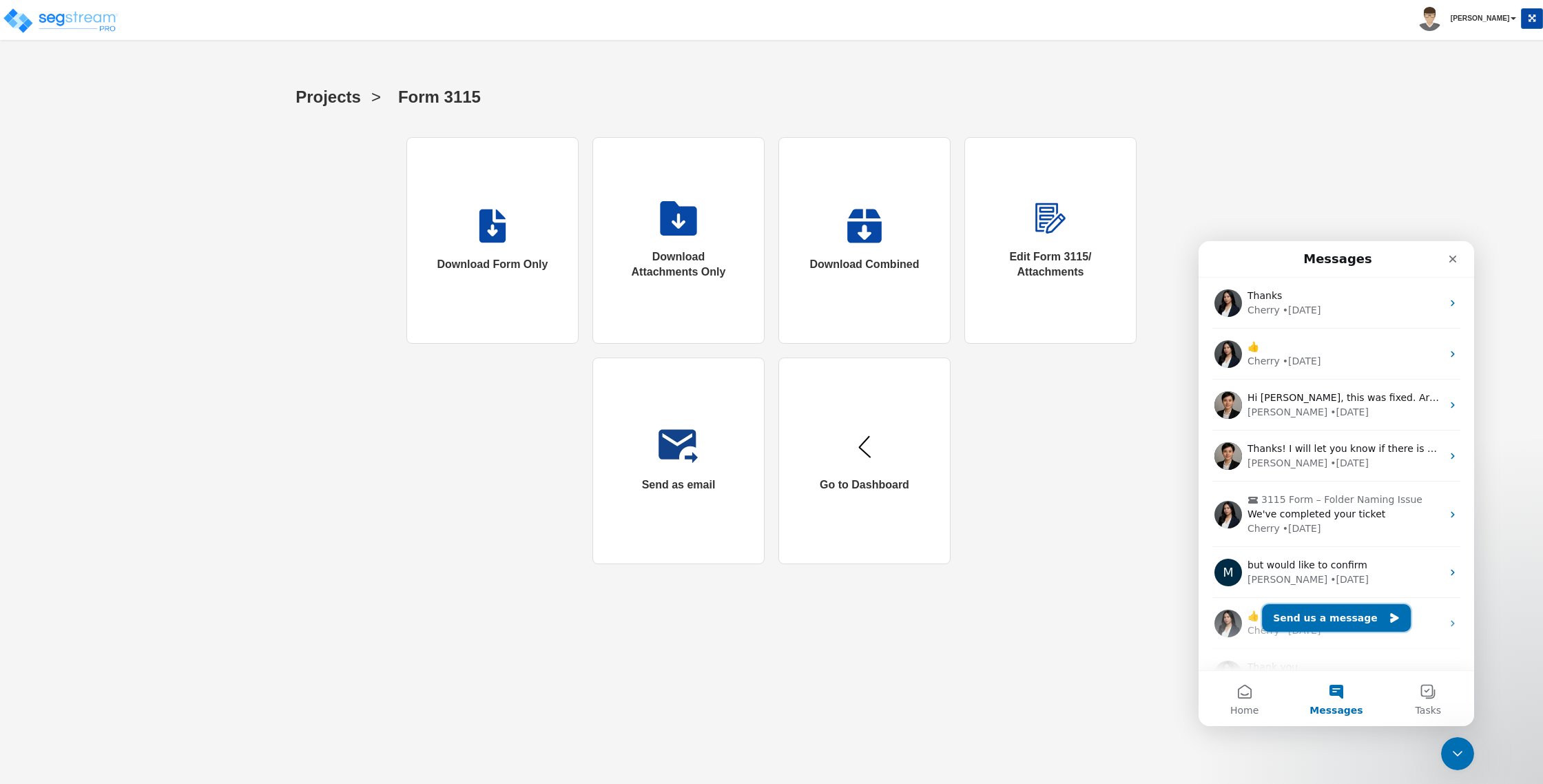
click at [1350, 624] on button "Send us a message" at bounding box center [1337, 618] width 149 height 28
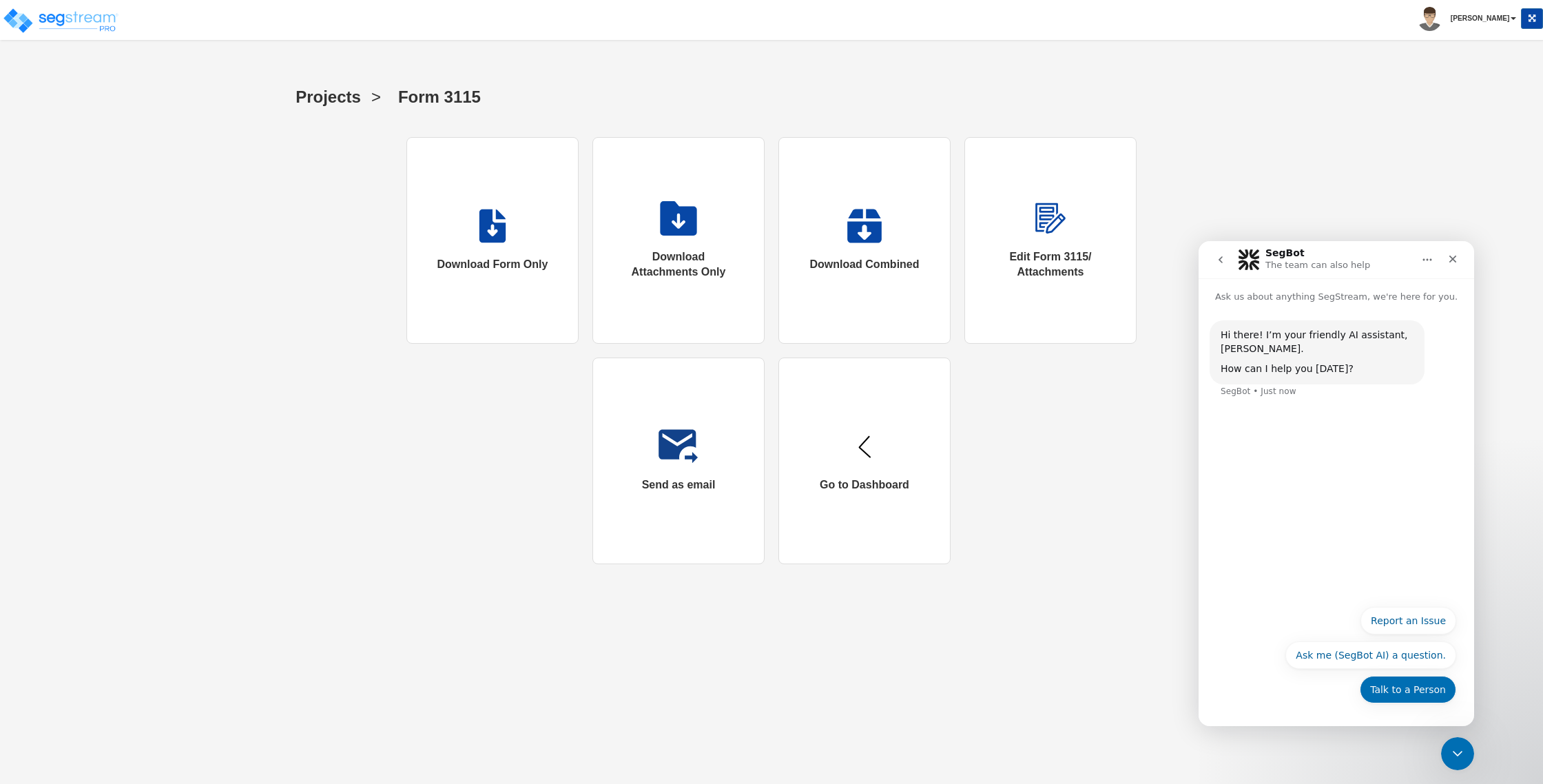
click at [1426, 695] on button "Talk to a Person" at bounding box center [1408, 689] width 96 height 28
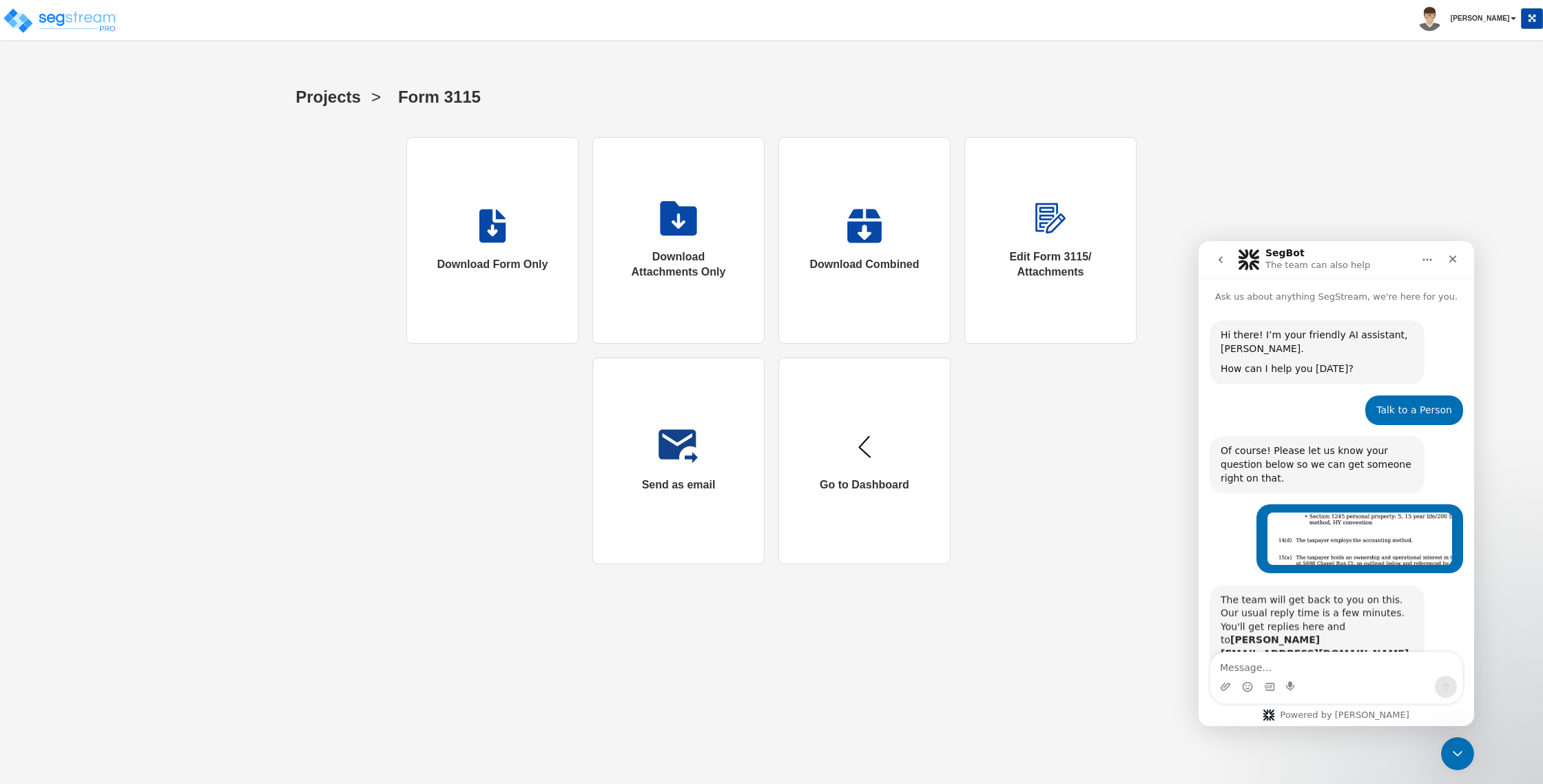
type textarea "I"
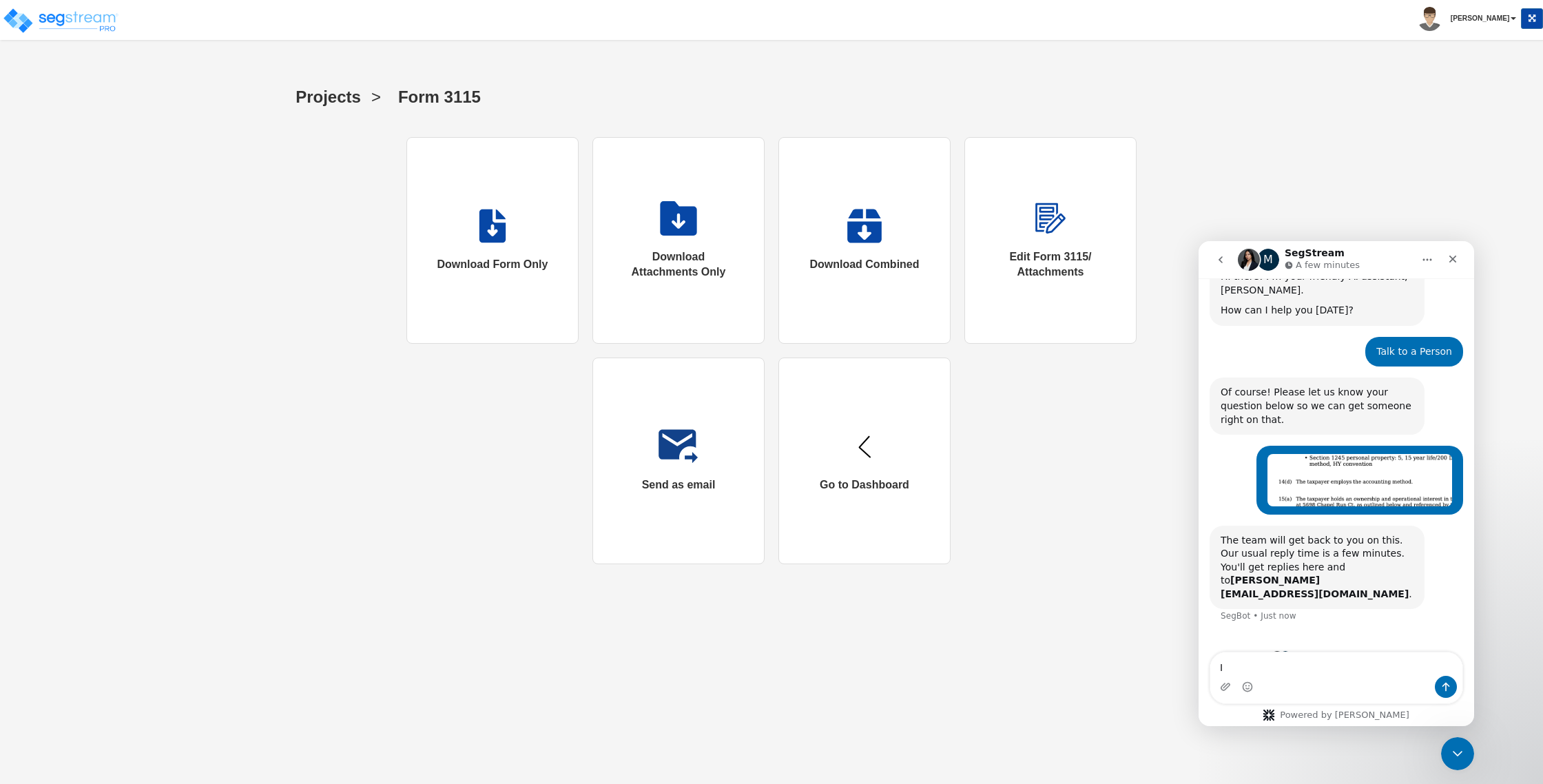
scroll to position [70, 0]
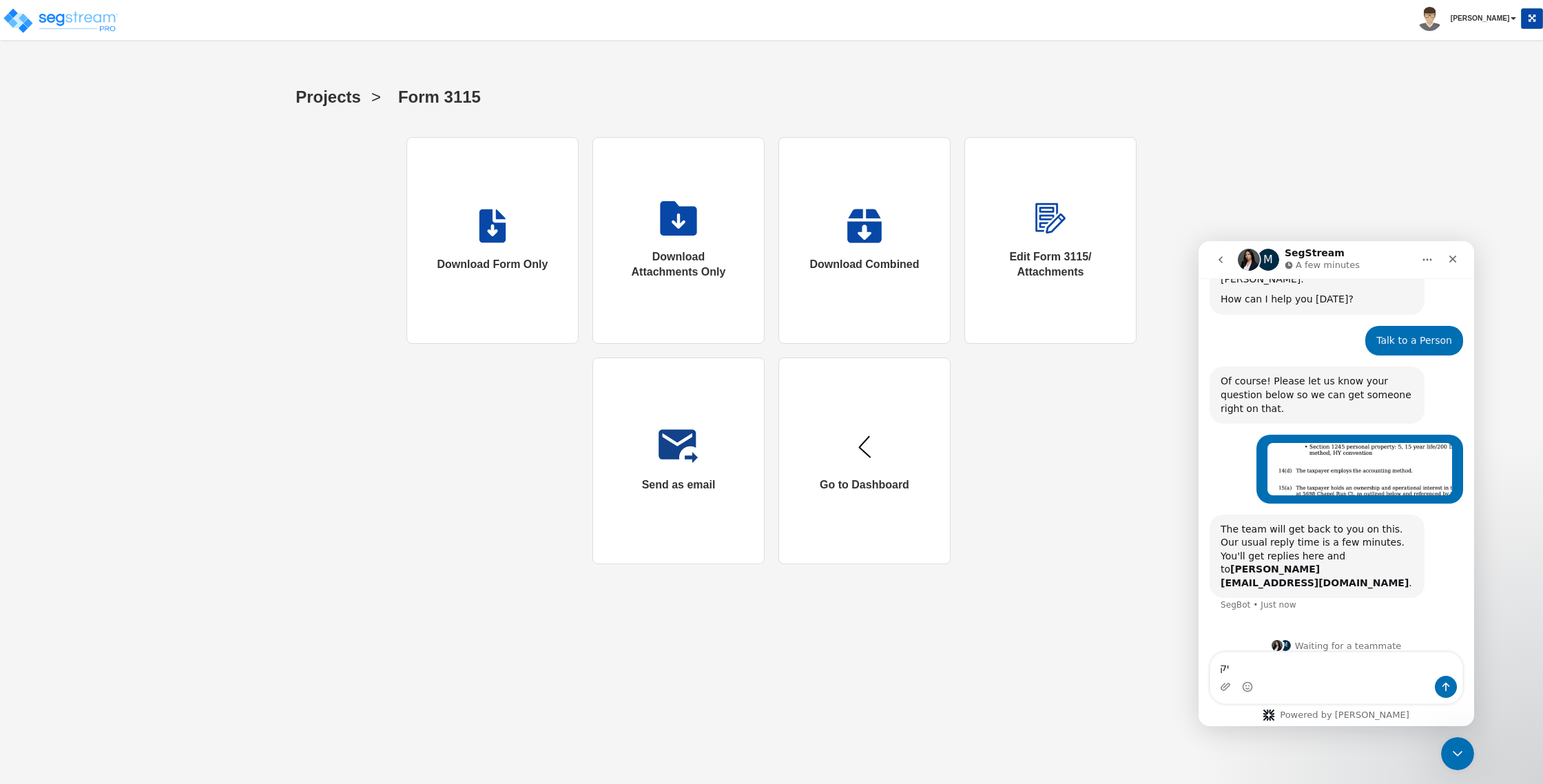
type textarea "י"
type textarea "f"
type textarea "the forms are still producing 14d blank"
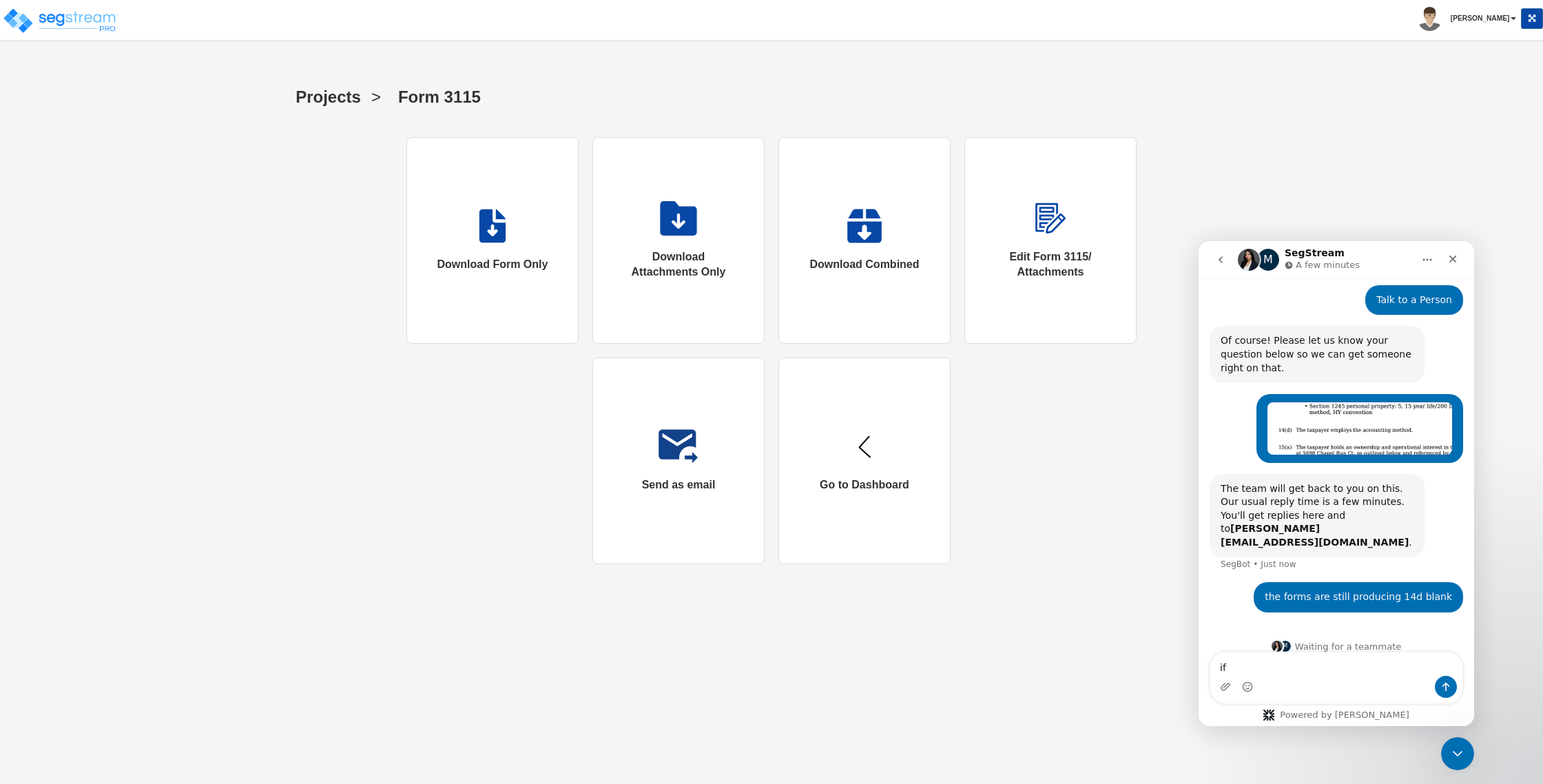
type textarea "i"
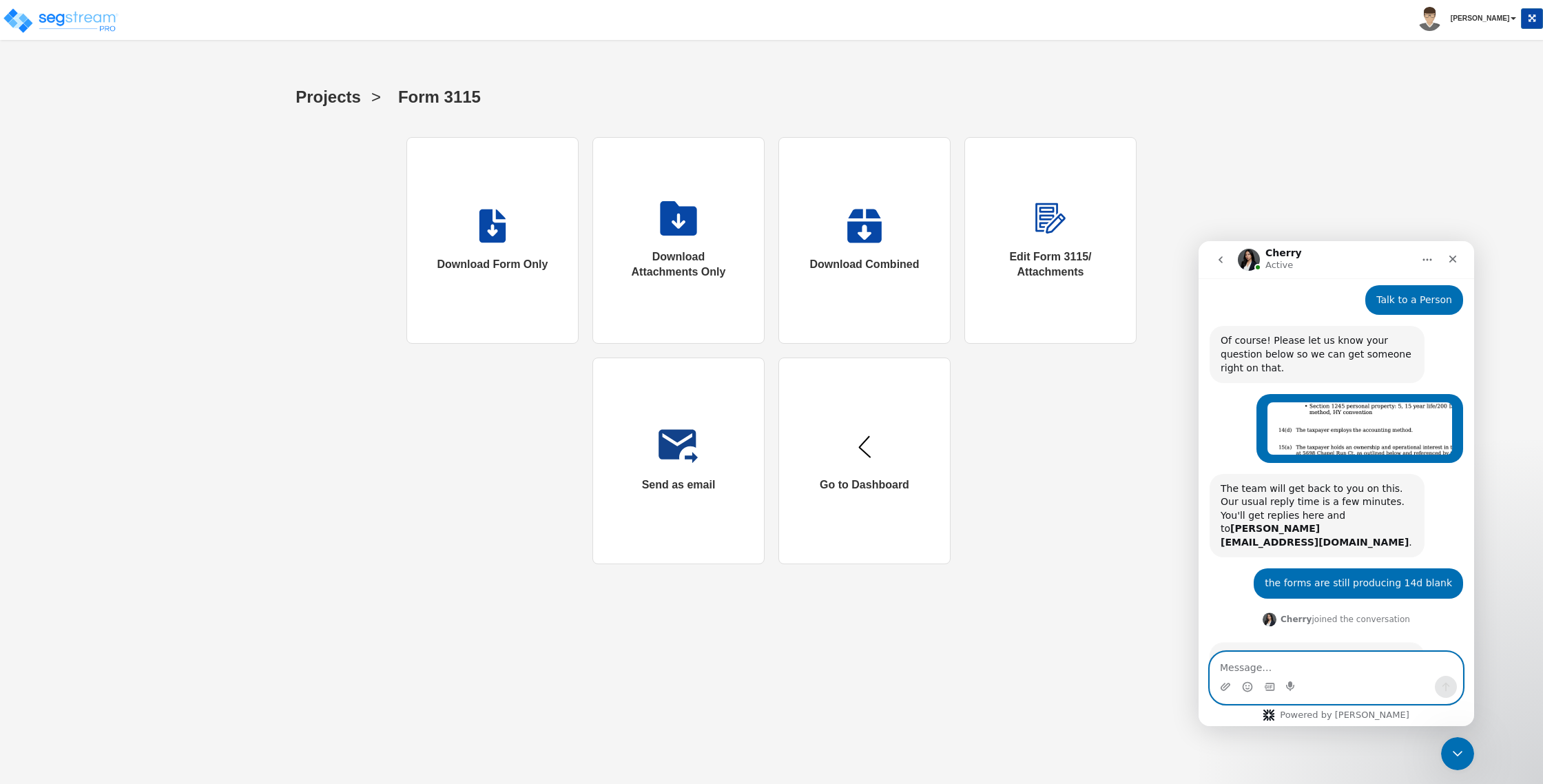
scroll to position [145, 0]
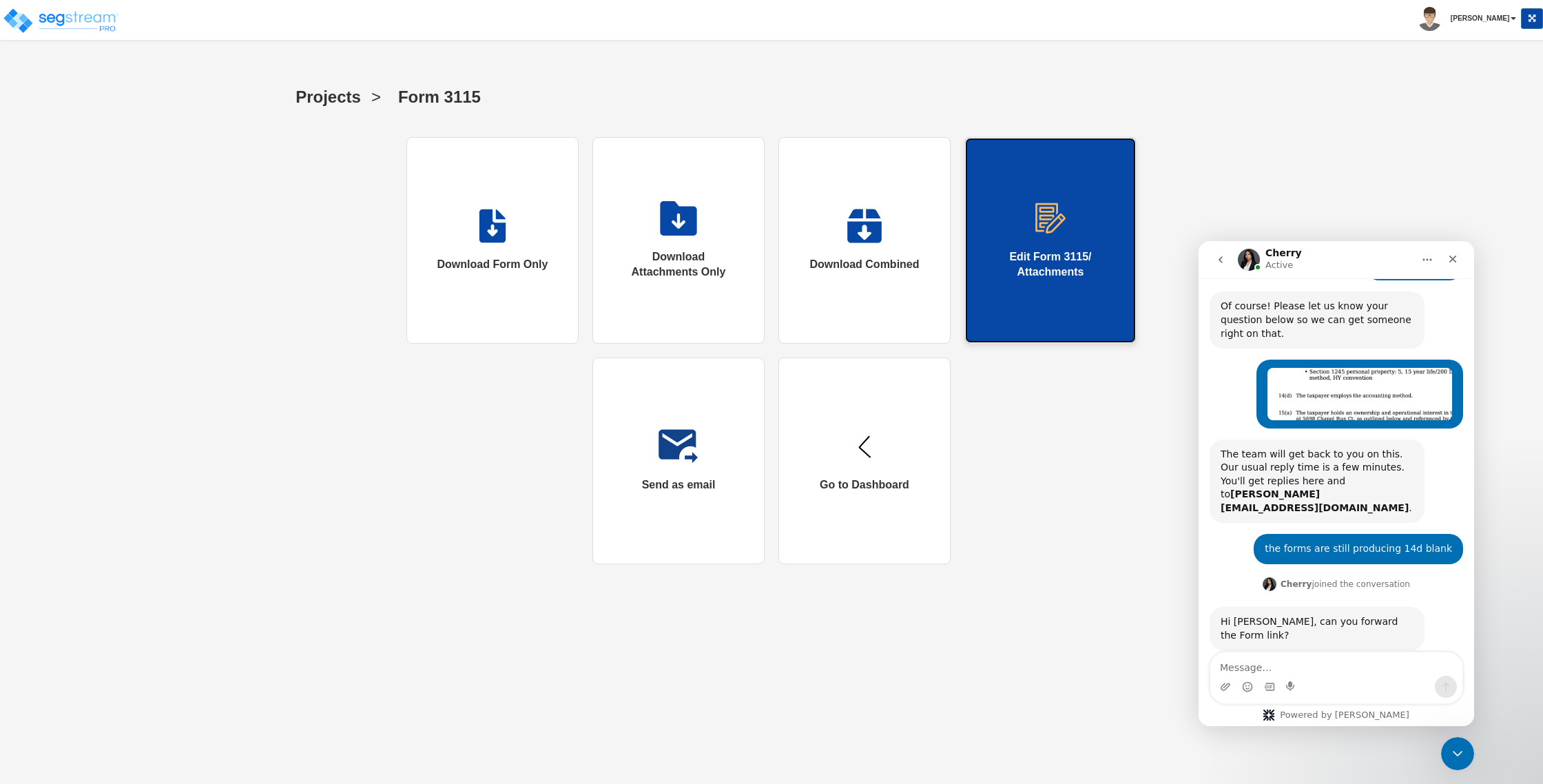
click at [1008, 239] on link "Edit Form 3115/ Attachments" at bounding box center [1050, 240] width 173 height 206
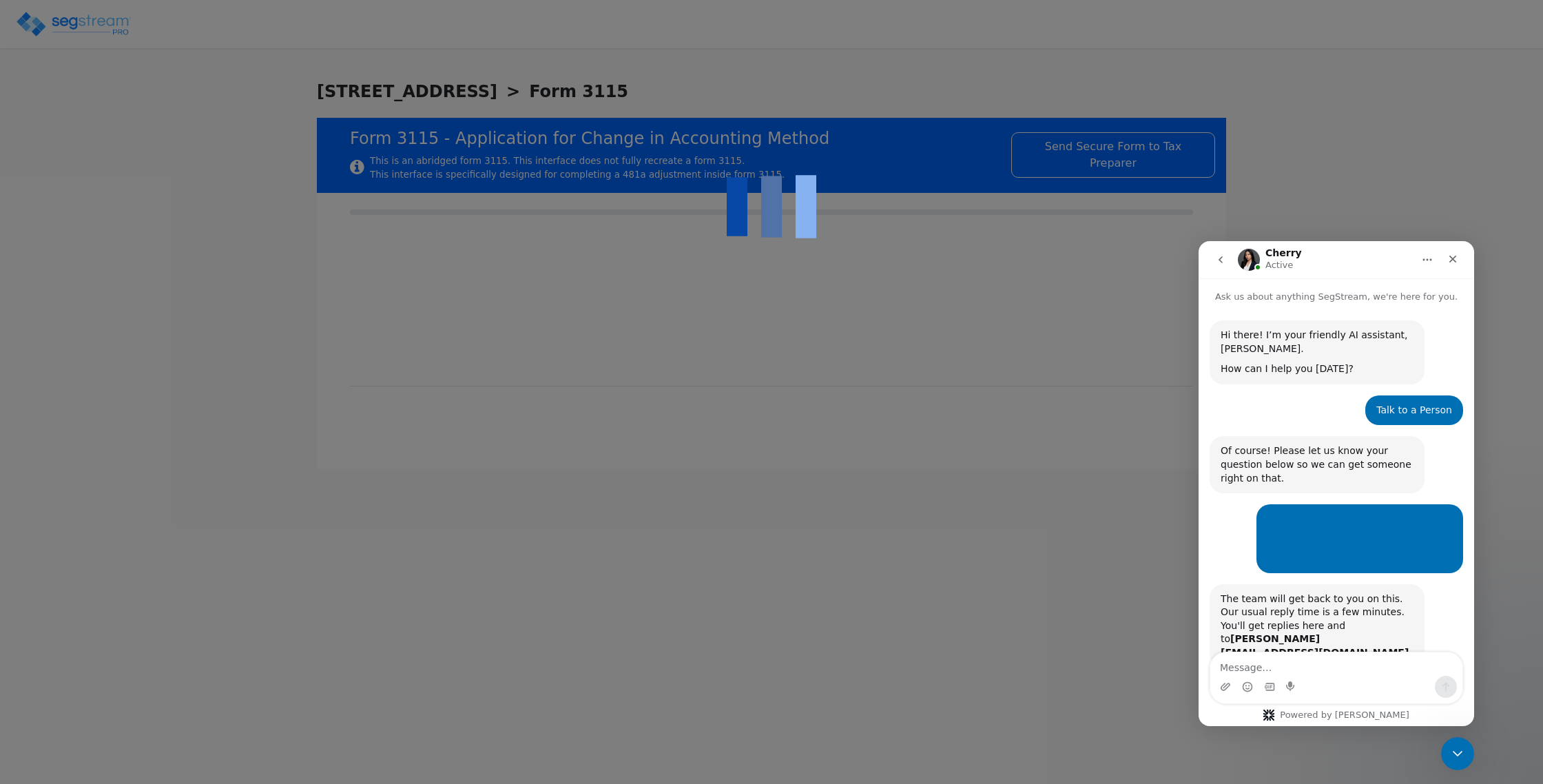
checkbox input "true"
type input "RENTAL REAL ESTATE"
type input "RESIDENTIAL"
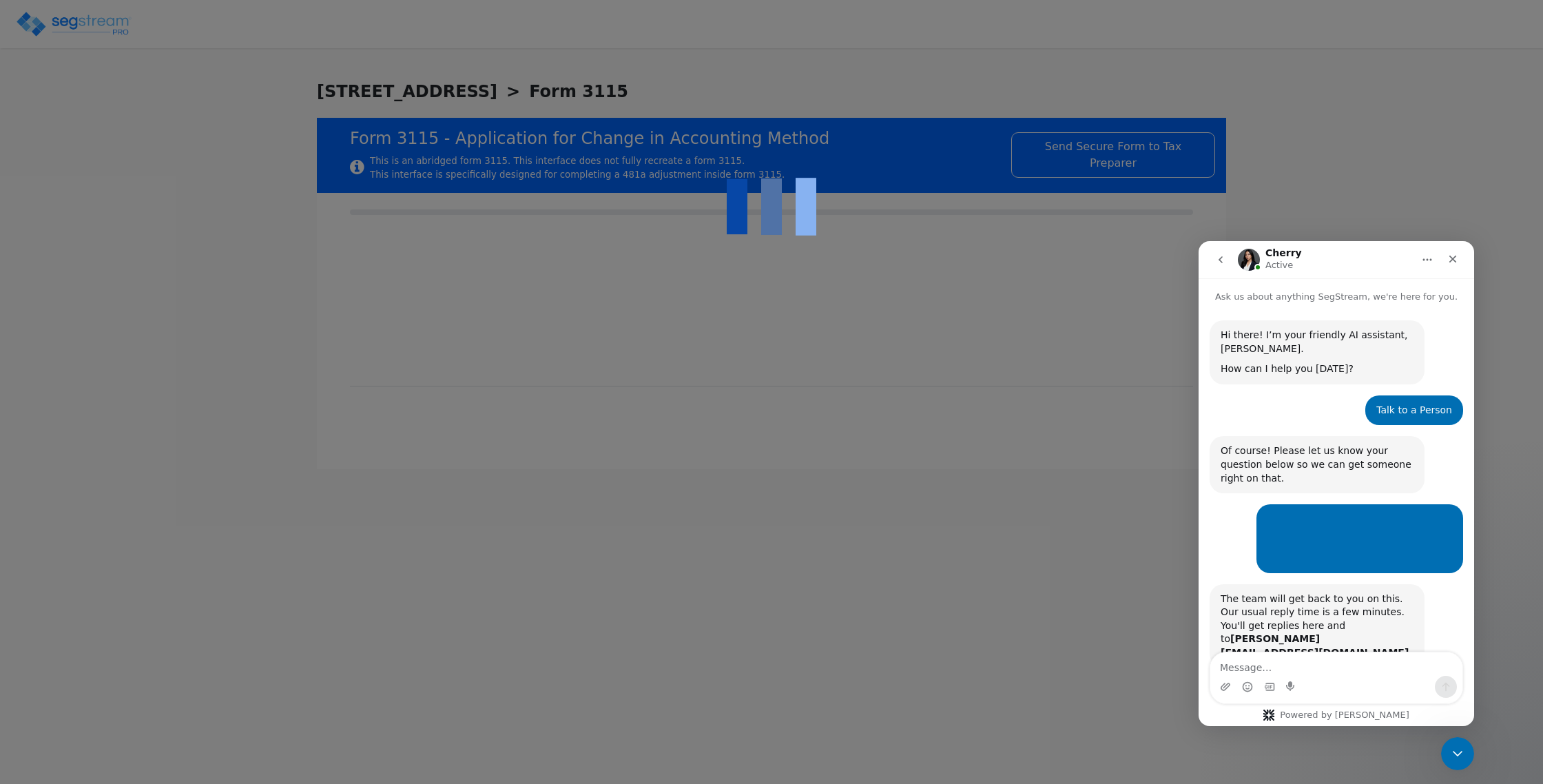
type input "2022"
type input "RENTAL"
type input "N/A"
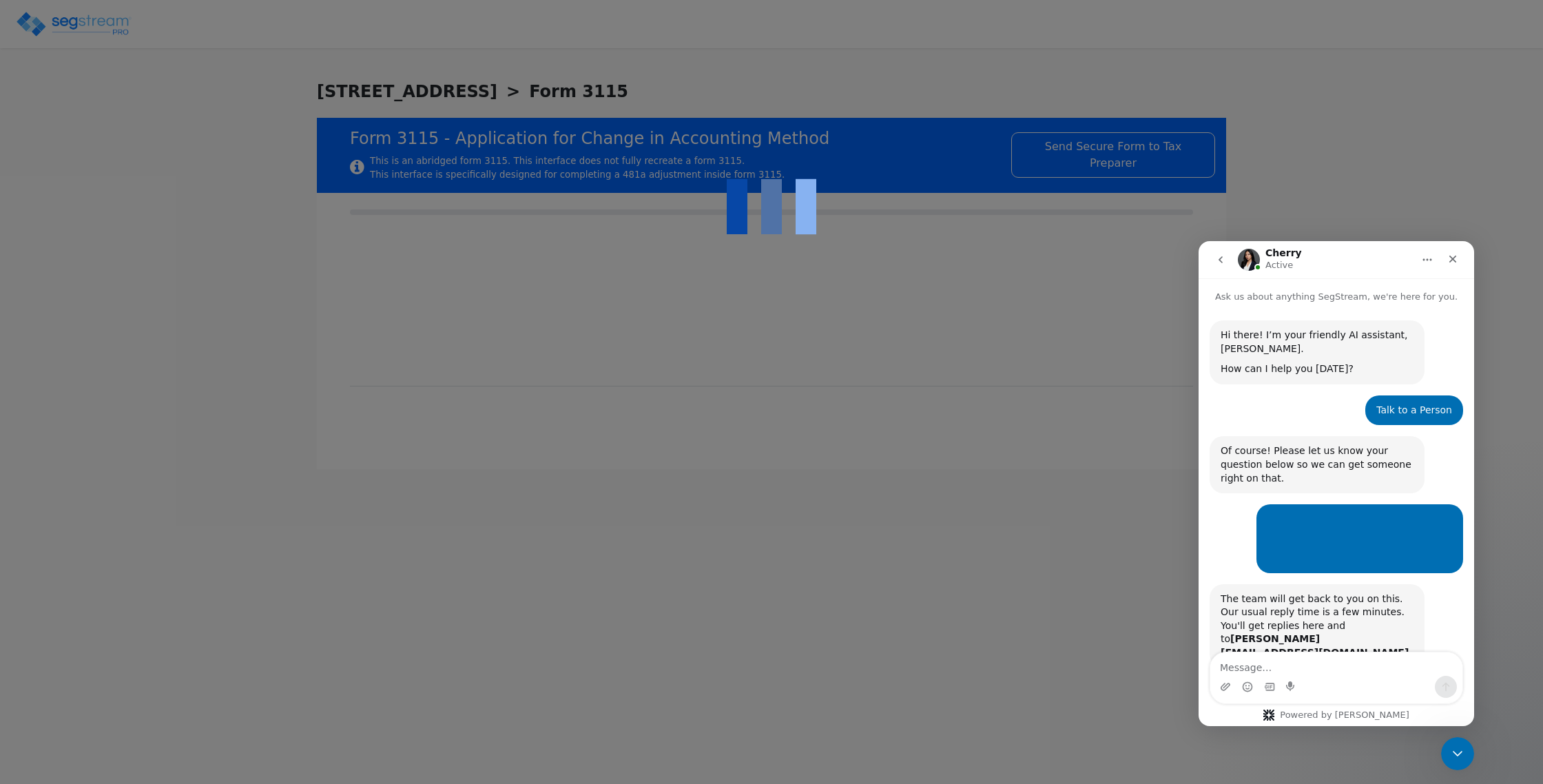
checkbox input "true"
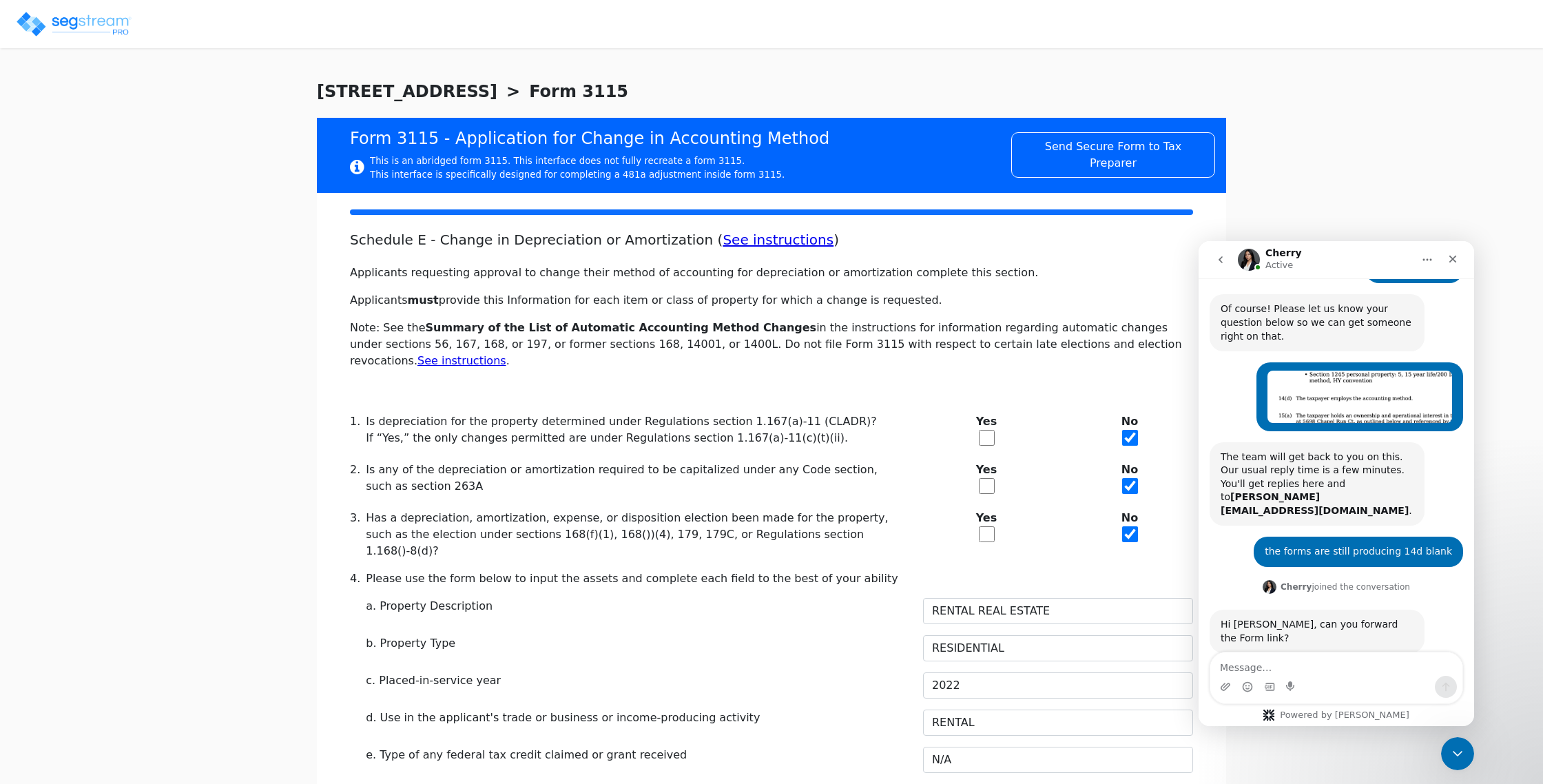
scroll to position [145, 0]
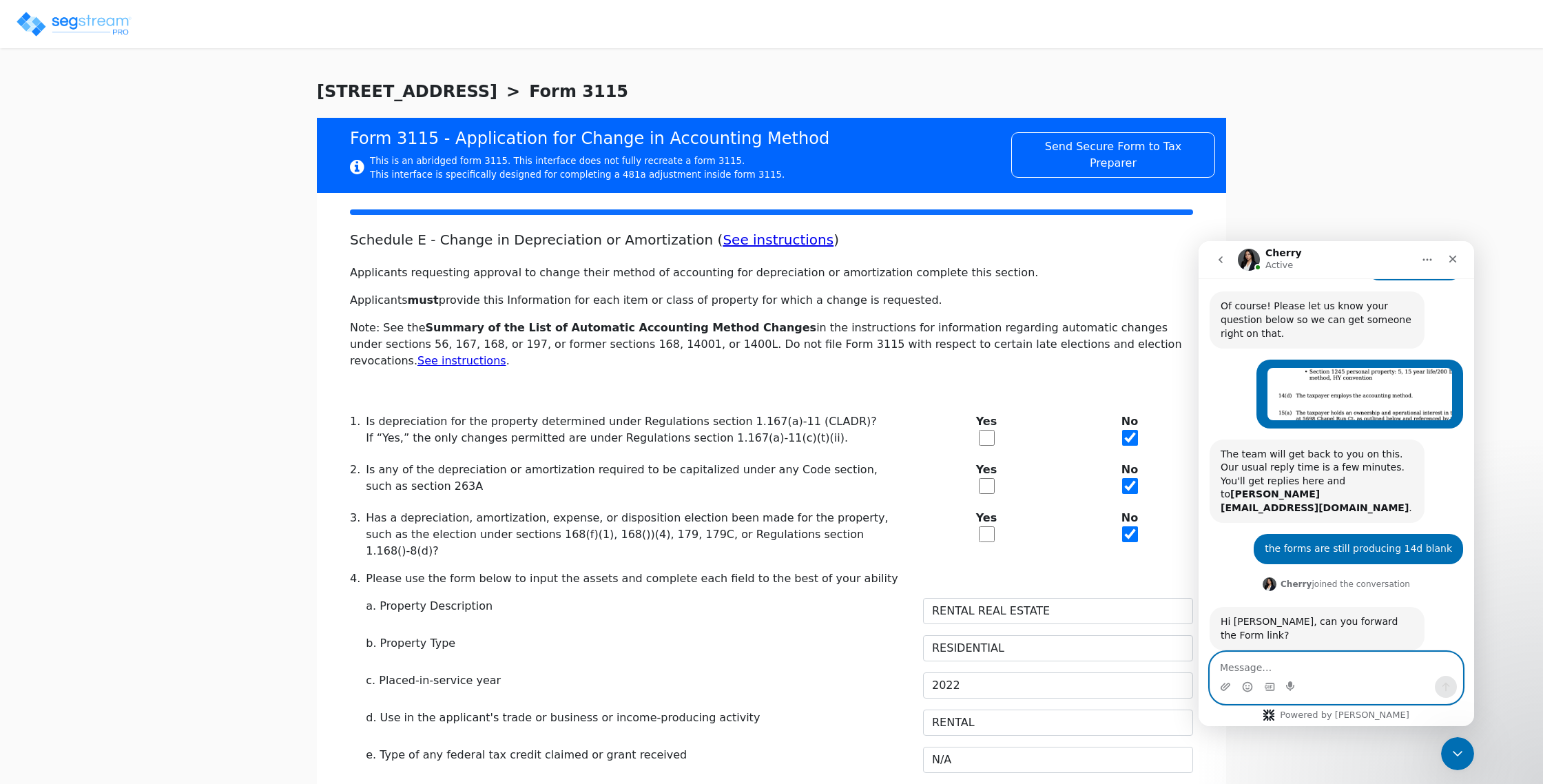
click at [1317, 665] on textarea "Message…" at bounding box center [1336, 664] width 252 height 23
paste textarea "[URL][DOMAIN_NAME]"
type textarea "[URL][DOMAIN_NAME]"
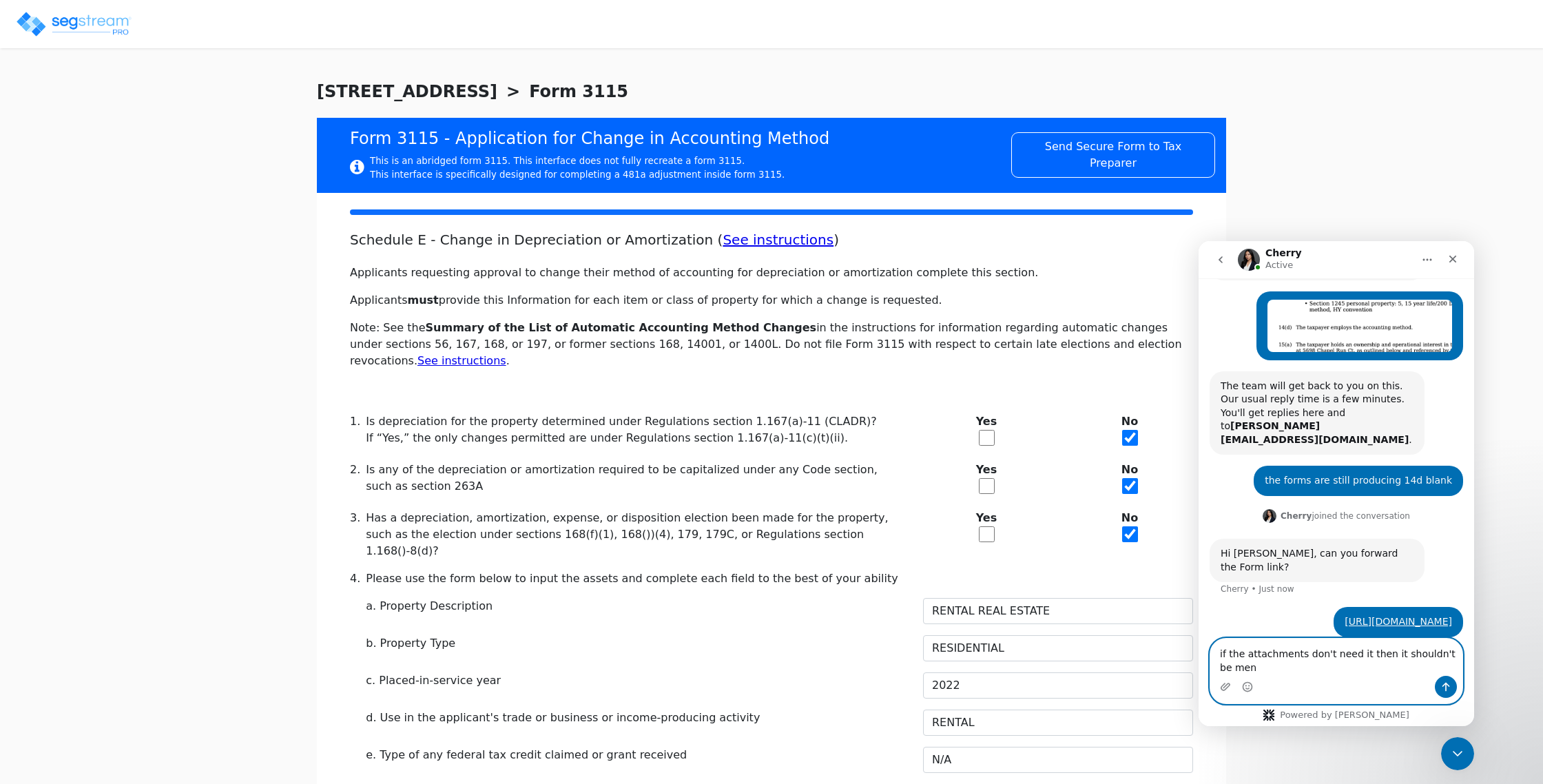
scroll to position [213, 0]
type textarea "if the attachments don't need it then it shouldn't be mentioned at all no?"
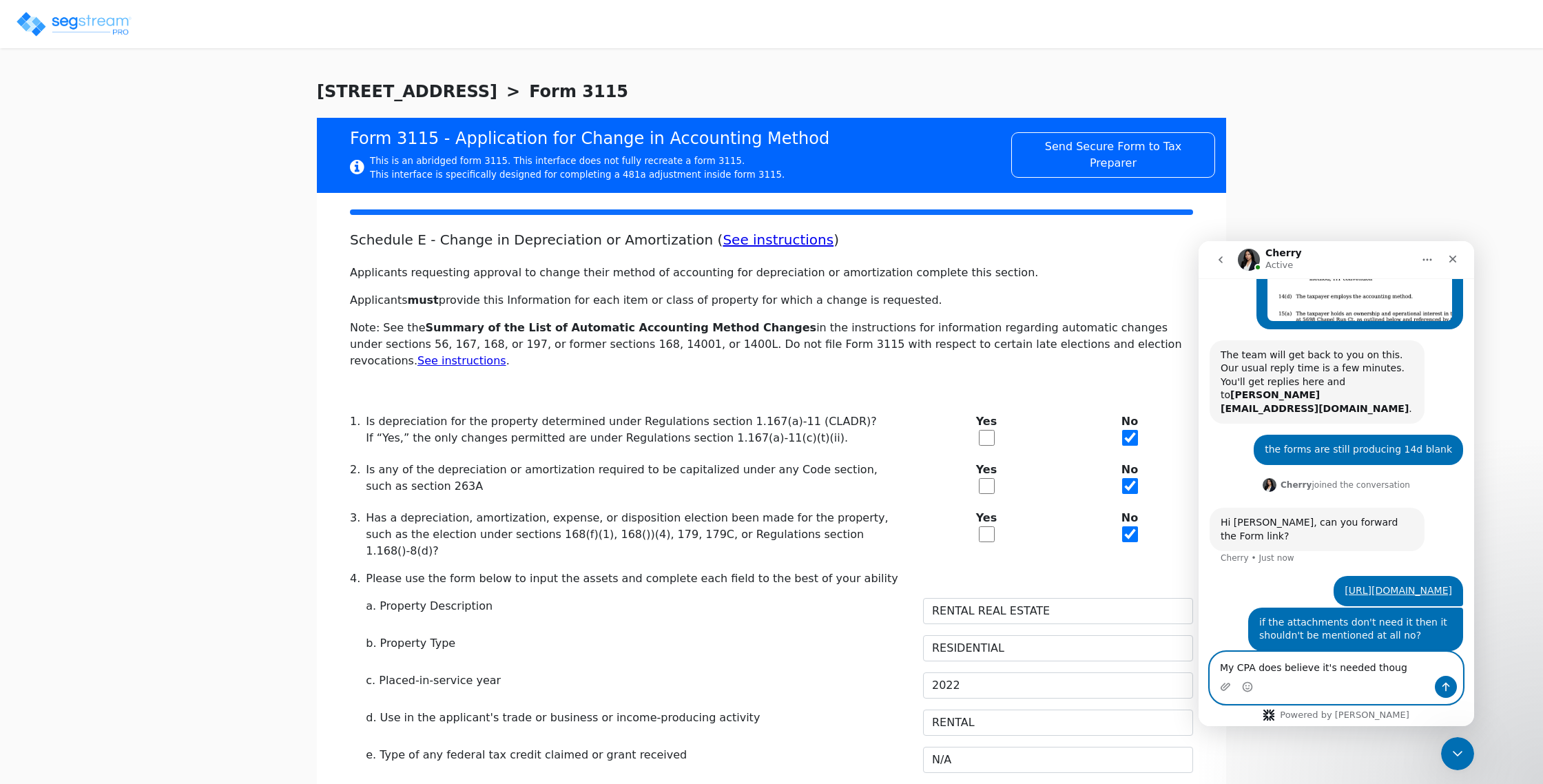
type textarea "My CPA does believe it's needed though"
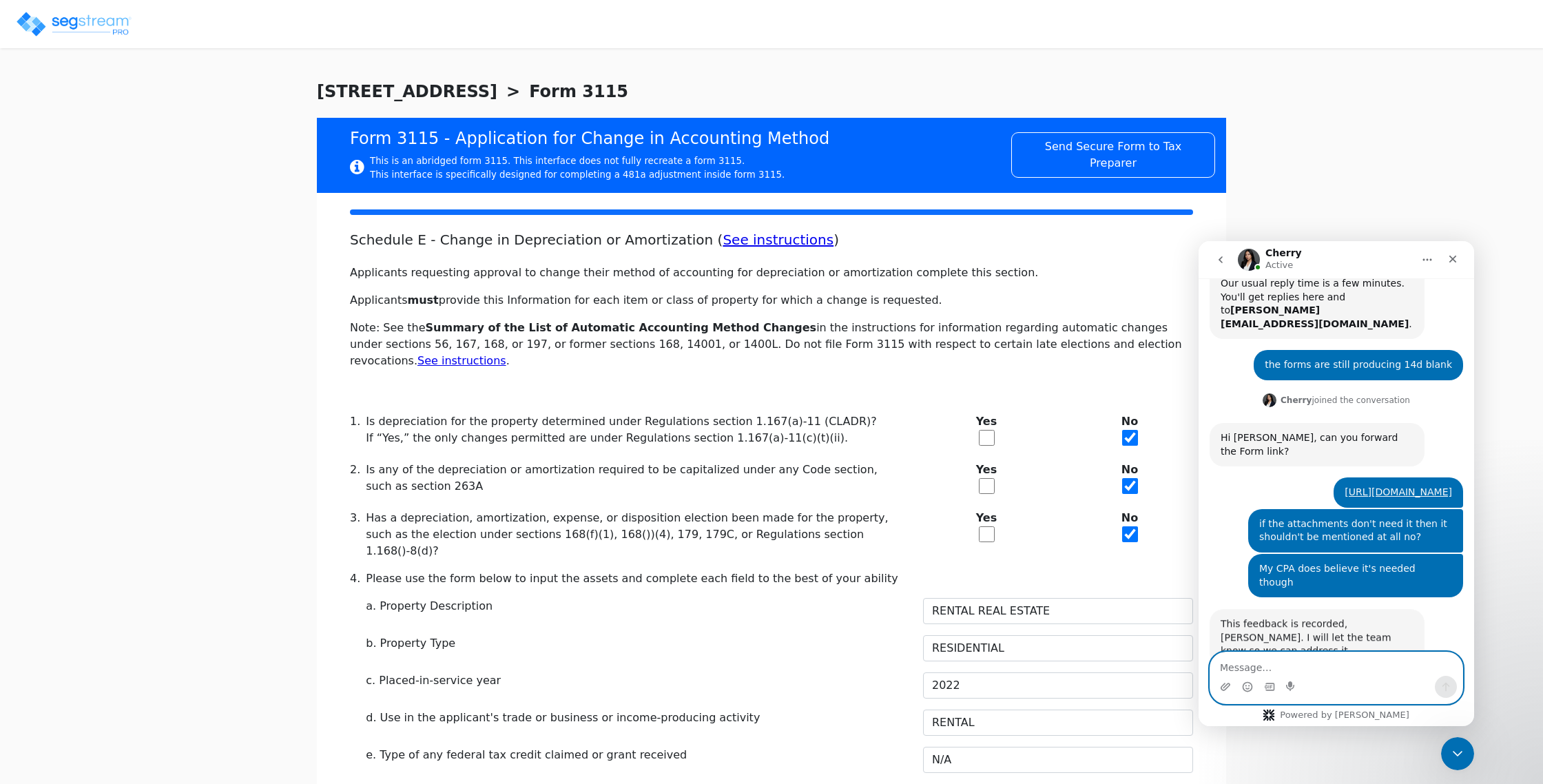
scroll to position [330, 0]
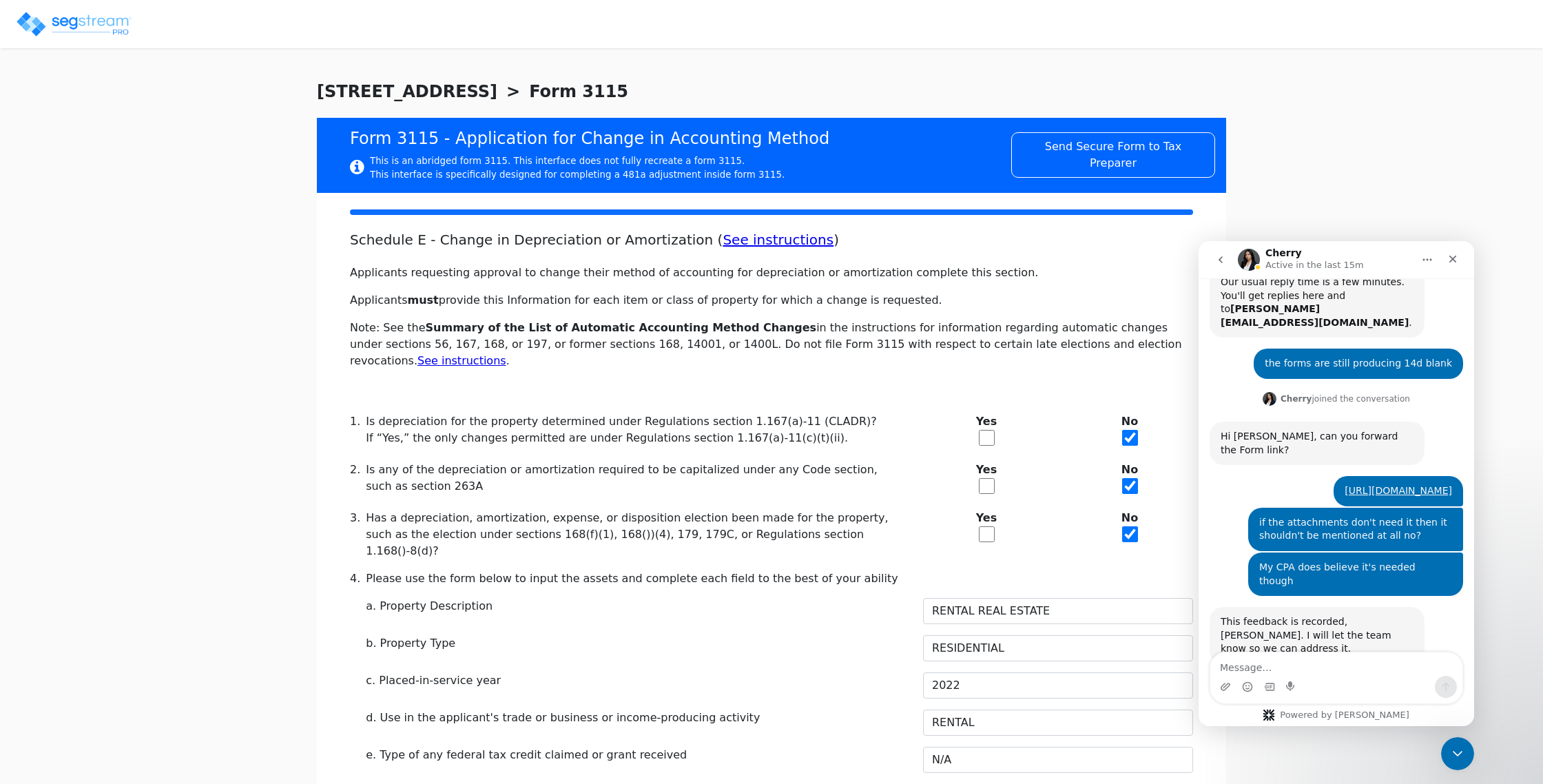
click at [55, 19] on img at bounding box center [73, 24] width 117 height 28
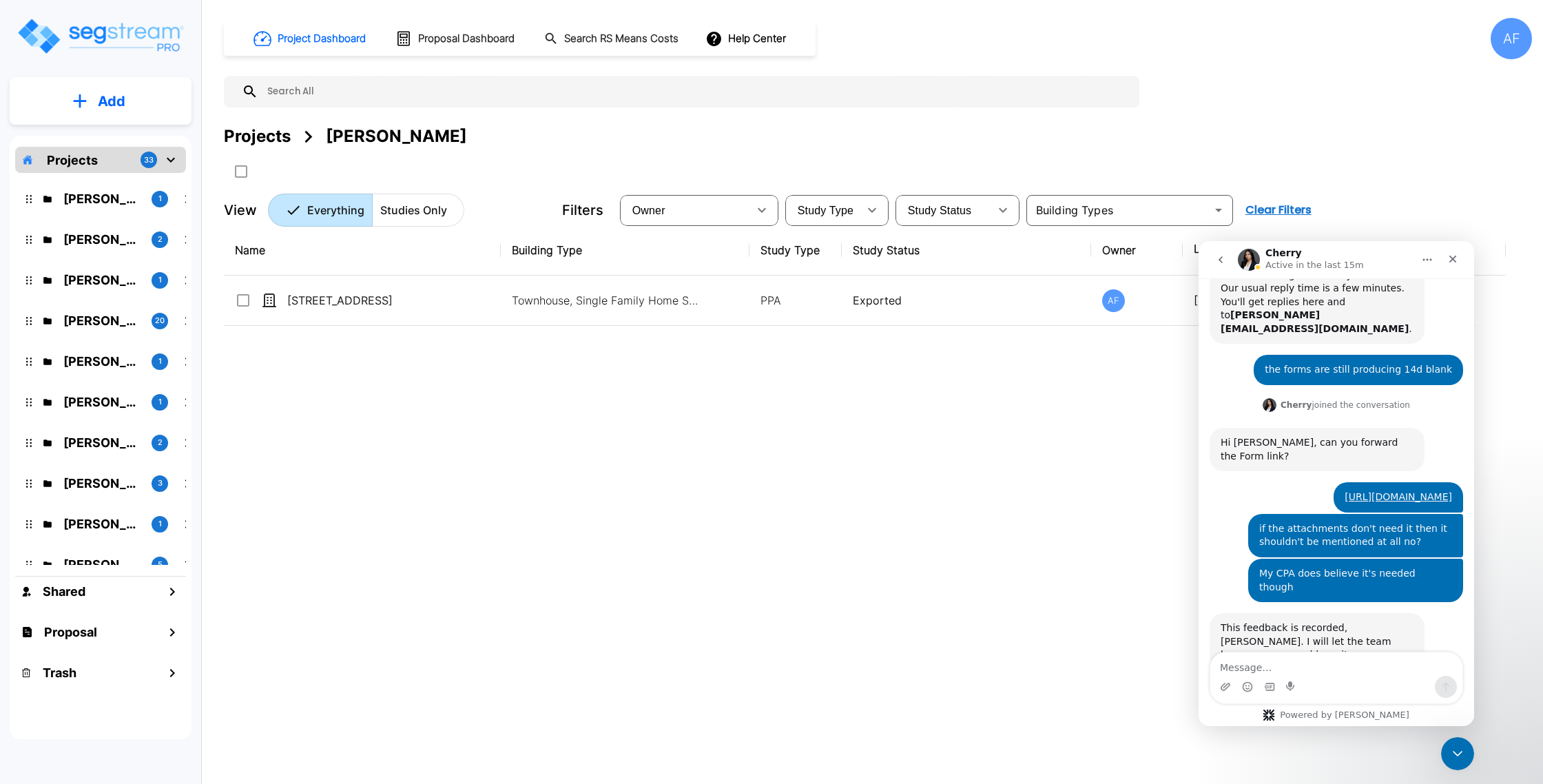
scroll to position [330, 0]
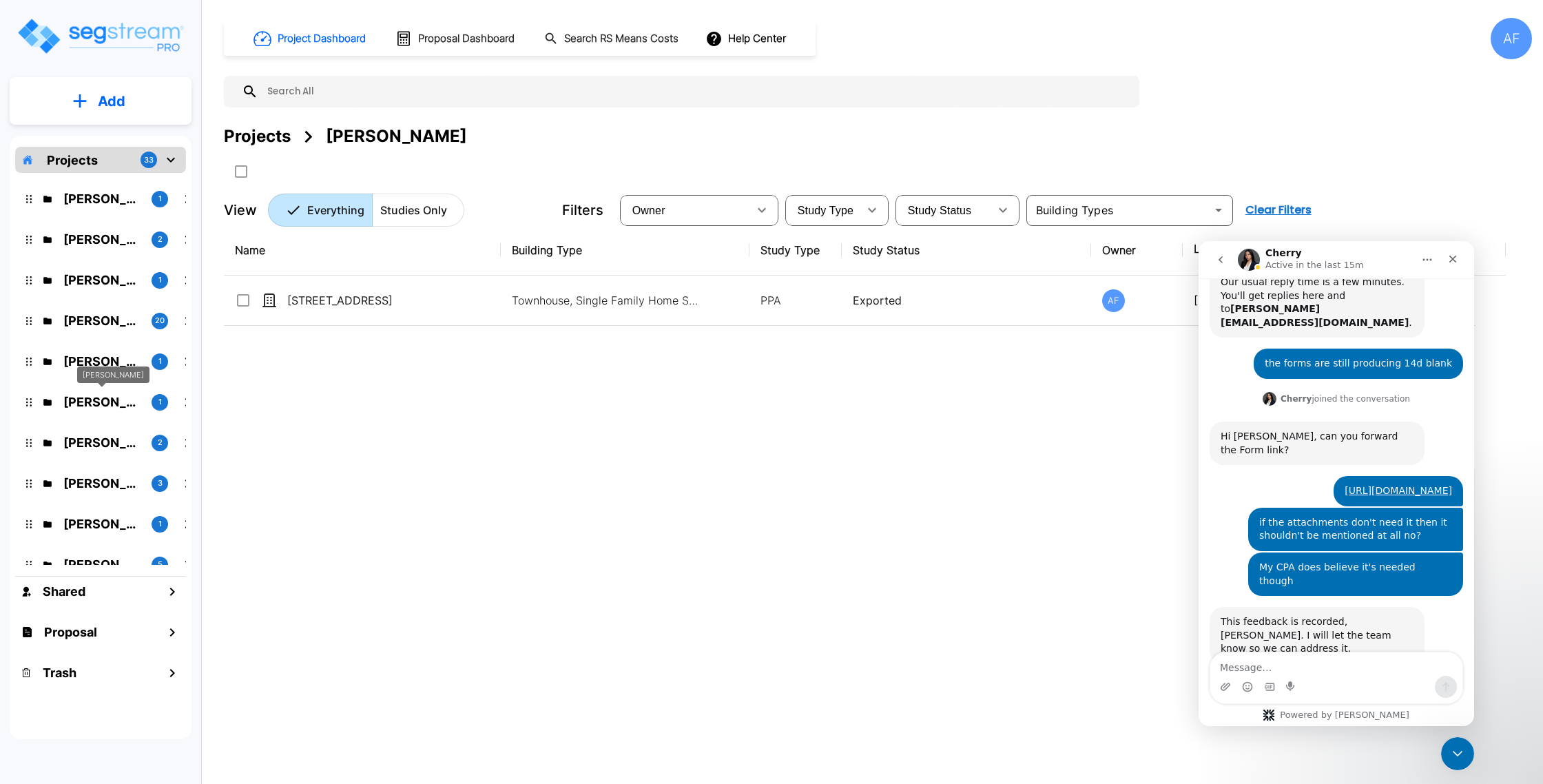
click at [87, 402] on p "[PERSON_NAME]" at bounding box center [101, 402] width 77 height 18
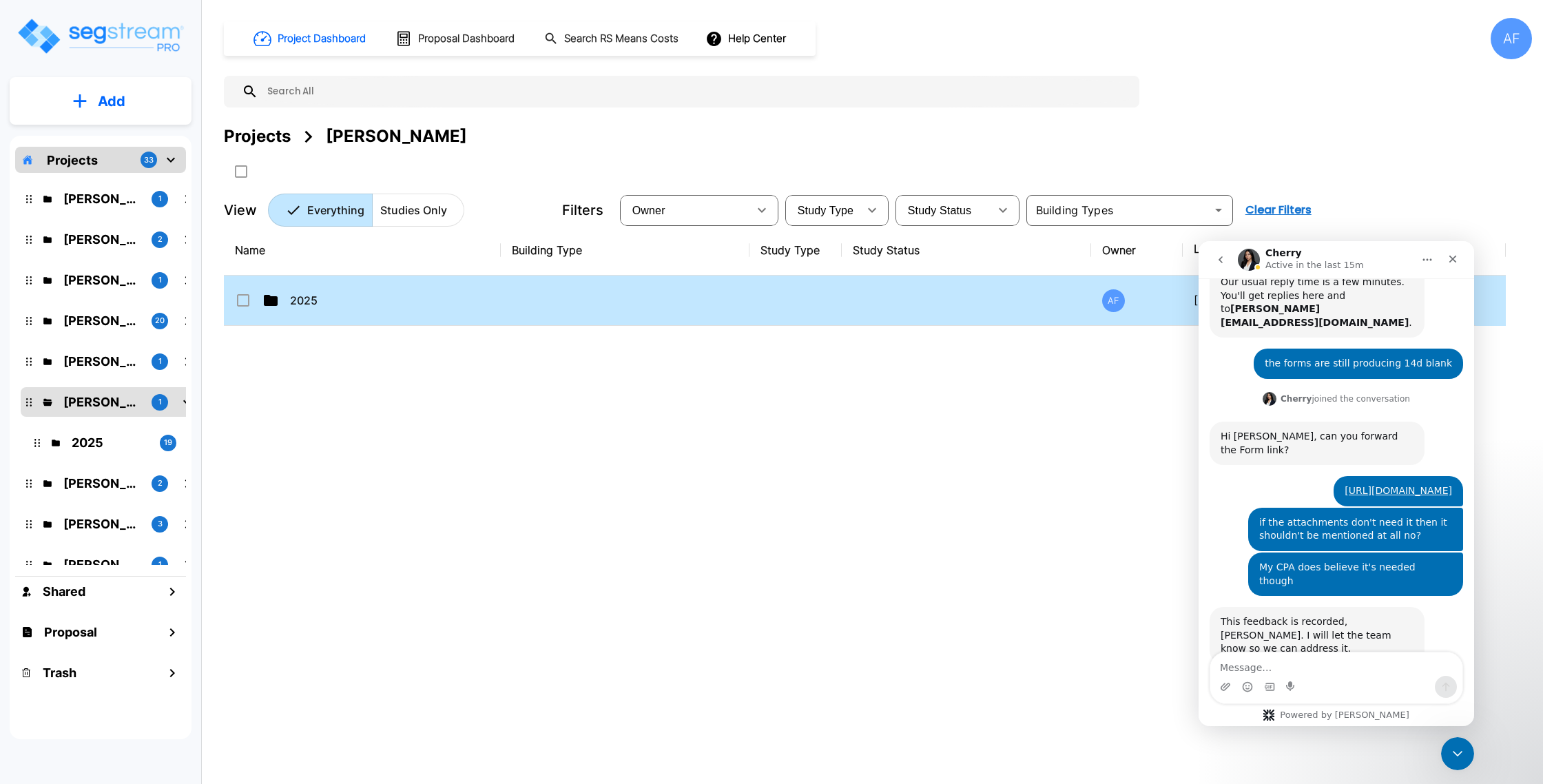
click at [351, 289] on td "2025" at bounding box center [362, 300] width 277 height 50
checkbox input "true"
click at [351, 289] on td "2025" at bounding box center [362, 300] width 277 height 50
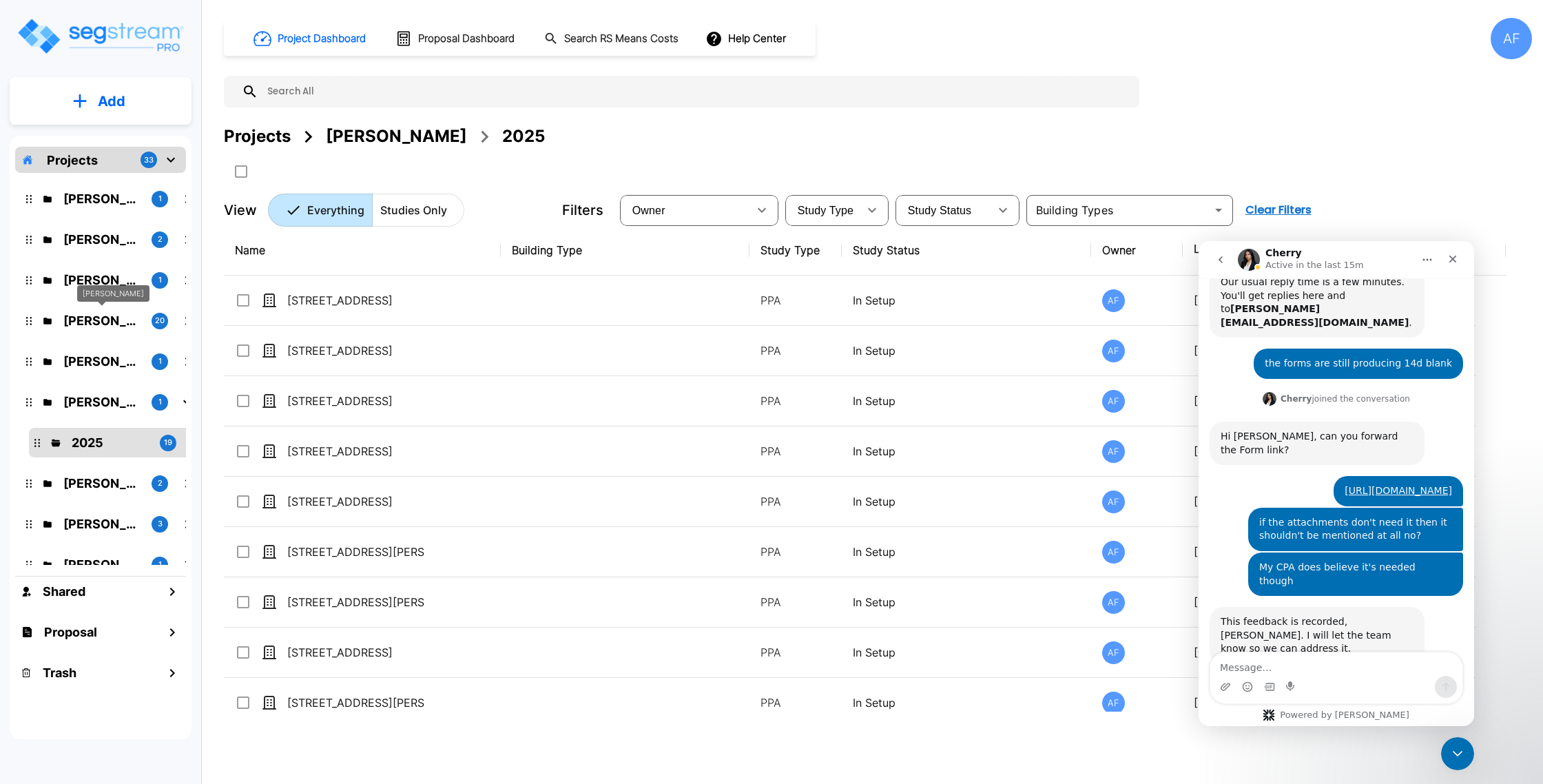
click at [95, 318] on p "[PERSON_NAME]" at bounding box center [101, 320] width 77 height 18
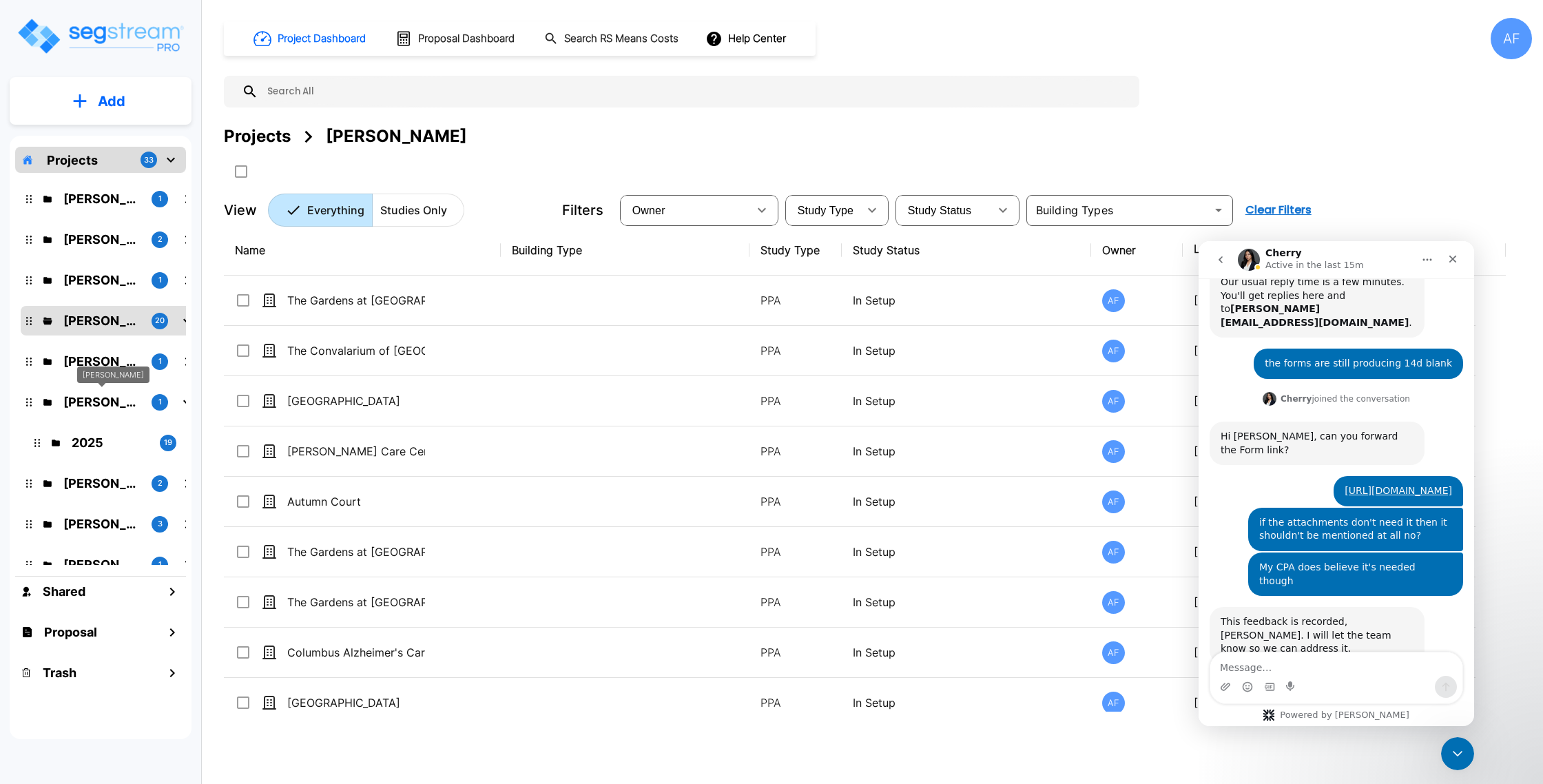
click at [104, 402] on p "[PERSON_NAME]" at bounding box center [101, 402] width 77 height 18
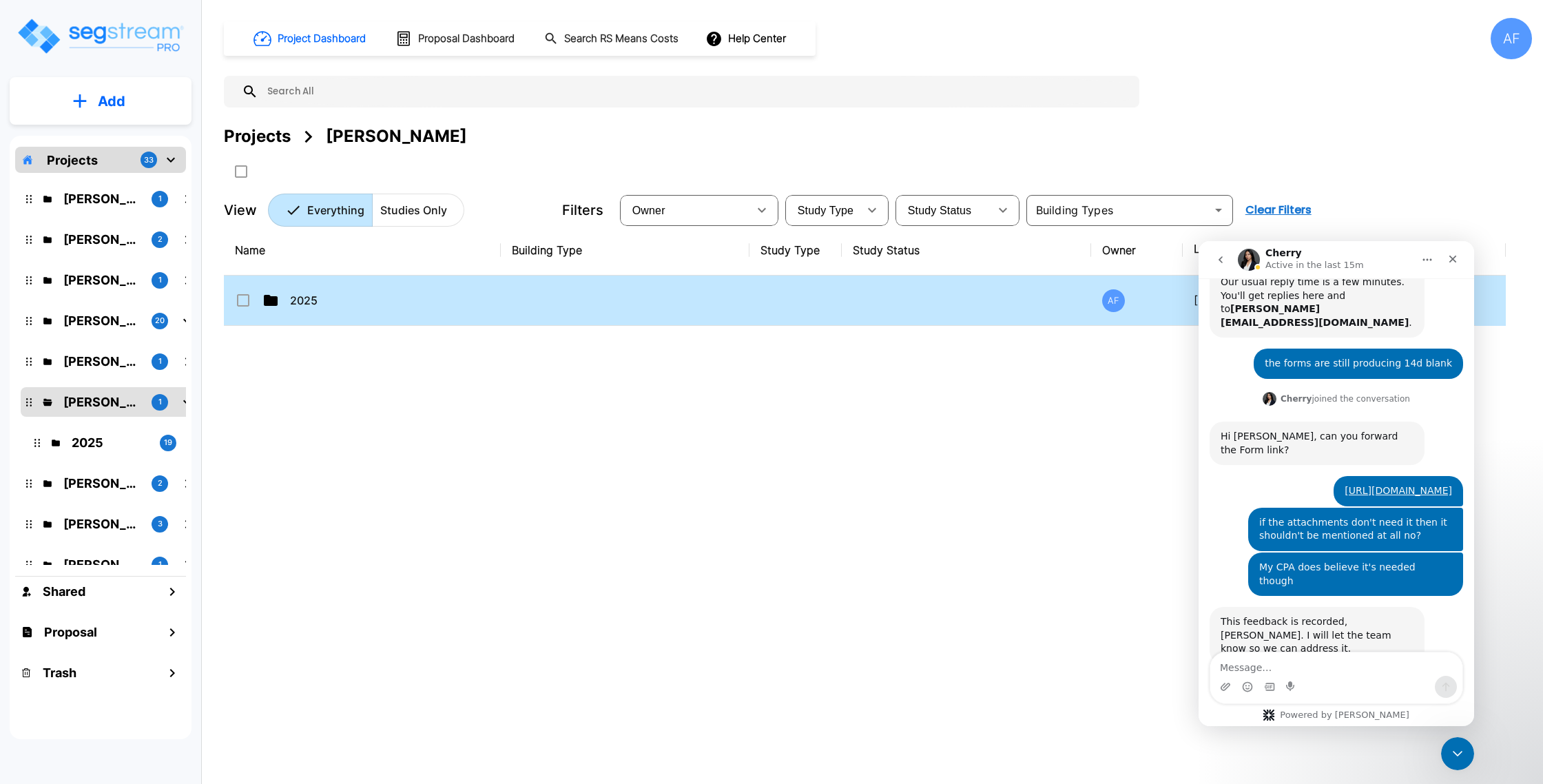
click at [283, 311] on td "2025" at bounding box center [362, 300] width 277 height 50
checkbox input "true"
click at [283, 311] on td "2025" at bounding box center [362, 300] width 277 height 50
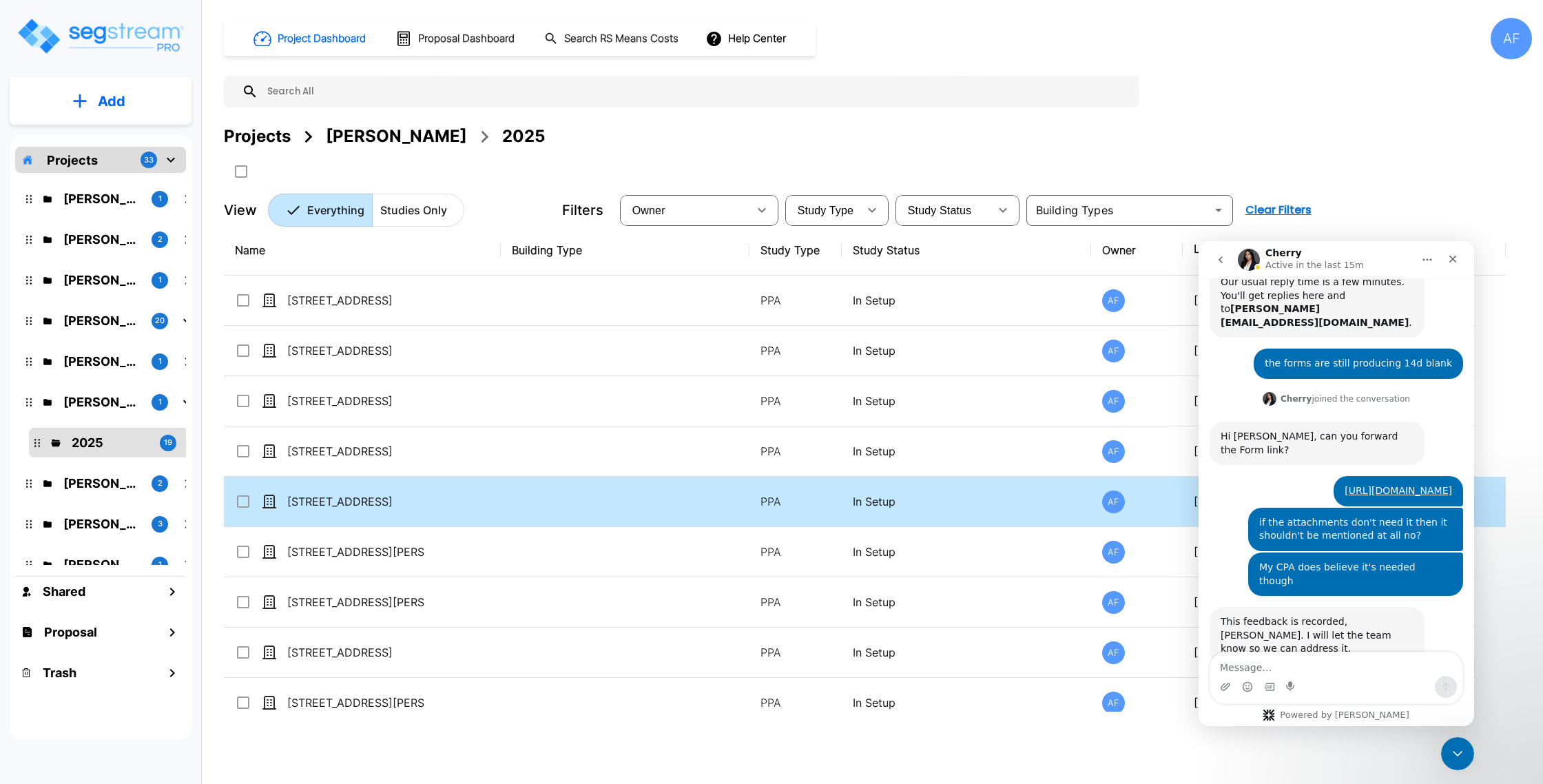
scroll to position [519, 0]
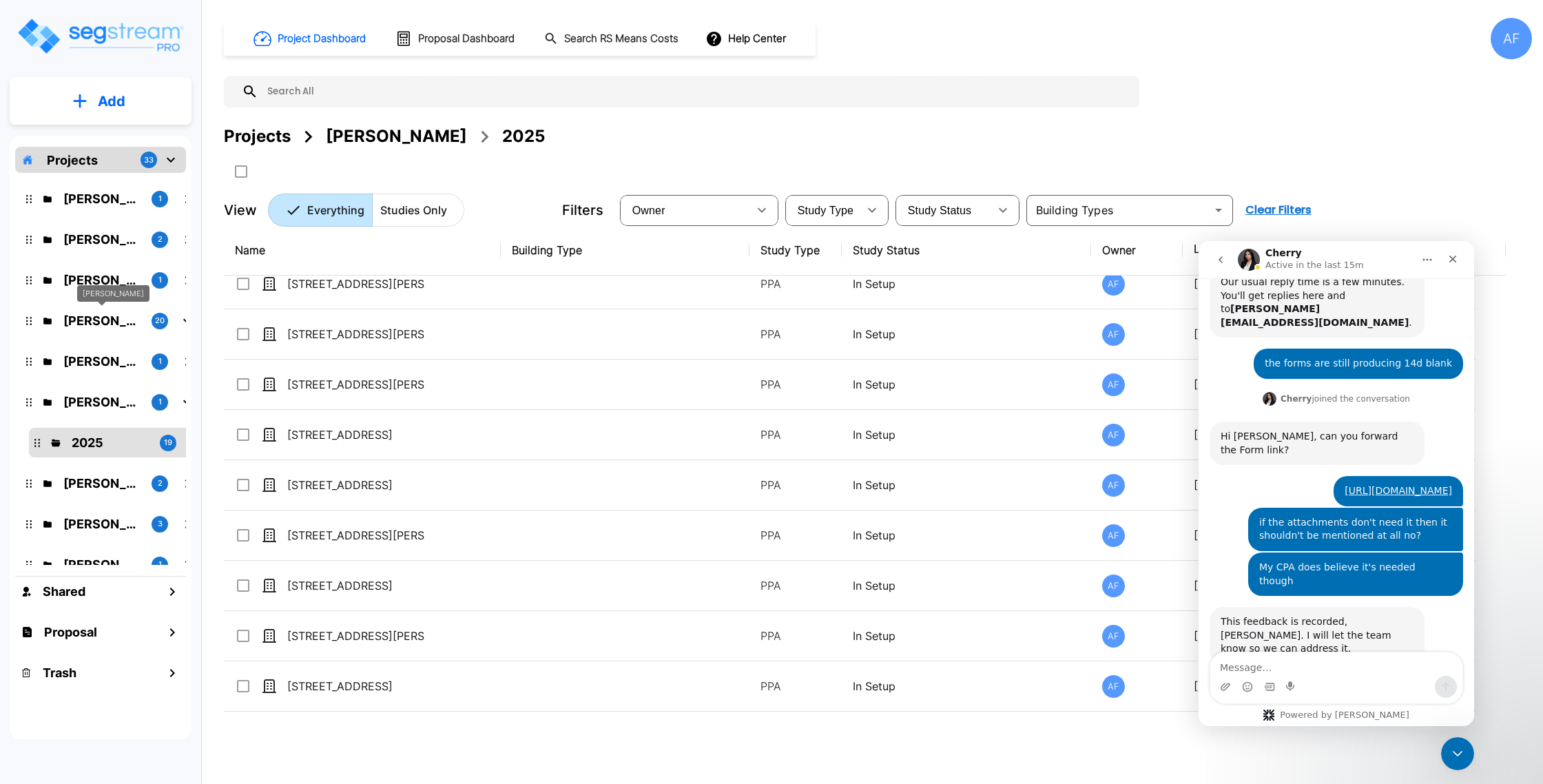
click at [90, 315] on p "[PERSON_NAME]" at bounding box center [101, 320] width 77 height 18
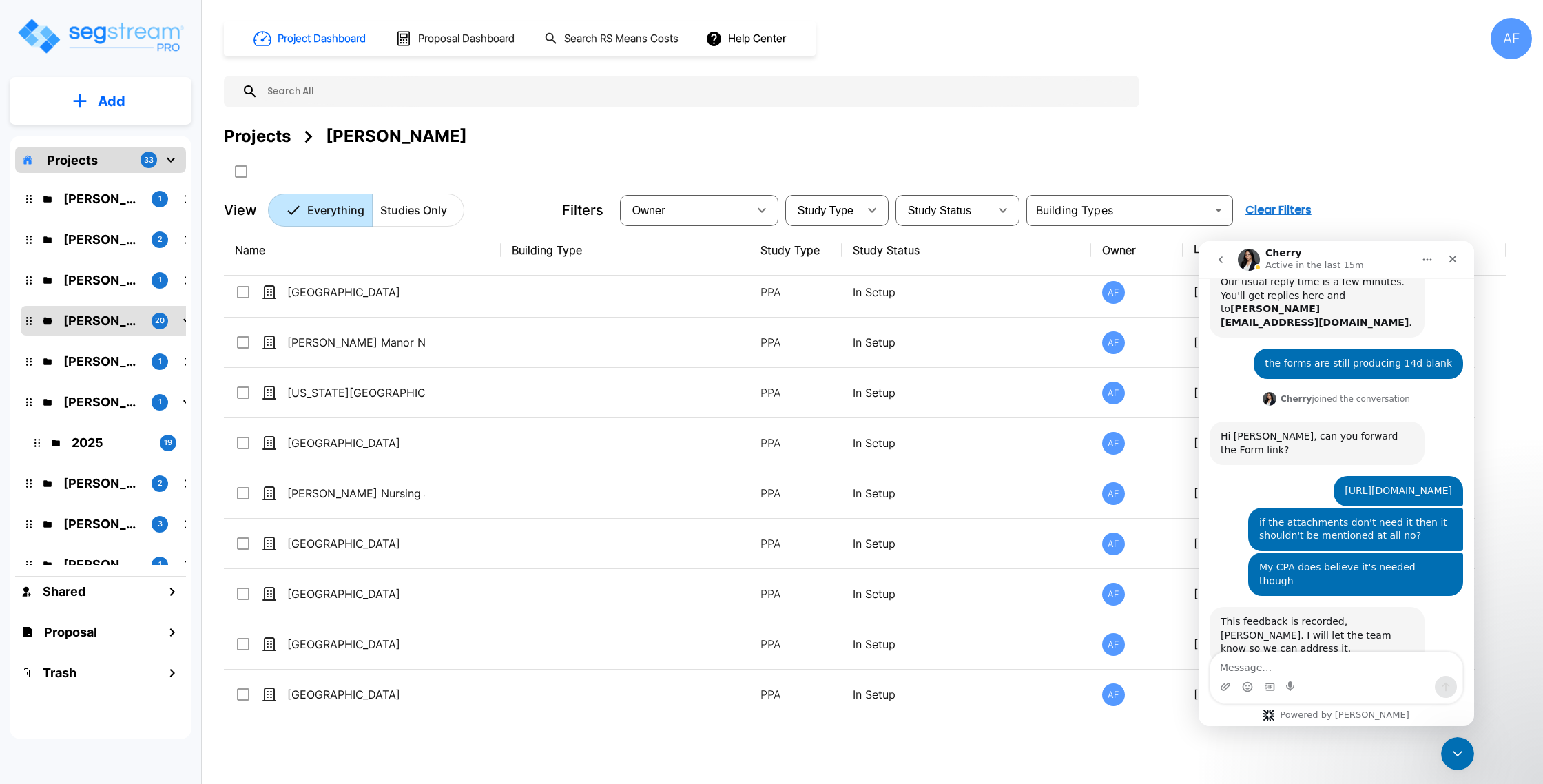
scroll to position [570, 0]
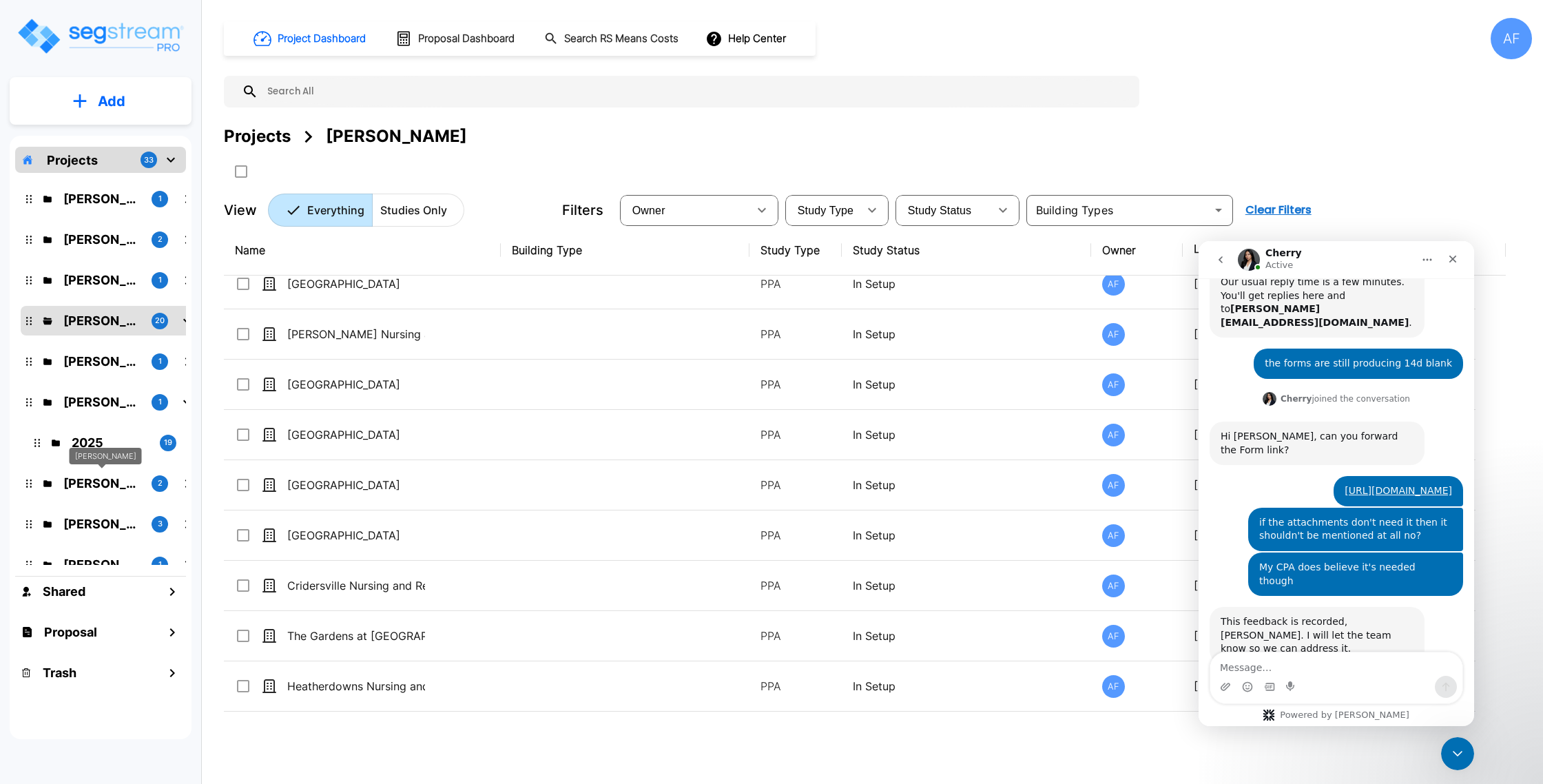
click at [91, 489] on p "[PERSON_NAME]" at bounding box center [101, 482] width 77 height 18
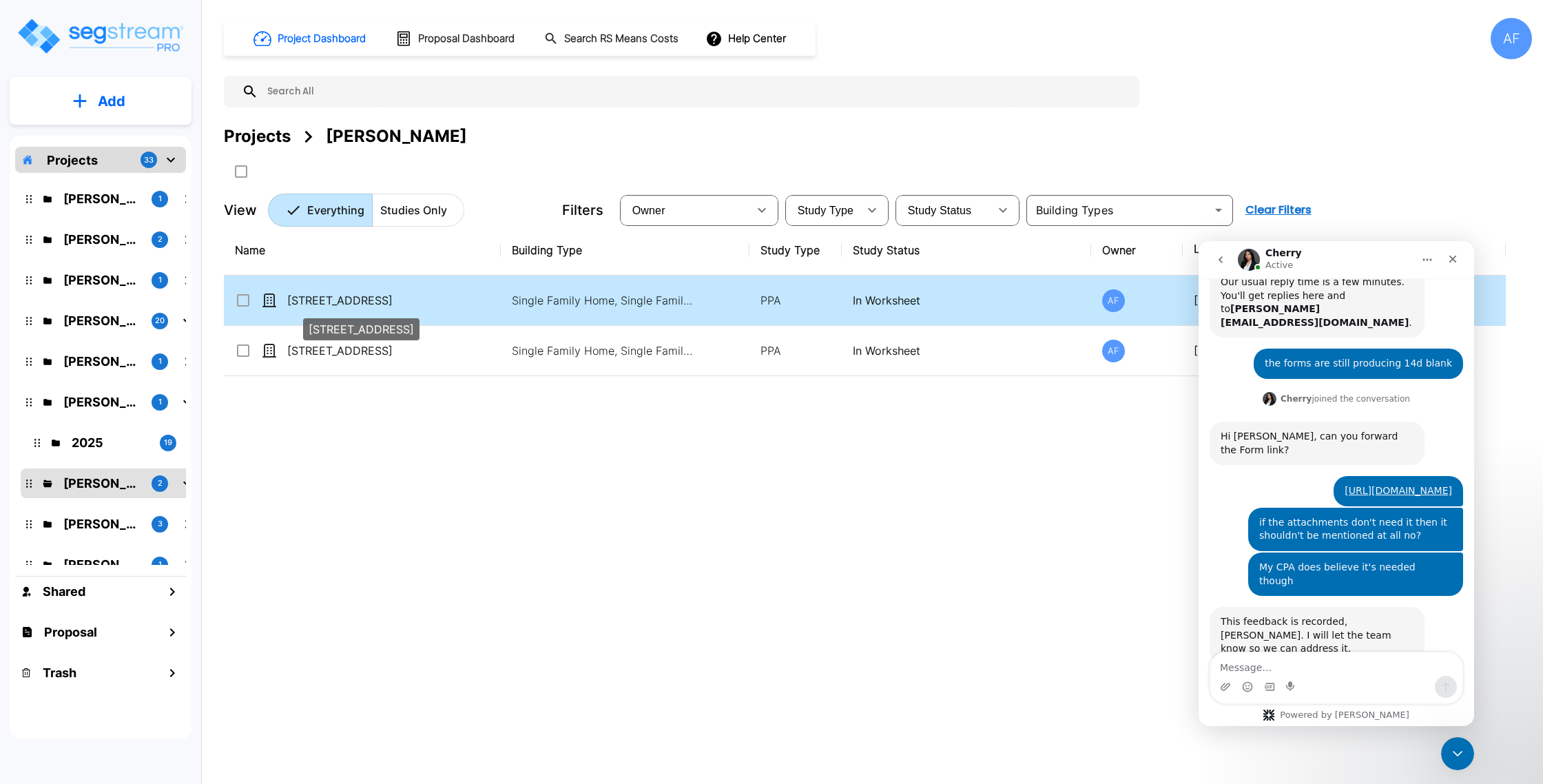
click at [345, 294] on p "[STREET_ADDRESS]" at bounding box center [356, 300] width 138 height 17
checkbox input "true"
click at [345, 294] on p "[STREET_ADDRESS]" at bounding box center [356, 300] width 138 height 17
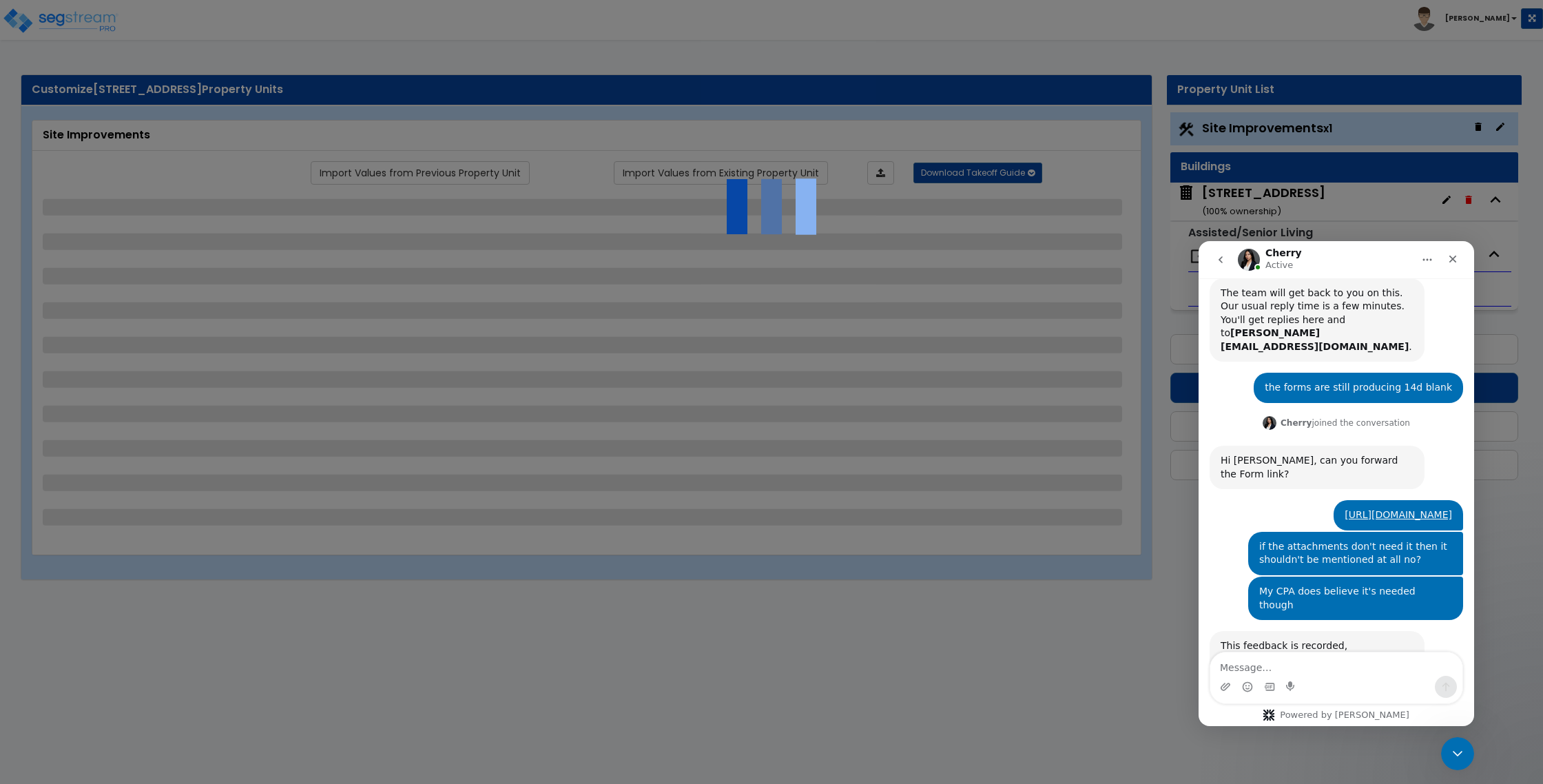
scroll to position [330, 0]
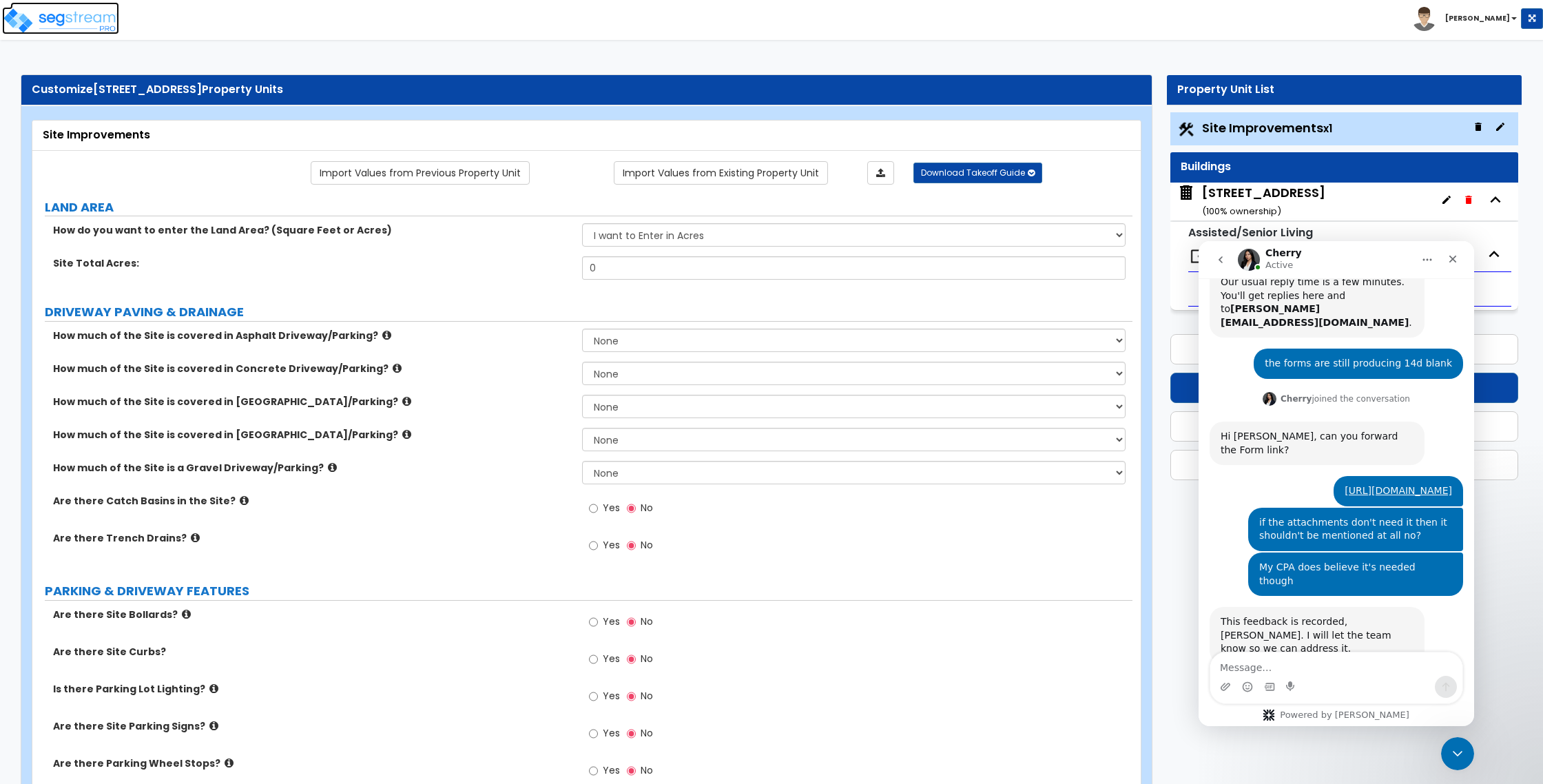
click at [73, 23] on img at bounding box center [60, 21] width 117 height 28
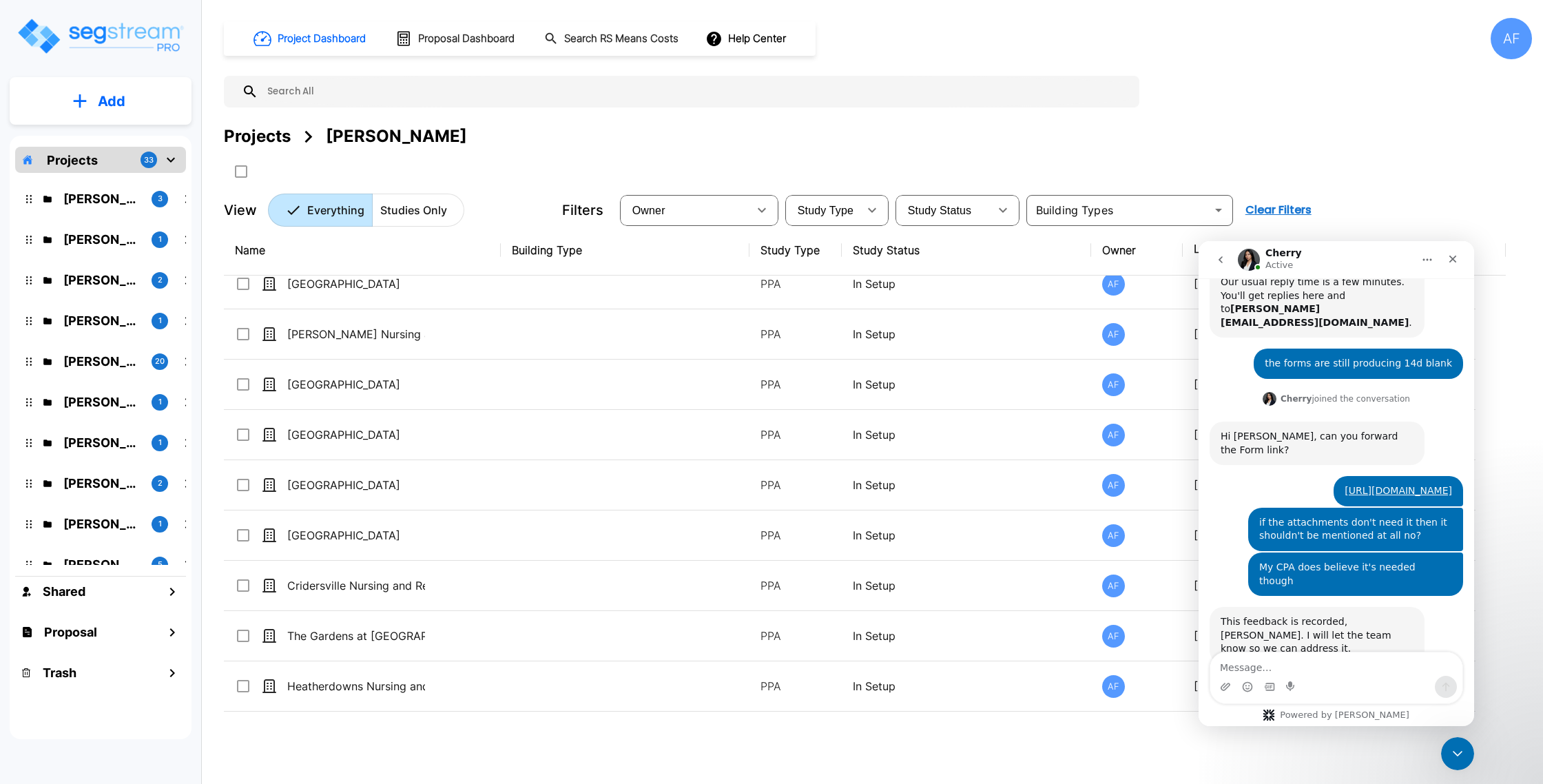
scroll to position [570, 0]
click at [92, 198] on p "[PERSON_NAME]" at bounding box center [101, 198] width 77 height 18
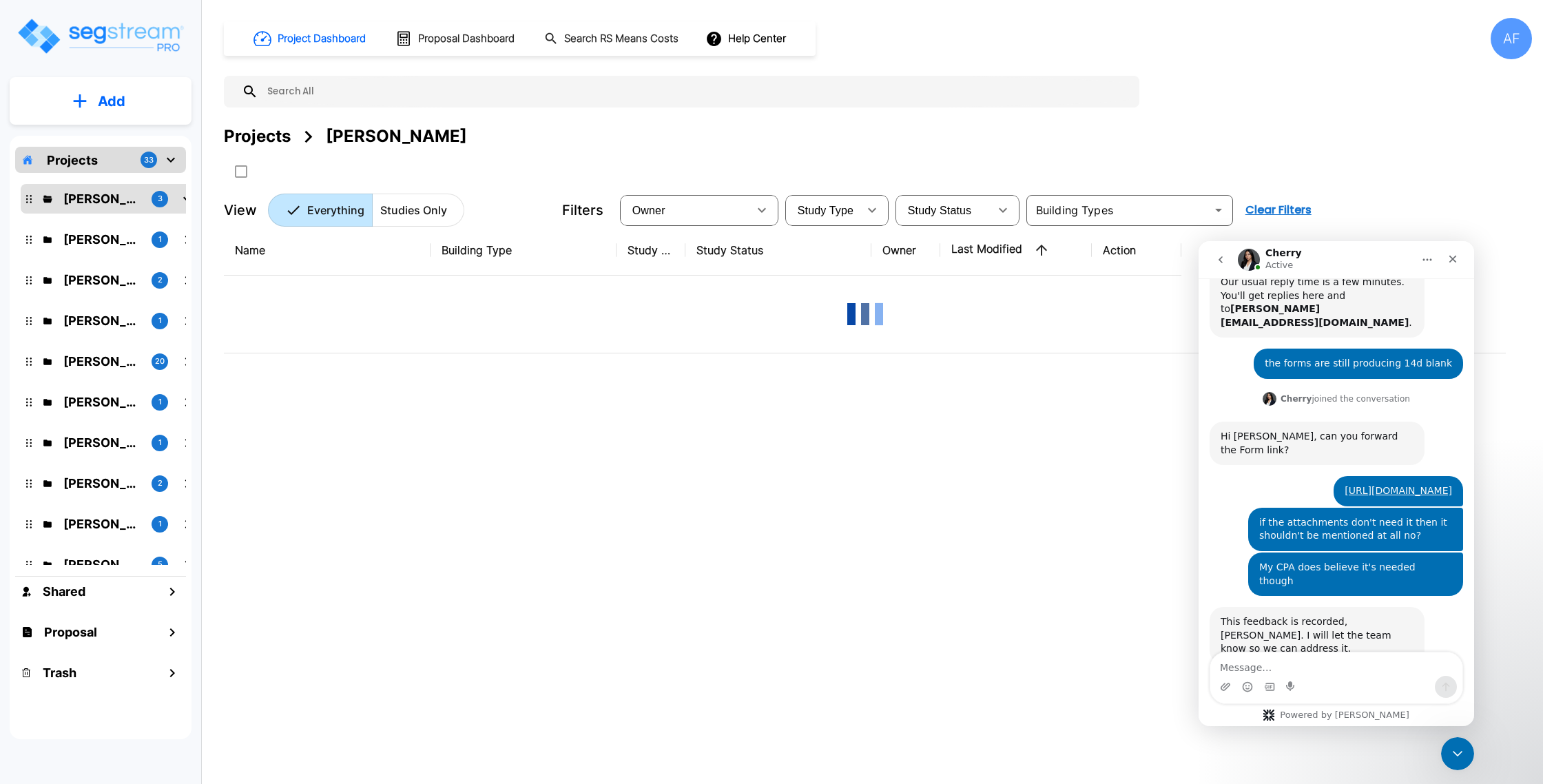
scroll to position [0, 0]
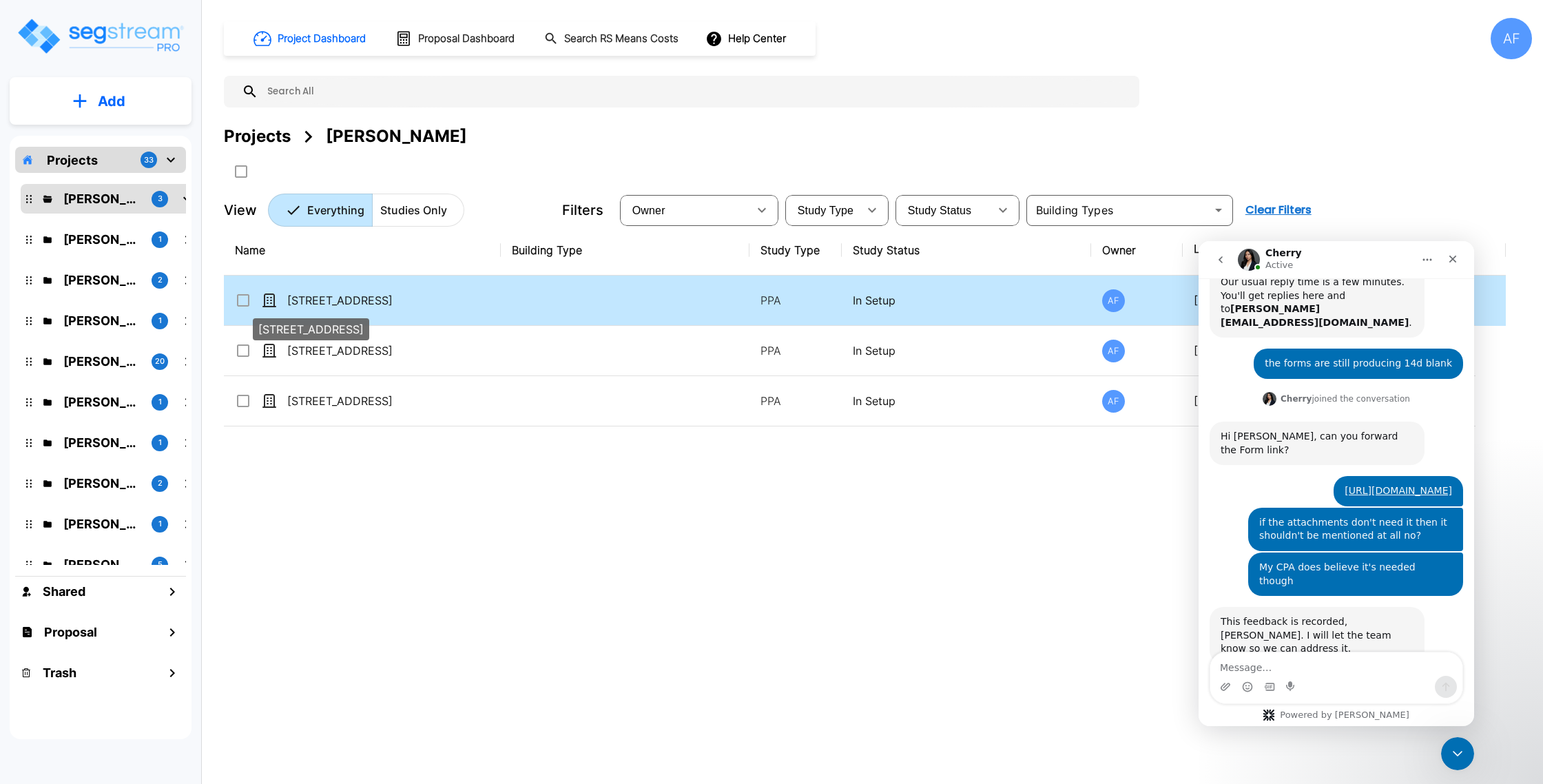
click at [388, 306] on p "[STREET_ADDRESS]" at bounding box center [356, 300] width 138 height 17
checkbox input "true"
click at [388, 306] on p "[STREET_ADDRESS]" at bounding box center [356, 300] width 138 height 17
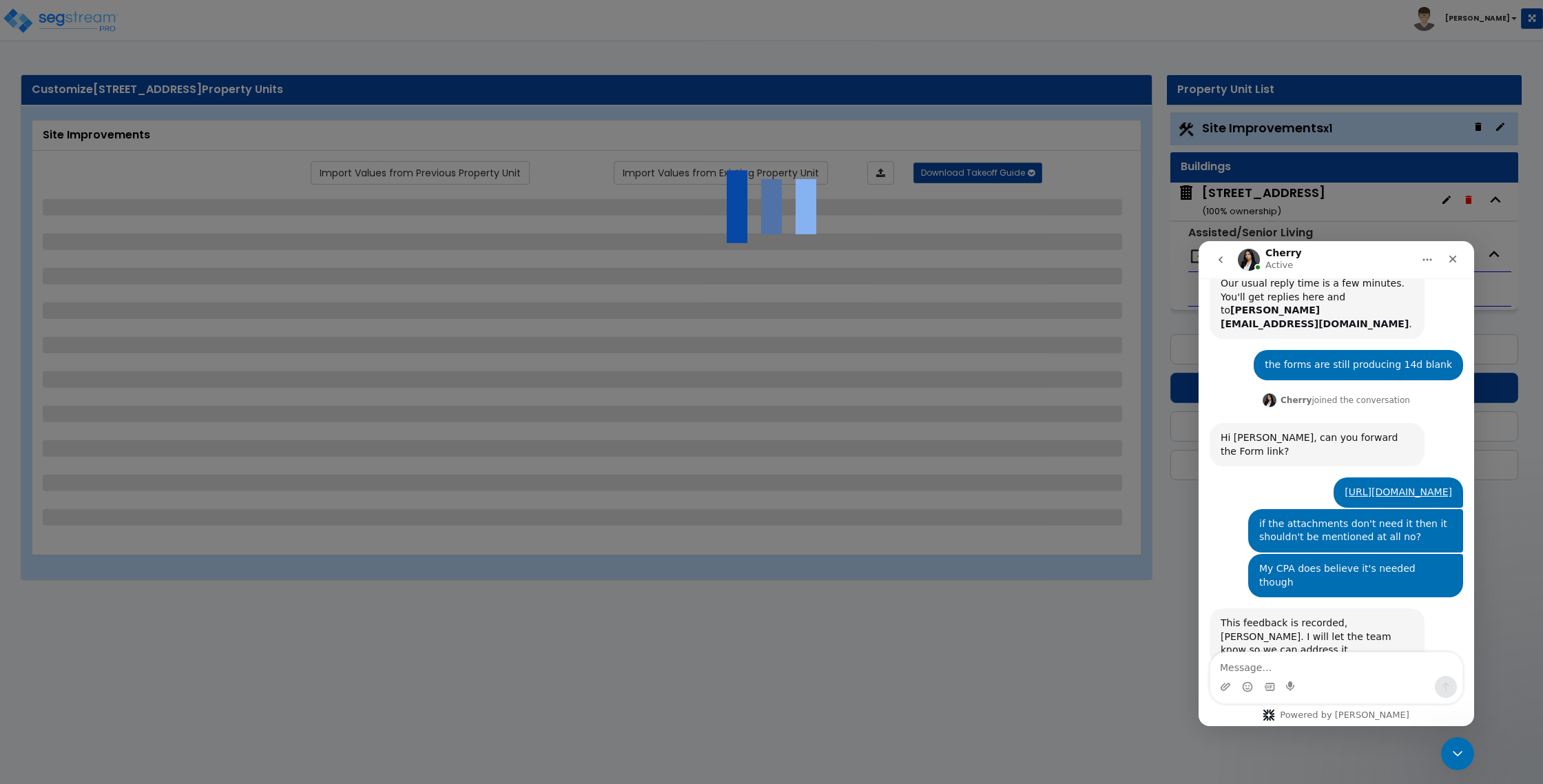
scroll to position [330, 0]
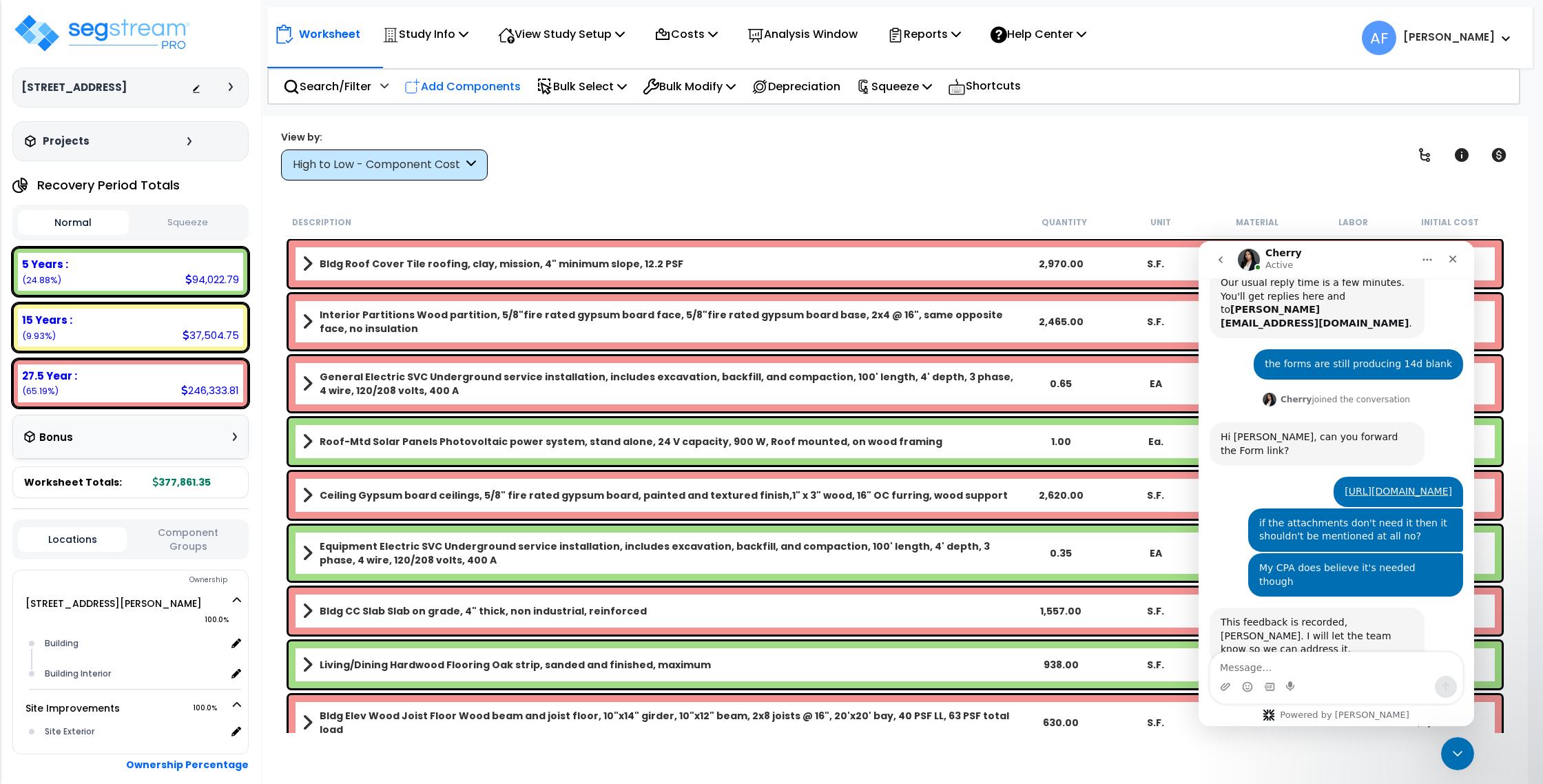
scroll to position [330, 0]
click at [462, 29] on p "Study Info" at bounding box center [425, 34] width 86 height 18
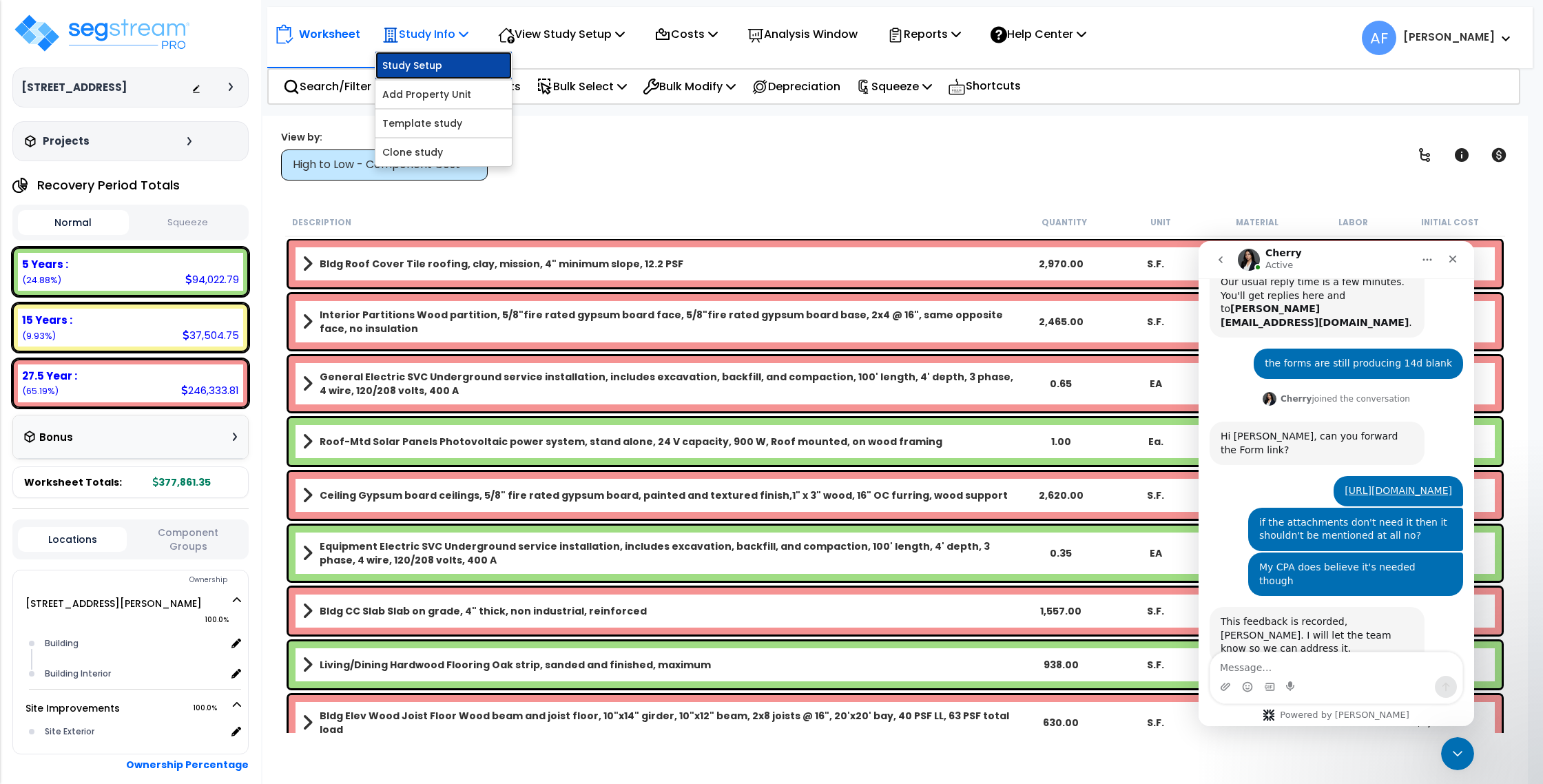
click at [438, 61] on link "Study Setup" at bounding box center [444, 65] width 137 height 28
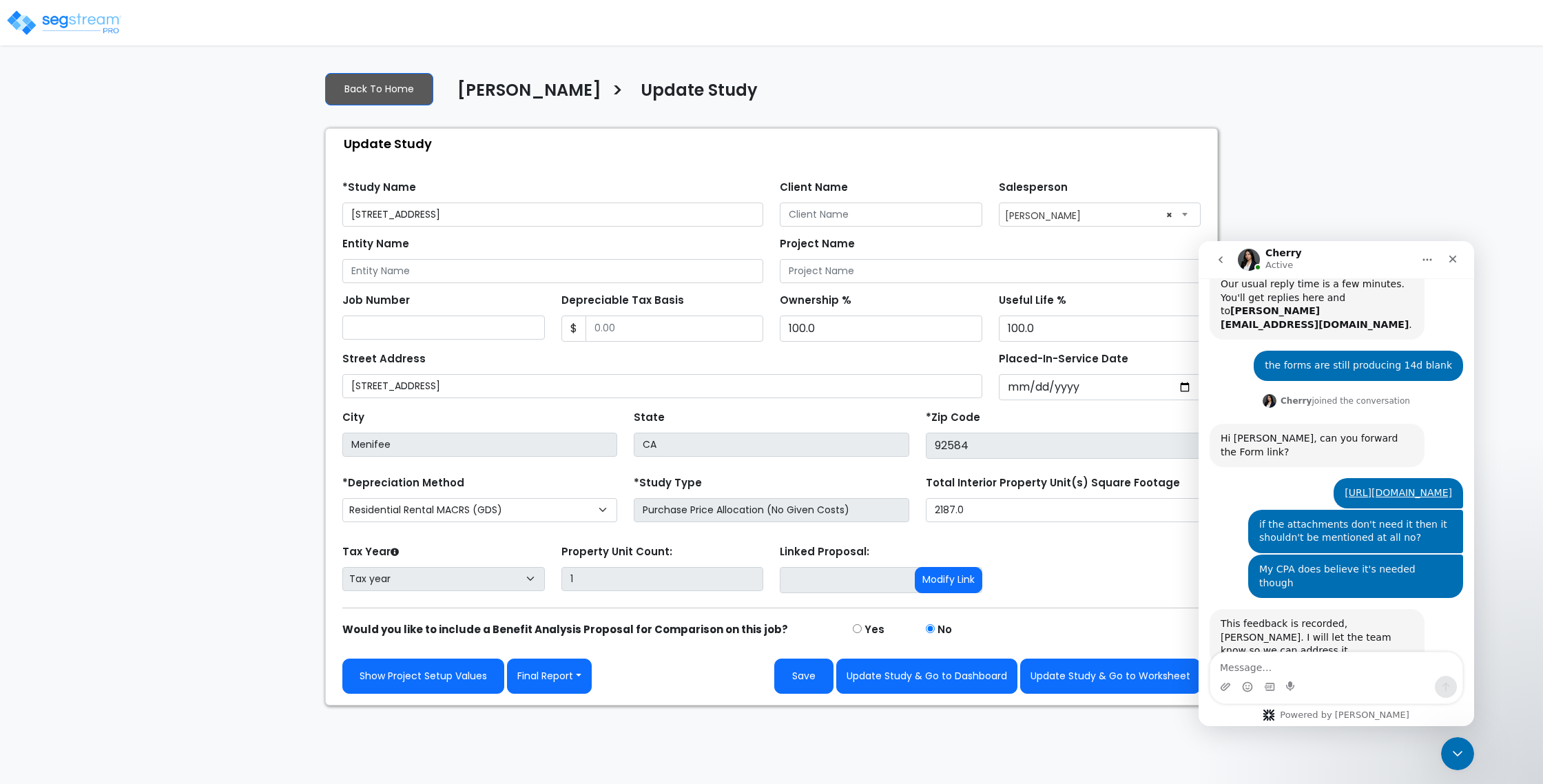
scroll to position [330, 0]
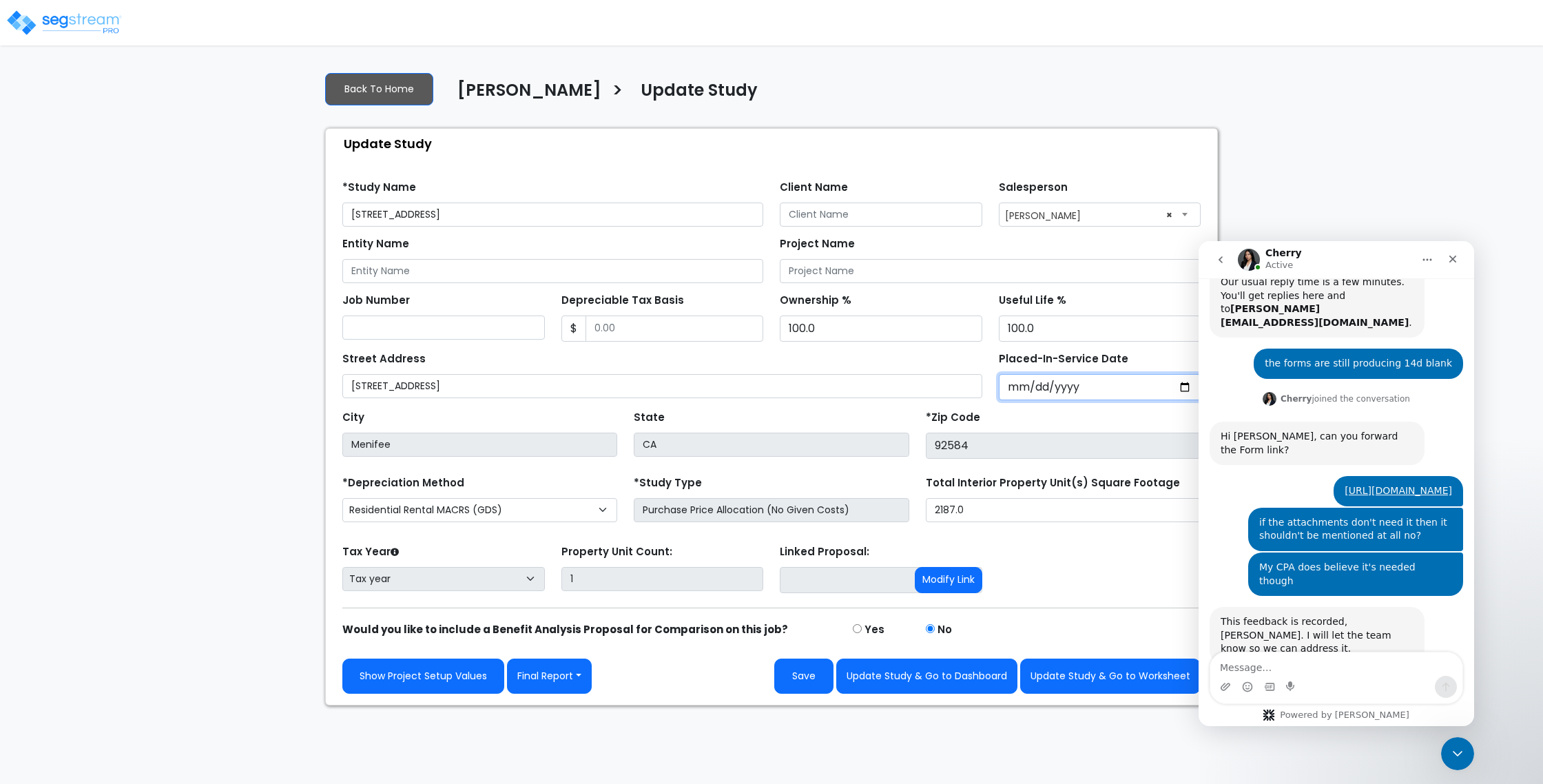
click at [1016, 385] on input "Placed-In-Service Date" at bounding box center [1100, 387] width 203 height 26
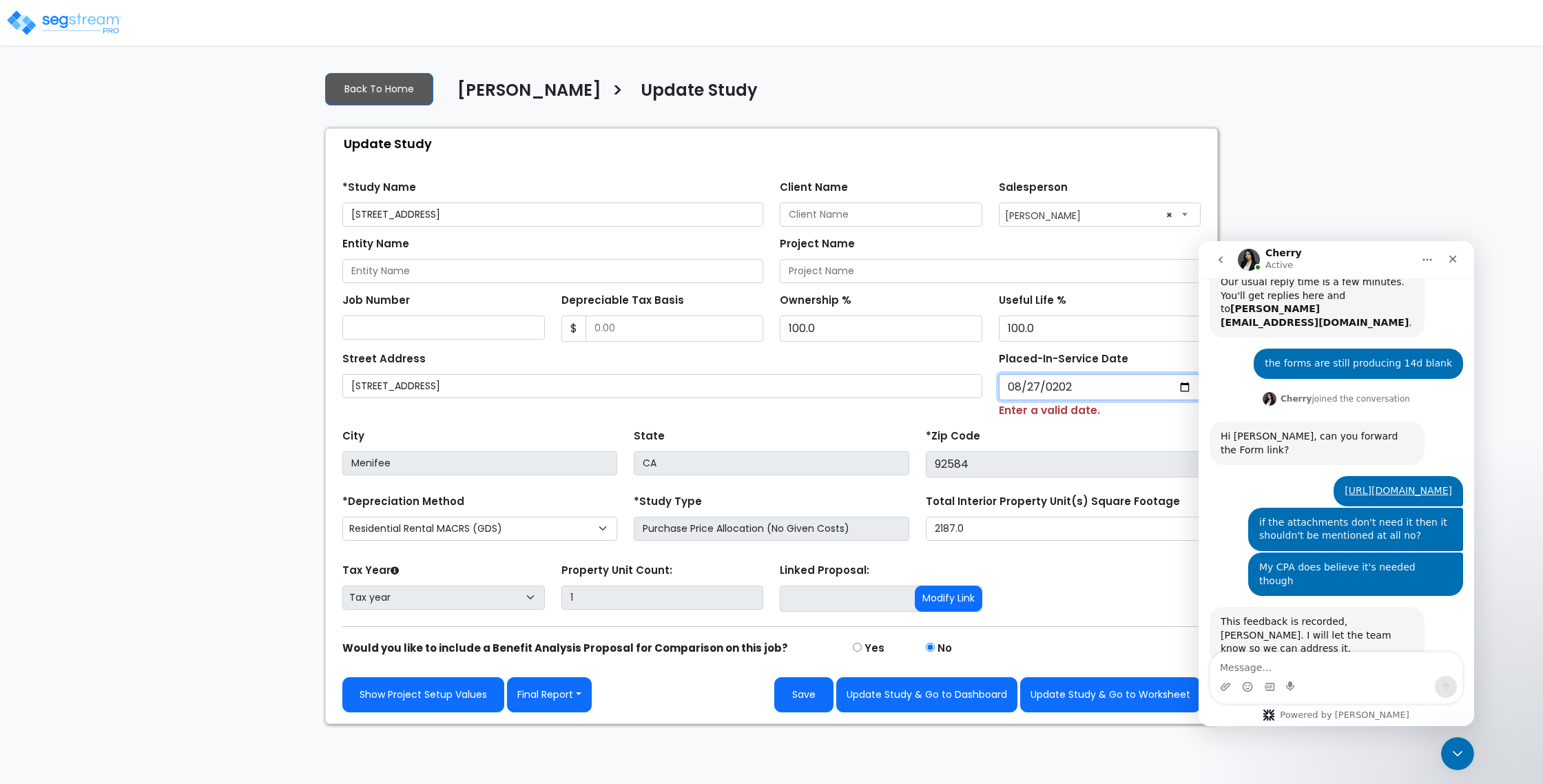
type input "[DATE]"
select select "2025"
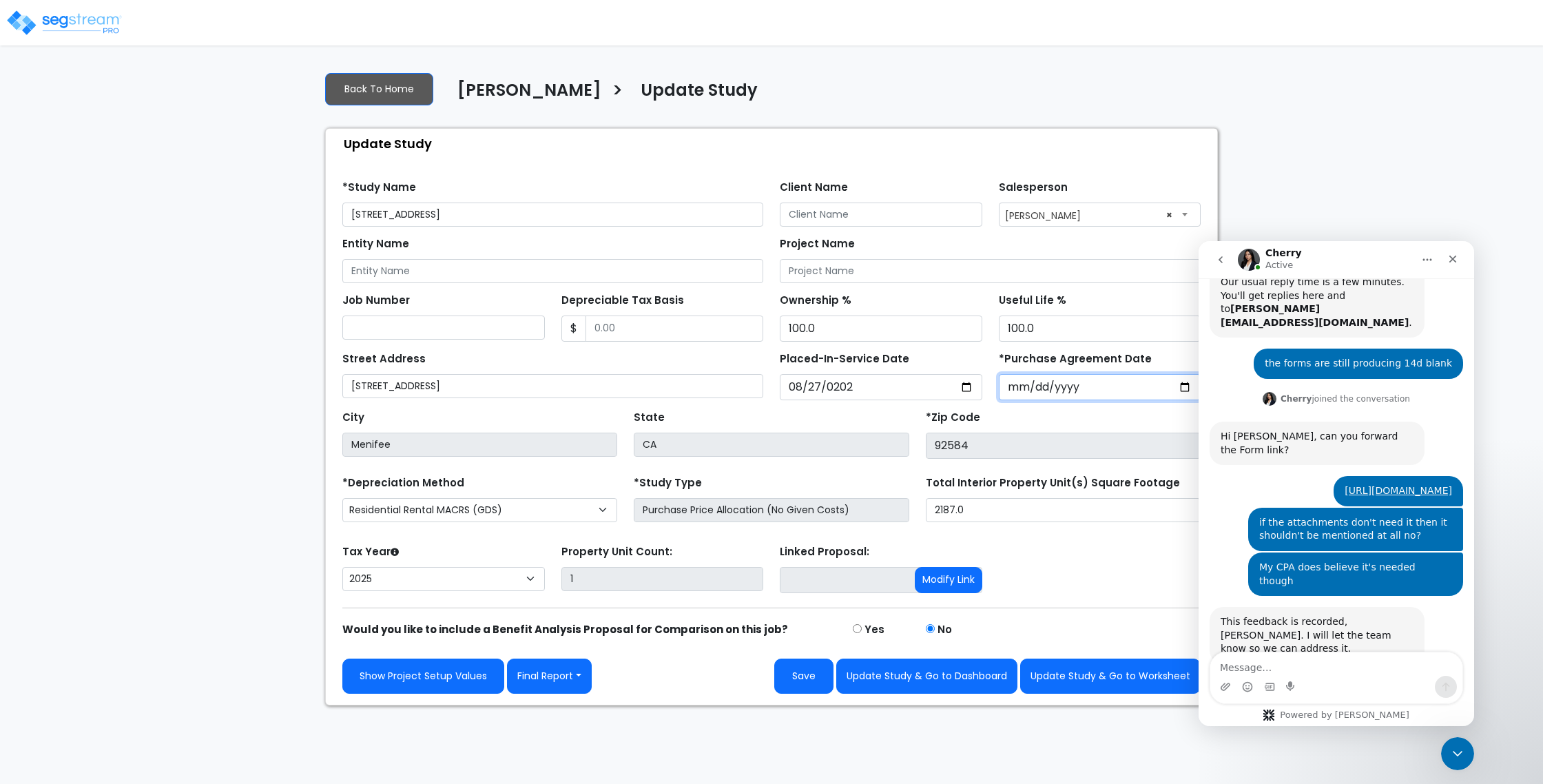
click at [1047, 377] on input "*Purchase Agreement Date" at bounding box center [1100, 387] width 203 height 26
type input "[DATE]"
click at [1001, 427] on div "*Zip Code 92584" at bounding box center [1063, 432] width 275 height 51
click at [818, 676] on button "Save" at bounding box center [803, 676] width 59 height 35
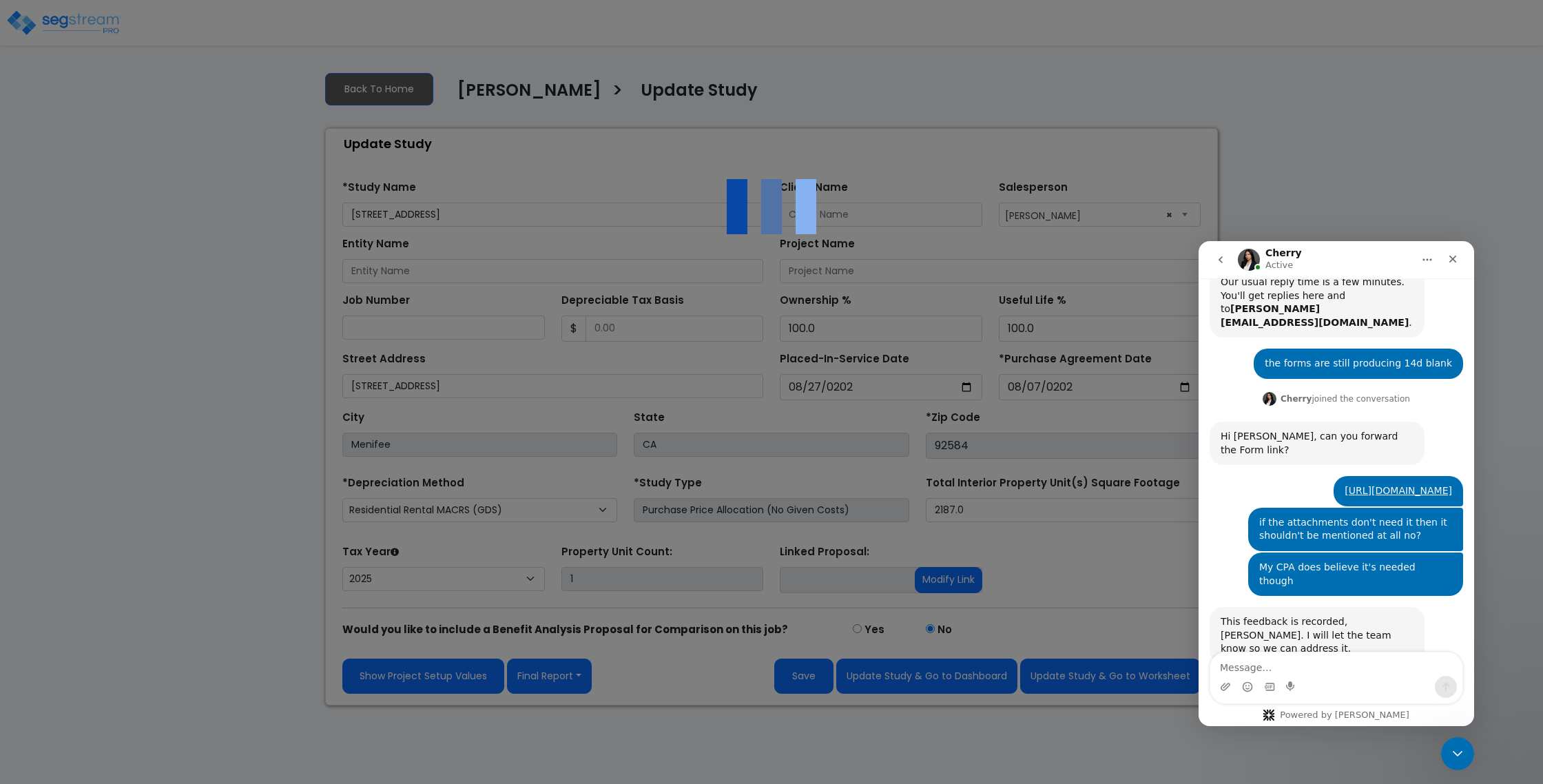
click at [561, 682] on div at bounding box center [771, 392] width 1543 height 784
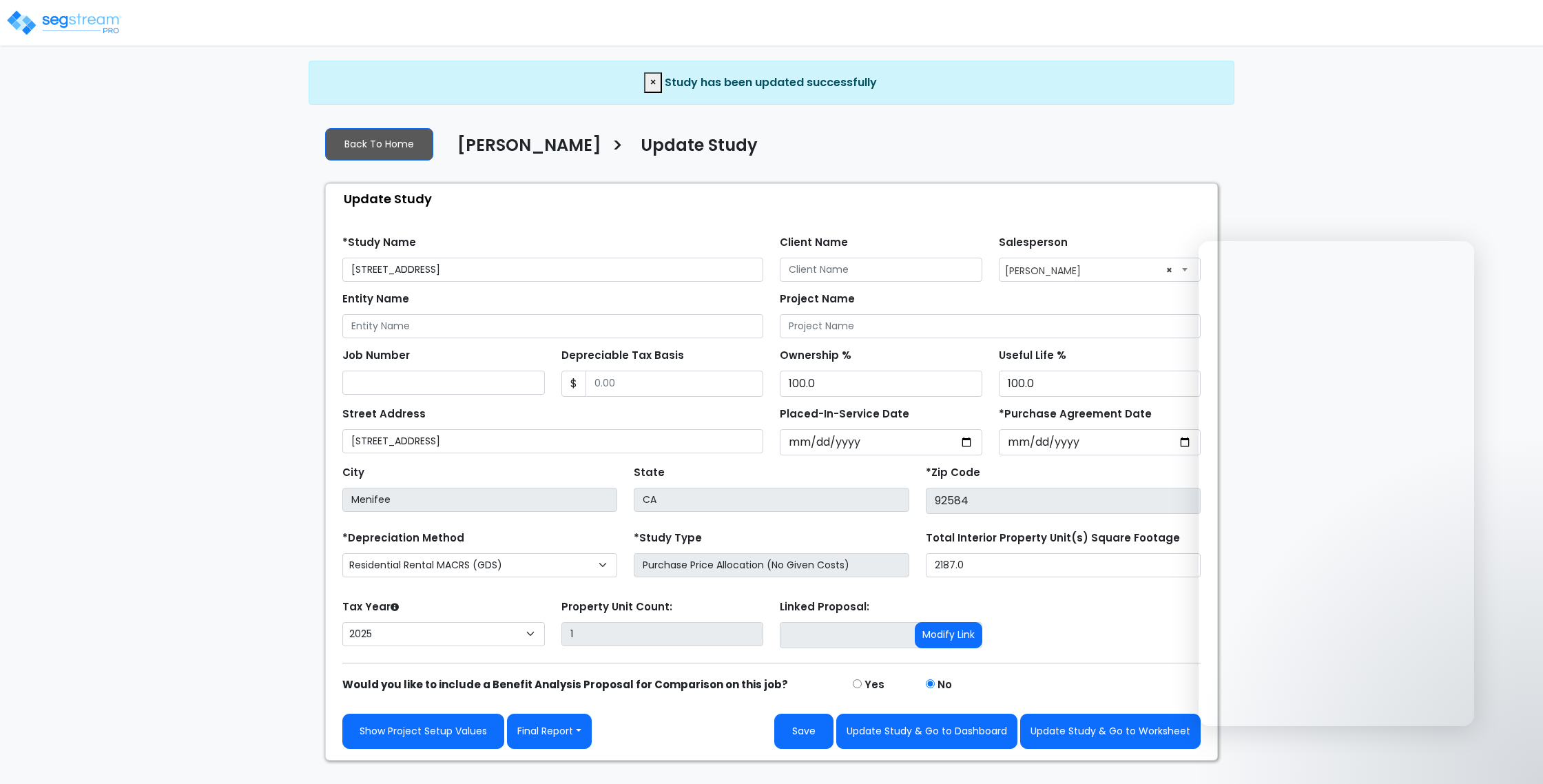
select select "2025"
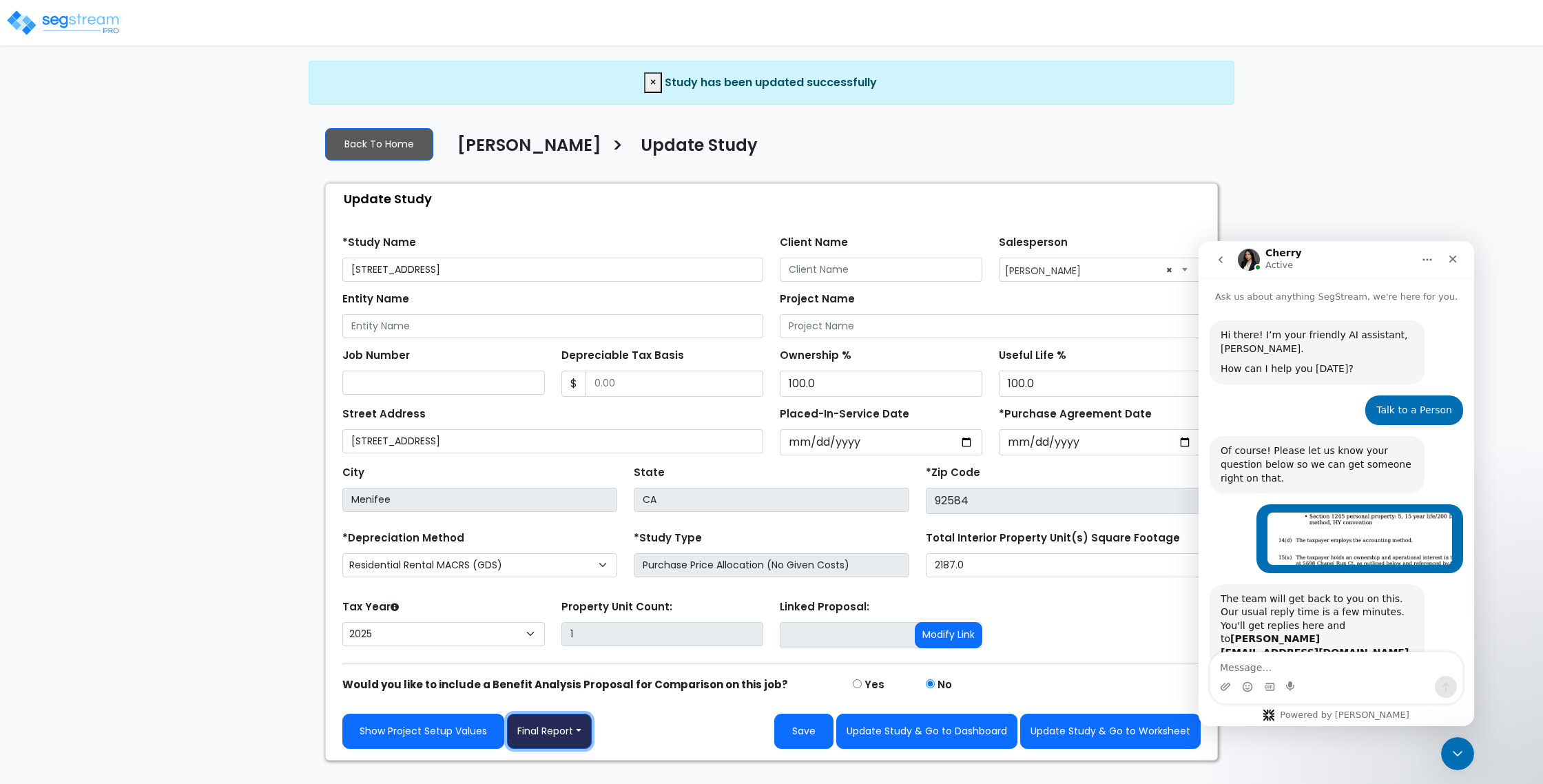
click at [561, 719] on button "Final Report" at bounding box center [549, 731] width 84 height 35
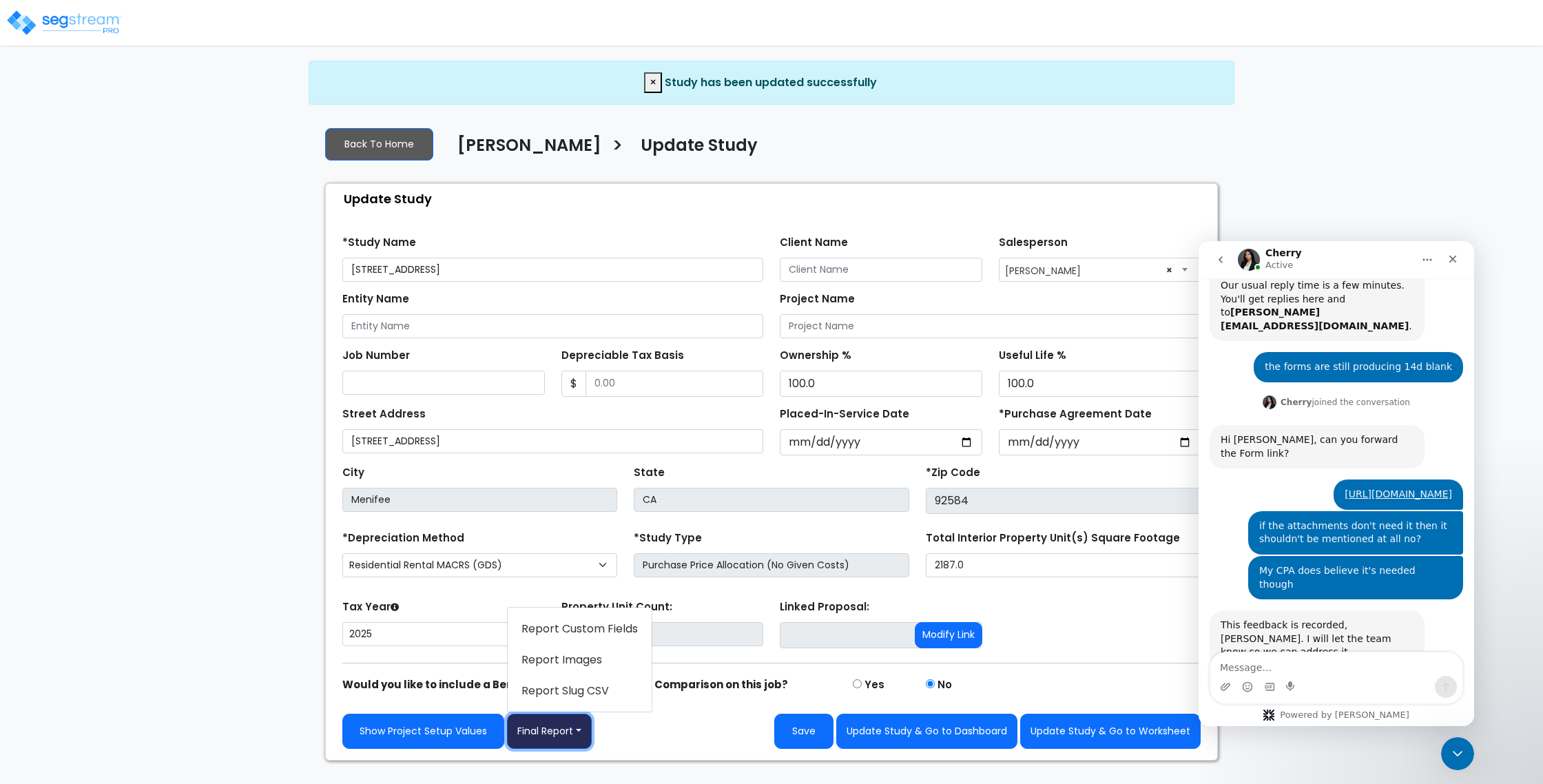
scroll to position [330, 0]
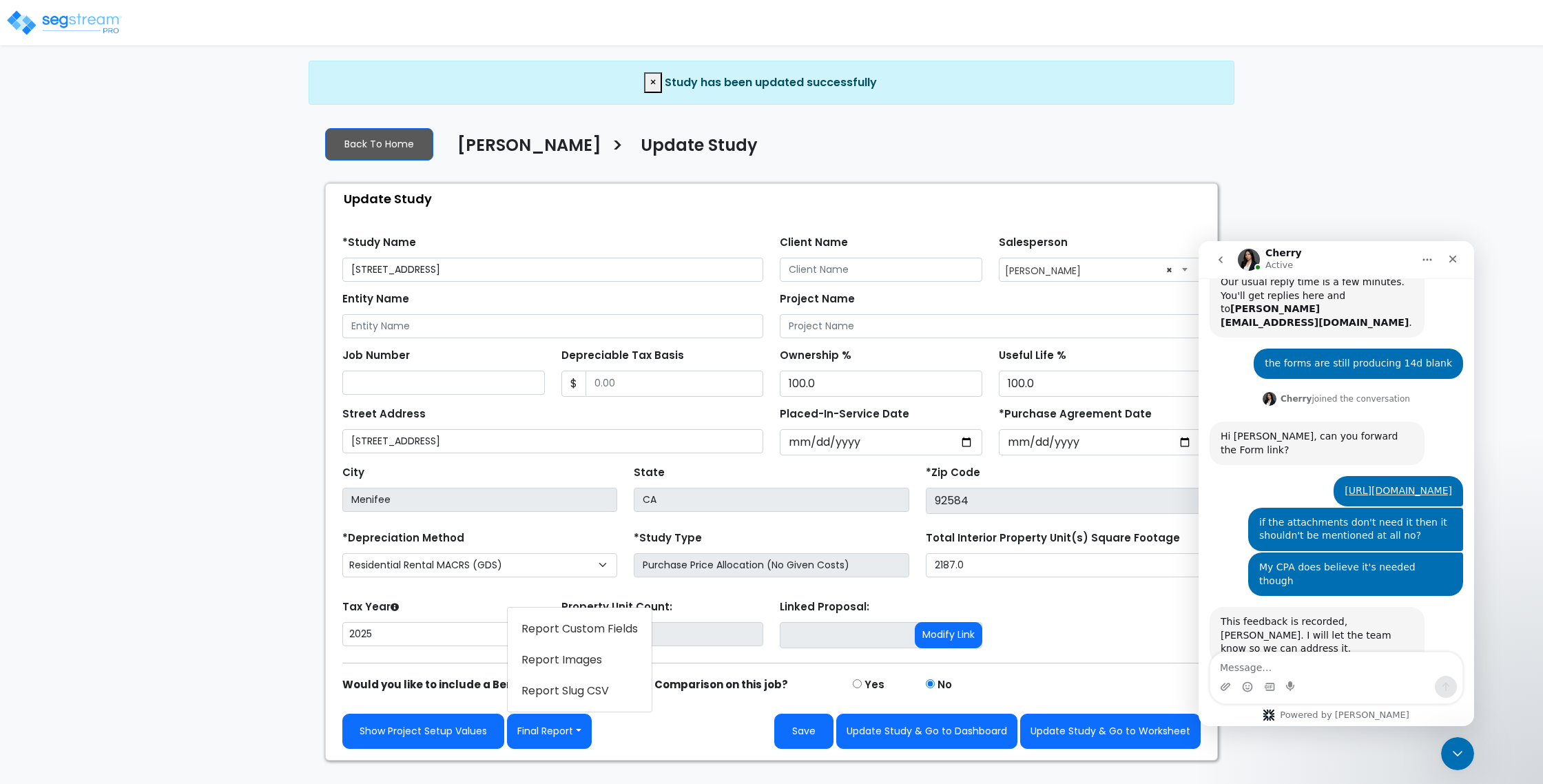
click at [585, 658] on link "Report Images" at bounding box center [579, 659] width 144 height 32
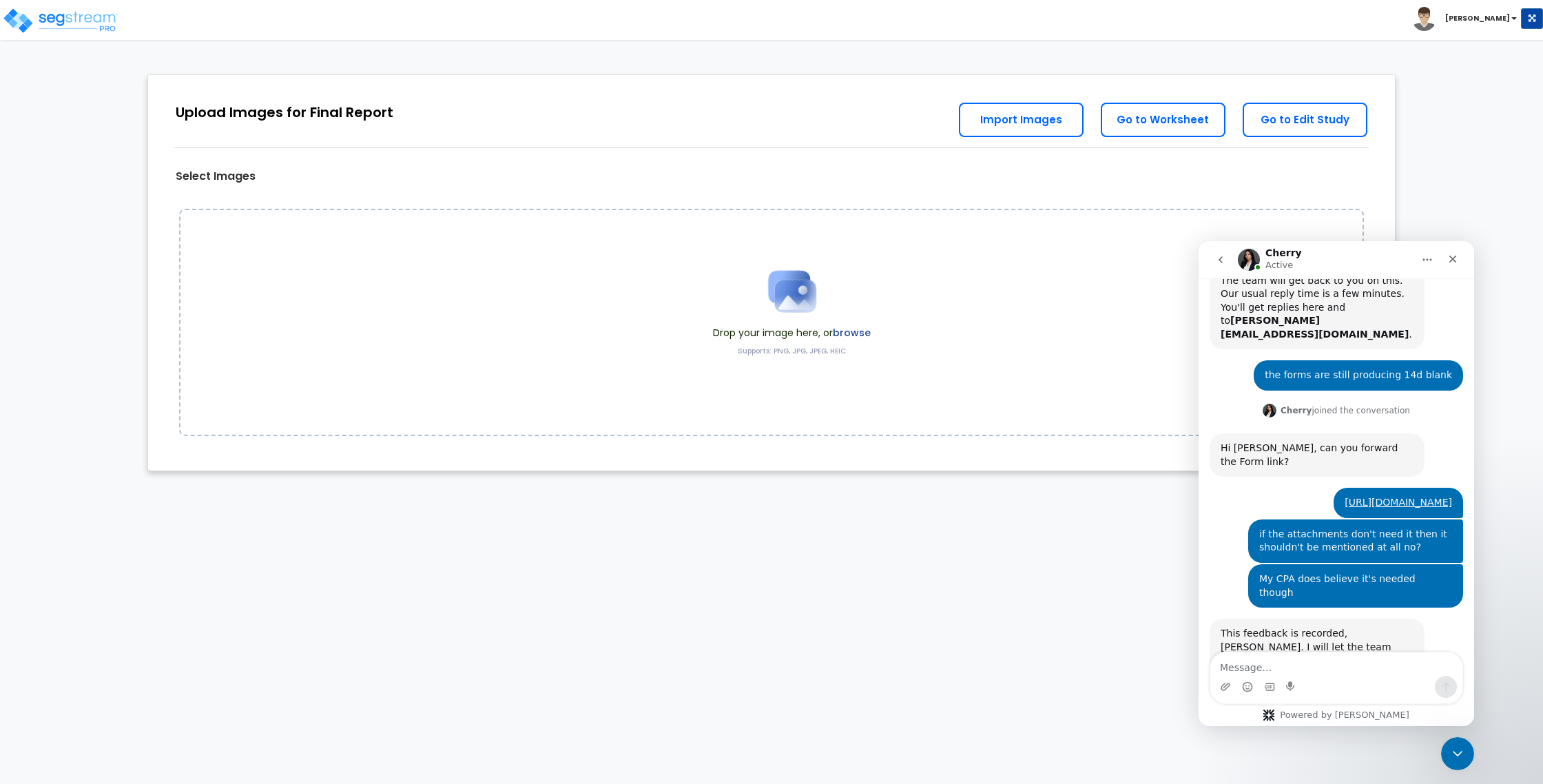
scroll to position [330, 0]
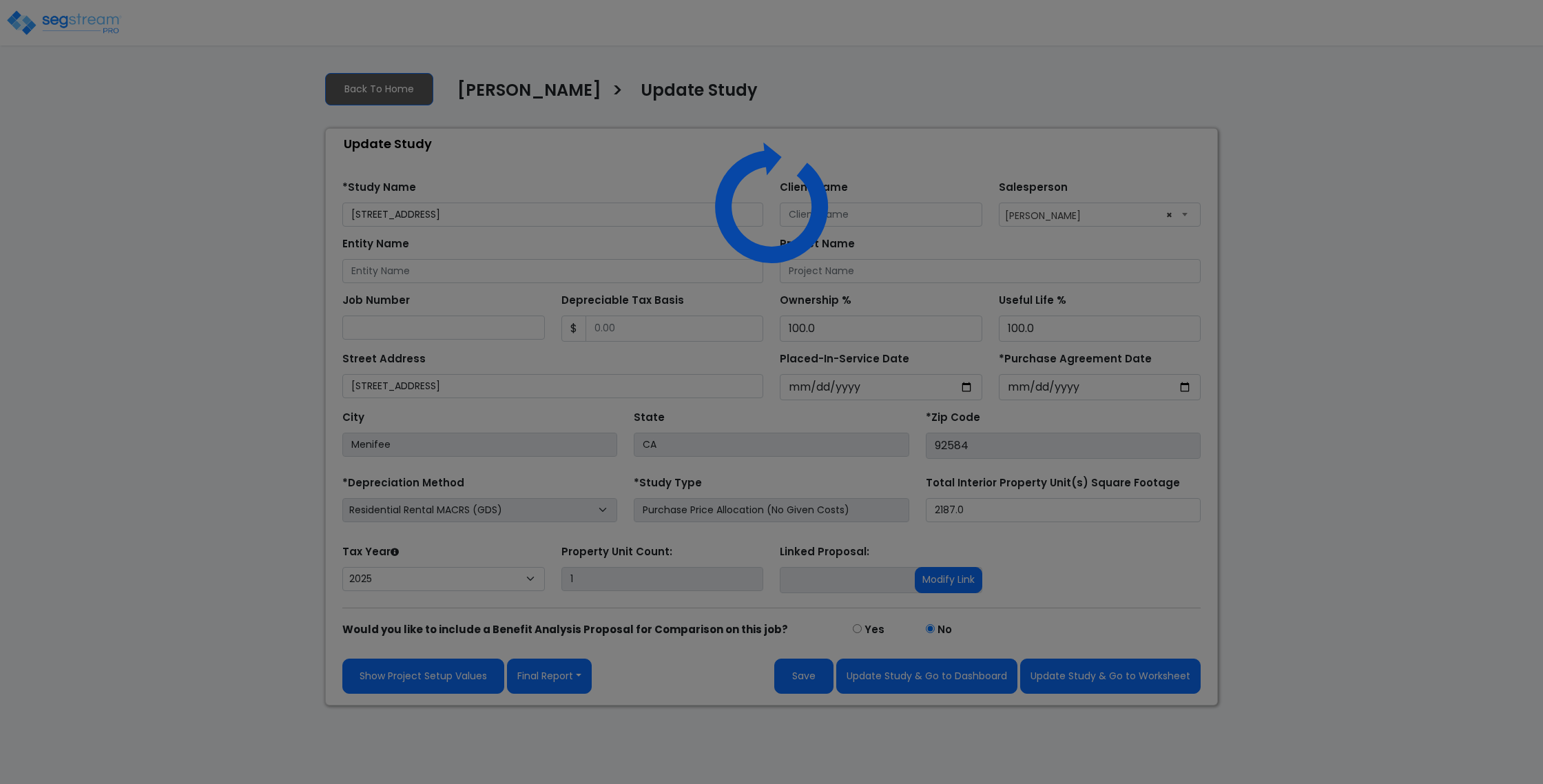
select select "2025"
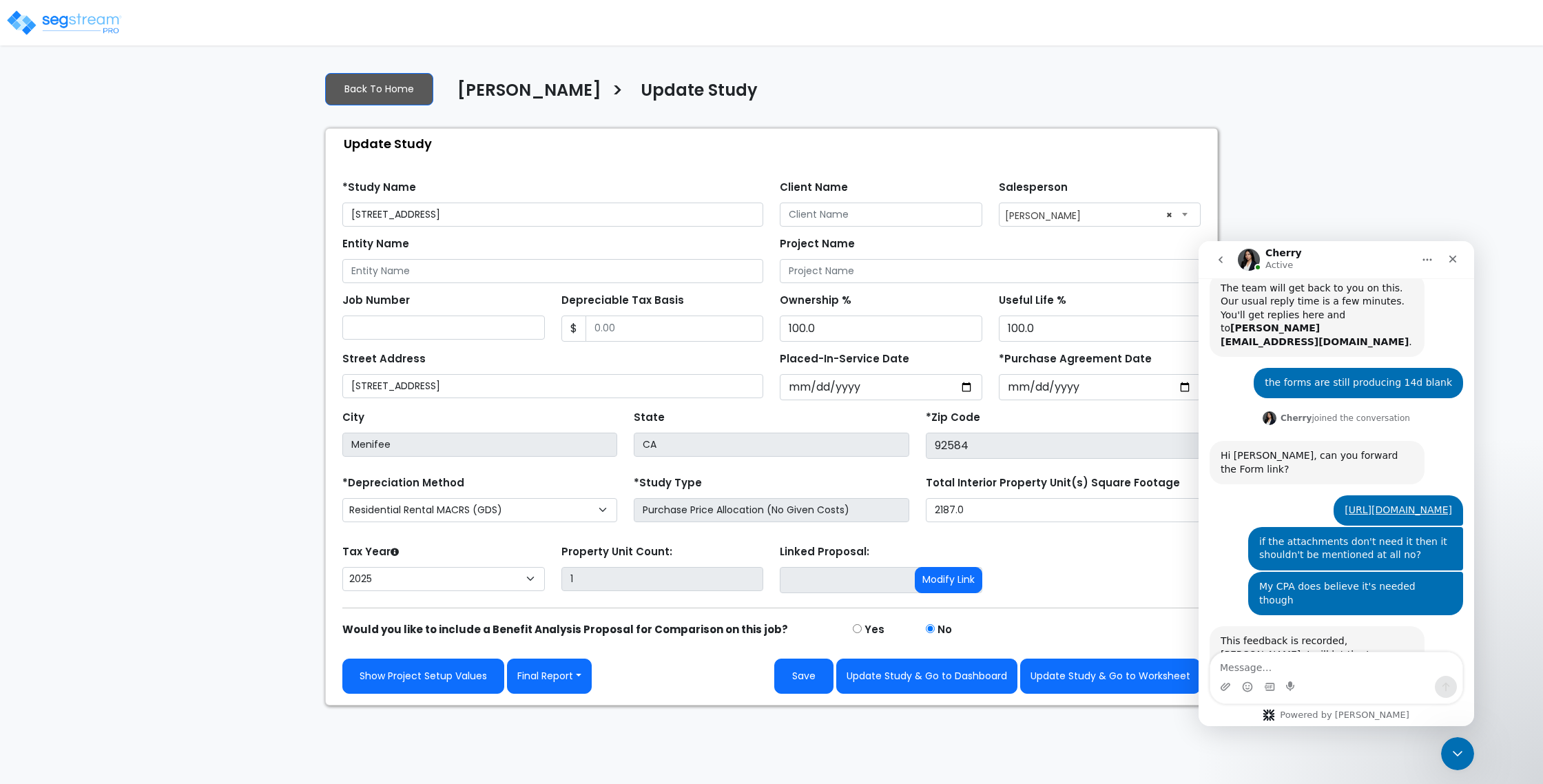
scroll to position [330, 0]
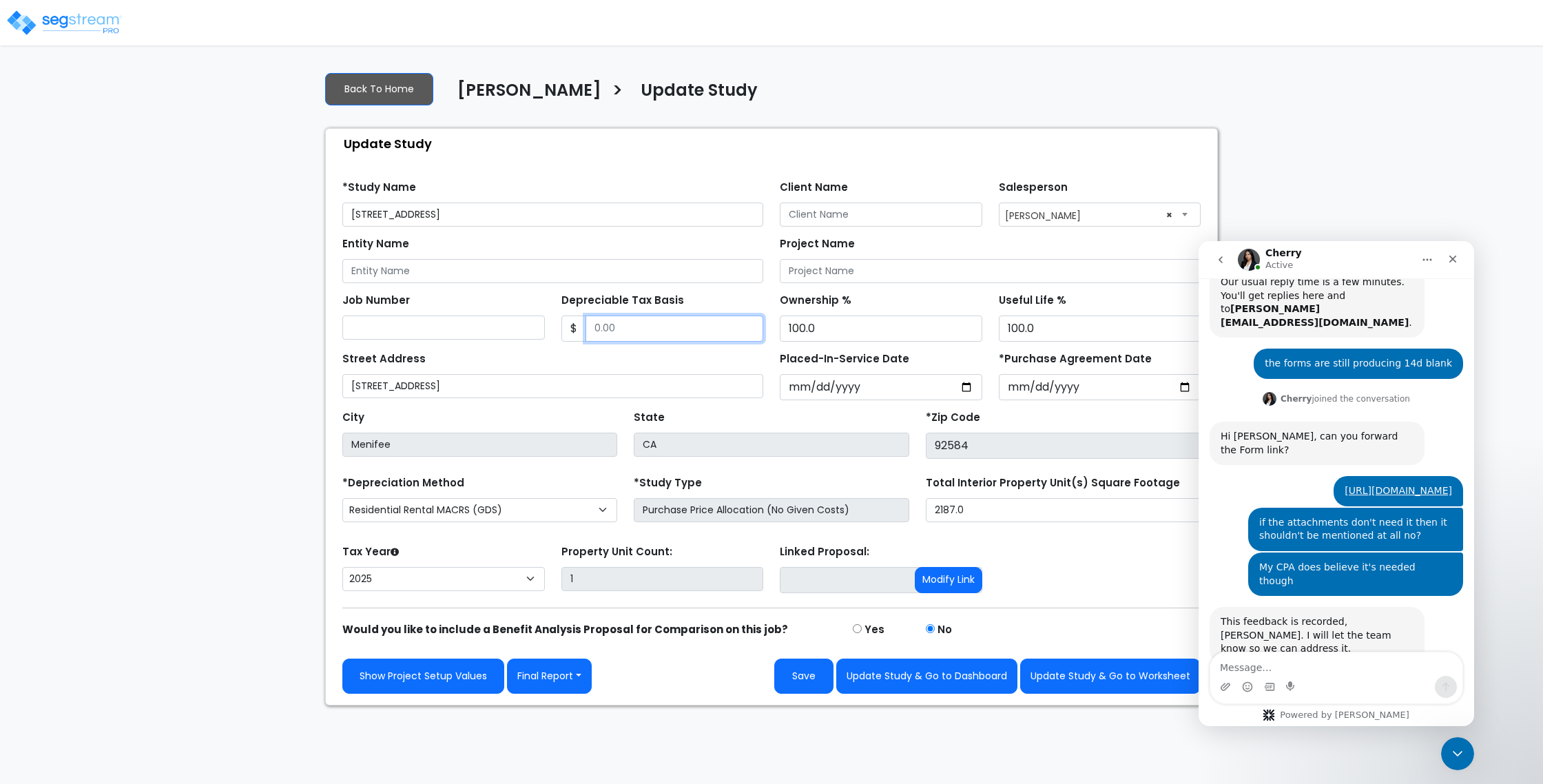
click at [629, 322] on input "Depreciable Tax Basis" at bounding box center [674, 329] width 178 height 26
paste input "text"
click at [609, 329] on input "Depreciable Tax Basis" at bounding box center [674, 329] width 178 height 26
paste input "text"
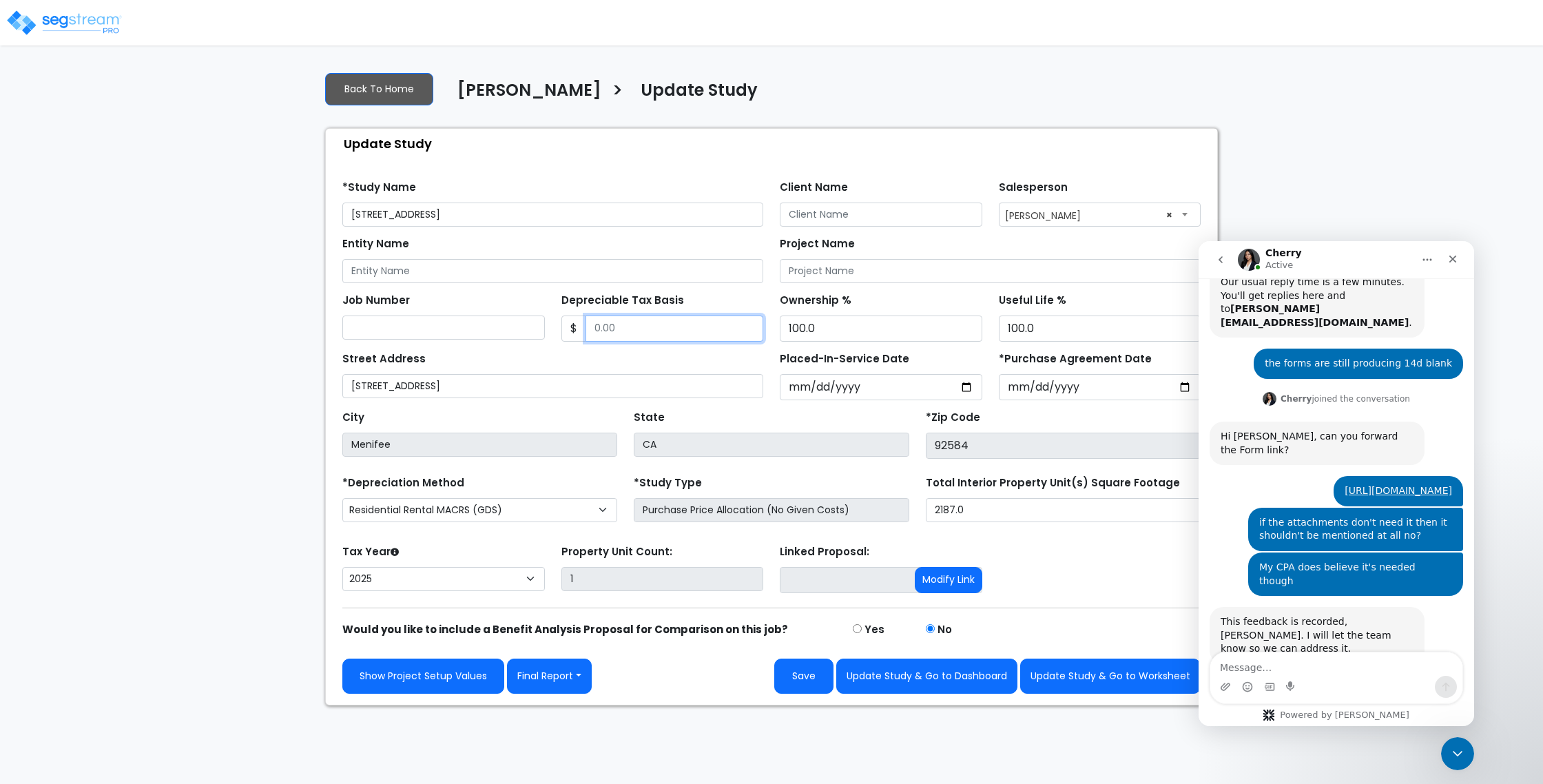
paste input "text"
click at [459, 319] on input "Job Number" at bounding box center [444, 327] width 203 height 24
paste input "-$509,660."
type input "-$509,660."
click at [602, 330] on input "Depreciable Tax Basis" at bounding box center [674, 329] width 178 height 26
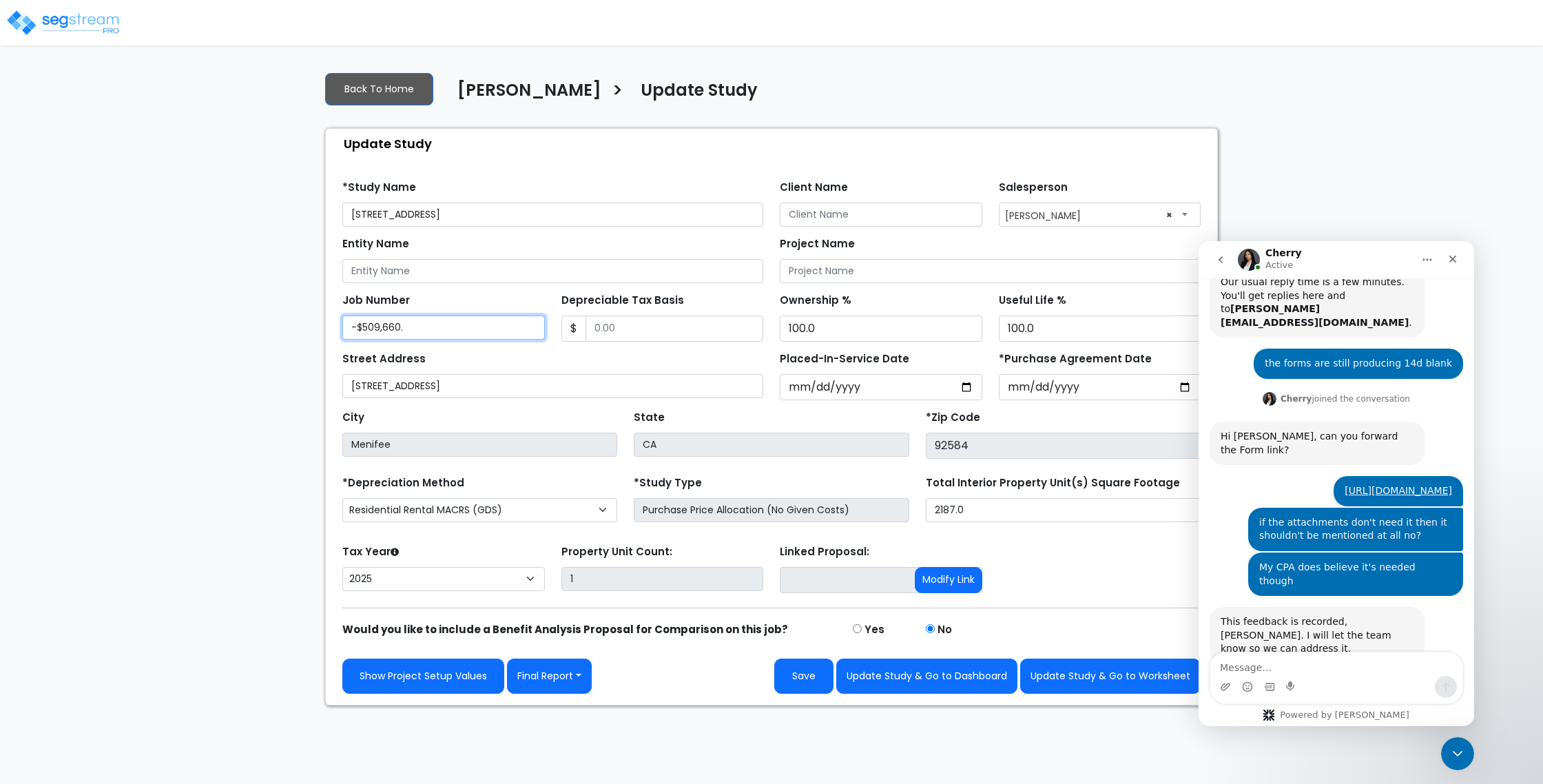
drag, startPoint x: 361, startPoint y: 328, endPoint x: 416, endPoint y: 330, distance: 55.0
click at [416, 330] on input "-$509,660." at bounding box center [444, 327] width 203 height 24
click at [502, 331] on input "-$509,660." at bounding box center [444, 327] width 203 height 24
drag, startPoint x: 400, startPoint y: 326, endPoint x: 358, endPoint y: 326, distance: 42.0
click at [358, 326] on input "-$509,660." at bounding box center [444, 327] width 203 height 24
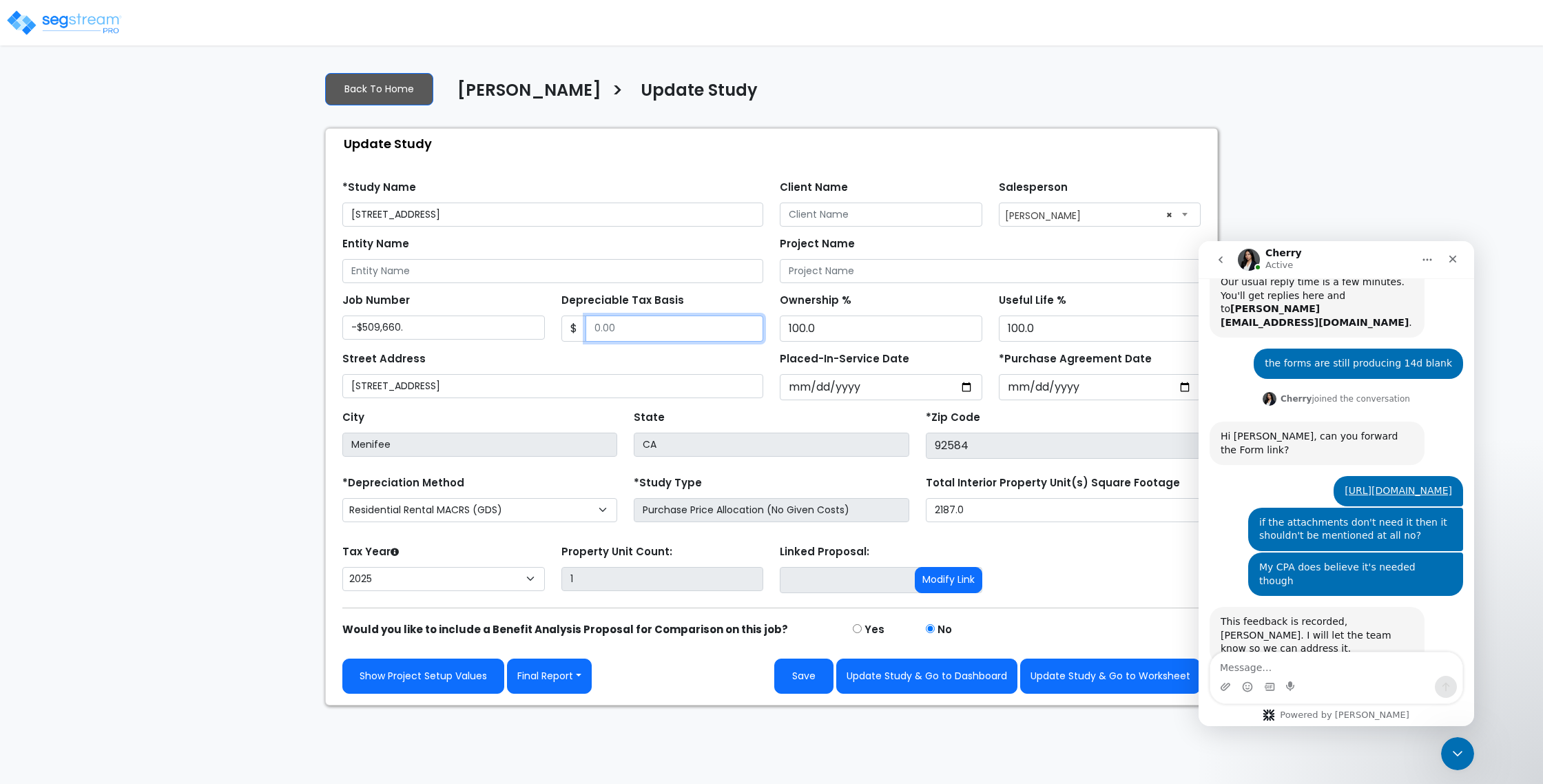
click at [601, 328] on input "Depreciable Tax Basis" at bounding box center [674, 329] width 178 height 26
paste input "text"
type input "509,660"
drag, startPoint x: 610, startPoint y: 364, endPoint x: 357, endPoint y: 316, distance: 257.5
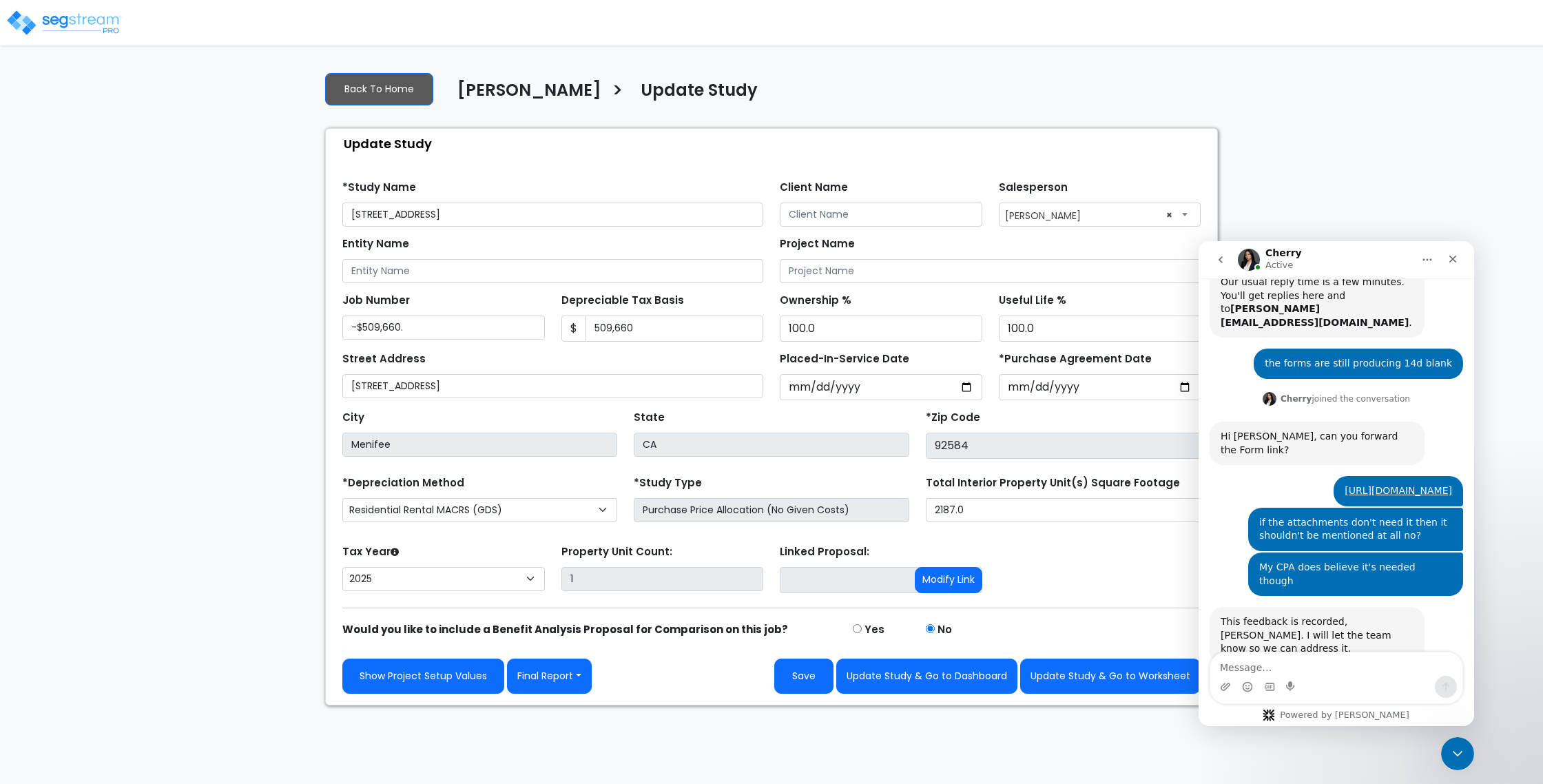
click at [610, 365] on div "Street Address 31244 Palomar Rd" at bounding box center [552, 374] width 421 height 50
click at [372, 322] on input "-$509,660." at bounding box center [444, 327] width 203 height 24
click at [519, 364] on div "Street Address 31244 Palomar Rd" at bounding box center [552, 374] width 421 height 50
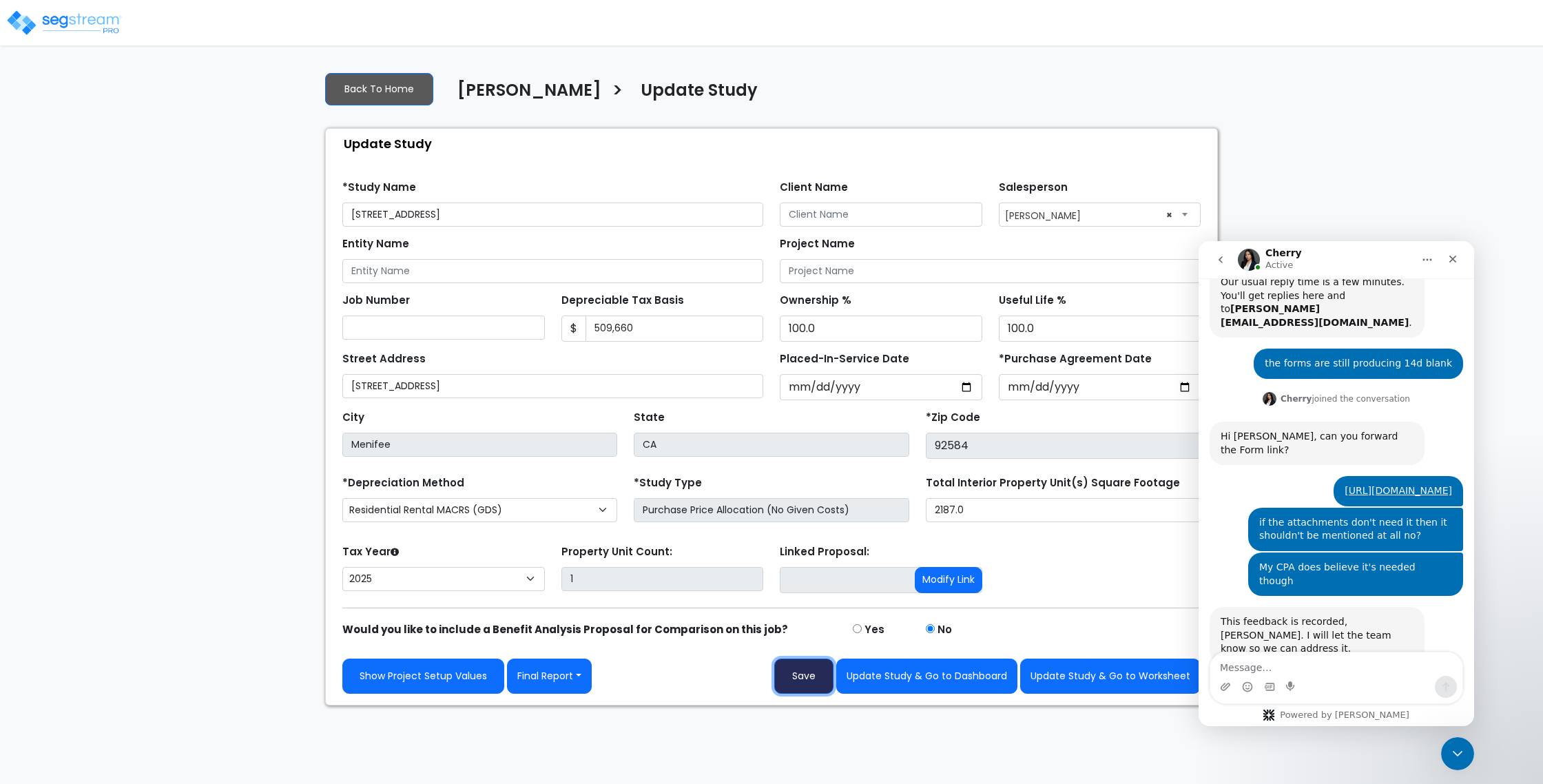
click at [795, 684] on button "Save" at bounding box center [803, 676] width 59 height 35
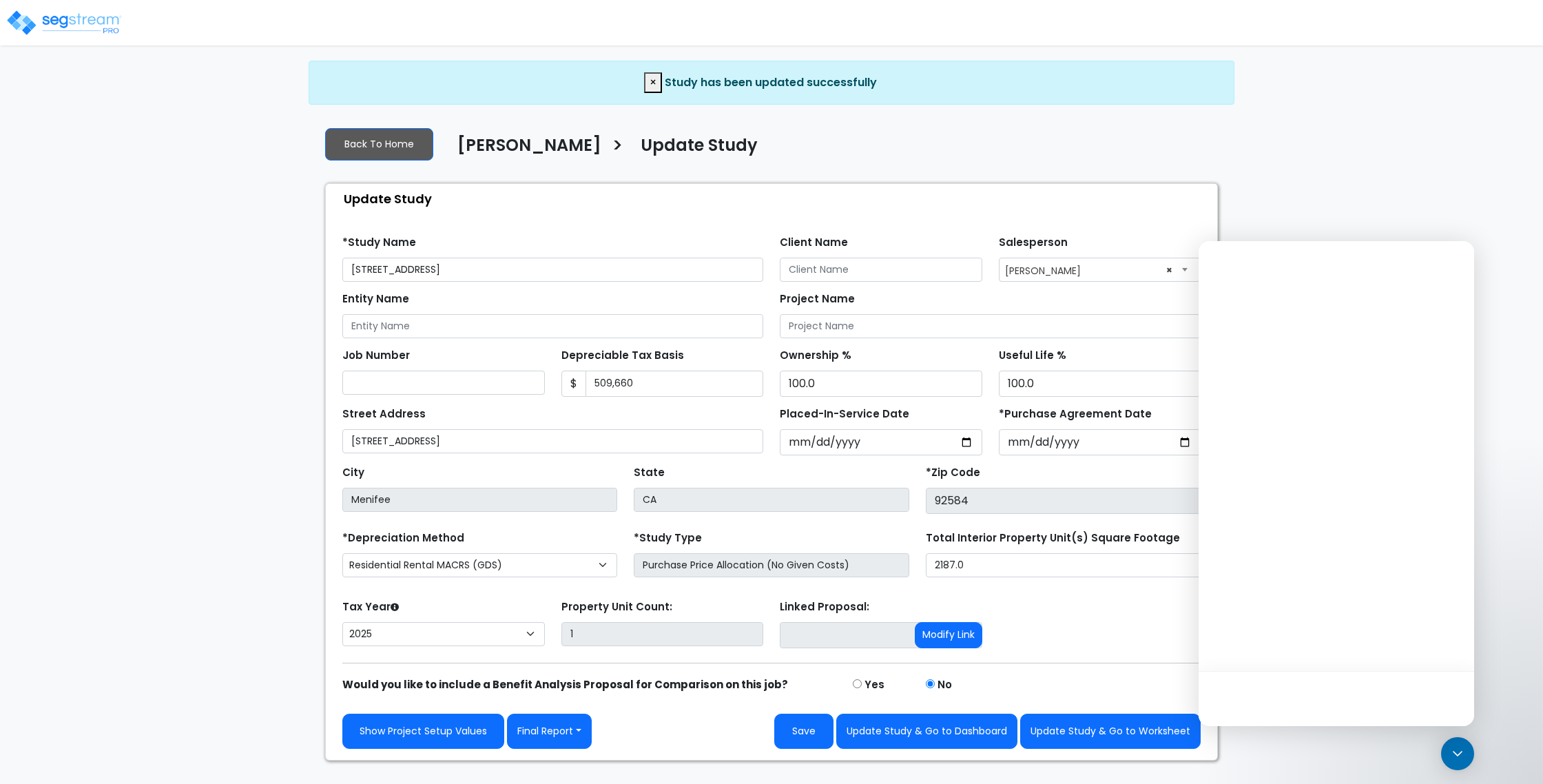
select select "2025"
click at [540, 725] on button "Final Report" at bounding box center [549, 731] width 84 height 35
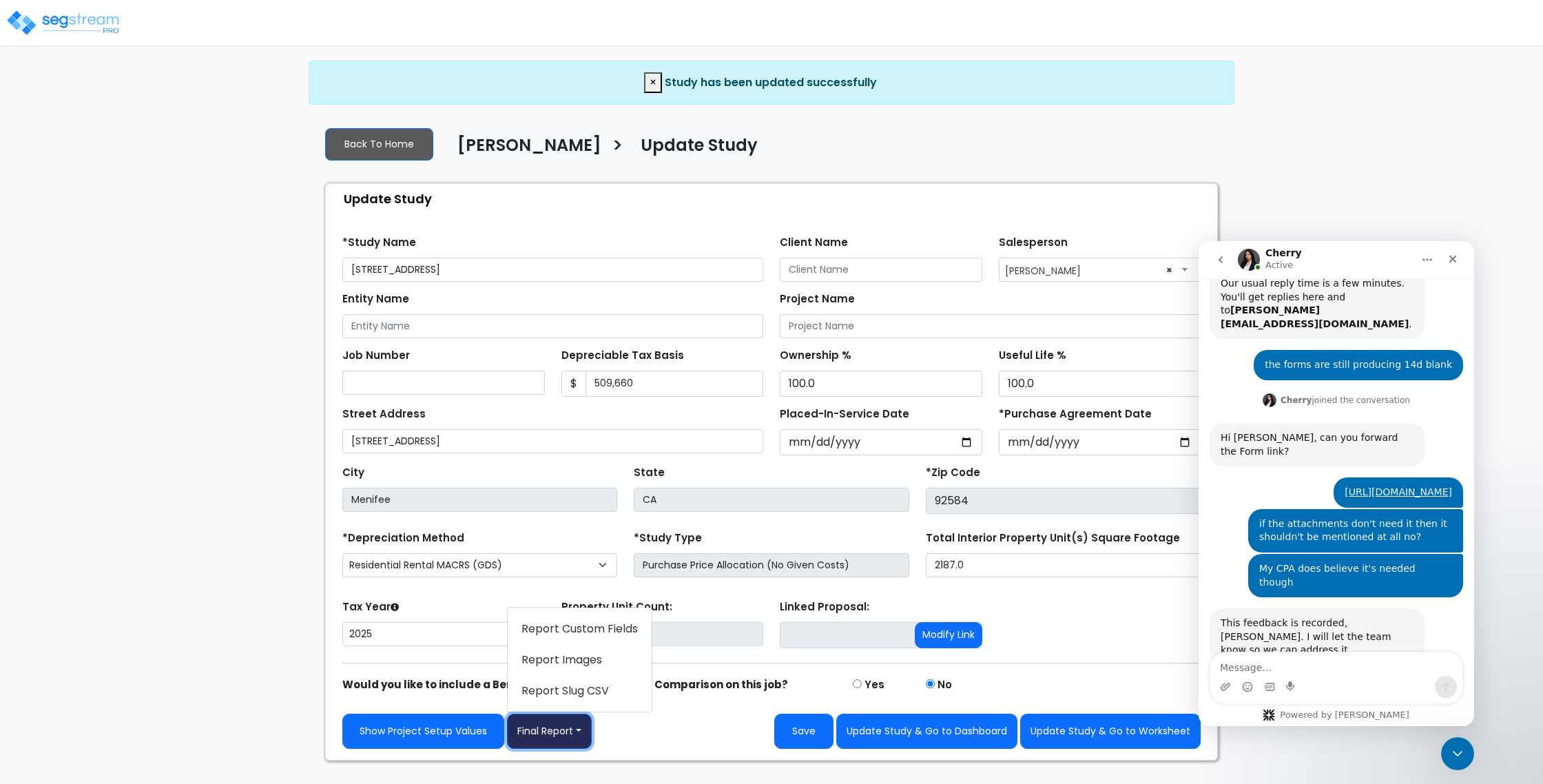
scroll to position [330, 0]
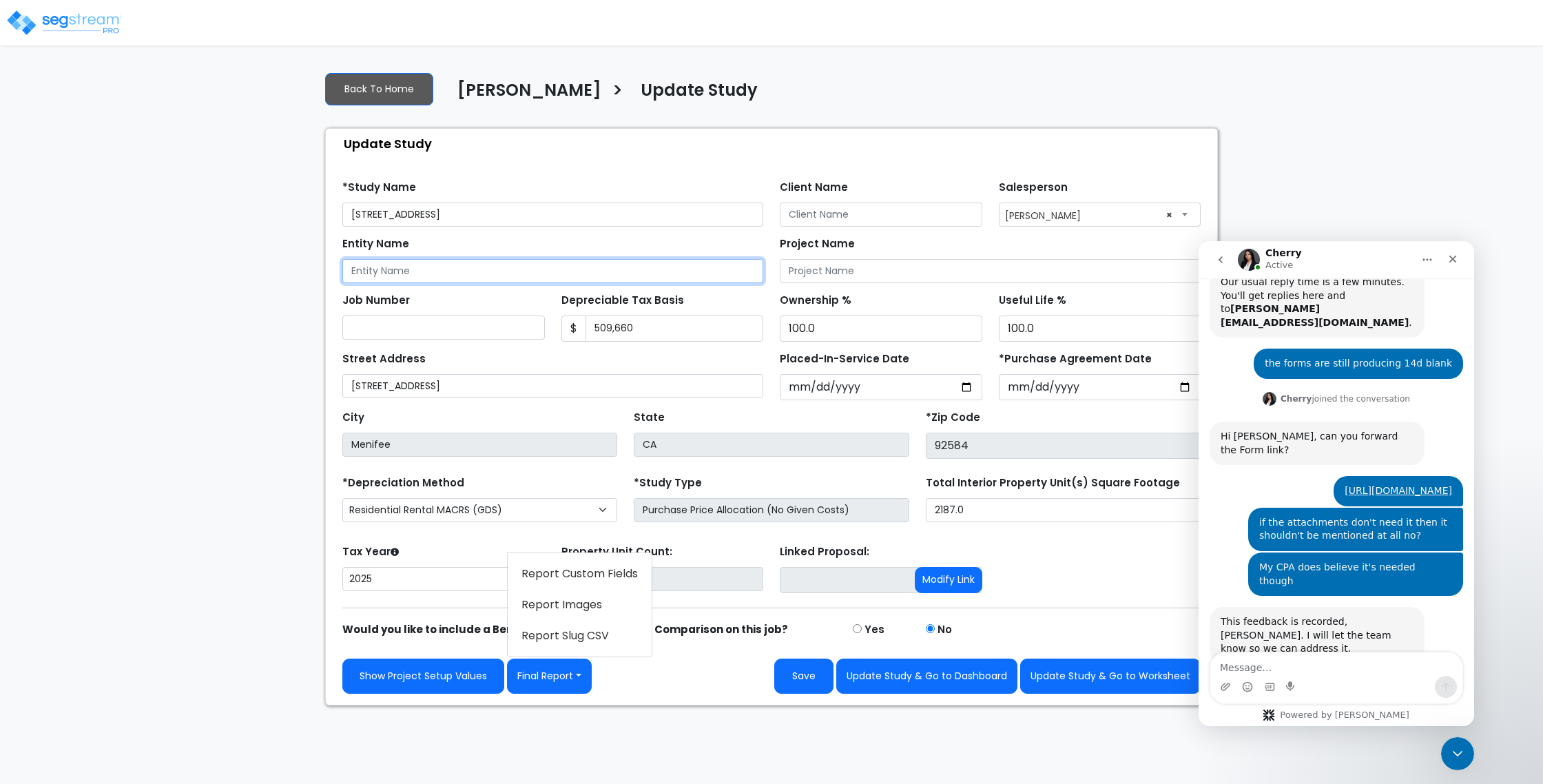
click at [413, 276] on input "Entity Name" at bounding box center [552, 271] width 421 height 24
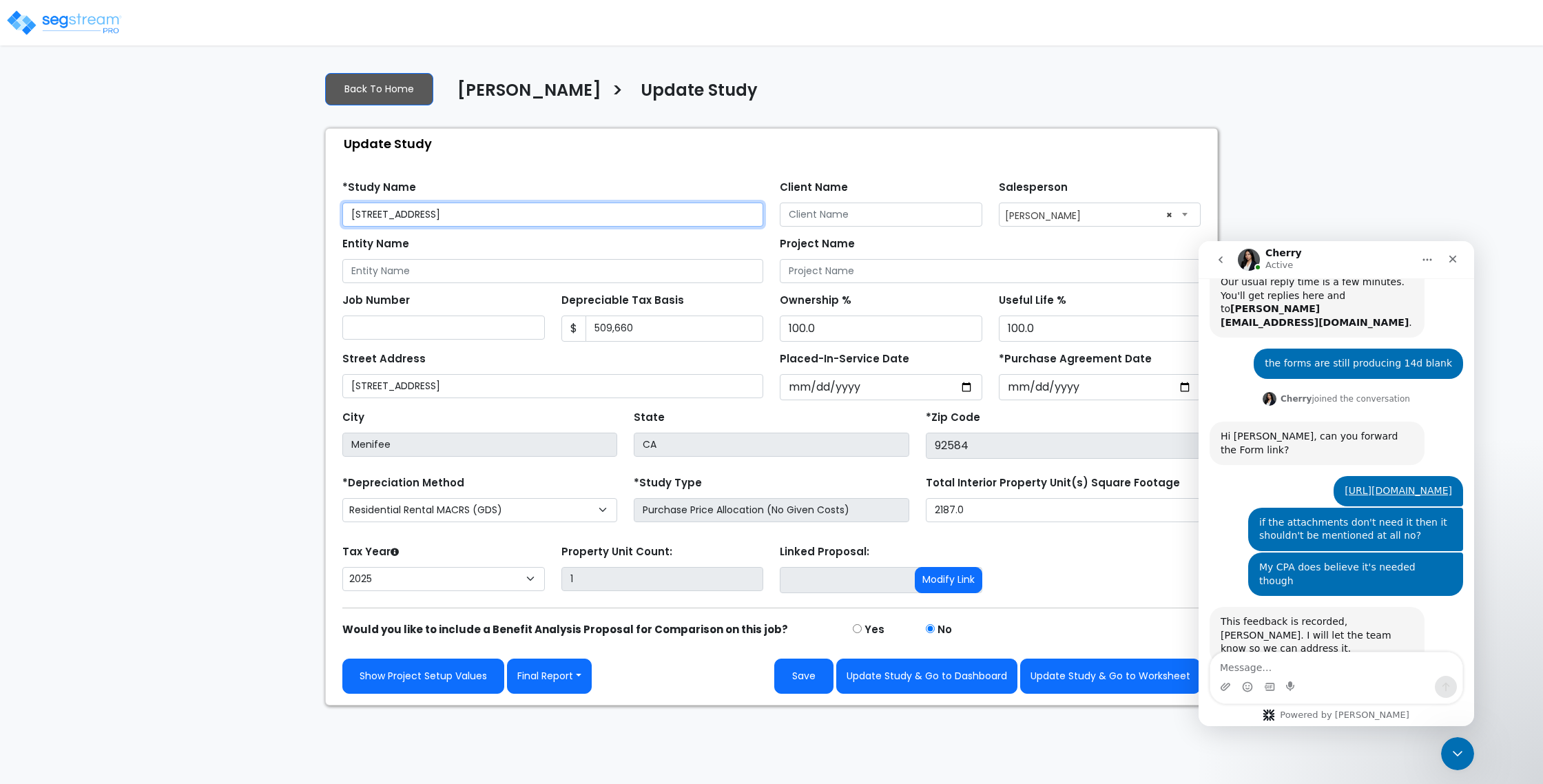
click at [417, 217] on input "[STREET_ADDRESS]" at bounding box center [552, 214] width 421 height 24
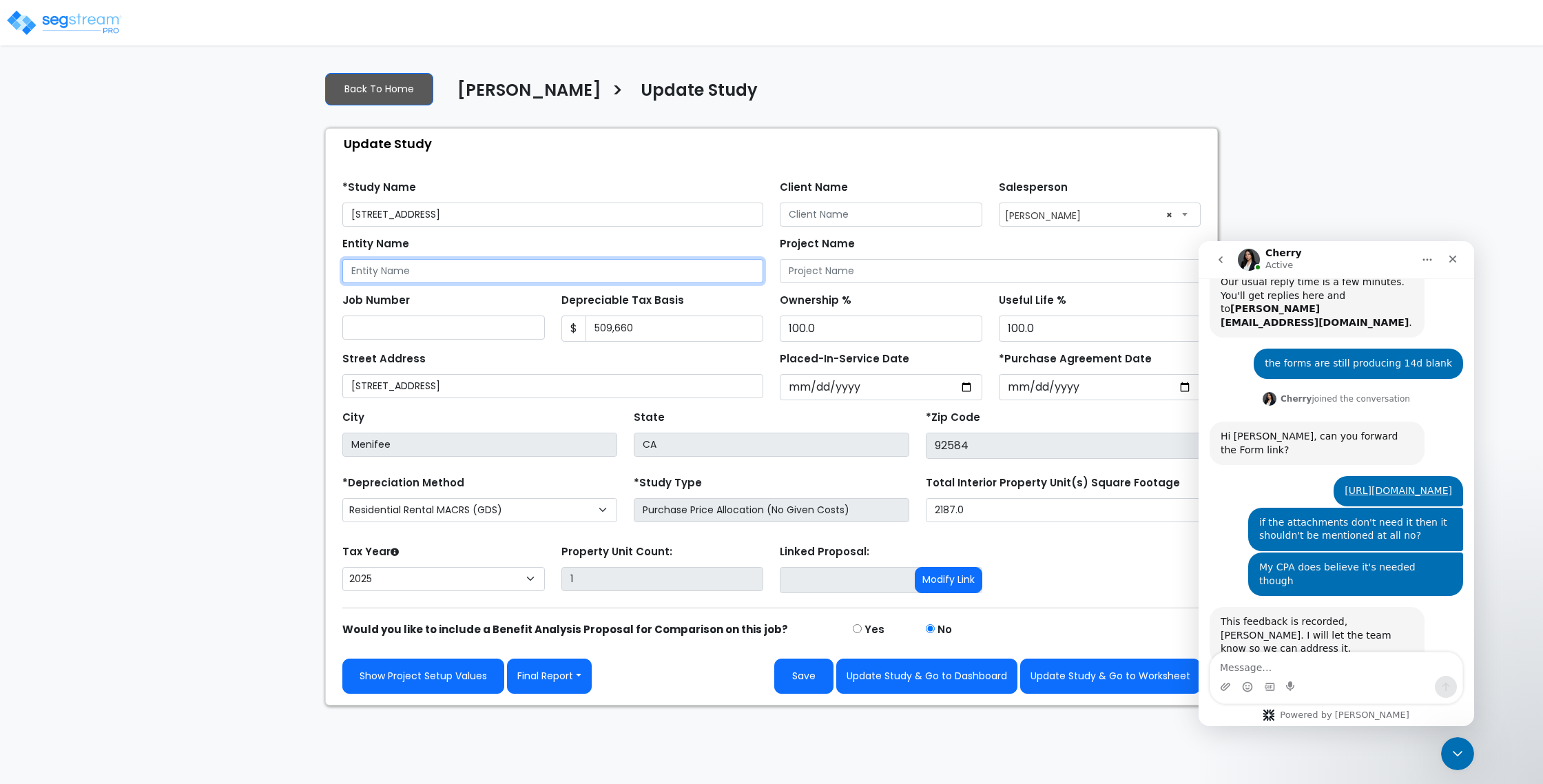
click at [551, 260] on input "Entity Name" at bounding box center [552, 271] width 421 height 24
type input "V"
type input "Van Beek"
click at [483, 250] on div "Entity Name Van Beek" at bounding box center [552, 258] width 421 height 50
click at [512, 413] on div "City Menifee" at bounding box center [480, 432] width 275 height 50
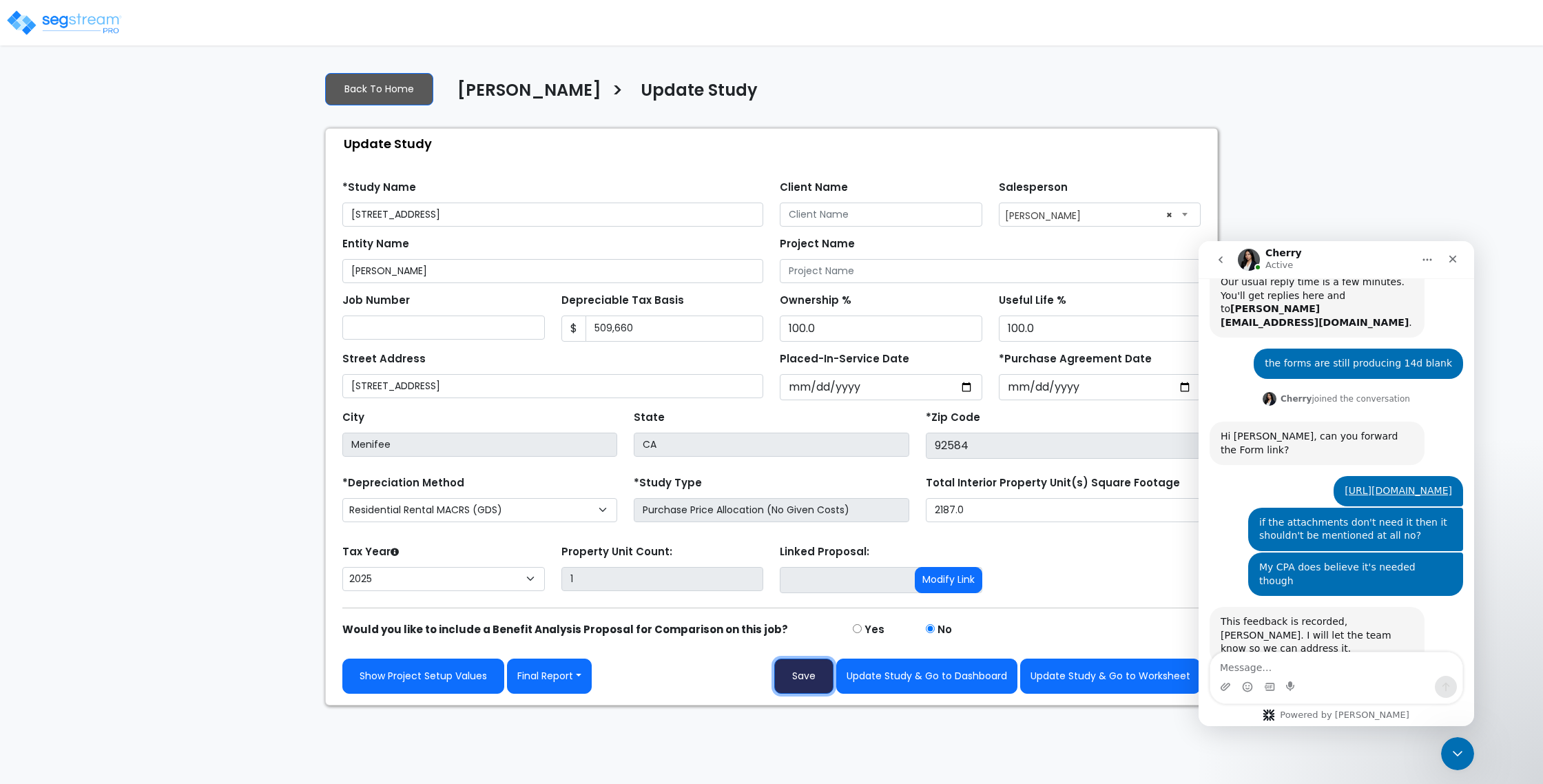
click at [809, 681] on button "Save" at bounding box center [803, 676] width 59 height 35
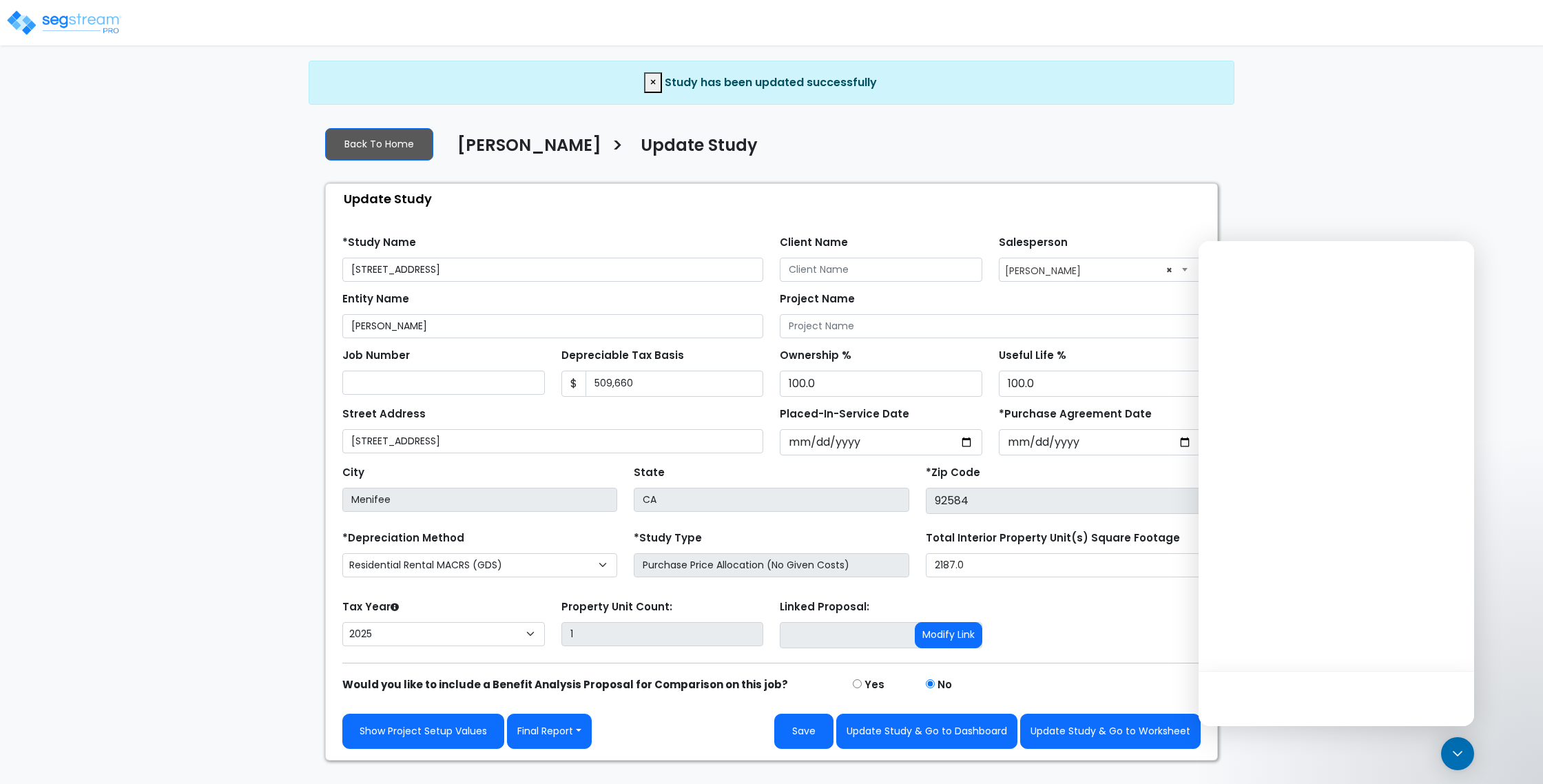
select select "2025"
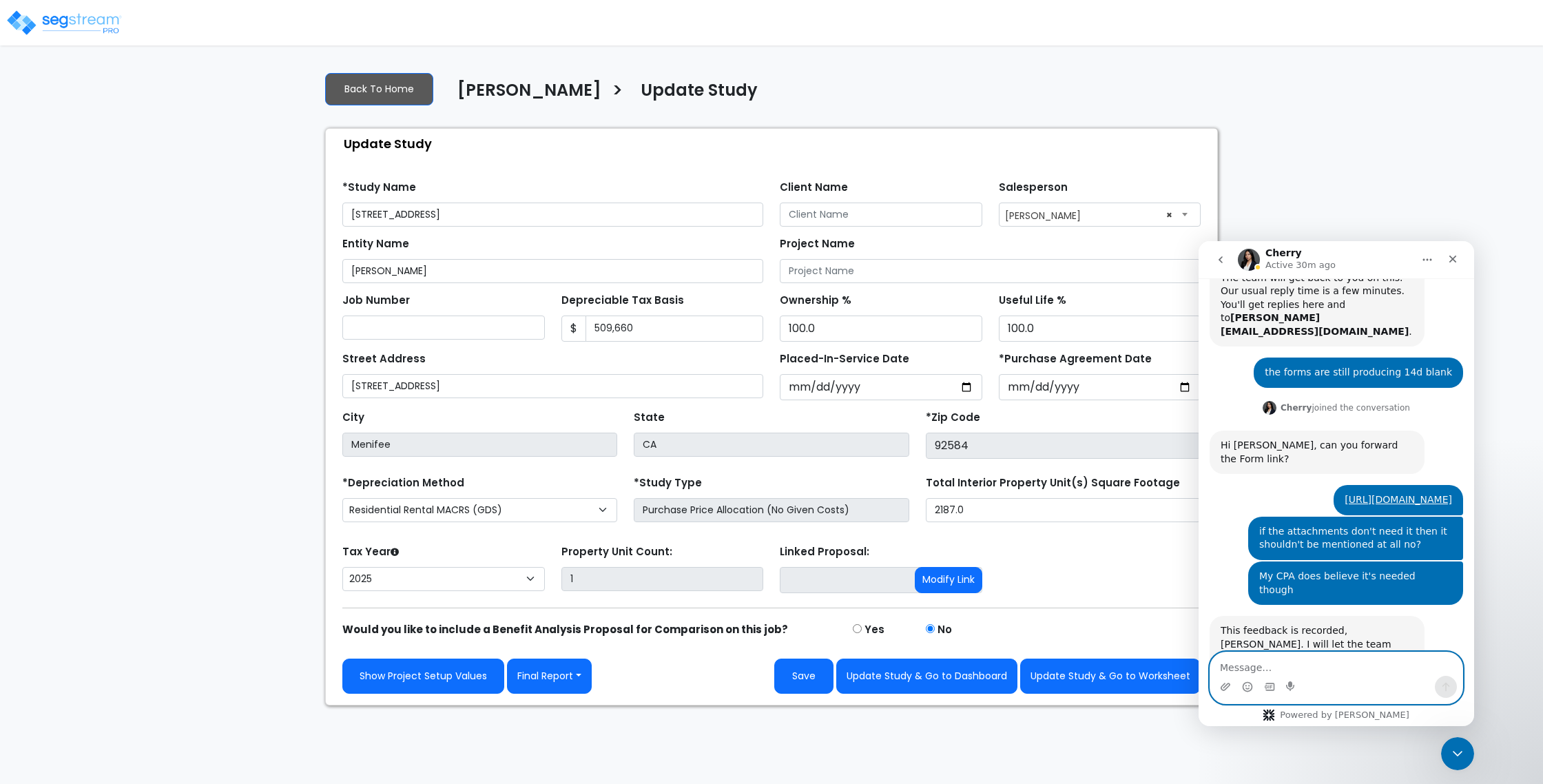
scroll to position [330, 0]
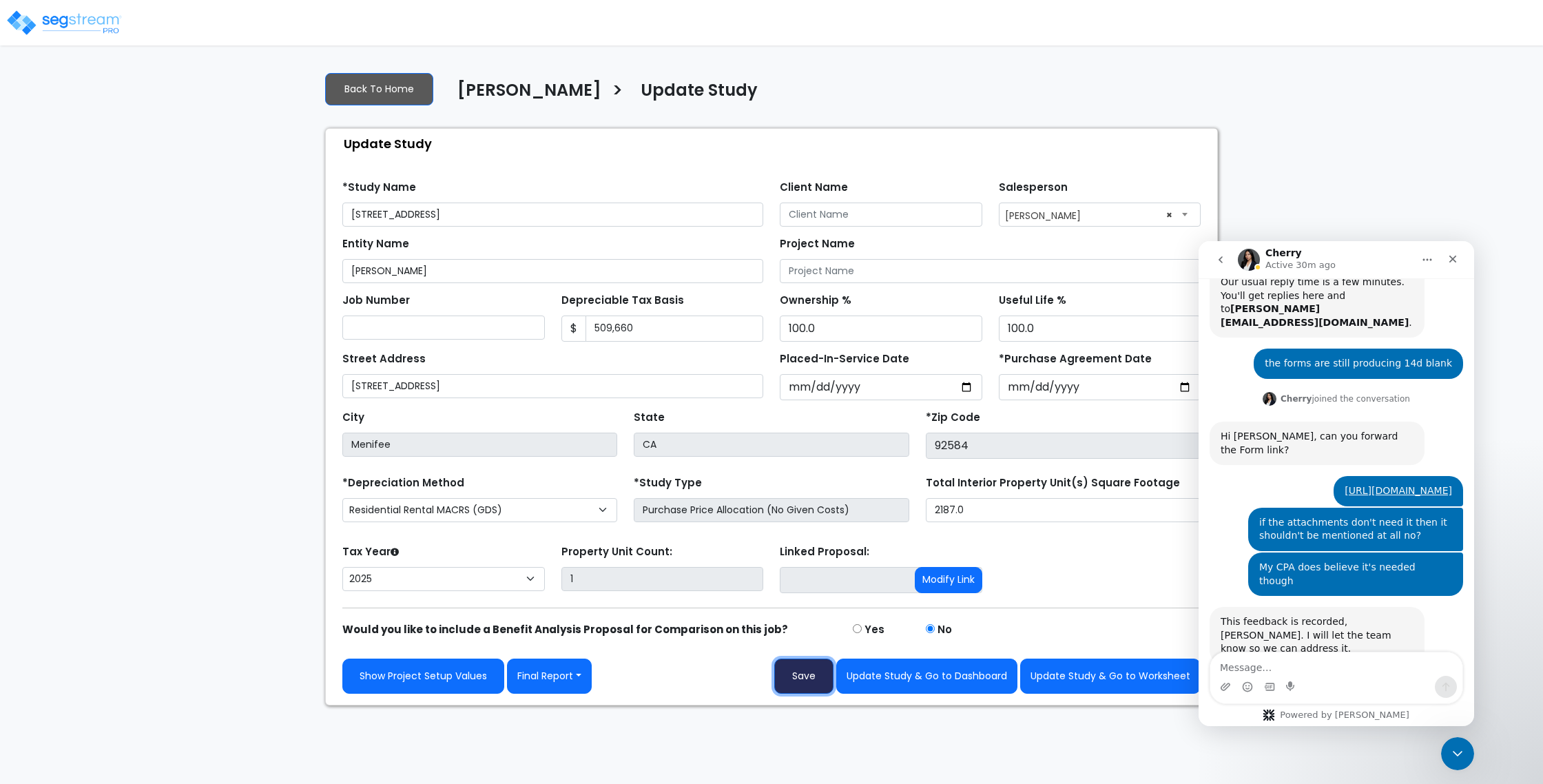
click at [795, 680] on button "Save" at bounding box center [803, 676] width 59 height 35
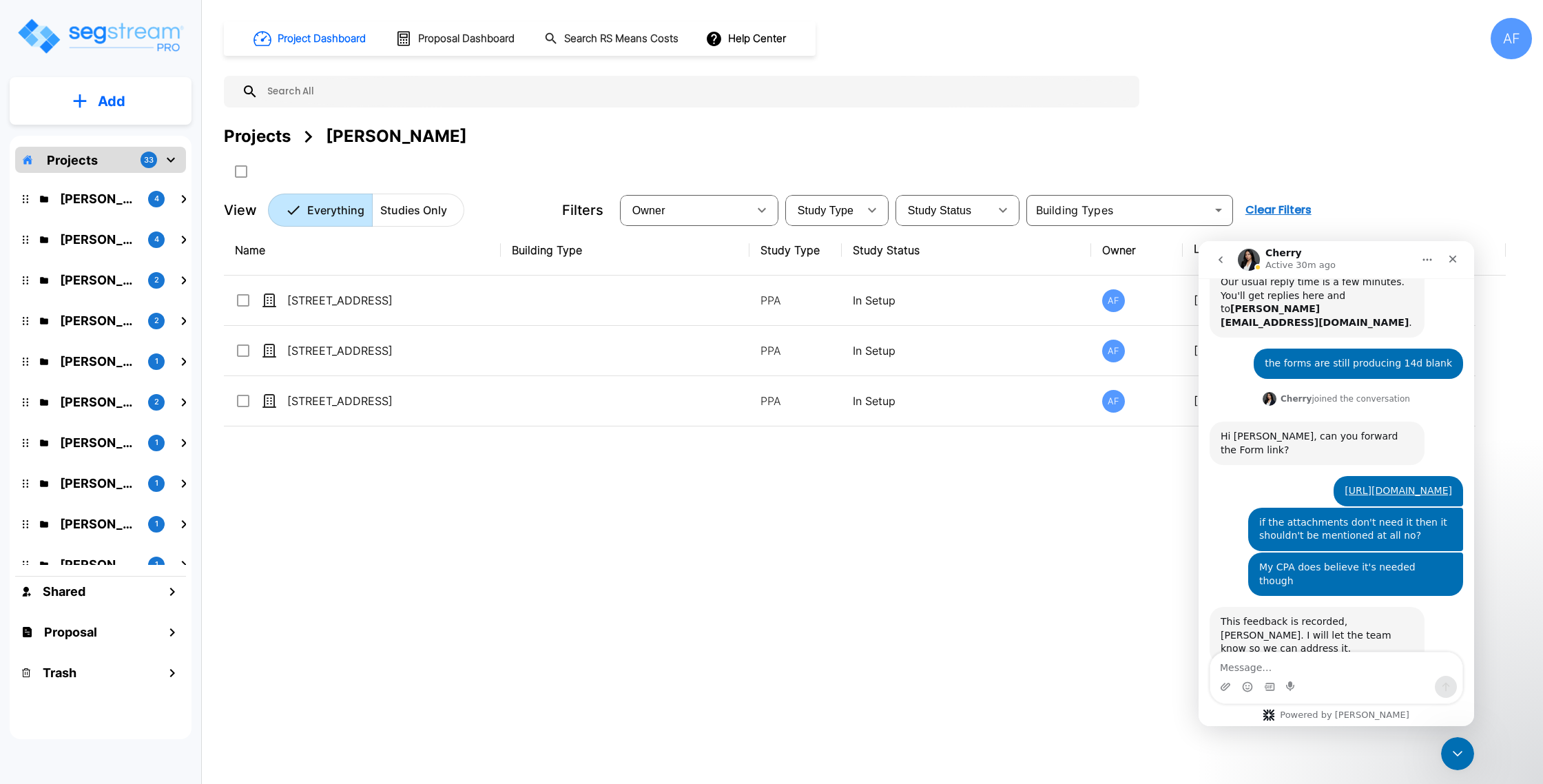
scroll to position [813, 4]
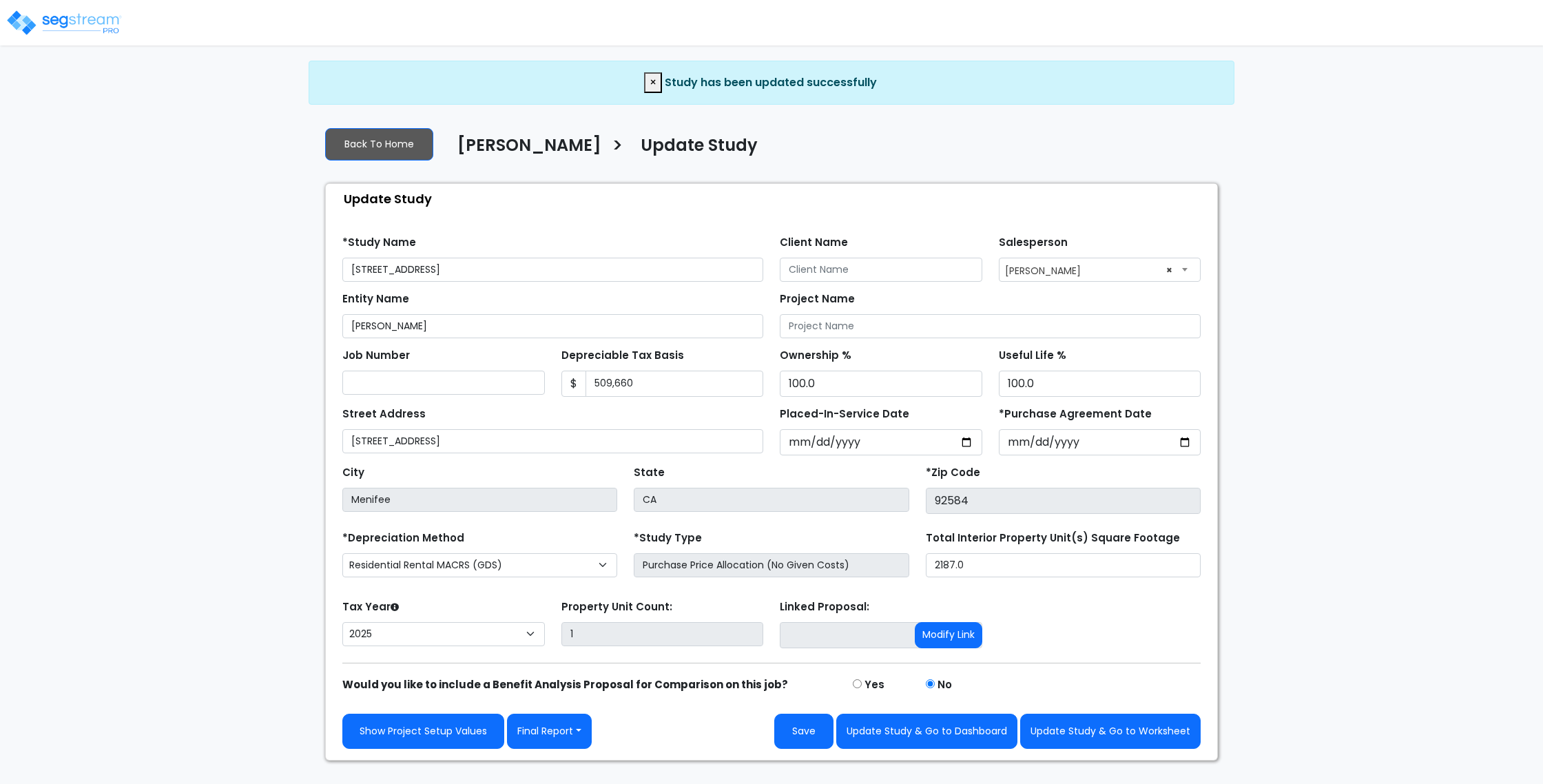
select select "2025"
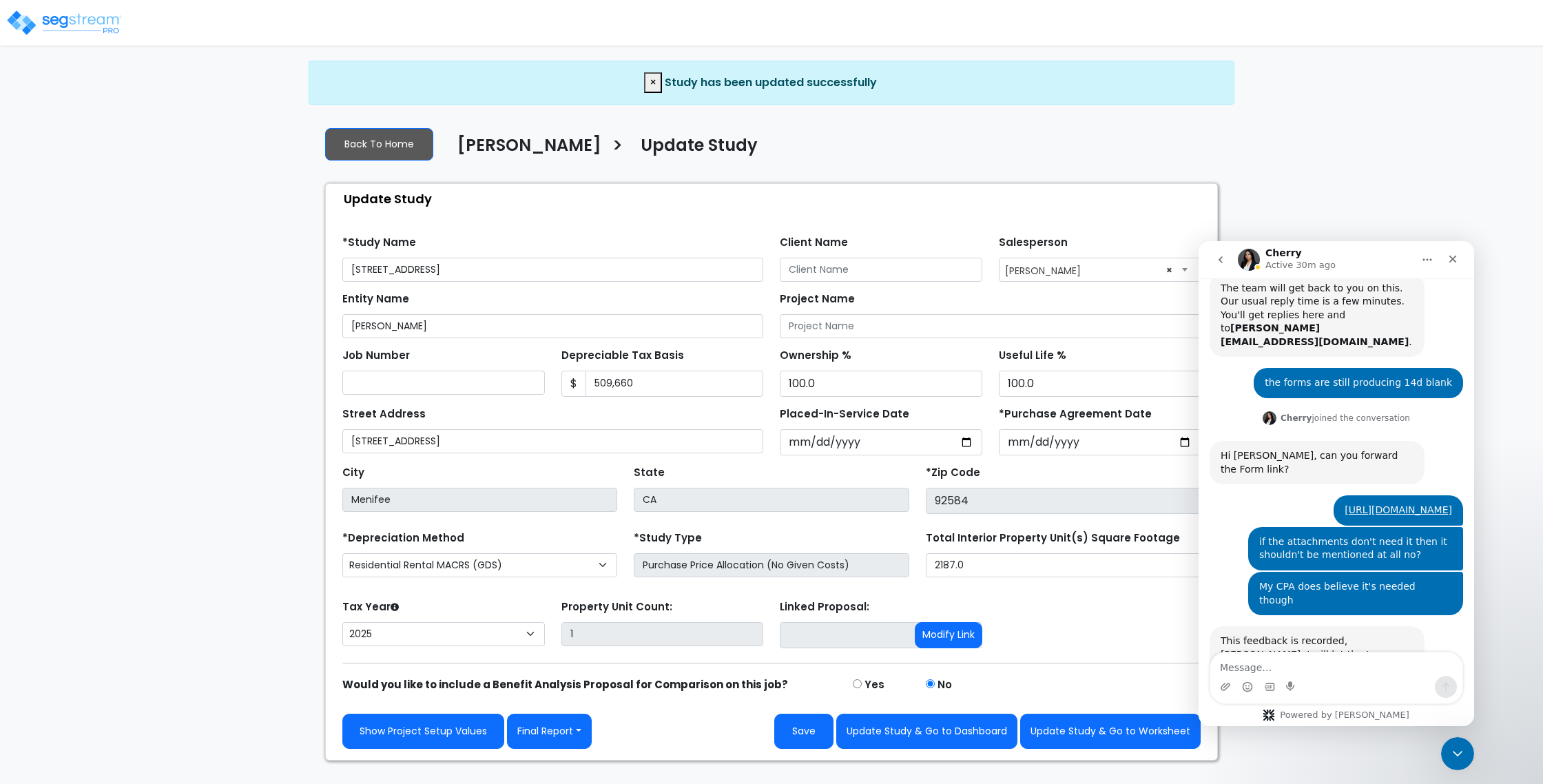
scroll to position [330, 0]
